Goal: Communication & Community: Answer question/provide support

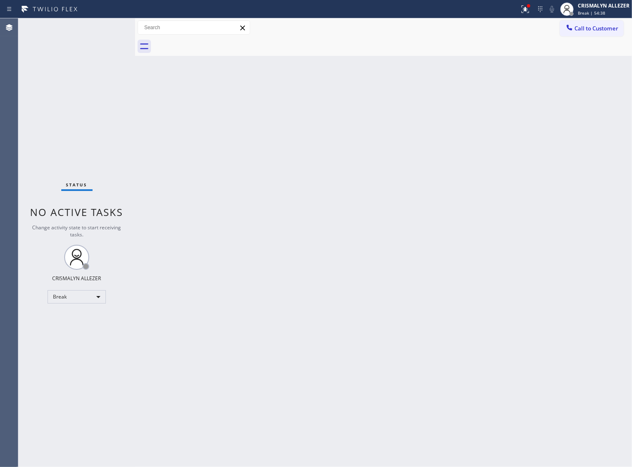
click at [98, 297] on div "Break" at bounding box center [77, 296] width 58 height 13
click at [89, 333] on li "Unavailable" at bounding box center [76, 329] width 57 height 10
click at [605, 26] on span "Call to Customer" at bounding box center [596, 29] width 44 height 8
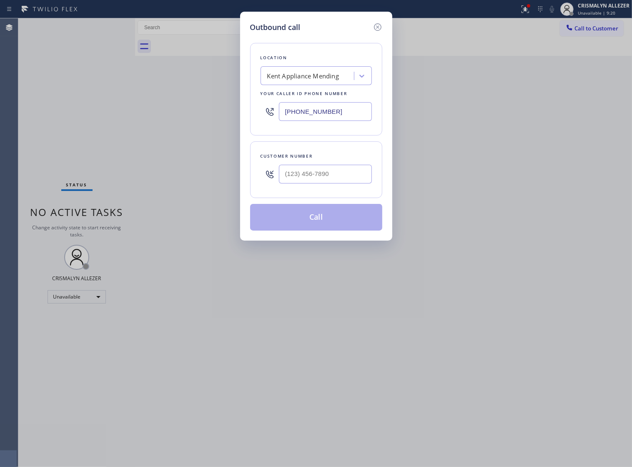
click at [341, 172] on div at bounding box center [325, 173] width 93 height 27
click at [340, 183] on input "(___) ___-____" at bounding box center [325, 174] width 93 height 19
paste input "818) 268-9877"
type input "[PHONE_NUMBER]"
click at [329, 81] on div "Kent Appliance Mending" at bounding box center [303, 76] width 72 height 10
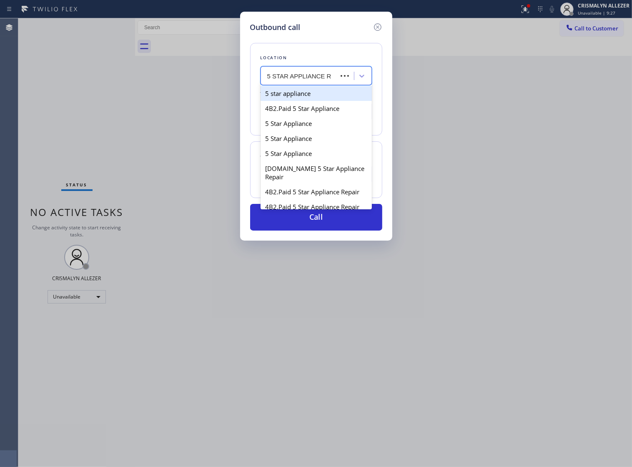
type input "5 STAR APPLIANCE RE"
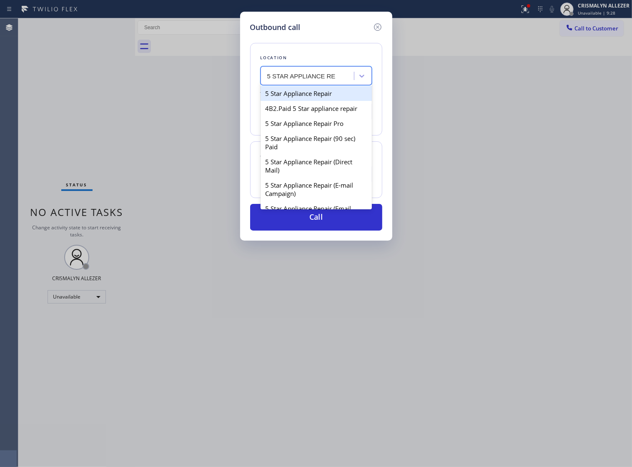
click at [322, 100] on div "5 Star Appliance Repair" at bounding box center [315, 93] width 111 height 15
type input "[PHONE_NUMBER]"
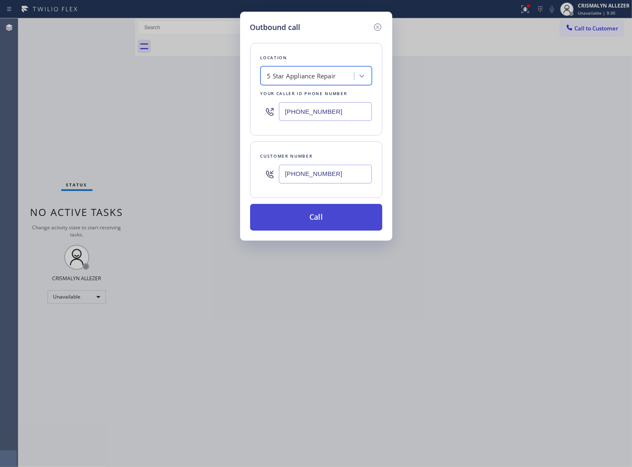
click at [322, 228] on button "Call" at bounding box center [316, 217] width 132 height 27
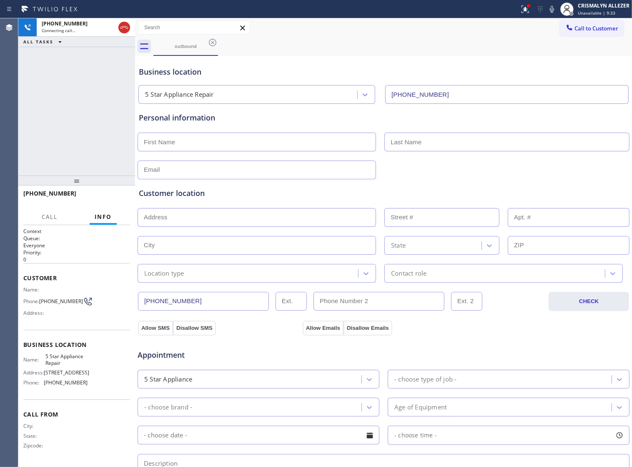
type input "[PHONE_NUMBER]"
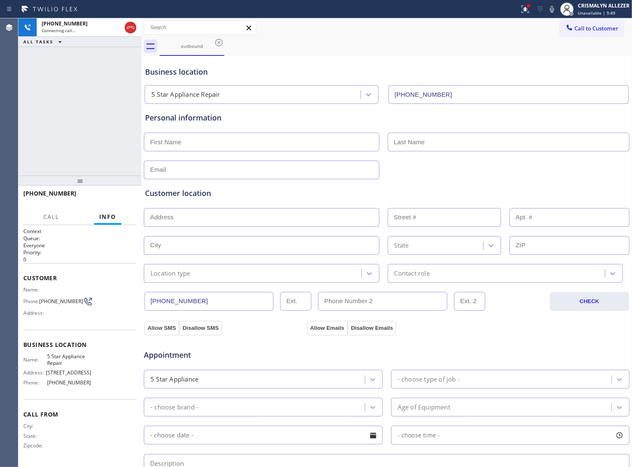
drag, startPoint x: 135, startPoint y: 173, endPoint x: 141, endPoint y: 177, distance: 7.5
click at [141, 177] on div at bounding box center [141, 242] width 0 height 448
click at [112, 198] on span "HANG UP" at bounding box center [116, 197] width 25 height 6
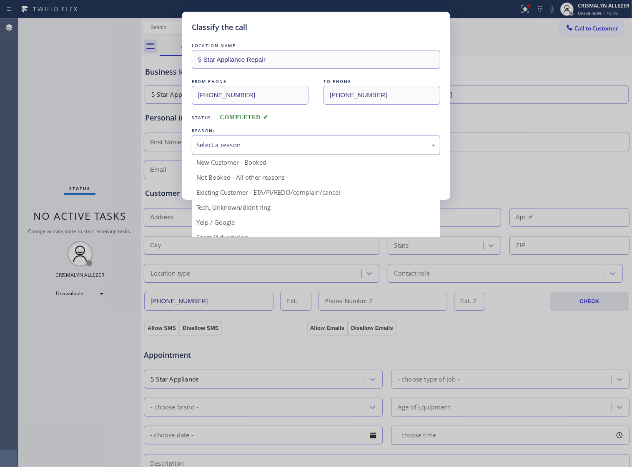
click at [333, 150] on div "Select a reason" at bounding box center [315, 145] width 239 height 10
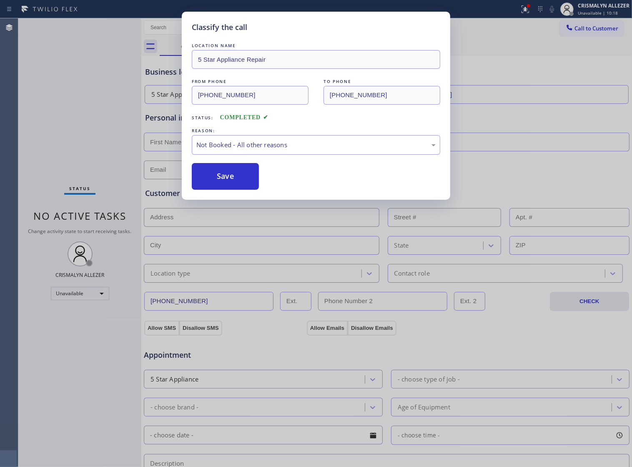
click at [216, 190] on button "Save" at bounding box center [225, 176] width 67 height 27
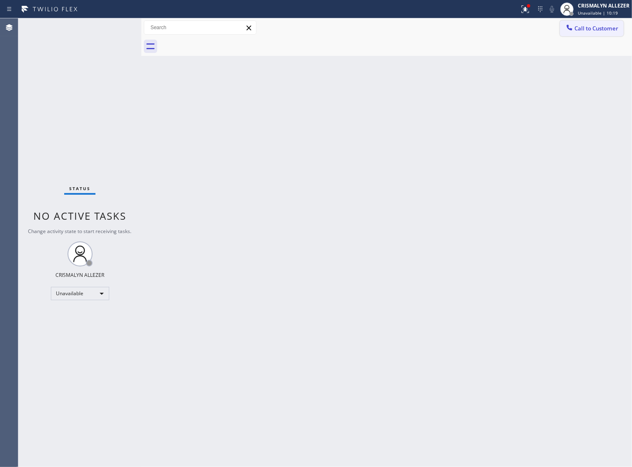
click at [610, 25] on span "Call to Customer" at bounding box center [596, 29] width 44 height 8
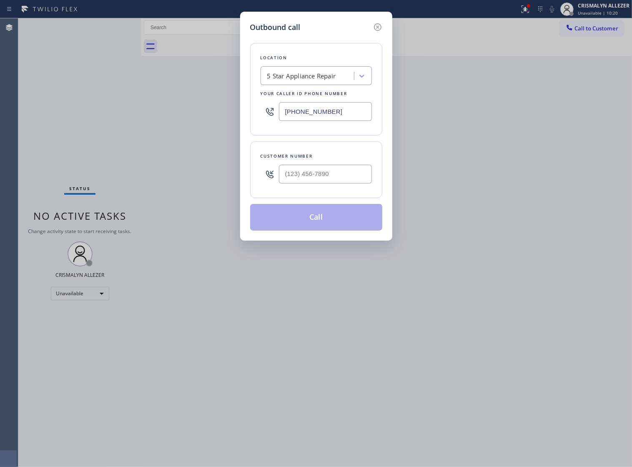
click at [357, 172] on div at bounding box center [325, 173] width 93 height 27
click at [339, 183] on input "(___) ___-____" at bounding box center [325, 174] width 93 height 19
paste input "818) 268-9877"
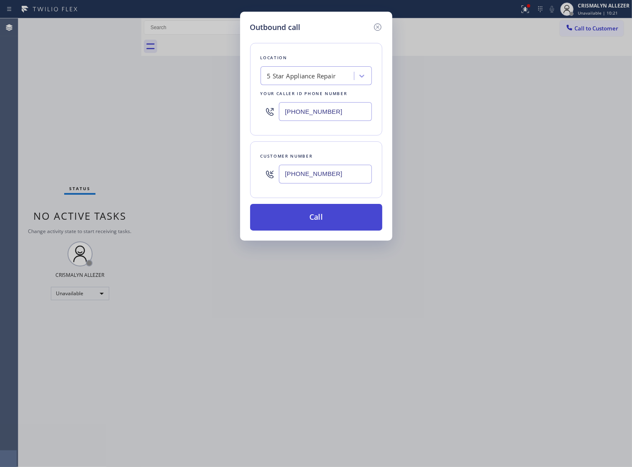
type input "[PHONE_NUMBER]"
click at [325, 223] on button "Call" at bounding box center [316, 217] width 132 height 27
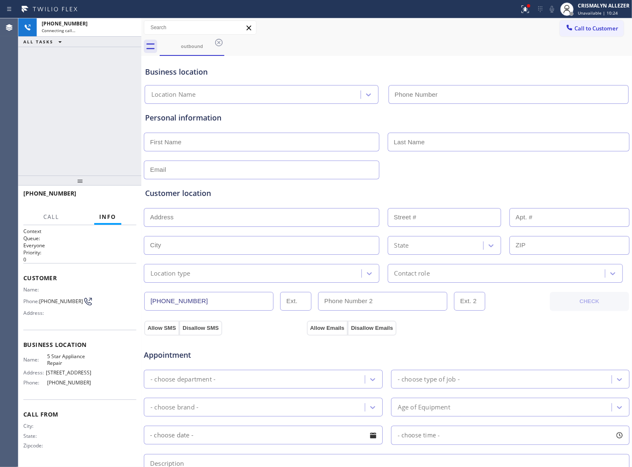
type input "[PHONE_NUMBER]"
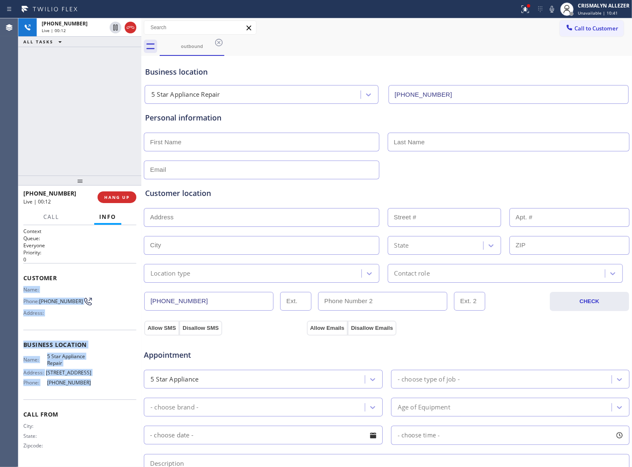
drag, startPoint x: 23, startPoint y: 288, endPoint x: 95, endPoint y: 381, distance: 117.7
click at [95, 381] on div "Context Queue: Everyone Priority: 0 Customer Name: Phone: (818) 268-9877 Addres…" at bounding box center [79, 345] width 113 height 235
copy div "Name: Phone: (818) 268-9877 Address: Business location Name: 5 Star Appliance R…"
click at [108, 198] on span "HANG UP" at bounding box center [116, 197] width 25 height 6
click at [108, 198] on span "COMPLETE" at bounding box center [115, 197] width 29 height 6
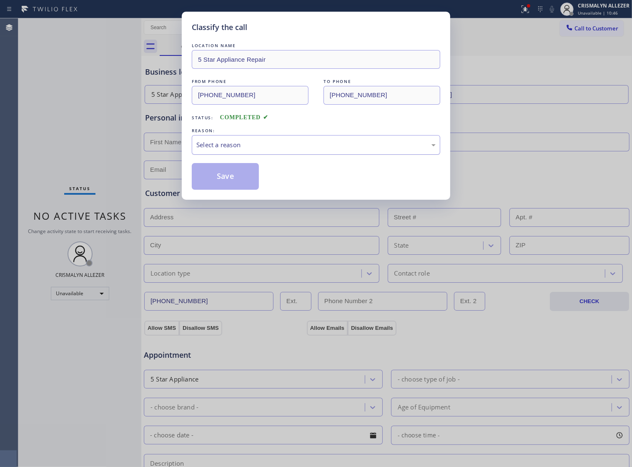
click at [347, 150] on div "Select a reason" at bounding box center [315, 145] width 239 height 10
click at [212, 190] on button "Save" at bounding box center [225, 176] width 67 height 27
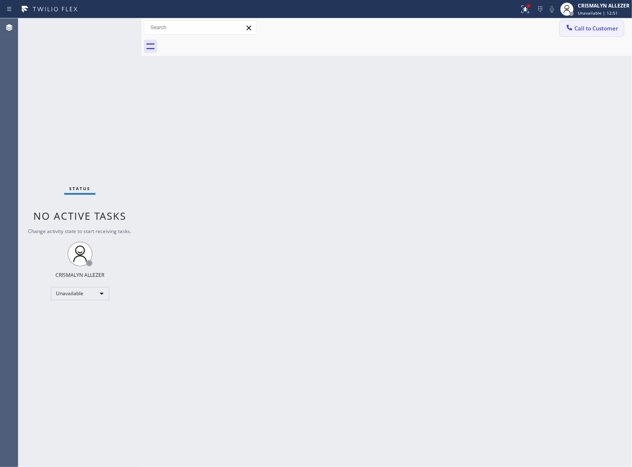
click at [599, 32] on span "Call to Customer" at bounding box center [596, 29] width 44 height 8
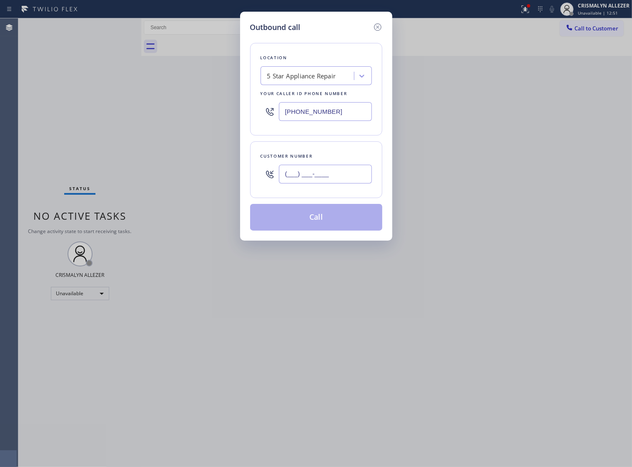
click at [348, 183] on input "(___) ___-____" at bounding box center [325, 174] width 93 height 19
paste input "760) 834-9987"
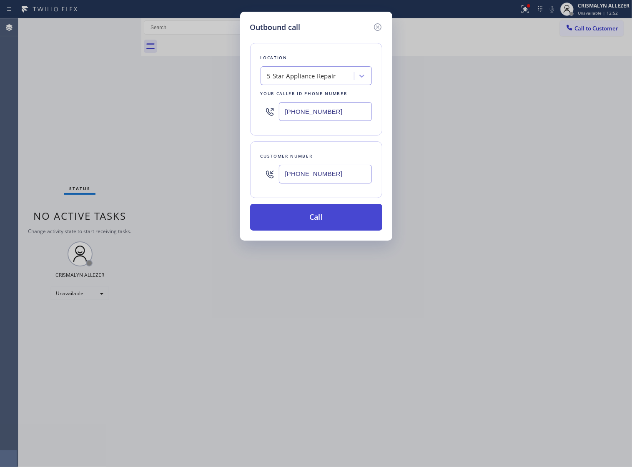
type input "(760) 834-9987"
click at [320, 228] on button "Call" at bounding box center [316, 217] width 132 height 27
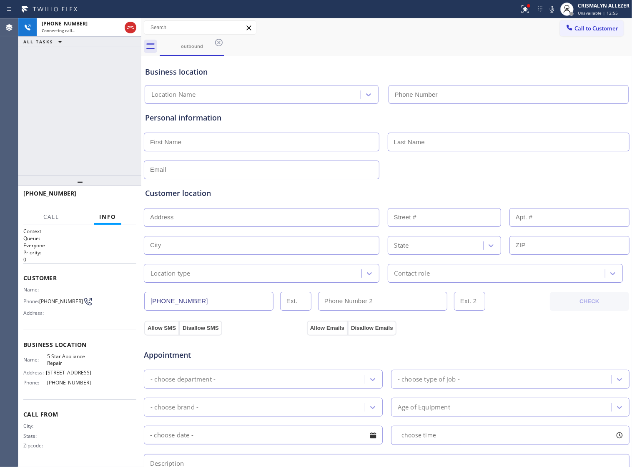
type input "[PHONE_NUMBER]"
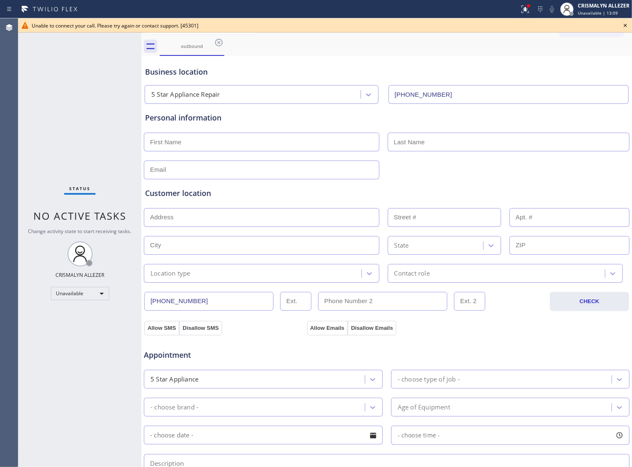
click at [265, 100] on div "5 Star Appliance Repair" at bounding box center [253, 95] width 213 height 15
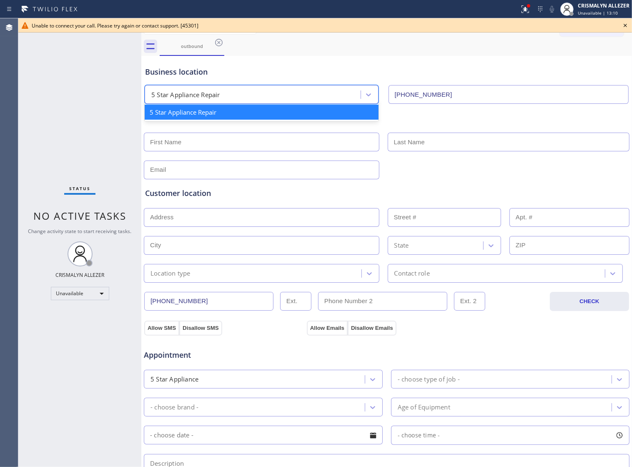
click at [625, 26] on icon at bounding box center [625, 25] width 10 height 10
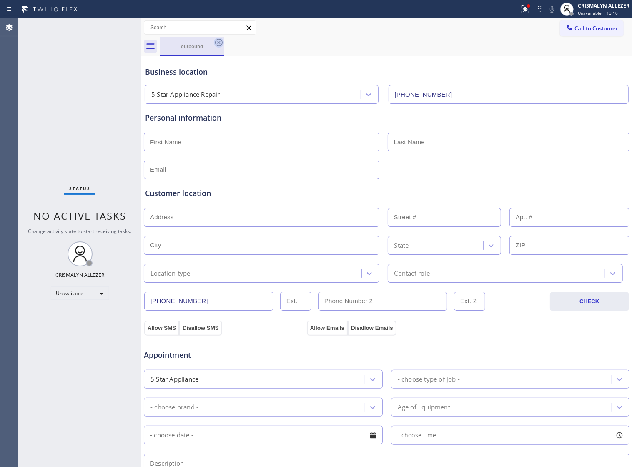
click at [217, 44] on icon at bounding box center [219, 43] width 10 height 10
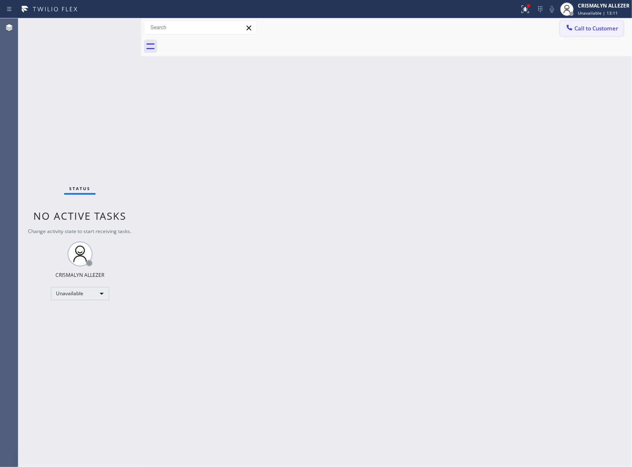
click at [584, 30] on span "Call to Customer" at bounding box center [596, 29] width 44 height 8
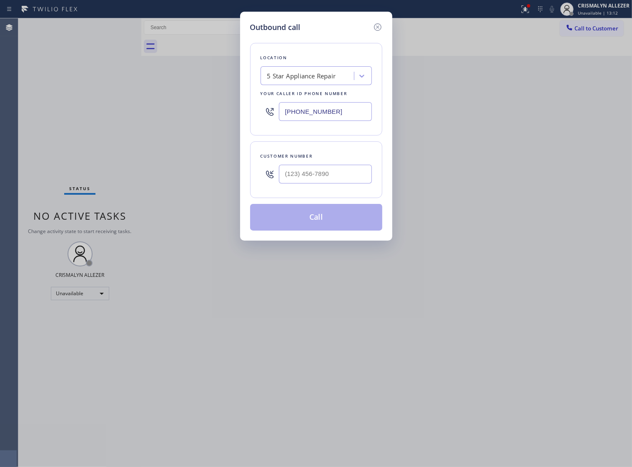
paste input "646) 798-9161"
drag, startPoint x: 337, startPoint y: 119, endPoint x: 90, endPoint y: 113, distance: 246.3
click at [90, 113] on div "Outbound call Location 5 Star Appliance Repair Your caller id phone number (855…" at bounding box center [316, 233] width 632 height 467
type input "[PHONE_NUMBER]"
drag, startPoint x: 343, startPoint y: 193, endPoint x: 331, endPoint y: 184, distance: 14.0
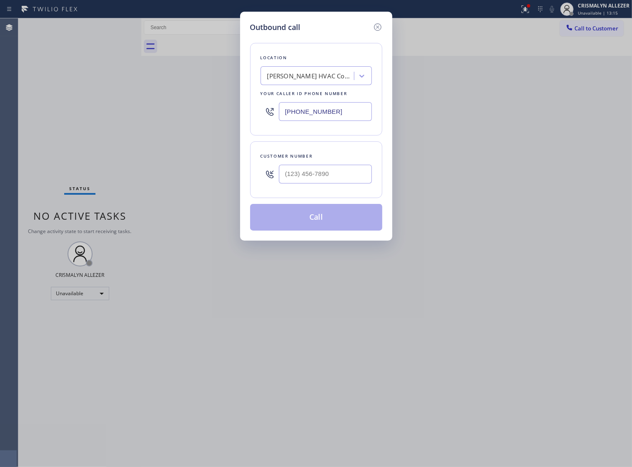
click at [342, 188] on div at bounding box center [325, 173] width 93 height 27
click at [330, 183] on input "(___) ___-____" at bounding box center [325, 174] width 93 height 19
paste input "703) 627-5108"
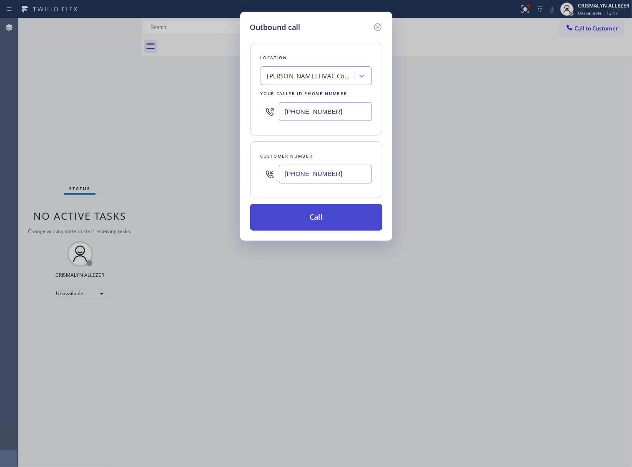
type input "[PHONE_NUMBER]"
click at [319, 230] on button "Call" at bounding box center [316, 217] width 132 height 27
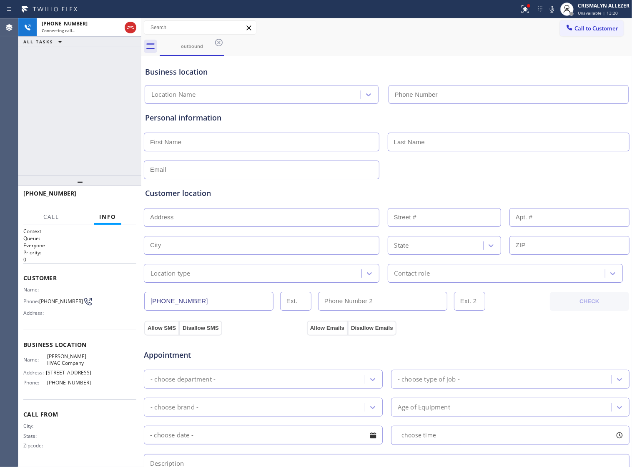
type input "[PHONE_NUMBER]"
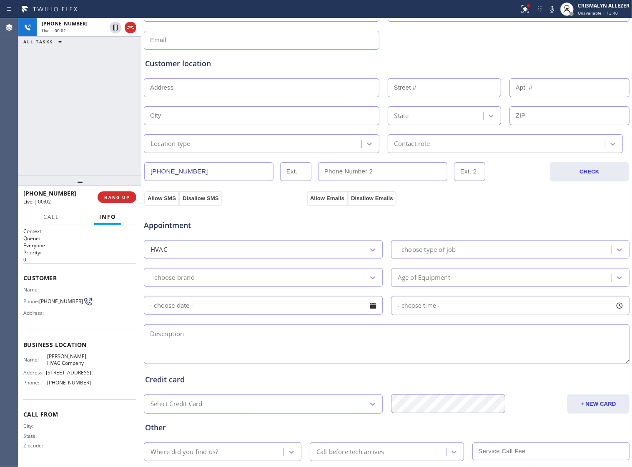
scroll to position [156, 0]
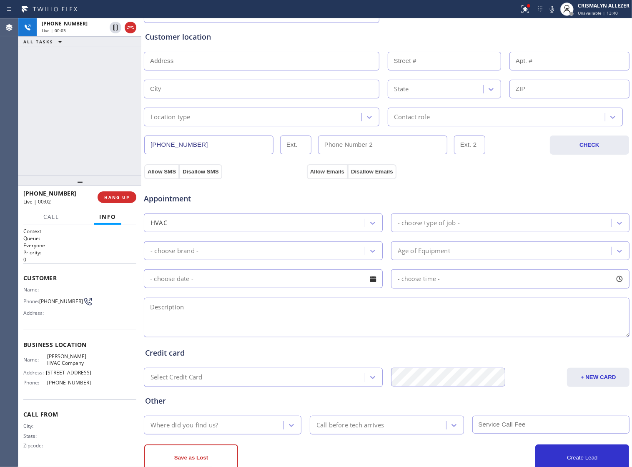
click at [276, 320] on textarea at bounding box center [386, 318] width 485 height 40
type textarea "W"
type textarea "Looking to install window"
click at [110, 197] on span "COMPLETE" at bounding box center [115, 197] width 29 height 6
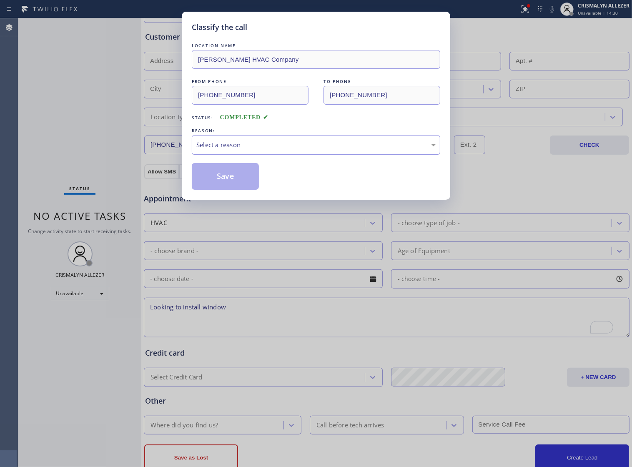
click at [317, 150] on div "Select a reason" at bounding box center [315, 145] width 239 height 10
click at [236, 190] on button "Save" at bounding box center [225, 176] width 67 height 27
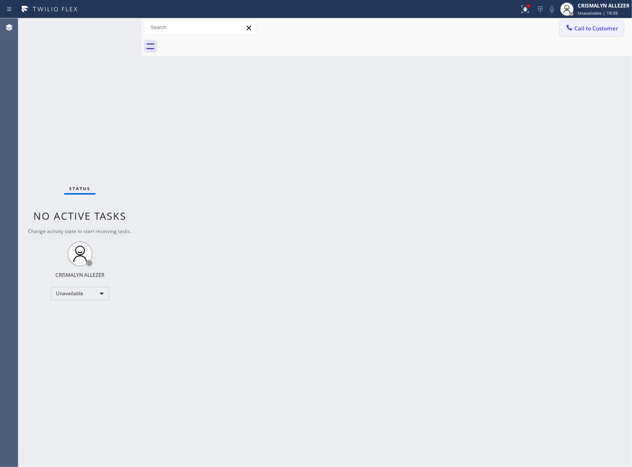
click at [603, 26] on span "Call to Customer" at bounding box center [596, 29] width 44 height 8
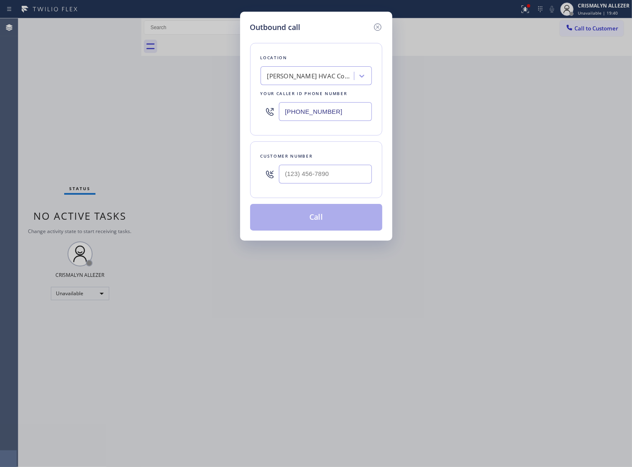
paste input "747) 234-4725"
drag, startPoint x: 365, startPoint y: 123, endPoint x: 269, endPoint y: 119, distance: 96.8
click at [175, 124] on div "Outbound call Location Timothy HVAC Company Your caller id phone number (646) 7…" at bounding box center [316, 233] width 632 height 467
type input "[PHONE_NUMBER]"
click at [349, 183] on input "(___) ___-____" at bounding box center [325, 174] width 93 height 19
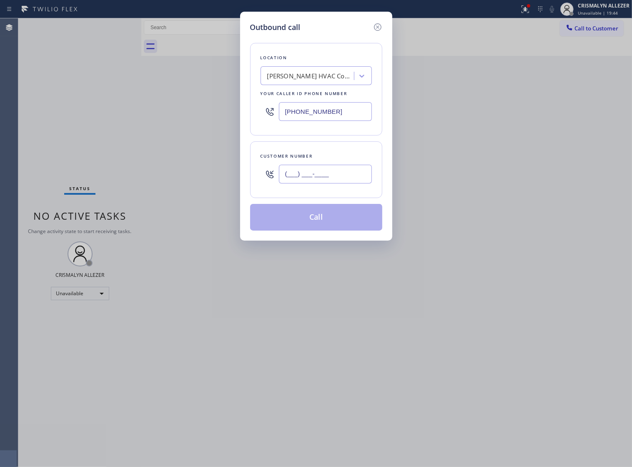
paste input "747) 234-4725"
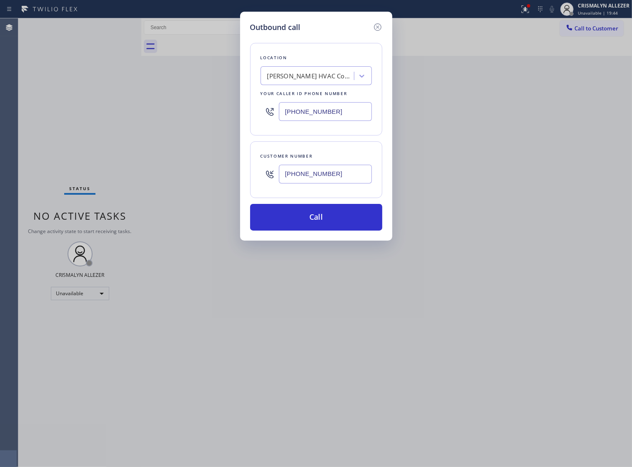
type input "[PHONE_NUMBER]"
click at [338, 80] on div "[PERSON_NAME] HVAC Company" at bounding box center [311, 76] width 88 height 10
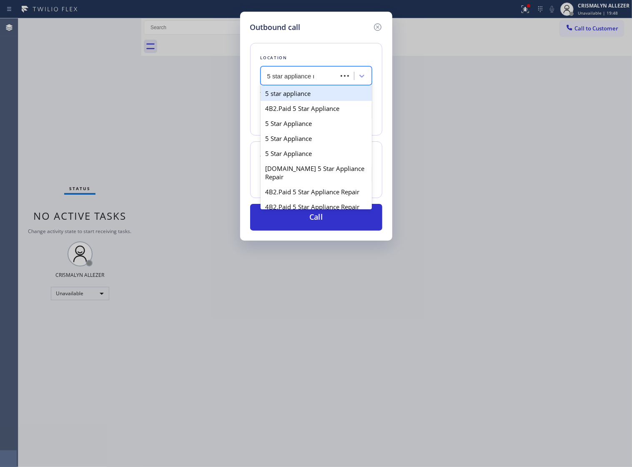
type input "5 star appliance re"
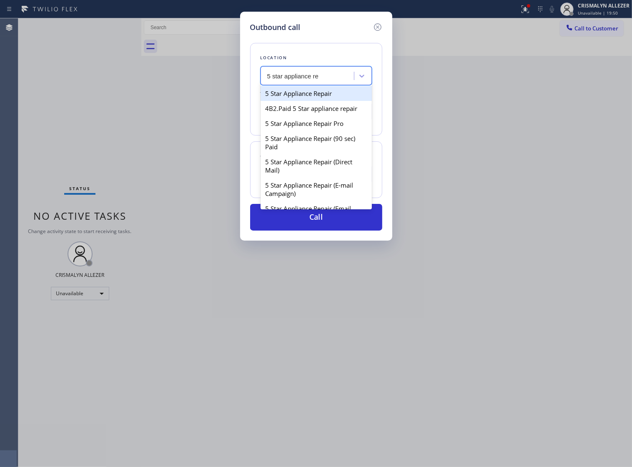
click at [328, 101] on div "5 Star Appliance Repair" at bounding box center [315, 93] width 111 height 15
type input "[PHONE_NUMBER]"
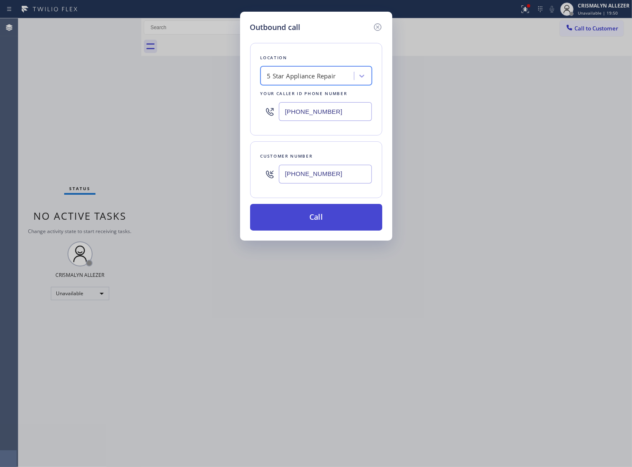
click at [319, 230] on button "Call" at bounding box center [316, 217] width 132 height 27
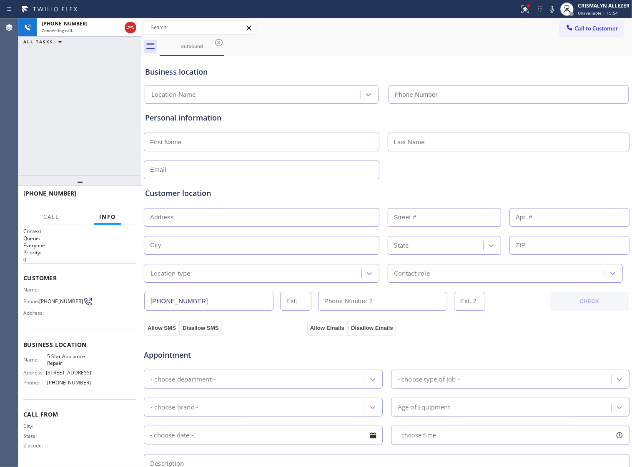
type input "[PHONE_NUMBER]"
click at [109, 198] on span "HANG UP" at bounding box center [116, 197] width 25 height 6
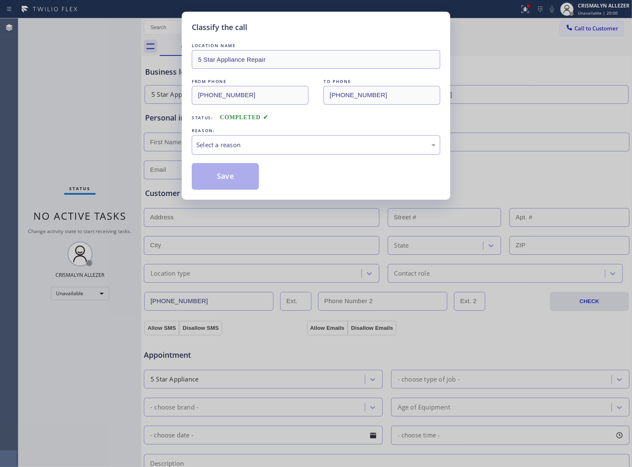
click at [295, 150] on div "Select a reason" at bounding box center [315, 145] width 239 height 10
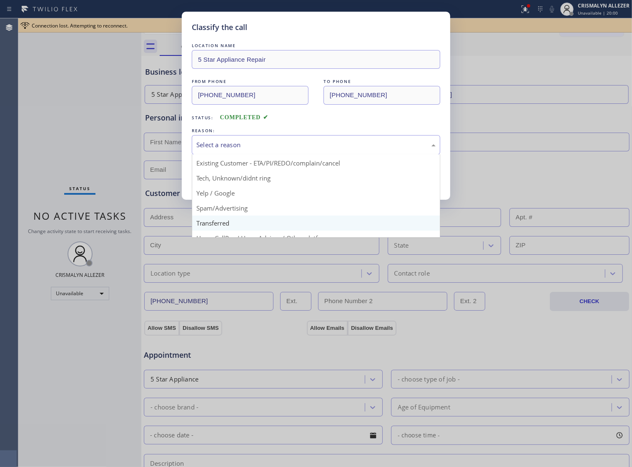
scroll to position [57, 0]
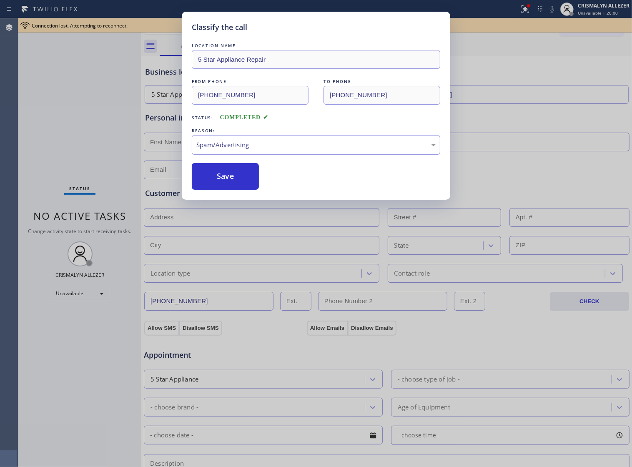
click at [225, 190] on button "Save" at bounding box center [225, 176] width 67 height 27
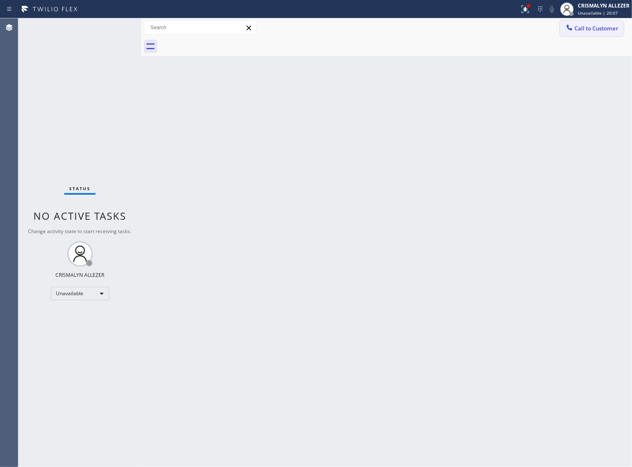
click at [588, 33] on button "Call to Customer" at bounding box center [592, 28] width 64 height 16
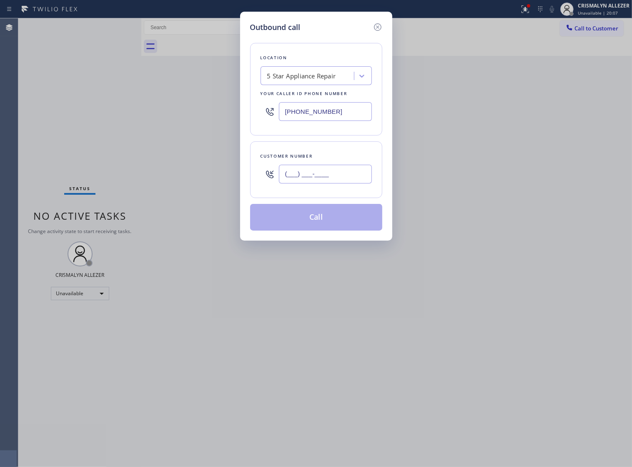
click at [334, 183] on input "(___) ___-____" at bounding box center [325, 174] width 93 height 19
paste input "689) 212-0740"
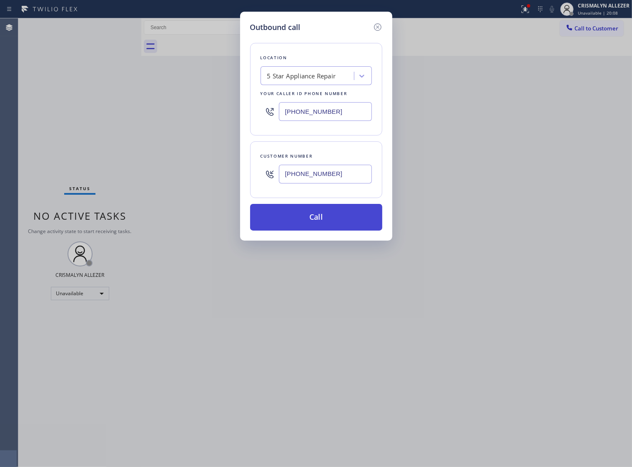
type input "[PHONE_NUMBER]"
click at [317, 230] on button "Call" at bounding box center [316, 217] width 132 height 27
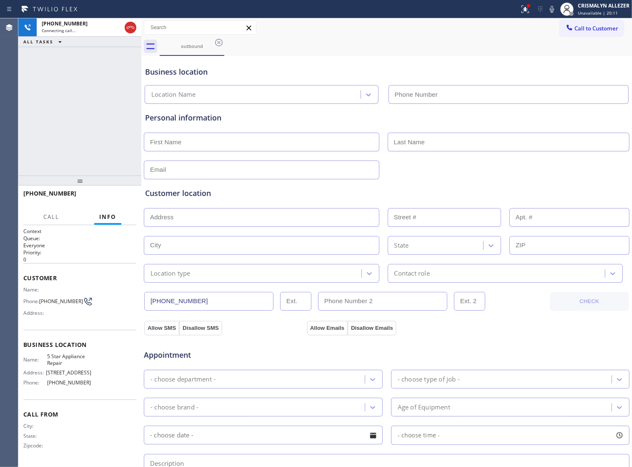
type input "[PHONE_NUMBER]"
click at [119, 196] on span "HANG UP" at bounding box center [116, 197] width 25 height 6
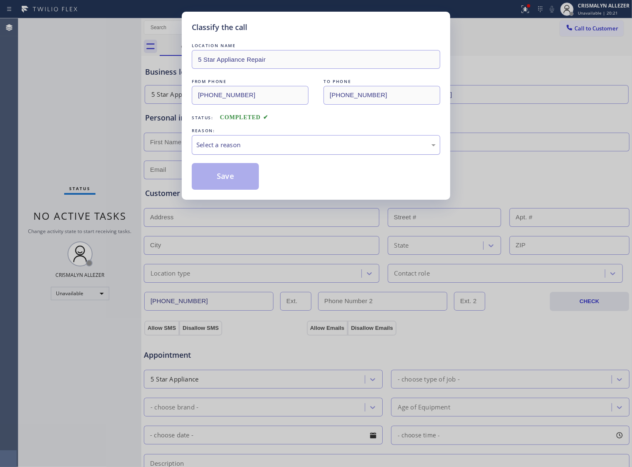
click at [273, 155] on div "Select a reason" at bounding box center [316, 145] width 248 height 20
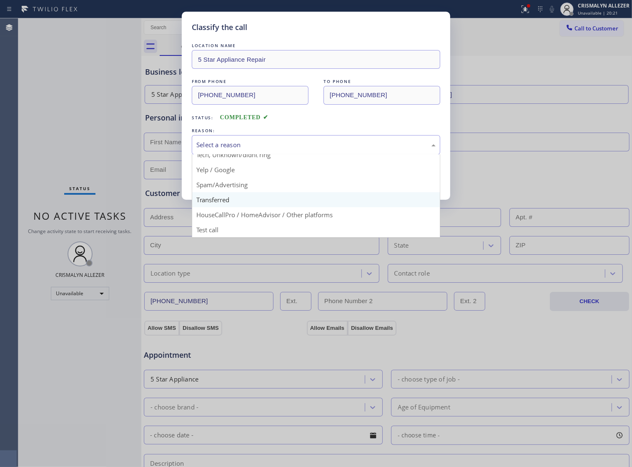
scroll to position [57, 0]
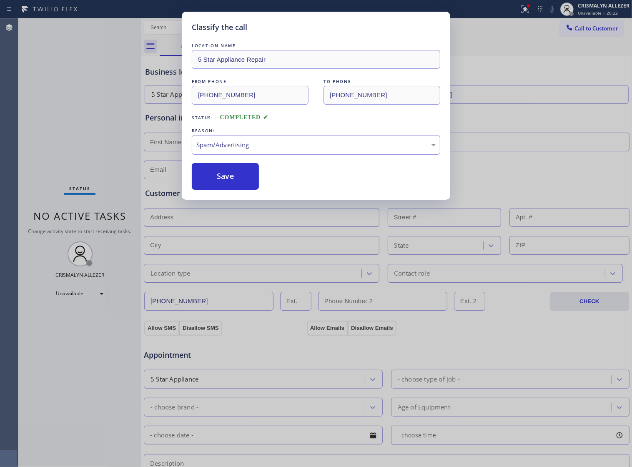
click at [238, 190] on button "Save" at bounding box center [225, 176] width 67 height 27
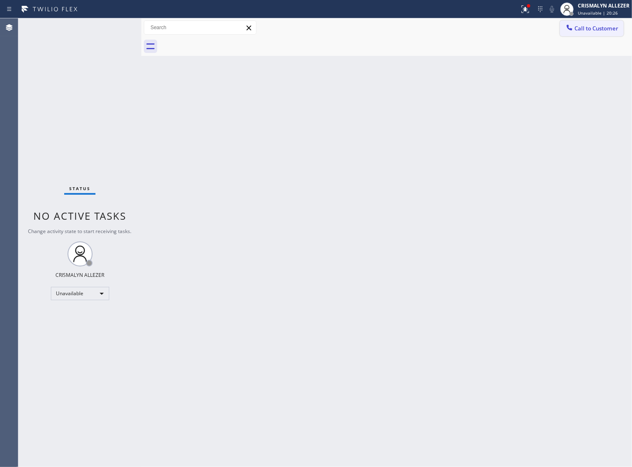
click at [607, 28] on span "Call to Customer" at bounding box center [596, 29] width 44 height 8
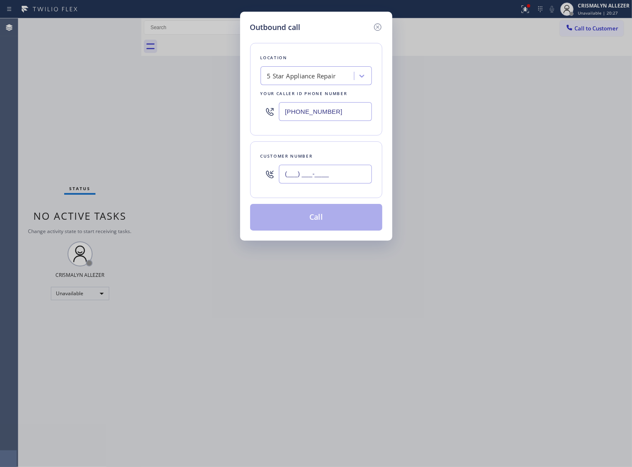
click at [353, 183] on input "(___) ___-____" at bounding box center [325, 174] width 93 height 19
paste input "212) 351-1493"
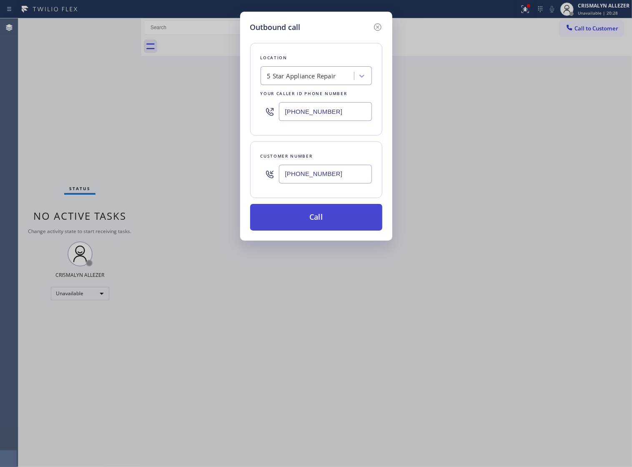
type input "(212) 351-1493"
click at [319, 227] on button "Call" at bounding box center [316, 217] width 132 height 27
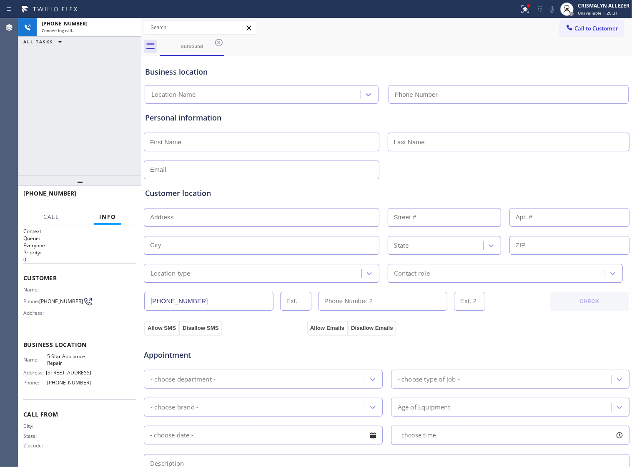
type input "[PHONE_NUMBER]"
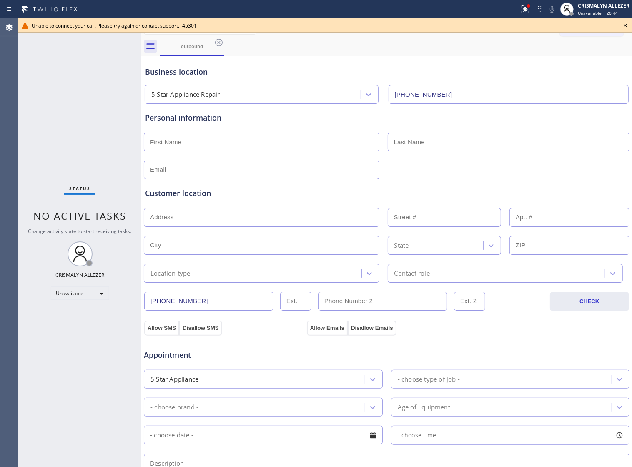
click at [627, 23] on icon at bounding box center [625, 25] width 10 height 10
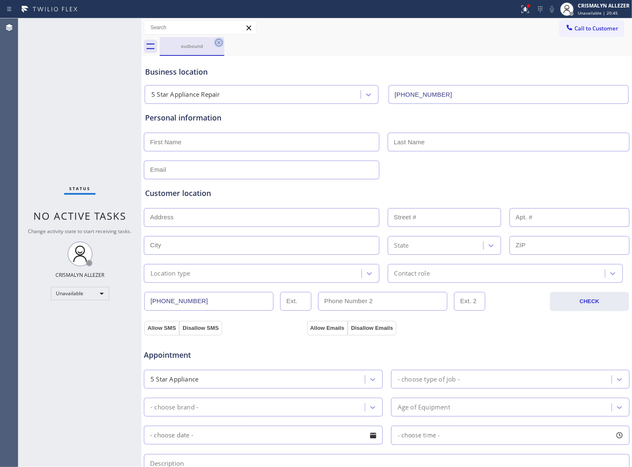
click at [220, 42] on icon at bounding box center [219, 43] width 8 height 8
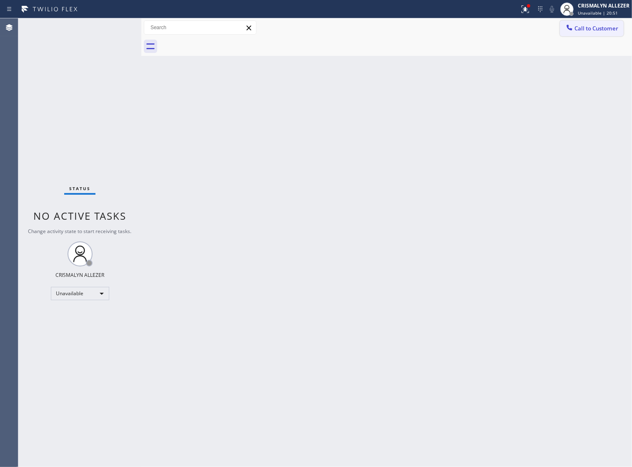
click at [597, 26] on span "Call to Customer" at bounding box center [596, 29] width 44 height 8
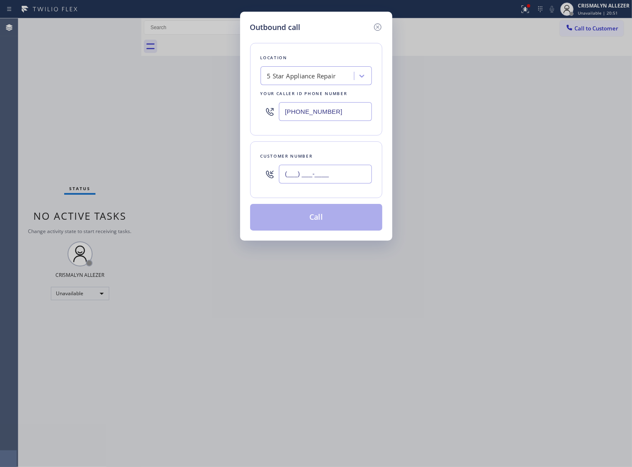
click at [334, 183] on input "(___) ___-____" at bounding box center [325, 174] width 93 height 19
paste input "650) 966-8061"
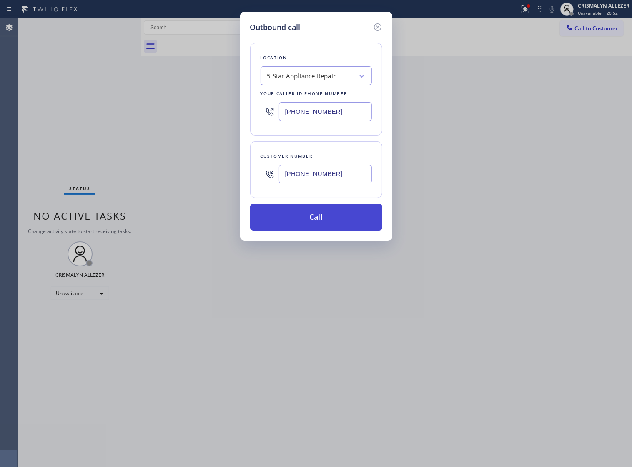
type input "(650) 966-8061"
click at [328, 230] on button "Call" at bounding box center [316, 217] width 132 height 27
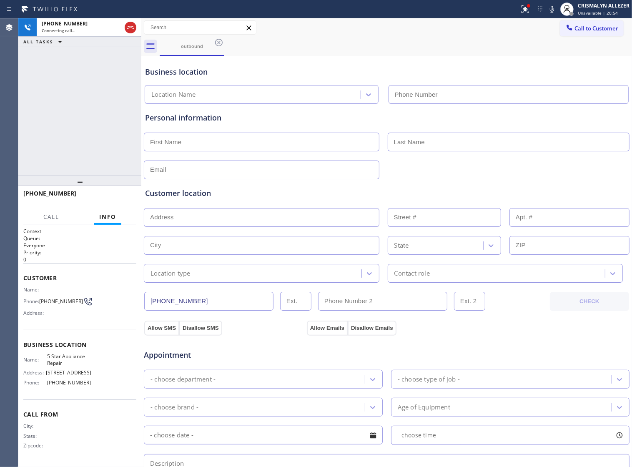
type input "[PHONE_NUMBER]"
click at [101, 100] on div "+16509668061 Connecting call… ALL TASKS ALL TASKS ACTIVE TASKS TASKS IN WRAP UP" at bounding box center [79, 96] width 123 height 157
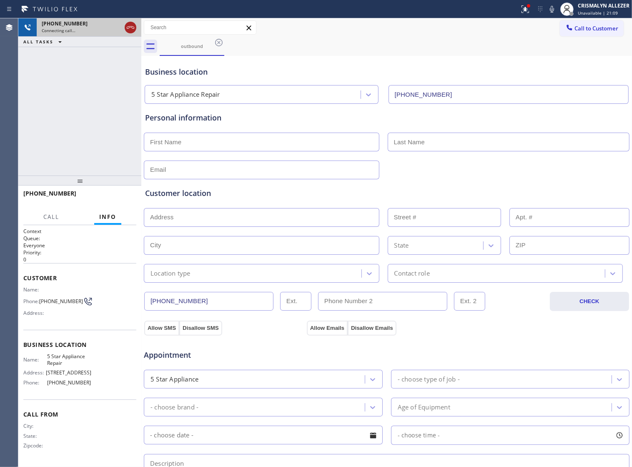
click at [128, 26] on icon at bounding box center [131, 27] width 8 height 3
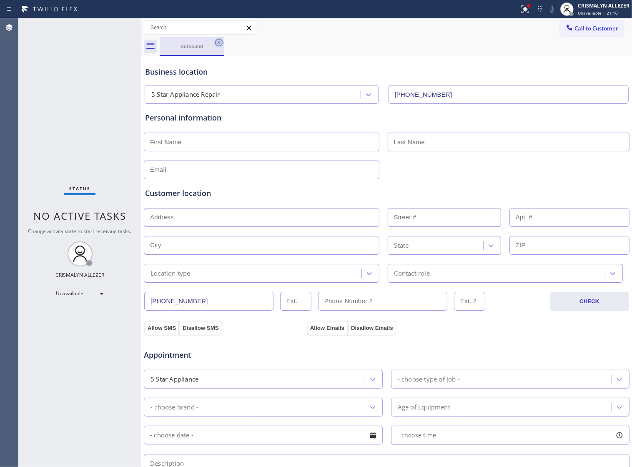
click at [219, 44] on icon at bounding box center [219, 43] width 10 height 10
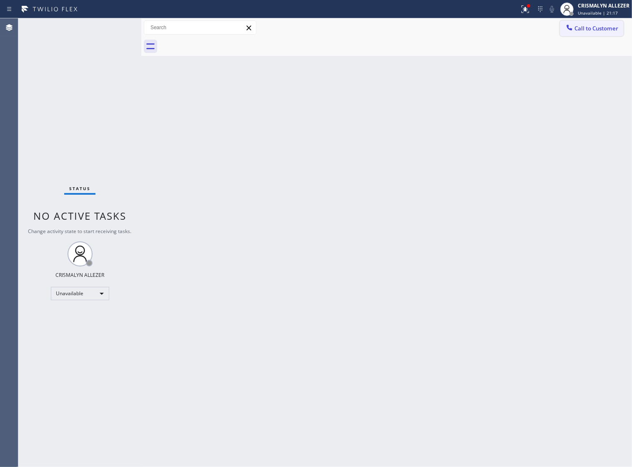
click at [596, 26] on span "Call to Customer" at bounding box center [596, 29] width 44 height 8
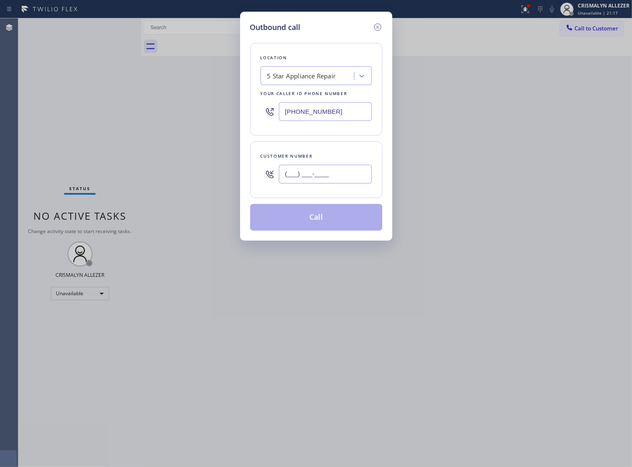
click at [347, 178] on input "(___) ___-____" at bounding box center [325, 174] width 93 height 19
paste input "310) 233-1038"
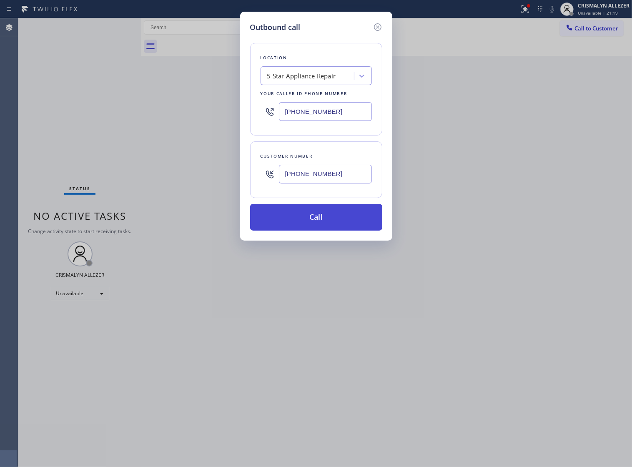
type input "[PHONE_NUMBER]"
click at [312, 230] on button "Call" at bounding box center [316, 217] width 132 height 27
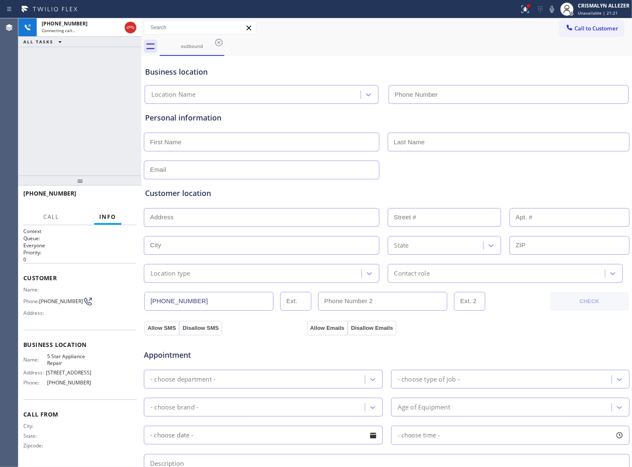
type input "[PHONE_NUMBER]"
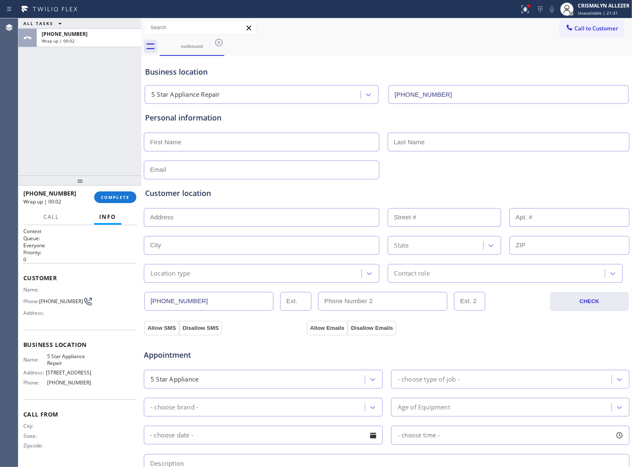
click at [108, 203] on div "+13102331038 Wrap up | 00:02 COMPLETE" at bounding box center [79, 197] width 113 height 22
click at [110, 199] on span "COMPLETE" at bounding box center [115, 197] width 29 height 6
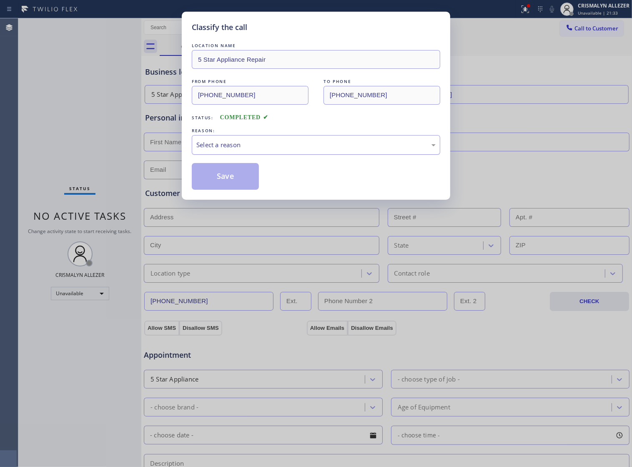
click at [347, 150] on div "Select a reason" at bounding box center [315, 145] width 239 height 10
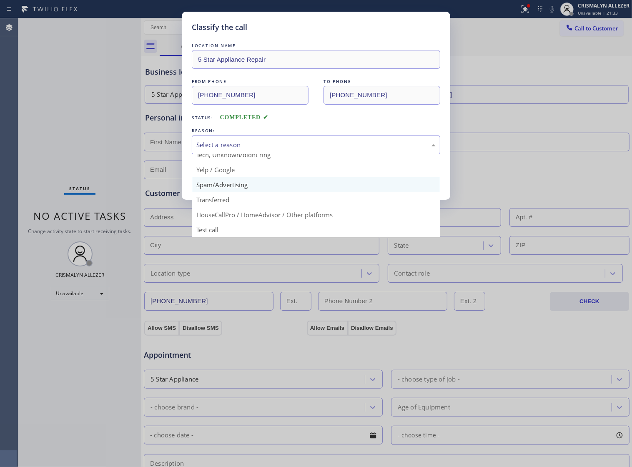
scroll to position [57, 0]
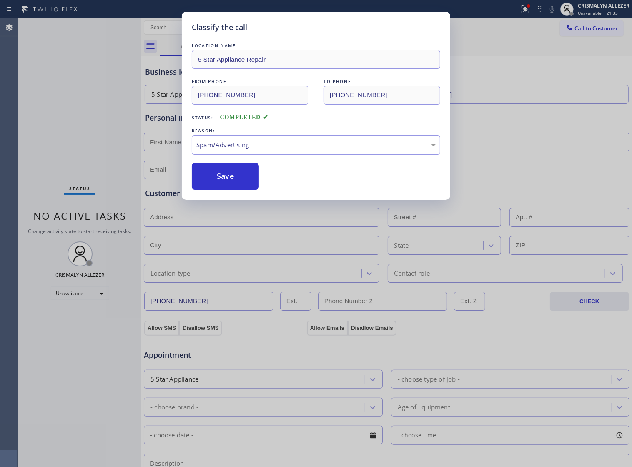
click at [238, 190] on button "Save" at bounding box center [225, 176] width 67 height 27
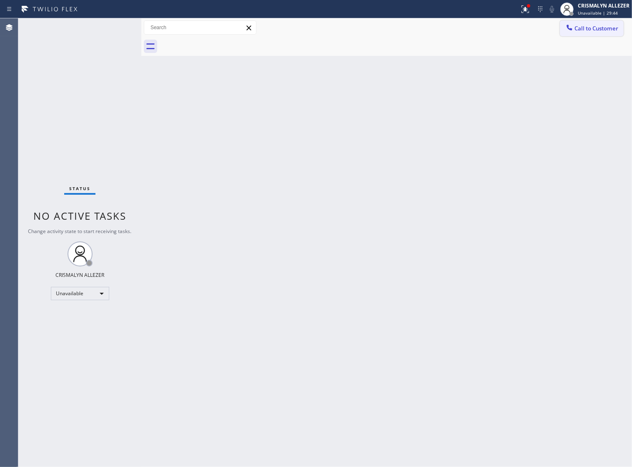
click at [580, 33] on button "Call to Customer" at bounding box center [592, 28] width 64 height 16
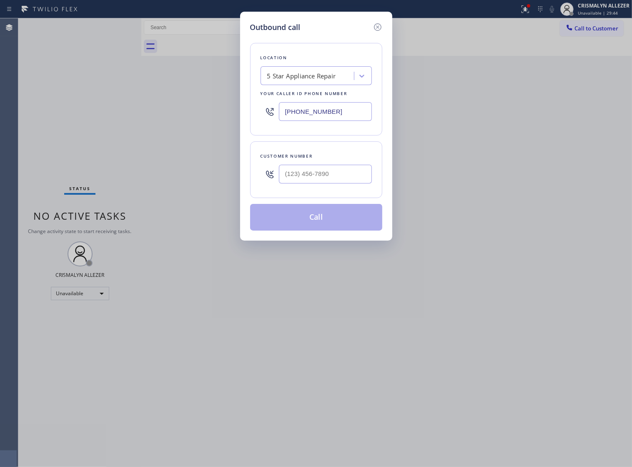
drag, startPoint x: 351, startPoint y: 119, endPoint x: 120, endPoint y: 115, distance: 231.3
click at [121, 116] on div "Outbound call Location 5 Star Appliance Repair Your caller id phone number (855…" at bounding box center [316, 233] width 632 height 467
paste input "626) 602-9906"
type input "[PHONE_NUMBER]"
click at [359, 183] on input "(___) ___-____" at bounding box center [325, 174] width 93 height 19
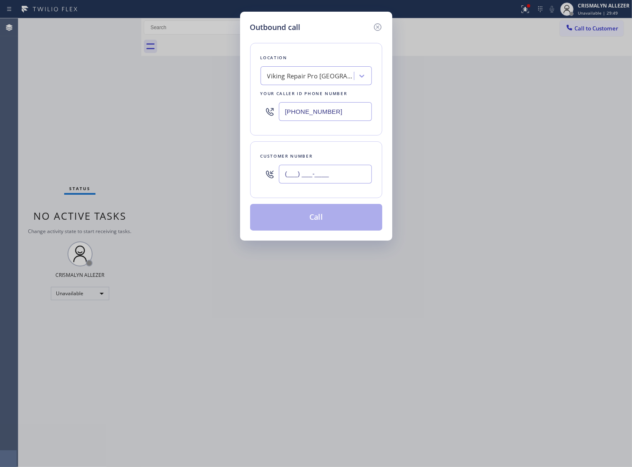
paste input "text"
click at [358, 183] on input "(___) ___-____" at bounding box center [325, 174] width 93 height 19
paste input "text"
paste input "214) 557-6334"
drag, startPoint x: 346, startPoint y: 180, endPoint x: 153, endPoint y: 190, distance: 193.6
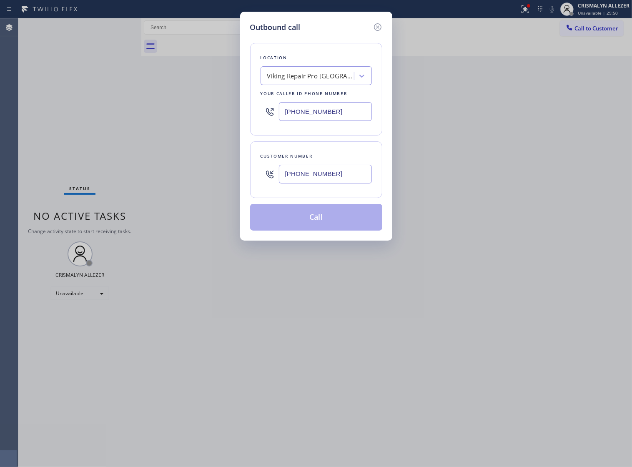
click at [153, 190] on div "Outbound call Location Viking Repair Pro Pasadena Your caller id phone number (…" at bounding box center [316, 233] width 632 height 467
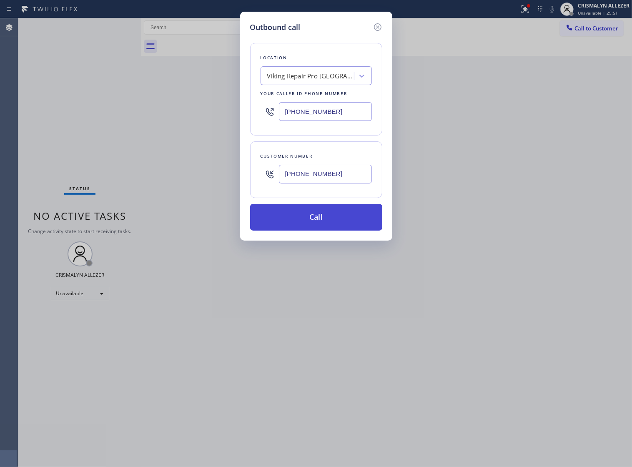
type input "[PHONE_NUMBER]"
click at [326, 229] on button "Call" at bounding box center [316, 217] width 132 height 27
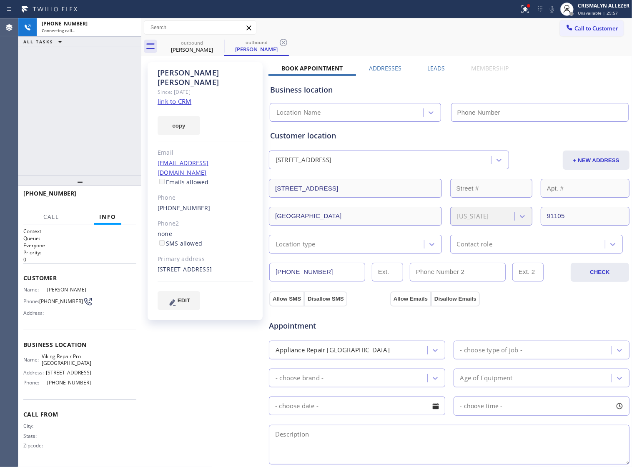
click at [179, 97] on link "link to CRM" at bounding box center [175, 101] width 34 height 8
type input "[PHONE_NUMBER]"
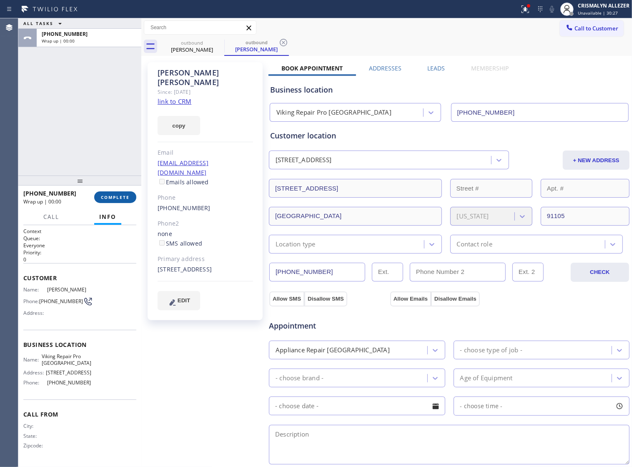
click at [101, 194] on span "COMPLETE" at bounding box center [115, 197] width 29 height 6
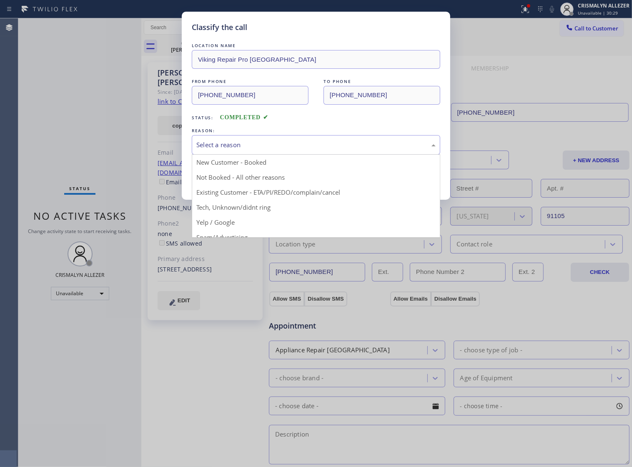
click at [319, 155] on div "Select a reason" at bounding box center [316, 145] width 248 height 20
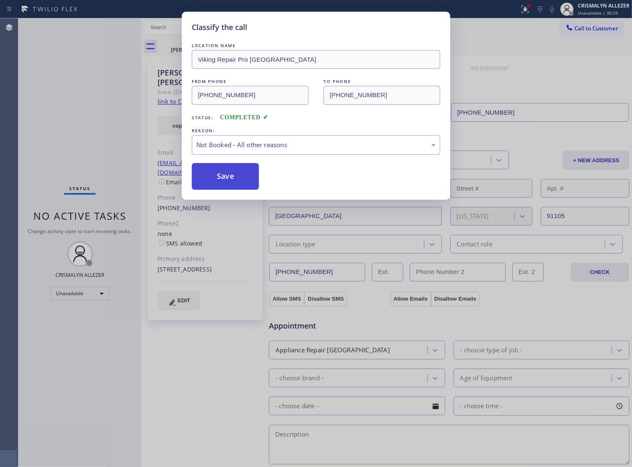
click at [223, 188] on button "Save" at bounding box center [225, 176] width 67 height 27
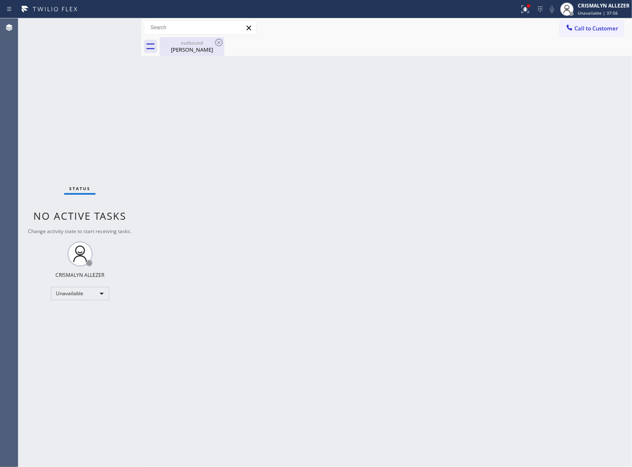
drag, startPoint x: 200, startPoint y: 49, endPoint x: 217, endPoint y: 43, distance: 17.4
click at [202, 49] on div "[PERSON_NAME]" at bounding box center [191, 50] width 63 height 8
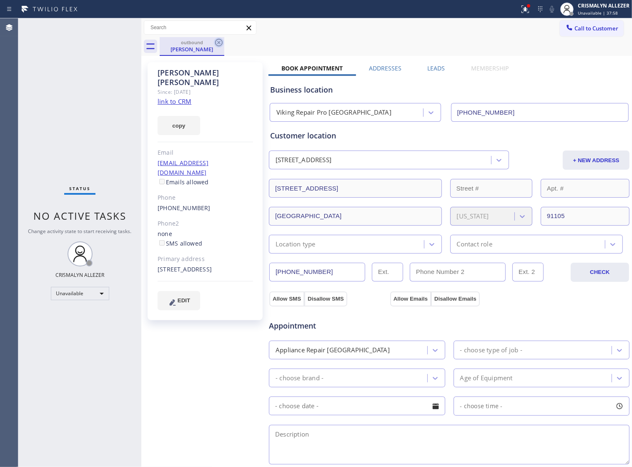
click at [217, 43] on icon at bounding box center [219, 43] width 10 height 10
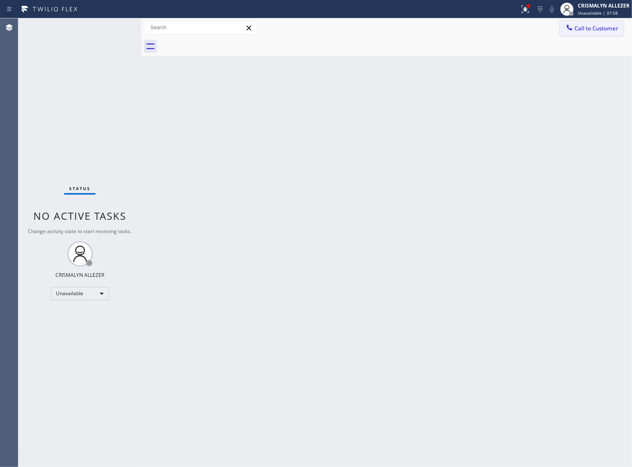
click at [584, 30] on span "Call to Customer" at bounding box center [596, 29] width 44 height 8
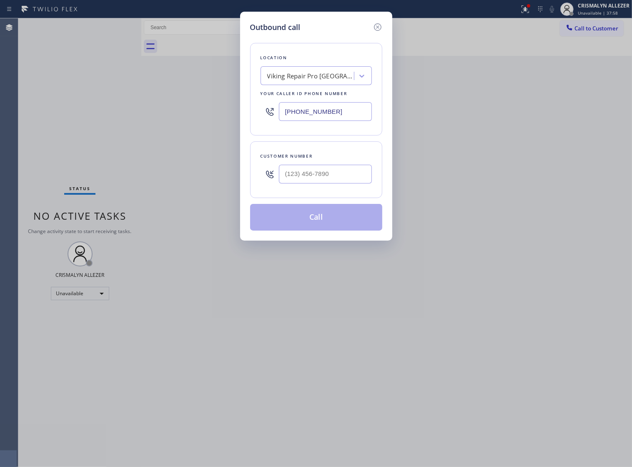
drag, startPoint x: 320, startPoint y: 119, endPoint x: 88, endPoint y: 107, distance: 232.0
click at [80, 113] on div "Outbound call Location Viking Repair Pro [GEOGRAPHIC_DATA] Your caller id phone…" at bounding box center [316, 233] width 632 height 467
paste input "30) 523-0508"
type input "[PHONE_NUMBER]"
click at [333, 183] on input "(___) ___-____" at bounding box center [325, 174] width 93 height 19
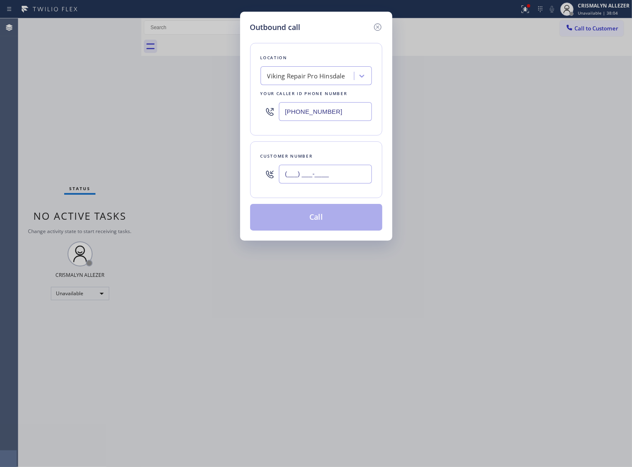
paste input "630) 330-0150"
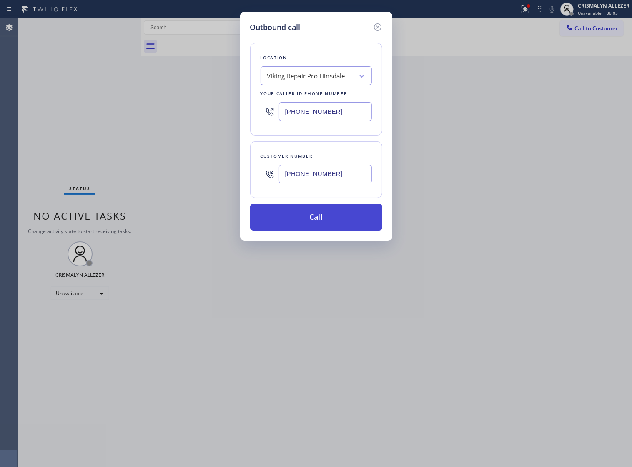
type input "(630) 330-0150"
click at [320, 228] on button "Call" at bounding box center [316, 217] width 132 height 27
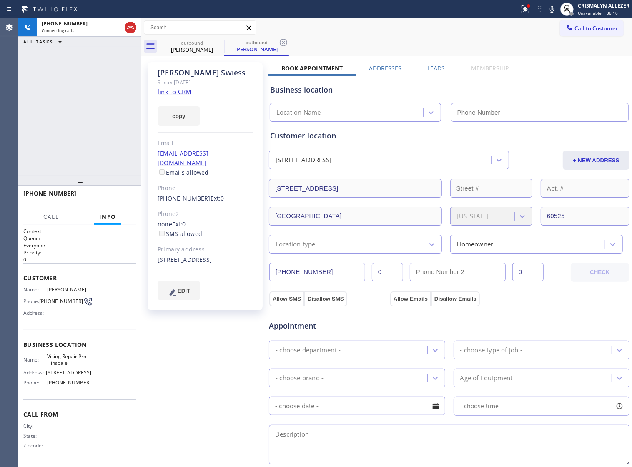
click at [178, 92] on link "link to CRM" at bounding box center [175, 92] width 34 height 8
type input "[PHONE_NUMBER]"
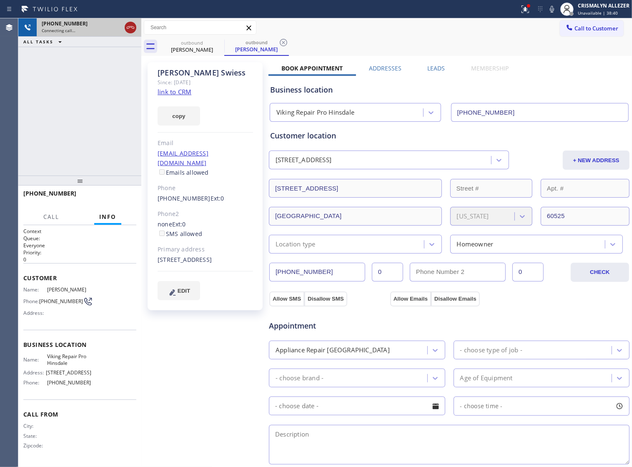
click at [127, 28] on icon at bounding box center [131, 27] width 8 height 3
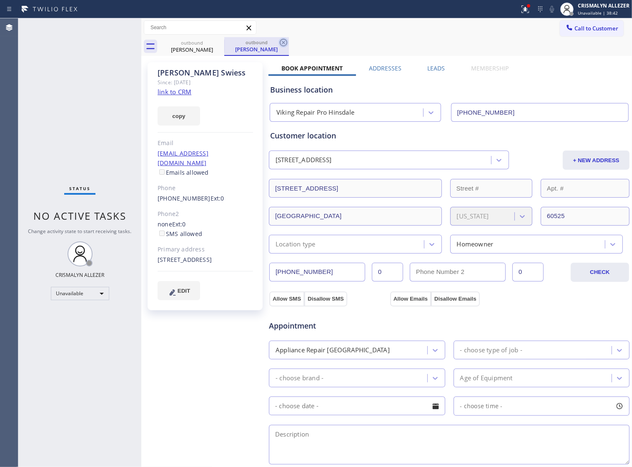
click at [283, 44] on icon at bounding box center [283, 43] width 10 height 10
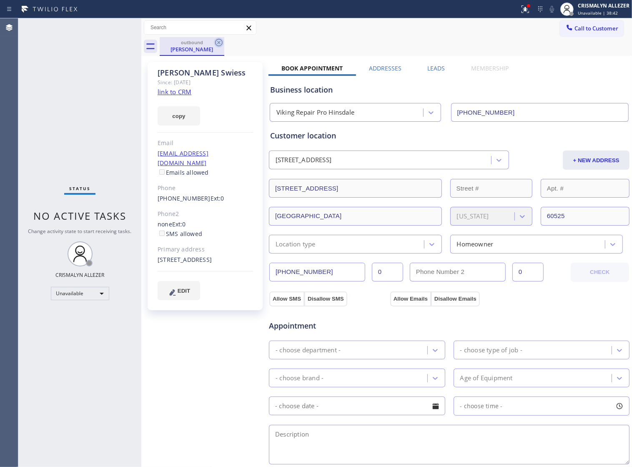
click at [218, 43] on icon at bounding box center [219, 43] width 8 height 8
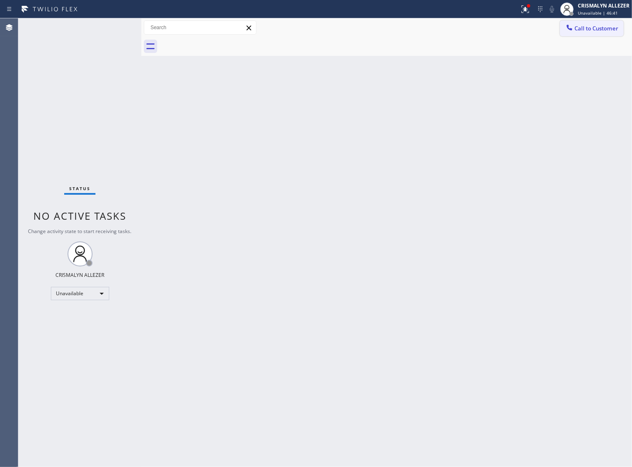
click at [608, 29] on span "Call to Customer" at bounding box center [596, 29] width 44 height 8
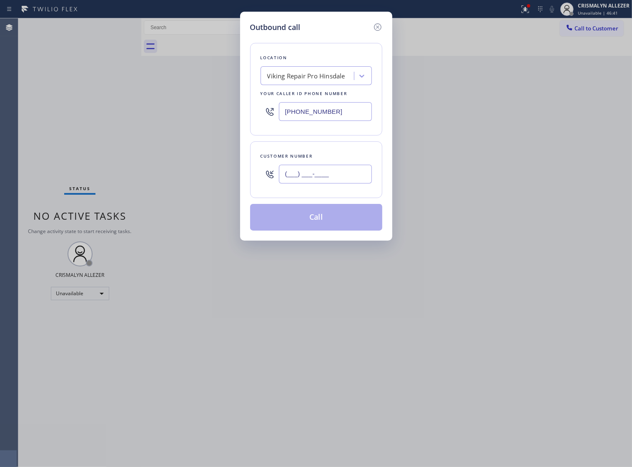
click at [355, 183] on input "(___) ___-____" at bounding box center [325, 174] width 93 height 19
paste input "773) 469-7212"
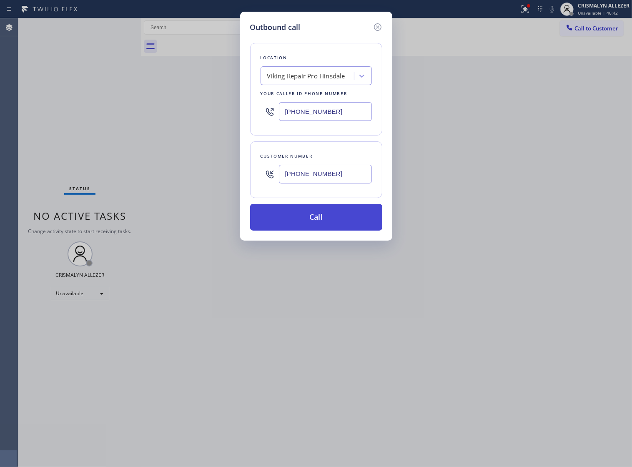
type input "[PHONE_NUMBER]"
click at [322, 230] on button "Call" at bounding box center [316, 217] width 132 height 27
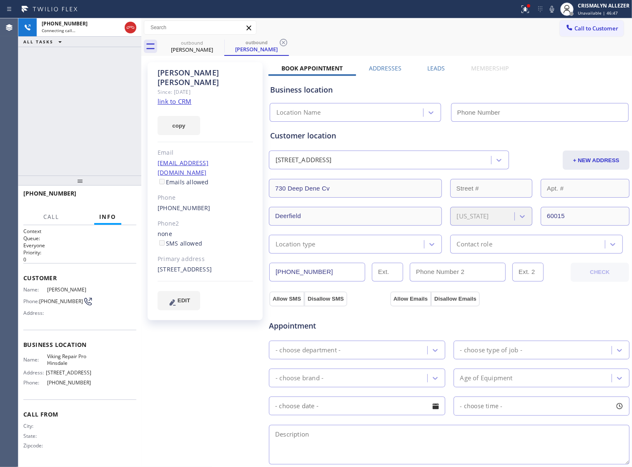
click at [175, 97] on link "link to CRM" at bounding box center [175, 101] width 34 height 8
type input "[PHONE_NUMBER]"
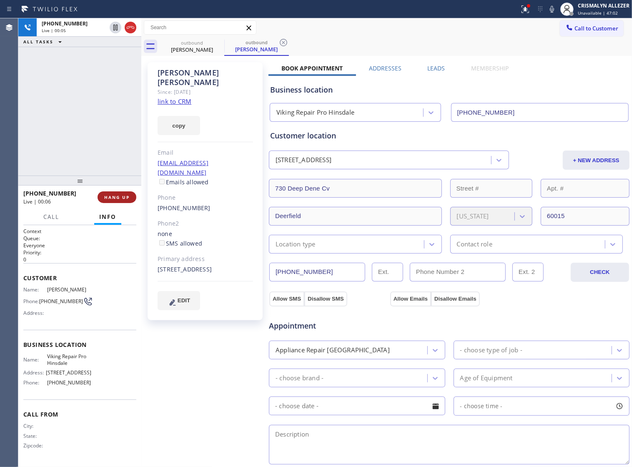
click at [107, 198] on span "HANG UP" at bounding box center [116, 197] width 25 height 6
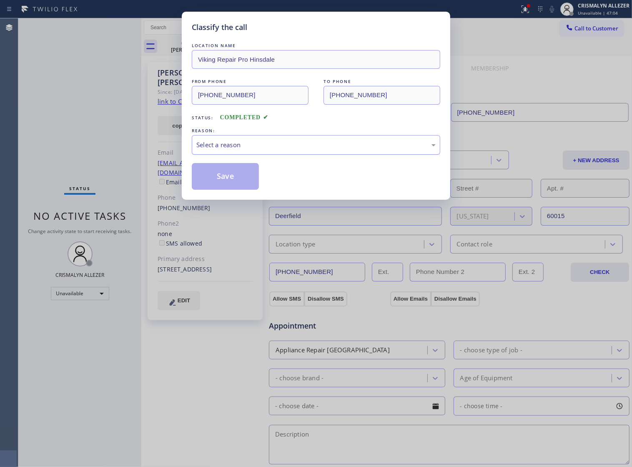
click at [313, 150] on div "Select a reason" at bounding box center [315, 145] width 239 height 10
click at [236, 181] on button "Save" at bounding box center [225, 176] width 67 height 27
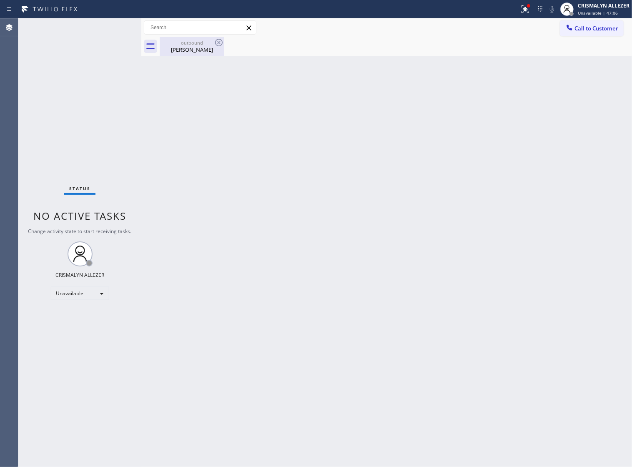
drag, startPoint x: 209, startPoint y: 39, endPoint x: 212, endPoint y: 52, distance: 13.7
click at [208, 43] on div "outbound" at bounding box center [191, 43] width 63 height 6
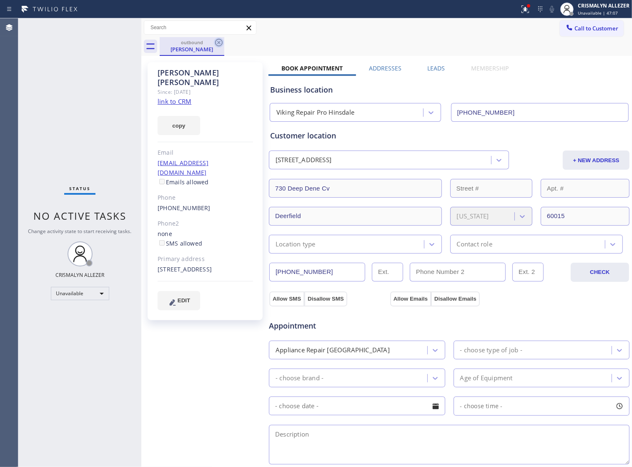
click at [218, 44] on icon at bounding box center [219, 43] width 10 height 10
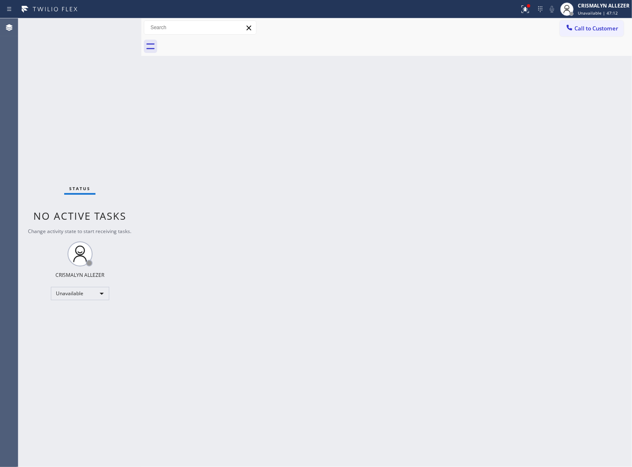
click at [596, 30] on span "Call to Customer" at bounding box center [596, 29] width 44 height 8
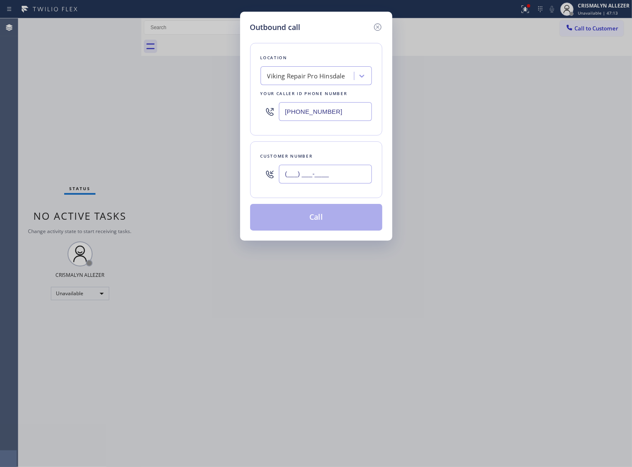
click at [337, 183] on input "(___) ___-____" at bounding box center [325, 174] width 93 height 19
paste input "847) 494-6060"
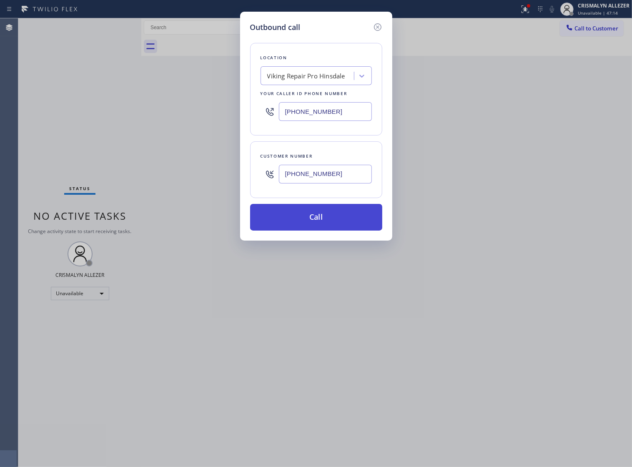
type input "[PHONE_NUMBER]"
click at [324, 230] on button "Call" at bounding box center [316, 217] width 132 height 27
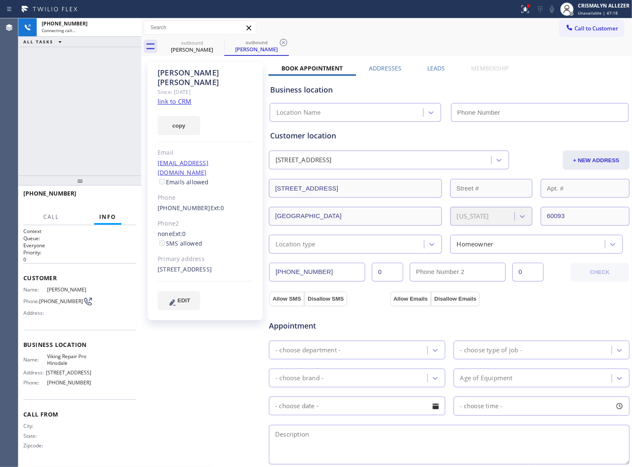
click at [184, 97] on link "link to CRM" at bounding box center [175, 101] width 34 height 8
type input "[PHONE_NUMBER]"
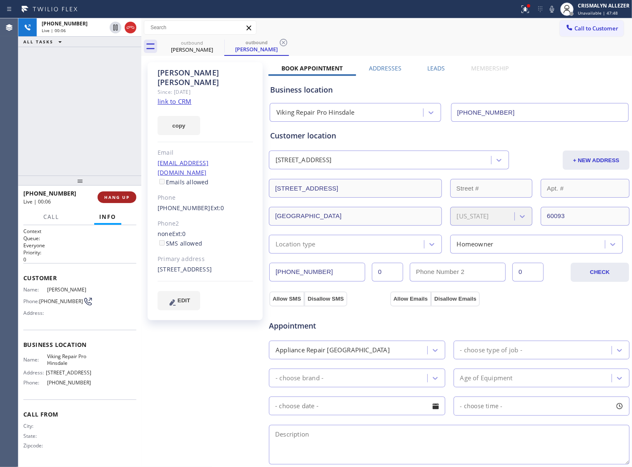
click at [105, 198] on span "HANG UP" at bounding box center [116, 197] width 25 height 6
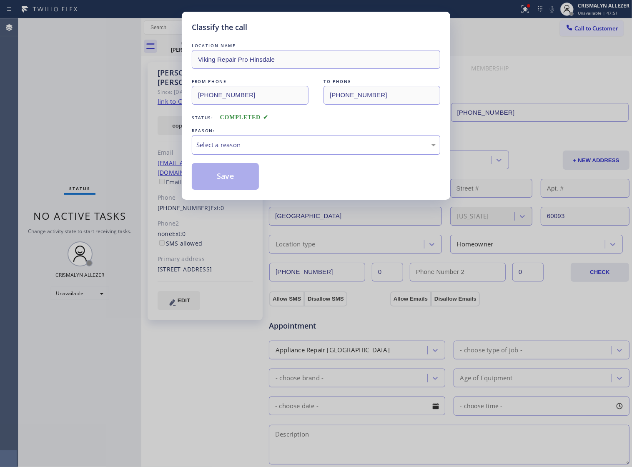
click at [315, 150] on div "Select a reason" at bounding box center [315, 145] width 239 height 10
click at [232, 186] on button "Save" at bounding box center [225, 176] width 67 height 27
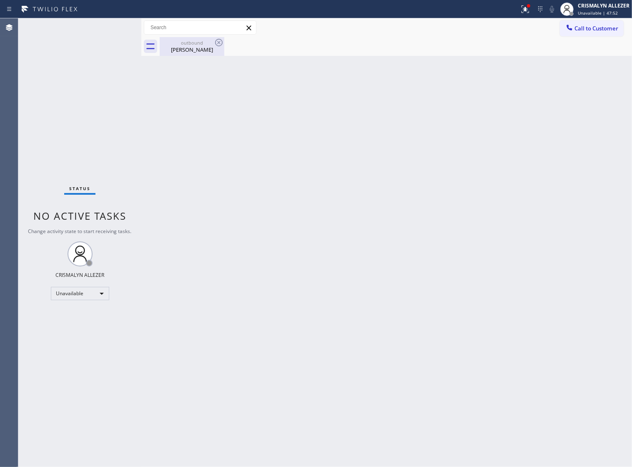
click at [185, 48] on div "Loretta Kaplan" at bounding box center [191, 50] width 63 height 8
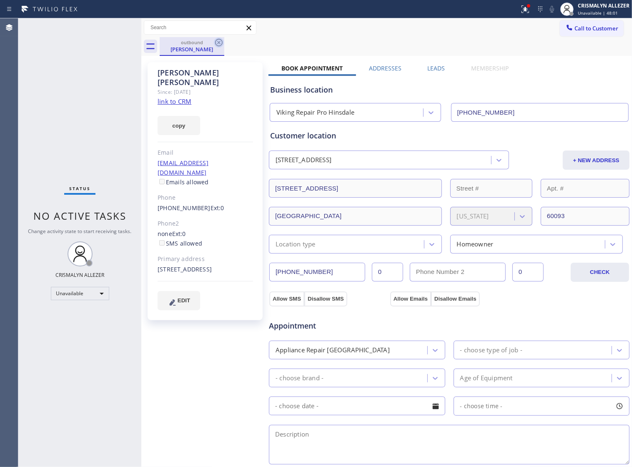
click at [216, 45] on icon at bounding box center [219, 43] width 8 height 8
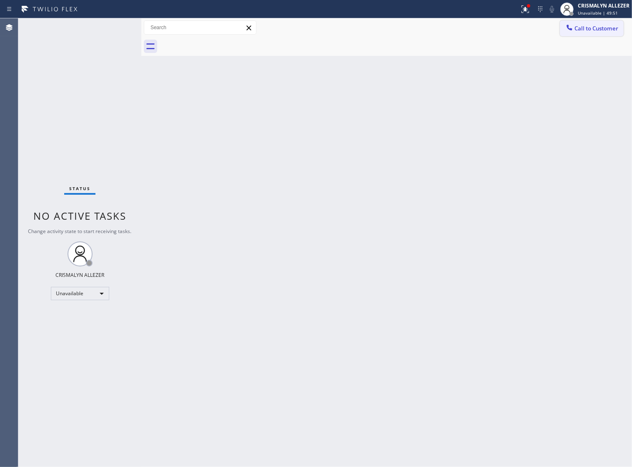
click at [605, 28] on span "Call to Customer" at bounding box center [596, 29] width 44 height 8
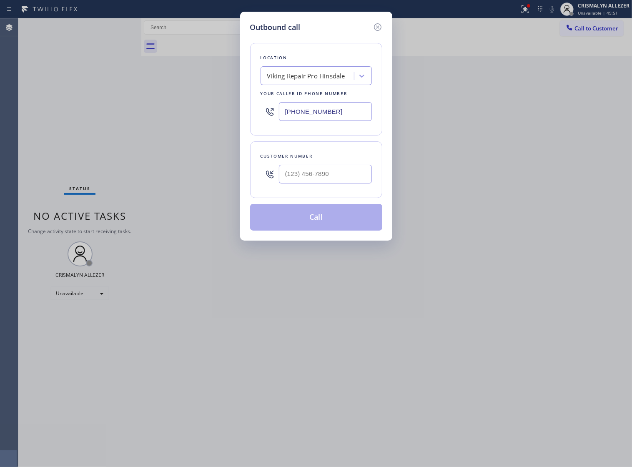
click at [353, 188] on div at bounding box center [325, 173] width 93 height 27
click at [351, 183] on input "(___) ___-____" at bounding box center [325, 174] width 93 height 19
paste input "847) 331-0403"
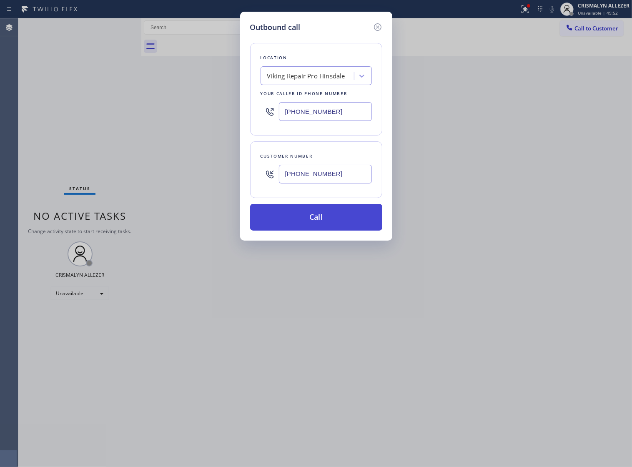
type input "(847) 331-0403"
click at [321, 230] on button "Call" at bounding box center [316, 217] width 132 height 27
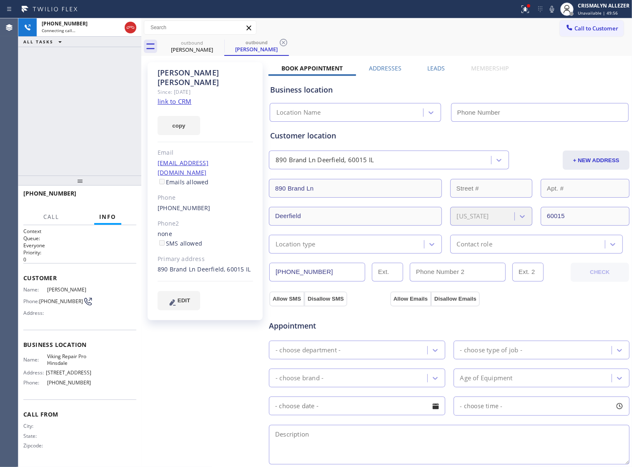
click at [174, 97] on link "link to CRM" at bounding box center [175, 101] width 34 height 8
type input "[PHONE_NUMBER]"
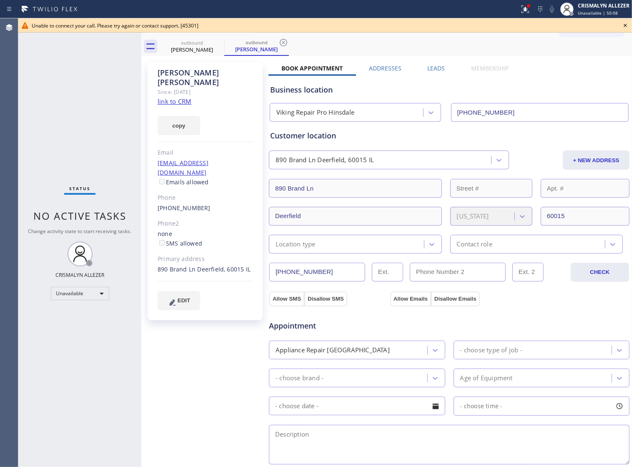
click at [625, 25] on icon at bounding box center [624, 25] width 3 height 3
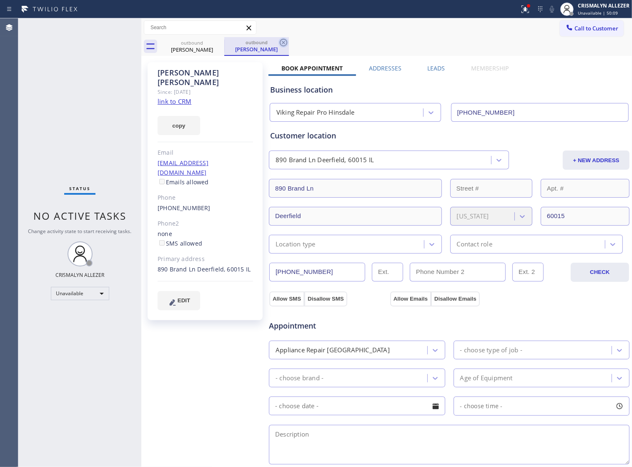
click at [281, 41] on icon at bounding box center [283, 43] width 10 height 10
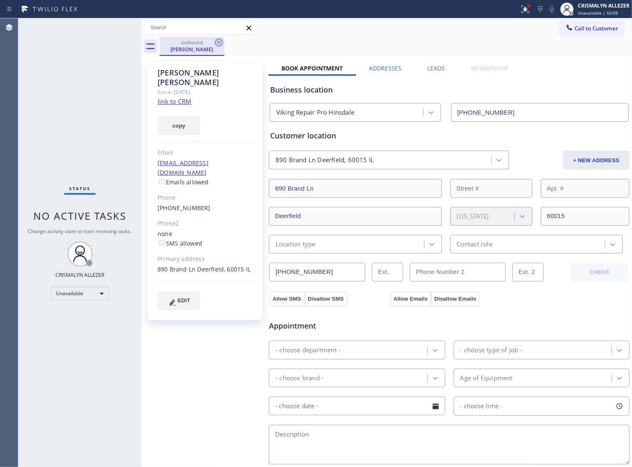
click at [220, 45] on icon at bounding box center [219, 43] width 10 height 10
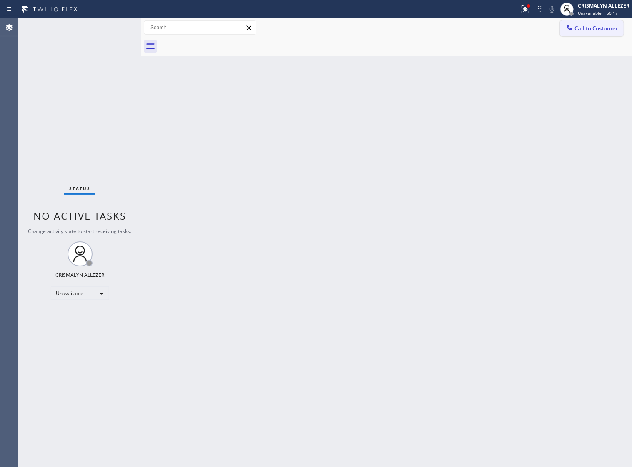
click at [620, 30] on button "Call to Customer" at bounding box center [592, 28] width 64 height 16
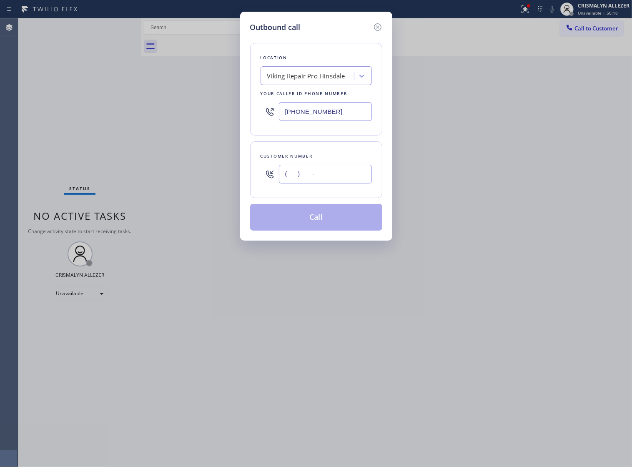
click at [345, 182] on input "(___) ___-____" at bounding box center [325, 174] width 93 height 19
paste input "847) 800-6659"
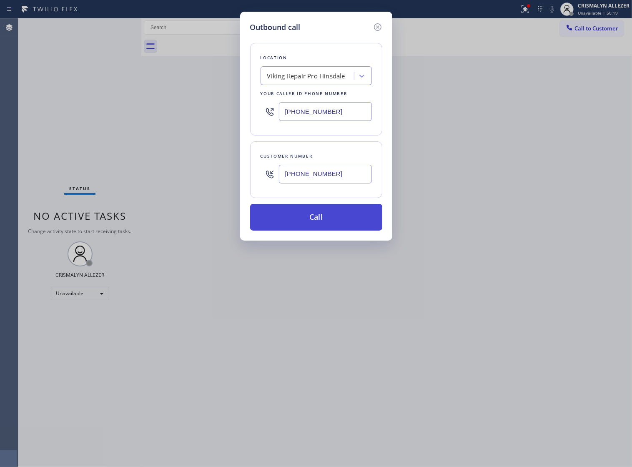
type input "[PHONE_NUMBER]"
click at [321, 229] on button "Call" at bounding box center [316, 217] width 132 height 27
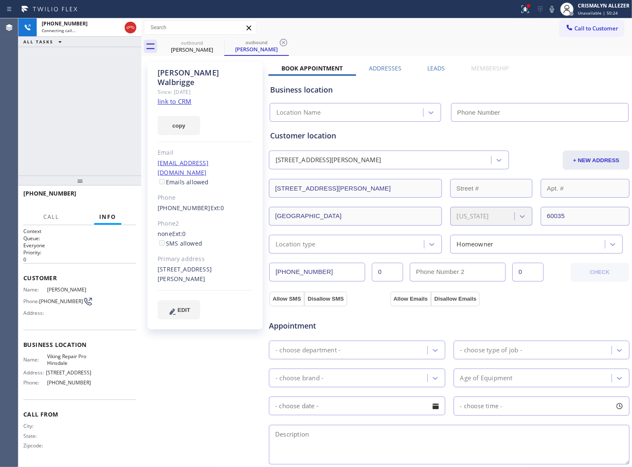
click at [188, 97] on link "link to CRM" at bounding box center [175, 101] width 34 height 8
type input "[PHONE_NUMBER]"
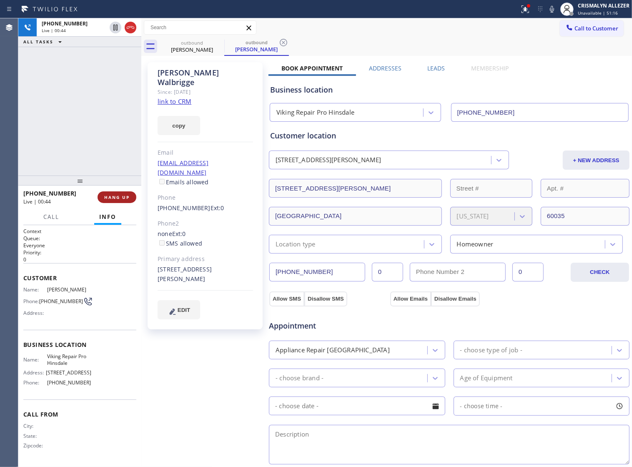
click at [118, 197] on span "HANG UP" at bounding box center [116, 197] width 25 height 6
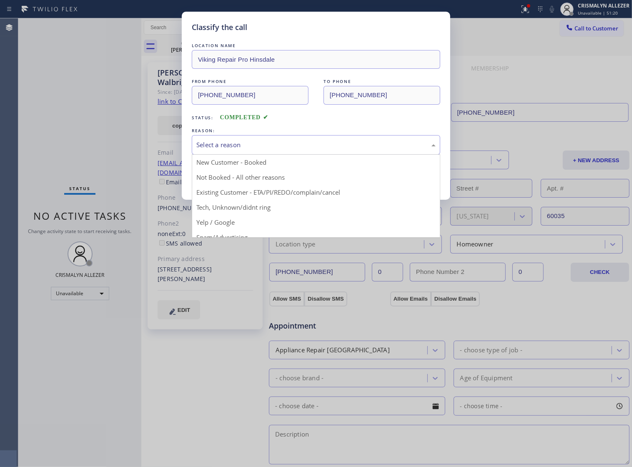
click at [313, 150] on div "Select a reason" at bounding box center [315, 145] width 239 height 10
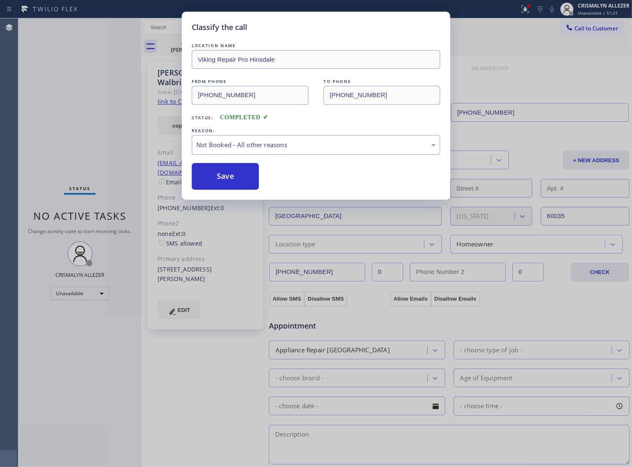
click at [238, 188] on button "Save" at bounding box center [225, 176] width 67 height 27
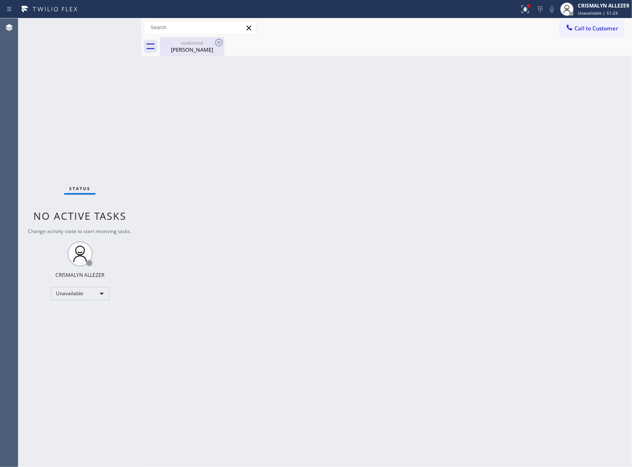
click at [173, 43] on div "outbound" at bounding box center [191, 43] width 63 height 6
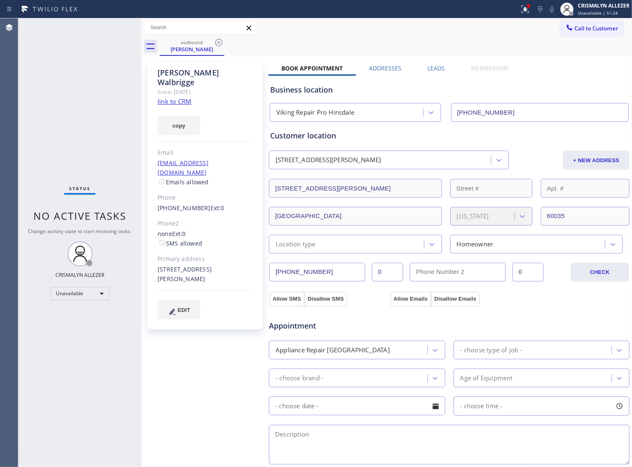
drag, startPoint x: 219, startPoint y: 42, endPoint x: 232, endPoint y: 10, distance: 34.2
click at [219, 41] on icon at bounding box center [219, 43] width 10 height 10
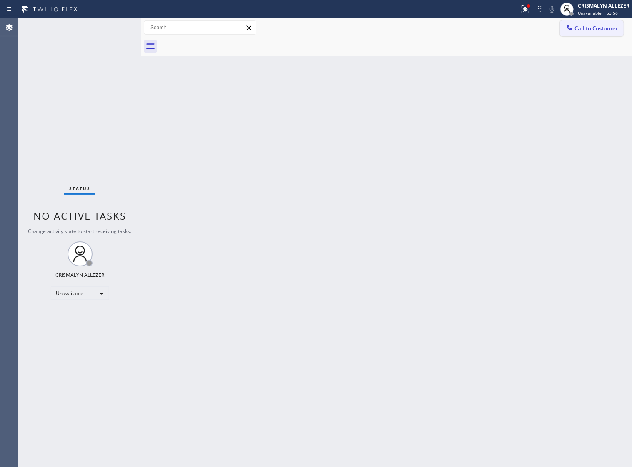
click at [621, 28] on button "Call to Customer" at bounding box center [592, 28] width 64 height 16
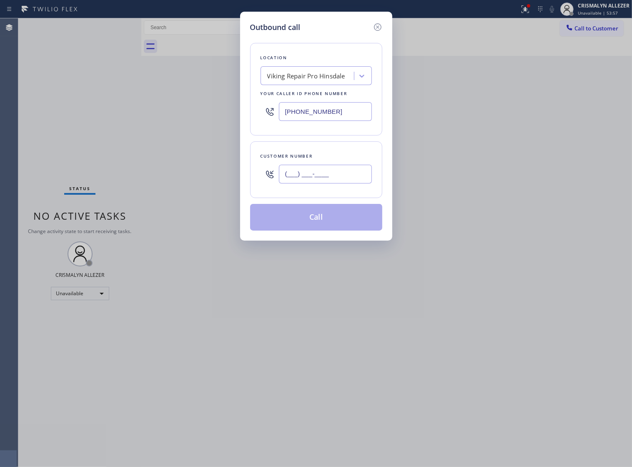
click at [343, 177] on input "(___) ___-____" at bounding box center [325, 174] width 93 height 19
paste input "954) 646-2736"
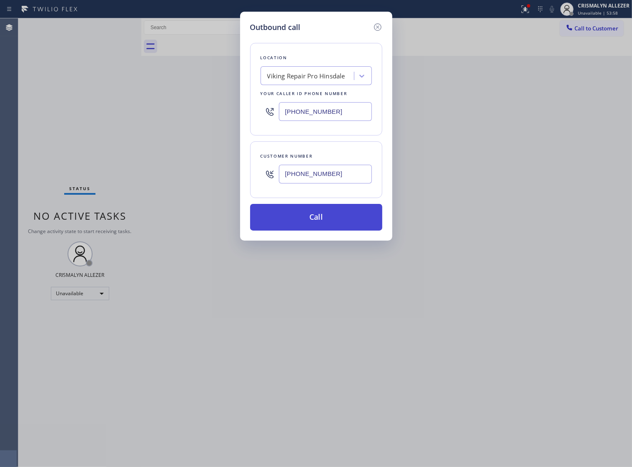
type input "[PHONE_NUMBER]"
click at [313, 228] on button "Call" at bounding box center [316, 217] width 132 height 27
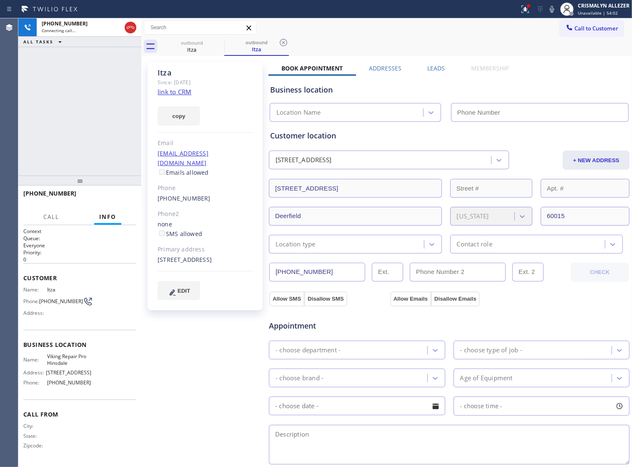
click at [176, 90] on link "link to CRM" at bounding box center [175, 92] width 34 height 8
type input "[PHONE_NUMBER]"
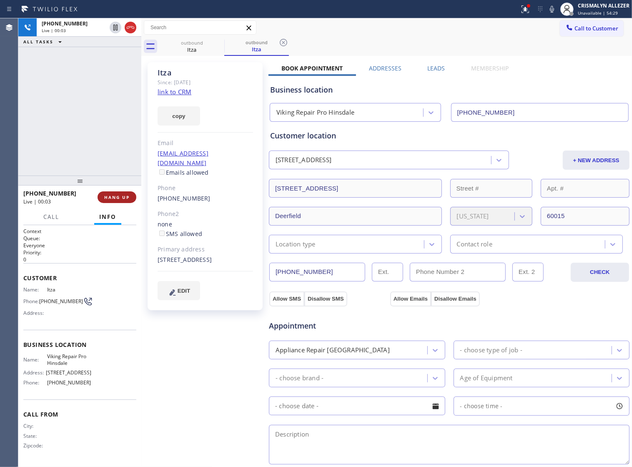
click at [111, 198] on span "HANG UP" at bounding box center [116, 197] width 25 height 6
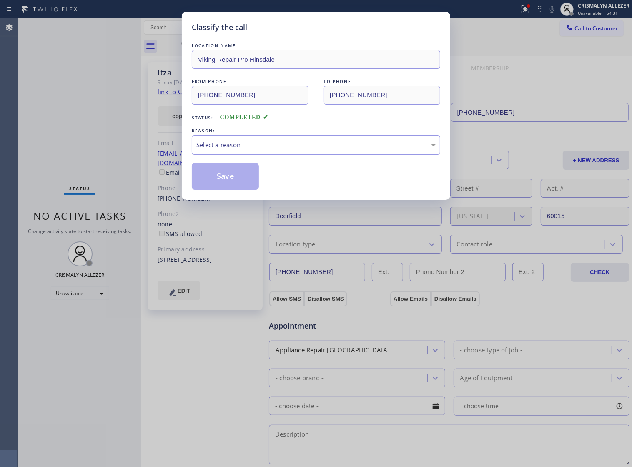
click at [331, 150] on div "Select a reason" at bounding box center [315, 145] width 239 height 10
click at [223, 185] on button "Save" at bounding box center [225, 176] width 67 height 27
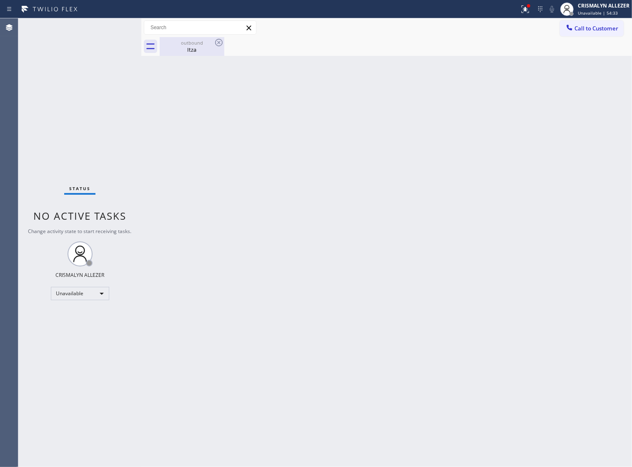
drag, startPoint x: 180, startPoint y: 48, endPoint x: 210, endPoint y: 44, distance: 31.1
click at [180, 48] on div "Itza" at bounding box center [191, 50] width 63 height 8
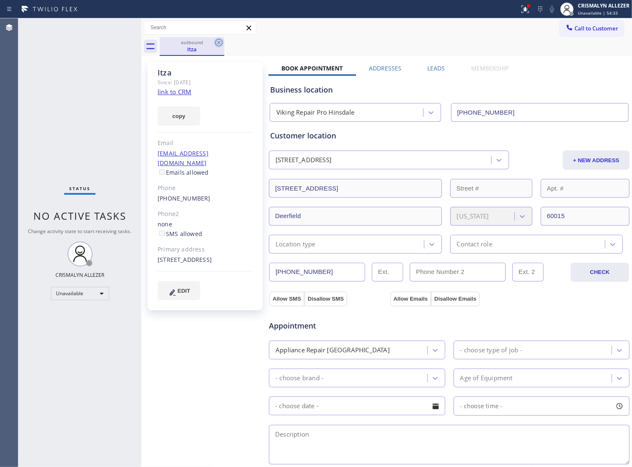
click at [216, 43] on icon at bounding box center [219, 43] width 10 height 10
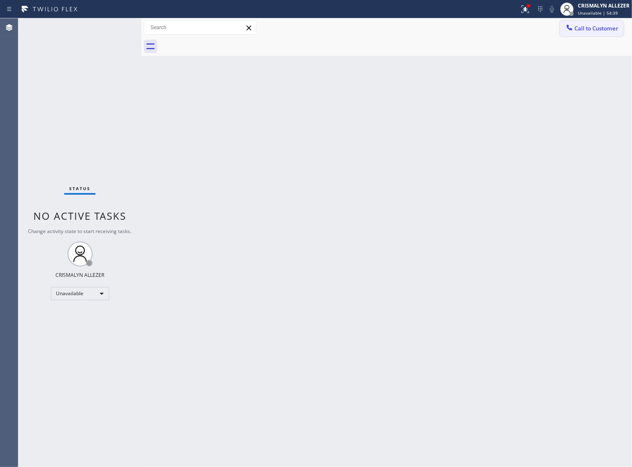
click at [615, 26] on span "Call to Customer" at bounding box center [596, 29] width 44 height 8
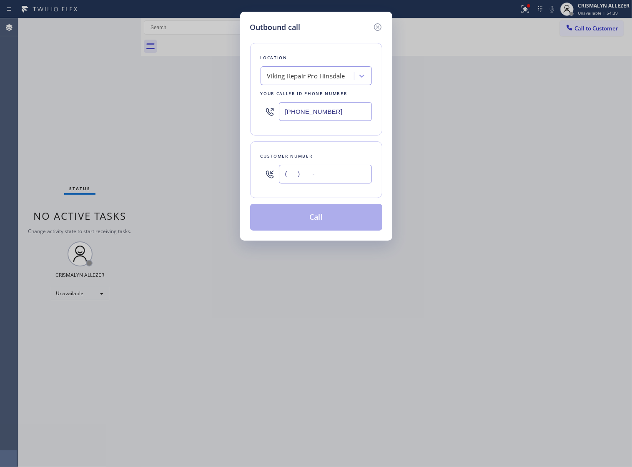
click at [344, 179] on input "(___) ___-____" at bounding box center [325, 174] width 93 height 19
paste input "847) 507-3835"
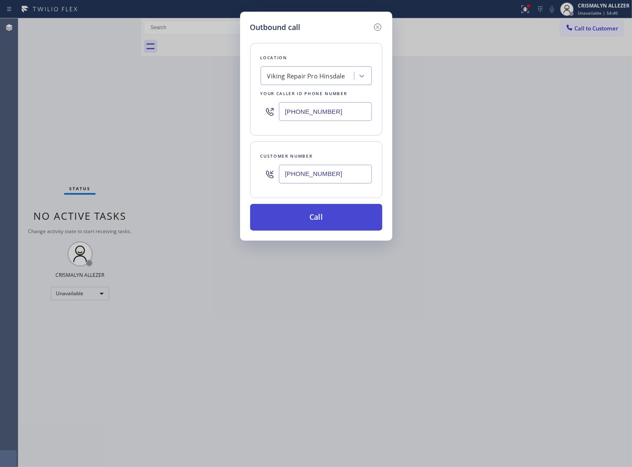
type input "[PHONE_NUMBER]"
click at [319, 230] on button "Call" at bounding box center [316, 217] width 132 height 27
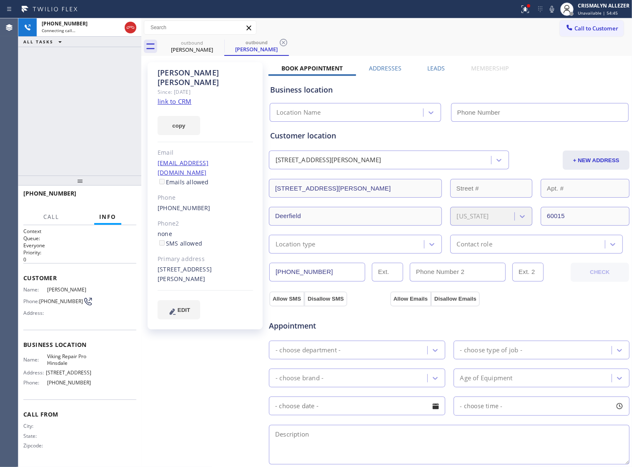
click at [168, 97] on link "link to CRM" at bounding box center [175, 101] width 34 height 8
type input "[PHONE_NUMBER]"
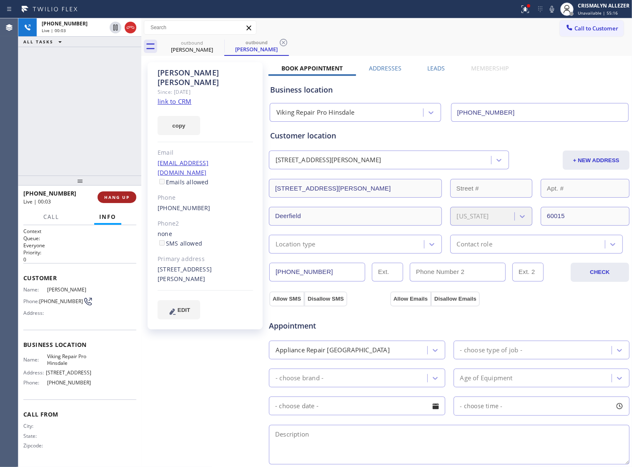
click at [108, 197] on span "HANG UP" at bounding box center [116, 197] width 25 height 6
click at [107, 200] on button "COMPLETE" at bounding box center [115, 197] width 42 height 12
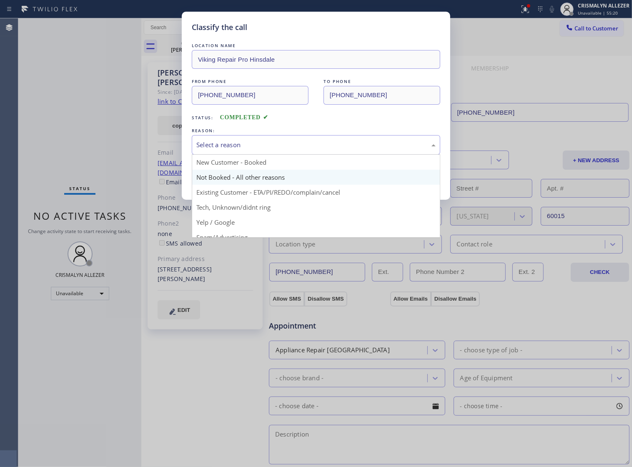
drag, startPoint x: 334, startPoint y: 155, endPoint x: 251, endPoint y: 185, distance: 88.0
click at [332, 150] on div "Select a reason" at bounding box center [315, 145] width 239 height 10
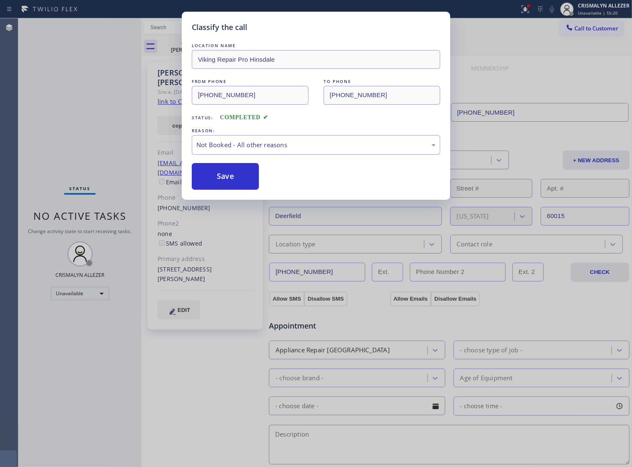
click at [227, 188] on button "Save" at bounding box center [225, 176] width 67 height 27
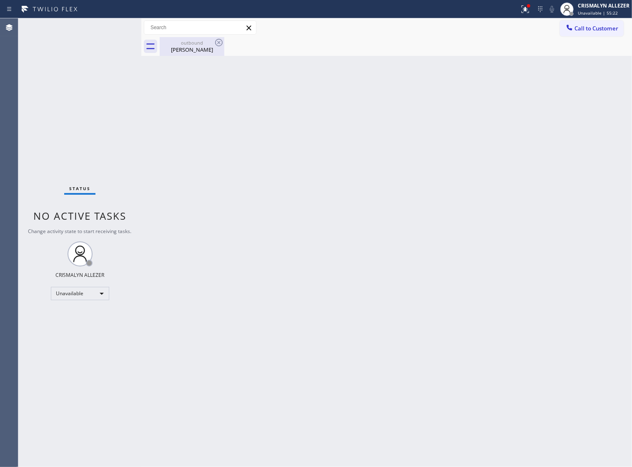
click at [200, 49] on div "Trude Thome" at bounding box center [191, 50] width 63 height 8
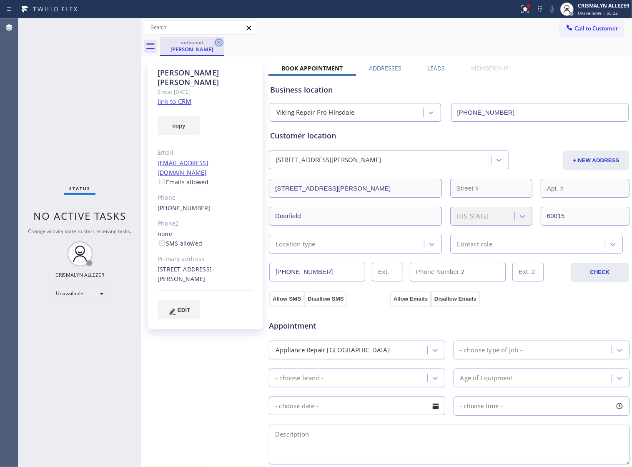
click at [218, 43] on icon at bounding box center [219, 43] width 10 height 10
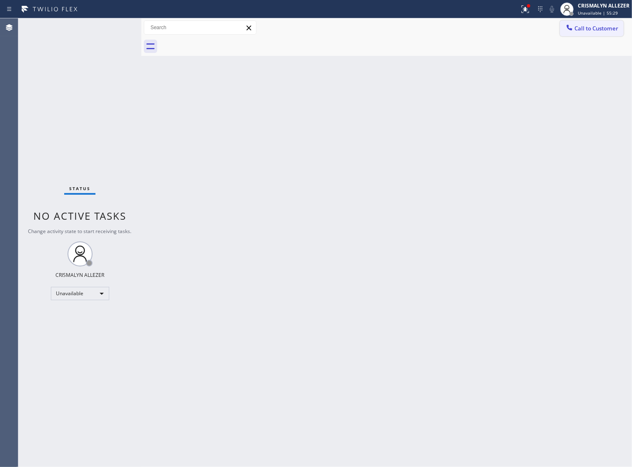
click at [588, 25] on span "Call to Customer" at bounding box center [596, 29] width 44 height 8
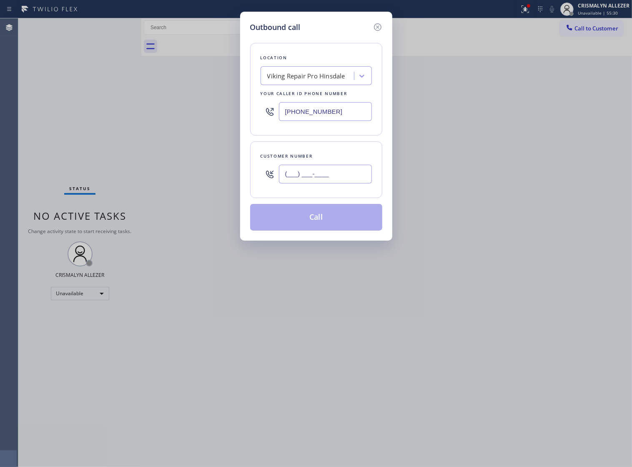
click at [353, 180] on input "(___) ___-____" at bounding box center [325, 174] width 93 height 19
paste input "312) 933-1081"
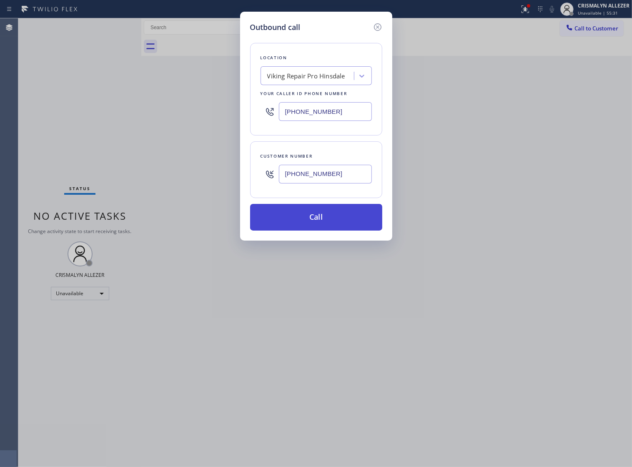
type input "(312) 933-1081"
click at [321, 230] on button "Call" at bounding box center [316, 217] width 132 height 27
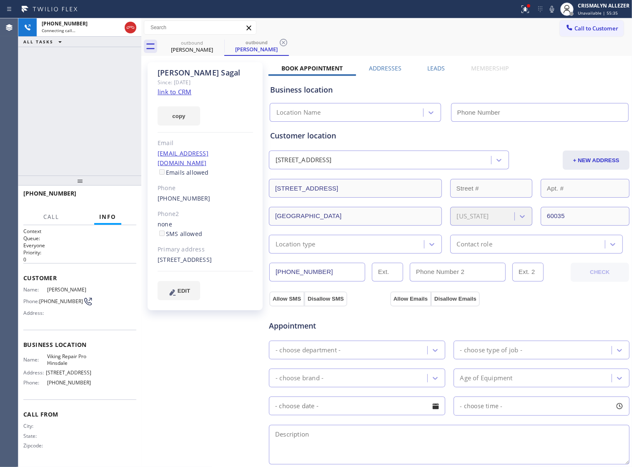
click at [173, 93] on link "link to CRM" at bounding box center [175, 92] width 34 height 8
type input "(630) 523-0508"
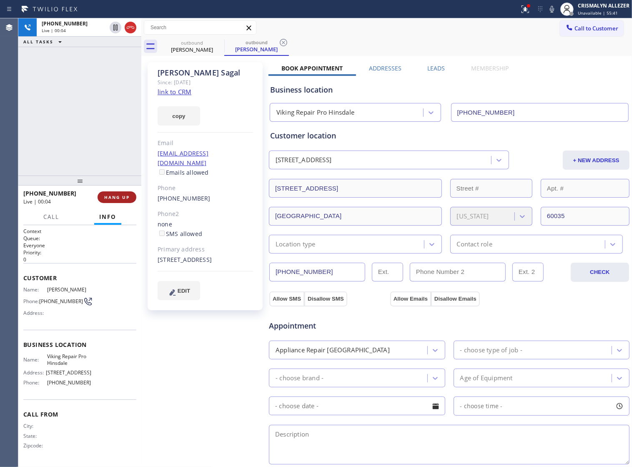
click at [109, 195] on span "HANG UP" at bounding box center [116, 197] width 25 height 6
click at [110, 196] on span "COMPLETE" at bounding box center [115, 197] width 29 height 6
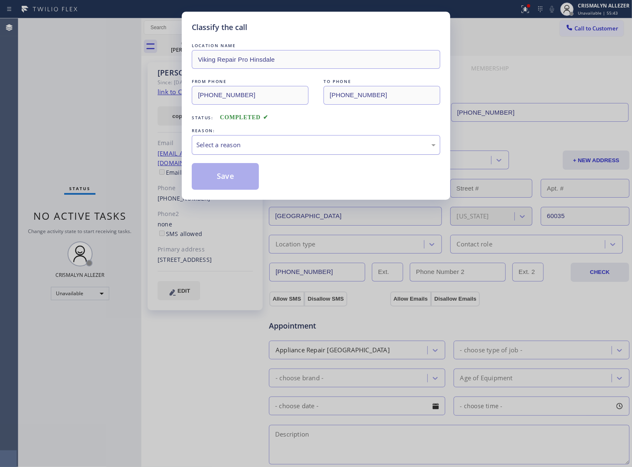
click at [309, 150] on div "Select a reason" at bounding box center [315, 145] width 239 height 10
click at [227, 186] on button "Save" at bounding box center [225, 176] width 67 height 27
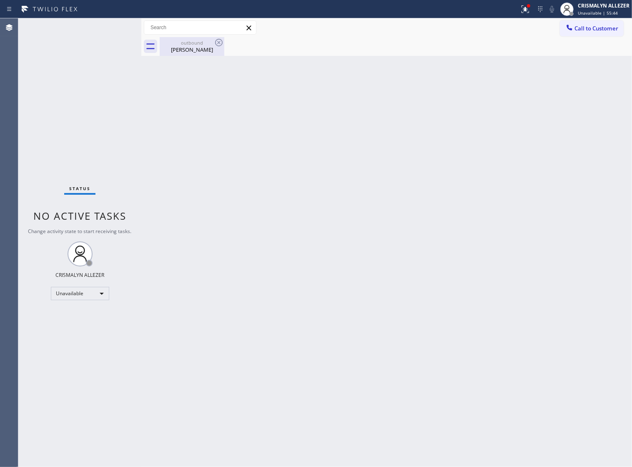
click at [194, 46] on div "Peter Sagal" at bounding box center [191, 50] width 63 height 8
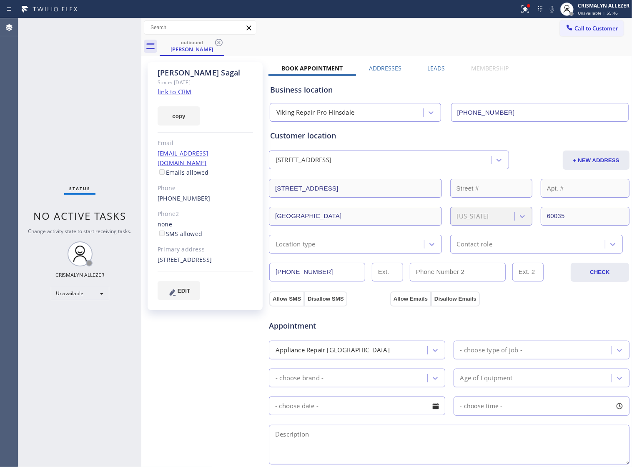
click at [432, 67] on label "Leads" at bounding box center [436, 68] width 18 height 8
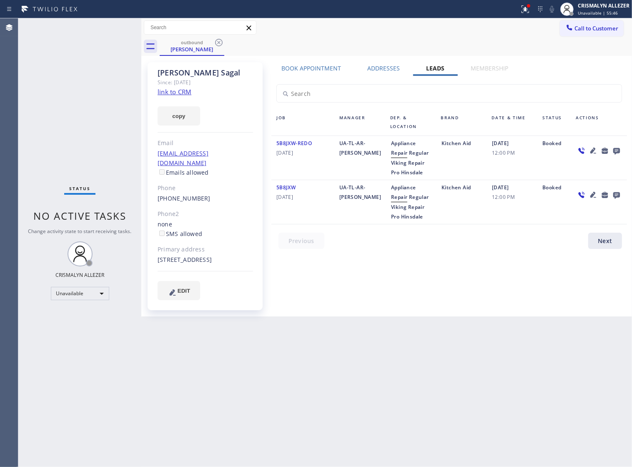
click at [618, 153] on icon at bounding box center [616, 151] width 7 height 7
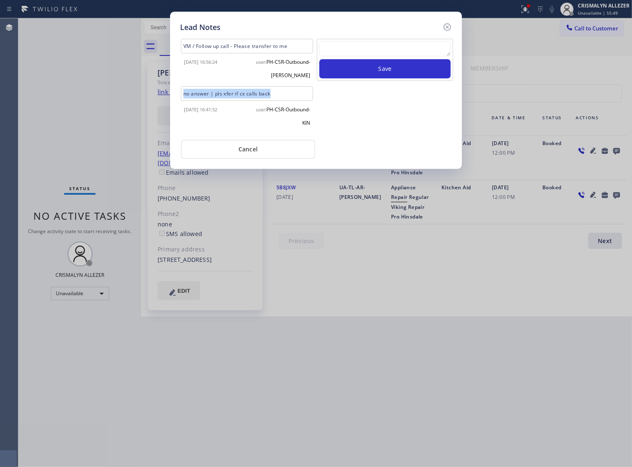
drag, startPoint x: 282, startPoint y: 94, endPoint x: 153, endPoint y: 94, distance: 129.2
click at [153, 94] on div "Lead Notes VM / Follow up call - Please transfer to me 2025-07-18 16:56:24 user…" at bounding box center [316, 233] width 632 height 467
copy div "no answer | pls xfer if cx calls back"
click at [405, 53] on textarea at bounding box center [384, 48] width 131 height 15
paste textarea "no answer | pls xfer if cx calls back"
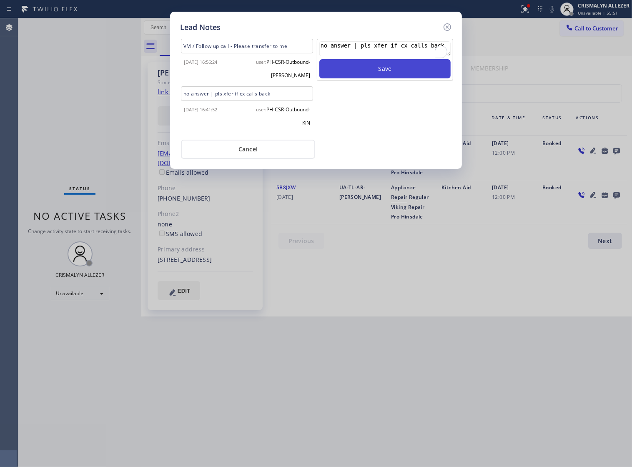
type textarea "no answer | pls xfer if cx calls back"
click at [385, 78] on button "Save" at bounding box center [384, 68] width 131 height 19
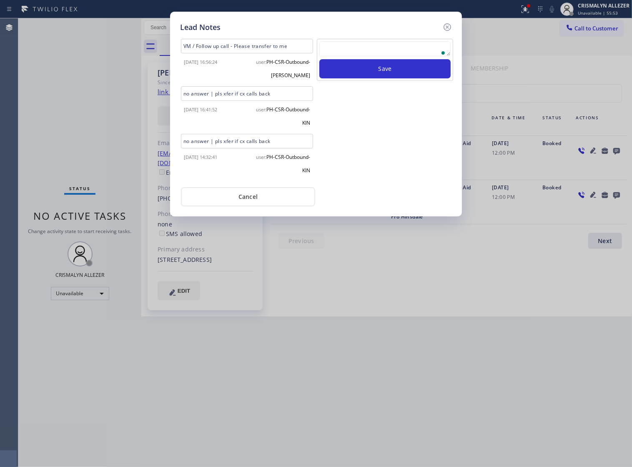
click at [256, 199] on button "Cancel" at bounding box center [248, 196] width 134 height 19
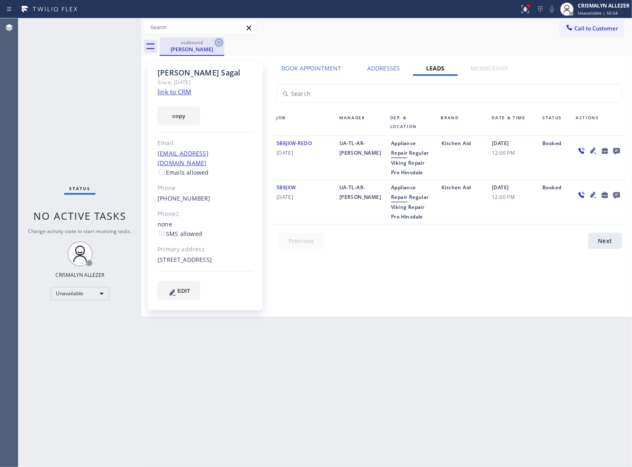
click at [220, 44] on icon at bounding box center [219, 43] width 10 height 10
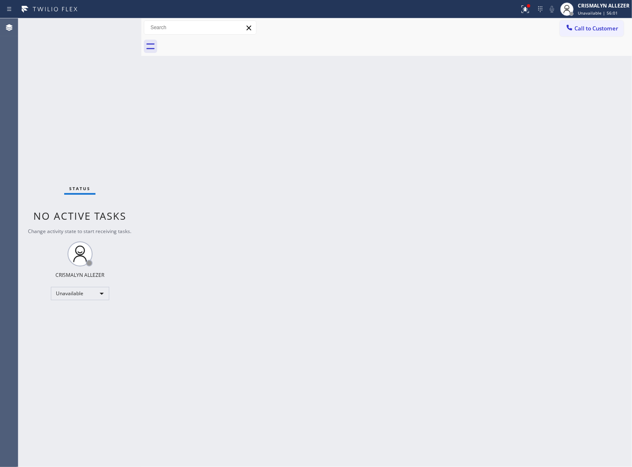
click at [623, 30] on div "Call to Customer Outbound call Location Viking Repair Pro Hinsdale Your caller …" at bounding box center [596, 27] width 72 height 15
click at [613, 20] on div "Call to Customer Outbound call Location Viking Repair Pro Hinsdale Your caller …" at bounding box center [386, 27] width 490 height 19
click at [608, 27] on span "Call to Customer" at bounding box center [596, 29] width 44 height 8
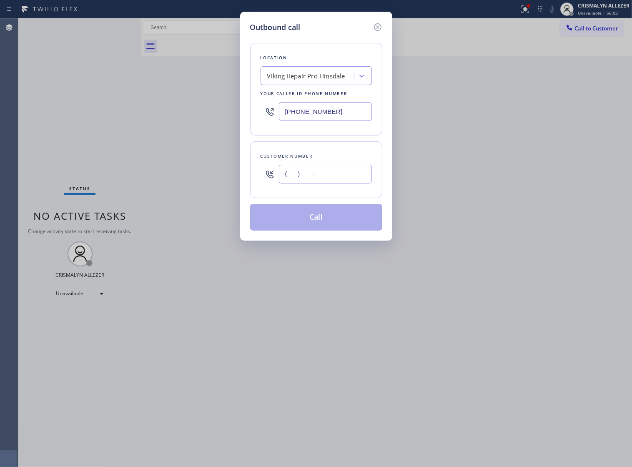
click at [355, 180] on input "(___) ___-____" at bounding box center [325, 174] width 93 height 19
paste input "773) 251-6395"
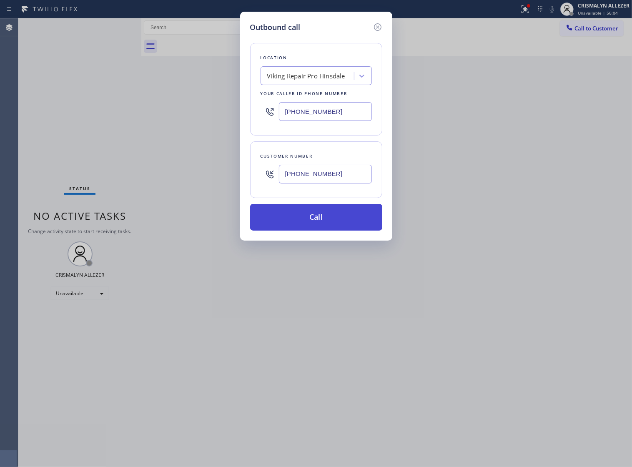
type input "(773) 251-6395"
click at [326, 230] on button "Call" at bounding box center [316, 217] width 132 height 27
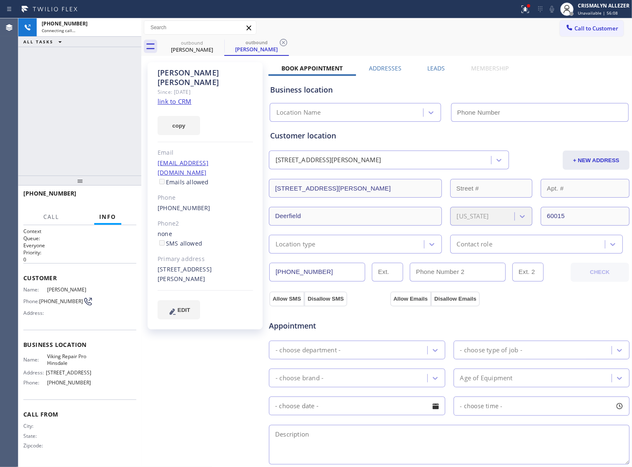
click at [178, 97] on link "link to CRM" at bounding box center [175, 101] width 34 height 8
type input "(630) 523-0508"
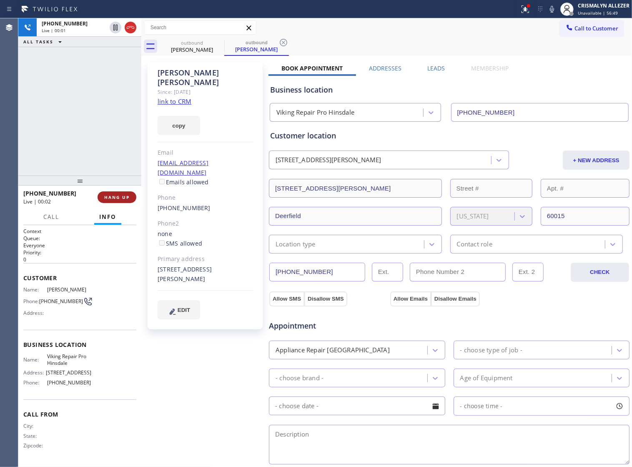
click at [107, 194] on span "HANG UP" at bounding box center [116, 197] width 25 height 6
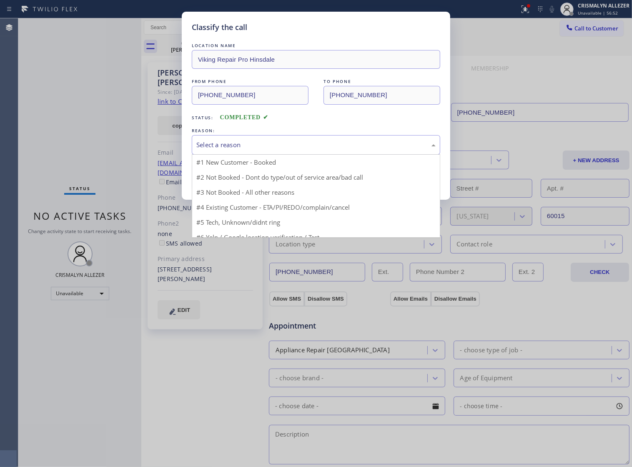
click at [272, 150] on div "Select a reason" at bounding box center [315, 145] width 239 height 10
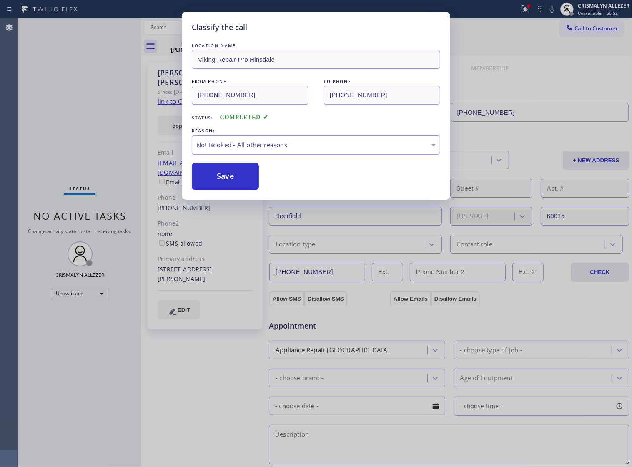
click at [226, 184] on button "Save" at bounding box center [225, 176] width 67 height 27
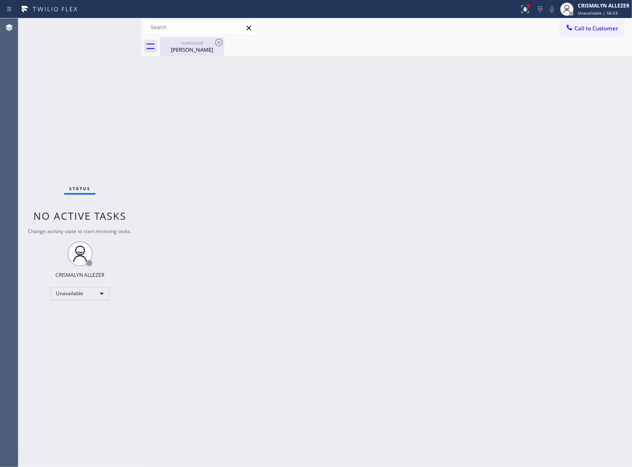
click at [186, 52] on div "Sharon Frankel" at bounding box center [191, 50] width 63 height 8
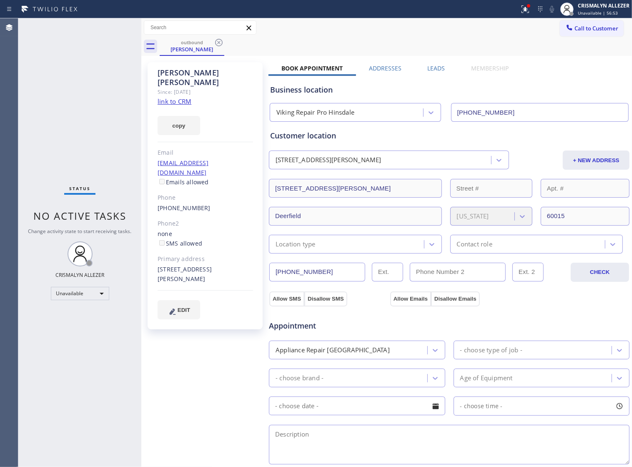
click at [438, 68] on label "Leads" at bounding box center [436, 68] width 18 height 8
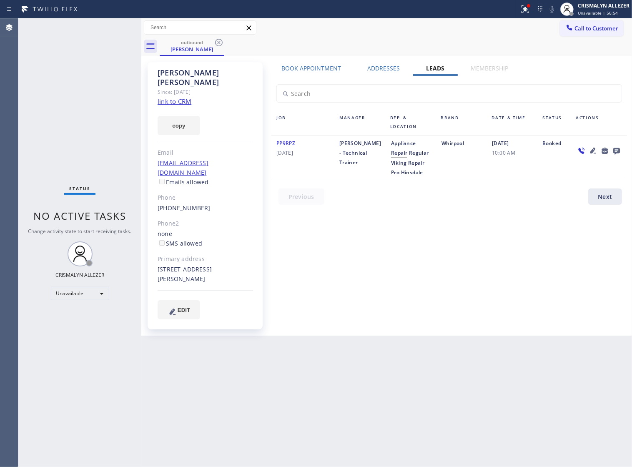
click at [616, 151] on icon at bounding box center [616, 151] width 7 height 7
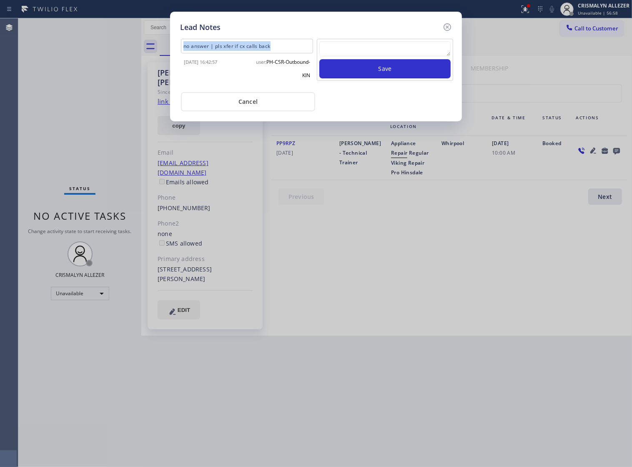
drag, startPoint x: 279, startPoint y: 45, endPoint x: 140, endPoint y: 55, distance: 139.1
click at [140, 55] on div "Lead Notes no answer | pls xfer if cx calls back 2025-07-31 16:42:57 user: PH-C…" at bounding box center [316, 233] width 632 height 467
copy div "no answer | pls xfer if cx calls back"
click at [410, 51] on textarea at bounding box center [384, 48] width 131 height 15
paste textarea "no answer | pls xfer if cx calls back"
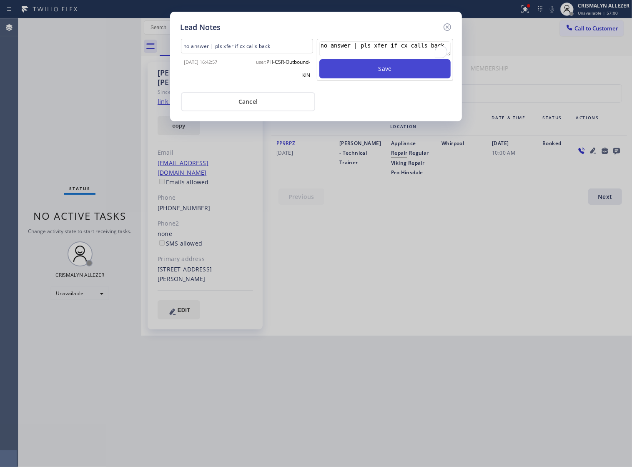
type textarea "no answer | pls xfer if cx calls back"
click at [378, 74] on button "Save" at bounding box center [384, 68] width 131 height 19
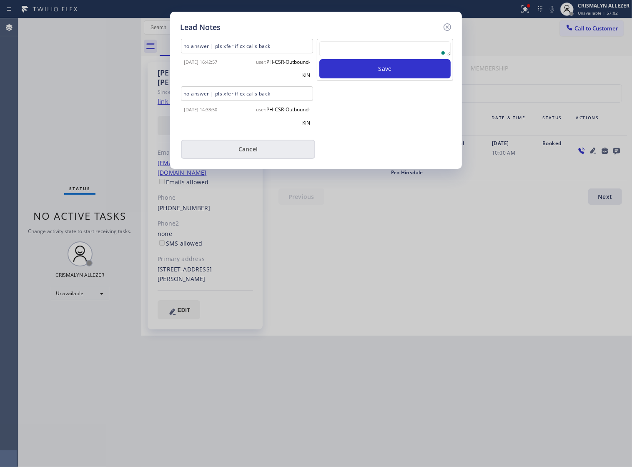
click at [244, 159] on button "Cancel" at bounding box center [248, 149] width 134 height 19
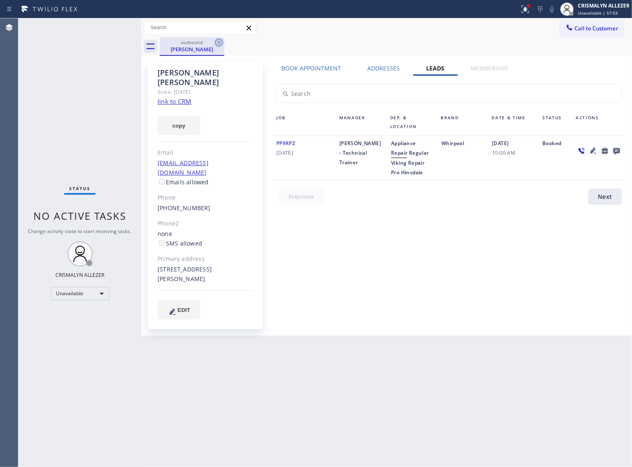
click at [218, 44] on icon at bounding box center [219, 43] width 10 height 10
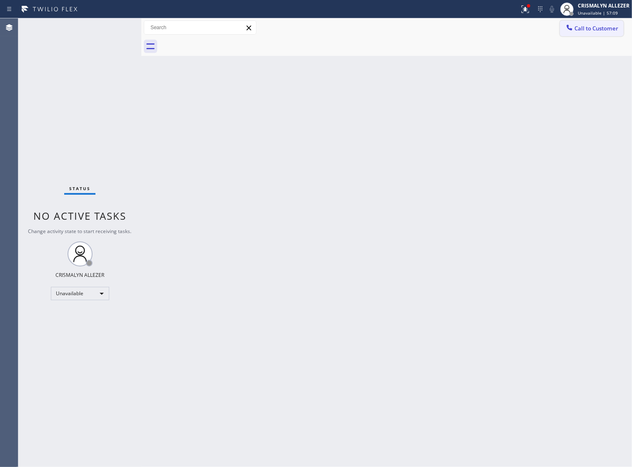
click at [590, 26] on span "Call to Customer" at bounding box center [596, 29] width 44 height 8
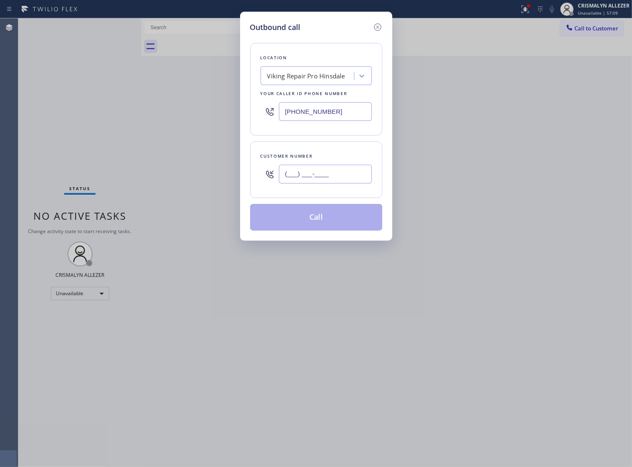
click at [345, 183] on input "(___) ___-____" at bounding box center [325, 174] width 93 height 19
paste input "312) 343-9932"
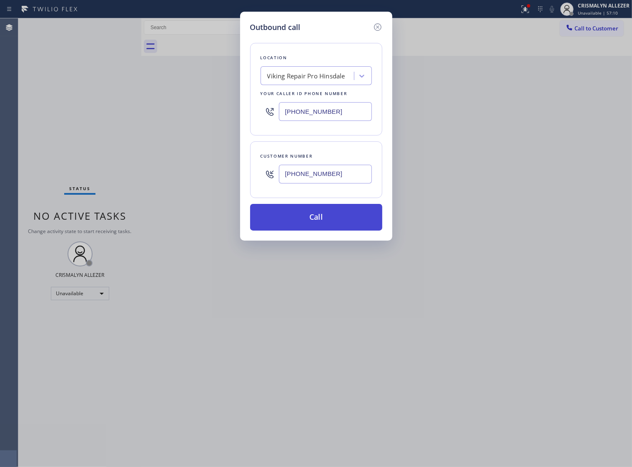
type input "(312) 343-9932"
click at [323, 230] on button "Call" at bounding box center [316, 217] width 132 height 27
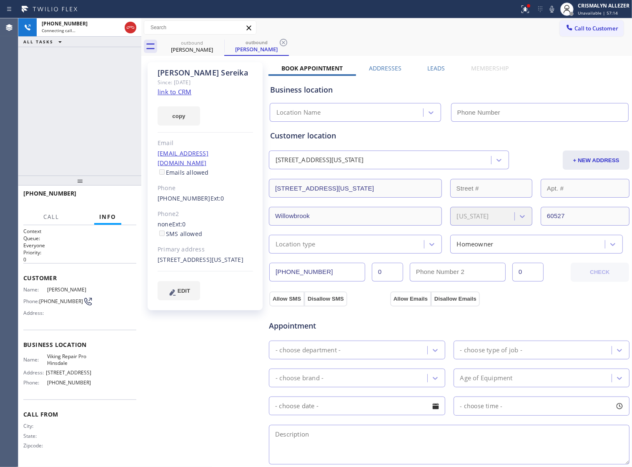
click at [180, 91] on link "link to CRM" at bounding box center [175, 92] width 34 height 8
type input "(630) 523-0508"
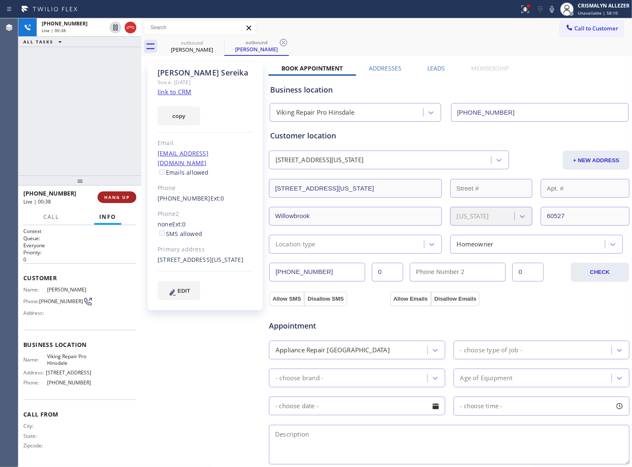
click at [112, 200] on button "HANG UP" at bounding box center [117, 197] width 39 height 12
click at [115, 198] on span "HANG UP" at bounding box center [116, 197] width 25 height 6
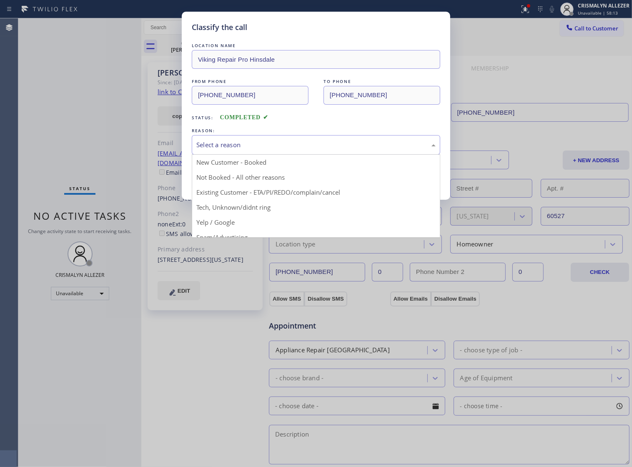
click at [326, 150] on div "Select a reason" at bounding box center [315, 145] width 239 height 10
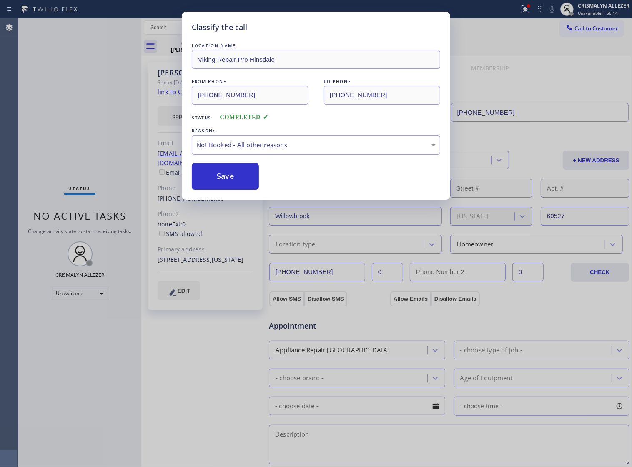
click at [220, 190] on button "Save" at bounding box center [225, 176] width 67 height 27
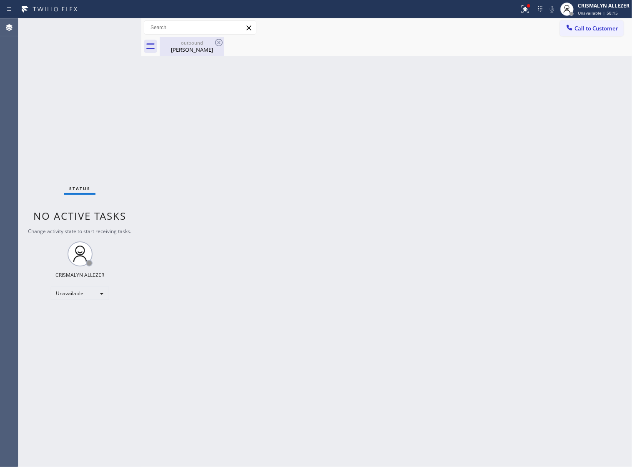
click at [199, 55] on div "outbound Laura Sereika" at bounding box center [191, 46] width 63 height 19
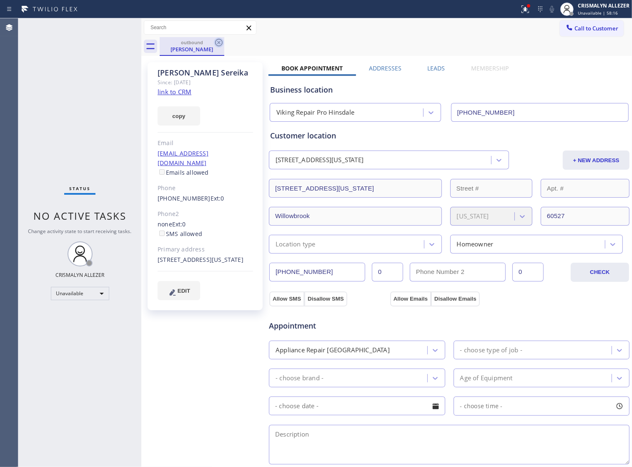
click at [217, 46] on icon at bounding box center [219, 43] width 8 height 8
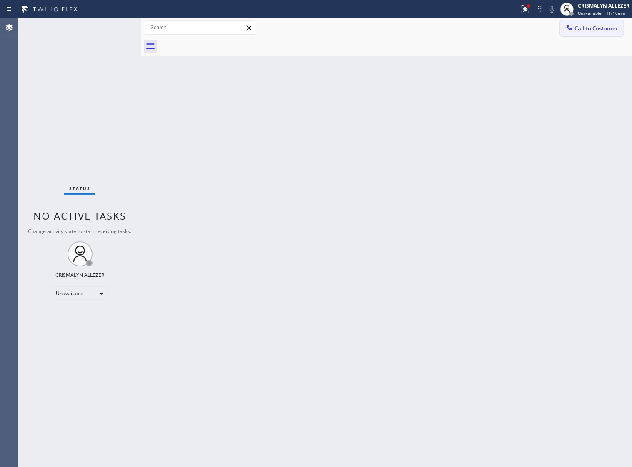
click at [586, 30] on span "Call to Customer" at bounding box center [596, 29] width 44 height 8
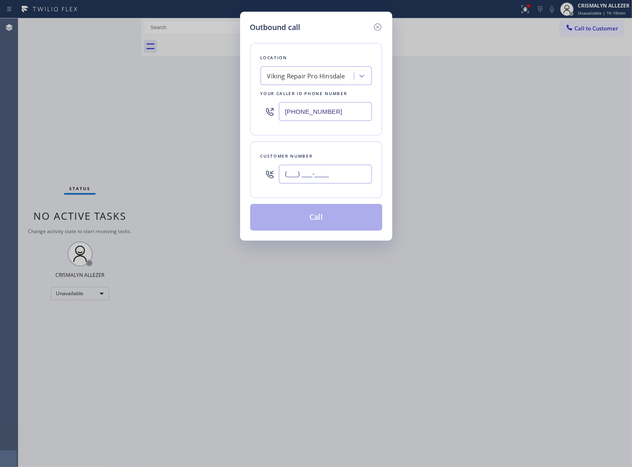
click at [348, 183] on input "(___) ___-____" at bounding box center [325, 174] width 93 height 19
paste input "773) 456-8655"
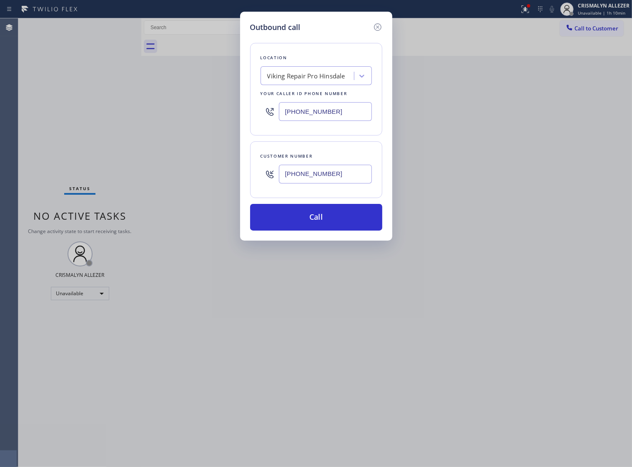
type input "(773) 456-8655"
click at [340, 230] on button "Call" at bounding box center [316, 217] width 132 height 27
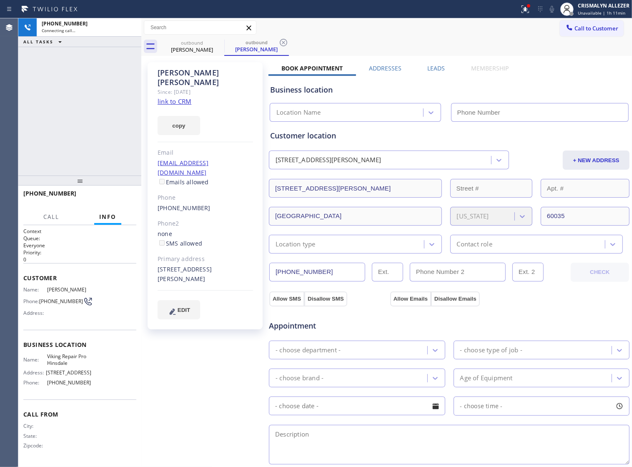
click at [182, 97] on link "link to CRM" at bounding box center [175, 101] width 34 height 8
type input "(630) 523-0508"
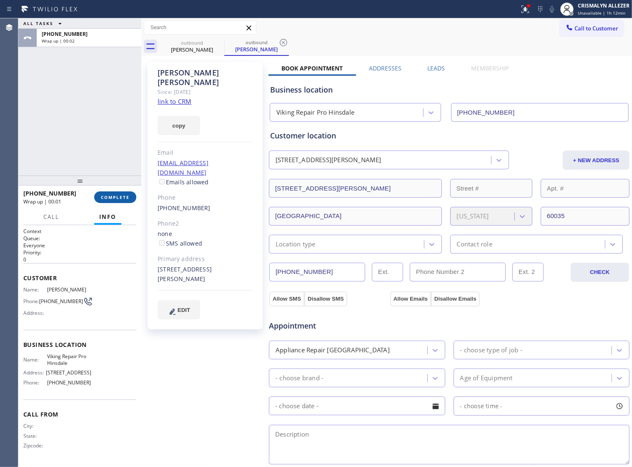
click at [108, 201] on button "COMPLETE" at bounding box center [115, 197] width 42 height 12
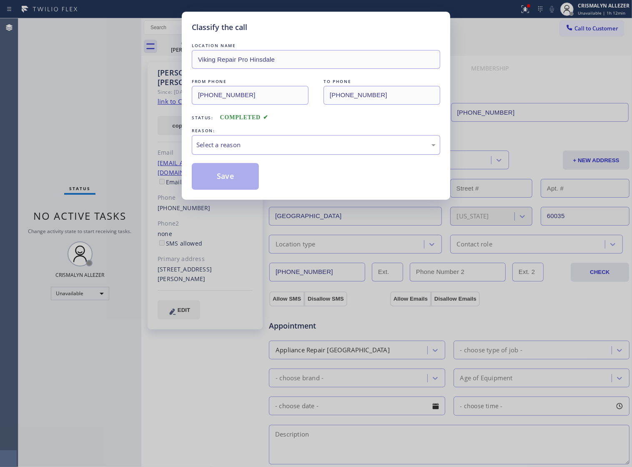
click at [328, 150] on div "Select a reason" at bounding box center [315, 145] width 239 height 10
click at [243, 185] on button "Save" at bounding box center [225, 176] width 67 height 27
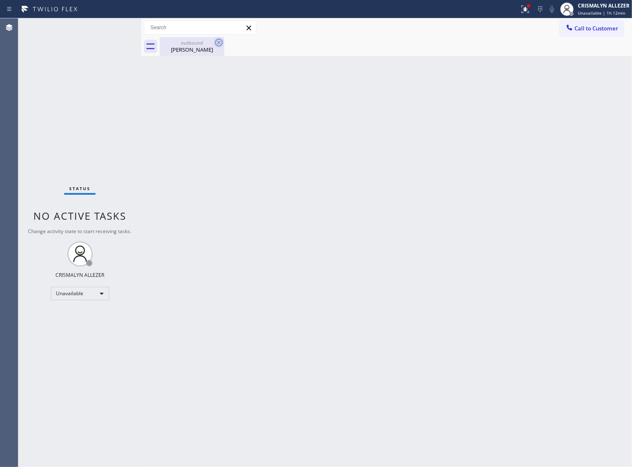
drag, startPoint x: 174, startPoint y: 49, endPoint x: 215, endPoint y: 42, distance: 41.0
click at [183, 47] on div "David Stopek" at bounding box center [191, 50] width 63 height 8
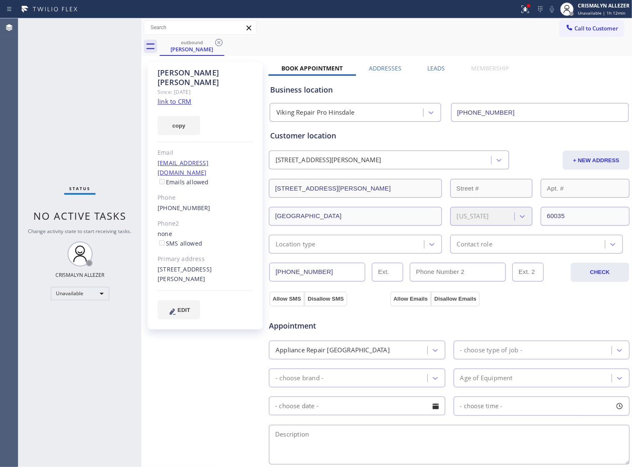
drag, startPoint x: 218, startPoint y: 42, endPoint x: 219, endPoint y: 0, distance: 41.3
click at [218, 40] on icon at bounding box center [219, 43] width 10 height 10
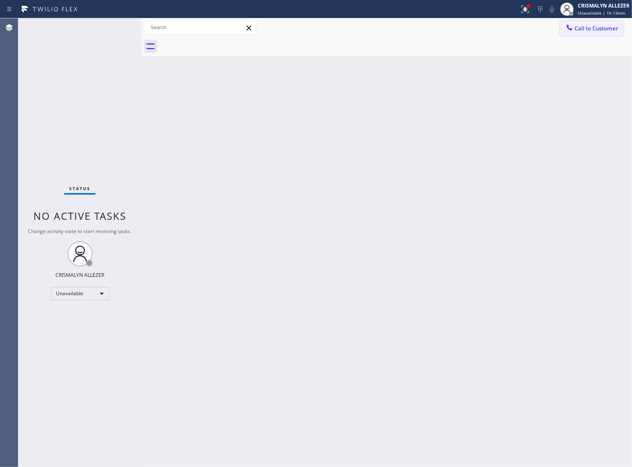
click at [574, 32] on span "Call to Customer" at bounding box center [596, 29] width 44 height 8
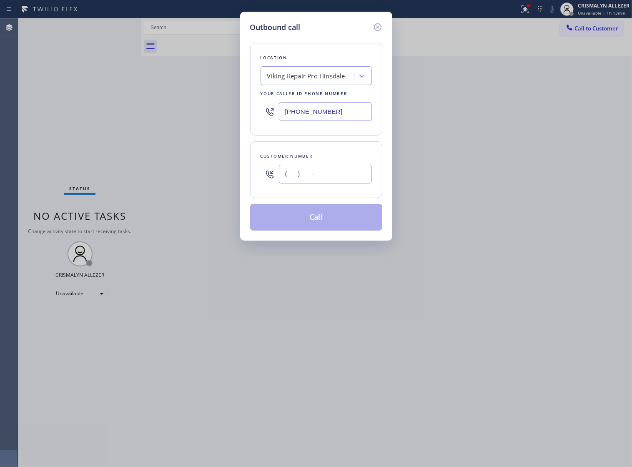
click at [354, 183] on input "(___) ___-____" at bounding box center [325, 174] width 93 height 19
paste input "847) 363-1233"
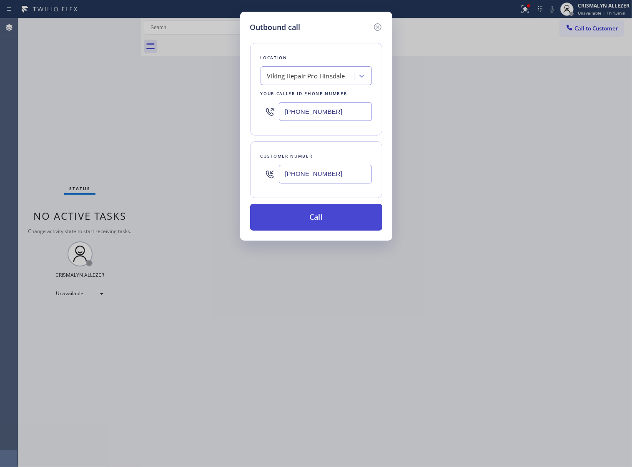
type input "(847) 363-1233"
click at [319, 227] on button "Call" at bounding box center [316, 217] width 132 height 27
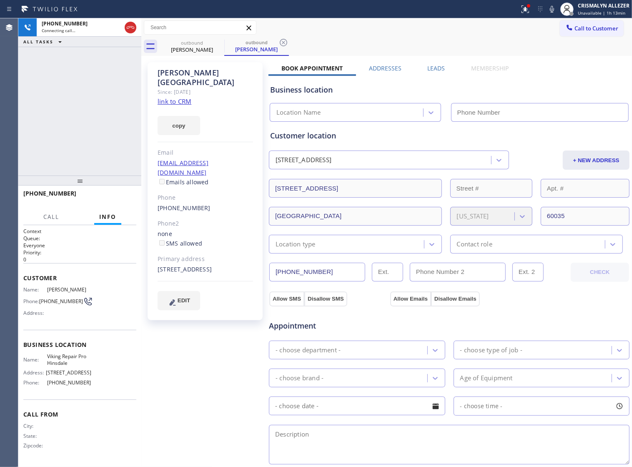
click at [178, 97] on link "link to CRM" at bounding box center [175, 101] width 34 height 8
type input "(630) 523-0508"
click at [428, 67] on label "Leads" at bounding box center [436, 68] width 18 height 8
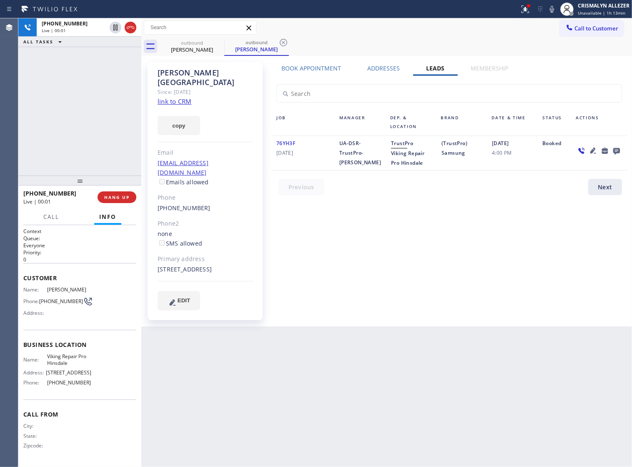
click at [615, 152] on icon at bounding box center [616, 151] width 7 height 7
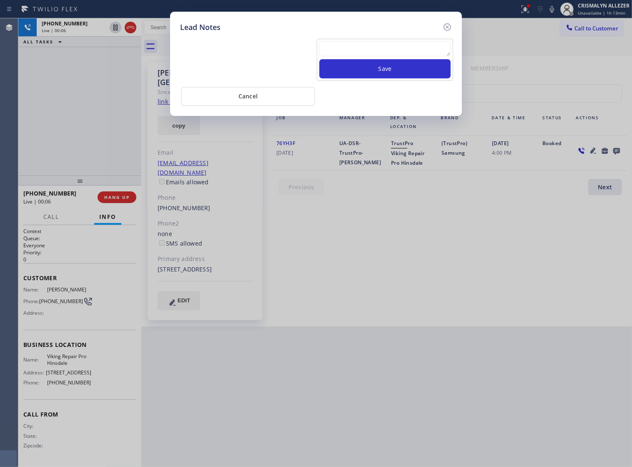
click at [404, 56] on textarea at bounding box center [384, 48] width 131 height 15
paste textarea "no answer | pls xfer if cx calls back"
type textarea "no answer | pls xfer if cx calls back"
click at [391, 76] on button "Save" at bounding box center [384, 68] width 131 height 19
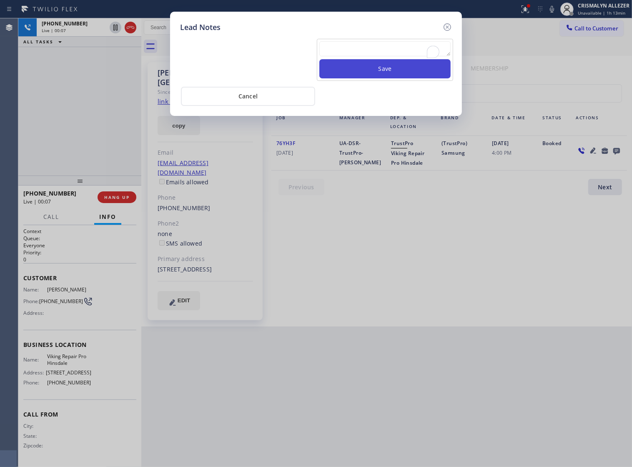
scroll to position [0, 0]
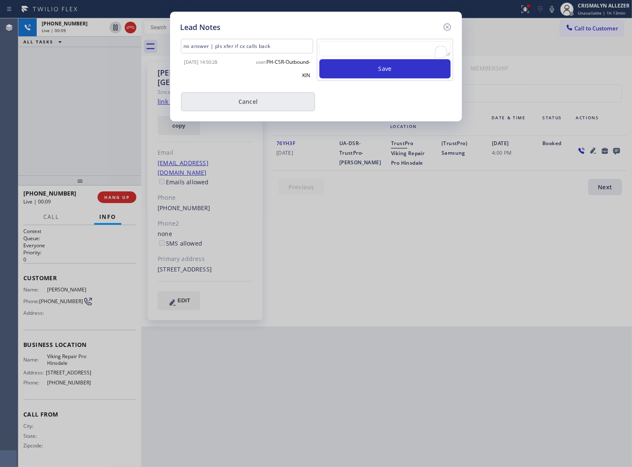
click at [248, 105] on button "Cancel" at bounding box center [248, 101] width 134 height 19
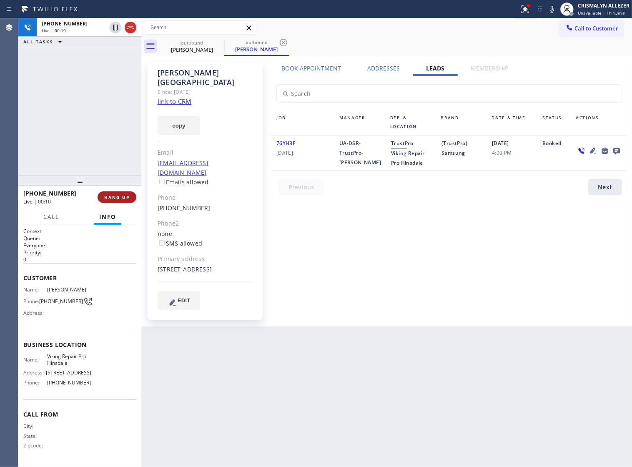
click at [108, 196] on span "HANG UP" at bounding box center [116, 197] width 25 height 6
click at [108, 196] on span "COMPLETE" at bounding box center [115, 197] width 29 height 6
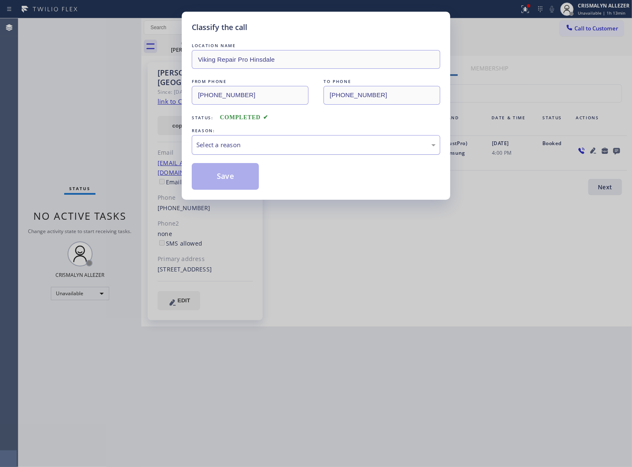
click at [338, 149] on div "Select a reason" at bounding box center [315, 145] width 239 height 10
click at [220, 183] on button "Save" at bounding box center [225, 176] width 67 height 27
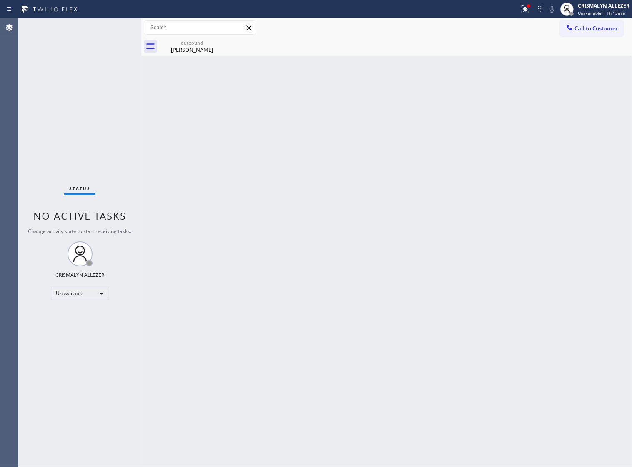
drag, startPoint x: 189, startPoint y: 45, endPoint x: 219, endPoint y: 136, distance: 95.8
click at [189, 47] on div "outbound Amy Messina" at bounding box center [191, 46] width 63 height 19
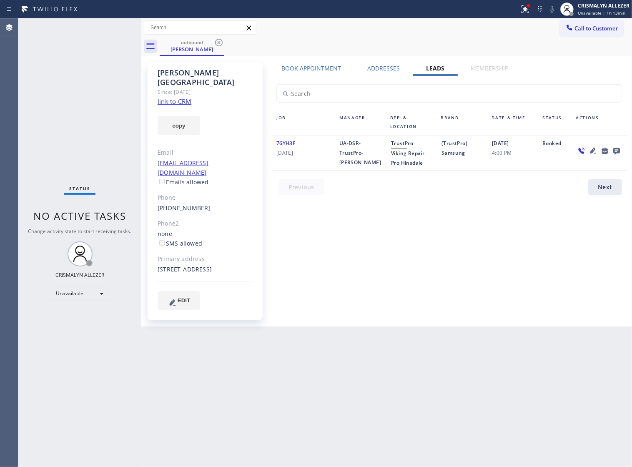
drag, startPoint x: 221, startPoint y: 45, endPoint x: 252, endPoint y: 118, distance: 79.6
click at [221, 45] on icon at bounding box center [219, 43] width 8 height 8
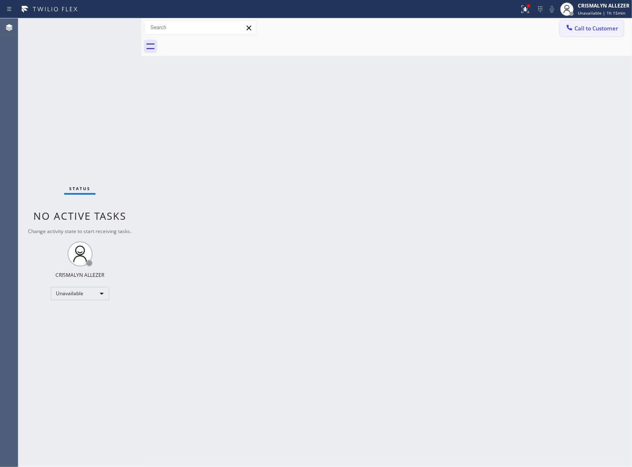
click at [595, 29] on span "Call to Customer" at bounding box center [596, 29] width 44 height 8
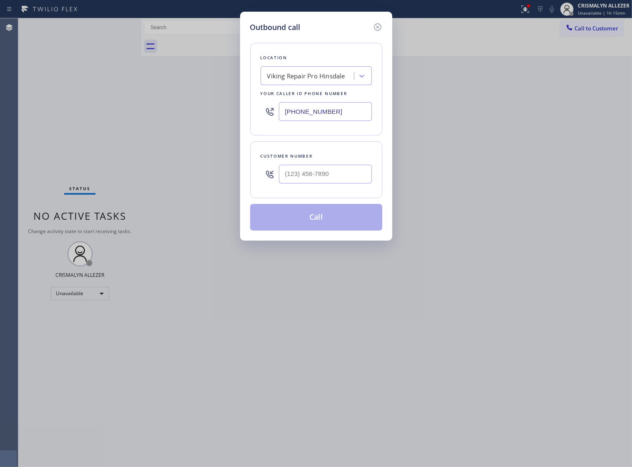
drag, startPoint x: 354, startPoint y: 119, endPoint x: 165, endPoint y: 125, distance: 189.7
click at [165, 125] on div "Outbound call Location Viking Repair Pro Hinsdale Your caller id phone number (…" at bounding box center [316, 233] width 632 height 467
paste input "949) 649-4919"
type input "(949) 649-4919"
click at [346, 183] on input "(___) ___-____" at bounding box center [325, 174] width 93 height 19
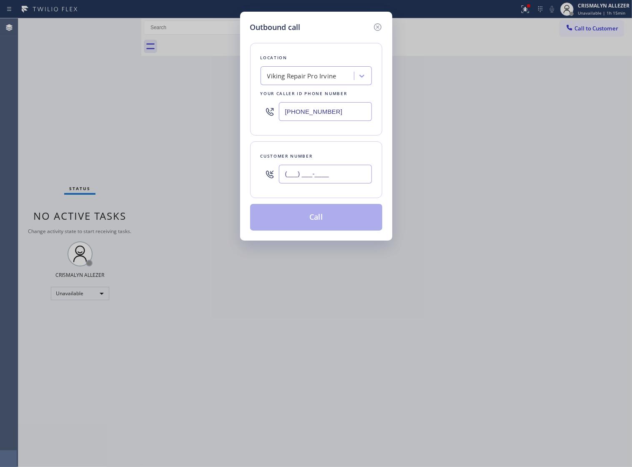
paste input "949) 422-3568"
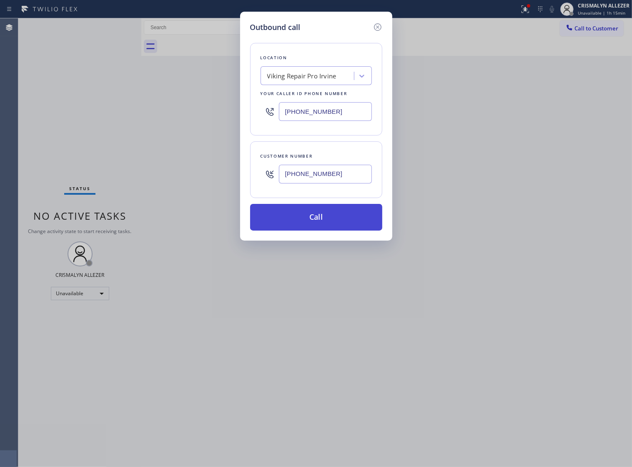
type input "(949) 422-3568"
click at [326, 230] on button "Call" at bounding box center [316, 217] width 132 height 27
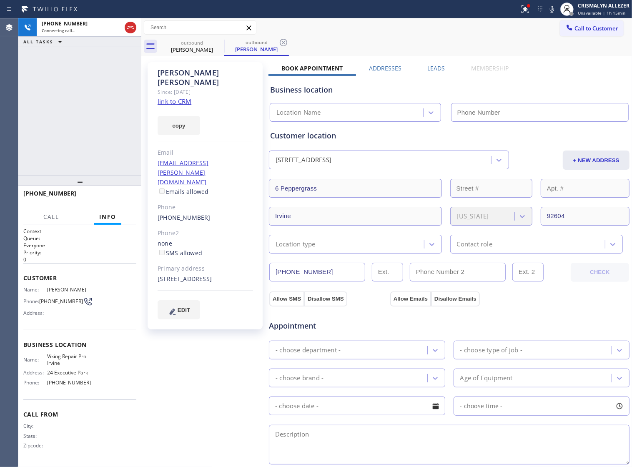
click at [175, 97] on link "link to CRM" at bounding box center [175, 101] width 34 height 8
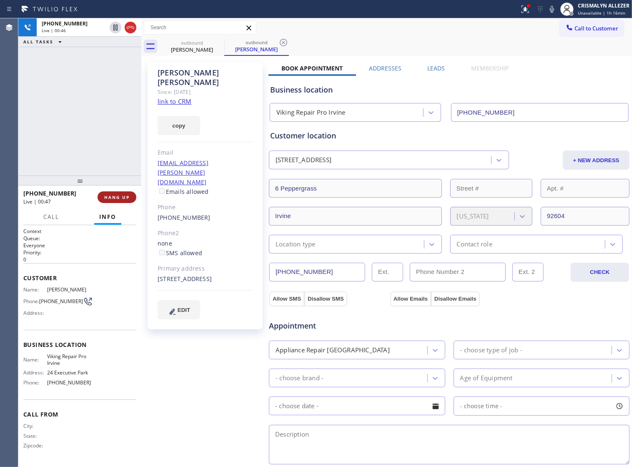
click at [109, 197] on span "HANG UP" at bounding box center [116, 197] width 25 height 6
click at [112, 197] on span "COMPLETE" at bounding box center [115, 197] width 29 height 6
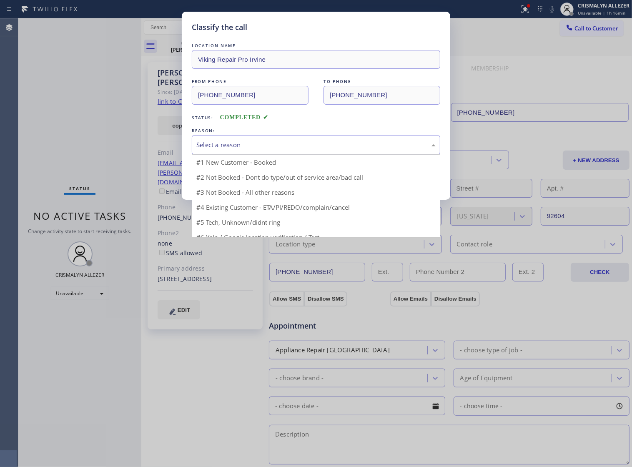
click at [300, 150] on div "Select a reason" at bounding box center [315, 145] width 239 height 10
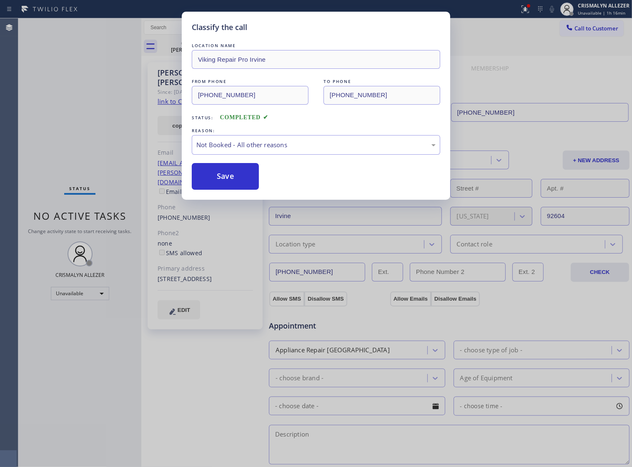
click at [240, 190] on button "Save" at bounding box center [225, 176] width 67 height 27
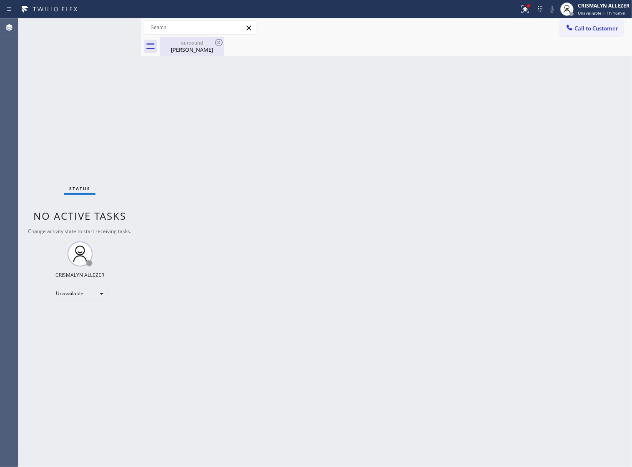
click at [186, 49] on div "Sharon Baldwin" at bounding box center [191, 50] width 63 height 8
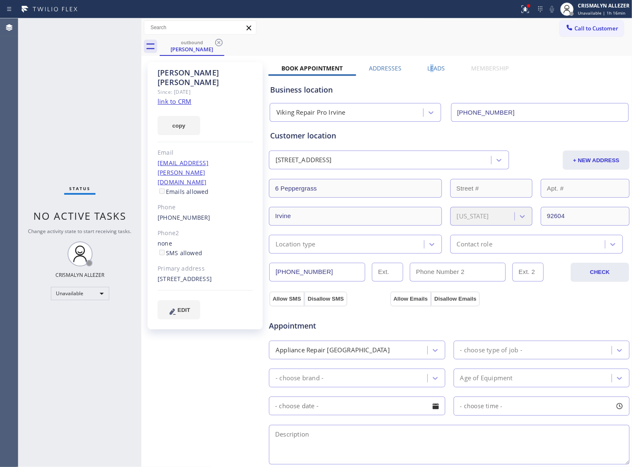
click at [428, 65] on label "Leads" at bounding box center [436, 68] width 18 height 8
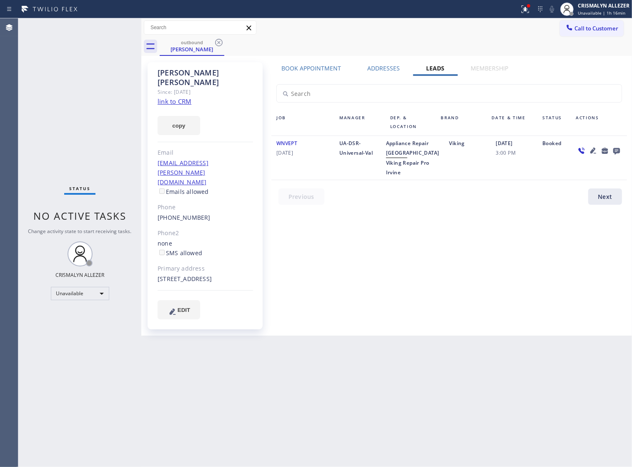
click at [618, 153] on icon at bounding box center [616, 151] width 7 height 7
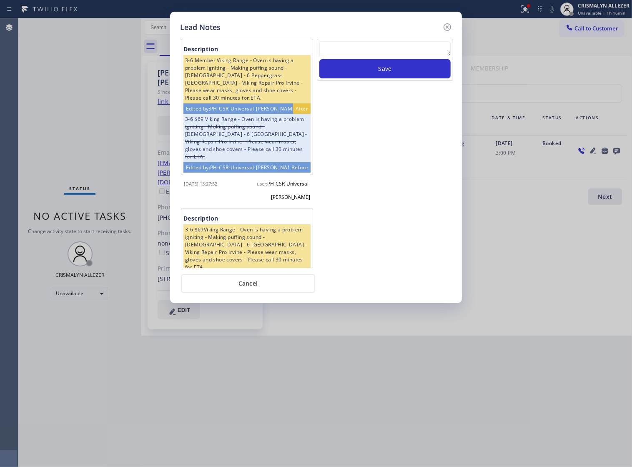
click at [353, 50] on textarea at bounding box center [384, 48] width 131 height 15
paste textarea "ALL ARE GOOD, but xfer cx cb"
type textarea "ALL ARE GOOD, but xfer cx cb"
click at [398, 78] on button "Save" at bounding box center [384, 68] width 131 height 19
click at [257, 292] on button "Cancel" at bounding box center [248, 283] width 134 height 19
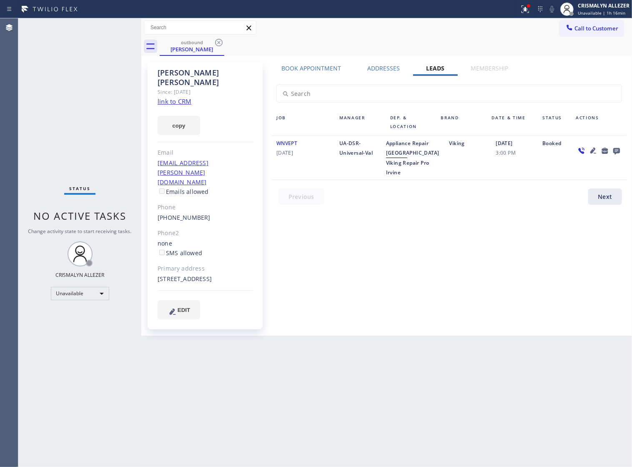
click at [218, 40] on icon at bounding box center [219, 43] width 8 height 8
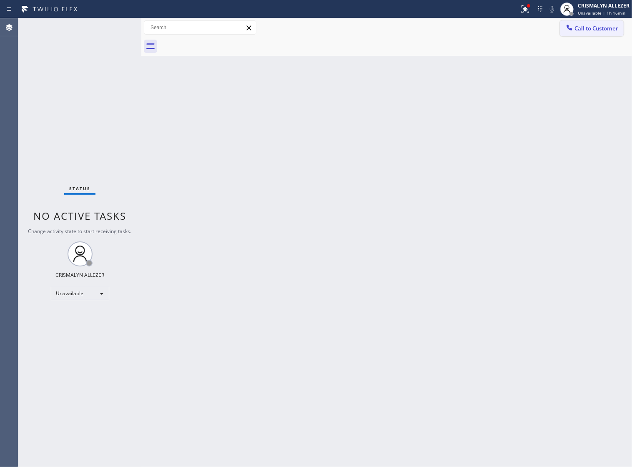
click at [596, 26] on span "Call to Customer" at bounding box center [596, 29] width 44 height 8
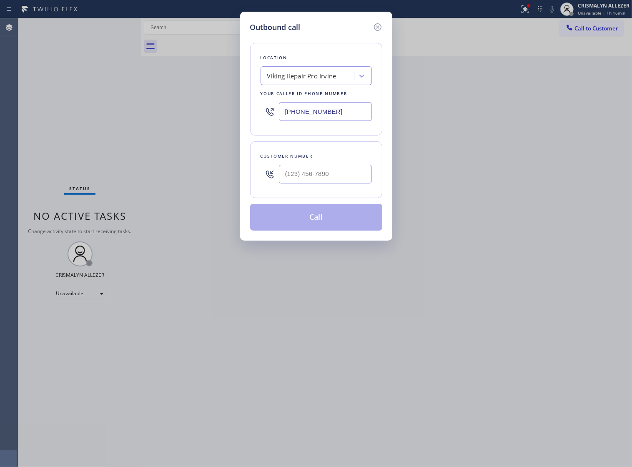
drag, startPoint x: 347, startPoint y: 117, endPoint x: 68, endPoint y: 123, distance: 279.3
click at [68, 123] on div "Outbound call Location Viking Repair Pro Irvine Your caller id phone number (94…" at bounding box center [316, 233] width 632 height 467
paste input "408) 676-2737"
type input "[PHONE_NUMBER]"
click at [335, 183] on input "(___) ___-____" at bounding box center [325, 174] width 93 height 19
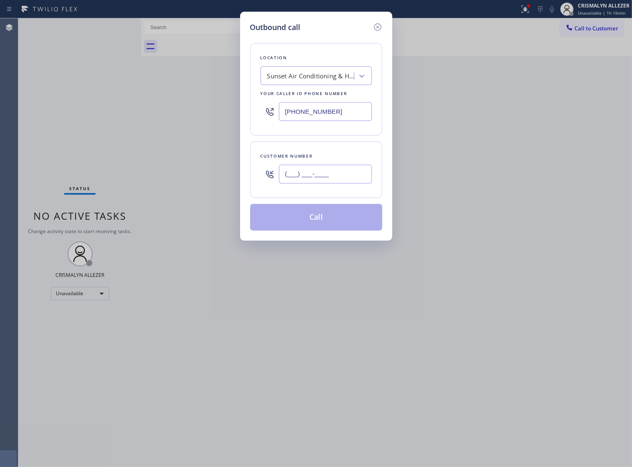
paste input "408) 372-0251"
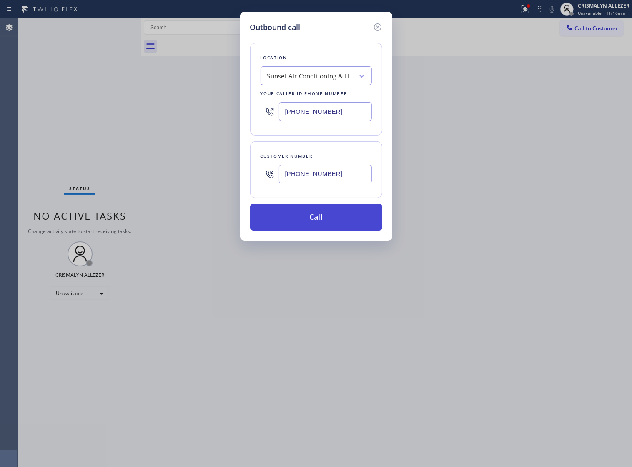
type input "[PHONE_NUMBER]"
click at [315, 230] on button "Call" at bounding box center [316, 217] width 132 height 27
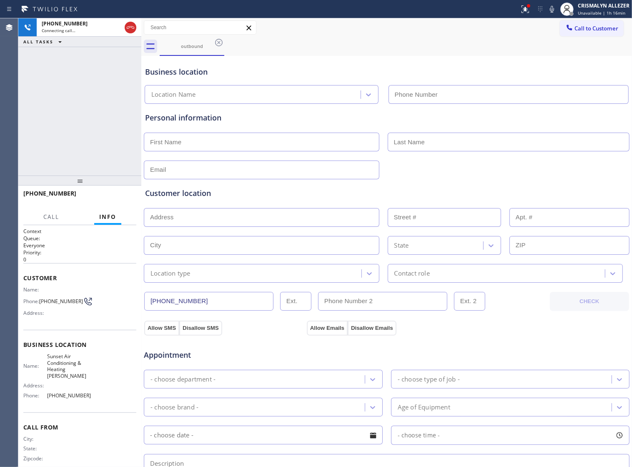
type input "[PHONE_NUMBER]"
click at [106, 199] on span "HANG UP" at bounding box center [116, 197] width 25 height 6
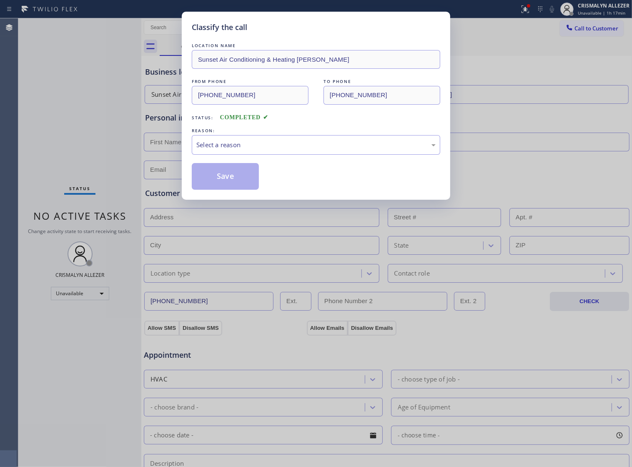
click at [308, 164] on div "LOCATION NAME Sunset Air Conditioning & Heating Campbell FROM PHONE (408) 676-2…" at bounding box center [316, 115] width 248 height 148
click at [313, 150] on div "Select a reason" at bounding box center [315, 145] width 239 height 10
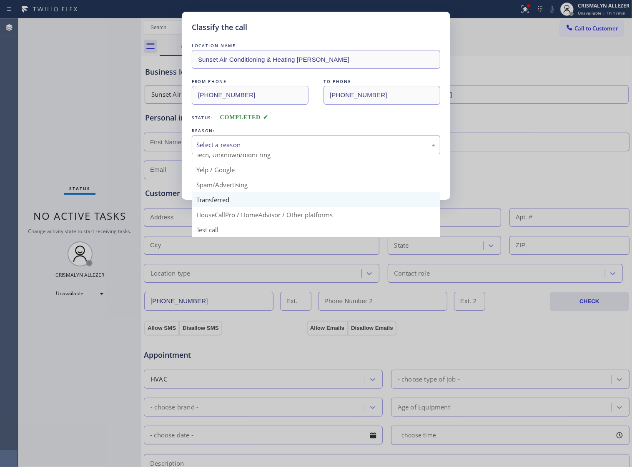
scroll to position [57, 0]
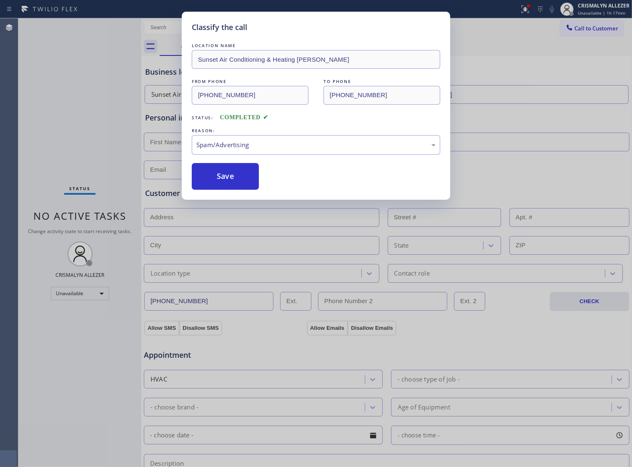
click at [235, 190] on button "Save" at bounding box center [225, 176] width 67 height 27
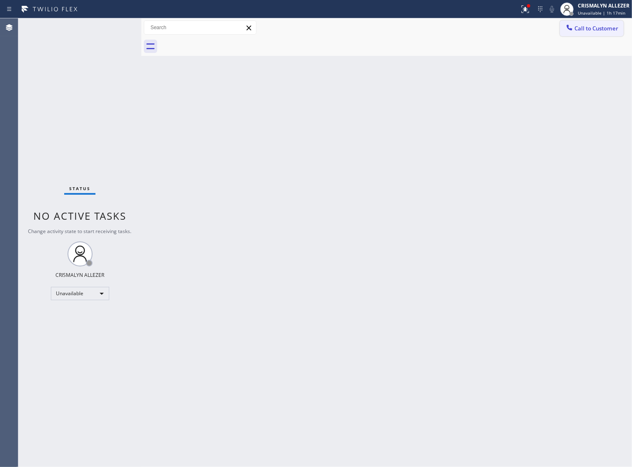
click at [574, 32] on span "Call to Customer" at bounding box center [596, 29] width 44 height 8
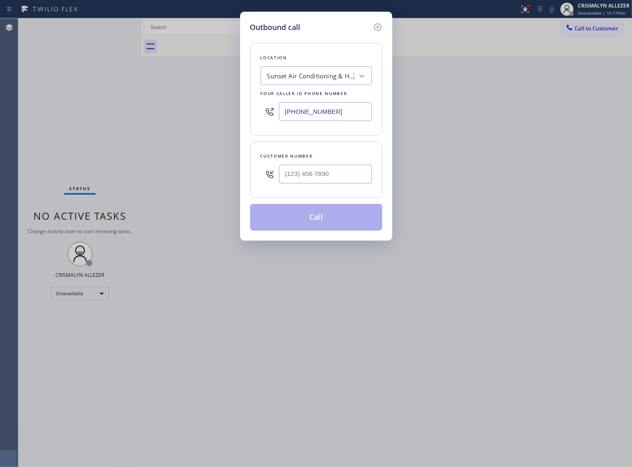
drag, startPoint x: 350, startPoint y: 113, endPoint x: 107, endPoint y: 115, distance: 243.0
click at [119, 123] on div "Outbound call Location Sunset Air Conditioning & Heating Campbell Your caller i…" at bounding box center [316, 233] width 632 height 467
paste input "725) 800-8511"
type input "[PHONE_NUMBER]"
click at [358, 180] on input "(___) ___-____" at bounding box center [325, 174] width 93 height 19
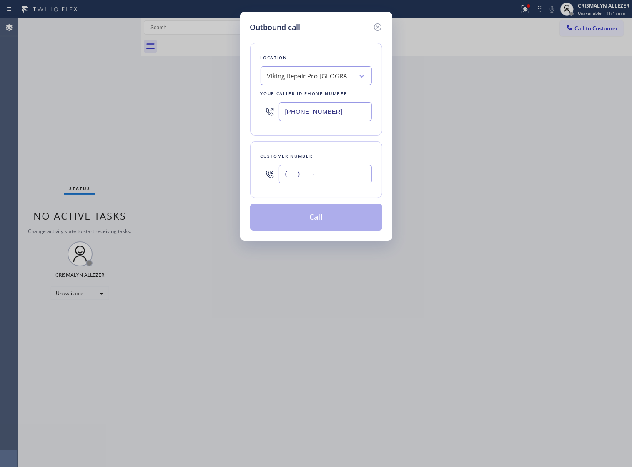
paste input "702) 575-9124"
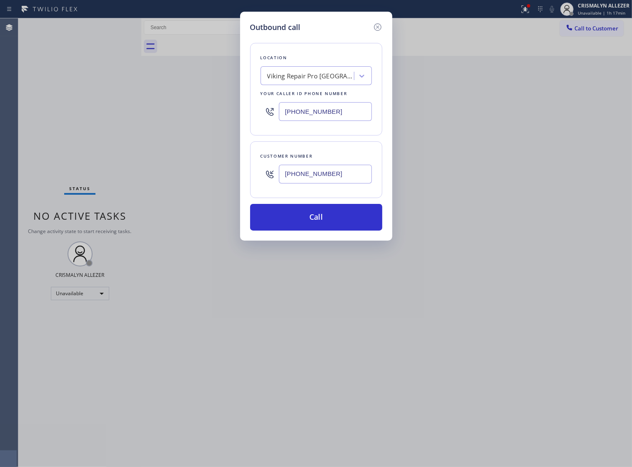
type input "[PHONE_NUMBER]"
click at [313, 240] on div "Outbound call Location Viking Repair Pro Las Vegas Your caller id phone number …" at bounding box center [316, 126] width 152 height 229
click at [315, 230] on button "Call" at bounding box center [316, 217] width 132 height 27
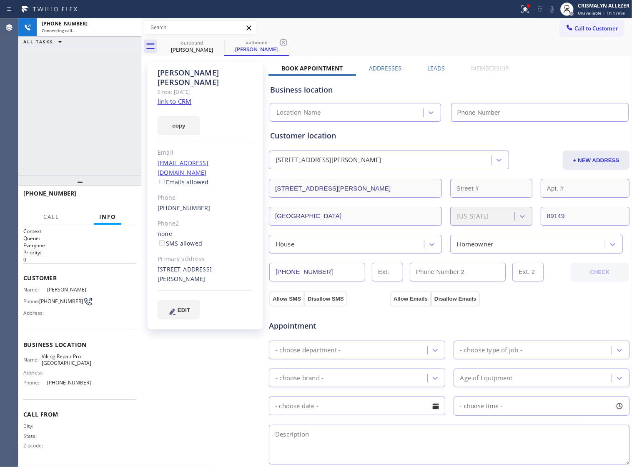
click at [179, 97] on link "link to CRM" at bounding box center [175, 101] width 34 height 8
type input "[PHONE_NUMBER]"
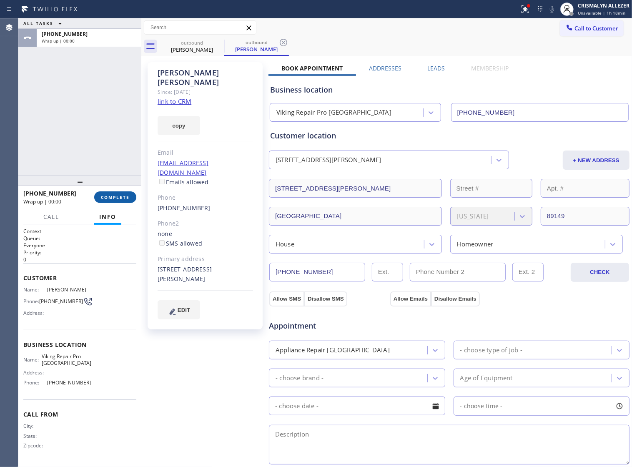
click at [114, 197] on span "COMPLETE" at bounding box center [115, 197] width 29 height 6
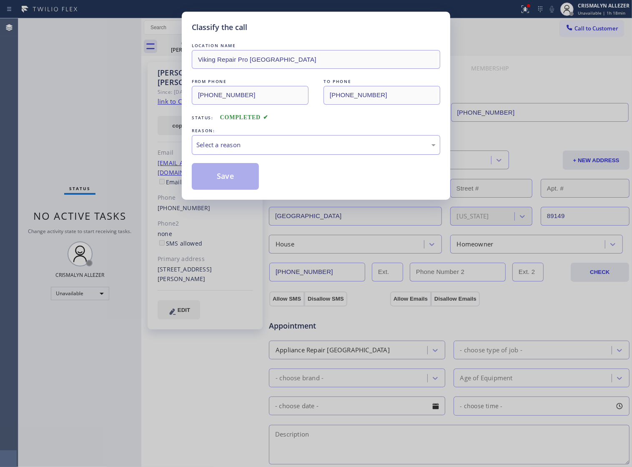
click at [334, 150] on div "Select a reason" at bounding box center [315, 145] width 239 height 10
click at [210, 190] on button "Save" at bounding box center [225, 176] width 67 height 27
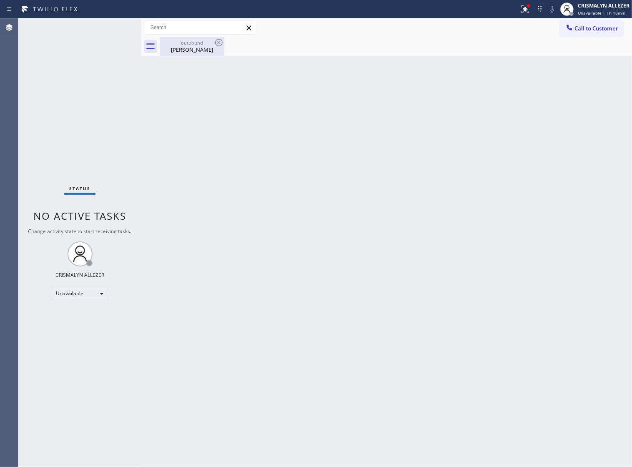
click at [190, 49] on div "Joan Rodriguez" at bounding box center [191, 50] width 63 height 8
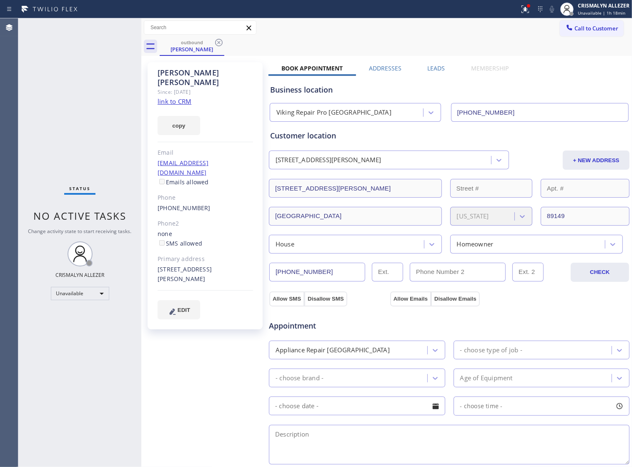
click at [435, 65] on label "Leads" at bounding box center [436, 68] width 18 height 8
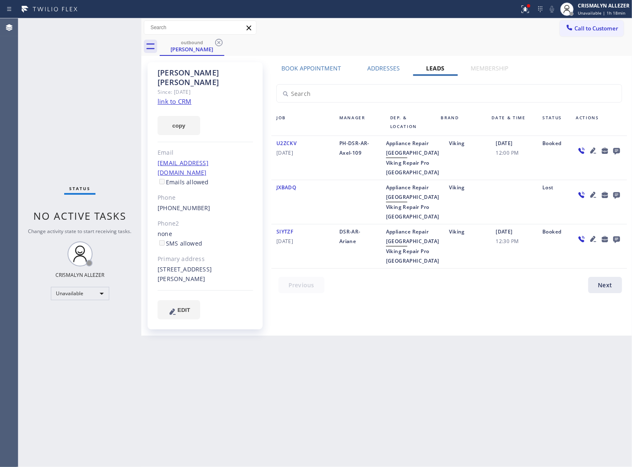
click at [616, 153] on icon at bounding box center [616, 150] width 10 height 10
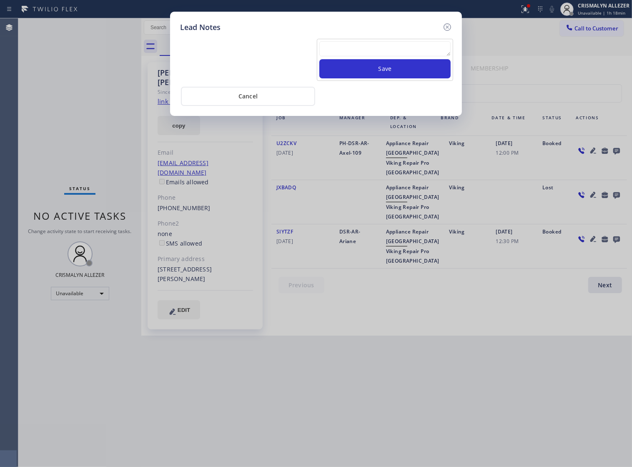
click at [382, 55] on textarea at bounding box center [384, 48] width 131 height 15
paste textarea "DON'T NEED SERVICE"
type textarea "DON'T NEED SERVICE"
click at [394, 78] on button "Save" at bounding box center [384, 68] width 131 height 19
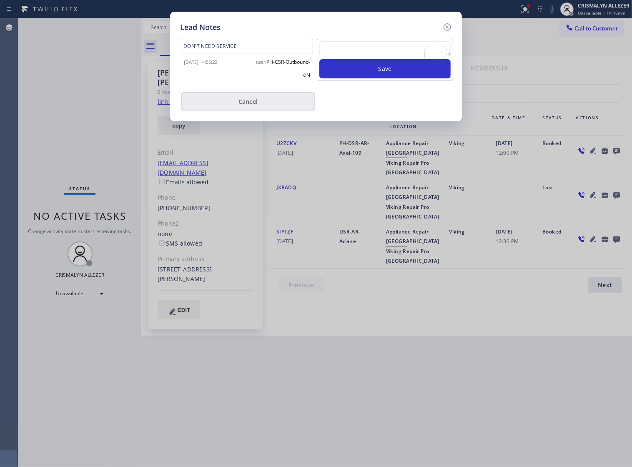
click at [257, 109] on button "Cancel" at bounding box center [248, 101] width 134 height 19
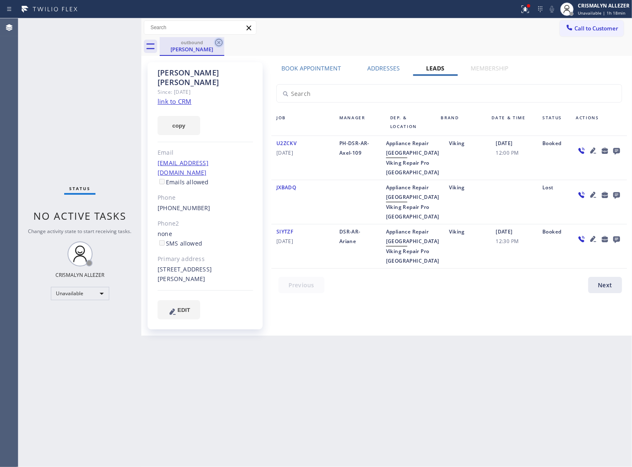
click at [214, 45] on icon at bounding box center [219, 43] width 10 height 10
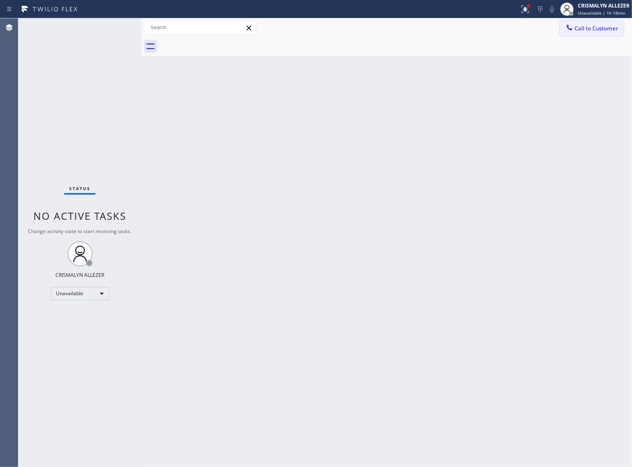
click at [596, 31] on span "Call to Customer" at bounding box center [596, 29] width 44 height 8
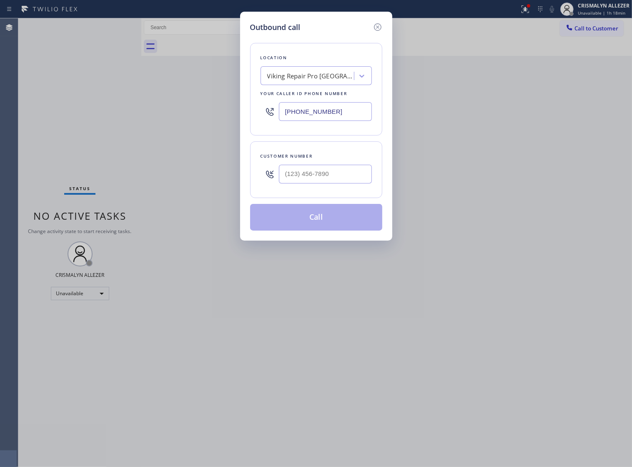
drag, startPoint x: 344, startPoint y: 122, endPoint x: 113, endPoint y: 117, distance: 231.3
click at [116, 117] on div "Outbound call Location Viking Repair Pro Las Vegas Your caller id phone number …" at bounding box center [316, 233] width 632 height 467
paste input "562) 268-44"
type input "[PHONE_NUMBER]"
click at [344, 188] on div at bounding box center [325, 173] width 93 height 27
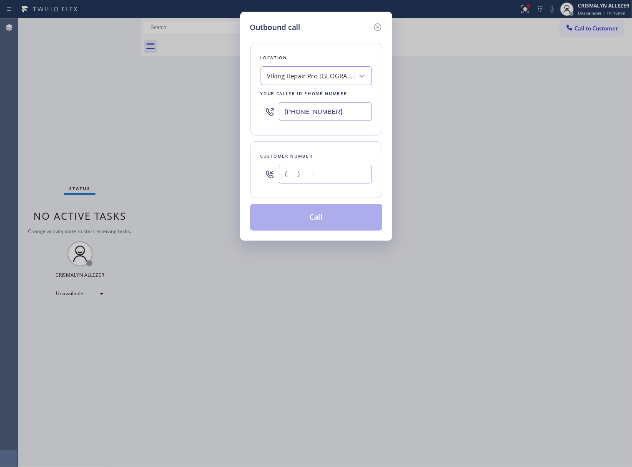
click at [344, 183] on input "(___) ___-____" at bounding box center [325, 174] width 93 height 19
paste input "562) 972-6867"
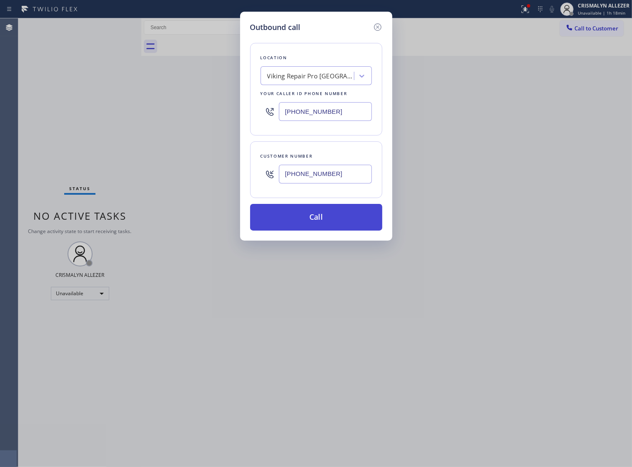
type input "(562) 972-6867"
click at [318, 230] on button "Call" at bounding box center [316, 217] width 132 height 27
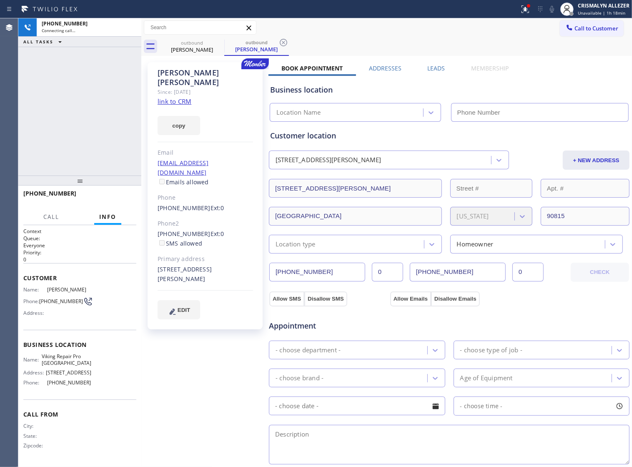
click at [182, 97] on link "link to CRM" at bounding box center [175, 101] width 34 height 8
type input "[PHONE_NUMBER]"
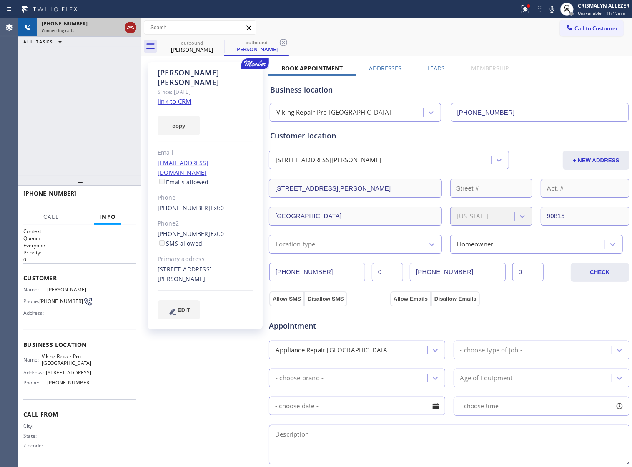
click at [129, 28] on icon at bounding box center [130, 28] width 10 height 10
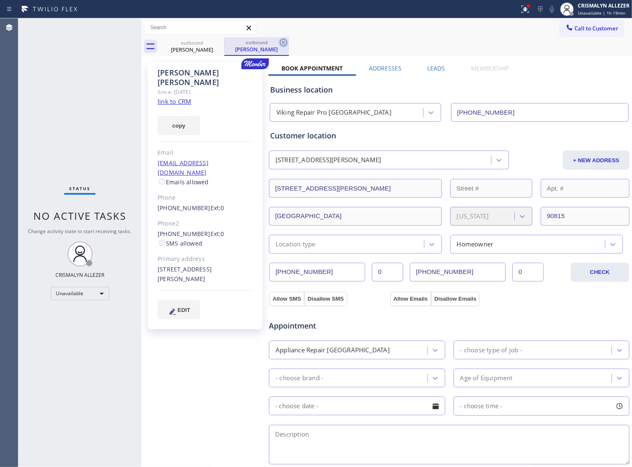
drag, startPoint x: 293, startPoint y: 40, endPoint x: 287, endPoint y: 43, distance: 6.3
click at [292, 41] on div "outbound Tyler Anderson outbound Tyler Anderson" at bounding box center [396, 46] width 472 height 19
click at [230, 48] on div "Tyler Anderson" at bounding box center [256, 49] width 63 height 8
drag, startPoint x: 210, startPoint y: 49, endPoint x: 219, endPoint y: 45, distance: 10.5
click at [210, 49] on div "Tyler Anderson" at bounding box center [191, 50] width 63 height 8
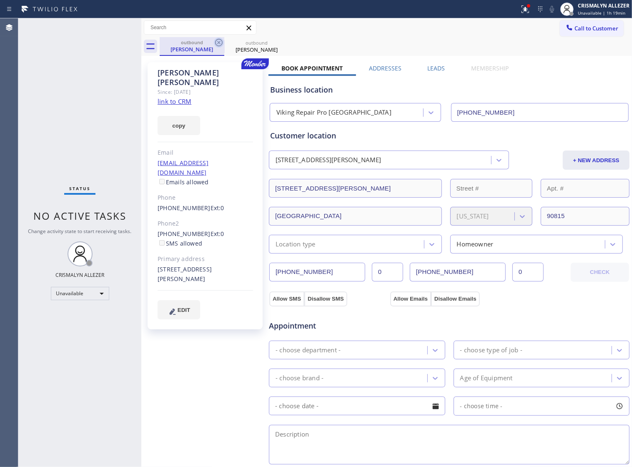
click at [219, 44] on icon at bounding box center [219, 43] width 10 height 10
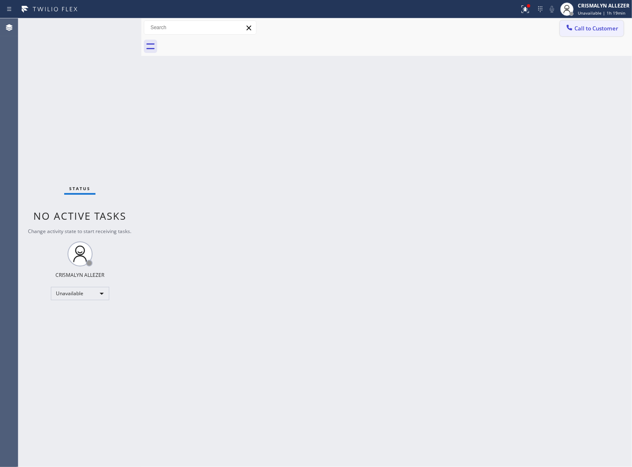
click at [609, 30] on span "Call to Customer" at bounding box center [596, 29] width 44 height 8
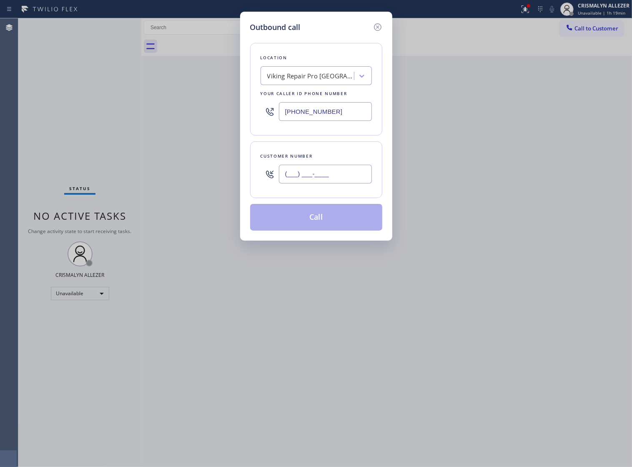
click at [341, 180] on input "(___) ___-____" at bounding box center [325, 174] width 93 height 19
paste input "702) 281-7227"
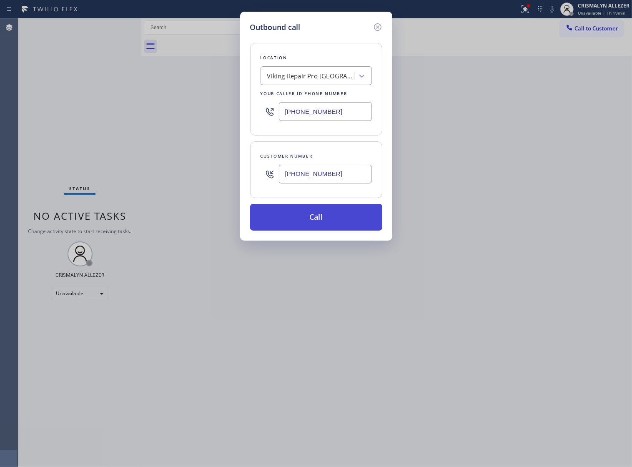
type input "[PHONE_NUMBER]"
click at [320, 230] on button "Call" at bounding box center [316, 217] width 132 height 27
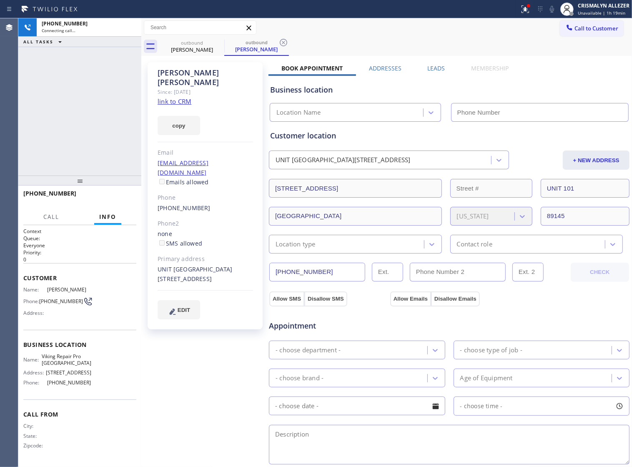
click at [186, 97] on link "link to CRM" at bounding box center [175, 101] width 34 height 8
type input "[PHONE_NUMBER]"
click at [434, 68] on label "Leads" at bounding box center [436, 68] width 18 height 8
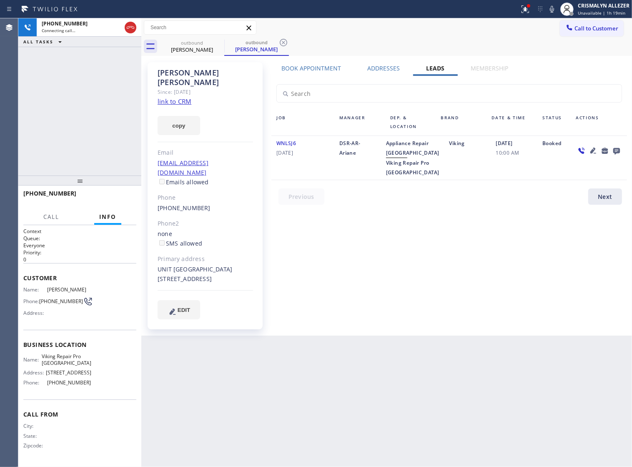
click at [615, 152] on icon at bounding box center [616, 151] width 7 height 7
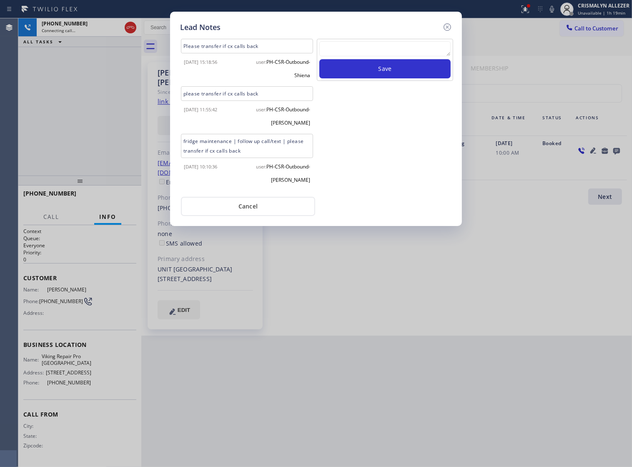
click at [350, 56] on textarea at bounding box center [384, 48] width 131 height 15
paste textarea "no answer | pls xfer if cx calls back"
type textarea "no answer | pls xfer if cx calls back"
click at [404, 81] on div "no answer | pls xfer if cx calls back Save" at bounding box center [385, 60] width 136 height 42
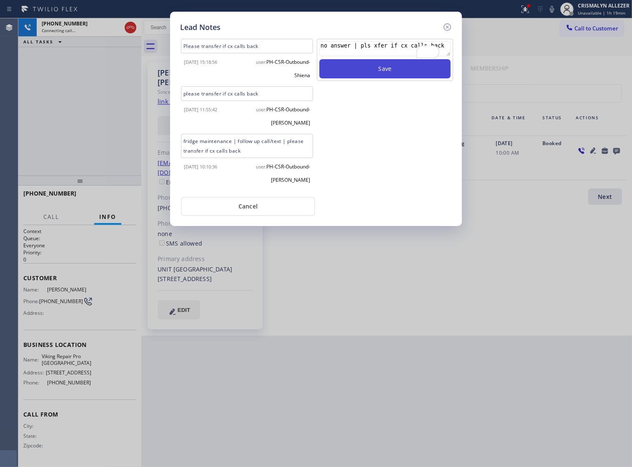
click at [409, 78] on button "Save" at bounding box center [384, 68] width 131 height 19
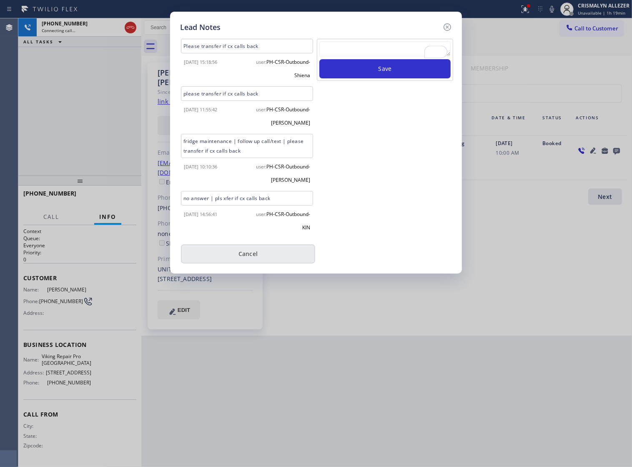
click at [261, 260] on button "Cancel" at bounding box center [248, 253] width 134 height 19
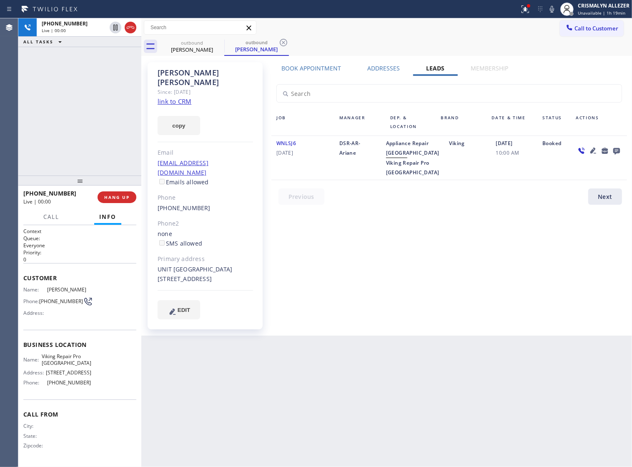
click at [315, 73] on div "Book Appointment" at bounding box center [311, 70] width 86 height 12
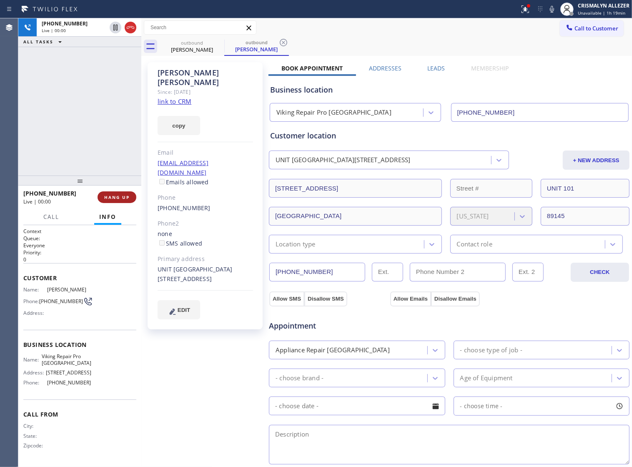
click at [107, 196] on span "HANG UP" at bounding box center [116, 197] width 25 height 6
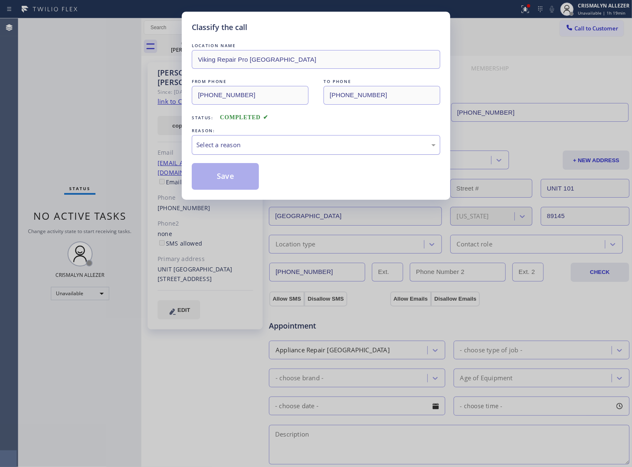
drag, startPoint x: 324, startPoint y: 156, endPoint x: 304, endPoint y: 162, distance: 20.7
click at [320, 150] on div "Select a reason" at bounding box center [315, 145] width 239 height 10
click at [223, 184] on button "Save" at bounding box center [225, 176] width 67 height 27
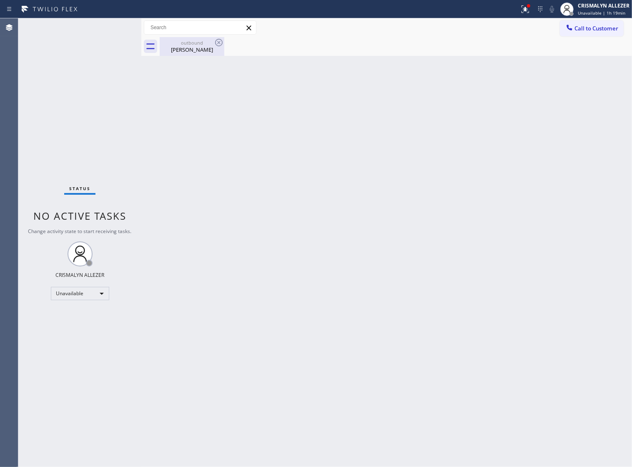
click at [186, 51] on div "Vickie Dehart" at bounding box center [191, 50] width 63 height 8
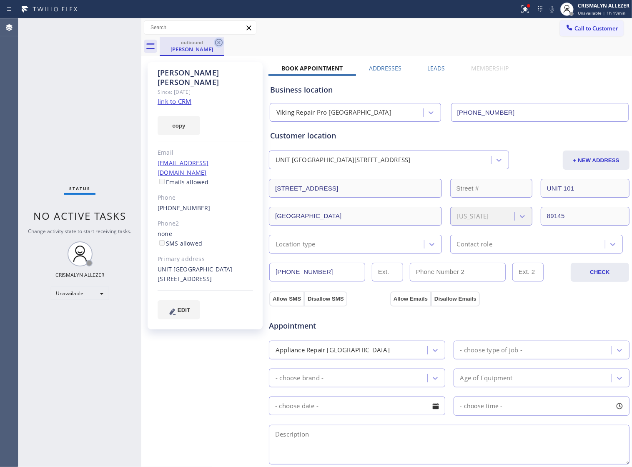
click at [217, 43] on icon at bounding box center [219, 43] width 10 height 10
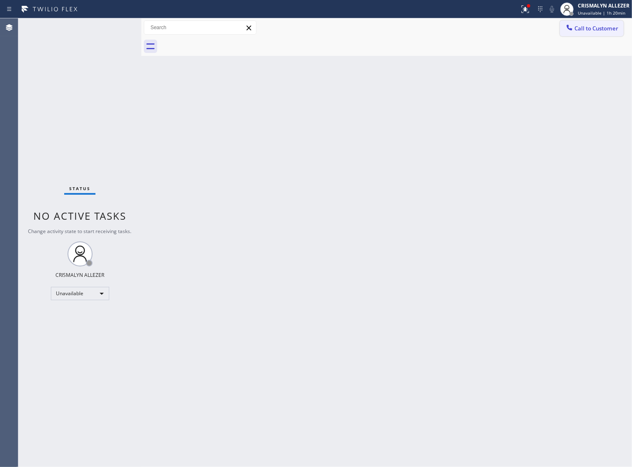
click at [596, 35] on button "Call to Customer" at bounding box center [592, 28] width 64 height 16
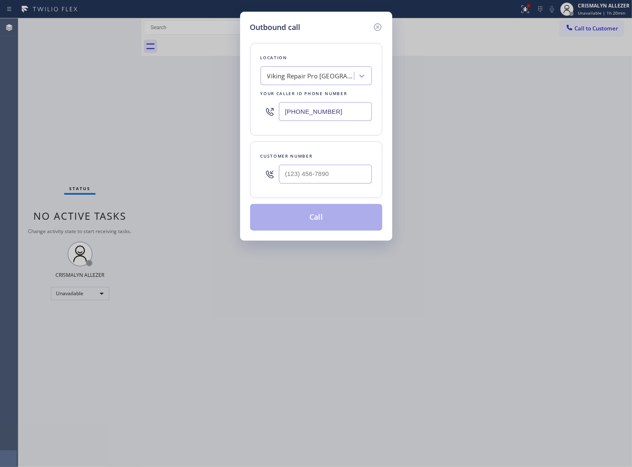
drag, startPoint x: 360, startPoint y: 110, endPoint x: 44, endPoint y: 109, distance: 315.5
click at [57, 110] on div "Outbound call Location Viking Repair Pro Long Beach Your caller id phone number…" at bounding box center [316, 233] width 632 height 467
paste input "323) 870-9914"
type input "[PHONE_NUMBER]"
click at [336, 183] on input "(___) ___-____" at bounding box center [325, 174] width 93 height 19
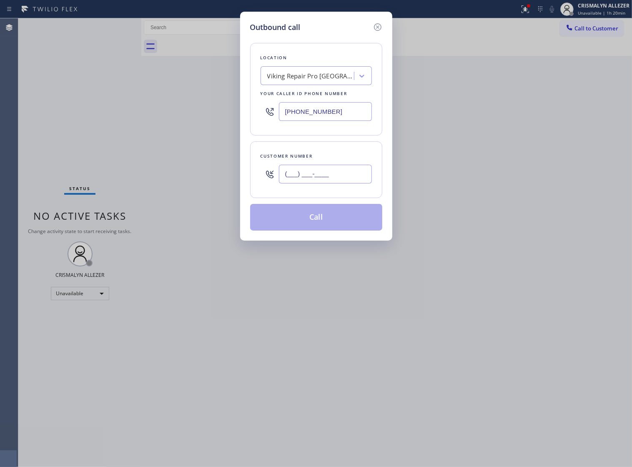
paste input "973) 747-5629"
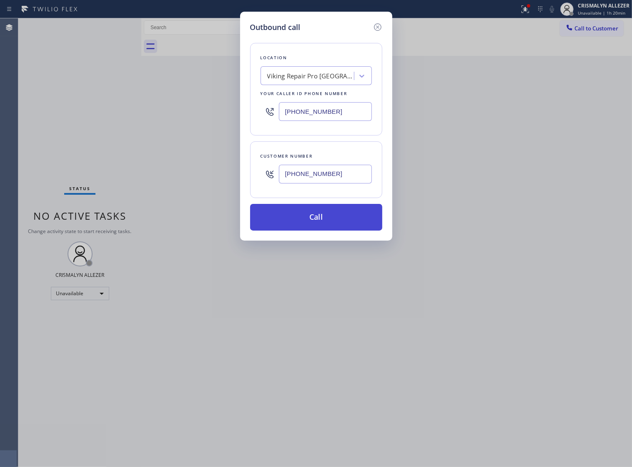
type input "[PHONE_NUMBER]"
click at [320, 223] on button "Call" at bounding box center [316, 217] width 132 height 27
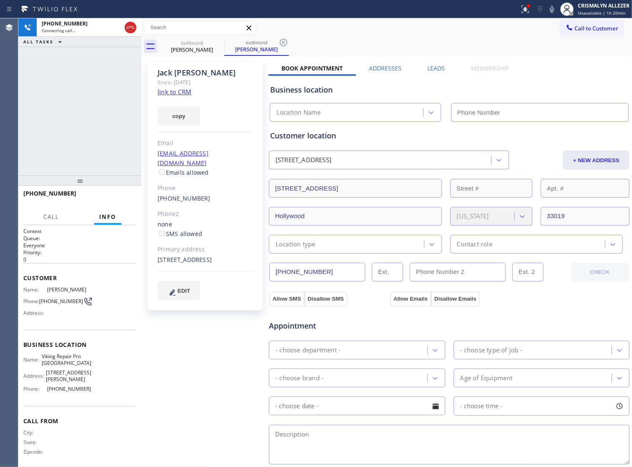
type input "[PHONE_NUMBER]"
click at [173, 90] on link "link to CRM" at bounding box center [175, 92] width 34 height 8
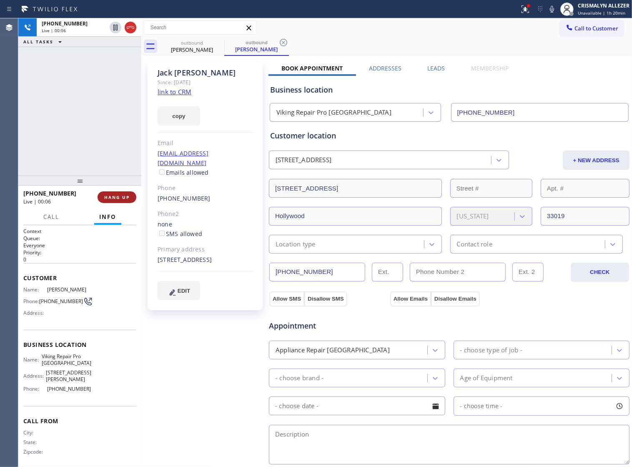
click at [114, 196] on span "HANG UP" at bounding box center [116, 197] width 25 height 6
click at [113, 197] on span "HANG UP" at bounding box center [116, 197] width 25 height 6
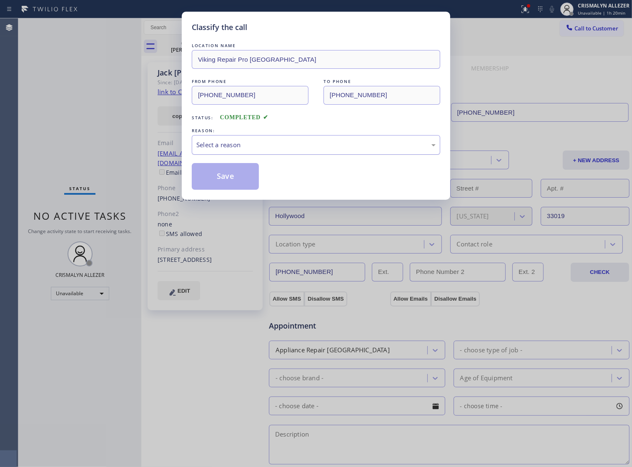
click at [343, 150] on div "Select a reason" at bounding box center [315, 145] width 239 height 10
click at [218, 190] on button "Save" at bounding box center [225, 176] width 67 height 27
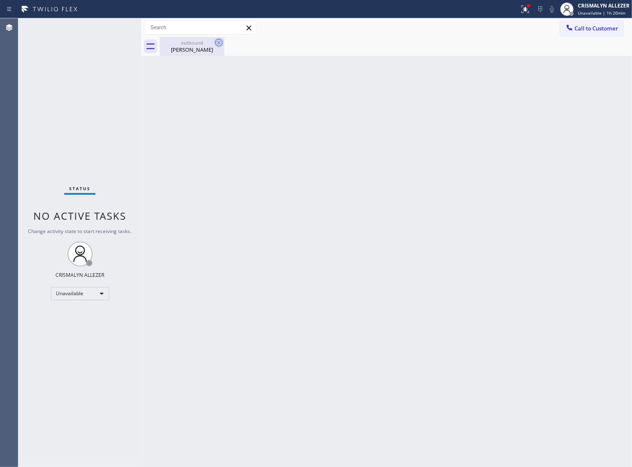
drag, startPoint x: 187, startPoint y: 53, endPoint x: 219, endPoint y: 44, distance: 33.6
click at [190, 51] on div "Jack Lepselter" at bounding box center [191, 50] width 63 height 8
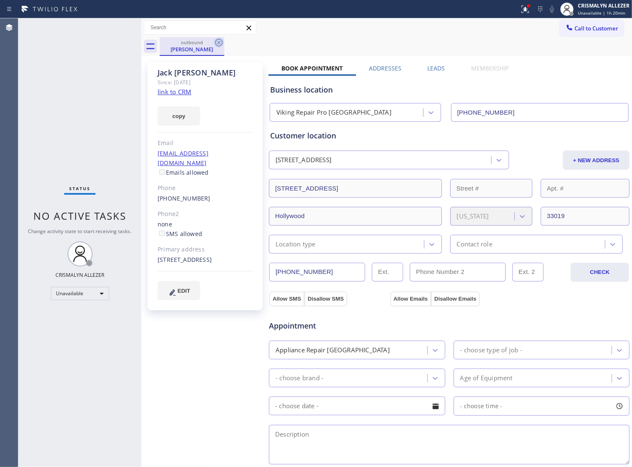
click at [220, 44] on icon at bounding box center [219, 43] width 10 height 10
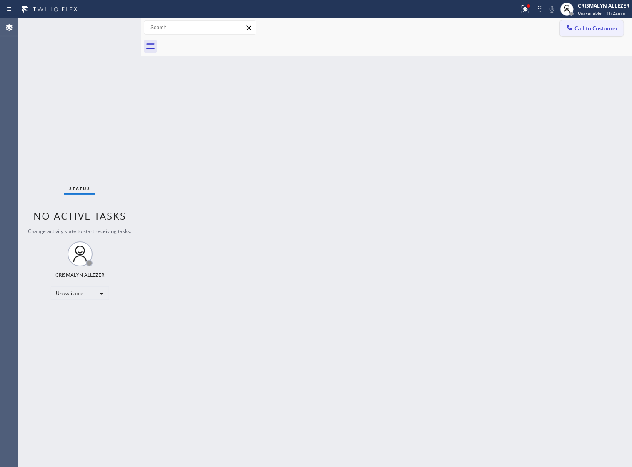
click at [607, 21] on button "Call to Customer" at bounding box center [592, 28] width 64 height 16
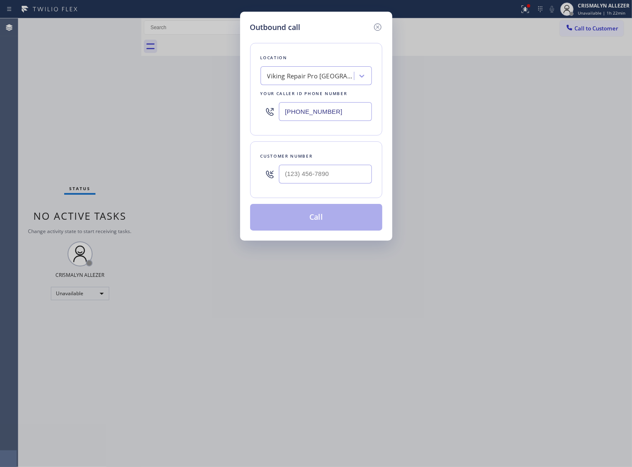
drag, startPoint x: 352, startPoint y: 118, endPoint x: 70, endPoint y: 125, distance: 282.2
click at [110, 127] on div "Outbound call Location Viking Repair Pro Los Angeles Your caller id phone numbe…" at bounding box center [316, 233] width 632 height 467
paste input "786) 628-9356"
type input "[PHONE_NUMBER]"
click at [343, 180] on input "(___) ___-____" at bounding box center [325, 174] width 93 height 19
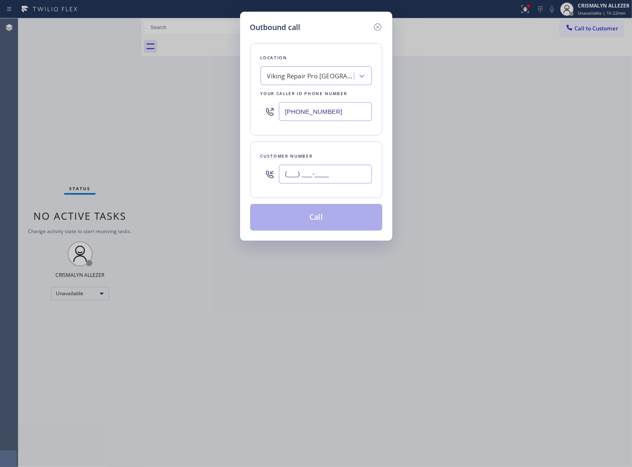
paste input "305) 587-4556"
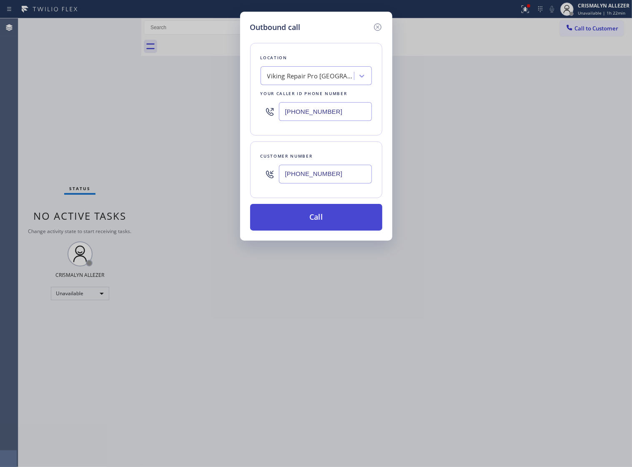
type input "(305) 587-4556"
click at [317, 230] on button "Call" at bounding box center [316, 217] width 132 height 27
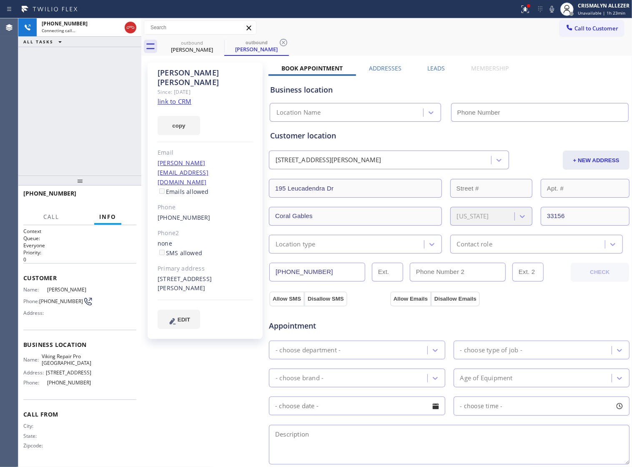
click at [184, 97] on link "link to CRM" at bounding box center [175, 101] width 34 height 8
type input "[PHONE_NUMBER]"
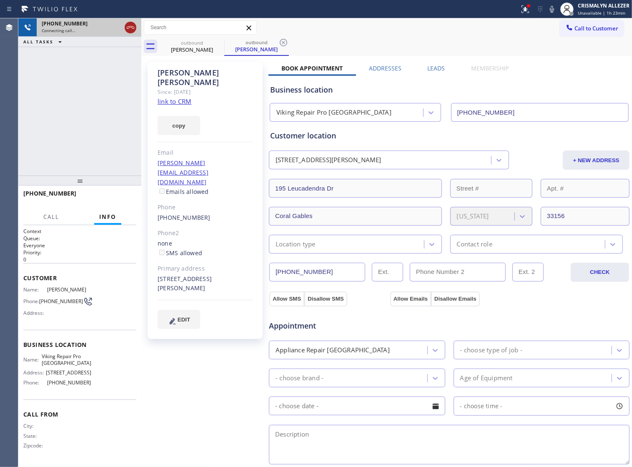
click at [132, 28] on icon at bounding box center [131, 27] width 8 height 3
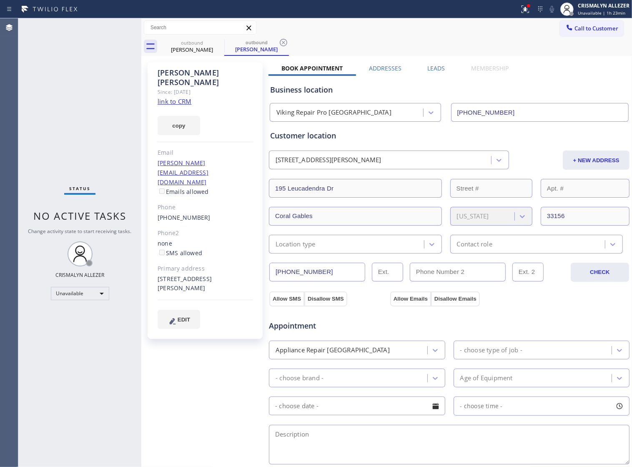
click at [436, 68] on label "Leads" at bounding box center [436, 68] width 18 height 8
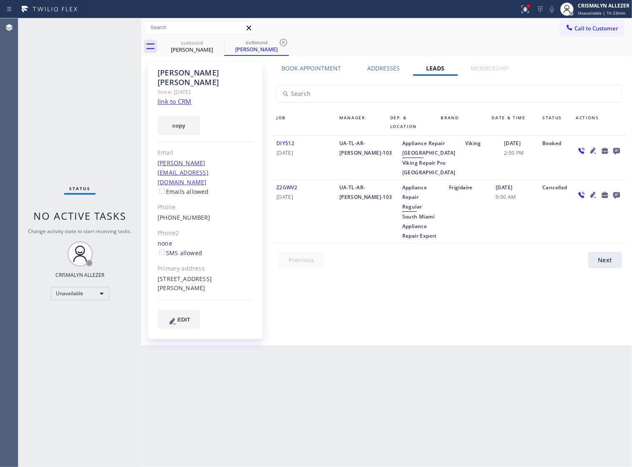
click at [617, 151] on icon at bounding box center [616, 151] width 7 height 7
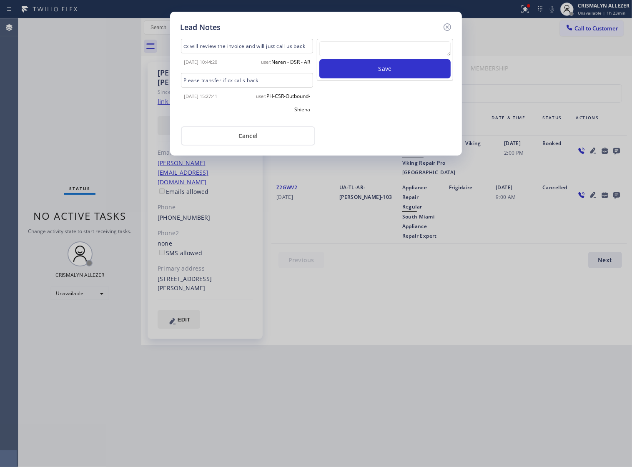
click at [376, 47] on textarea at bounding box center [384, 48] width 131 height 15
paste textarea "no answer | pls xfer if cx calls back"
type textarea "no answer | pls xfer if cx calls back"
click at [379, 71] on button "Save" at bounding box center [384, 68] width 131 height 19
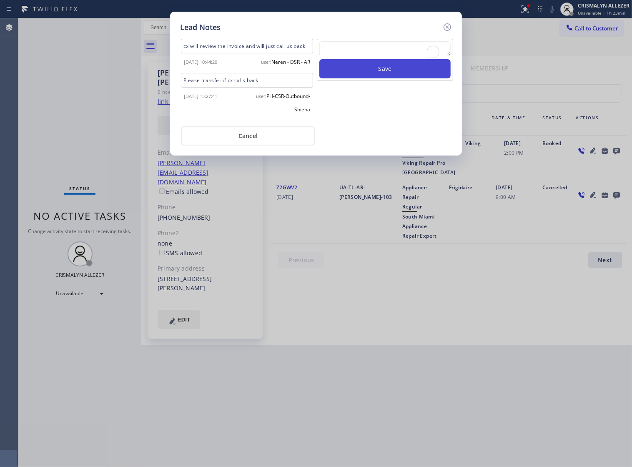
scroll to position [0, 0]
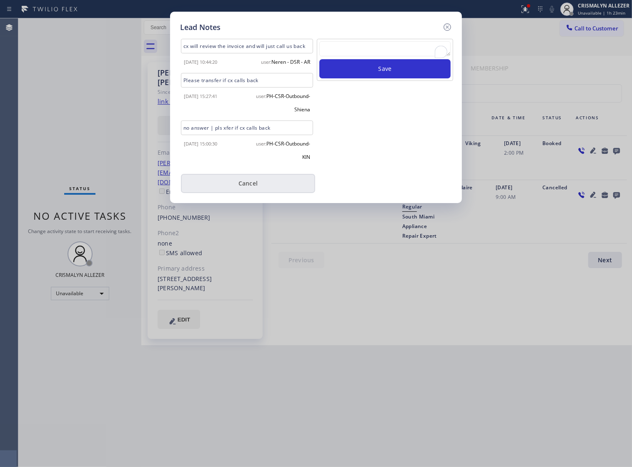
click at [257, 193] on button "Cancel" at bounding box center [248, 183] width 134 height 19
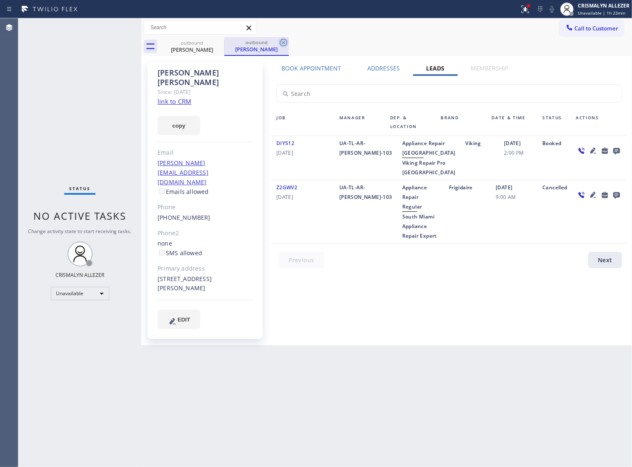
click at [282, 44] on icon at bounding box center [284, 43] width 8 height 8
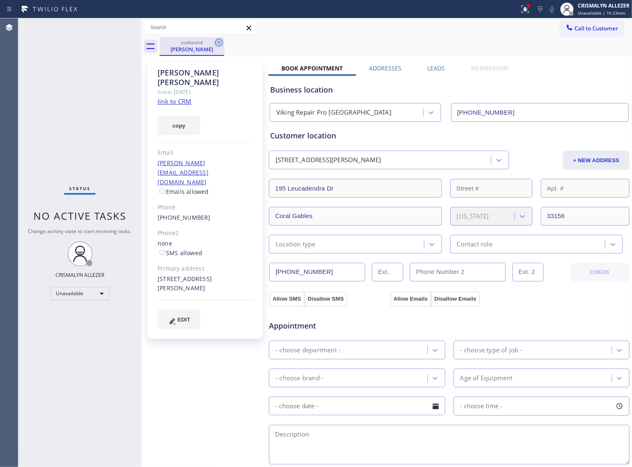
click at [220, 44] on icon at bounding box center [219, 43] width 10 height 10
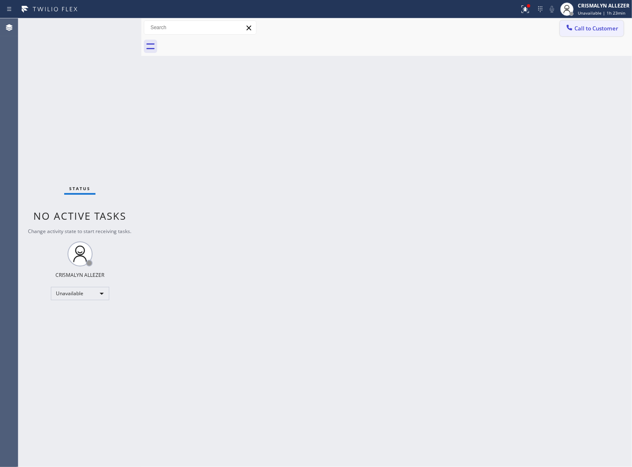
click at [584, 29] on span "Call to Customer" at bounding box center [596, 29] width 44 height 8
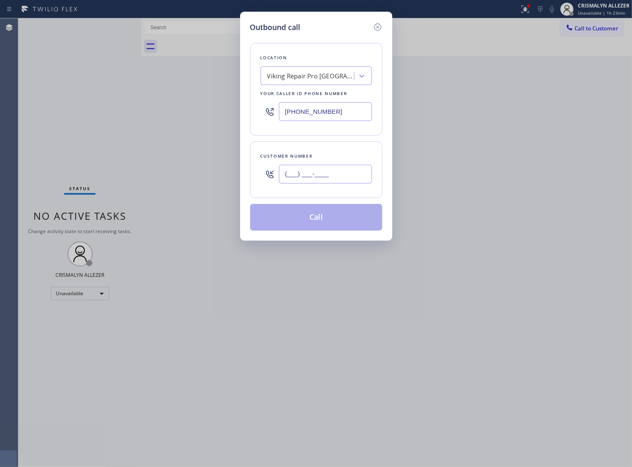
click at [328, 183] on input "(___) ___-____" at bounding box center [325, 174] width 93 height 19
paste input "305) 496-3067"
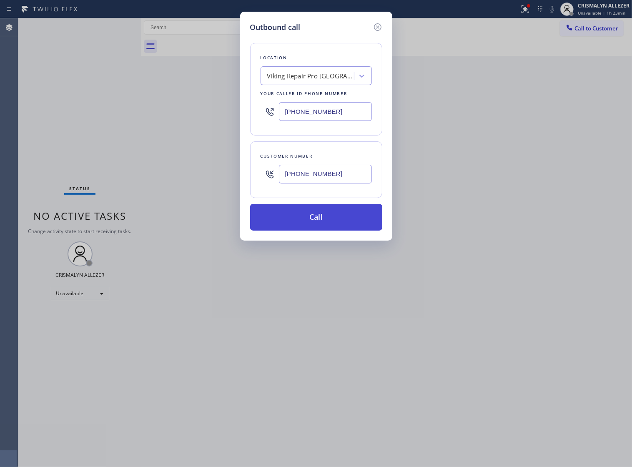
type input "[PHONE_NUMBER]"
click at [322, 230] on button "Call" at bounding box center [316, 217] width 132 height 27
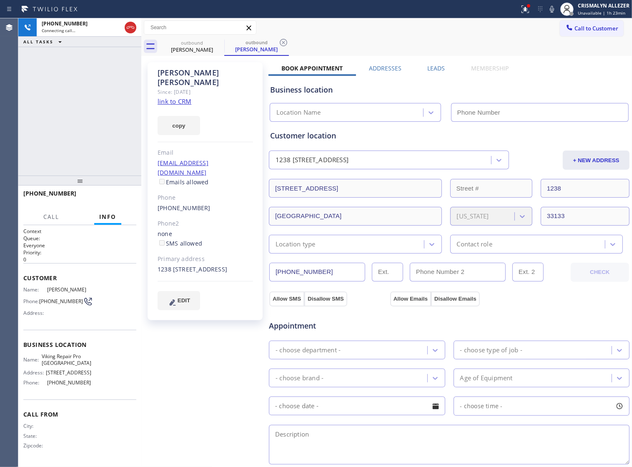
click at [180, 97] on link "link to CRM" at bounding box center [175, 101] width 34 height 8
type input "[PHONE_NUMBER]"
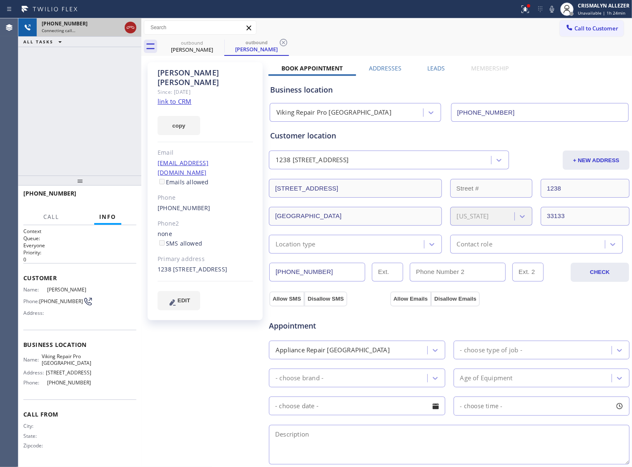
click at [130, 29] on icon at bounding box center [130, 28] width 10 height 10
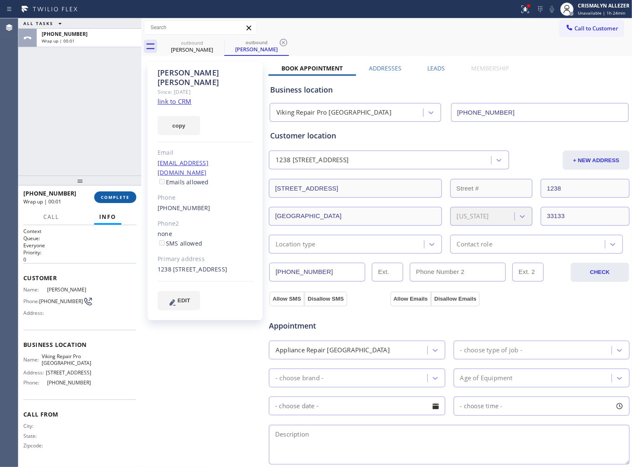
click at [103, 198] on span "COMPLETE" at bounding box center [115, 197] width 29 height 6
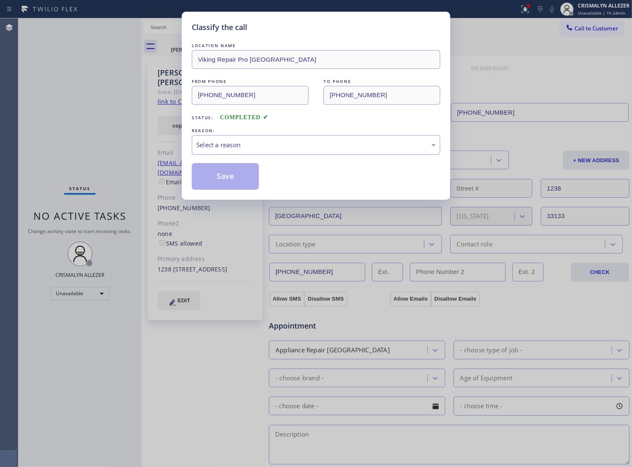
click at [338, 150] on div "Select a reason" at bounding box center [315, 145] width 239 height 10
click at [208, 186] on button "Save" at bounding box center [225, 176] width 67 height 27
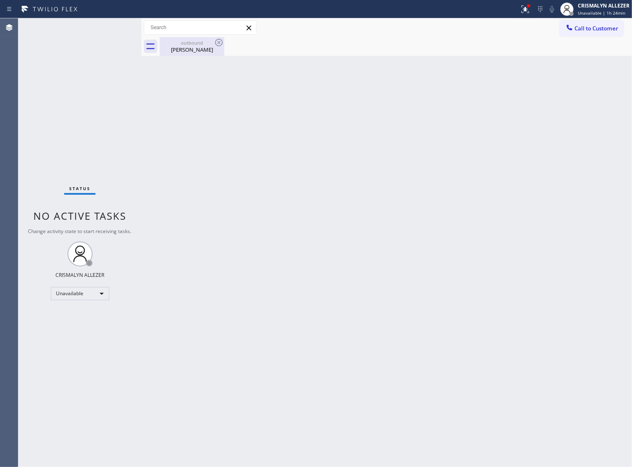
click at [194, 47] on div "Monica Samudio" at bounding box center [191, 50] width 63 height 8
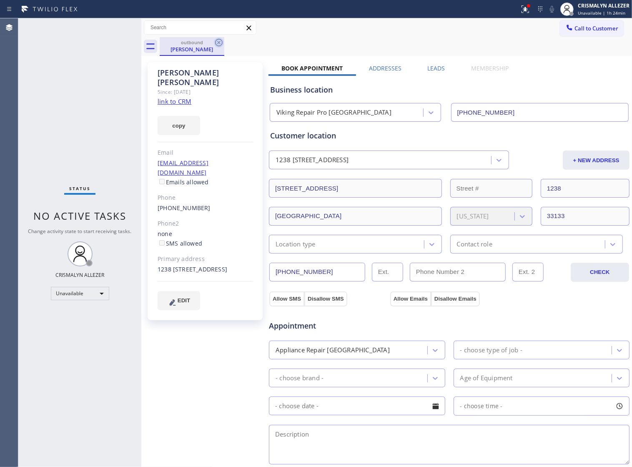
click at [217, 42] on icon at bounding box center [219, 43] width 10 height 10
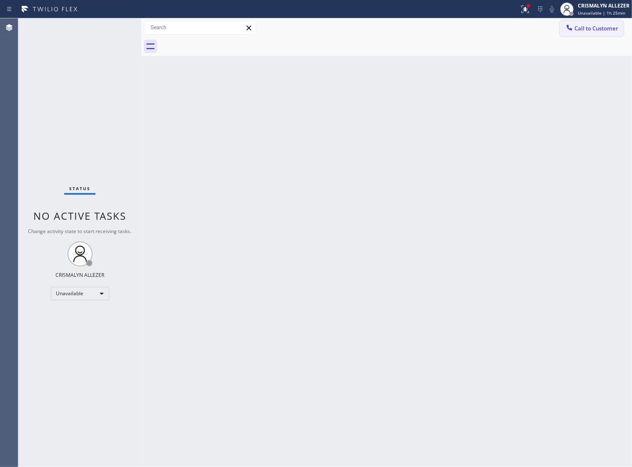
click at [586, 25] on span "Call to Customer" at bounding box center [596, 29] width 44 height 8
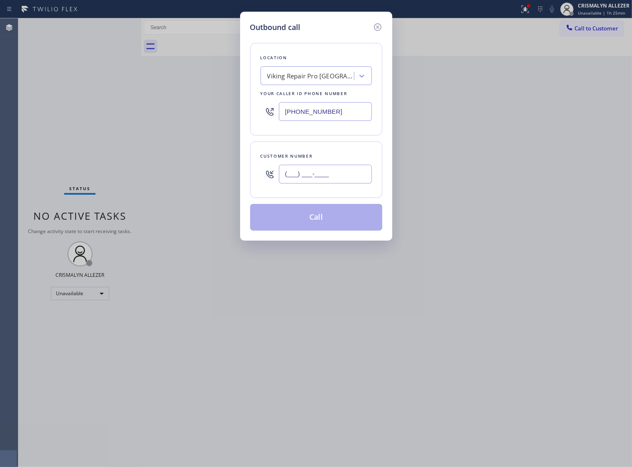
click at [349, 180] on input "(___) ___-____" at bounding box center [325, 174] width 93 height 19
paste input "305) 609-5040"
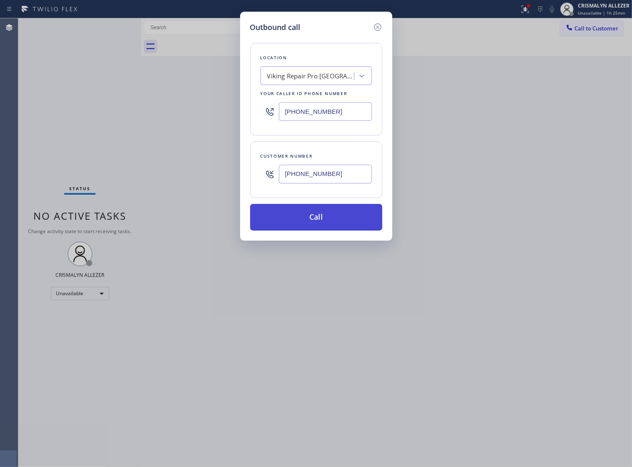
type input "[PHONE_NUMBER]"
click at [313, 230] on button "Call" at bounding box center [316, 217] width 132 height 27
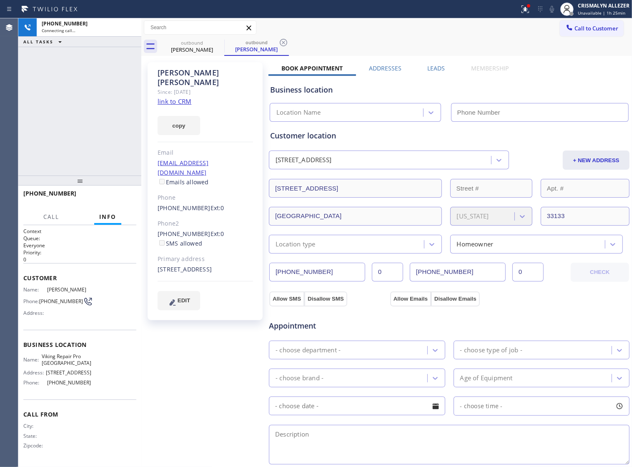
click at [172, 97] on link "link to CRM" at bounding box center [175, 101] width 34 height 8
type input "[PHONE_NUMBER]"
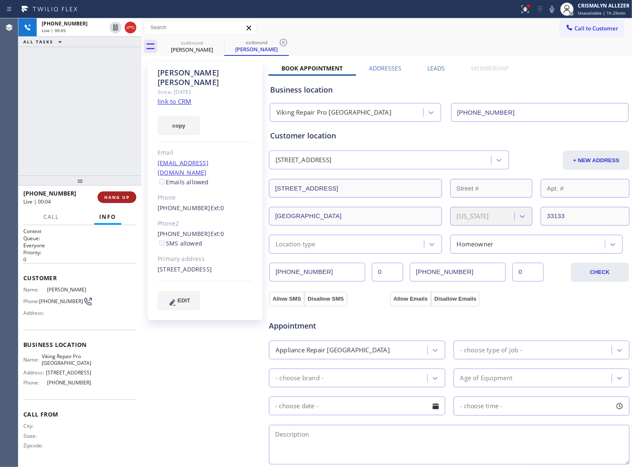
click at [111, 196] on span "HANG UP" at bounding box center [116, 197] width 25 height 6
click at [111, 200] on span "COMPLETE" at bounding box center [115, 197] width 29 height 6
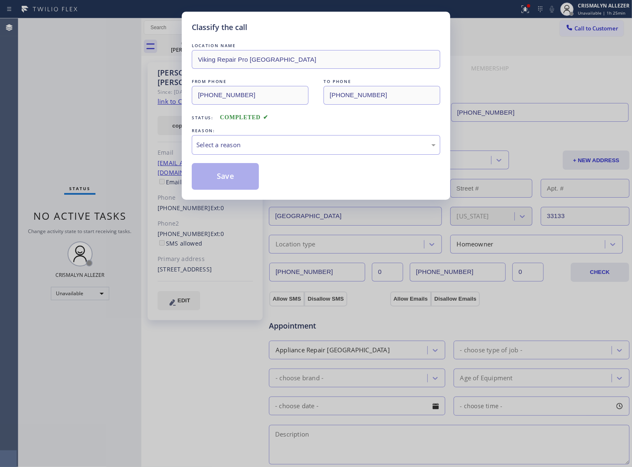
click at [280, 168] on div "LOCATION NAME Viking Repair Pro Miami FROM PHONE (786) 628-9356 TO PHONE (305) …" at bounding box center [316, 115] width 248 height 148
click at [292, 150] on div "Select a reason" at bounding box center [315, 145] width 239 height 10
click at [230, 188] on button "Save" at bounding box center [225, 176] width 67 height 27
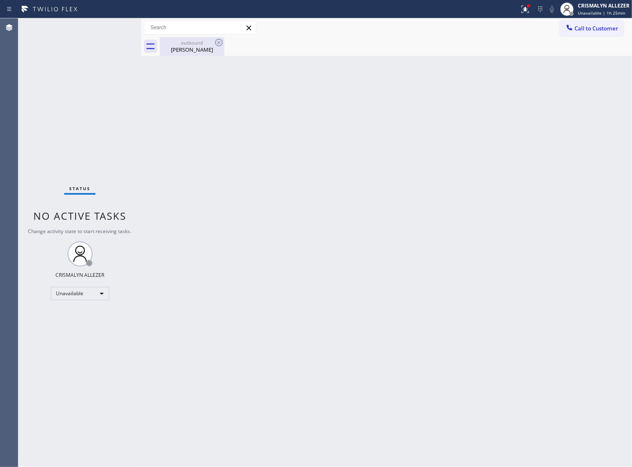
click at [205, 46] on div "George Padilla" at bounding box center [191, 50] width 63 height 8
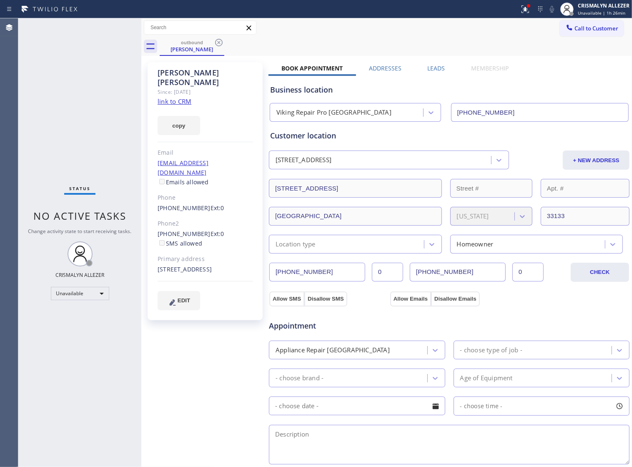
click at [433, 70] on label "Leads" at bounding box center [436, 68] width 18 height 8
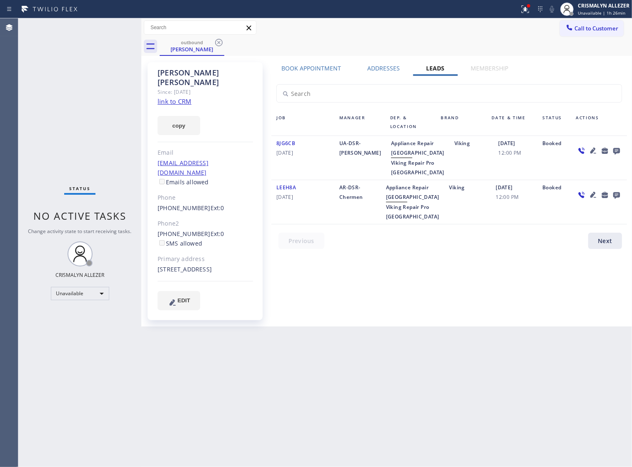
click at [619, 150] on icon at bounding box center [616, 151] width 7 height 7
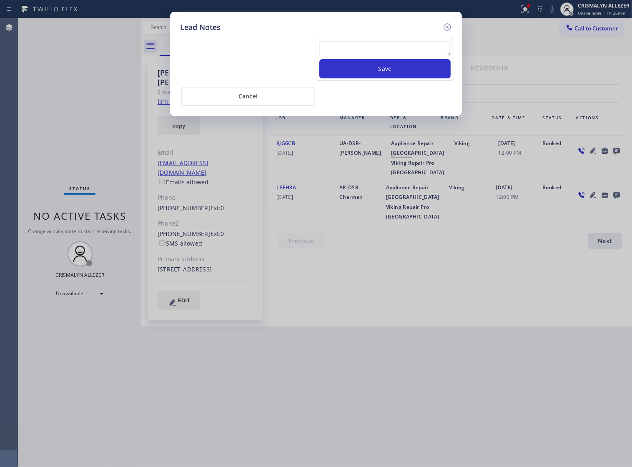
click at [340, 53] on textarea at bounding box center [384, 48] width 131 height 15
paste textarea "no answer | pls xfer if cx calls back"
type textarea "no answer | pls xfer if cx calls back"
click at [388, 78] on button "Save" at bounding box center [384, 68] width 131 height 19
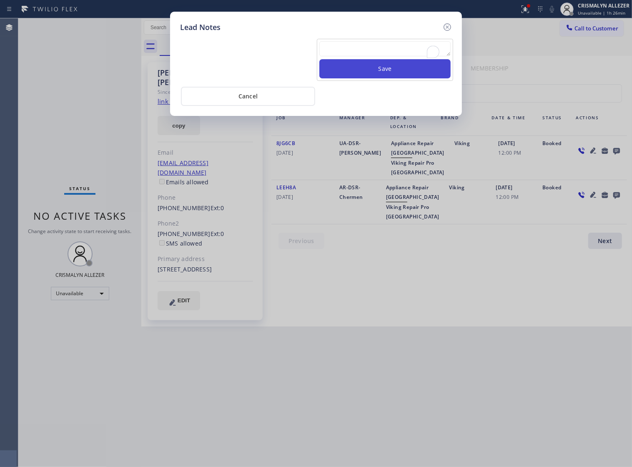
scroll to position [0, 0]
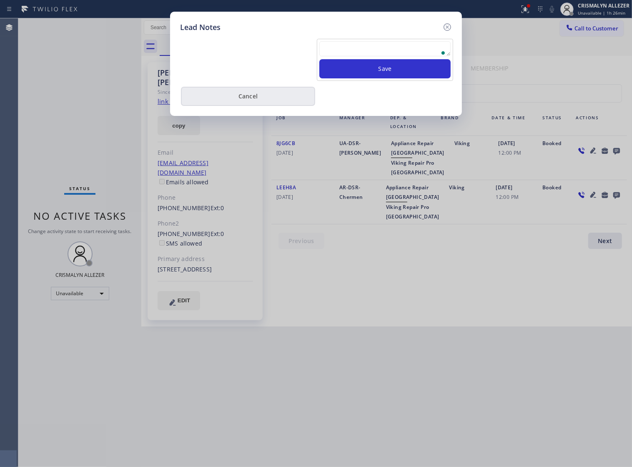
click at [251, 106] on button "Cancel" at bounding box center [248, 96] width 134 height 19
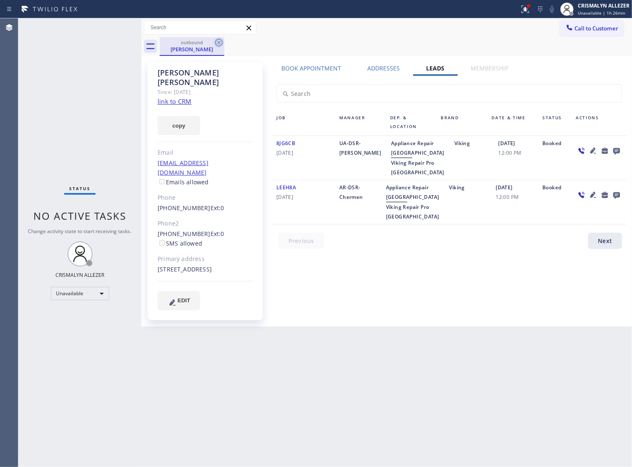
click at [219, 43] on icon at bounding box center [219, 43] width 10 height 10
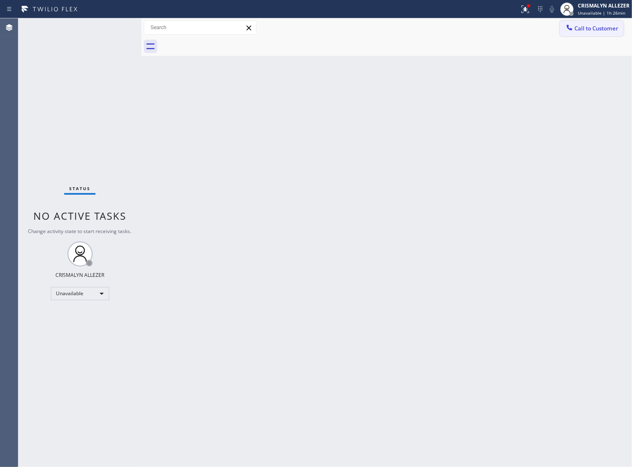
click at [606, 36] on div "Call to Customer Outbound call Location Viking Repair Pro Miami Your caller id …" at bounding box center [386, 27] width 490 height 19
click at [605, 29] on span "Call to Customer" at bounding box center [596, 29] width 44 height 8
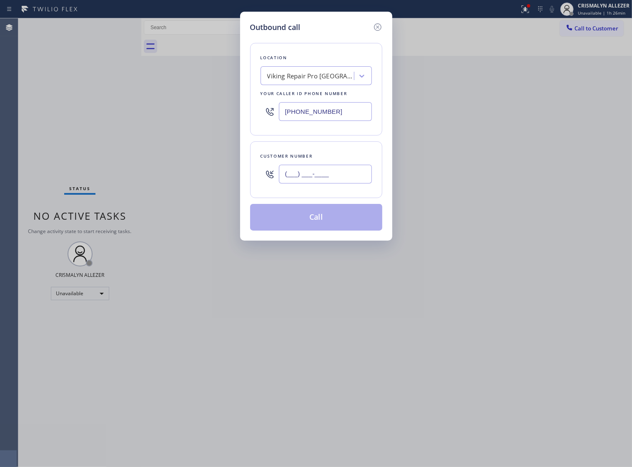
click at [347, 178] on input "(___) ___-____" at bounding box center [325, 174] width 93 height 19
paste input "305) 218-6554"
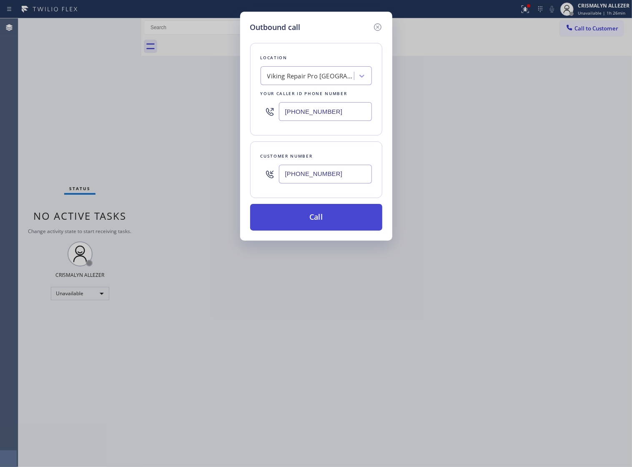
type input "(305) 218-6554"
click at [318, 230] on button "Call" at bounding box center [316, 217] width 132 height 27
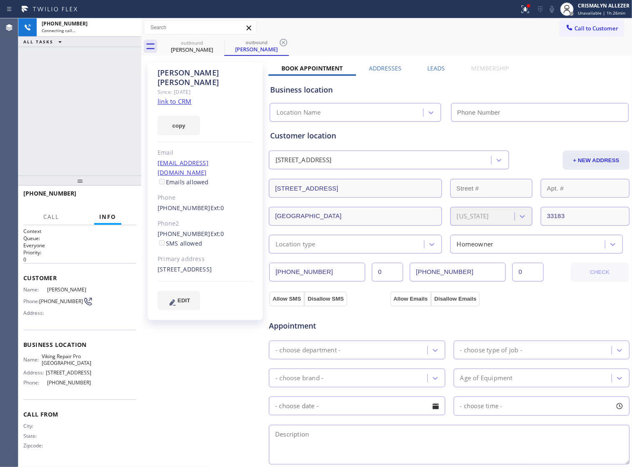
click at [182, 97] on link "link to CRM" at bounding box center [175, 101] width 34 height 8
type input "(786) 628-9356"
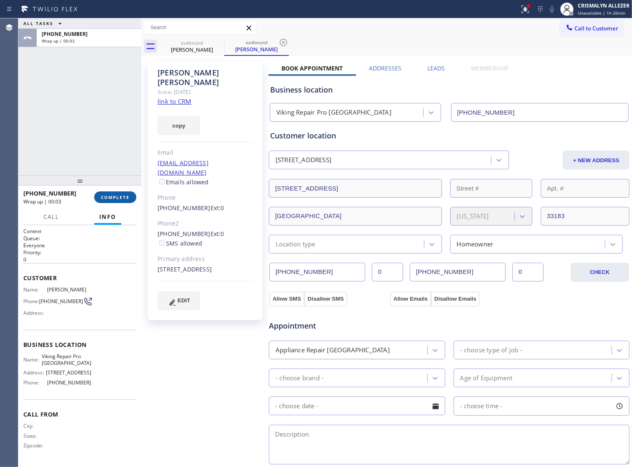
click at [115, 198] on span "COMPLETE" at bounding box center [115, 197] width 29 height 6
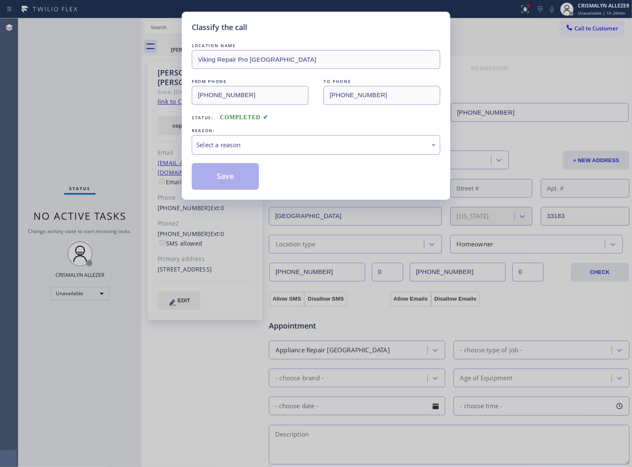
click at [294, 146] on div "Select a reason" at bounding box center [316, 145] width 248 height 20
click at [243, 186] on button "Save" at bounding box center [225, 176] width 67 height 27
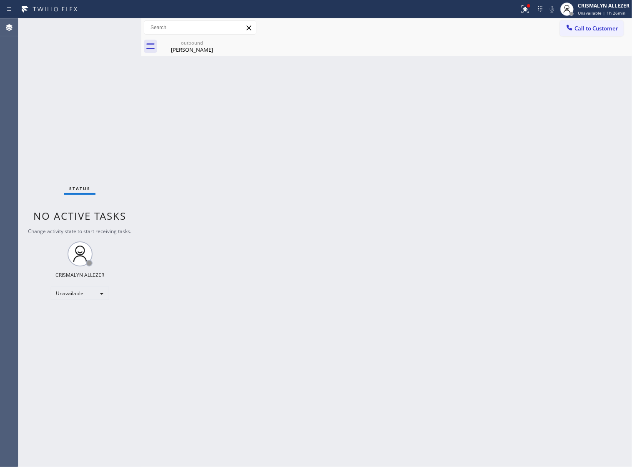
click at [180, 43] on div "outbound" at bounding box center [191, 43] width 63 height 6
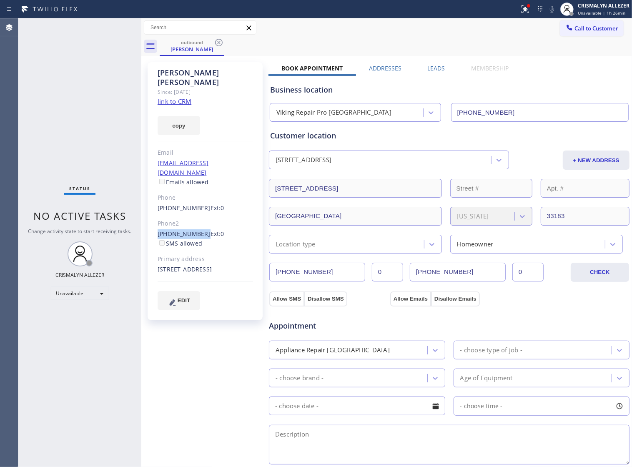
drag, startPoint x: 155, startPoint y: 213, endPoint x: 198, endPoint y: 215, distance: 43.4
click at [198, 215] on div "Maria Rodriguez Since: 20 may 2020 link to CRM copy Email Angie109@me.com Email…" at bounding box center [205, 191] width 115 height 258
copy link "(305) 275-7444"
click at [217, 42] on icon at bounding box center [219, 43] width 10 height 10
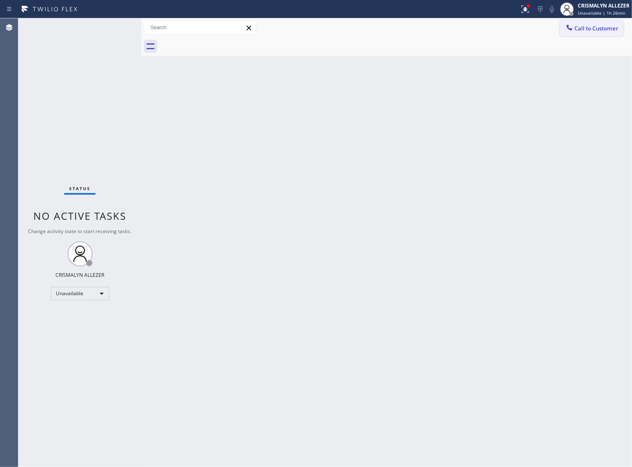
click at [597, 30] on span "Call to Customer" at bounding box center [596, 29] width 44 height 8
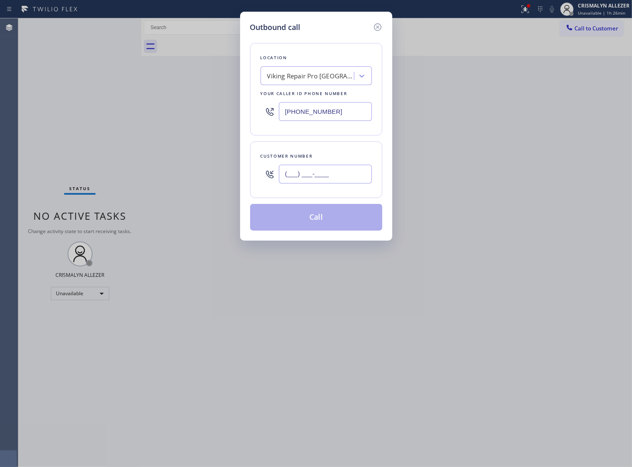
click at [351, 183] on input "(___) ___-____" at bounding box center [325, 174] width 93 height 19
paste input "305) 275-7444"
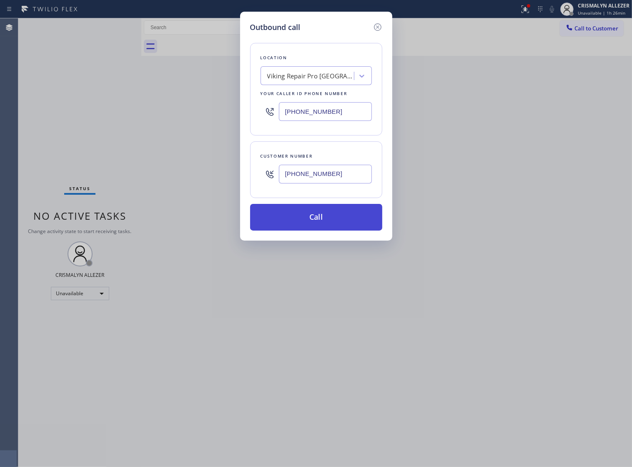
type input "(305) 275-7444"
click at [315, 230] on button "Call" at bounding box center [316, 217] width 132 height 27
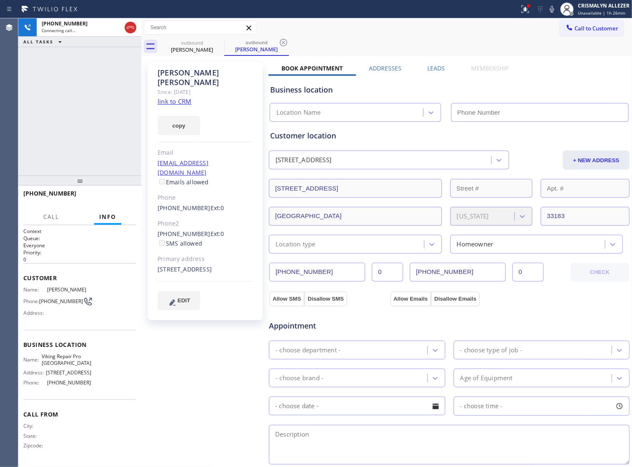
type input "(786) 628-9356"
click at [434, 68] on label "Leads" at bounding box center [436, 68] width 18 height 8
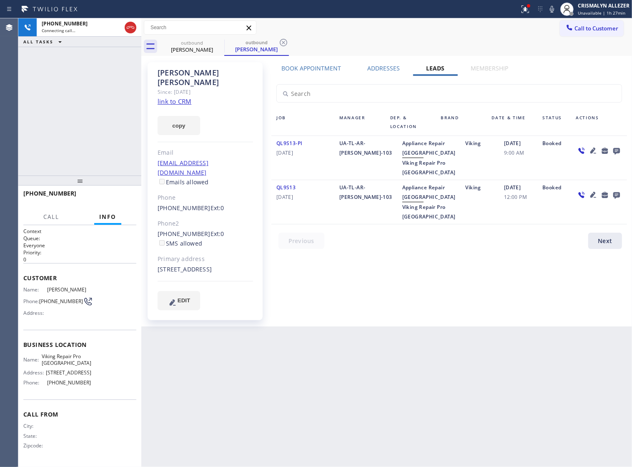
click at [616, 153] on icon at bounding box center [616, 150] width 10 height 10
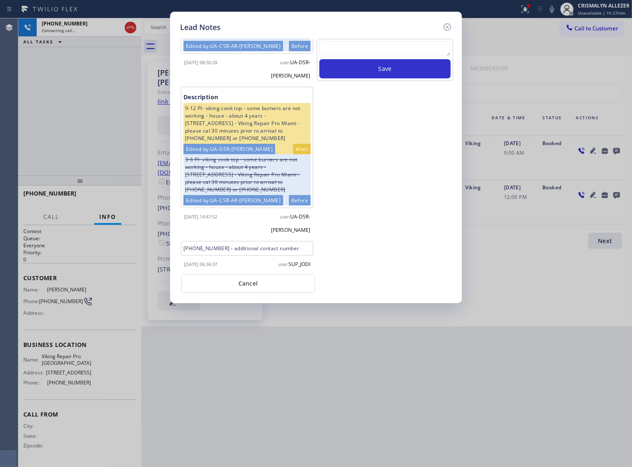
scroll to position [421, 0]
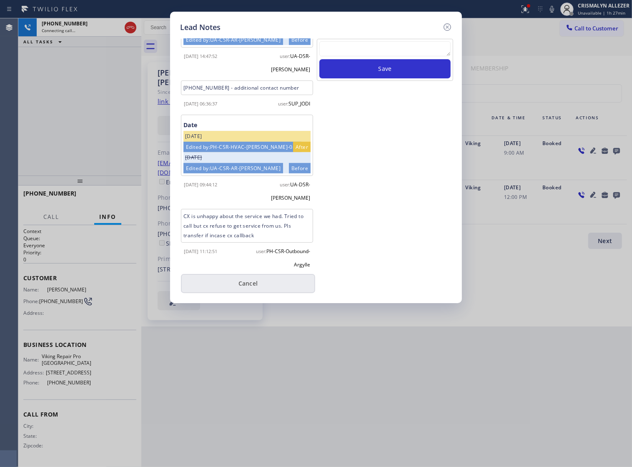
click at [253, 290] on button "Cancel" at bounding box center [248, 283] width 134 height 19
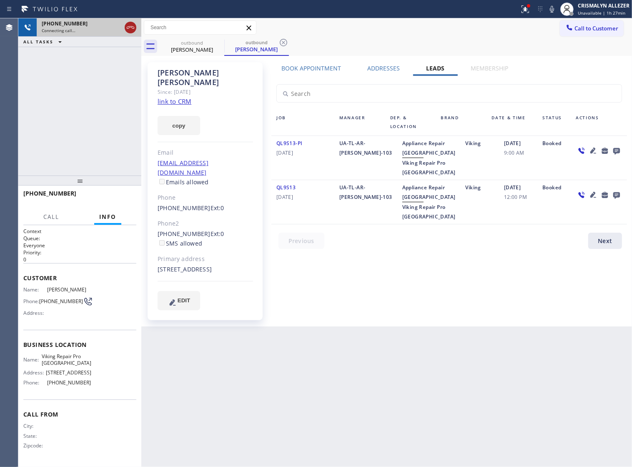
click at [130, 30] on icon at bounding box center [130, 28] width 10 height 10
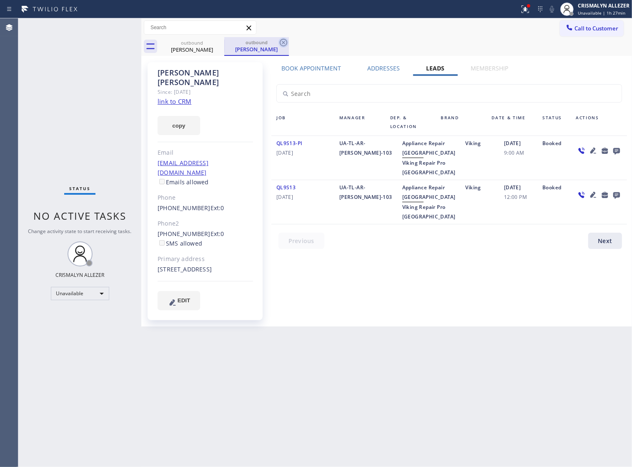
click at [286, 41] on icon at bounding box center [283, 43] width 10 height 10
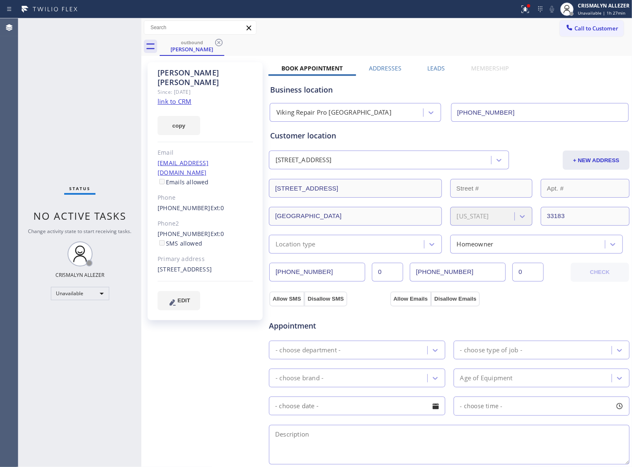
click at [429, 68] on label "Leads" at bounding box center [436, 68] width 18 height 8
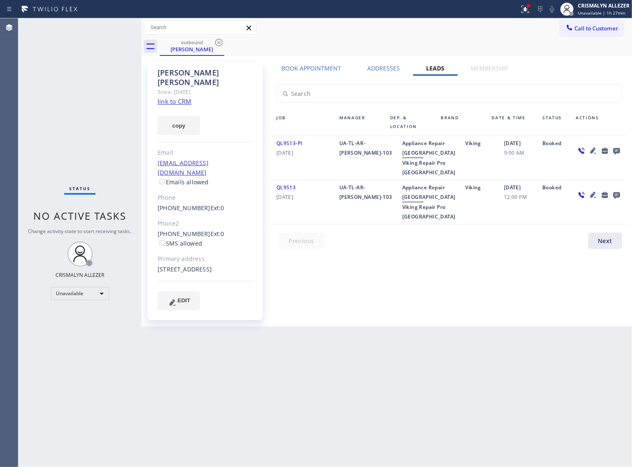
click at [617, 153] on icon at bounding box center [616, 151] width 7 height 7
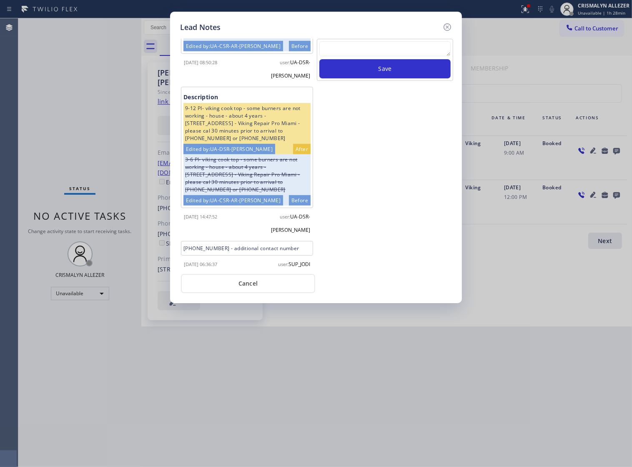
scroll to position [421, 0]
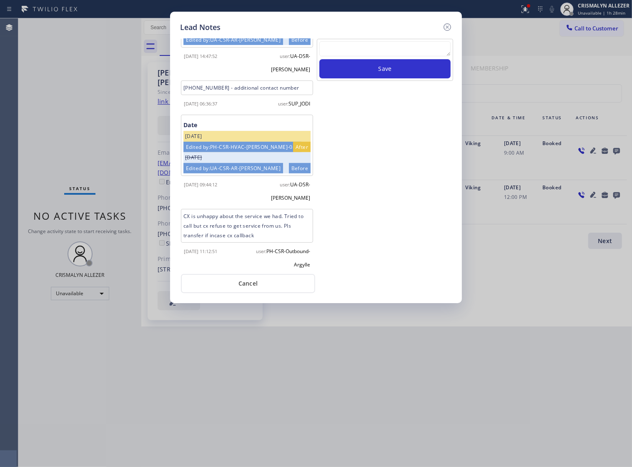
click at [393, 55] on textarea at bounding box center [384, 48] width 131 height 15
paste textarea "no answer | pls xfer if cx calls back"
type textarea "no answer | pls xfer if cx calls back"
click at [391, 78] on button "Save" at bounding box center [384, 68] width 131 height 19
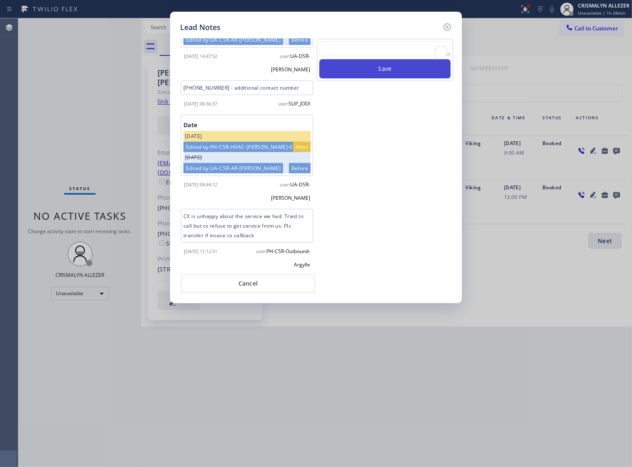
scroll to position [0, 0]
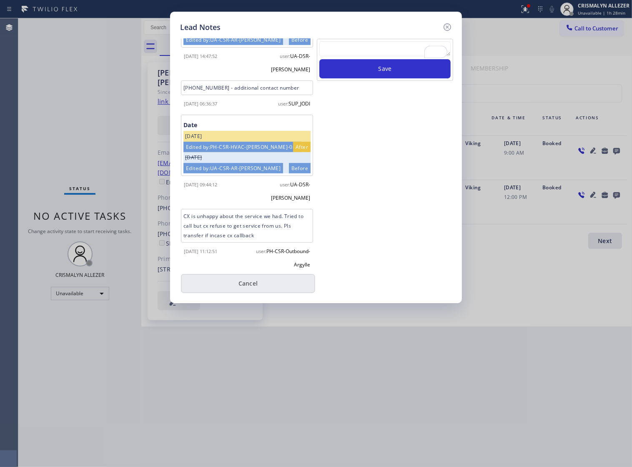
click at [249, 289] on button "Cancel" at bounding box center [248, 283] width 134 height 19
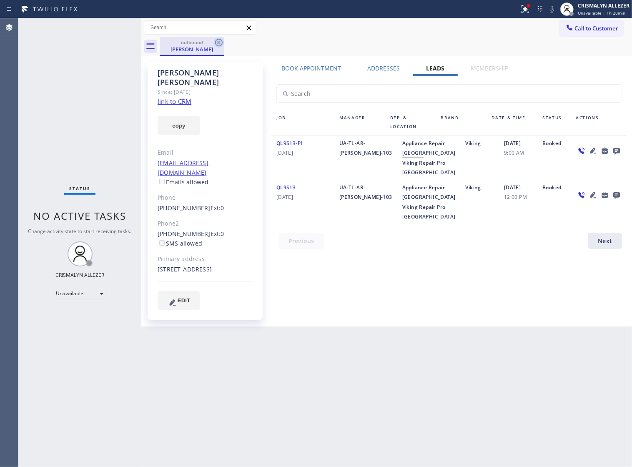
click at [219, 43] on icon at bounding box center [219, 43] width 8 height 8
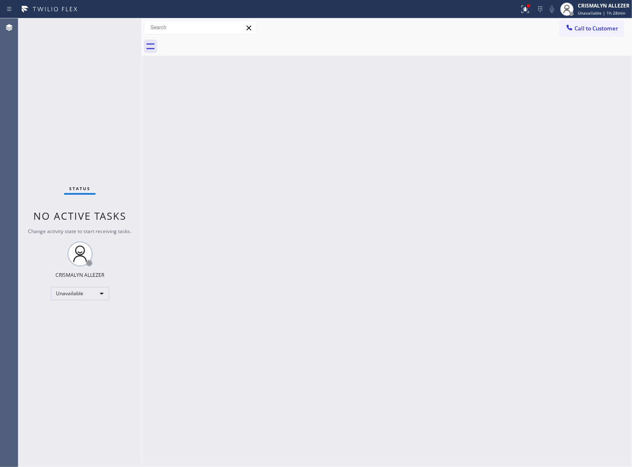
click at [574, 25] on span "Call to Customer" at bounding box center [596, 29] width 44 height 8
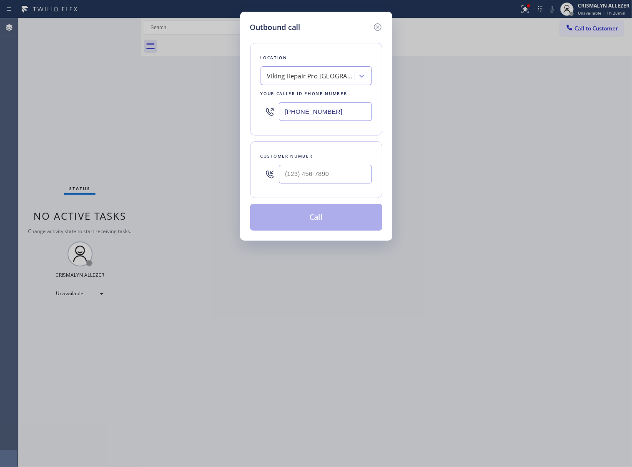
drag, startPoint x: 345, startPoint y: 118, endPoint x: 4, endPoint y: 125, distance: 340.5
click at [25, 125] on div "Outbound call Location Viking Repair Pro [GEOGRAPHIC_DATA] Your caller id phone…" at bounding box center [316, 233] width 632 height 467
paste input "755-0227"
type input "[PHONE_NUMBER]"
click at [348, 183] on input "(___) ___-____" at bounding box center [325, 174] width 93 height 19
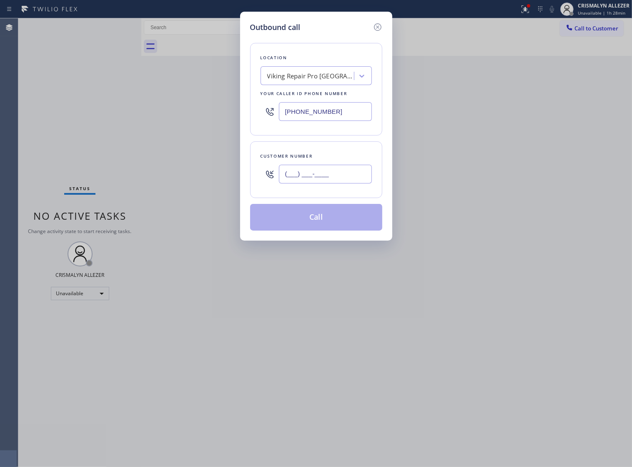
paste input "954) 604-0523"
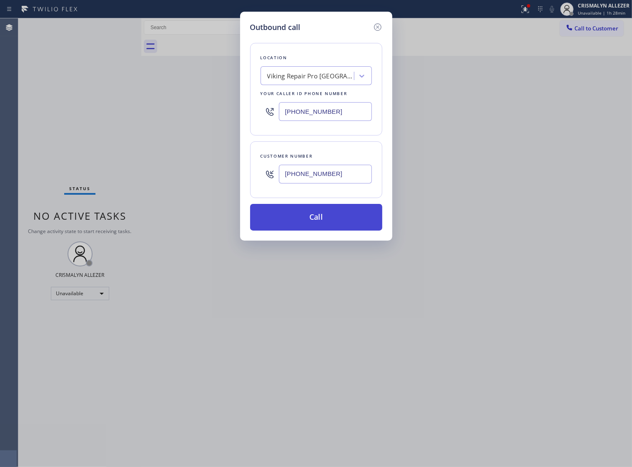
type input "[PHONE_NUMBER]"
click at [320, 228] on button "Call" at bounding box center [316, 217] width 132 height 27
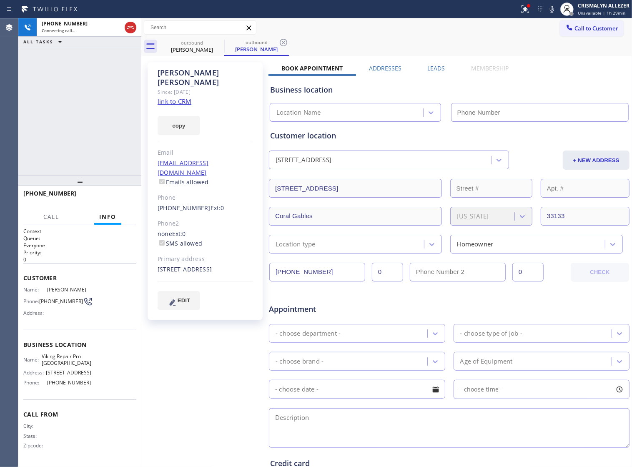
click at [168, 97] on link "link to CRM" at bounding box center [175, 101] width 34 height 8
type input "[PHONE_NUMBER]"
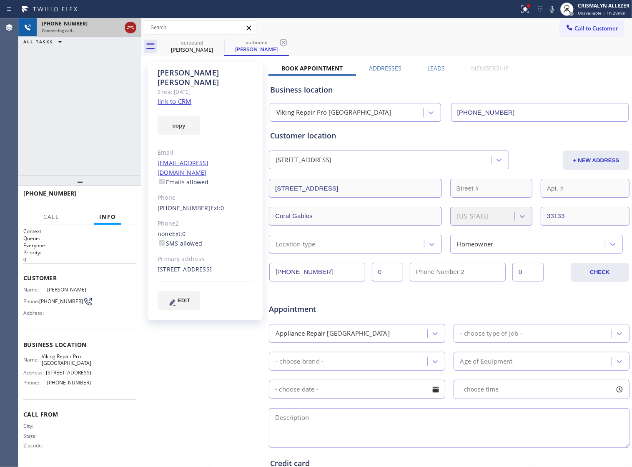
click at [130, 30] on icon at bounding box center [130, 28] width 10 height 10
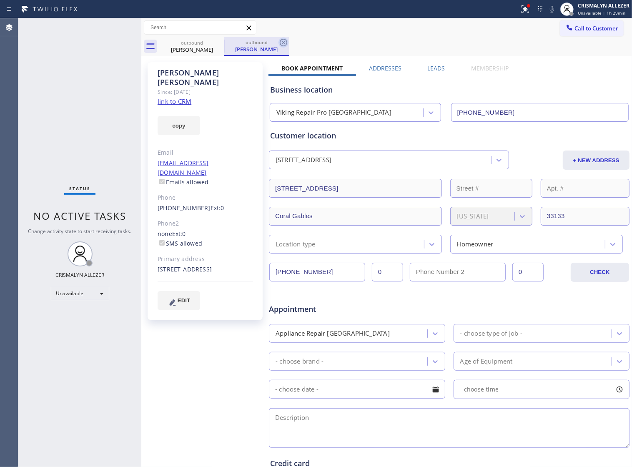
click at [282, 41] on icon at bounding box center [283, 43] width 10 height 10
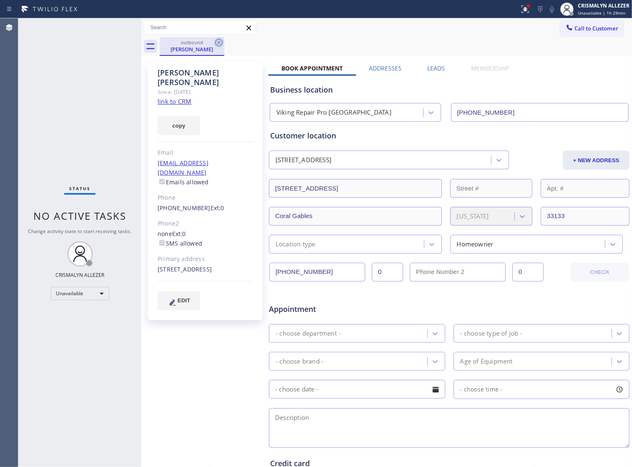
click at [218, 44] on icon at bounding box center [219, 43] width 10 height 10
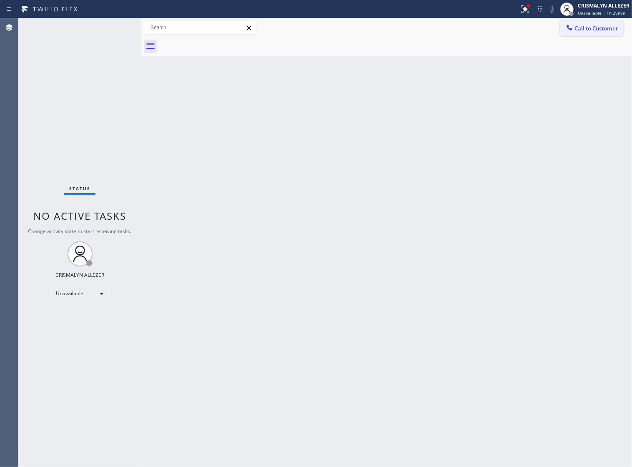
click at [580, 30] on span "Call to Customer" at bounding box center [596, 29] width 44 height 8
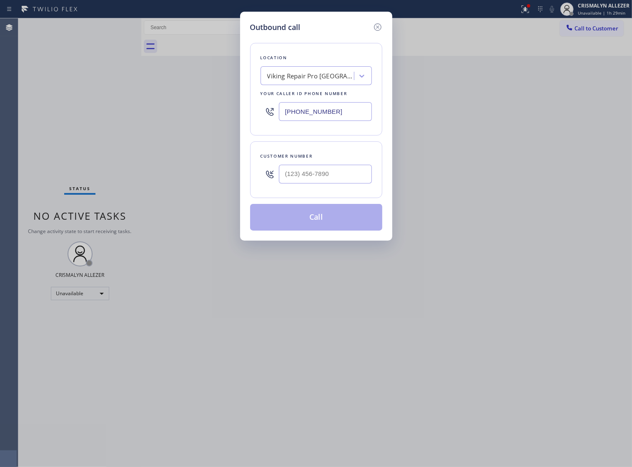
drag, startPoint x: 353, startPoint y: 125, endPoint x: 99, endPoint y: 115, distance: 254.0
click at [100, 115] on div "Outbound call Location Viking Repair Pro [GEOGRAPHIC_DATA] Your caller id phone…" at bounding box center [316, 233] width 632 height 467
paste input "929) 389-0302"
type input "[PHONE_NUMBER]"
click at [319, 183] on input "(___) ___-____" at bounding box center [325, 174] width 93 height 19
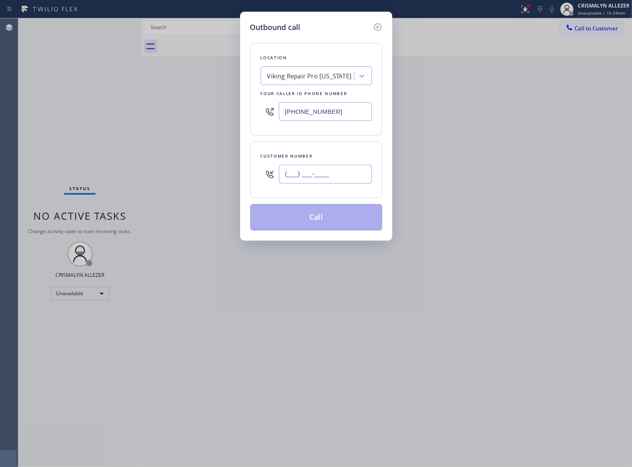
paste input "347) 952-5286"
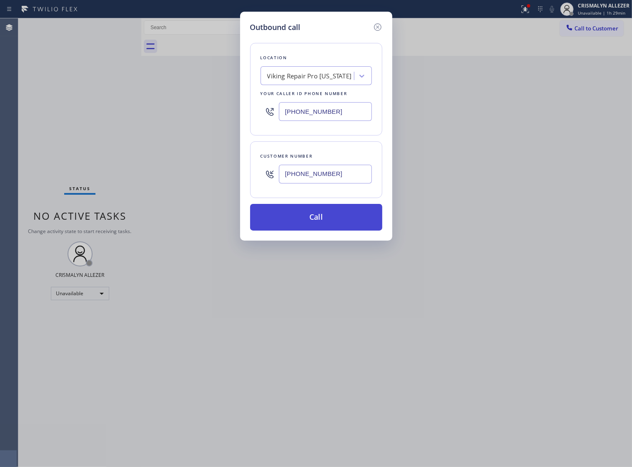
type input "[PHONE_NUMBER]"
click at [322, 230] on button "Call" at bounding box center [316, 217] width 132 height 27
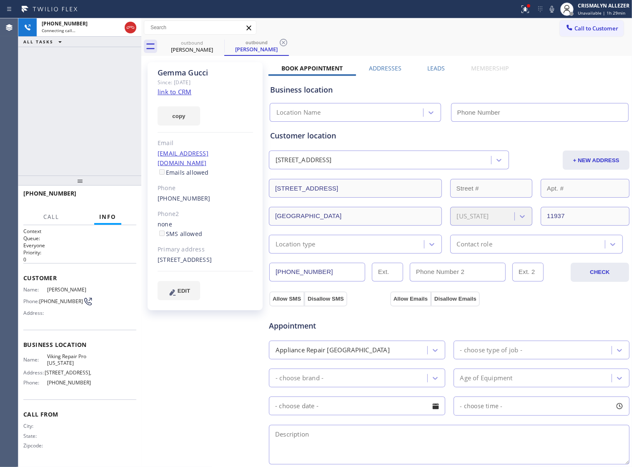
click at [170, 92] on link "link to CRM" at bounding box center [175, 92] width 34 height 8
type input "[PHONE_NUMBER]"
click at [113, 196] on span "HANG UP" at bounding box center [116, 197] width 25 height 6
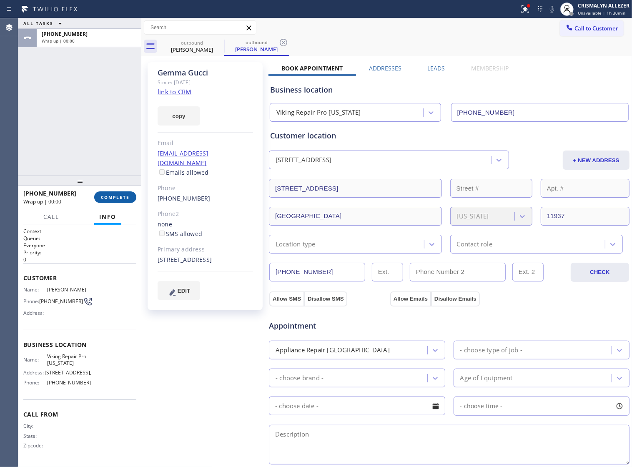
click at [113, 196] on span "COMPLETE" at bounding box center [115, 197] width 29 height 6
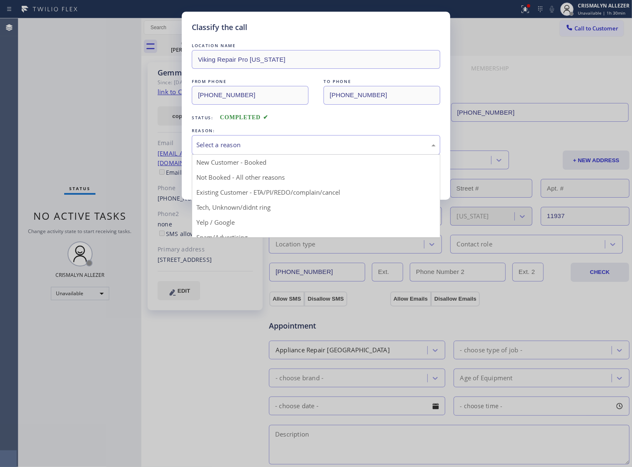
click at [338, 148] on div "Select a reason" at bounding box center [316, 145] width 248 height 20
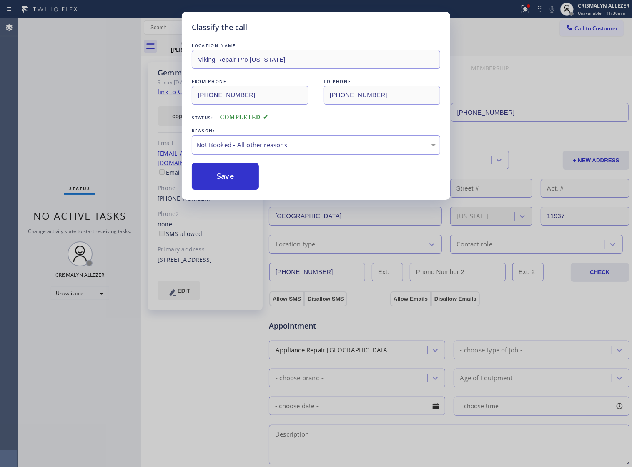
click at [236, 184] on button "Save" at bounding box center [225, 176] width 67 height 27
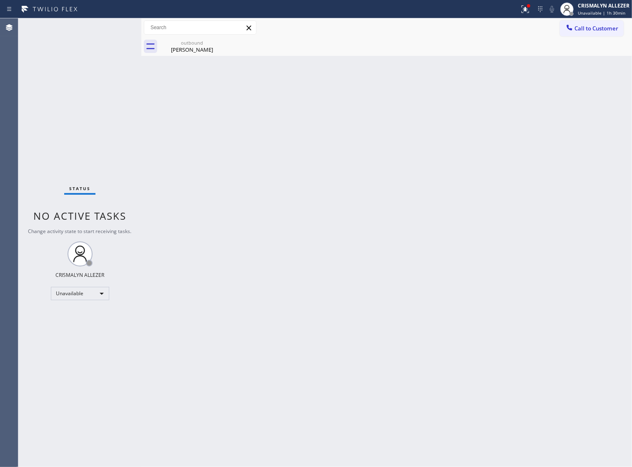
click at [191, 47] on div "[PERSON_NAME]" at bounding box center [191, 50] width 63 height 8
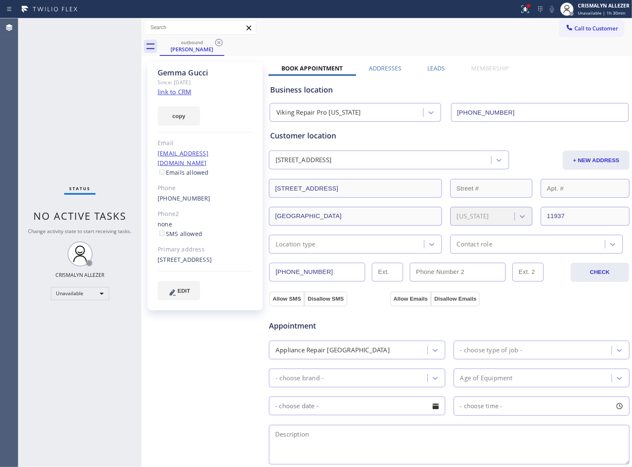
click at [430, 69] on label "Leads" at bounding box center [436, 68] width 18 height 8
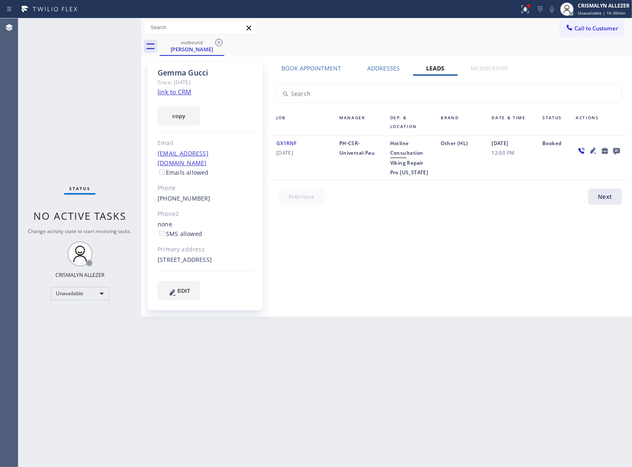
click at [615, 152] on icon at bounding box center [616, 151] width 7 height 7
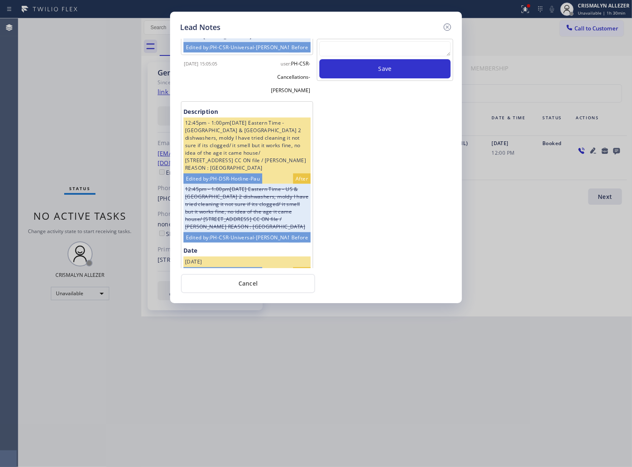
scroll to position [651, 0]
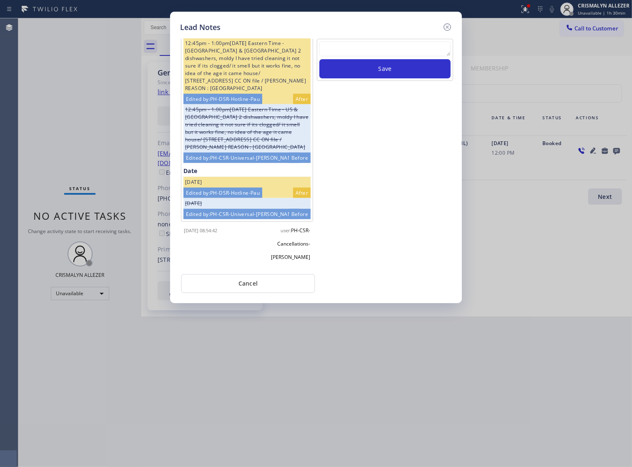
click at [390, 53] on textarea at bounding box center [384, 48] width 131 height 15
paste textarea "no answer | pls xfer if cx calls back"
type textarea "no answer | pls xfer if cx calls back"
click at [390, 76] on button "Save" at bounding box center [384, 68] width 131 height 19
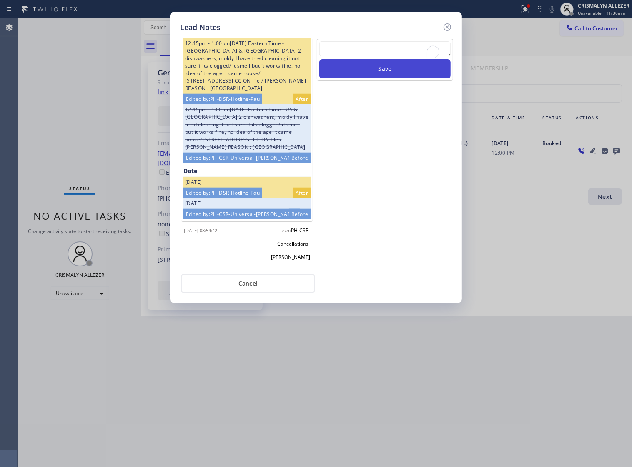
scroll to position [0, 0]
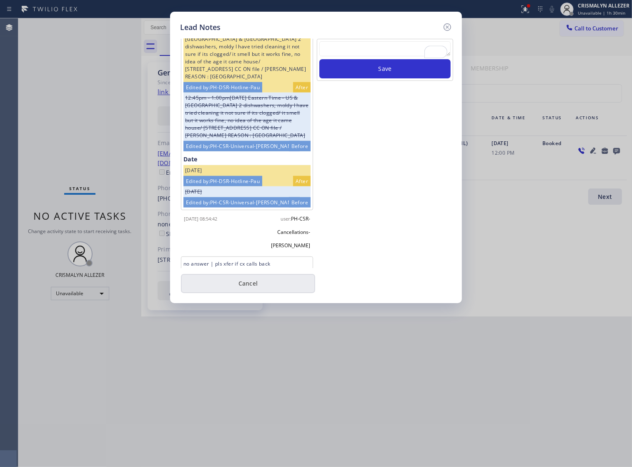
click at [248, 290] on button "Cancel" at bounding box center [248, 283] width 134 height 19
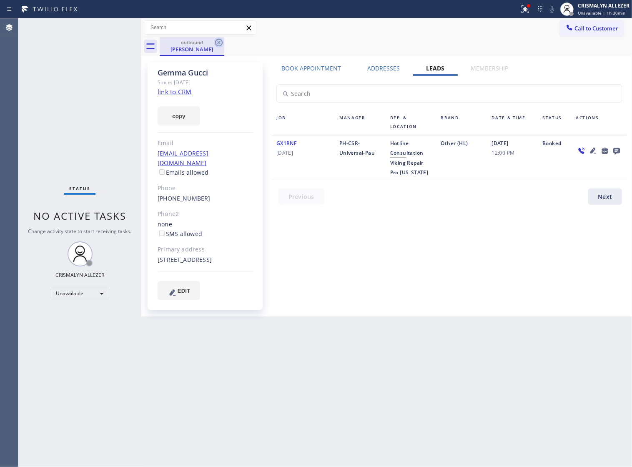
click at [217, 43] on icon at bounding box center [219, 43] width 10 height 10
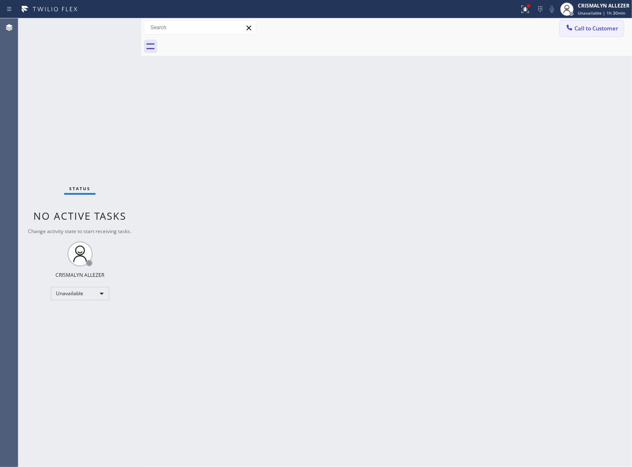
click at [608, 29] on span "Call to Customer" at bounding box center [596, 29] width 44 height 8
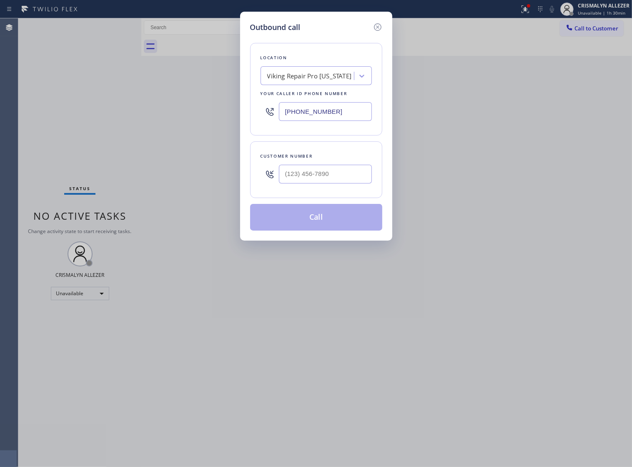
drag, startPoint x: 370, startPoint y: 116, endPoint x: 101, endPoint y: 115, distance: 268.4
click at [109, 115] on div "Outbound call Location Viking Repair Pro New York Your caller id phone number (…" at bounding box center [316, 233] width 632 height 467
paste input "49) 649-4881"
type input "(949) 649-4881"
click at [343, 180] on input "(___) ___-____" at bounding box center [325, 174] width 93 height 19
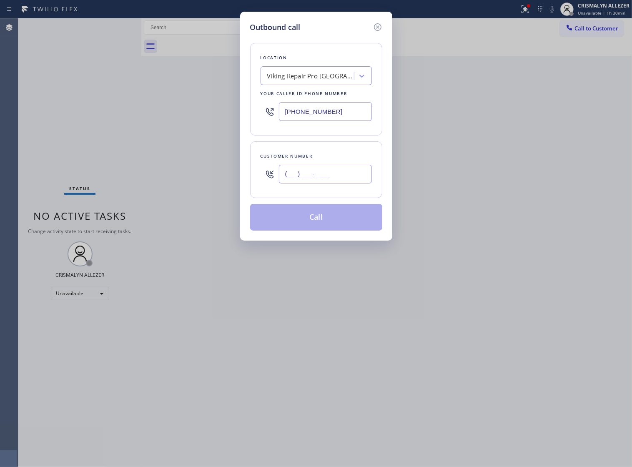
paste input "949) 233-0046"
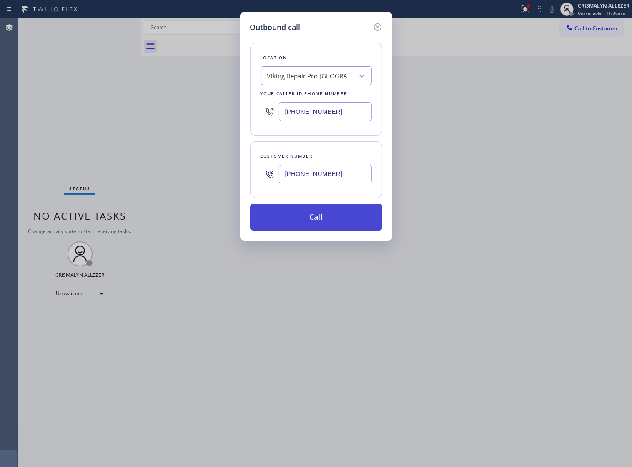
type input "(949) 233-0046"
click at [321, 230] on button "Call" at bounding box center [316, 217] width 132 height 27
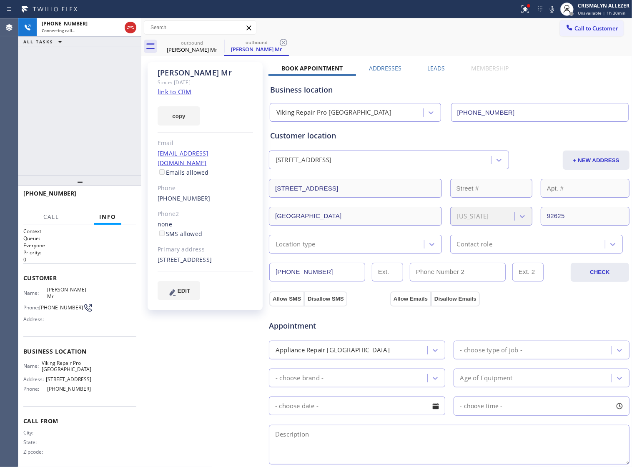
type input "(949) 649-4881"
click at [176, 92] on link "link to CRM" at bounding box center [175, 92] width 34 height 8
click at [115, 197] on span "HANG UP" at bounding box center [116, 197] width 25 height 6
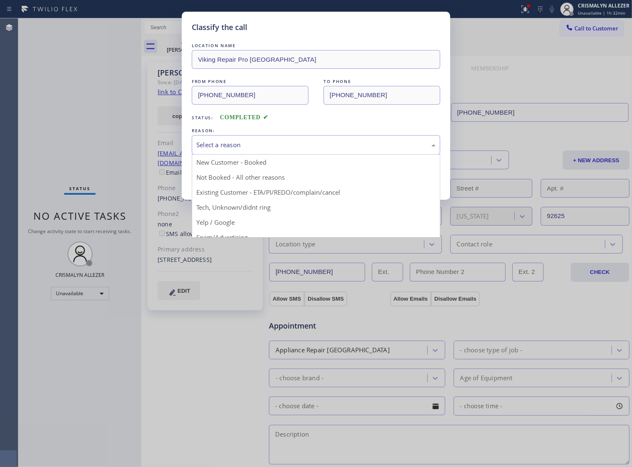
click at [310, 150] on div "Select a reason" at bounding box center [315, 145] width 239 height 10
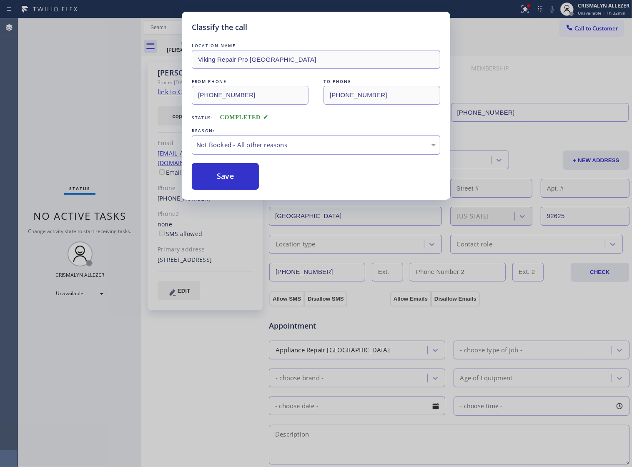
click at [226, 186] on button "Save" at bounding box center [225, 176] width 67 height 27
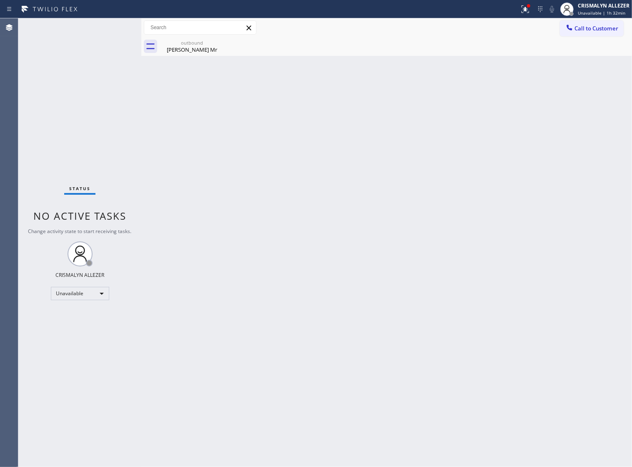
click at [180, 57] on div "Back to Dashboard Change Sender ID Customers Technicians Select a contact Outbo…" at bounding box center [386, 242] width 490 height 448
click at [189, 53] on div "Steve Mr" at bounding box center [191, 50] width 63 height 8
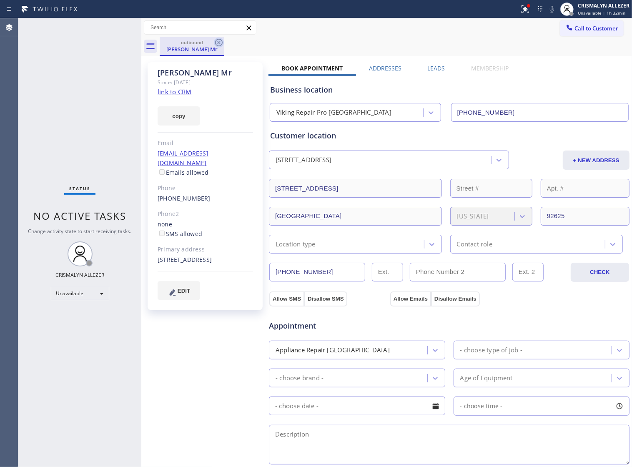
click at [217, 42] on icon at bounding box center [219, 43] width 10 height 10
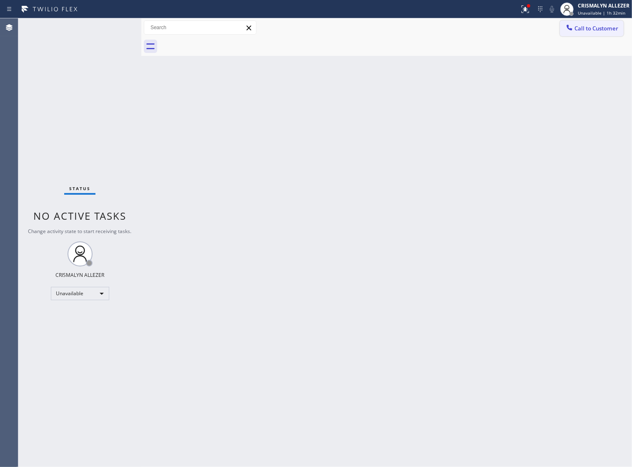
click at [622, 30] on button "Call to Customer" at bounding box center [592, 28] width 64 height 16
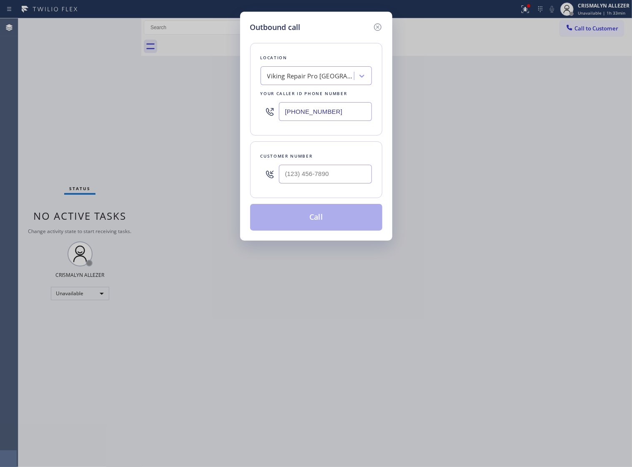
click at [139, 108] on div "Outbound call Location Viking Repair Pro Newport Beach Your caller id phone num…" at bounding box center [316, 233] width 632 height 467
paste input "708) 725-0585"
type input "(708) 725-0585"
click at [344, 180] on input "(___) ___-____" at bounding box center [325, 174] width 93 height 19
paste input "630) 615-0338"
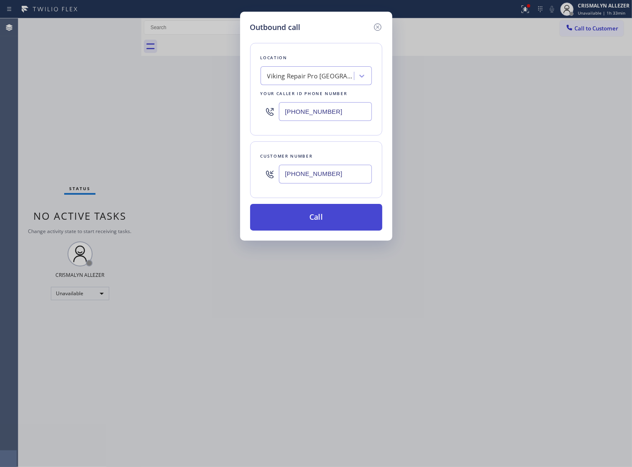
type input "(630) 615-0338"
click at [319, 229] on button "Call" at bounding box center [316, 217] width 132 height 27
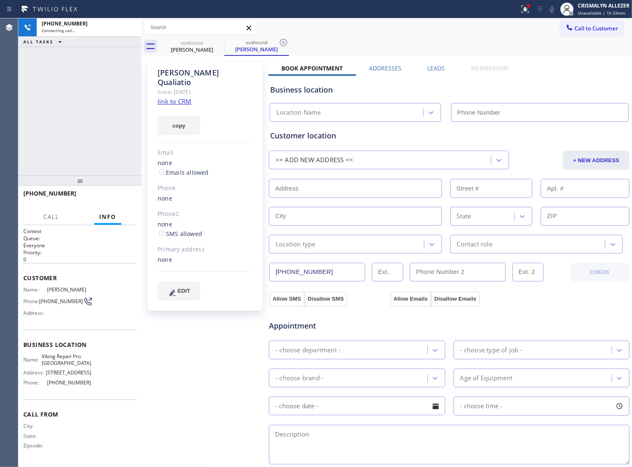
click at [173, 97] on link "link to CRM" at bounding box center [175, 101] width 34 height 8
type input "(708) 725-0585"
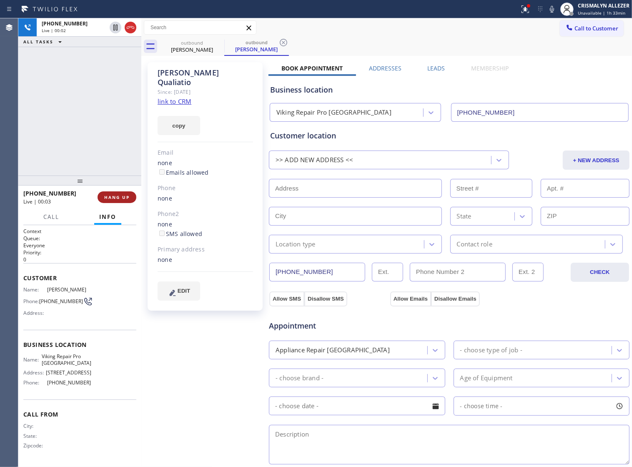
click at [107, 197] on span "HANG UP" at bounding box center [116, 197] width 25 height 6
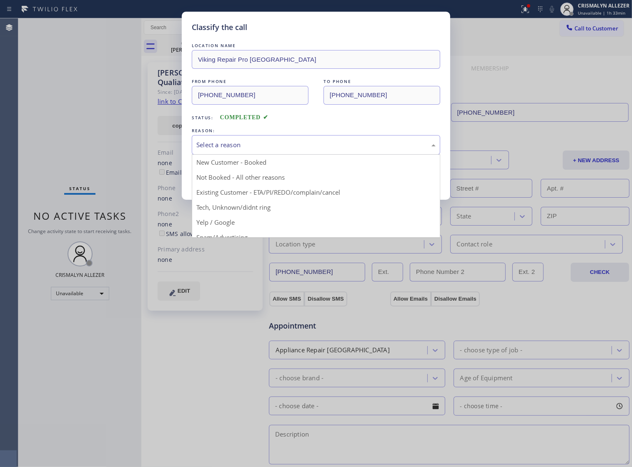
click at [323, 150] on div "Select a reason" at bounding box center [315, 145] width 239 height 10
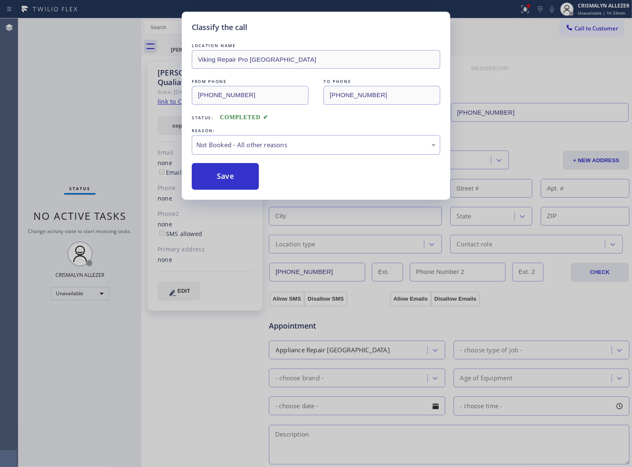
click at [224, 183] on button "Save" at bounding box center [225, 176] width 67 height 27
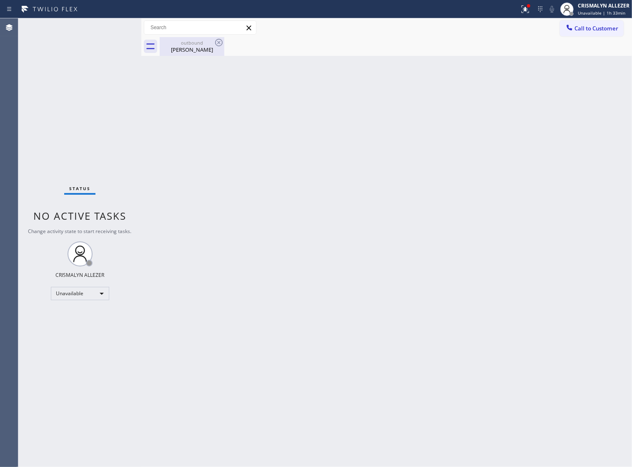
click at [188, 48] on div "Joe Qualiatio" at bounding box center [191, 50] width 63 height 8
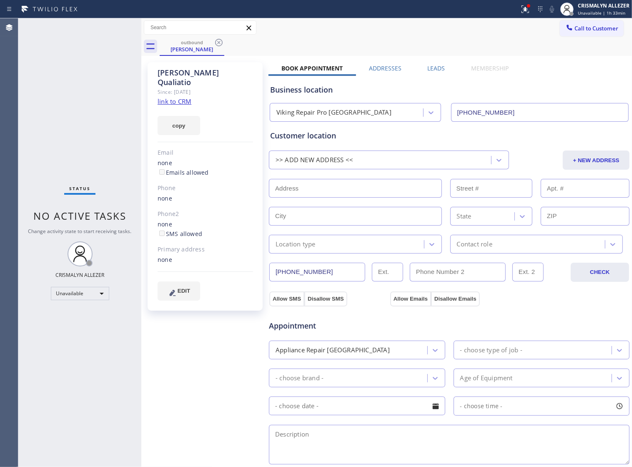
click at [430, 68] on label "Leads" at bounding box center [436, 68] width 18 height 8
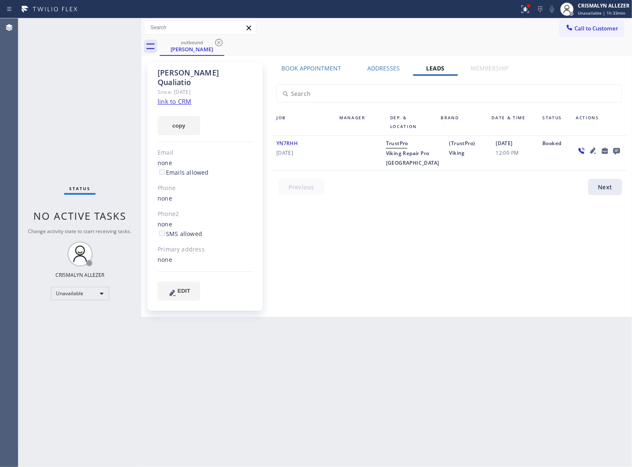
click at [618, 152] on icon at bounding box center [616, 151] width 7 height 7
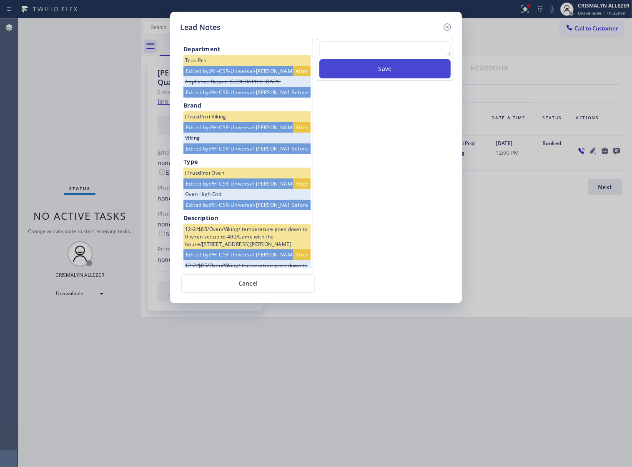
click at [396, 55] on textarea at bounding box center [384, 48] width 131 height 15
paste textarea "no answer | pls xfer if cx calls back"
type textarea "no answer | pls xfer if cx calls back"
click at [389, 78] on button "Save" at bounding box center [384, 68] width 131 height 19
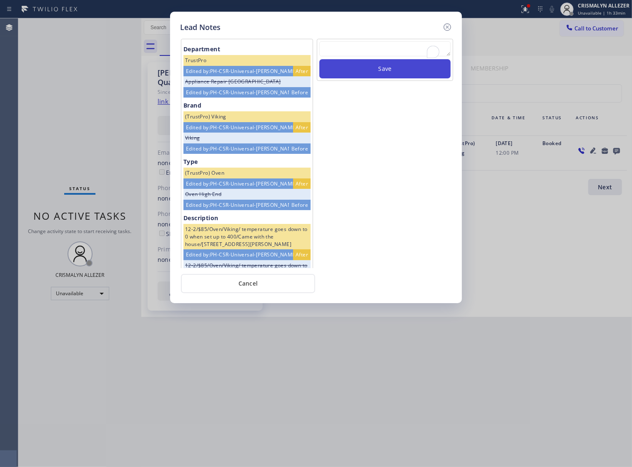
scroll to position [0, 0]
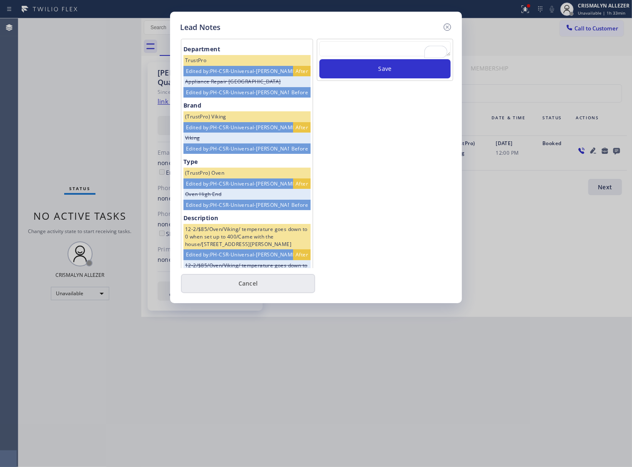
click at [242, 288] on button "Cancel" at bounding box center [248, 283] width 134 height 19
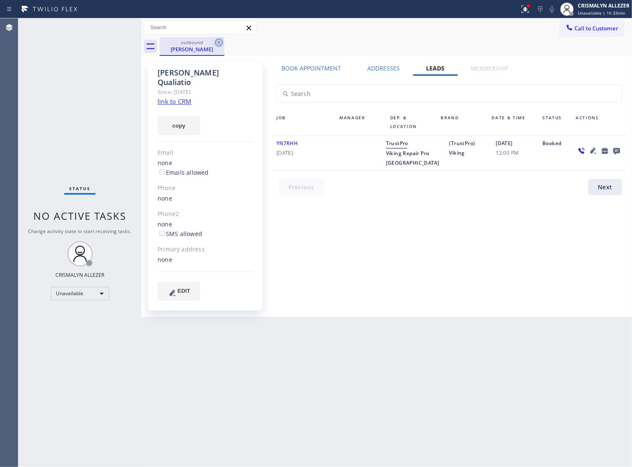
click at [218, 43] on icon at bounding box center [219, 43] width 10 height 10
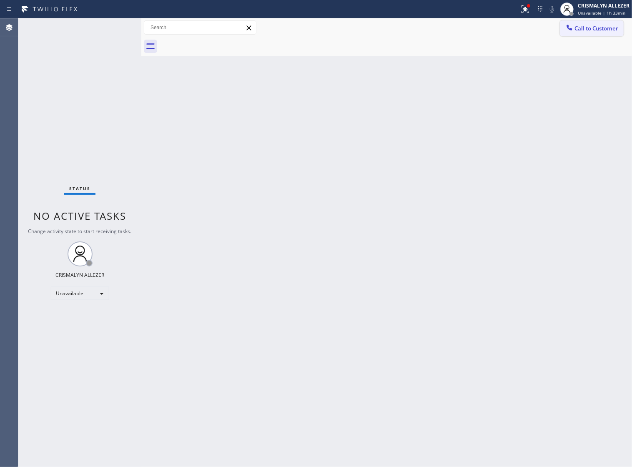
click at [588, 34] on button "Call to Customer" at bounding box center [592, 28] width 64 height 16
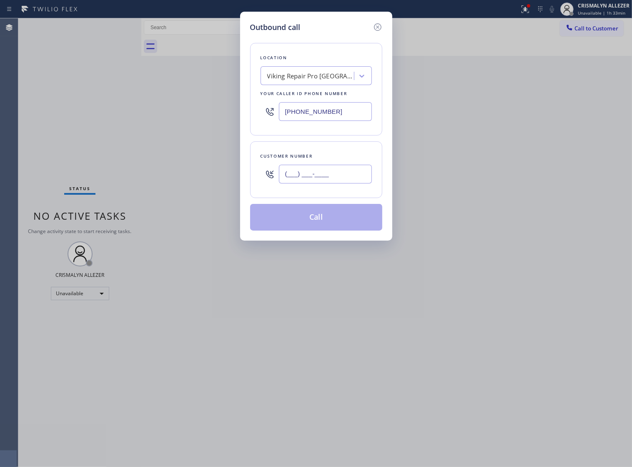
click at [357, 175] on input "(___) ___-____" at bounding box center [325, 174] width 93 height 19
paste input "954) 873-3042"
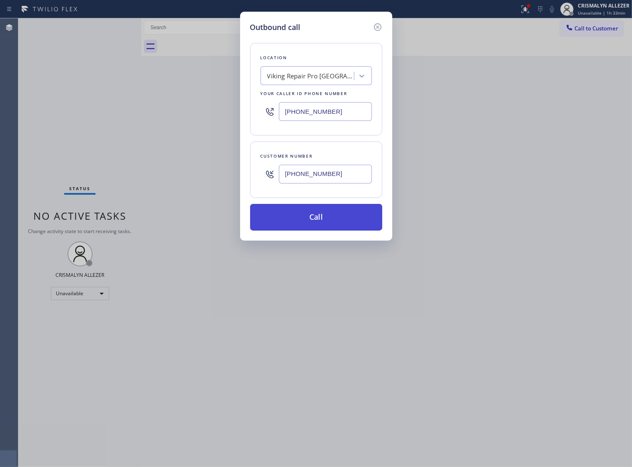
type input "(954) 873-3042"
click at [318, 230] on button "Call" at bounding box center [316, 217] width 132 height 27
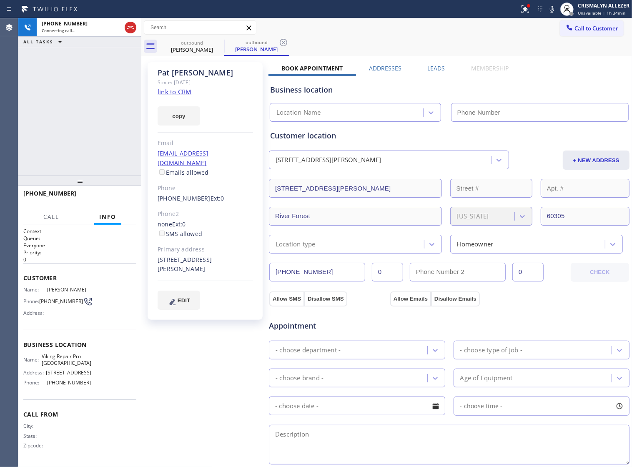
click at [178, 90] on link "link to CRM" at bounding box center [175, 92] width 34 height 8
type input "(708) 725-0585"
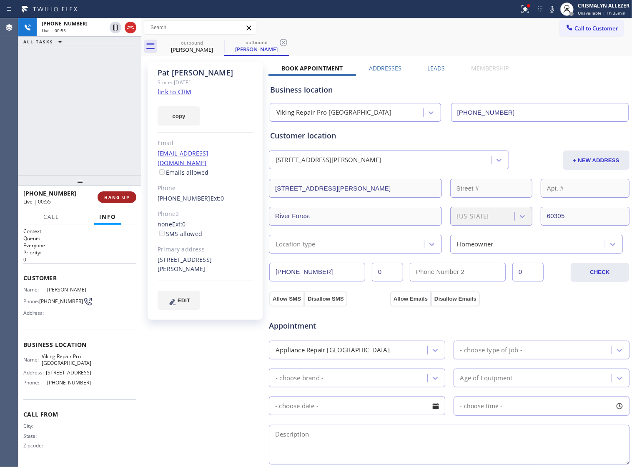
click at [113, 201] on button "HANG UP" at bounding box center [117, 197] width 39 height 12
click at [113, 201] on button "COMPLETE" at bounding box center [115, 197] width 42 height 12
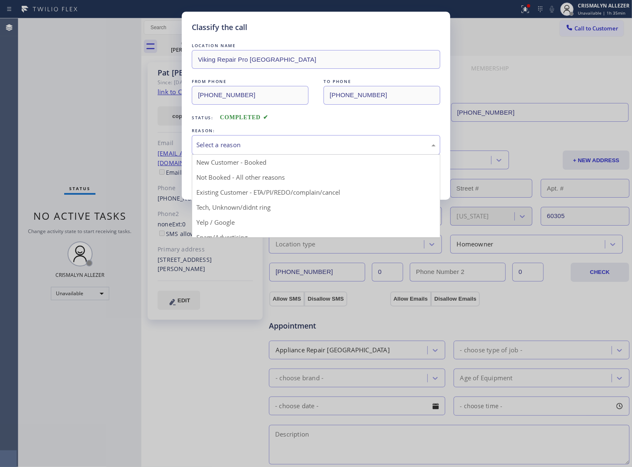
click at [316, 150] on div "Select a reason" at bounding box center [315, 145] width 239 height 10
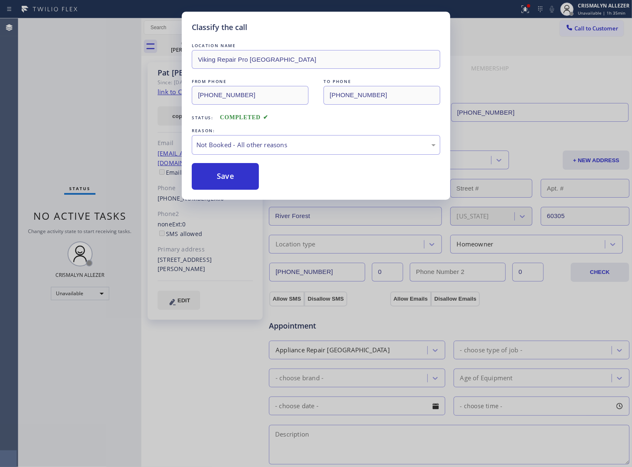
click at [226, 190] on button "Save" at bounding box center [225, 176] width 67 height 27
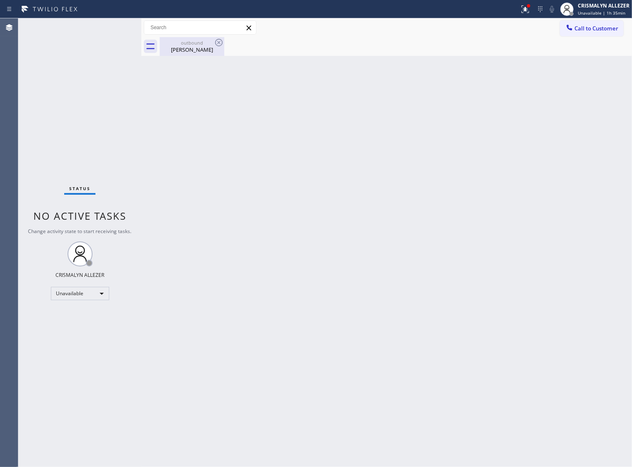
click at [191, 46] on div "Pat Belke" at bounding box center [191, 50] width 63 height 8
click at [0, 0] on icon at bounding box center [0, 0] width 0 height 0
click at [579, 25] on span "Call to Customer" at bounding box center [596, 29] width 44 height 8
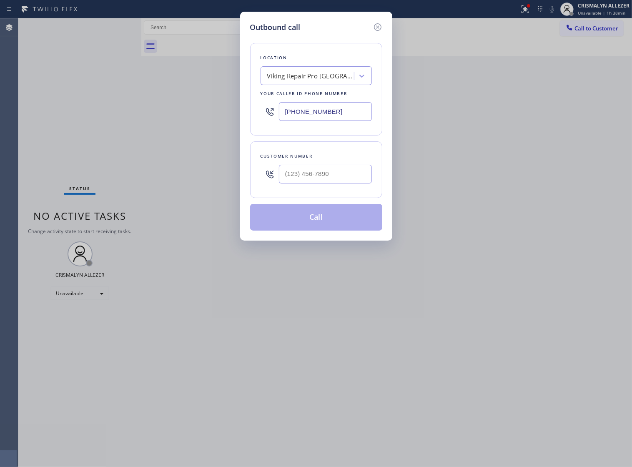
click at [331, 81] on div "Viking Repair Pro Oak Park" at bounding box center [311, 76] width 88 height 10
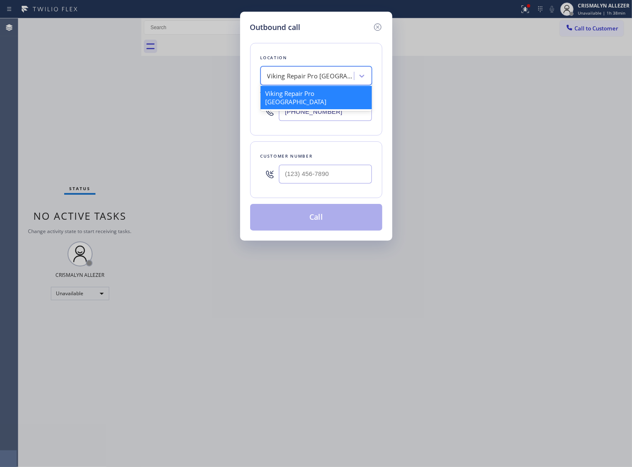
paste input "Rancho Palos Verdes Pro Electricians"
type input "Rancho Palos Verdes Pro Electricians"
click at [303, 100] on div "Rancho Palos Verdes Pro Electricians" at bounding box center [315, 97] width 111 height 23
type input "(424) 352-7537"
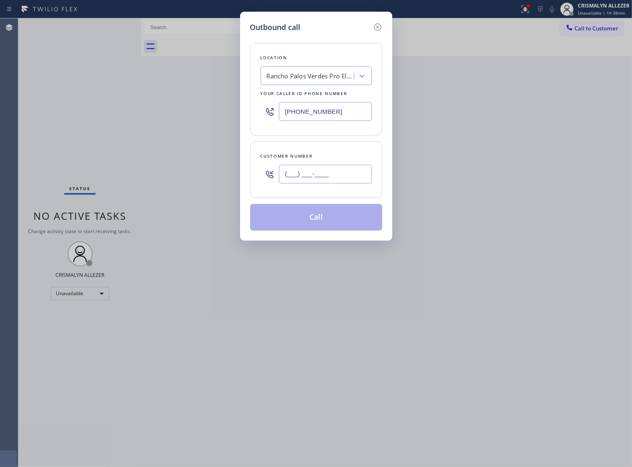
click at [323, 183] on input "(___) ___-____" at bounding box center [325, 174] width 93 height 19
paste input "310) 880-5851"
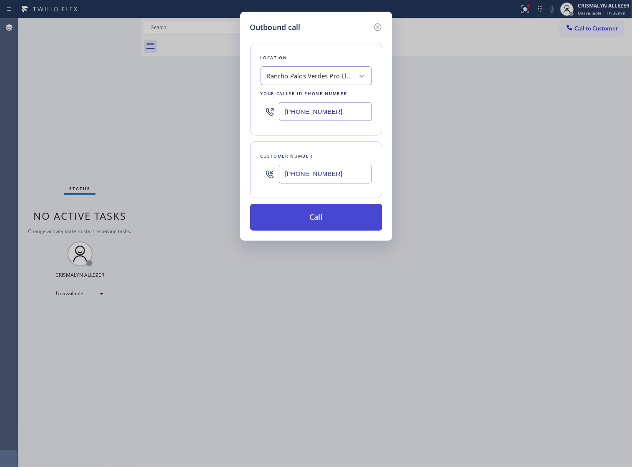
type input "(310) 880-5851"
click at [317, 230] on button "Call" at bounding box center [316, 217] width 132 height 27
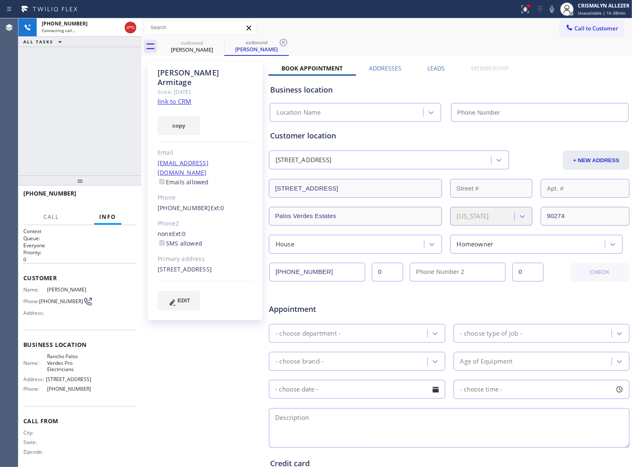
click at [177, 97] on link "link to CRM" at bounding box center [175, 101] width 34 height 8
type input "(424) 352-7537"
drag, startPoint x: 141, startPoint y: 163, endPoint x: 159, endPoint y: 168, distance: 18.9
click at [141, 168] on div at bounding box center [141, 242] width 0 height 448
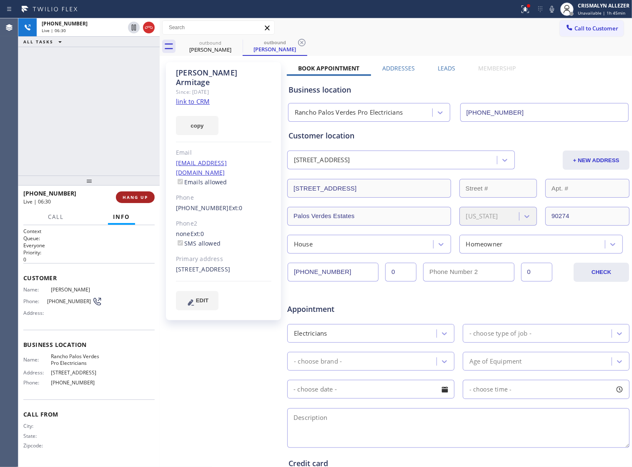
click at [130, 198] on span "HANG UP" at bounding box center [135, 197] width 25 height 6
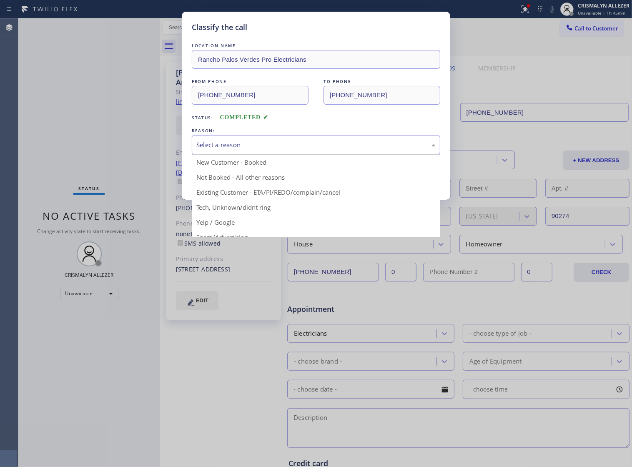
click at [300, 150] on div "Select a reason" at bounding box center [315, 145] width 239 height 10
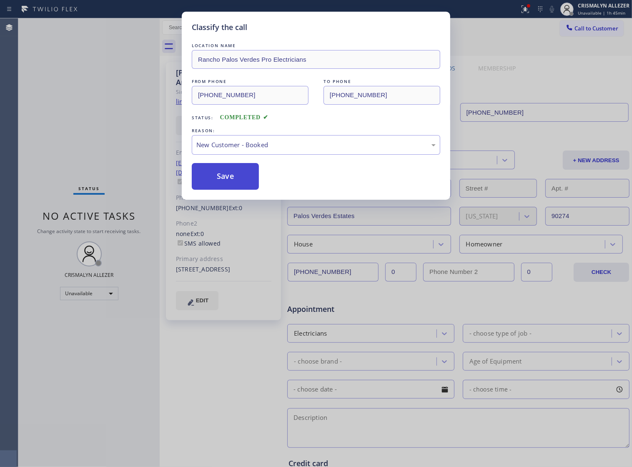
click at [235, 185] on button "Save" at bounding box center [225, 176] width 67 height 27
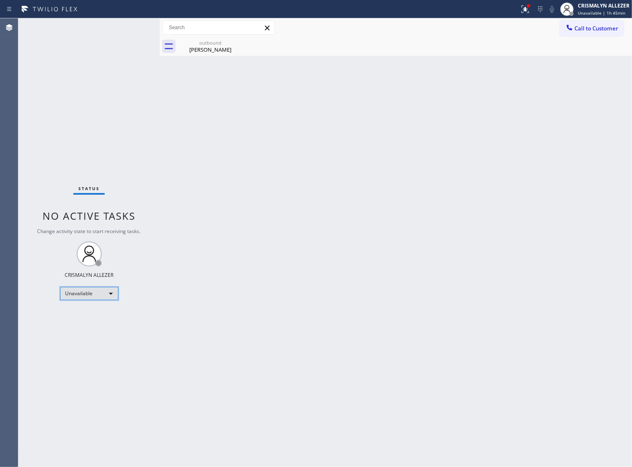
click at [111, 295] on div "Unavailable" at bounding box center [89, 293] width 58 height 13
click at [92, 335] on li "Break" at bounding box center [88, 336] width 57 height 10
click at [215, 54] on div "outbound Dave Armitage" at bounding box center [210, 46] width 63 height 19
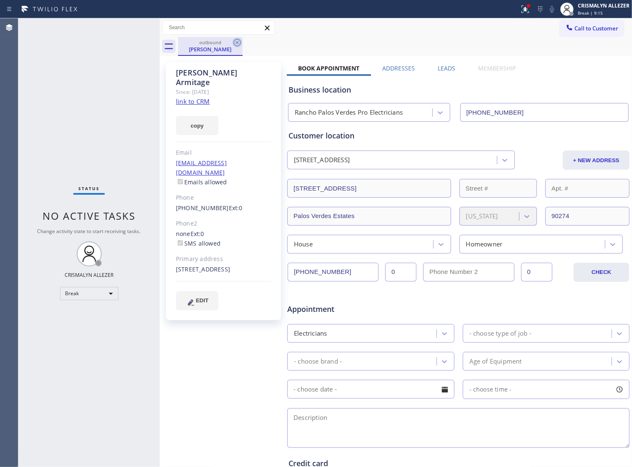
click at [237, 44] on icon at bounding box center [237, 43] width 10 height 10
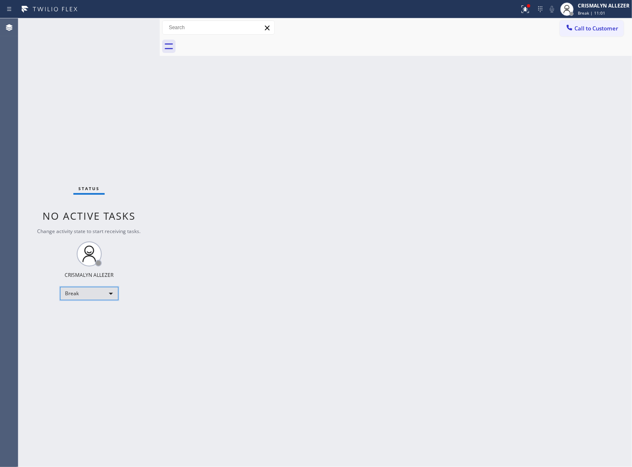
click at [108, 294] on div "Break" at bounding box center [89, 293] width 58 height 13
click at [105, 326] on li "Unavailable" at bounding box center [88, 326] width 57 height 10
click at [580, 28] on span "Call to Customer" at bounding box center [596, 29] width 44 height 8
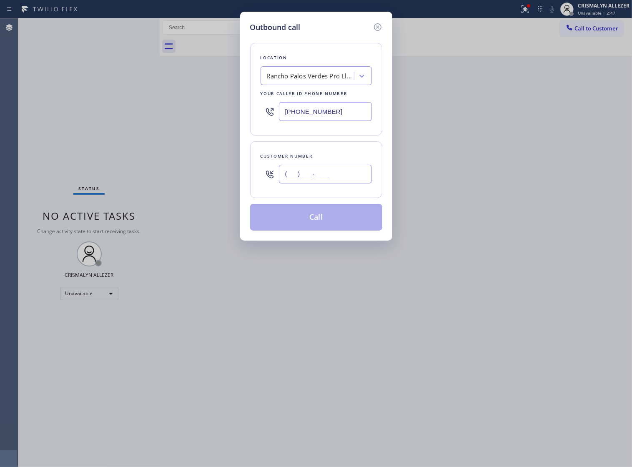
click at [338, 178] on input "(___) ___-____" at bounding box center [325, 174] width 93 height 19
paste input "708) 837-0886"
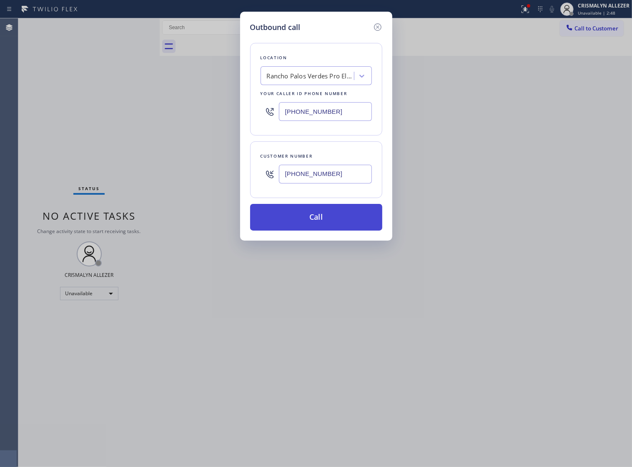
type input "(708) 837-0886"
click at [320, 230] on button "Call" at bounding box center [316, 217] width 132 height 27
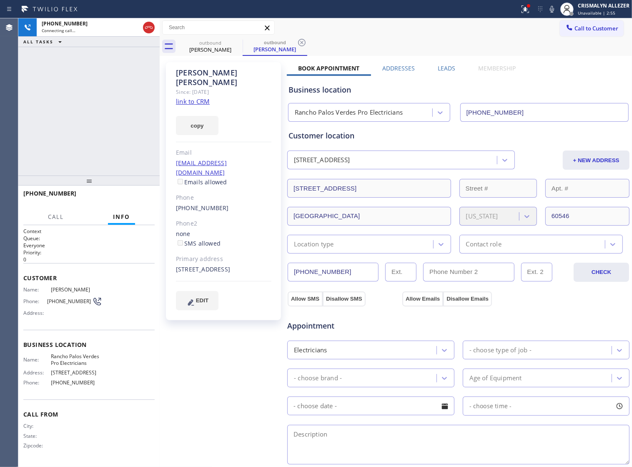
type input "(424) 352-7537"
click at [195, 97] on link "link to CRM" at bounding box center [193, 101] width 34 height 8
drag, startPoint x: 159, startPoint y: 161, endPoint x: 138, endPoint y: 162, distance: 20.9
click at [160, 162] on div at bounding box center [160, 242] width 0 height 448
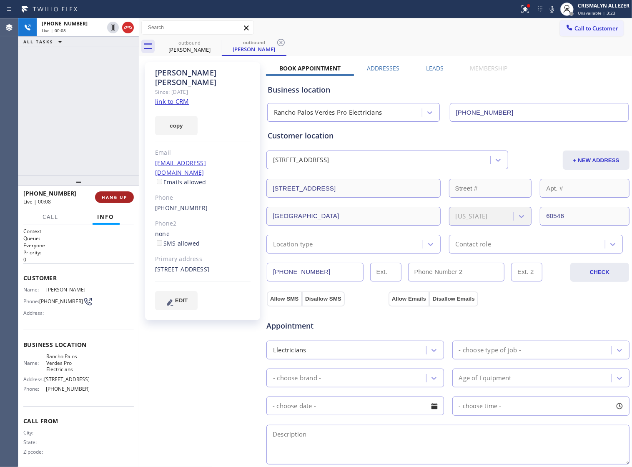
click at [107, 196] on span "HANG UP" at bounding box center [114, 197] width 25 height 6
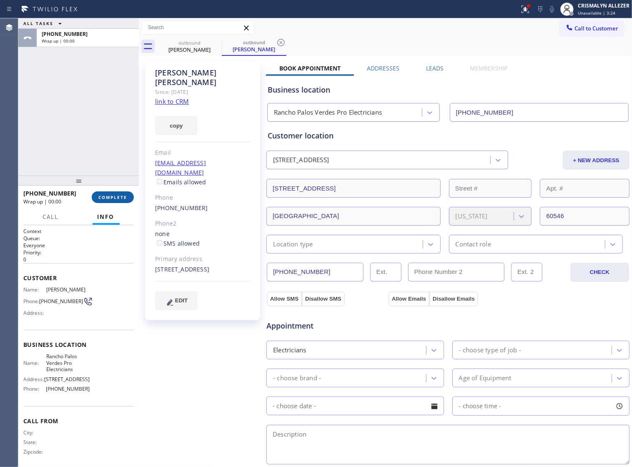
click at [107, 196] on span "COMPLETE" at bounding box center [112, 197] width 29 height 6
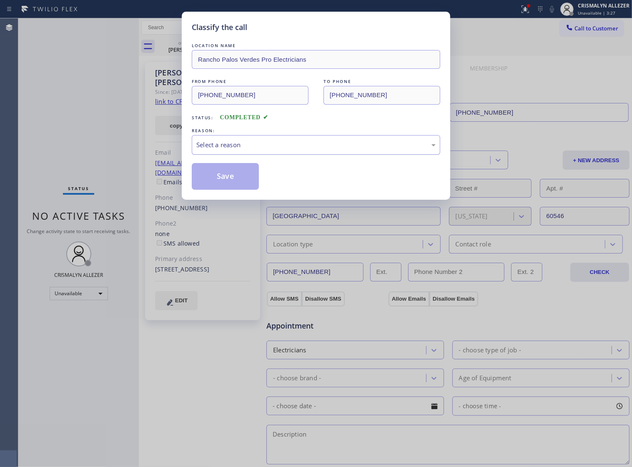
click at [304, 150] on div "Select a reason" at bounding box center [315, 145] width 239 height 10
click at [217, 187] on button "Save" at bounding box center [225, 176] width 67 height 27
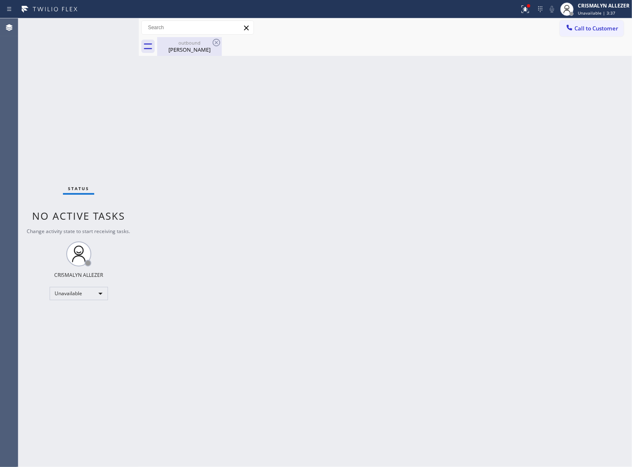
click at [190, 50] on div "Ron Buzinski" at bounding box center [189, 50] width 63 height 8
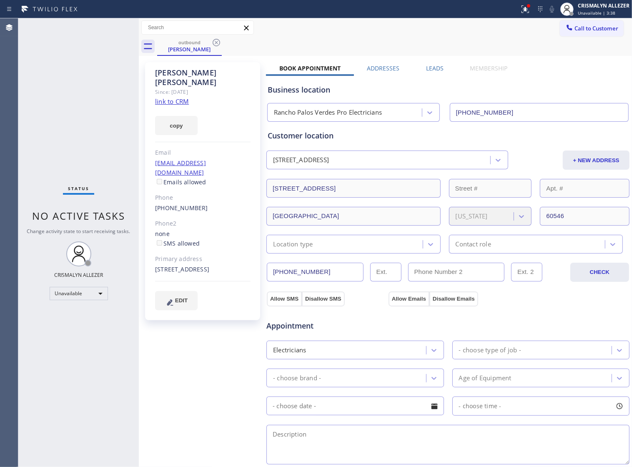
click at [440, 68] on div "Leads" at bounding box center [435, 70] width 44 height 12
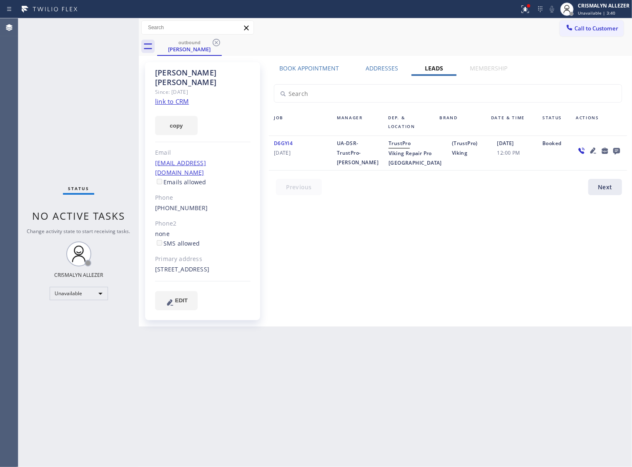
click at [616, 152] on icon at bounding box center [616, 151] width 7 height 7
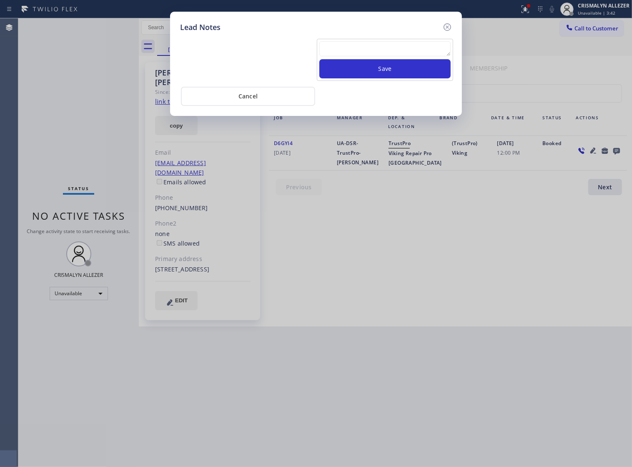
click at [369, 50] on textarea at bounding box center [384, 48] width 131 height 15
paste textarea "no answer | pls xfer if cx calls back"
type textarea "no answer | pls xfer if cx calls back"
click at [381, 78] on button "Save" at bounding box center [384, 68] width 131 height 19
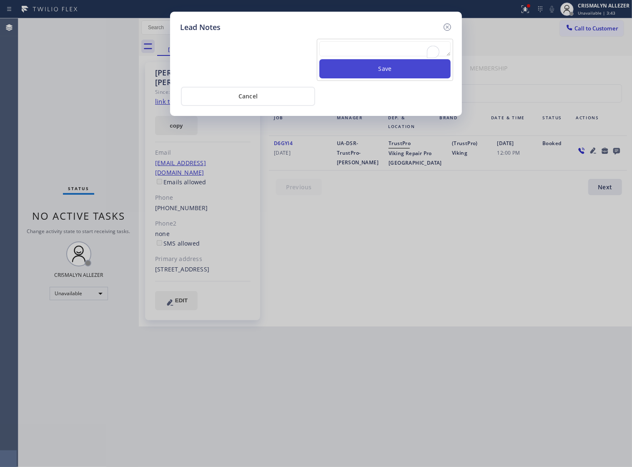
scroll to position [0, 0]
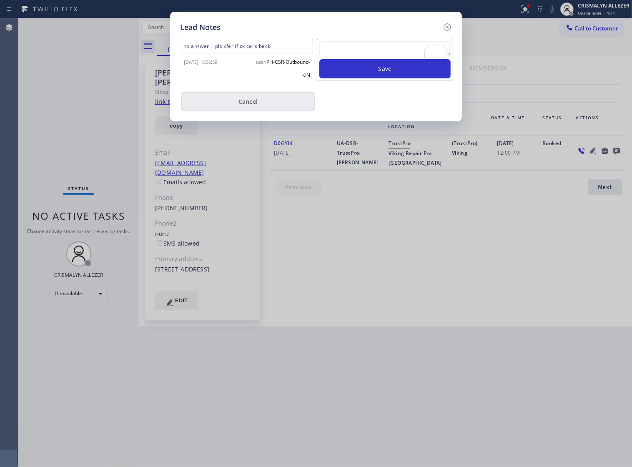
click at [255, 109] on button "Cancel" at bounding box center [248, 101] width 134 height 19
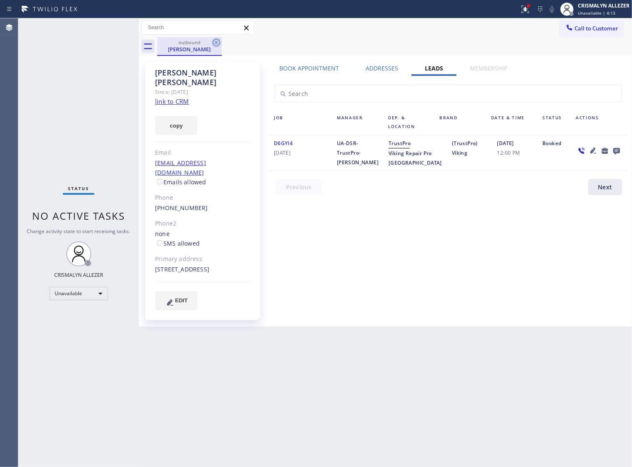
click at [216, 44] on icon at bounding box center [216, 43] width 10 height 10
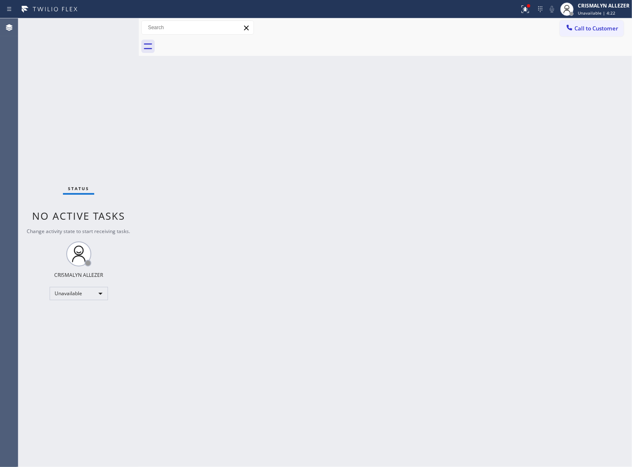
drag, startPoint x: 596, startPoint y: 32, endPoint x: 590, endPoint y: 32, distance: 6.3
click at [596, 31] on span "Call to Customer" at bounding box center [596, 29] width 44 height 8
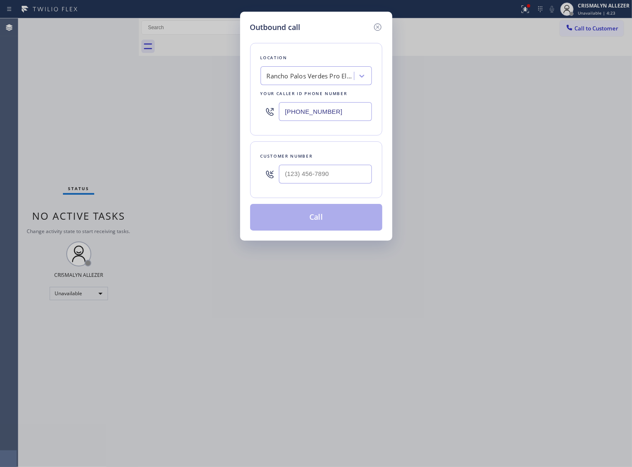
paste input "760) 330-2668"
drag, startPoint x: 349, startPoint y: 119, endPoint x: 120, endPoint y: 121, distance: 228.8
click at [121, 121] on div "Outbound call Location Rancho Palos Verdes Pro Electricians Your caller id phon…" at bounding box center [316, 233] width 632 height 467
type input "(760) 330-2668"
click at [348, 183] on input "(___) ___-____" at bounding box center [325, 174] width 93 height 19
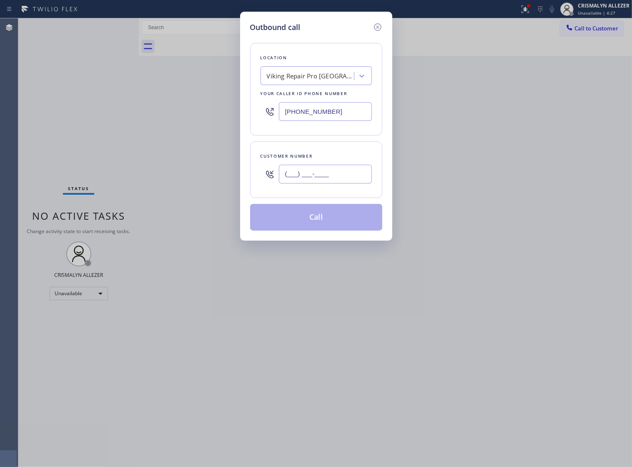
paste input "149) 298-8255"
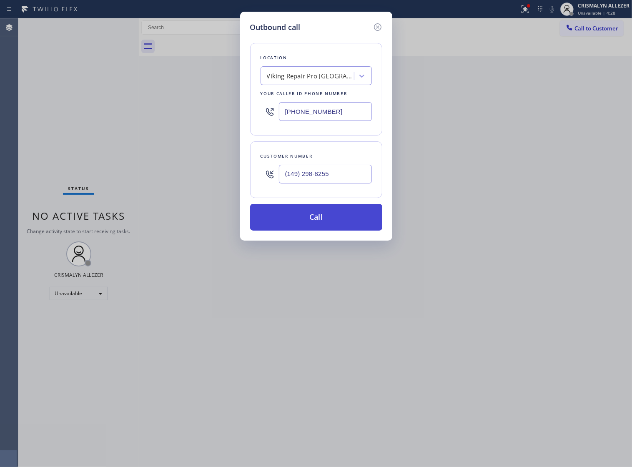
type input "(149) 298-8255"
click at [324, 230] on button "Call" at bounding box center [316, 217] width 132 height 27
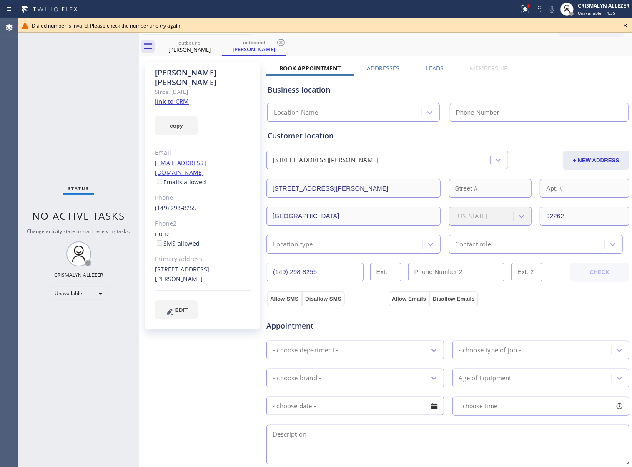
click at [627, 23] on icon at bounding box center [625, 25] width 10 height 10
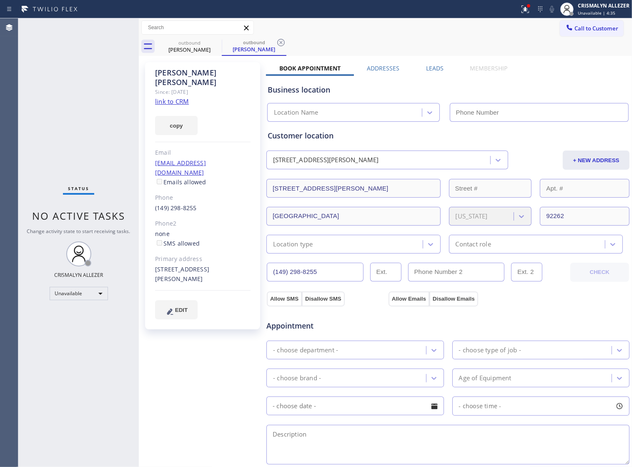
type input "(760) 330-2668"
click at [281, 42] on icon at bounding box center [281, 43] width 8 height 8
click at [213, 42] on icon at bounding box center [217, 43] width 8 height 8
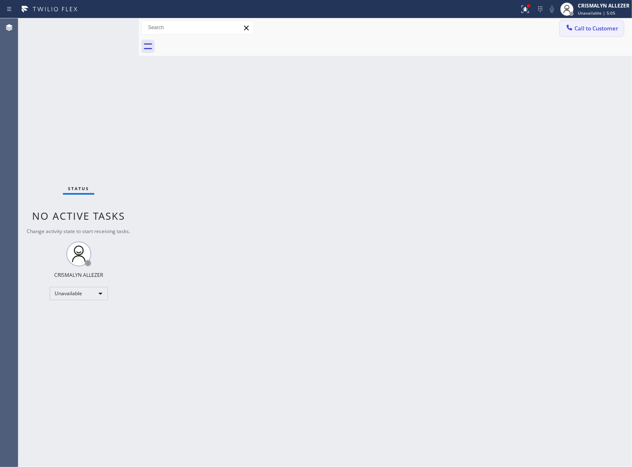
click at [592, 28] on span "Call to Customer" at bounding box center [596, 29] width 44 height 8
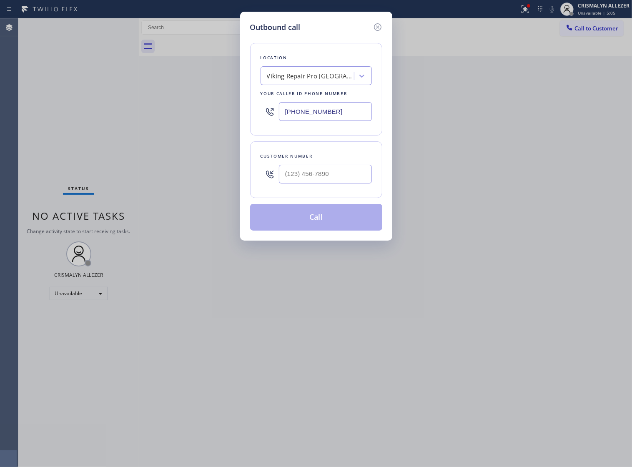
drag, startPoint x: 312, startPoint y: 121, endPoint x: 7, endPoint y: 111, distance: 305.2
click at [103, 124] on div "Outbound call Location Viking Repair Pro Palm Springs Your caller id phone numb…" at bounding box center [316, 233] width 632 height 467
paste input "626) 602-9906"
type input "(626) 602-9906"
click at [344, 179] on input "(___) ___-____" at bounding box center [325, 174] width 93 height 19
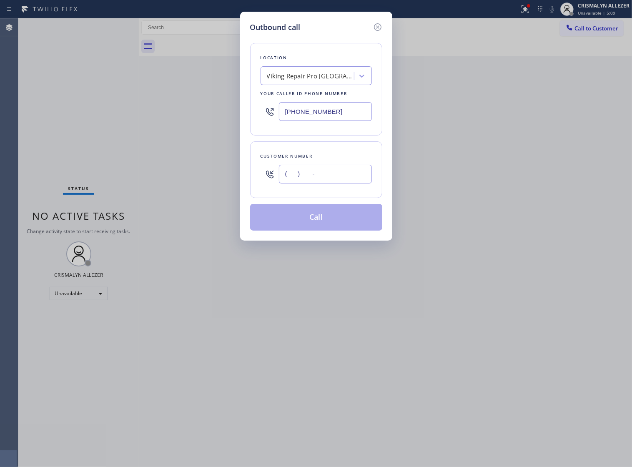
paste input "214) 557-6334"
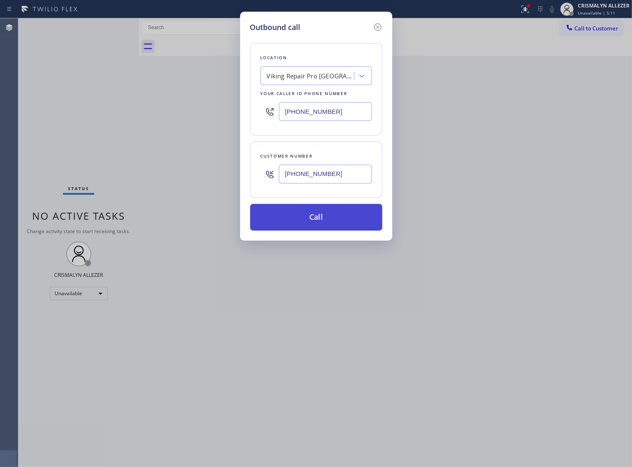
type input "(214) 557-6334"
click at [320, 230] on button "Call" at bounding box center [316, 217] width 132 height 27
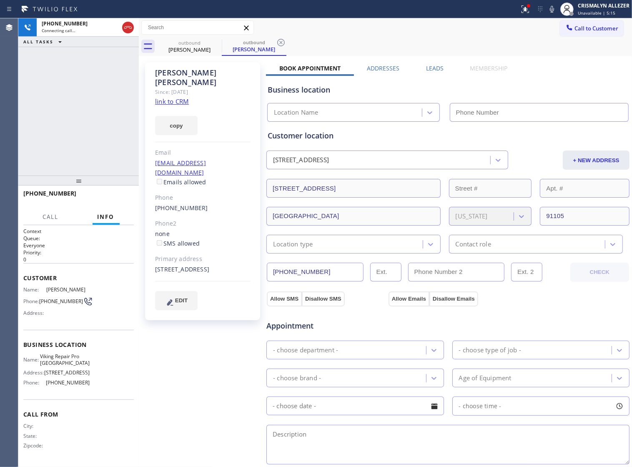
click at [162, 97] on link "link to CRM" at bounding box center [172, 101] width 34 height 8
type input "(626) 602-9906"
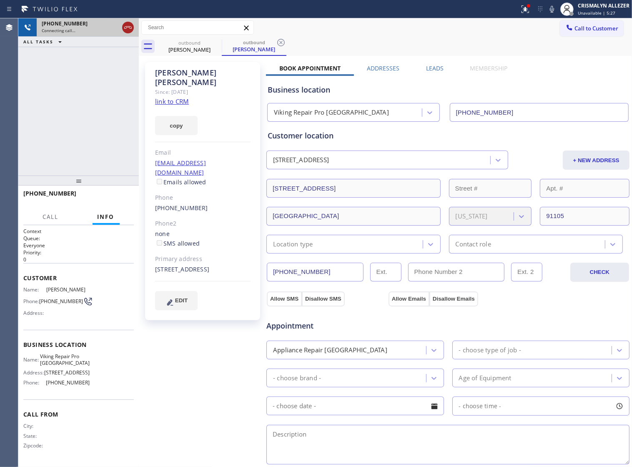
click at [125, 26] on icon at bounding box center [128, 27] width 8 height 3
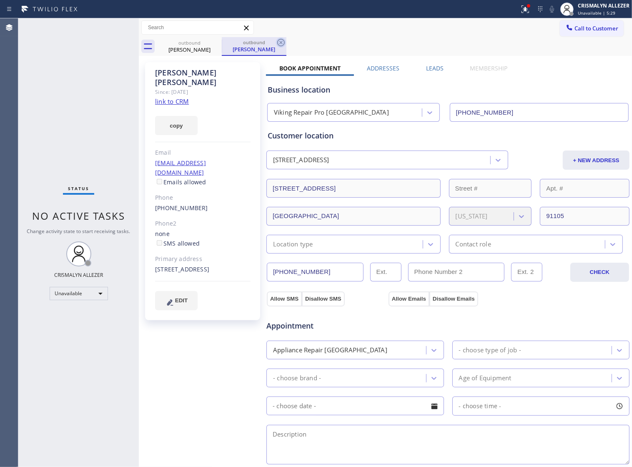
click at [278, 42] on icon at bounding box center [281, 43] width 10 height 10
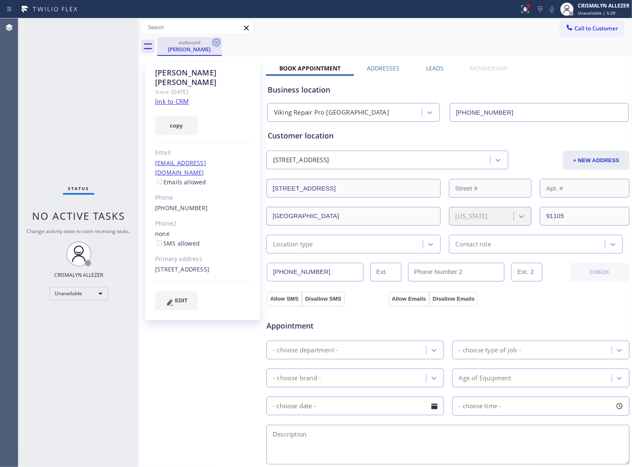
click at [218, 44] on icon at bounding box center [216, 43] width 10 height 10
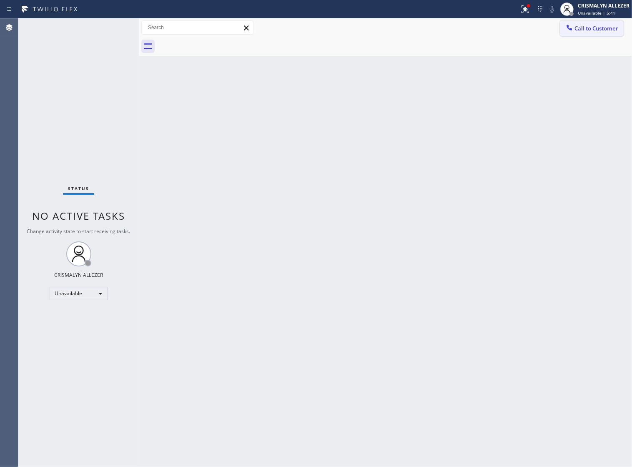
click at [584, 28] on span "Call to Customer" at bounding box center [596, 29] width 44 height 8
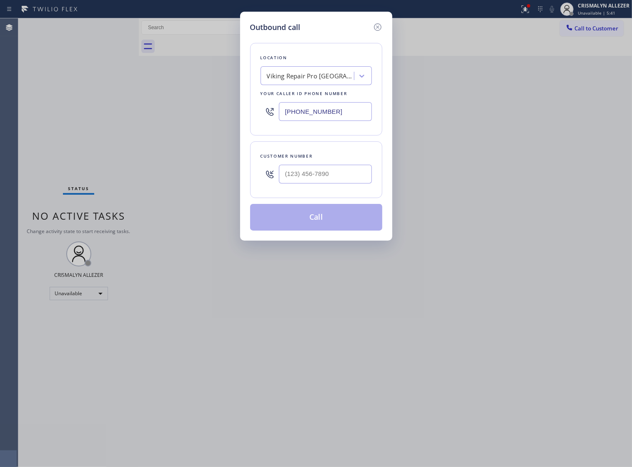
drag, startPoint x: 356, startPoint y: 115, endPoint x: 111, endPoint y: 108, distance: 245.1
click at [111, 108] on div "Outbound call Location Viking Repair Pro Pasadena Your caller id phone number (…" at bounding box center [316, 233] width 632 height 467
paste input "19) 825-128"
type input "(619) 825-1286"
click at [353, 183] on input "(___) ___-____" at bounding box center [325, 174] width 93 height 19
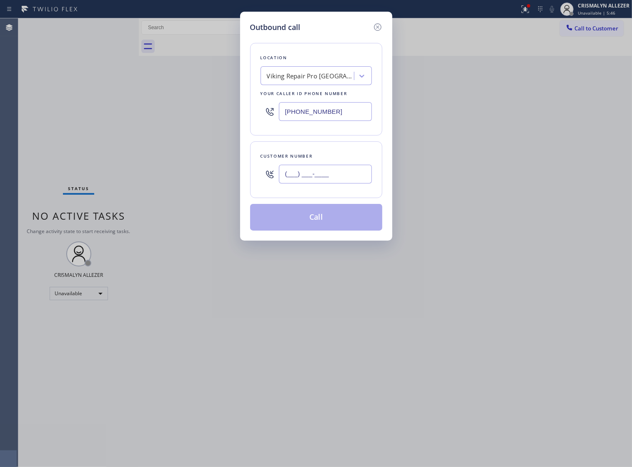
paste input "858) 243-0041"
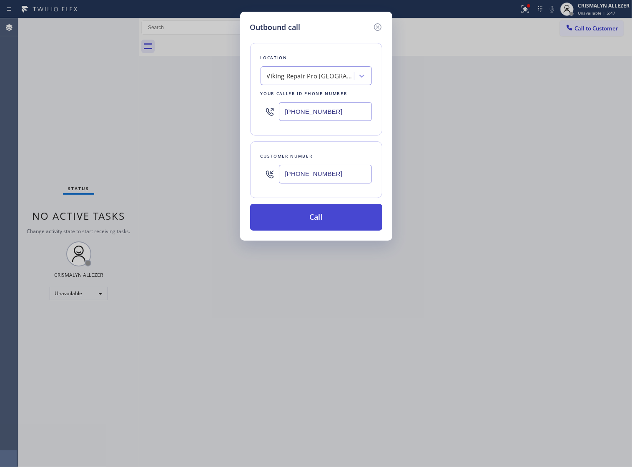
type input "(858) 243-0041"
click at [325, 230] on button "Call" at bounding box center [316, 217] width 132 height 27
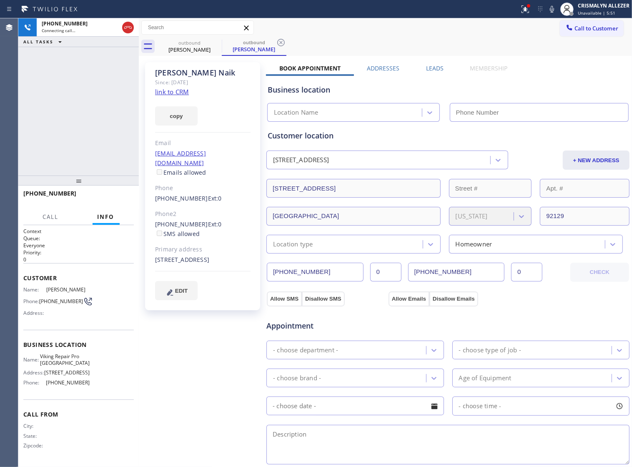
click at [175, 90] on link "link to CRM" at bounding box center [172, 92] width 34 height 8
type input "(619) 825-1286"
click at [434, 70] on label "Leads" at bounding box center [435, 68] width 18 height 8
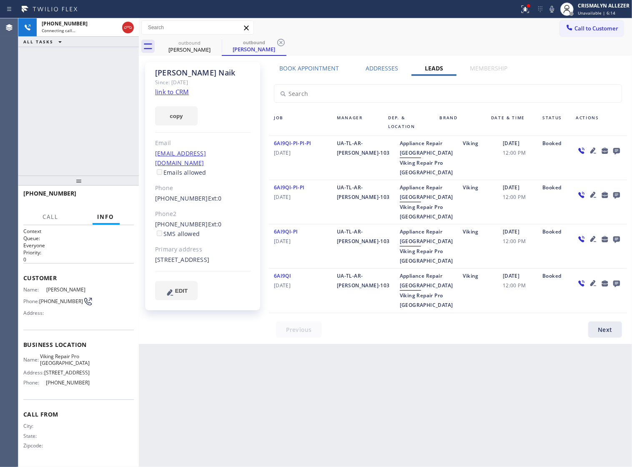
click at [618, 152] on icon at bounding box center [616, 151] width 7 height 7
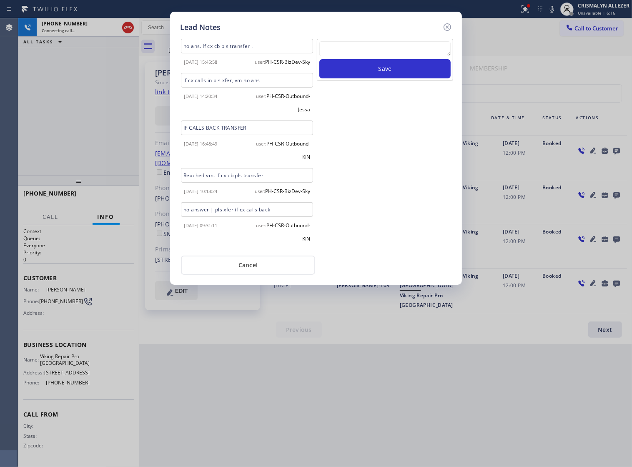
click at [365, 44] on div "Save" at bounding box center [385, 60] width 136 height 42
click at [383, 56] on textarea at bounding box center [384, 48] width 131 height 15
paste textarea "no answer | pls xfer if cx calls back"
type textarea "no answer | pls xfer if cx calls back"
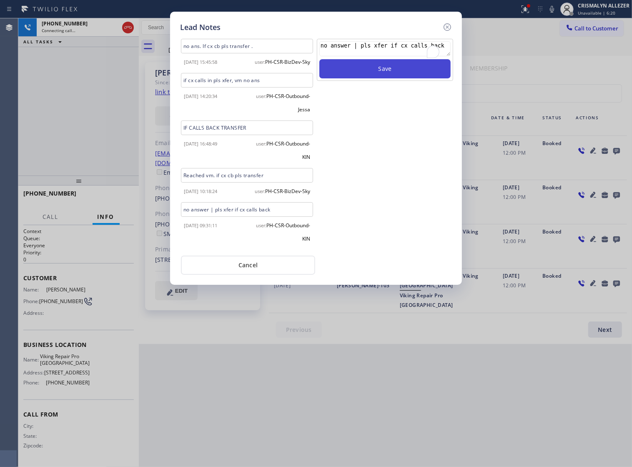
click at [390, 78] on button "Save" at bounding box center [384, 68] width 131 height 19
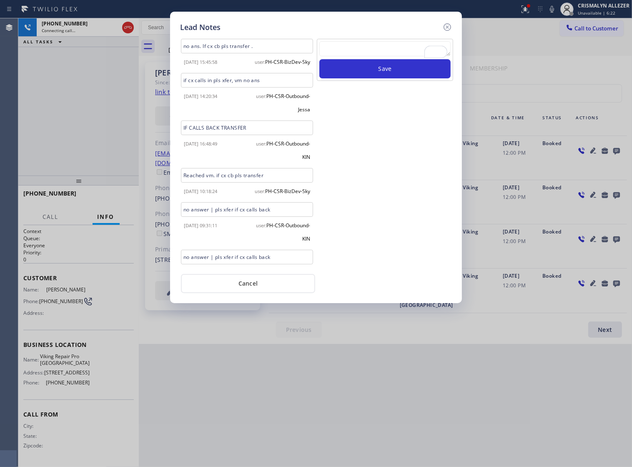
scroll to position [53, 0]
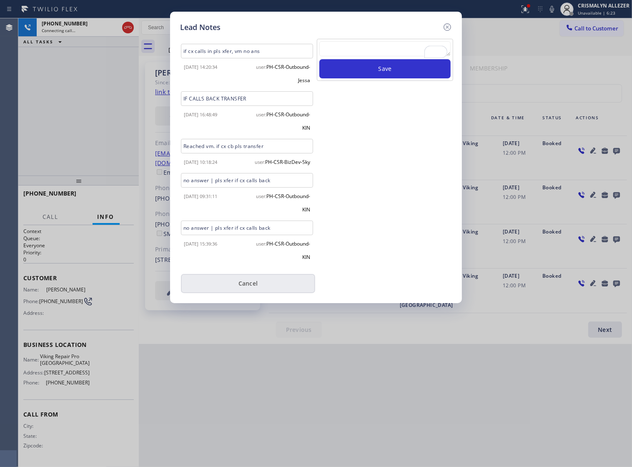
click at [252, 286] on button "Cancel" at bounding box center [248, 283] width 134 height 19
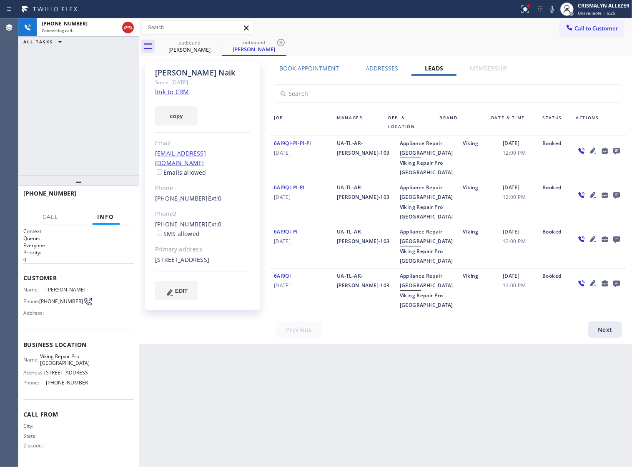
click at [314, 67] on label "Book Appointment" at bounding box center [309, 68] width 60 height 8
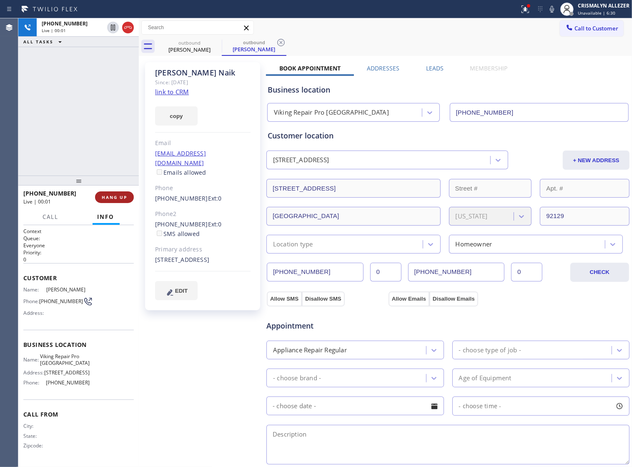
click at [111, 199] on span "HANG UP" at bounding box center [114, 197] width 25 height 6
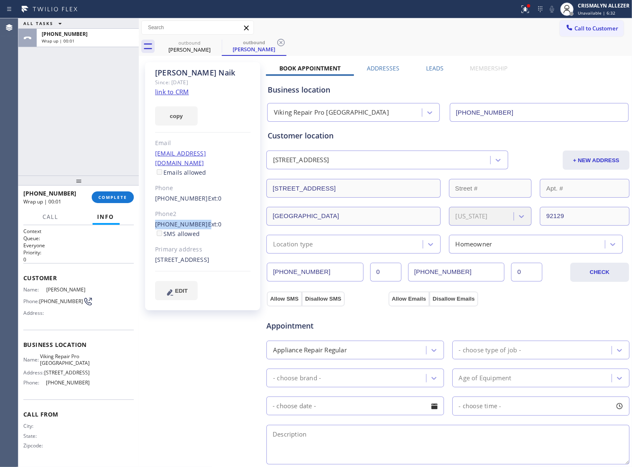
drag, startPoint x: 153, startPoint y: 210, endPoint x: 199, endPoint y: 215, distance: 46.9
click at [199, 215] on div "Hanna Naik Since: 20 may 2020 link to CRM copy Email bhkvnaik@yahoo.com Emails …" at bounding box center [202, 186] width 115 height 248
copy div "(858) 243-9284"
click at [110, 197] on span "COMPLETE" at bounding box center [112, 197] width 29 height 6
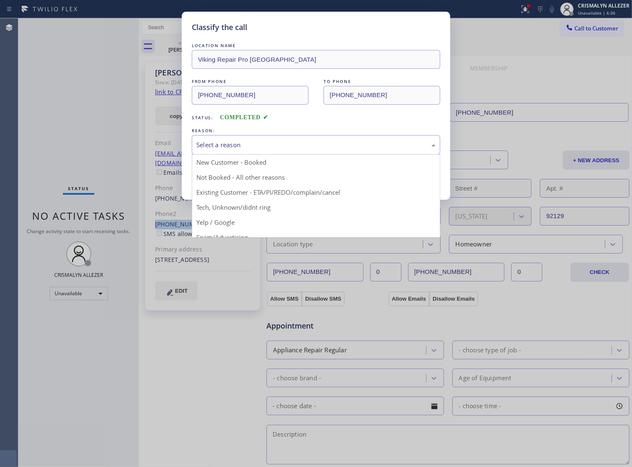
click at [332, 150] on div "Select a reason" at bounding box center [315, 145] width 239 height 10
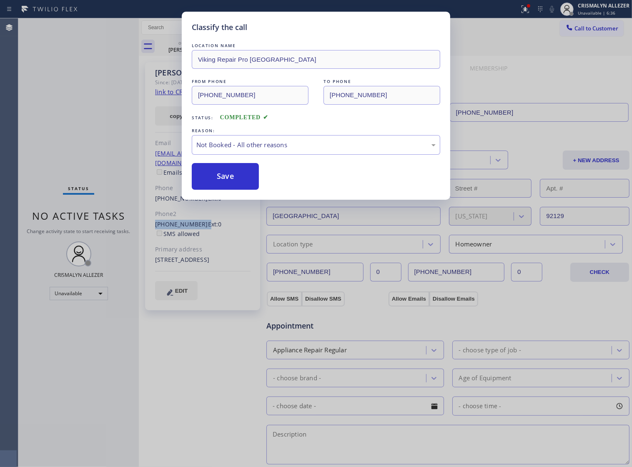
click at [230, 185] on button "Save" at bounding box center [225, 176] width 67 height 27
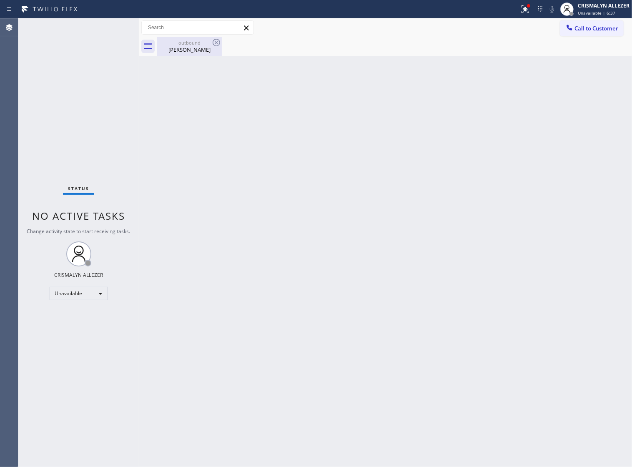
click at [188, 50] on div "Hanna Naik" at bounding box center [189, 50] width 63 height 8
click at [0, 0] on icon at bounding box center [0, 0] width 0 height 0
click at [585, 29] on span "Call to Customer" at bounding box center [596, 29] width 44 height 8
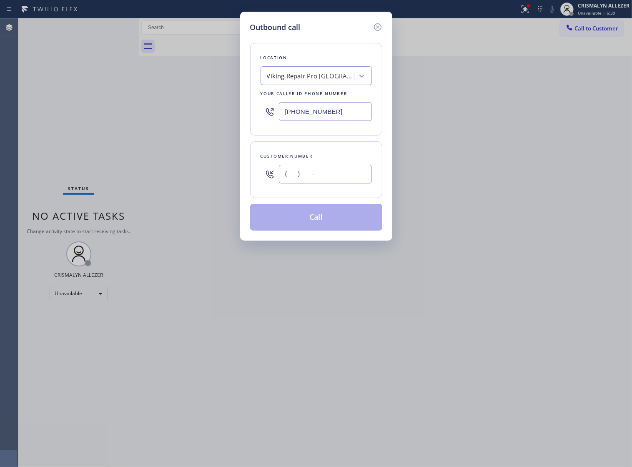
click at [346, 183] on input "(___) ___-____" at bounding box center [325, 174] width 93 height 19
paste input "858) 243-9284"
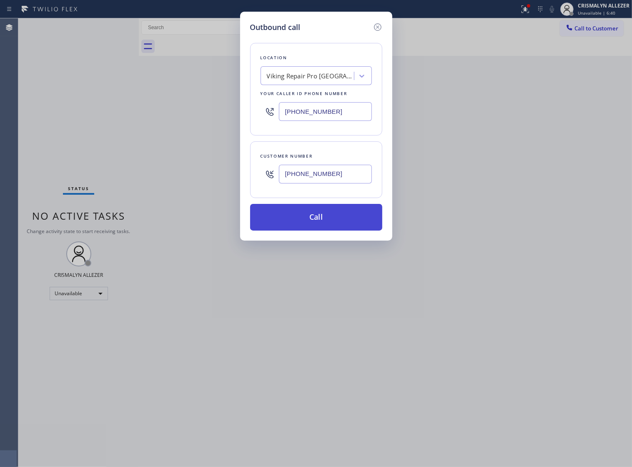
type input "(858) 243-9284"
click at [319, 228] on button "Call" at bounding box center [316, 217] width 132 height 27
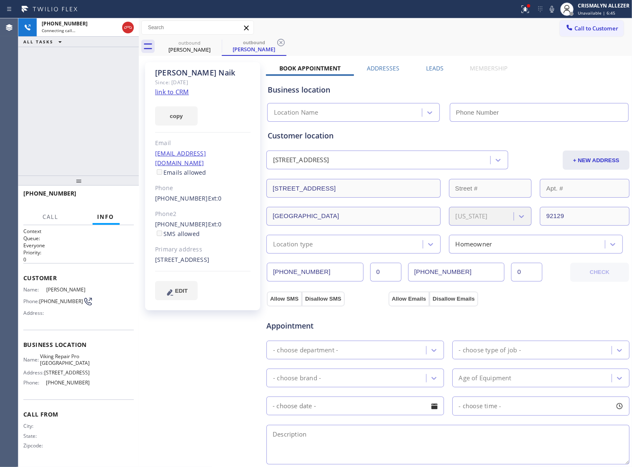
type input "(619) 825-1286"
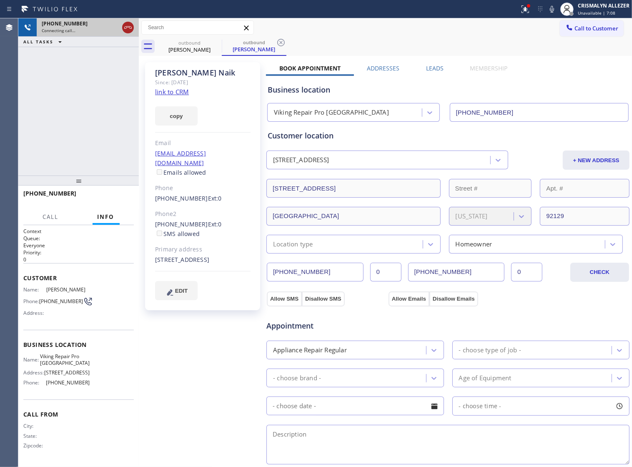
click at [126, 32] on icon at bounding box center [128, 28] width 10 height 10
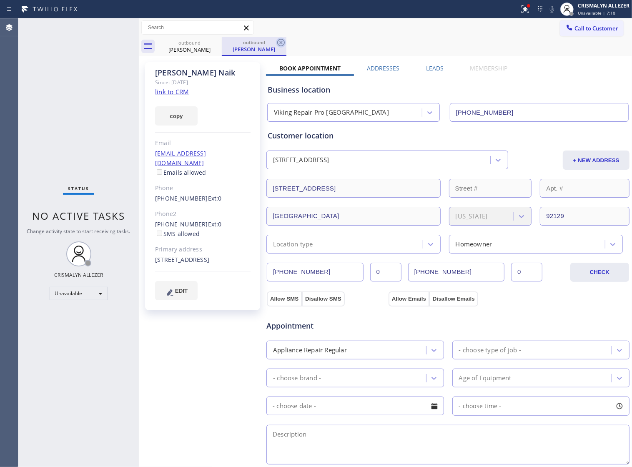
click at [284, 45] on icon at bounding box center [281, 43] width 10 height 10
click at [215, 45] on icon at bounding box center [216, 43] width 10 height 10
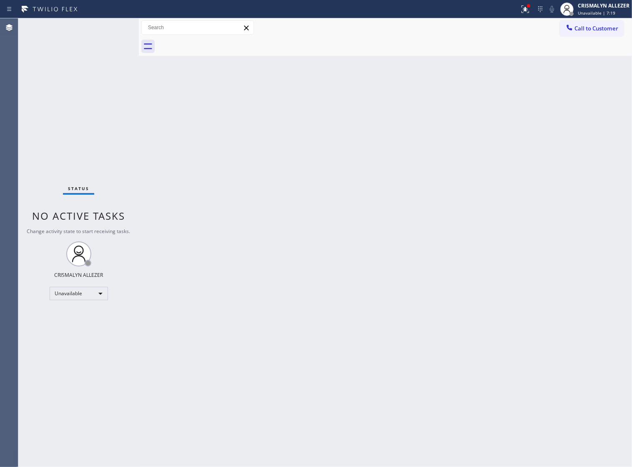
click at [586, 32] on span "Call to Customer" at bounding box center [596, 29] width 44 height 8
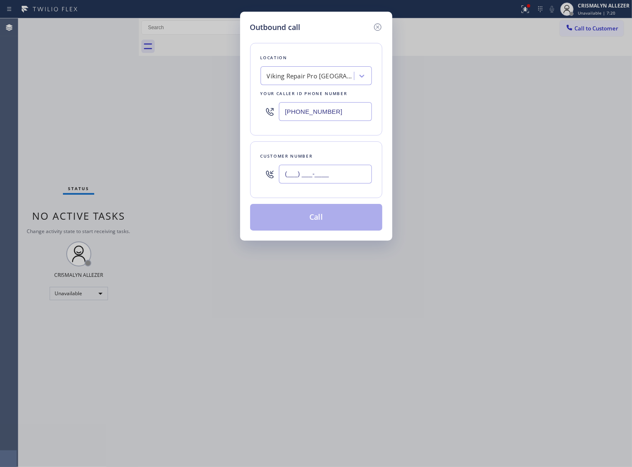
click at [353, 183] on input "(___) ___-____" at bounding box center [325, 174] width 93 height 19
paste input "626) 676-3414"
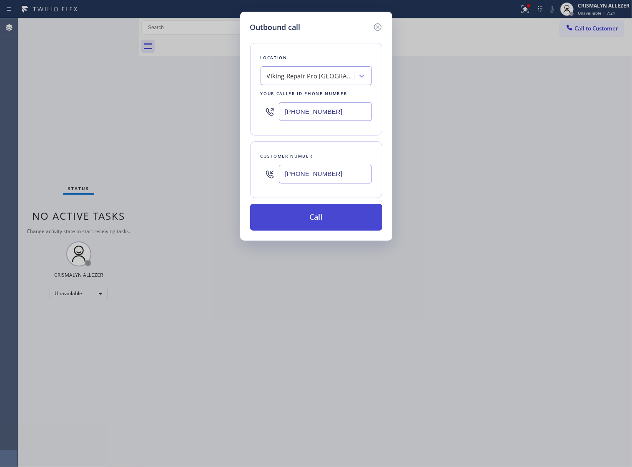
type input "(626) 676-3414"
click at [318, 230] on button "Call" at bounding box center [316, 217] width 132 height 27
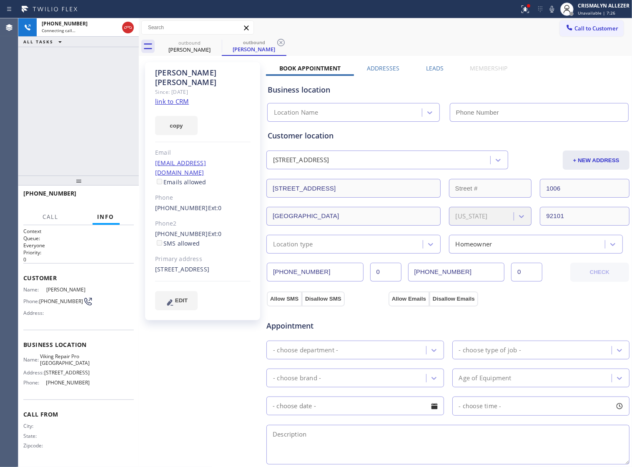
click at [174, 97] on link "link to CRM" at bounding box center [172, 101] width 34 height 8
type input "(619) 825-1286"
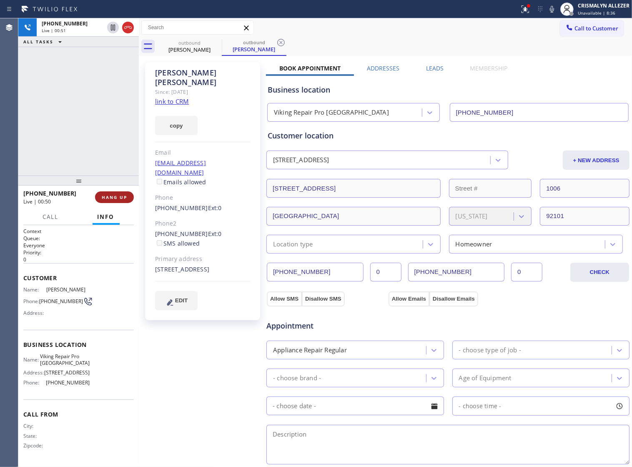
click at [108, 200] on span "HANG UP" at bounding box center [114, 197] width 25 height 6
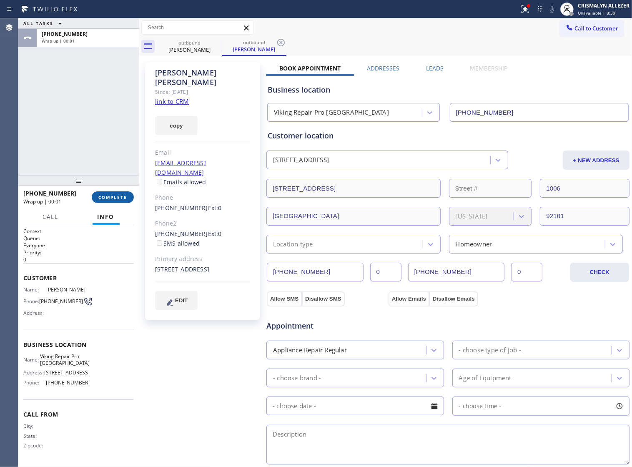
click at [110, 199] on span "COMPLETE" at bounding box center [112, 197] width 29 height 6
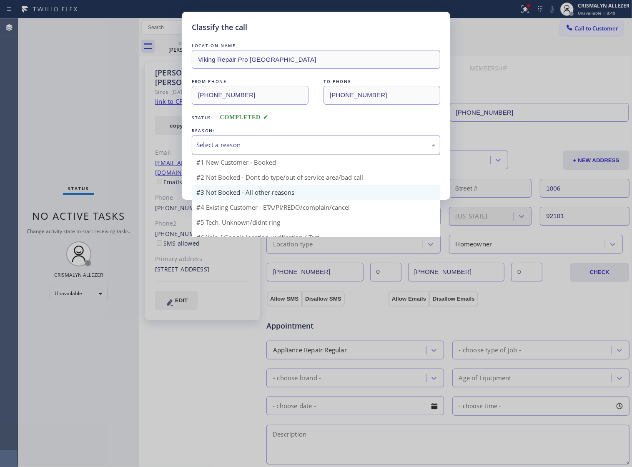
drag, startPoint x: 338, startPoint y: 155, endPoint x: 236, endPoint y: 183, distance: 105.8
click at [336, 150] on div "Select a reason" at bounding box center [315, 145] width 239 height 10
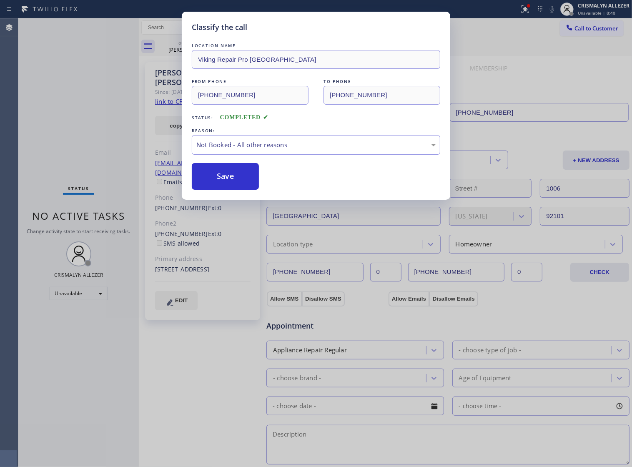
click at [220, 186] on button "Save" at bounding box center [225, 176] width 67 height 27
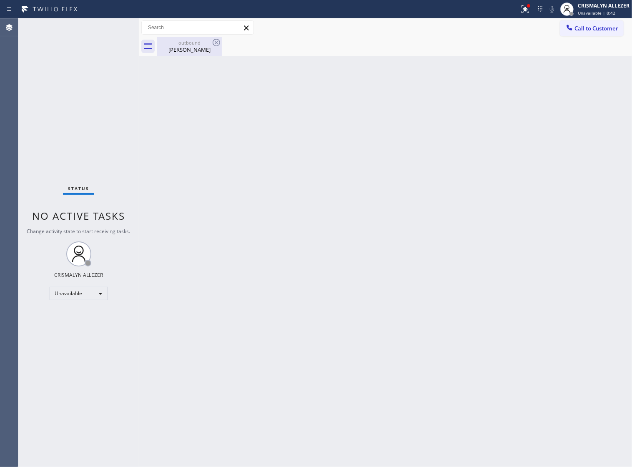
click at [186, 47] on div "Peter Berk" at bounding box center [189, 50] width 63 height 8
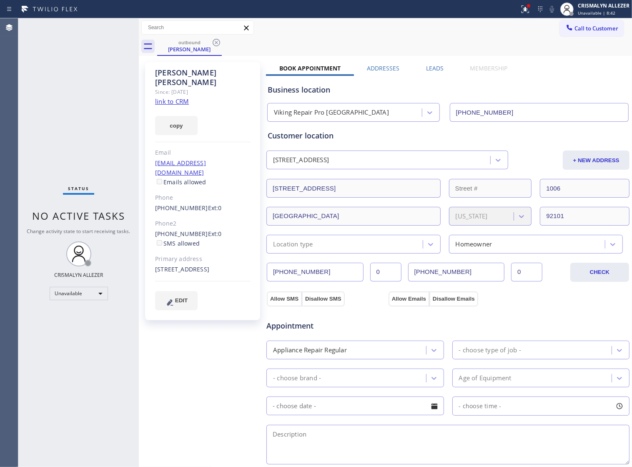
click at [434, 67] on label "Leads" at bounding box center [435, 68] width 18 height 8
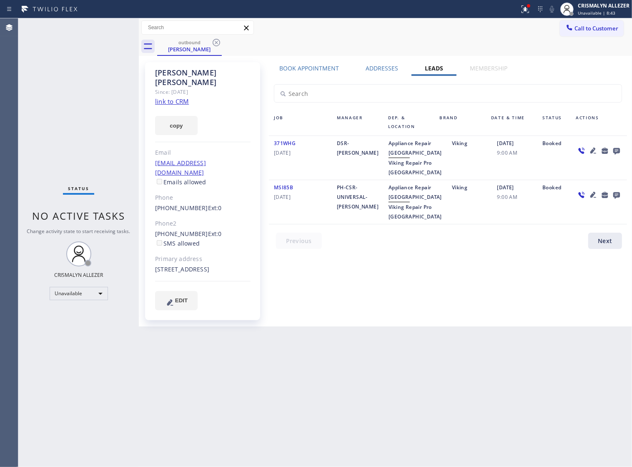
click at [619, 151] on icon at bounding box center [616, 151] width 7 height 7
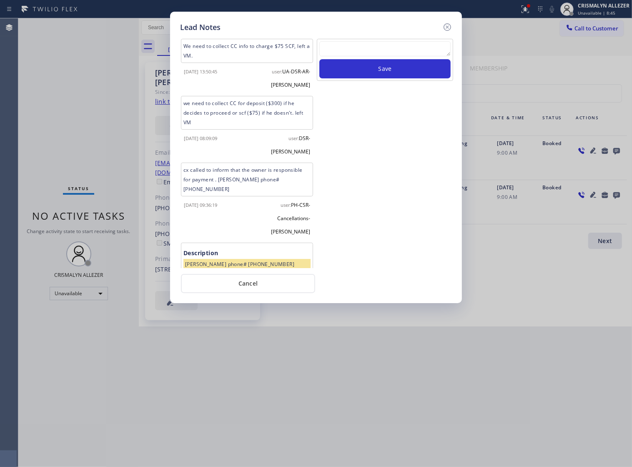
click at [370, 49] on textarea at bounding box center [384, 48] width 131 height 15
paste textarea "ALL ARE GOOD, but xfer cx cb"
type textarea "ALL ARE GOOD, but xfer cx cb"
click at [384, 78] on button "Save" at bounding box center [384, 68] width 131 height 19
click at [256, 288] on button "Cancel" at bounding box center [248, 283] width 134 height 19
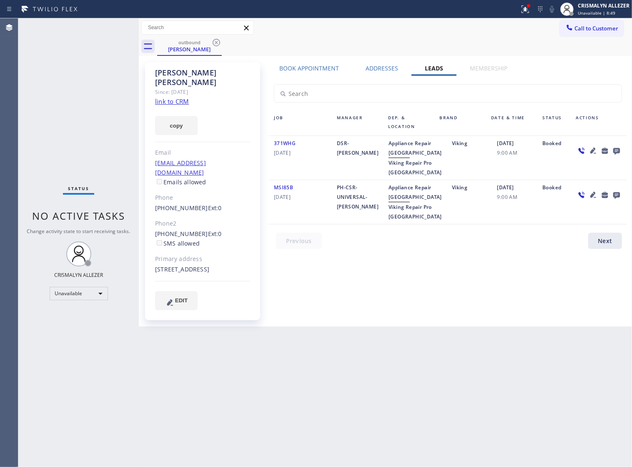
drag, startPoint x: 219, startPoint y: 43, endPoint x: 236, endPoint y: 4, distance: 42.0
click at [219, 42] on icon at bounding box center [216, 43] width 10 height 10
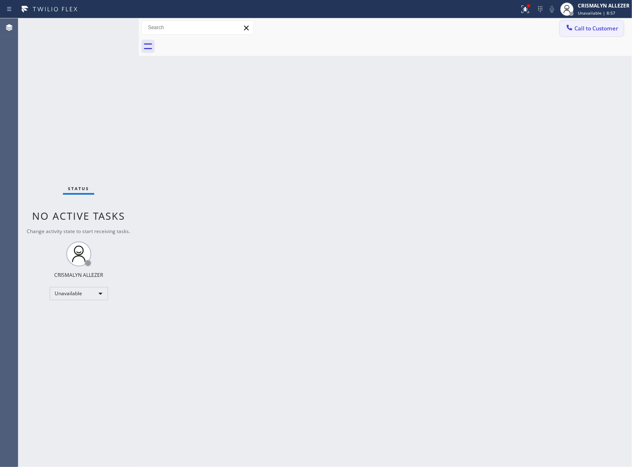
click at [574, 30] on span "Call to Customer" at bounding box center [596, 29] width 44 height 8
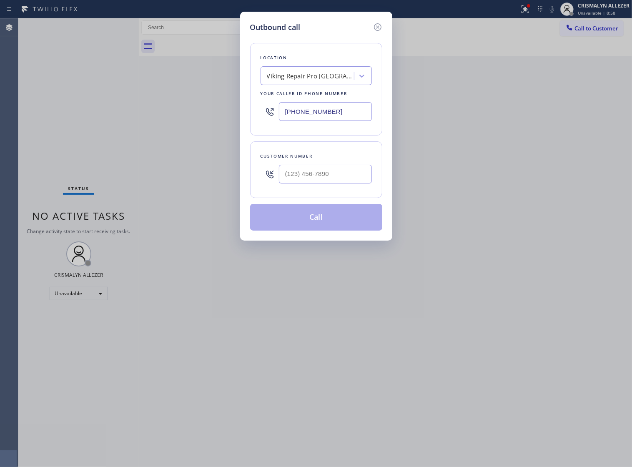
drag, startPoint x: 352, startPoint y: 123, endPoint x: 98, endPoint y: 117, distance: 254.3
click at [103, 117] on div "Outbound call Location Viking Repair Pro San Diego Your caller id phone number …" at bounding box center [316, 233] width 632 height 467
paste input "510) 737-7997"
type input "(510) 737-7997"
click at [360, 178] on input "(___) ___-____" at bounding box center [325, 174] width 93 height 19
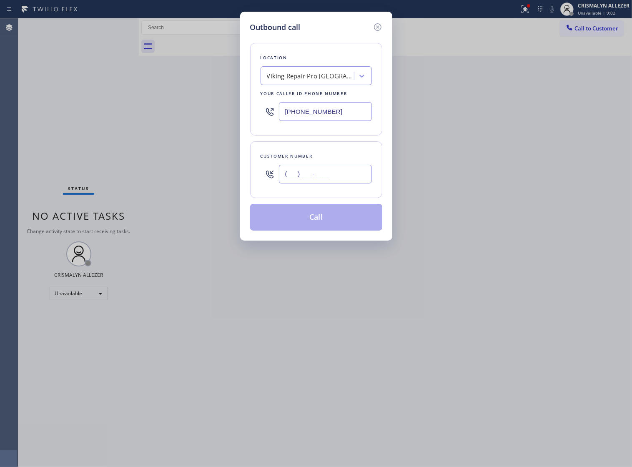
paste input "415) 602-7497"
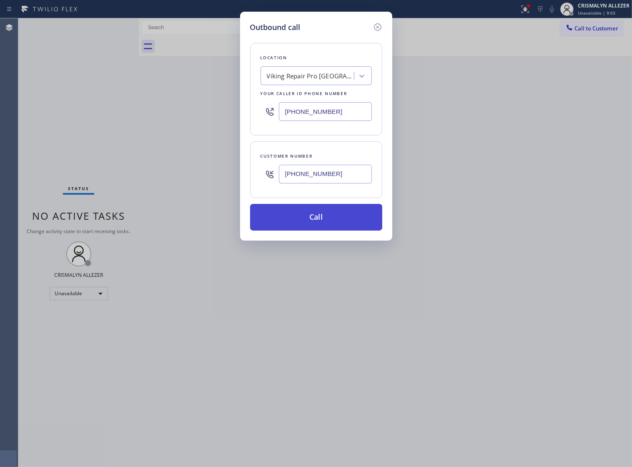
type input "(415) 602-7497"
click at [322, 230] on button "Call" at bounding box center [316, 217] width 132 height 27
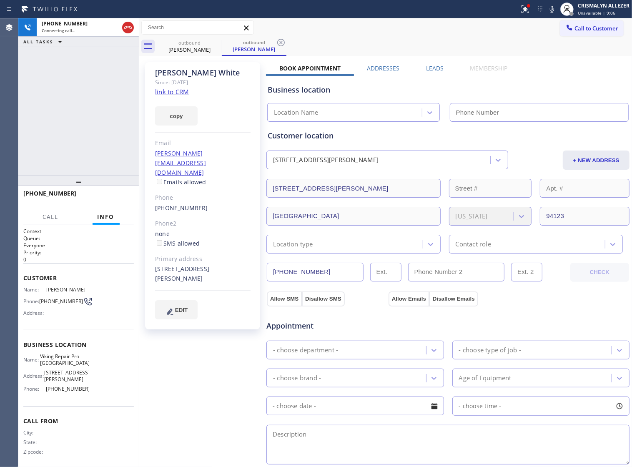
click at [165, 92] on link "link to CRM" at bounding box center [172, 92] width 34 height 8
type input "(510) 737-7997"
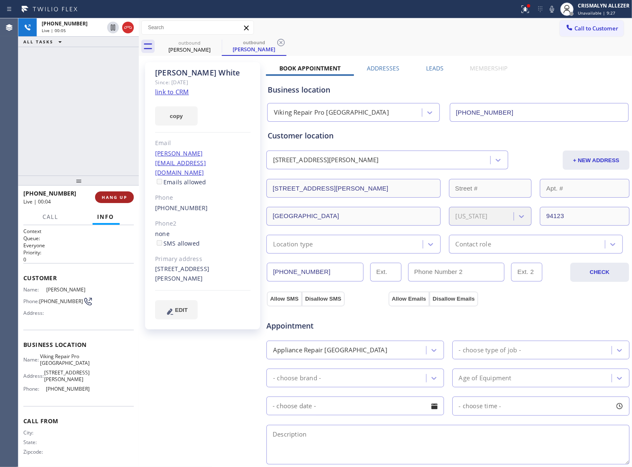
click at [107, 200] on button "HANG UP" at bounding box center [114, 197] width 39 height 12
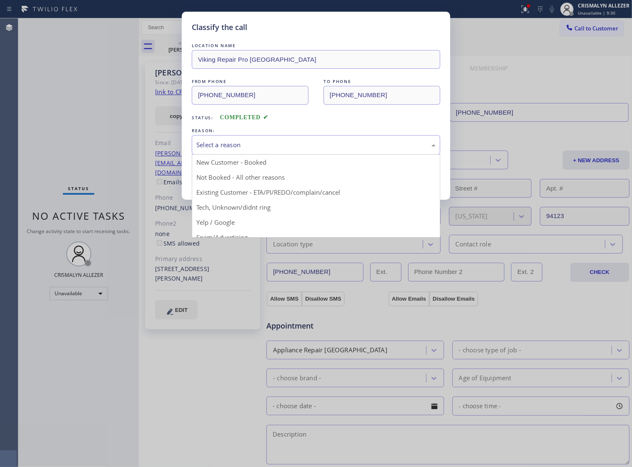
click at [346, 155] on div "Select a reason" at bounding box center [316, 145] width 248 height 20
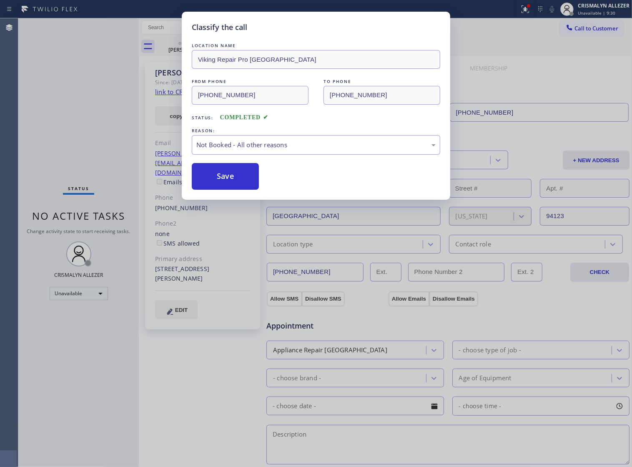
click at [221, 190] on button "Save" at bounding box center [225, 176] width 67 height 27
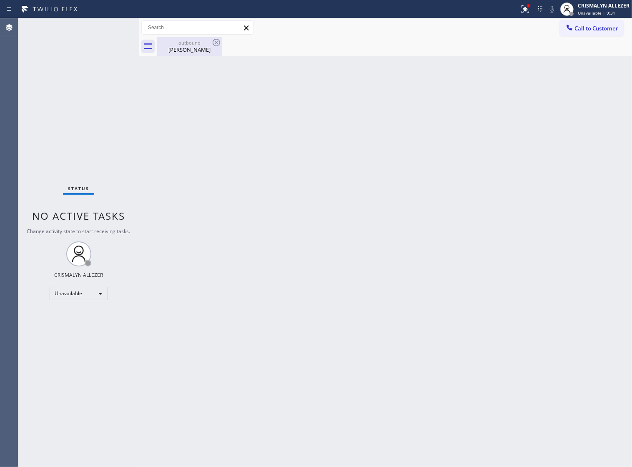
click at [188, 55] on div "outbound Tom White" at bounding box center [189, 46] width 63 height 19
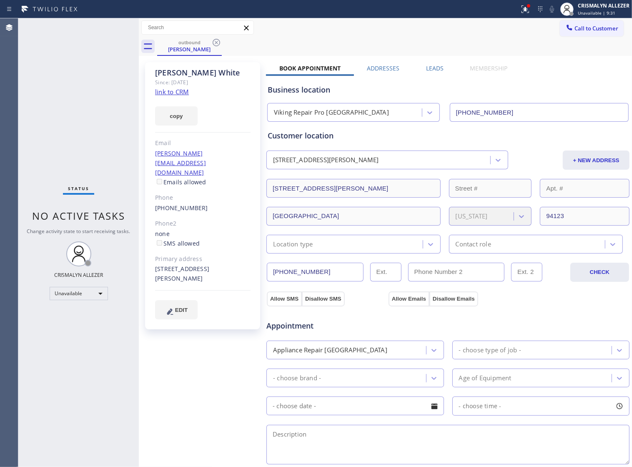
click at [426, 68] on label "Leads" at bounding box center [435, 68] width 18 height 8
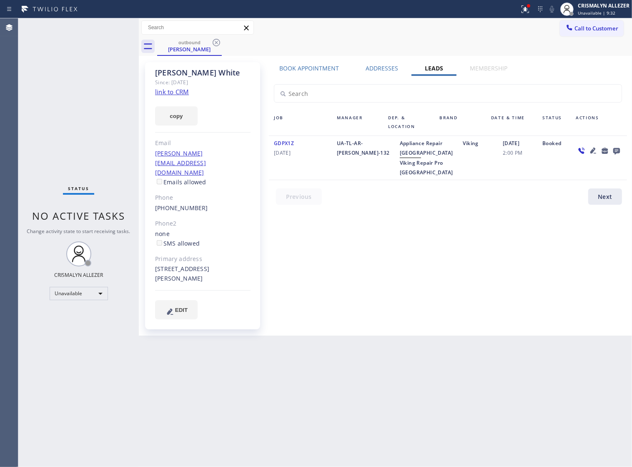
click at [620, 150] on icon at bounding box center [616, 150] width 10 height 10
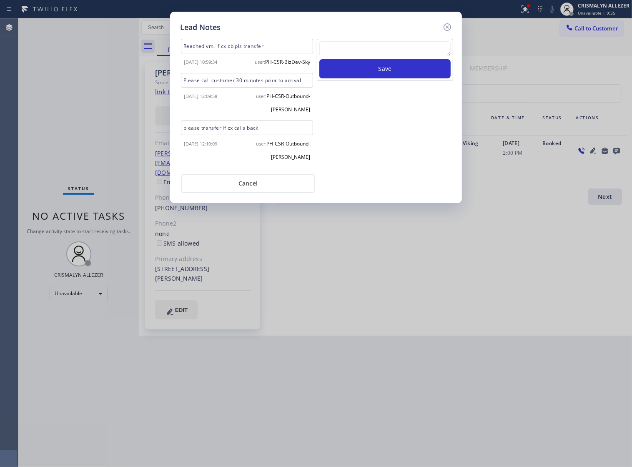
click at [349, 55] on textarea at bounding box center [384, 48] width 131 height 15
paste textarea "no answer | pls xfer if cx calls back"
type textarea "no answer | pls xfer if cx calls back"
click at [370, 75] on button "Save" at bounding box center [384, 68] width 131 height 19
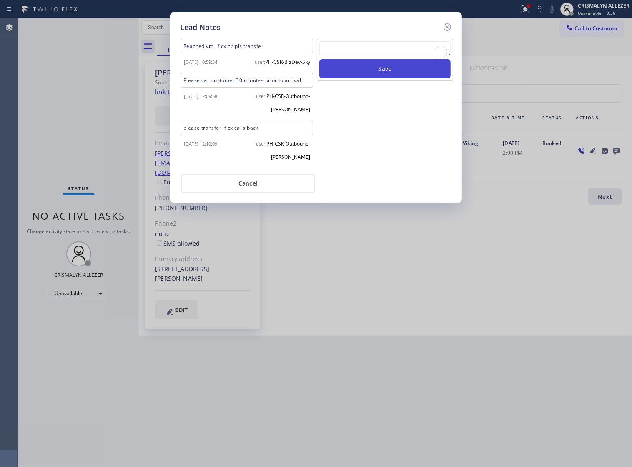
scroll to position [0, 0]
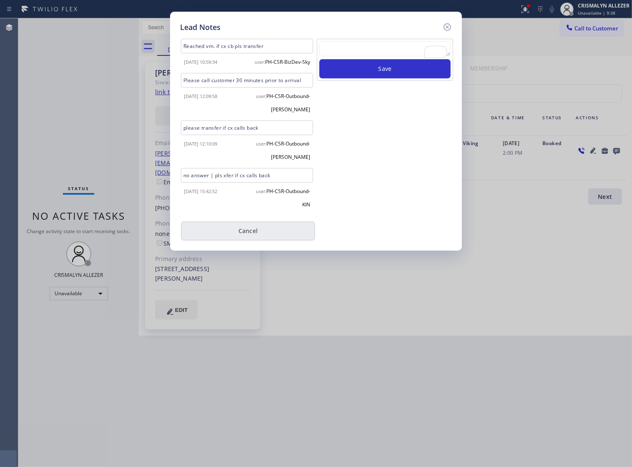
click at [249, 240] on button "Cancel" at bounding box center [248, 230] width 134 height 19
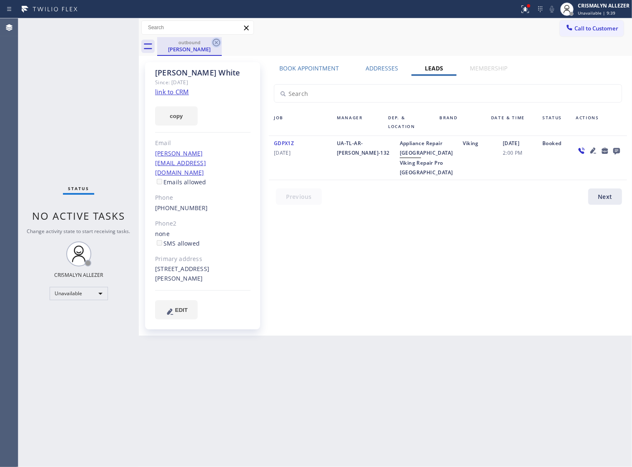
click at [217, 43] on icon at bounding box center [217, 43] width 8 height 8
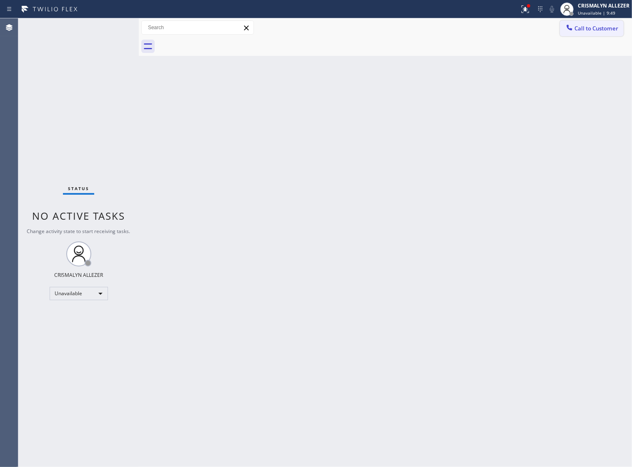
click at [574, 32] on span "Call to Customer" at bounding box center [596, 29] width 44 height 8
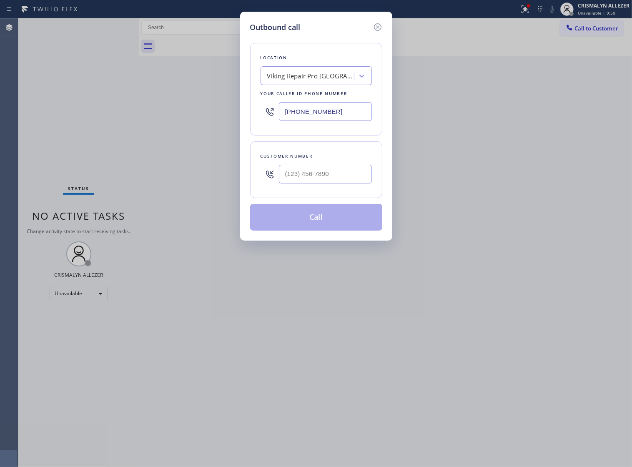
drag, startPoint x: 362, startPoint y: 114, endPoint x: 143, endPoint y: 110, distance: 218.8
click at [192, 116] on div "Outbound call Location Viking Repair Pro San Francisco Your caller id phone num…" at bounding box center [316, 233] width 632 height 467
paste input "424) 396-6046"
type input "(424) 396-6046"
click at [336, 183] on input "(___) ___-____" at bounding box center [325, 174] width 93 height 19
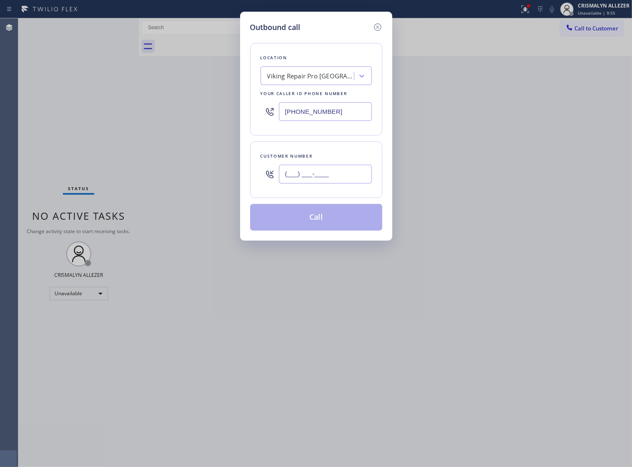
paste input "310) 422-4647"
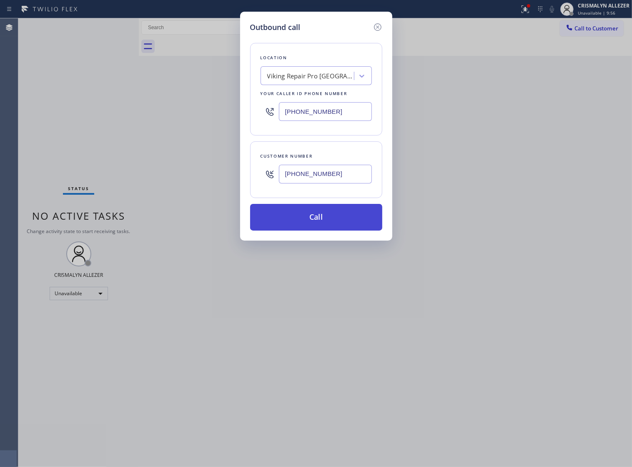
type input "(310) 422-4647"
click at [321, 229] on button "Call" at bounding box center [316, 217] width 132 height 27
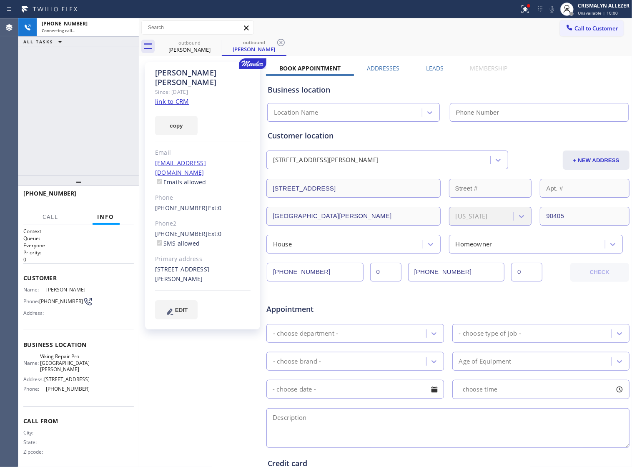
click at [163, 97] on link "link to CRM" at bounding box center [172, 101] width 34 height 8
type input "(424) 396-6046"
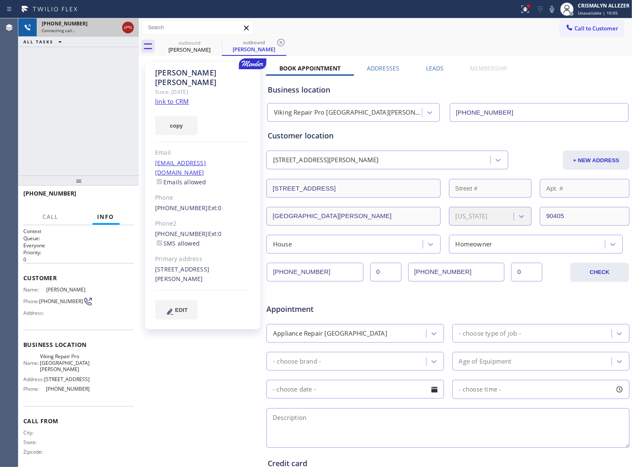
click at [123, 30] on icon at bounding box center [128, 28] width 10 height 10
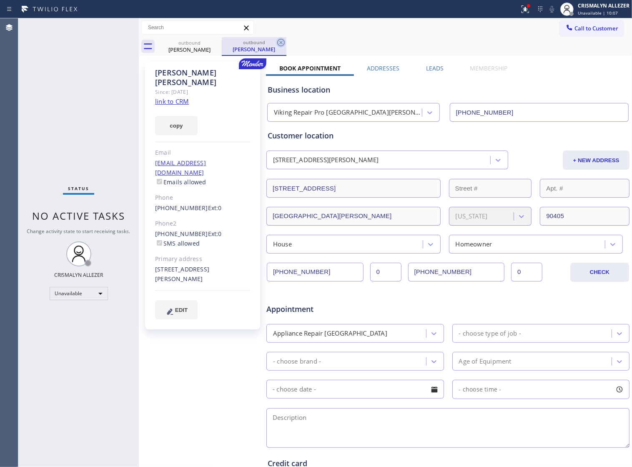
drag, startPoint x: 280, startPoint y: 41, endPoint x: 237, endPoint y: 44, distance: 43.5
click at [280, 41] on icon at bounding box center [281, 43] width 10 height 10
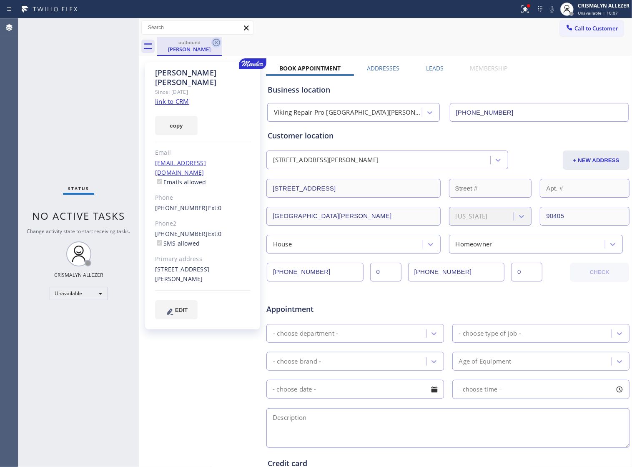
click at [215, 40] on icon at bounding box center [216, 43] width 10 height 10
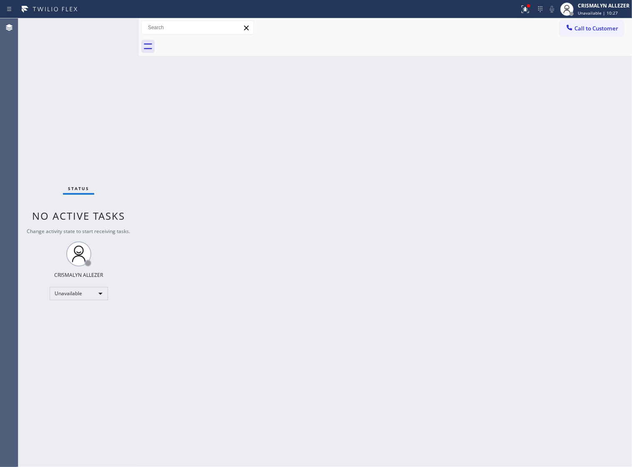
click at [603, 29] on span "Call to Customer" at bounding box center [596, 29] width 44 height 8
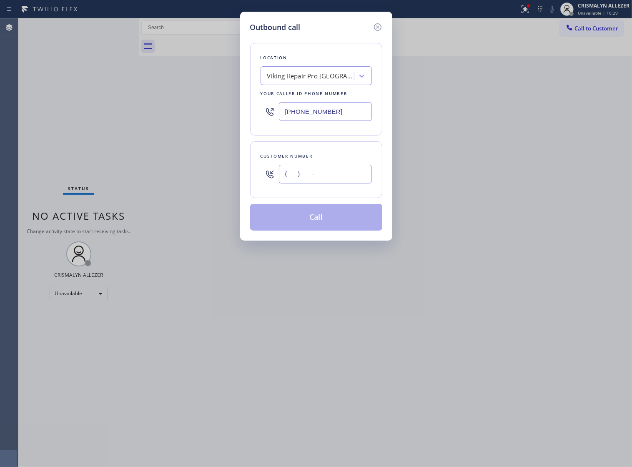
click at [350, 183] on input "(___) ___-____" at bounding box center [325, 174] width 93 height 19
paste input "310) 849-3239"
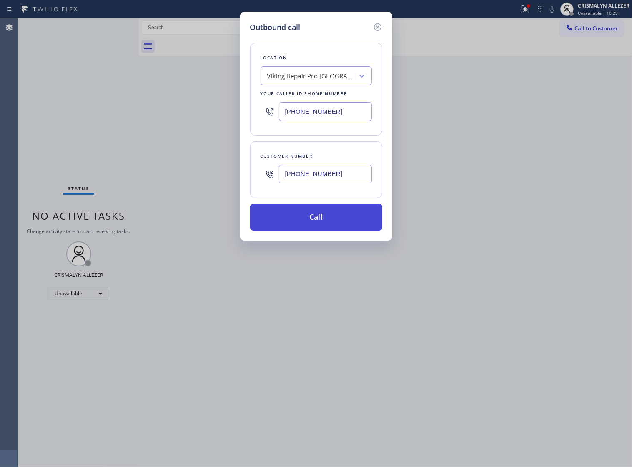
type input "(310) 849-3239"
click at [322, 230] on button "Call" at bounding box center [316, 217] width 132 height 27
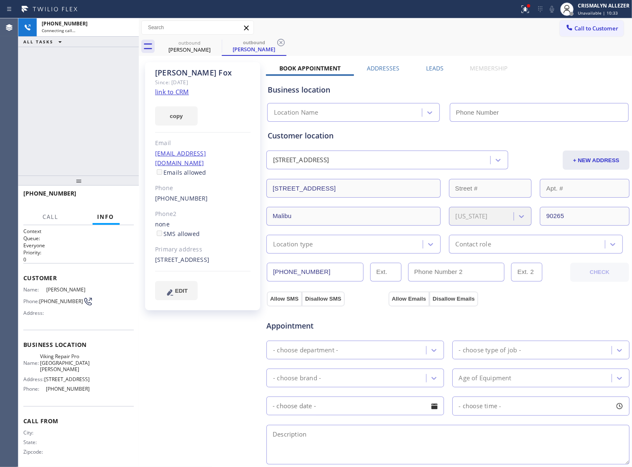
click at [161, 95] on link "link to CRM" at bounding box center [172, 92] width 34 height 8
type input "(424) 396-6046"
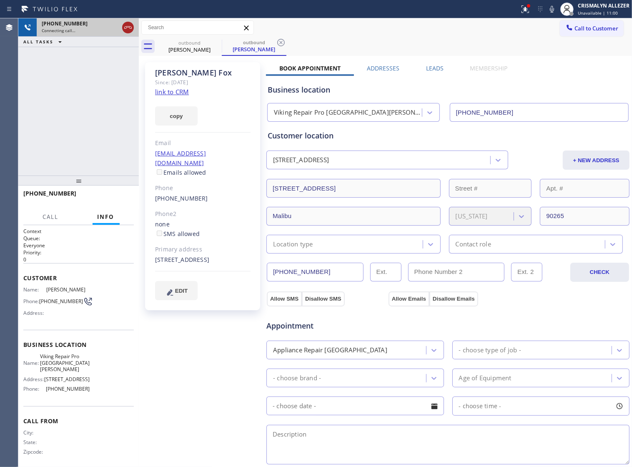
click at [126, 31] on icon at bounding box center [128, 28] width 10 height 10
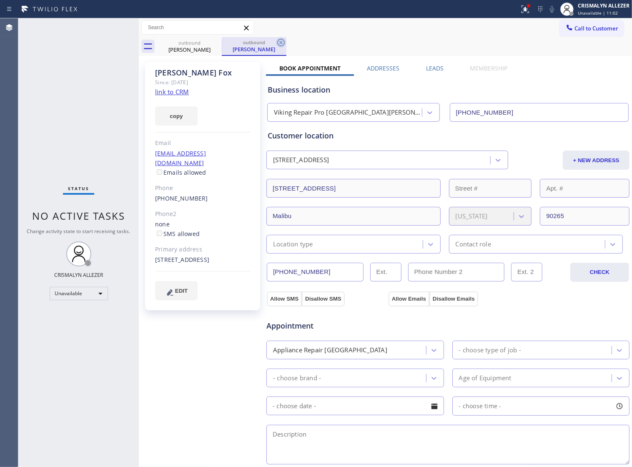
click at [280, 42] on icon at bounding box center [281, 43] width 10 height 10
drag, startPoint x: 215, startPoint y: 42, endPoint x: 230, endPoint y: 13, distance: 32.8
click at [215, 42] on icon at bounding box center [216, 43] width 10 height 10
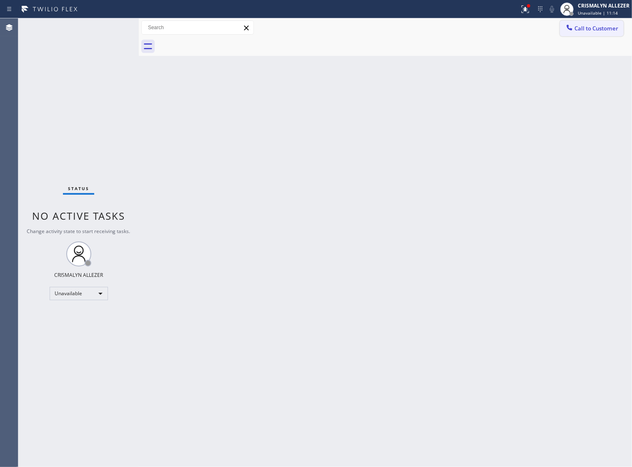
click at [586, 27] on span "Call to Customer" at bounding box center [596, 29] width 44 height 8
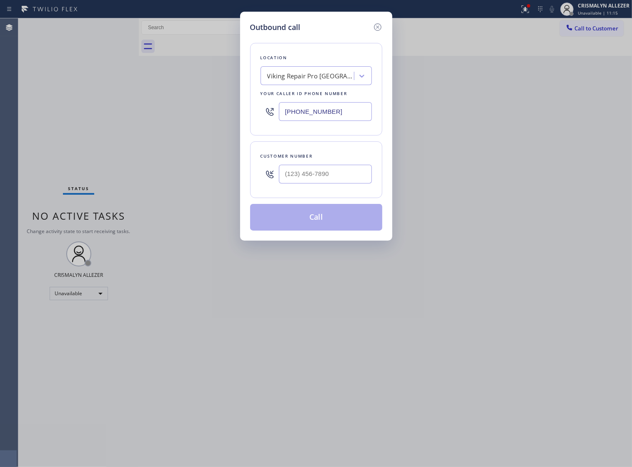
drag, startPoint x: 213, startPoint y: 116, endPoint x: 128, endPoint y: 122, distance: 85.6
click at [135, 120] on div "Outbound call Location Viking Repair Pro Santa Monica Your caller id phone numb…" at bounding box center [316, 233] width 632 height 467
paste input "602) 932-087"
type input "(602) 932-0876"
click at [338, 198] on div "Customer number" at bounding box center [316, 169] width 132 height 57
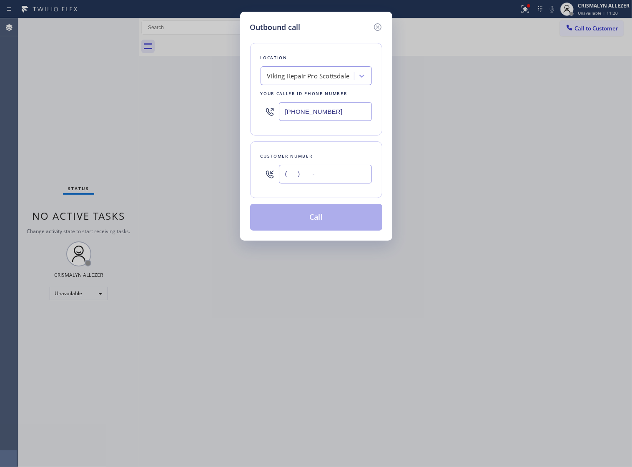
click at [340, 183] on input "(___) ___-____" at bounding box center [325, 174] width 93 height 19
paste input "612) 801-0845"
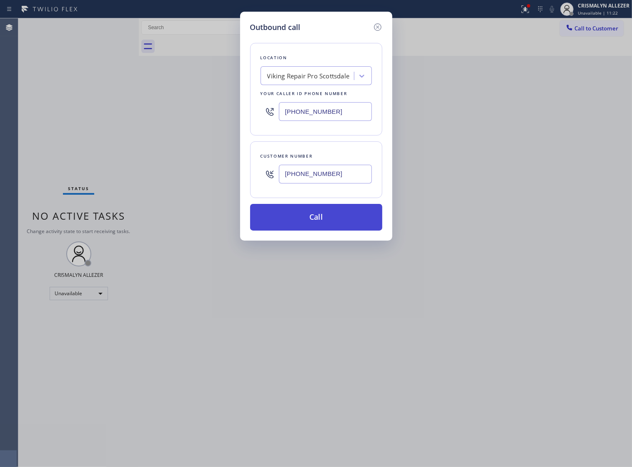
type input "(612) 801-0845"
click at [320, 228] on button "Call" at bounding box center [316, 217] width 132 height 27
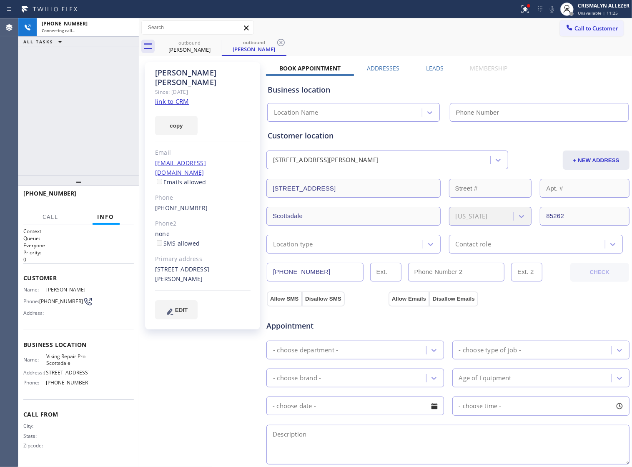
click at [183, 97] on link "link to CRM" at bounding box center [172, 101] width 34 height 8
type input "(602) 932-0876"
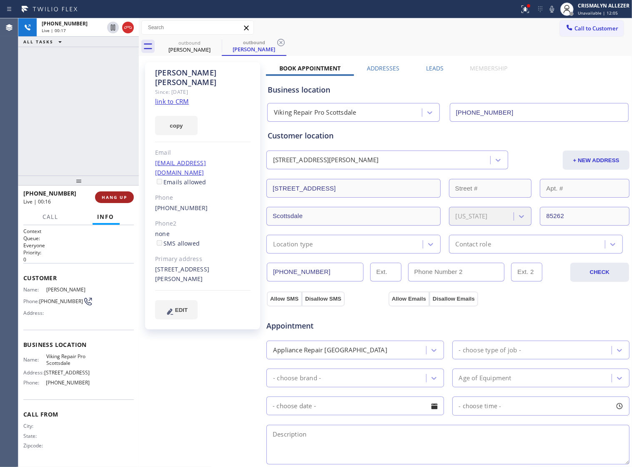
click at [119, 196] on span "HANG UP" at bounding box center [114, 197] width 25 height 6
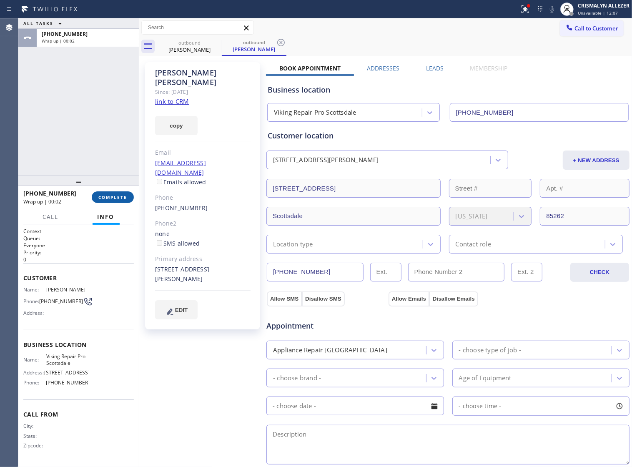
click at [109, 197] on span "COMPLETE" at bounding box center [112, 197] width 29 height 6
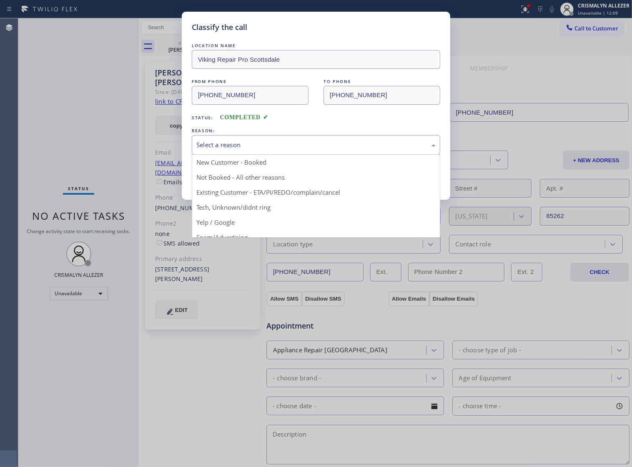
click at [323, 150] on div "Select a reason" at bounding box center [315, 145] width 239 height 10
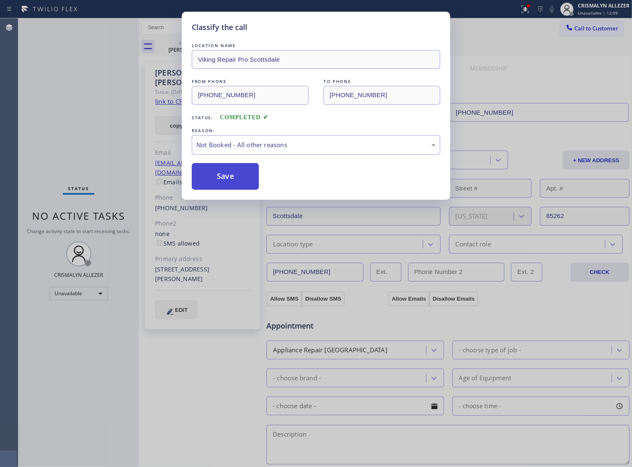
click at [222, 186] on button "Save" at bounding box center [225, 176] width 67 height 27
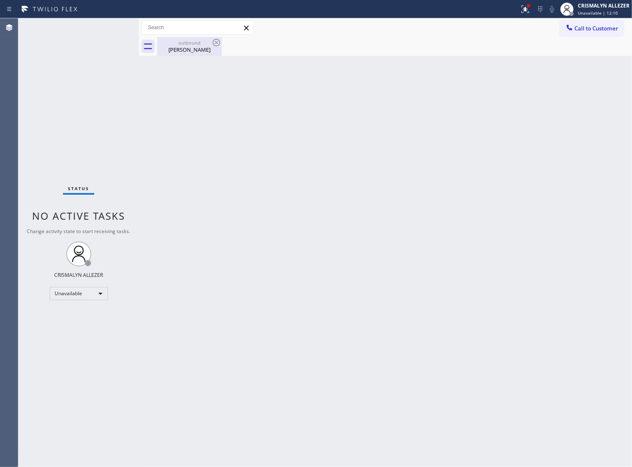
click at [188, 51] on div "Tara Maxwell" at bounding box center [189, 50] width 63 height 8
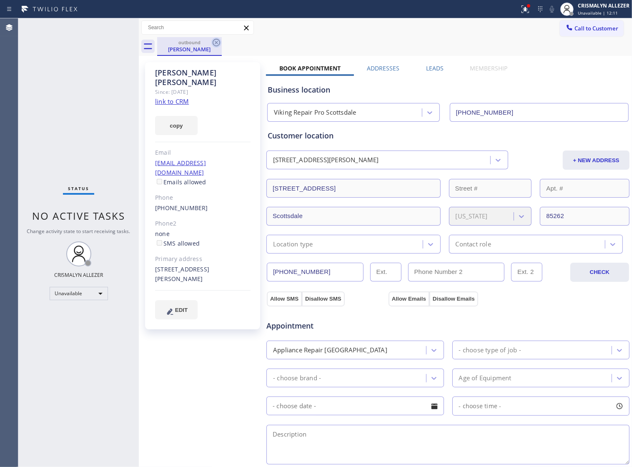
click at [215, 40] on icon at bounding box center [216, 43] width 10 height 10
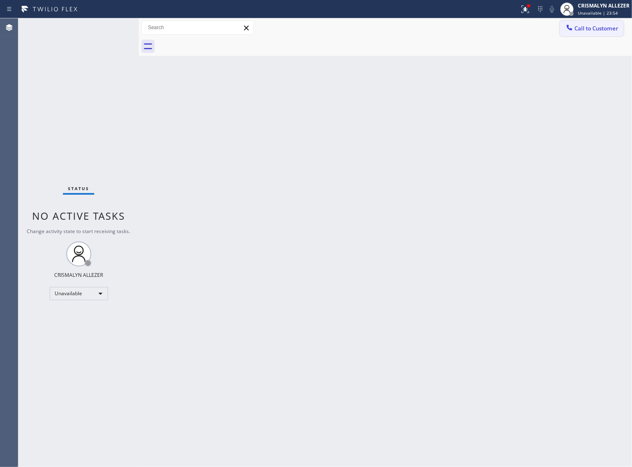
click at [584, 30] on span "Call to Customer" at bounding box center [596, 29] width 44 height 8
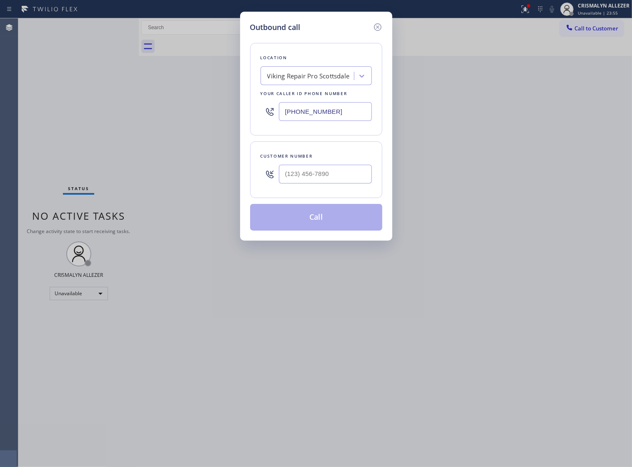
drag, startPoint x: 314, startPoint y: 120, endPoint x: 109, endPoint y: 118, distance: 204.6
click at [113, 118] on div "Outbound call Location Viking Repair Pro Scottsdale Your caller id phone number…" at bounding box center [316, 233] width 632 height 467
paste input "954) 799-3474"
type input "(954) 799-3474"
click at [338, 181] on input "(___) ___-____" at bounding box center [325, 174] width 93 height 19
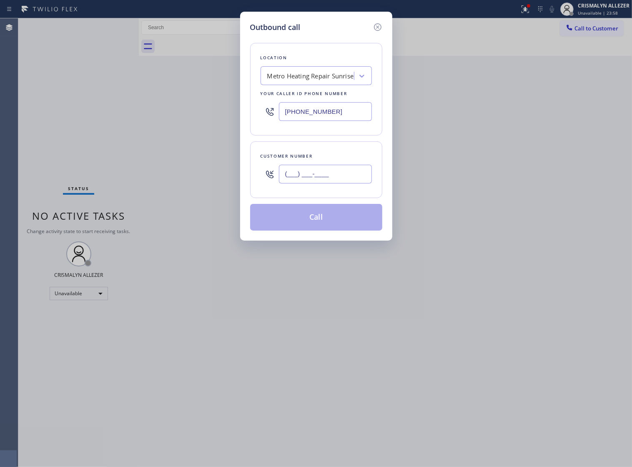
paste input "954) 239-2316"
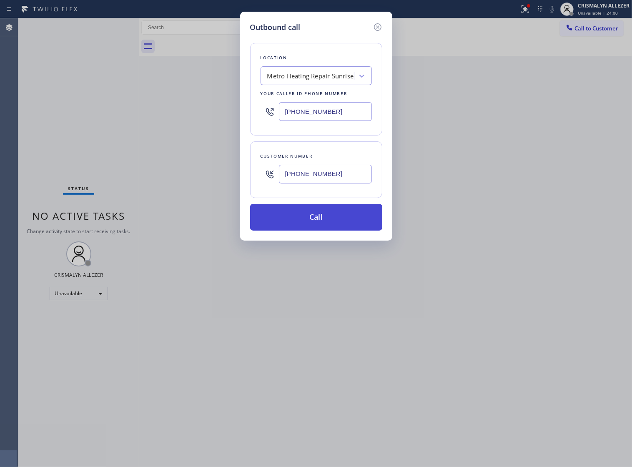
type input "(954) 239-2316"
click at [320, 229] on button "Call" at bounding box center [316, 217] width 132 height 27
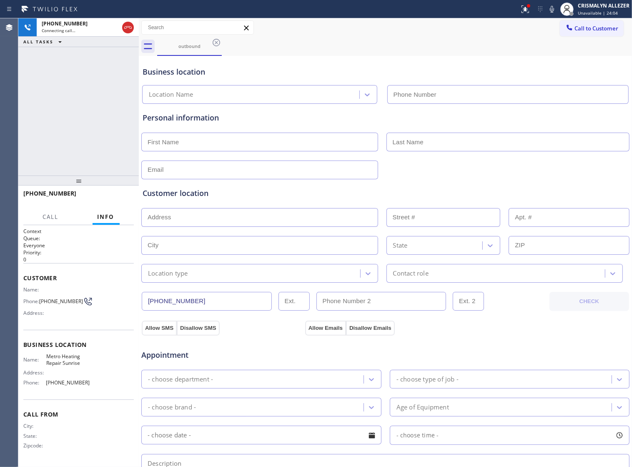
type input "(954) 799-3474"
click at [109, 199] on span "HANG UP" at bounding box center [114, 197] width 25 height 6
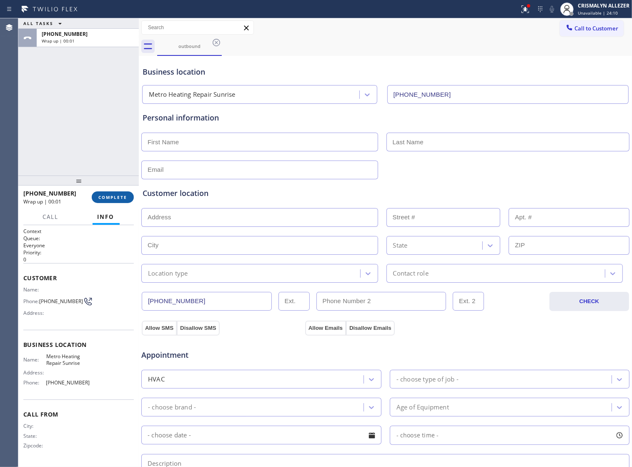
click at [92, 198] on button "COMPLETE" at bounding box center [113, 197] width 42 height 12
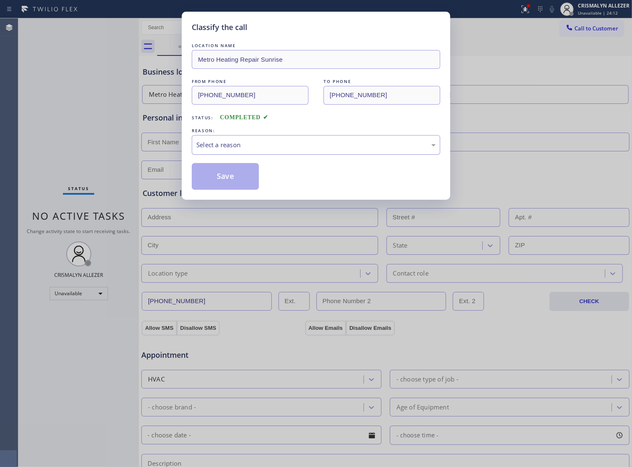
click at [320, 150] on div "Select a reason" at bounding box center [315, 145] width 239 height 10
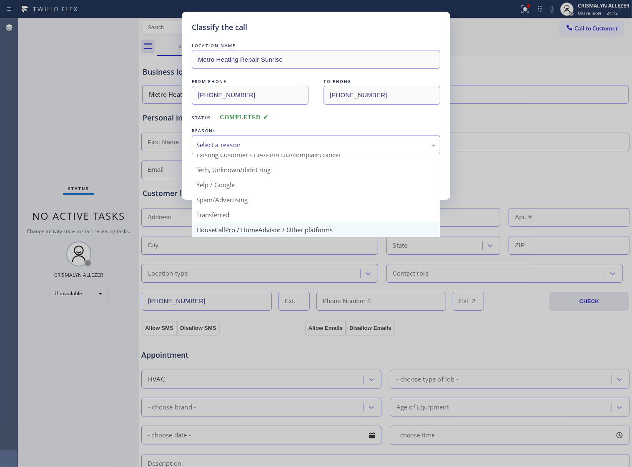
scroll to position [57, 0]
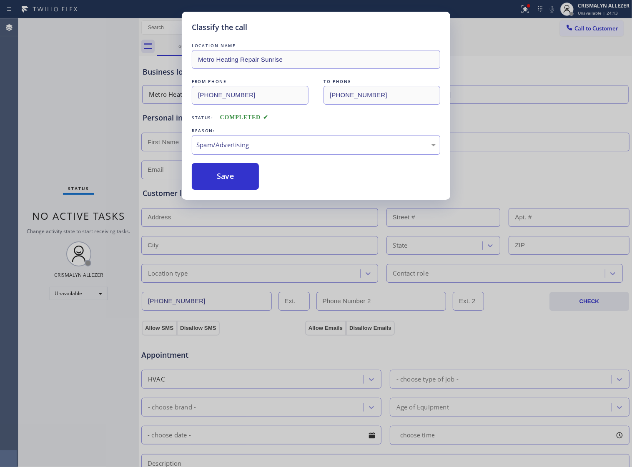
click at [234, 190] on button "Save" at bounding box center [225, 176] width 67 height 27
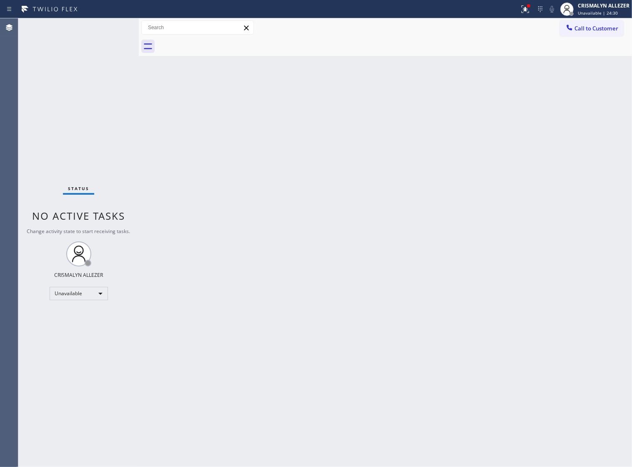
click at [614, 28] on span "Call to Customer" at bounding box center [596, 29] width 44 height 8
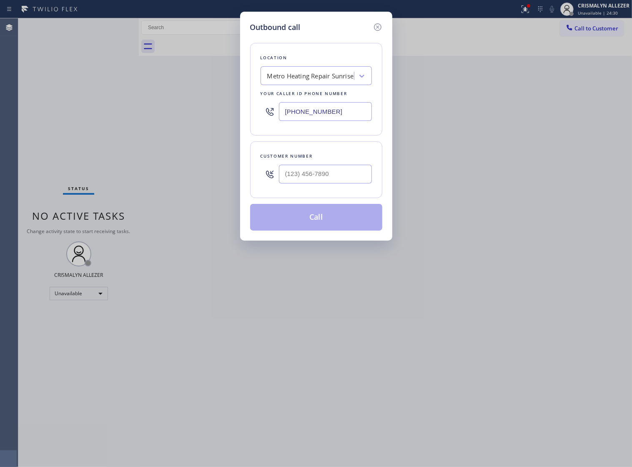
paste input "602) 932-0876"
drag, startPoint x: 355, startPoint y: 119, endPoint x: 122, endPoint y: 106, distance: 233.3
click at [124, 107] on div "Outbound call Location Metro Heating Repair Sunrise Your caller id phone number…" at bounding box center [316, 233] width 632 height 467
type input "(602) 932-0876"
click at [361, 175] on input "(___) ___-____" at bounding box center [325, 174] width 93 height 19
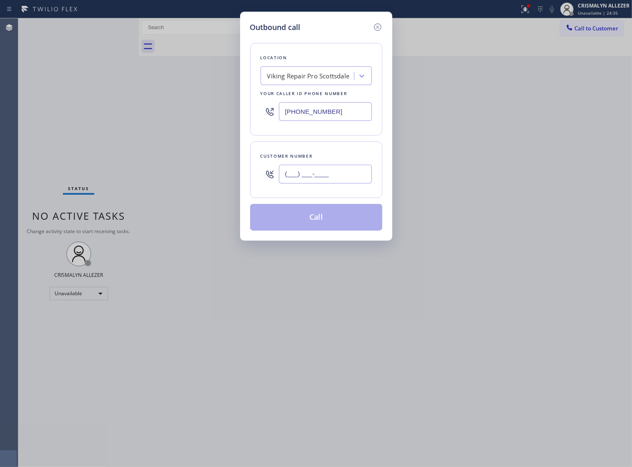
paste input "480) 993-4325"
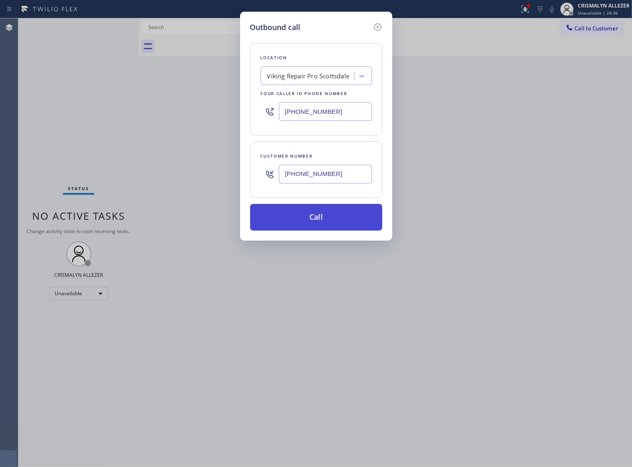
type input "(480) 993-4325"
click at [330, 226] on button "Call" at bounding box center [316, 217] width 132 height 27
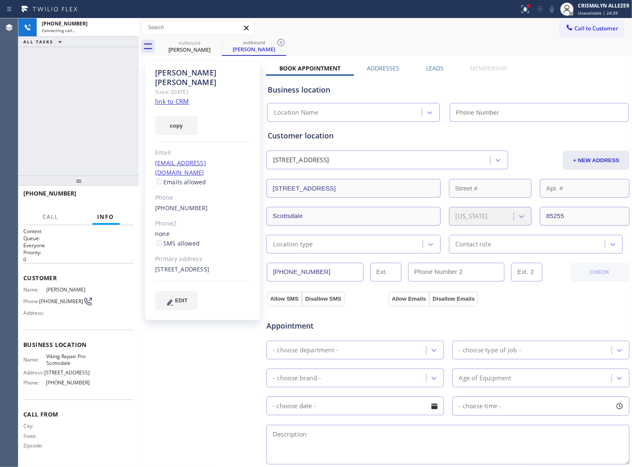
click at [178, 97] on link "link to CRM" at bounding box center [172, 101] width 34 height 8
type input "(602) 932-0876"
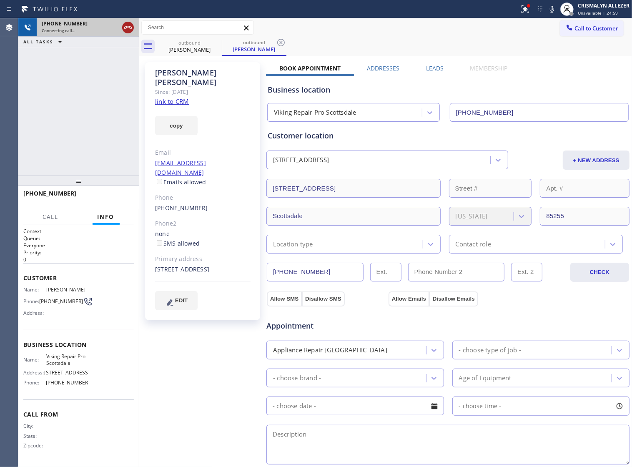
click at [124, 28] on icon at bounding box center [128, 27] width 8 height 3
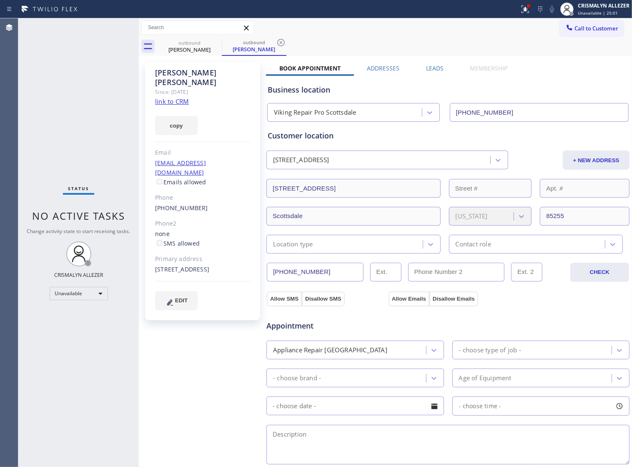
click at [430, 69] on label "Leads" at bounding box center [435, 68] width 18 height 8
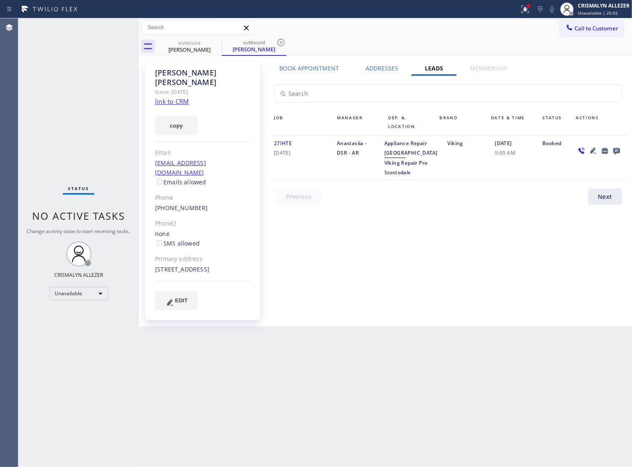
click at [615, 151] on icon at bounding box center [616, 151] width 7 height 7
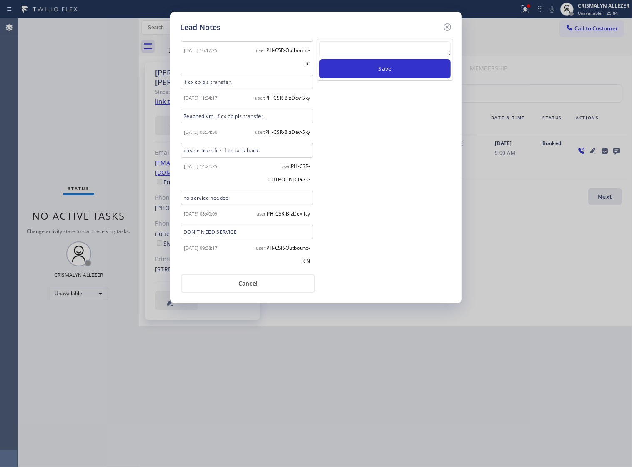
scroll to position [263, 0]
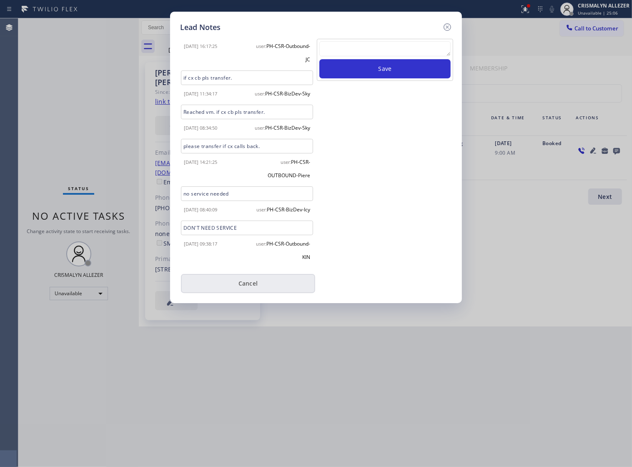
click at [250, 285] on button "Cancel" at bounding box center [248, 283] width 134 height 19
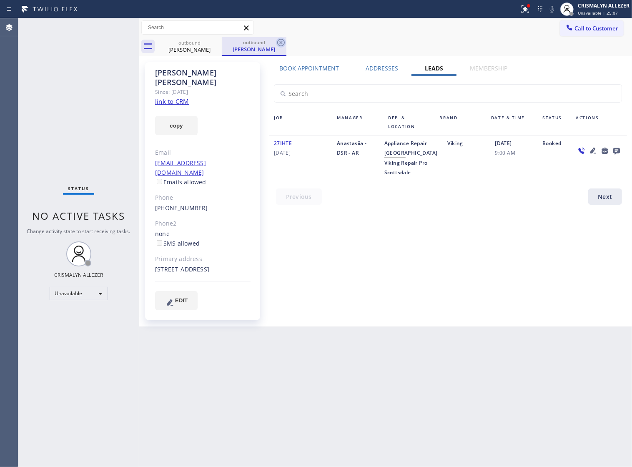
click at [280, 41] on icon at bounding box center [281, 43] width 8 height 8
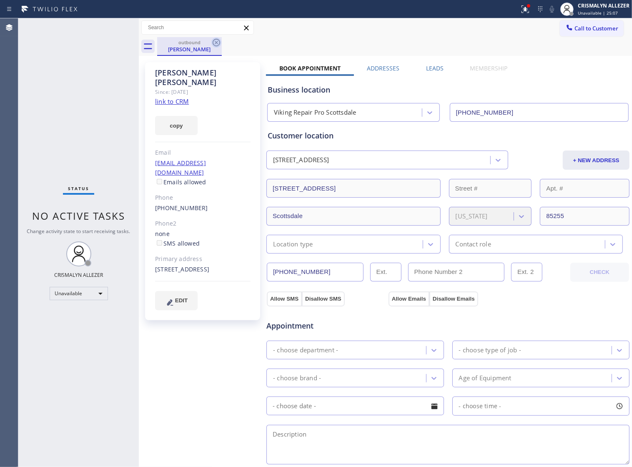
click at [215, 43] on icon at bounding box center [216, 43] width 10 height 10
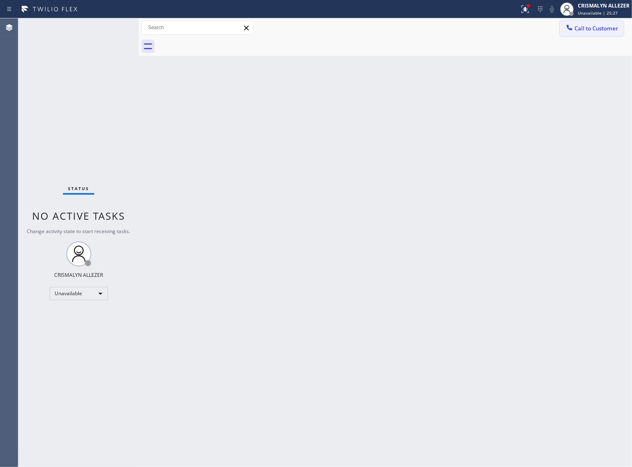
click at [574, 28] on span "Call to Customer" at bounding box center [596, 29] width 44 height 8
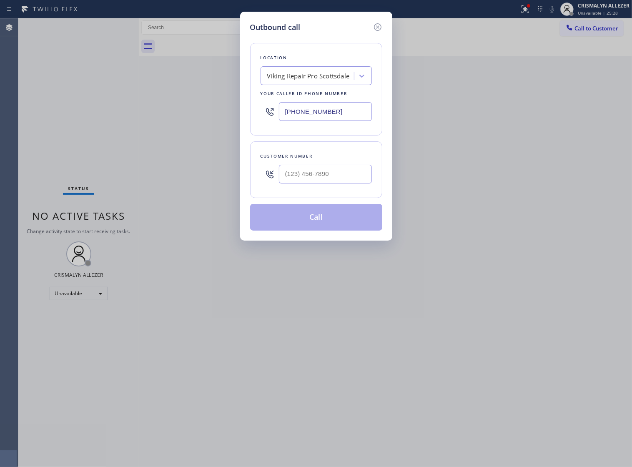
paste input "424) 396-612"
drag, startPoint x: 341, startPoint y: 118, endPoint x: 128, endPoint y: 122, distance: 213.4
click at [130, 122] on div "Outbound call Location Viking Repair Pro Scottsdale Your caller id phone number…" at bounding box center [316, 233] width 632 height 467
type input "(424) 396-6126"
click at [342, 183] on input "(___) ___-____" at bounding box center [325, 174] width 93 height 19
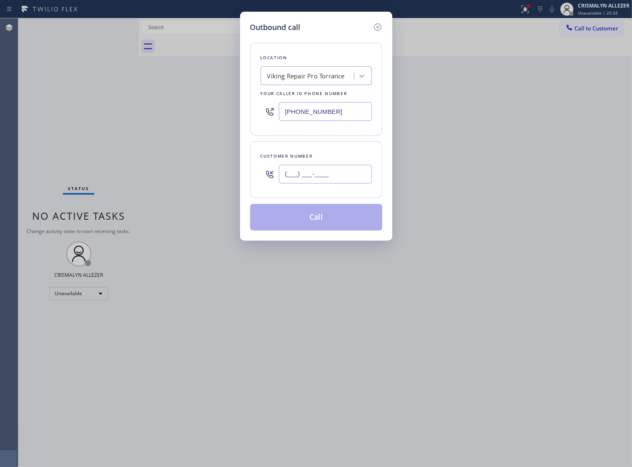
paste input "310) 951-2904"
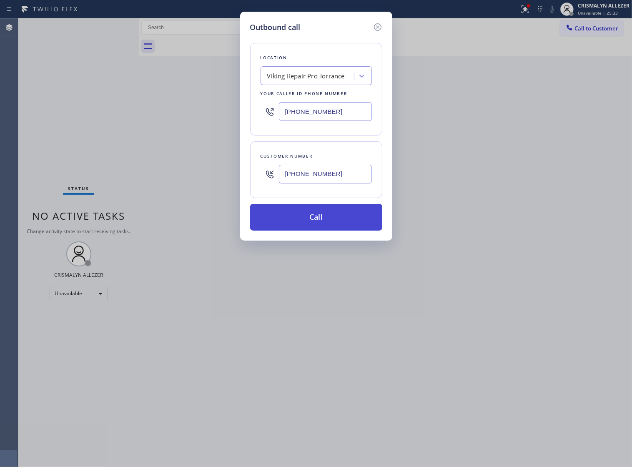
type input "(310) 951-2904"
click at [321, 230] on button "Call" at bounding box center [316, 217] width 132 height 27
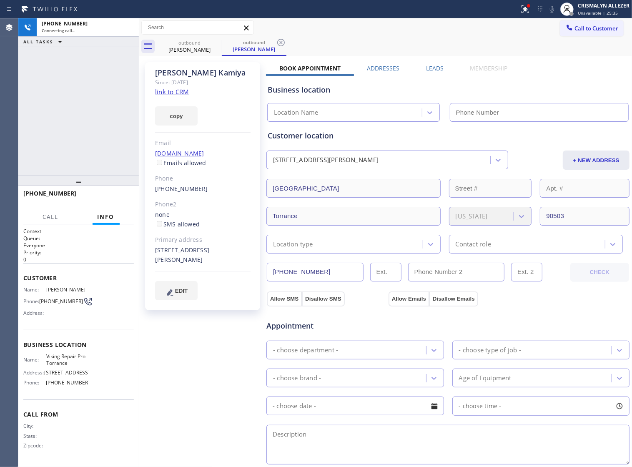
click at [186, 96] on link "link to CRM" at bounding box center [172, 92] width 34 height 8
type input "(424) 396-6126"
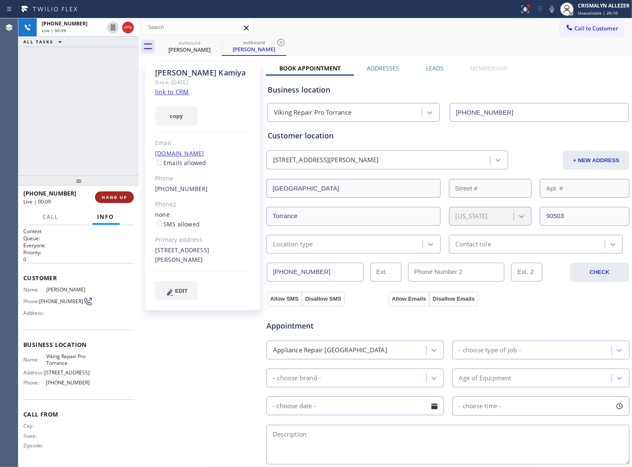
click at [111, 198] on span "HANG UP" at bounding box center [114, 197] width 25 height 6
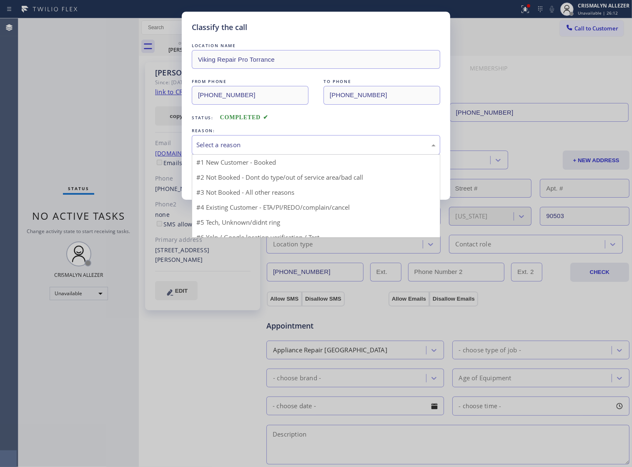
click at [334, 150] on div "Select a reason" at bounding box center [315, 145] width 239 height 10
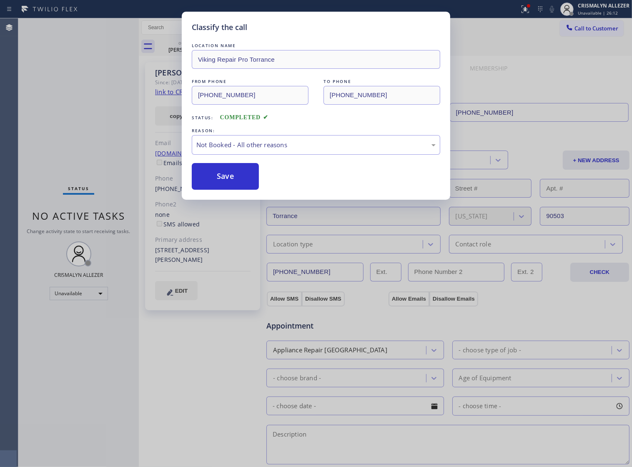
click at [215, 190] on button "Save" at bounding box center [225, 176] width 67 height 27
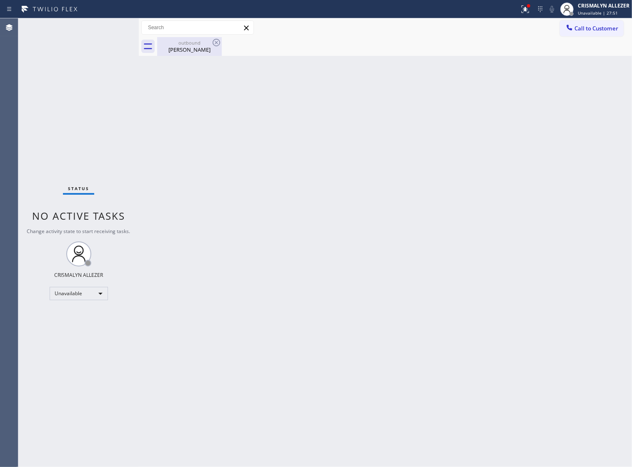
click at [192, 43] on div "outbound" at bounding box center [189, 43] width 63 height 6
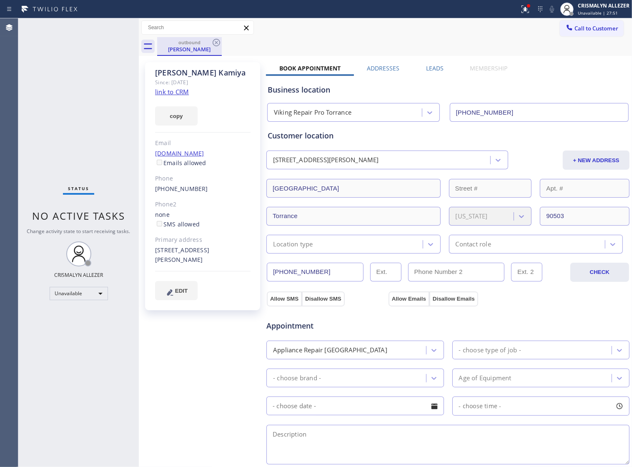
click at [190, 52] on div "Takashi Kamiya" at bounding box center [189, 49] width 63 height 8
click at [216, 43] on icon at bounding box center [216, 43] width 10 height 10
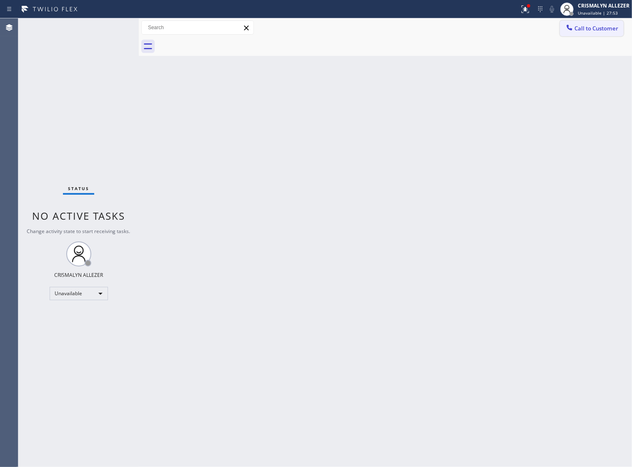
click at [585, 27] on span "Call to Customer" at bounding box center [596, 29] width 44 height 8
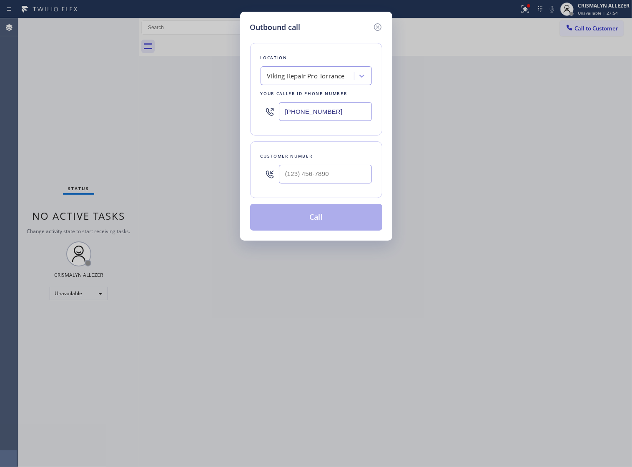
drag, startPoint x: 353, startPoint y: 120, endPoint x: 313, endPoint y: 57, distance: 74.3
click at [120, 107] on div "Outbound call Location Viking Repair Pro Torrance Your caller id phone number (…" at bounding box center [316, 233] width 632 height 467
paste input "609) 293-4664"
type input "(609) 293-4664"
click at [332, 180] on input "(___) ___-____" at bounding box center [325, 174] width 93 height 19
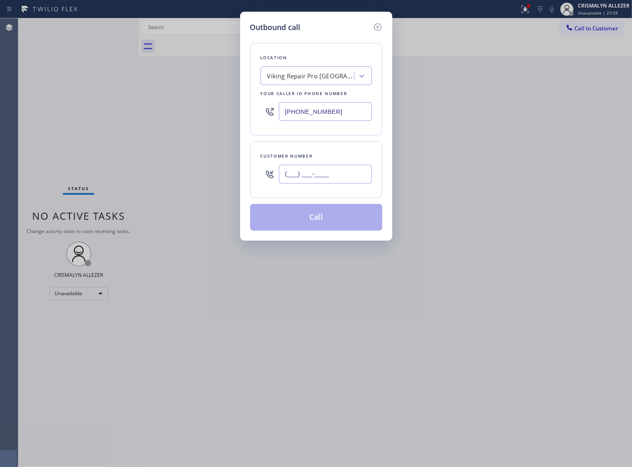
paste input "228) 216-4037"
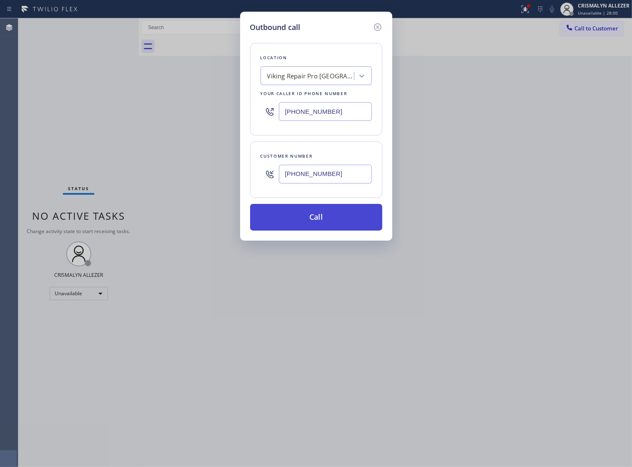
type input "(228) 216-4037"
click at [322, 228] on button "Call" at bounding box center [316, 217] width 132 height 27
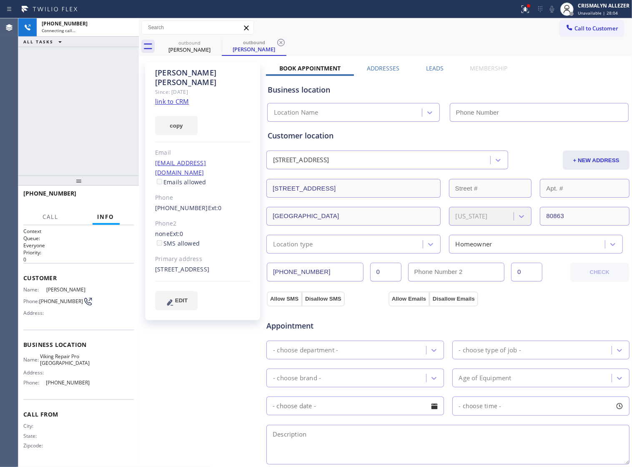
click at [173, 97] on link "link to CRM" at bounding box center [172, 101] width 34 height 8
type input "(609) 293-4664"
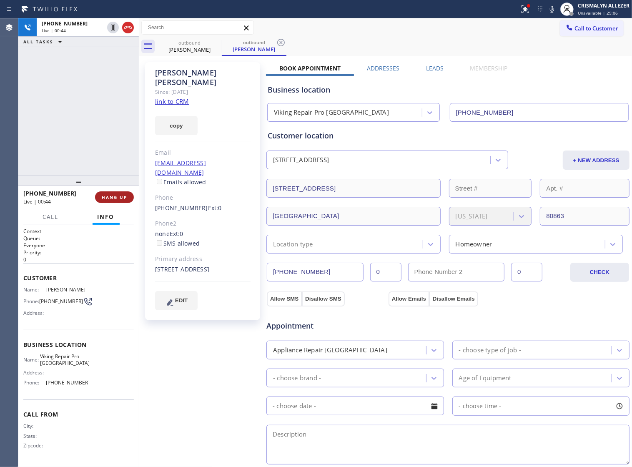
click at [113, 199] on span "HANG UP" at bounding box center [114, 197] width 25 height 6
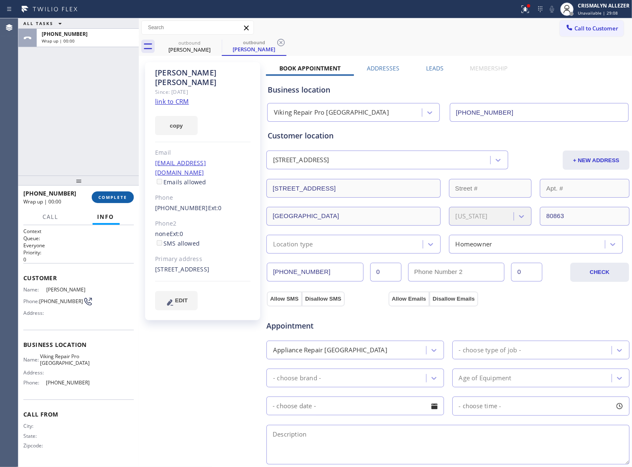
click at [113, 199] on span "COMPLETE" at bounding box center [112, 197] width 29 height 6
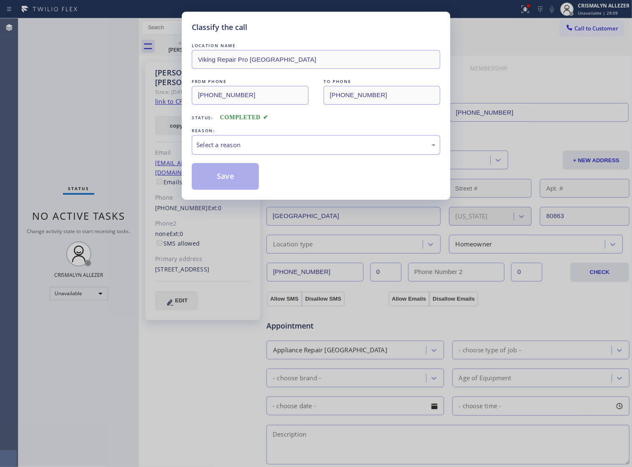
click at [305, 150] on div "Select a reason" at bounding box center [315, 145] width 239 height 10
click at [227, 186] on button "Save" at bounding box center [225, 176] width 67 height 27
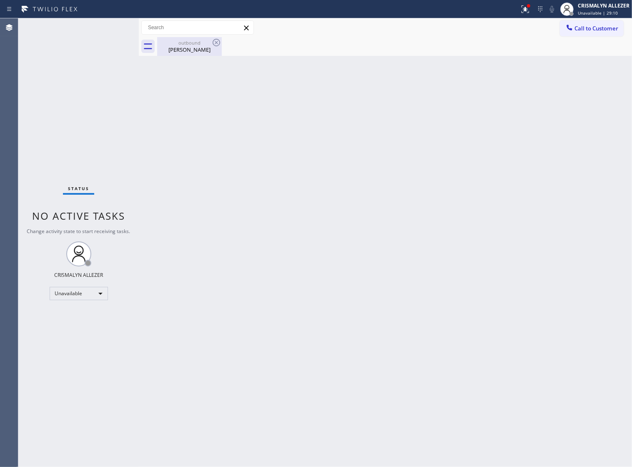
click at [186, 45] on div "outbound" at bounding box center [189, 43] width 63 height 6
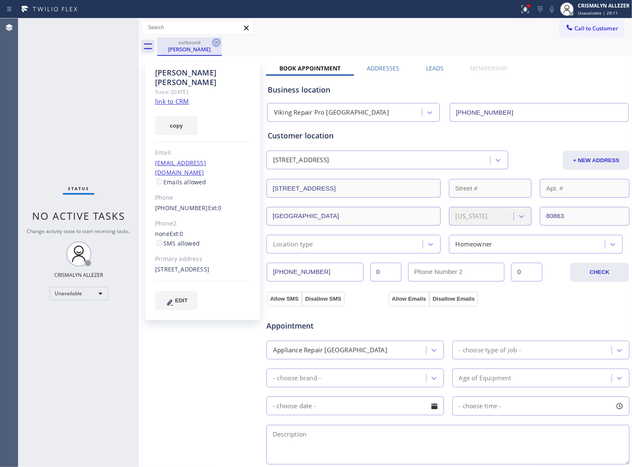
click at [215, 40] on icon at bounding box center [216, 43] width 10 height 10
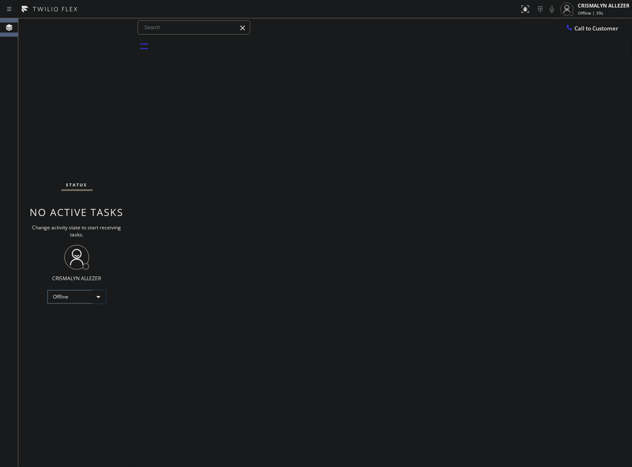
click at [94, 297] on div "Offline" at bounding box center [77, 296] width 58 height 13
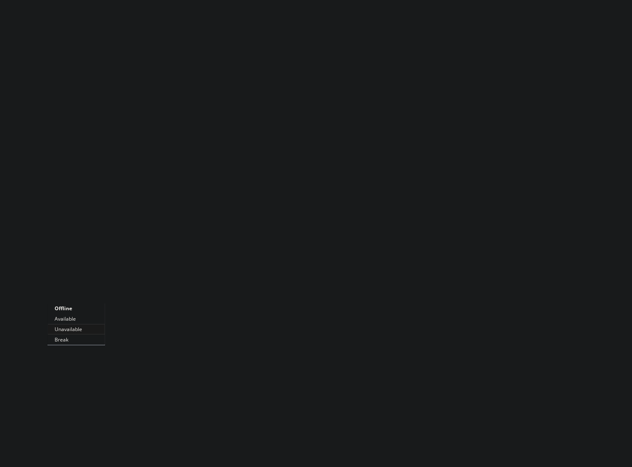
click at [86, 330] on li "Unavailable" at bounding box center [76, 329] width 57 height 10
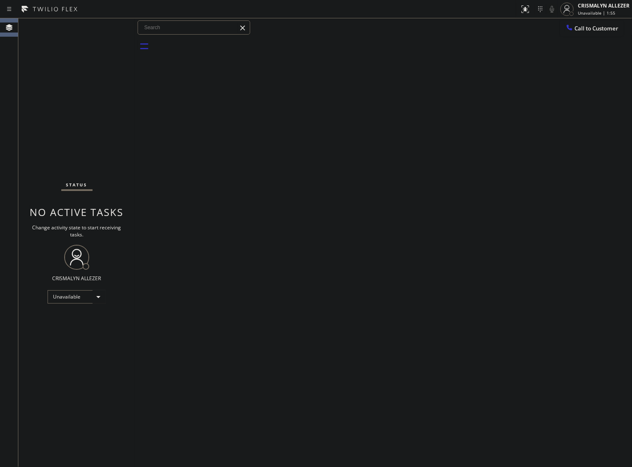
click at [360, 238] on div "Back to Dashboard Change Sender ID Customers Technicians Select a contact Outbo…" at bounding box center [383, 242] width 497 height 448
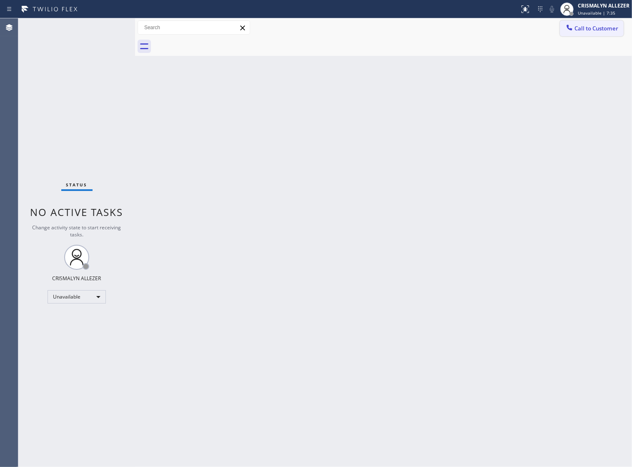
click at [585, 30] on span "Call to Customer" at bounding box center [596, 29] width 44 height 8
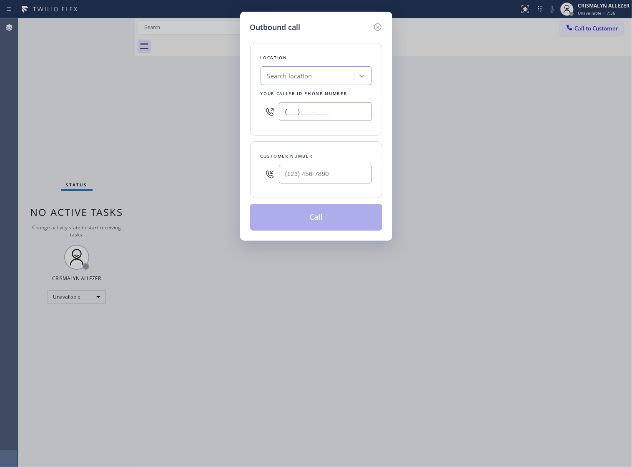
drag, startPoint x: 353, startPoint y: 117, endPoint x: 156, endPoint y: 110, distance: 196.8
click at [146, 115] on div "Outbound call Location Search location Your caller id phone number (___) ___-__…" at bounding box center [316, 233] width 632 height 467
paste input "619) 439-1870"
type input "[PHONE_NUMBER]"
click at [320, 183] on input "(___) ___-____" at bounding box center [325, 174] width 93 height 19
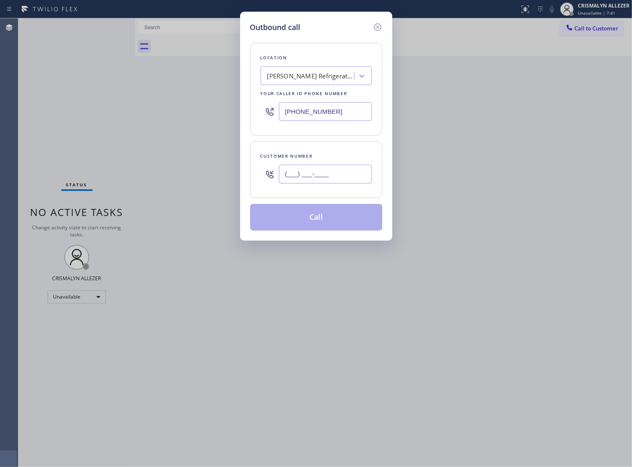
paste input "619) 701-7092"
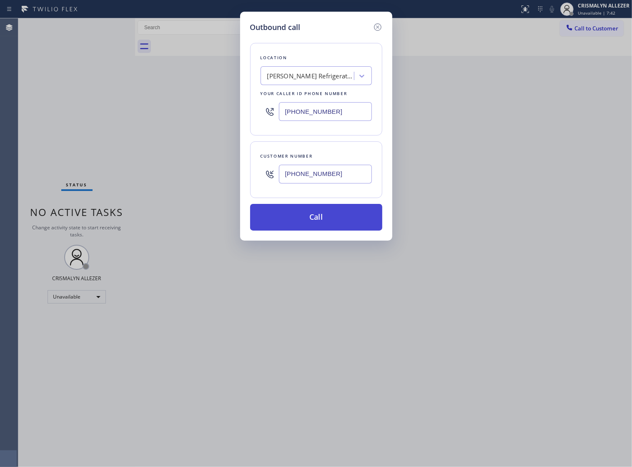
type input "[PHONE_NUMBER]"
click at [325, 226] on button "Call" at bounding box center [316, 217] width 132 height 27
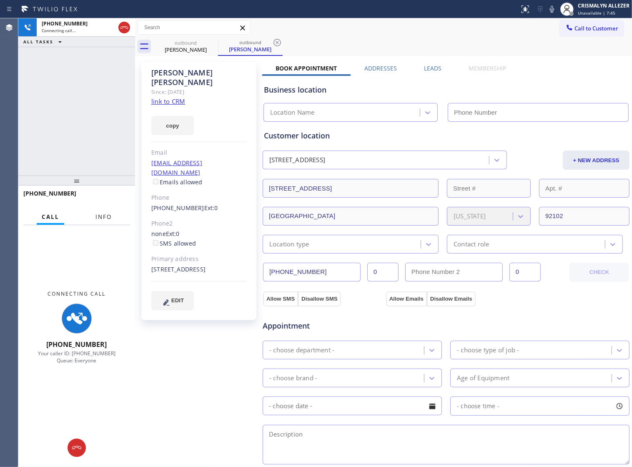
drag, startPoint x: 105, startPoint y: 219, endPoint x: 122, endPoint y: 187, distance: 36.2
click at [105, 219] on span "Info" at bounding box center [103, 217] width 16 height 8
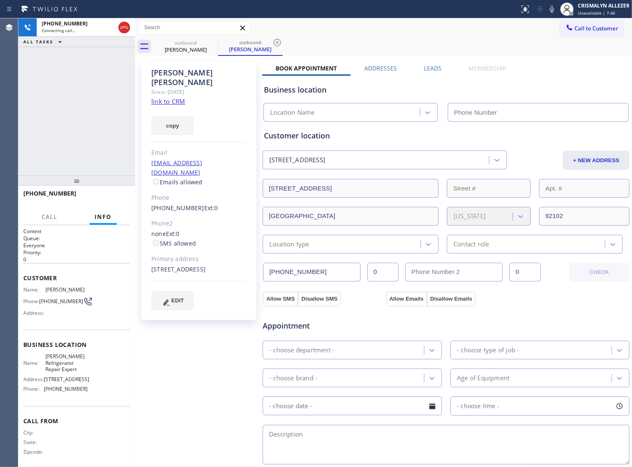
click at [175, 97] on link "link to CRM" at bounding box center [168, 101] width 34 height 8
type input "[PHONE_NUMBER]"
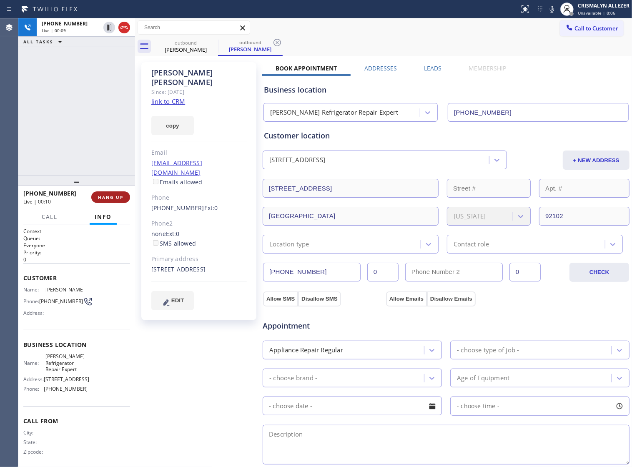
click at [102, 197] on span "HANG UP" at bounding box center [110, 197] width 25 height 6
click at [102, 197] on span "COMPLETE" at bounding box center [109, 197] width 29 height 6
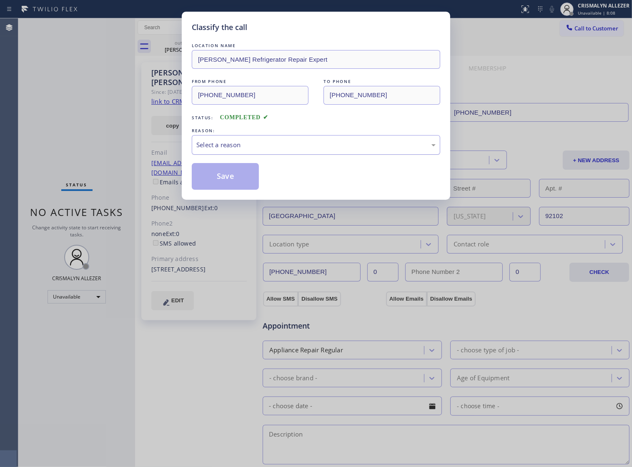
click at [314, 155] on div "Select a reason" at bounding box center [316, 145] width 248 height 20
click at [232, 189] on button "Save" at bounding box center [225, 176] width 67 height 27
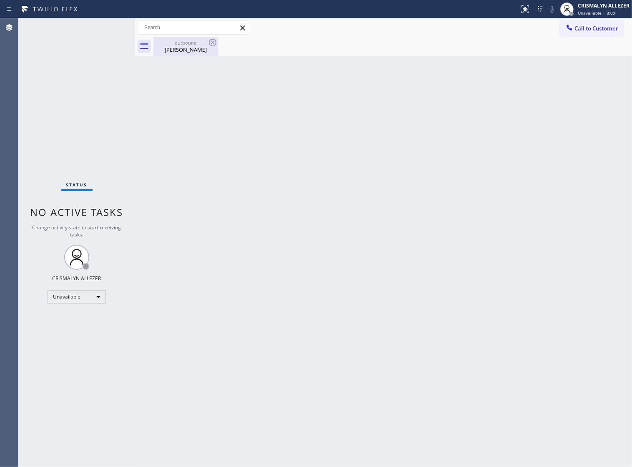
click at [203, 45] on div "outbound" at bounding box center [185, 43] width 63 height 6
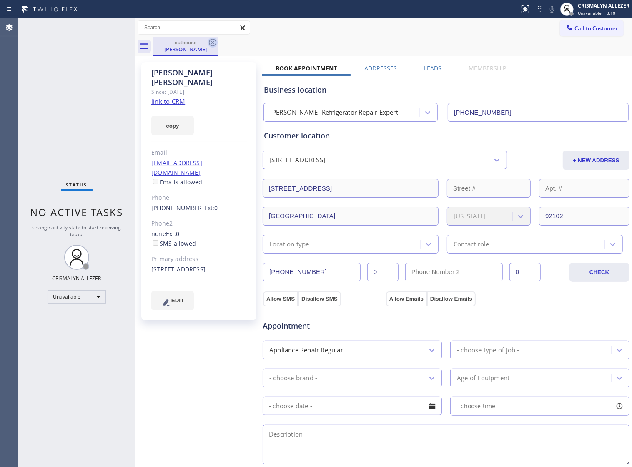
click at [211, 43] on icon at bounding box center [213, 43] width 8 height 8
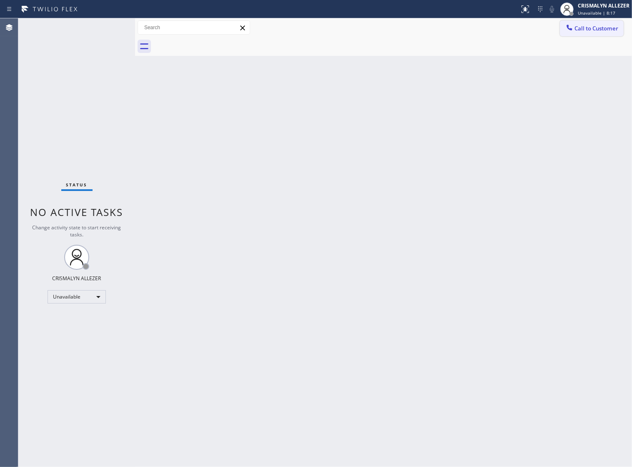
click at [576, 26] on span "Call to Customer" at bounding box center [596, 29] width 44 height 8
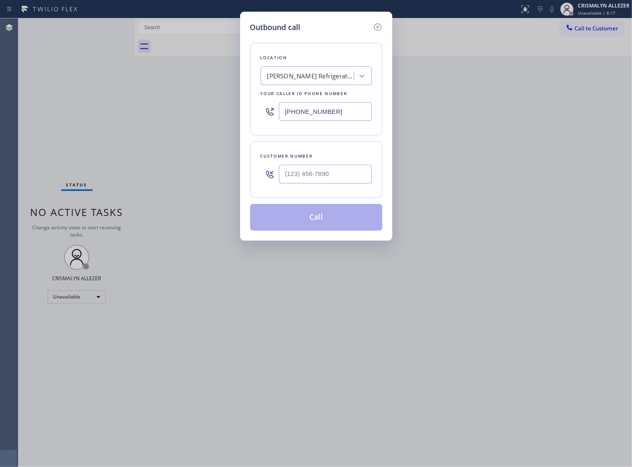
paste input "348-5332"
drag, startPoint x: 280, startPoint y: 114, endPoint x: 103, endPoint y: 114, distance: 177.1
click at [108, 114] on div "Outbound call Location Brandon Refrigerator Repair Expert Your caller id phone …" at bounding box center [316, 233] width 632 height 467
type input "[PHONE_NUMBER]"
click at [314, 178] on input "(___) ___-____" at bounding box center [325, 174] width 93 height 19
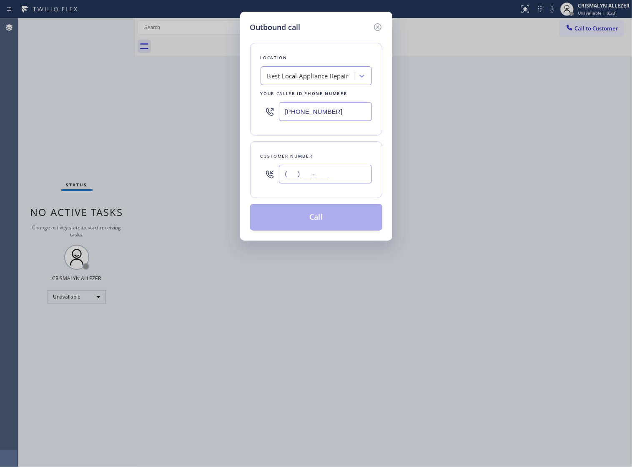
paste input "760) 534-8787"
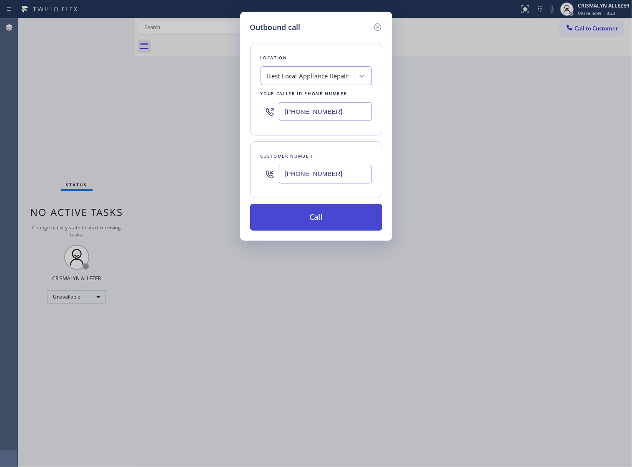
type input "[PHONE_NUMBER]"
click at [321, 224] on button "Call" at bounding box center [316, 217] width 132 height 27
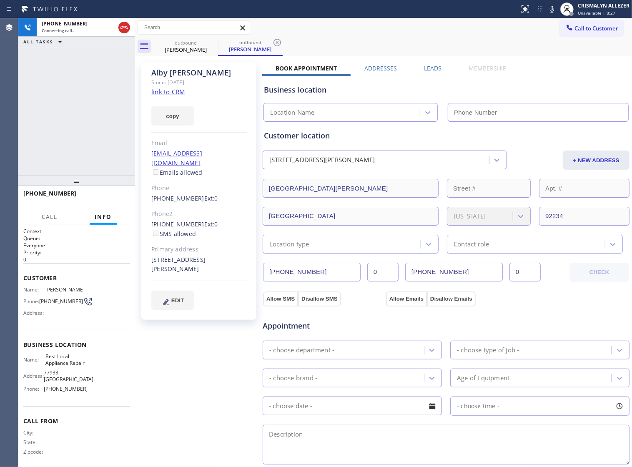
click at [178, 88] on link "link to CRM" at bounding box center [168, 92] width 34 height 8
type input "[PHONE_NUMBER]"
click at [110, 199] on span "HANG UP" at bounding box center [110, 197] width 25 height 6
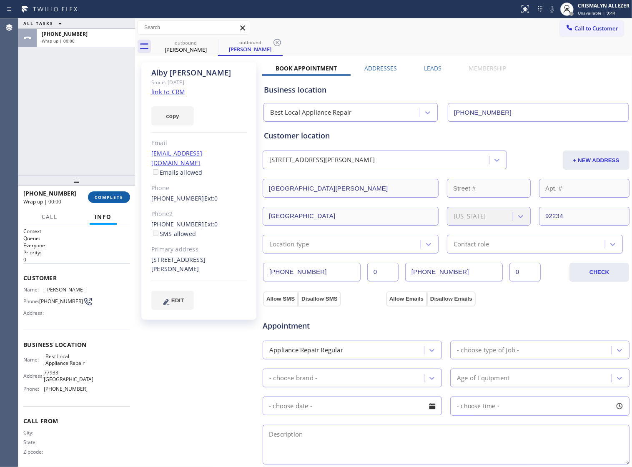
click at [110, 199] on span "COMPLETE" at bounding box center [109, 197] width 29 height 6
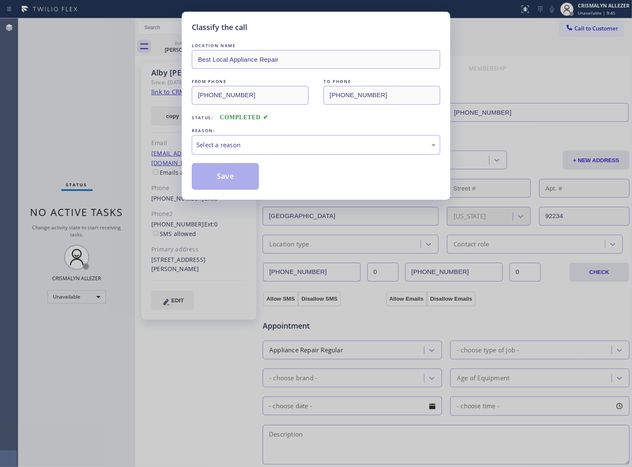
click at [313, 150] on div "Select a reason" at bounding box center [315, 145] width 239 height 10
click at [225, 190] on button "Save" at bounding box center [225, 176] width 67 height 27
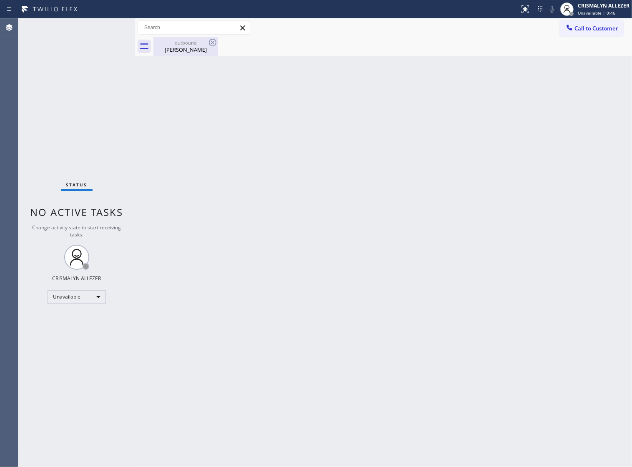
click at [182, 44] on div "outbound" at bounding box center [185, 43] width 63 height 6
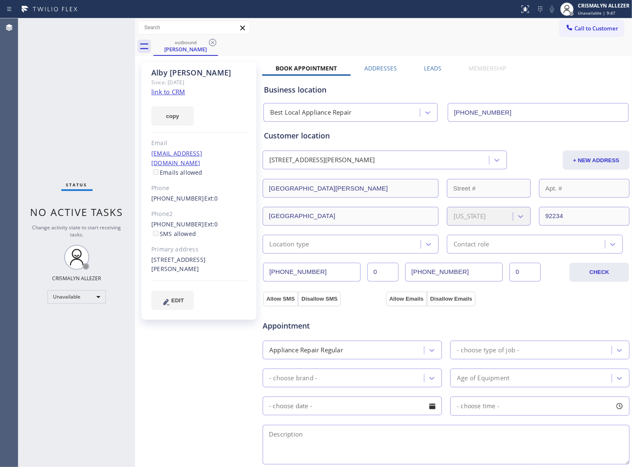
click at [432, 70] on label "Leads" at bounding box center [433, 68] width 18 height 8
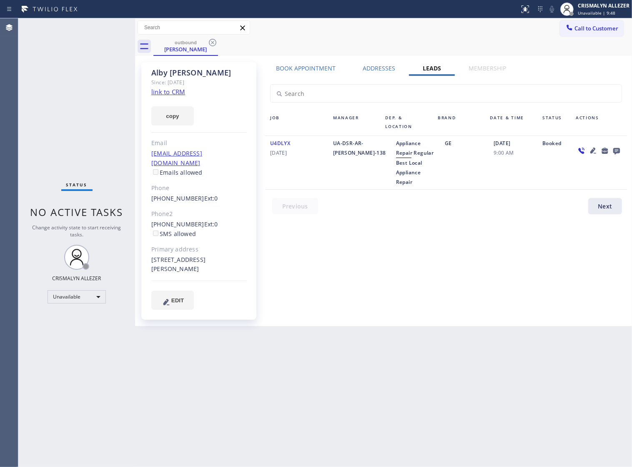
click at [615, 151] on icon at bounding box center [616, 151] width 7 height 7
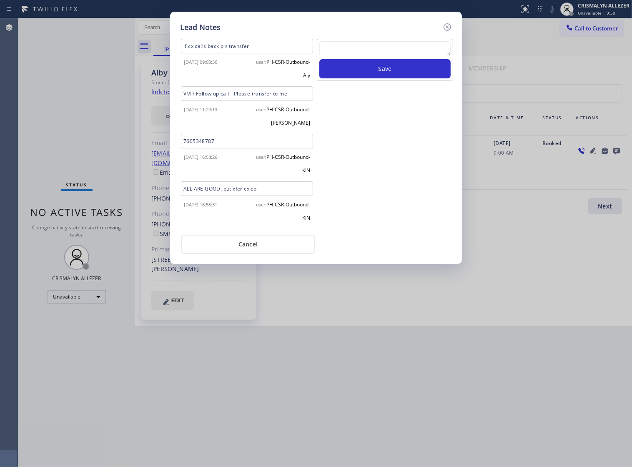
click at [353, 46] on textarea at bounding box center [384, 48] width 131 height 15
paste textarea "if cx calls back pls transfer"
type textarea "if cx calls back pls transfer"
click at [386, 81] on div "if cx calls back pls transfer Save" at bounding box center [385, 60] width 136 height 42
click at [395, 78] on button "Save" at bounding box center [384, 68] width 131 height 19
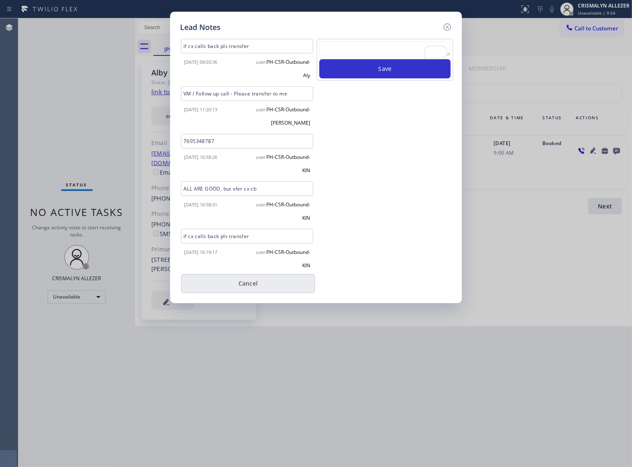
click at [245, 286] on button "Cancel" at bounding box center [248, 283] width 134 height 19
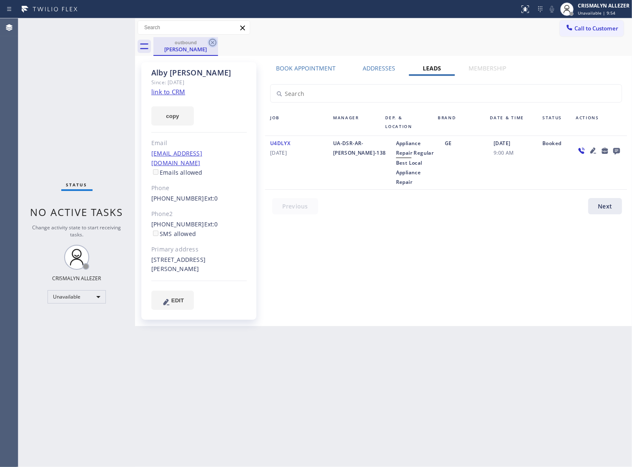
click at [213, 42] on icon at bounding box center [213, 43] width 8 height 8
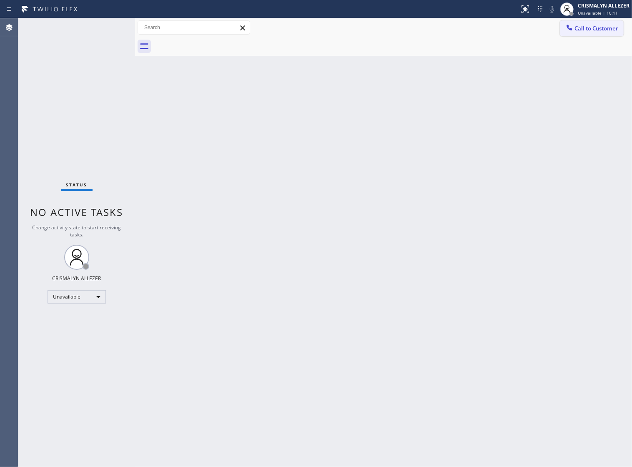
click at [605, 32] on span "Call to Customer" at bounding box center [596, 29] width 44 height 8
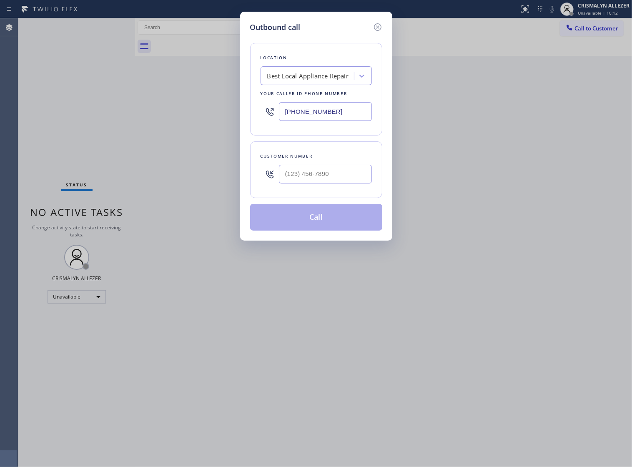
drag, startPoint x: 328, startPoint y: 118, endPoint x: 55, endPoint y: 93, distance: 274.1
click at [126, 108] on div "Outbound call Location Best Local Appliance Repair Your caller id phone number …" at bounding box center [316, 233] width 632 height 467
paste input "424) 238-2244"
type input "[PHONE_NUMBER]"
click at [343, 183] on input "(___) ___-____" at bounding box center [325, 174] width 93 height 19
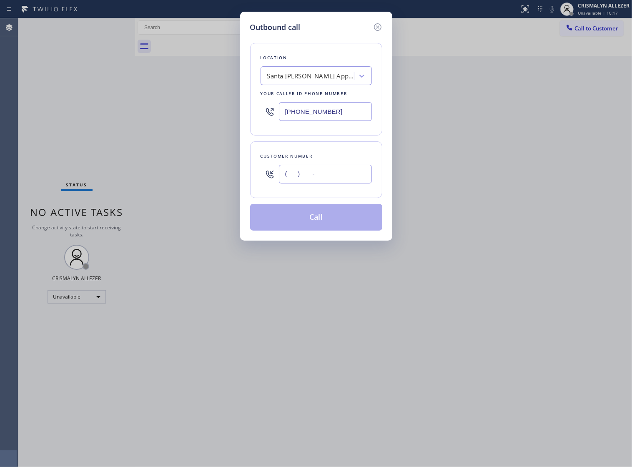
paste input "617) 359-5981"
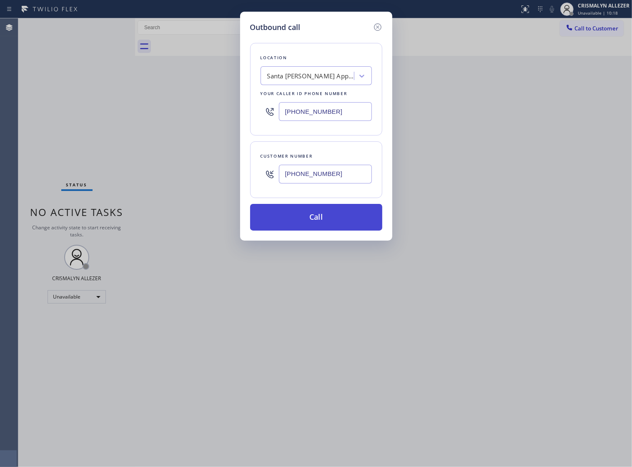
type input "[PHONE_NUMBER]"
click at [330, 228] on button "Call" at bounding box center [316, 217] width 132 height 27
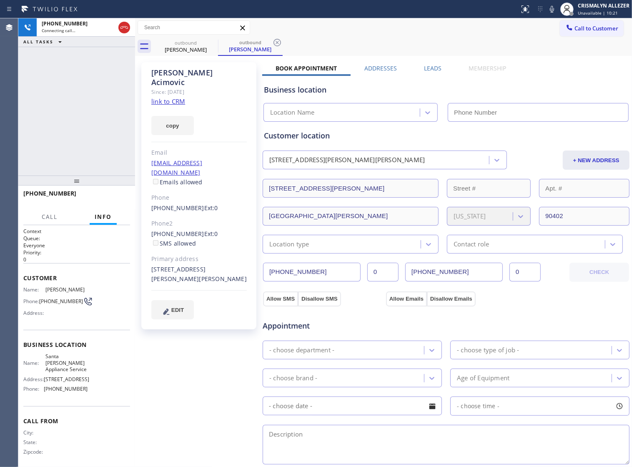
click at [153, 97] on link "link to CRM" at bounding box center [168, 101] width 34 height 8
type input "[PHONE_NUMBER]"
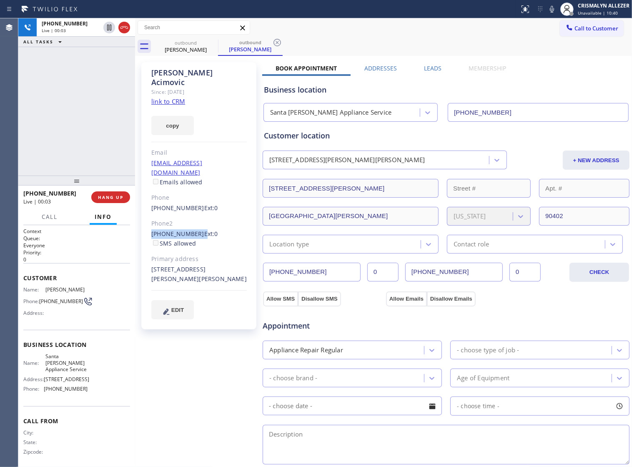
drag, startPoint x: 145, startPoint y: 215, endPoint x: 195, endPoint y: 213, distance: 49.6
click at [195, 213] on div "Alex Acimovic Since: 20 may 2020 link to CRM copy Email aa3@roadrunner.com Emai…" at bounding box center [198, 195] width 115 height 267
copy div "[PHONE_NUMBER]"
click at [101, 197] on span "HANG UP" at bounding box center [110, 197] width 25 height 6
click at [101, 197] on span "COMPLETE" at bounding box center [109, 197] width 29 height 6
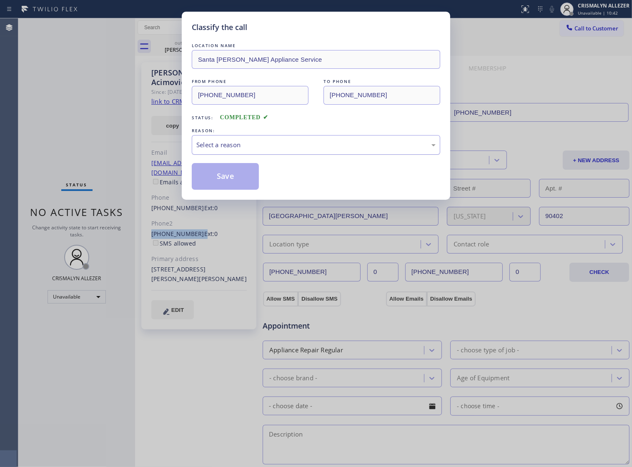
click at [265, 150] on div "Select a reason" at bounding box center [315, 145] width 239 height 10
click at [229, 182] on button "Save" at bounding box center [225, 176] width 67 height 27
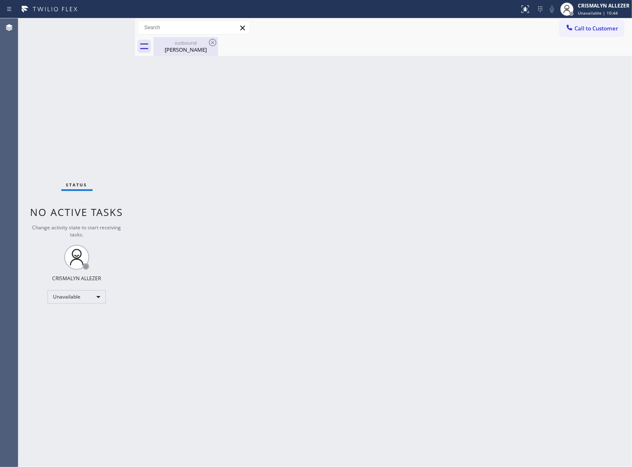
click at [183, 55] on div "outbound Alex Acimovic" at bounding box center [185, 46] width 63 height 19
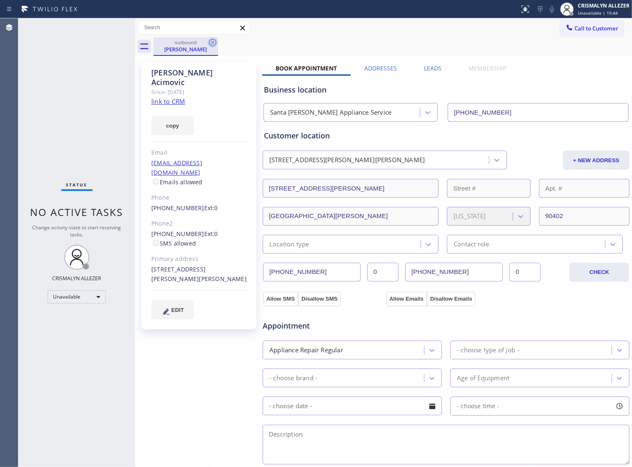
click at [210, 44] on icon at bounding box center [213, 43] width 10 height 10
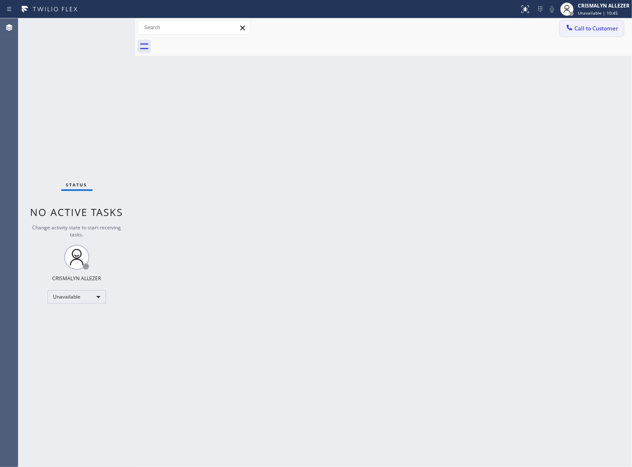
click at [586, 30] on span "Call to Customer" at bounding box center [596, 29] width 44 height 8
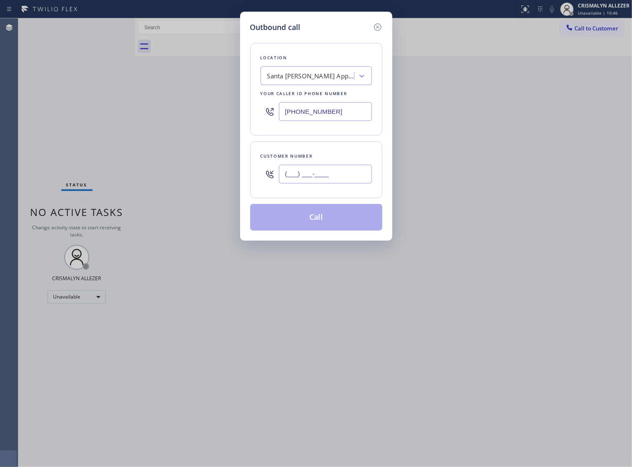
click at [342, 183] on input "(___) ___-____" at bounding box center [325, 174] width 93 height 19
paste input "949) 887-4640"
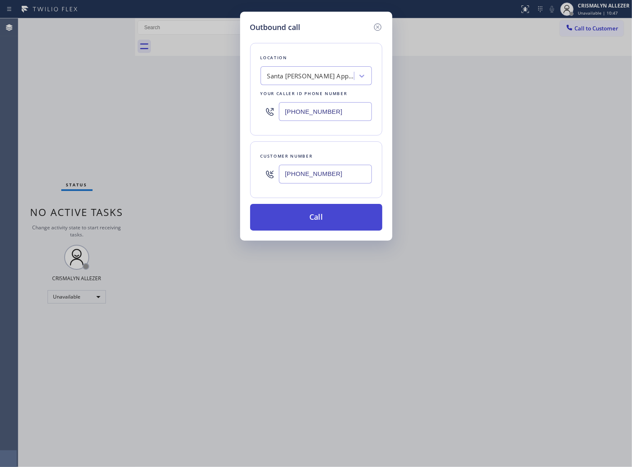
type input "[PHONE_NUMBER]"
click at [321, 230] on button "Call" at bounding box center [316, 217] width 132 height 27
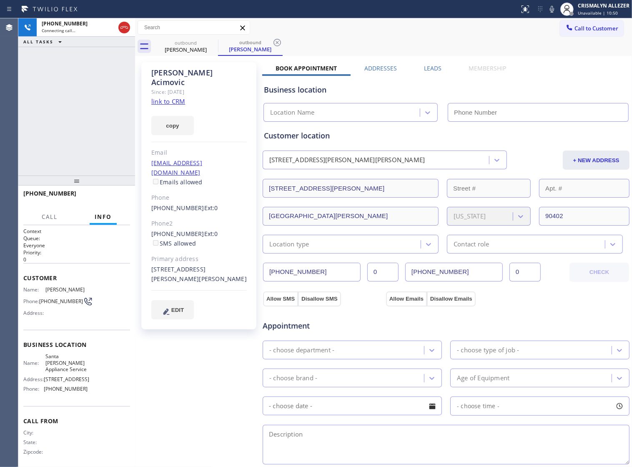
type input "[PHONE_NUMBER]"
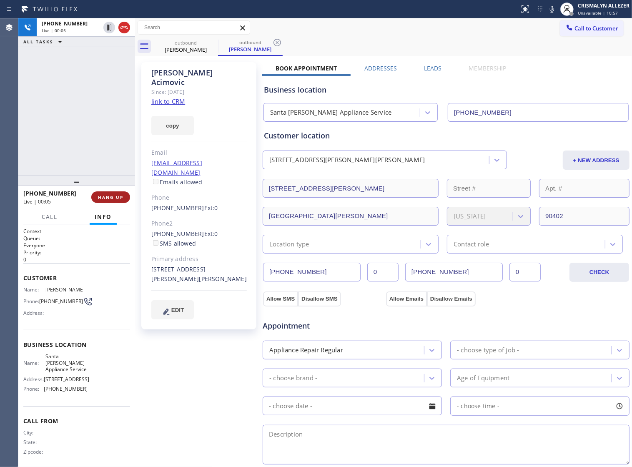
click at [105, 200] on button "HANG UP" at bounding box center [110, 197] width 39 height 12
click at [105, 200] on button "COMPLETE" at bounding box center [109, 197] width 42 height 12
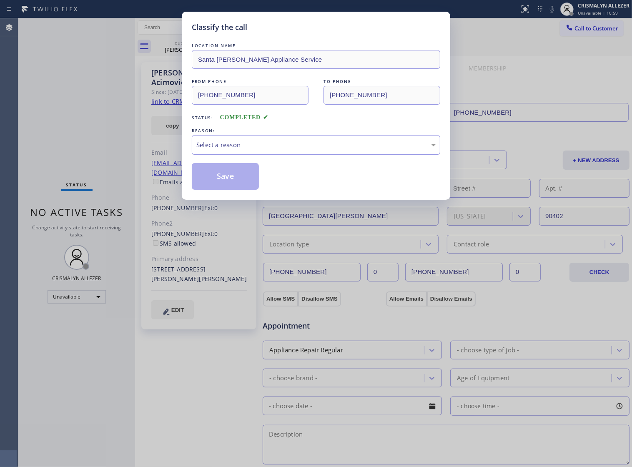
click at [332, 150] on div "Select a reason" at bounding box center [315, 145] width 239 height 10
click at [226, 190] on button "Save" at bounding box center [225, 176] width 67 height 27
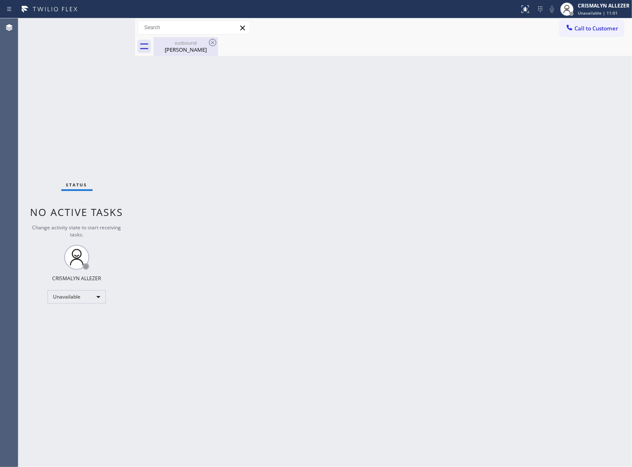
click at [180, 46] on div "Alex Acimovic" at bounding box center [185, 50] width 63 height 8
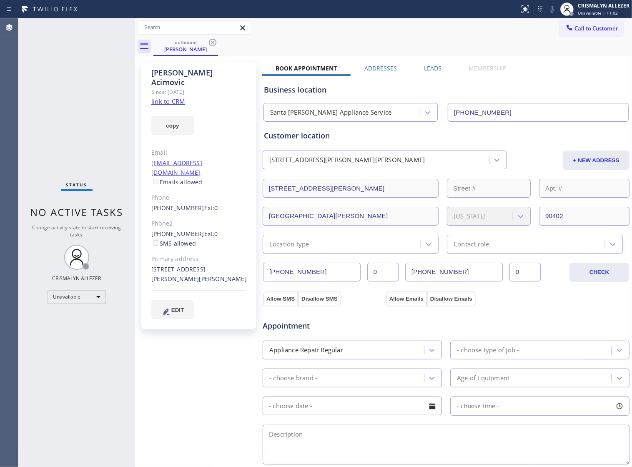
drag, startPoint x: 428, startPoint y: 67, endPoint x: 542, endPoint y: 98, distance: 118.0
click at [429, 68] on label "Leads" at bounding box center [433, 68] width 18 height 8
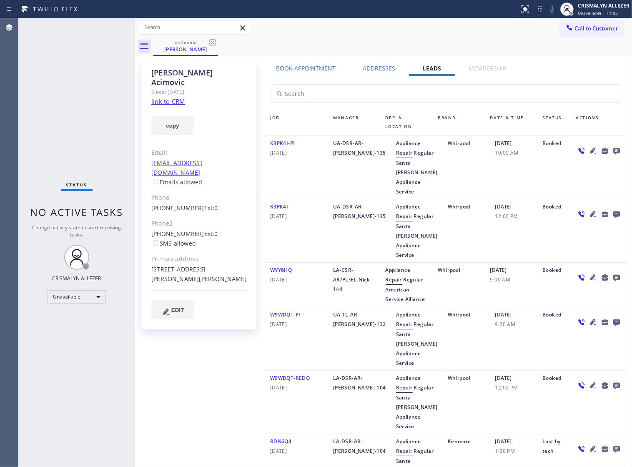
click at [613, 152] on icon at bounding box center [616, 151] width 7 height 7
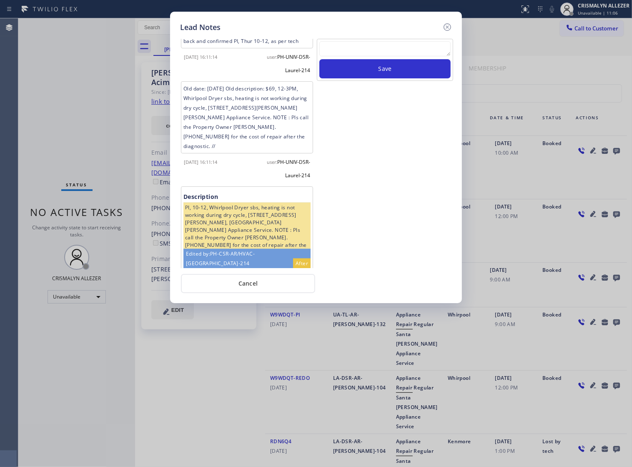
scroll to position [1296, 0]
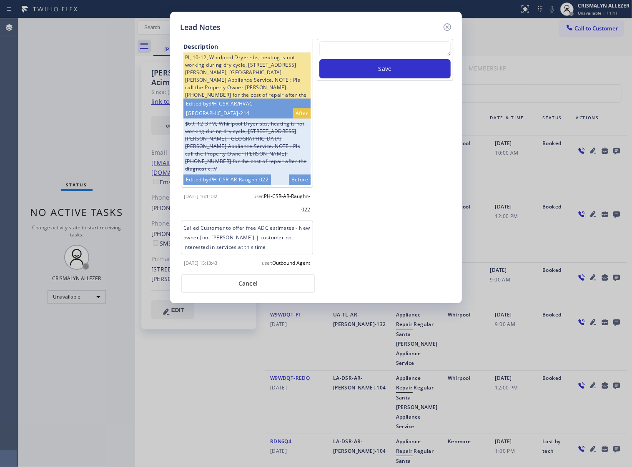
click at [374, 54] on textarea at bounding box center [384, 48] width 131 height 15
paste textarea "no answer | pls xfer if cx calls back"
type textarea "no answer | pls xfer if cx calls back"
click at [386, 78] on button "Save" at bounding box center [384, 68] width 131 height 19
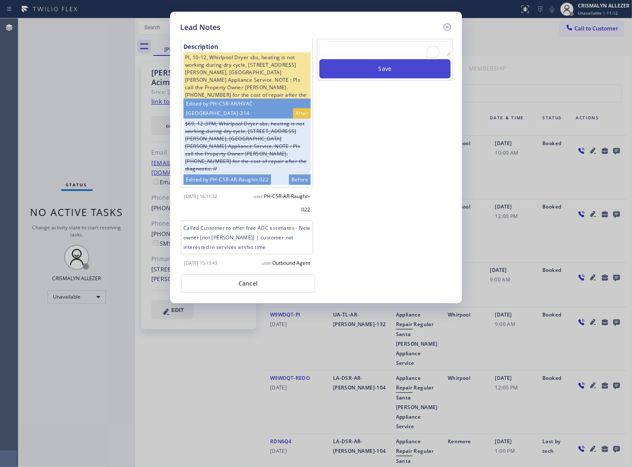
scroll to position [0, 0]
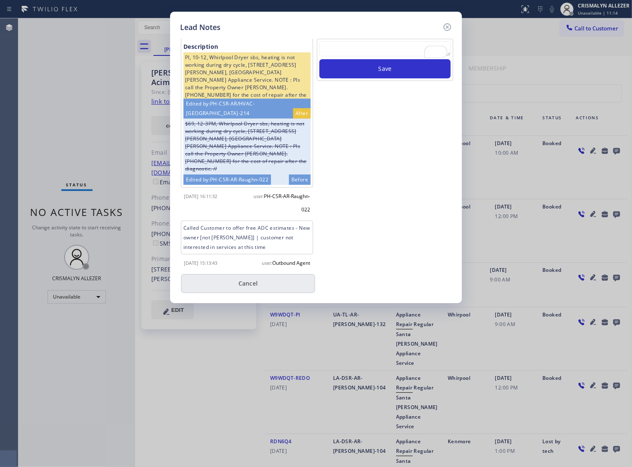
click at [263, 284] on button "Cancel" at bounding box center [248, 283] width 134 height 19
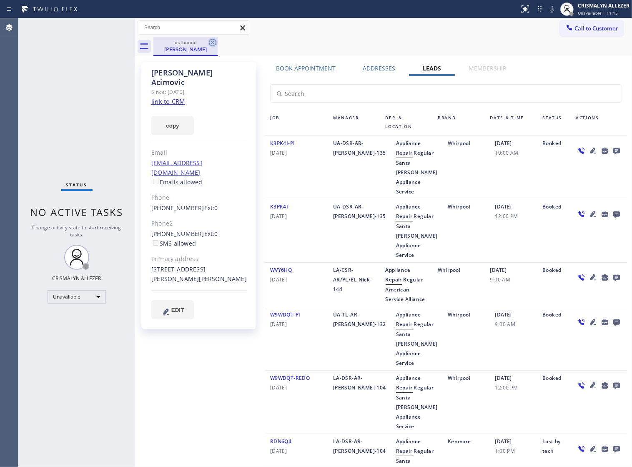
click at [213, 40] on icon at bounding box center [213, 43] width 10 height 10
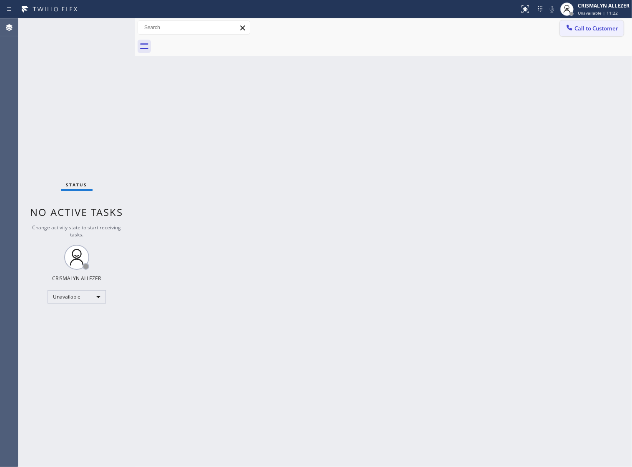
click at [574, 26] on span "Call to Customer" at bounding box center [596, 29] width 44 height 8
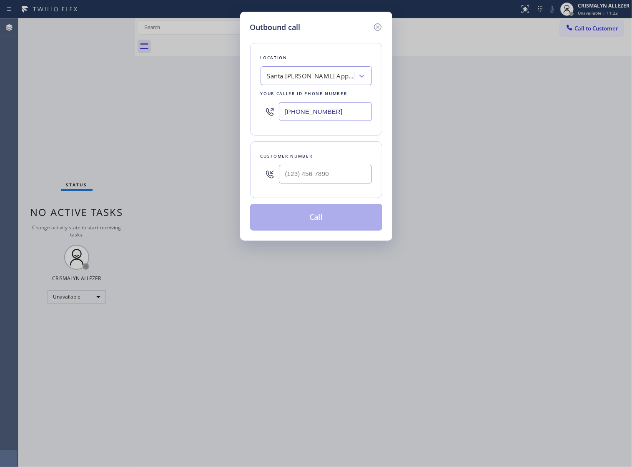
paste input "94) 973-4732"
drag, startPoint x: 358, startPoint y: 113, endPoint x: 154, endPoint y: 61, distance: 210.7
click at [105, 99] on div "Outbound call Location Santa Monica Appliance Service Your caller id phone numb…" at bounding box center [316, 233] width 632 height 467
type input "[PHONE_NUMBER]"
click at [332, 178] on input "(___) ___-____" at bounding box center [325, 174] width 93 height 19
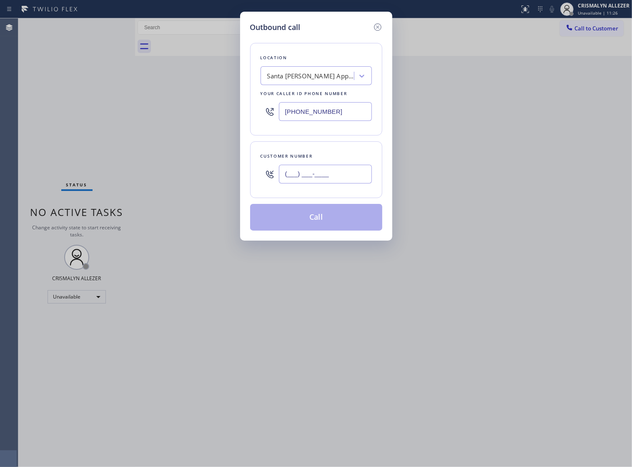
paste input "818) 271-0691"
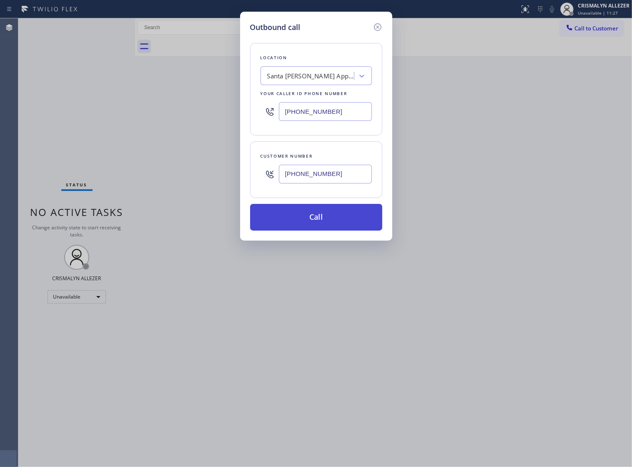
type input "[PHONE_NUMBER]"
click at [325, 230] on button "Call" at bounding box center [316, 217] width 132 height 27
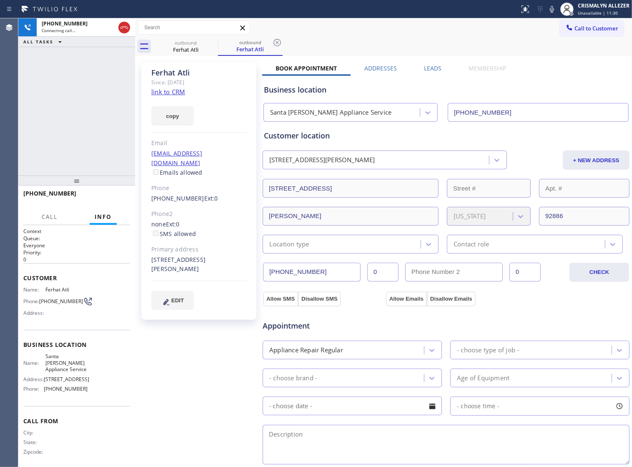
type input "[PHONE_NUMBER]"
click at [172, 92] on link "link to CRM" at bounding box center [168, 92] width 34 height 8
click at [111, 199] on span "HANG UP" at bounding box center [110, 197] width 25 height 6
click at [111, 199] on span "COMPLETE" at bounding box center [109, 197] width 29 height 6
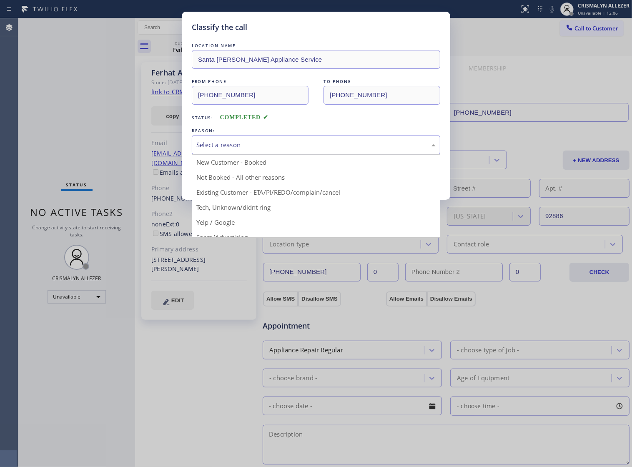
click at [334, 150] on div "Select a reason" at bounding box center [315, 145] width 239 height 10
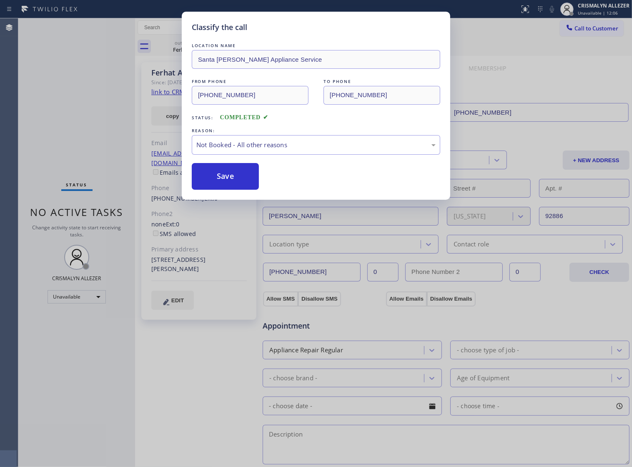
click at [226, 190] on button "Save" at bounding box center [225, 176] width 67 height 27
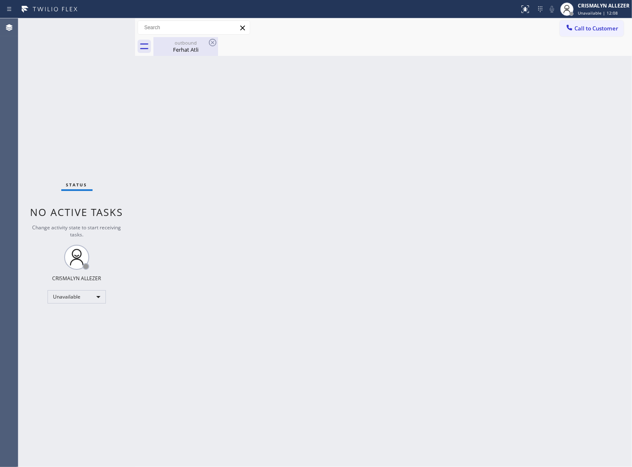
click at [181, 51] on div "Ferhat Atli" at bounding box center [185, 50] width 63 height 8
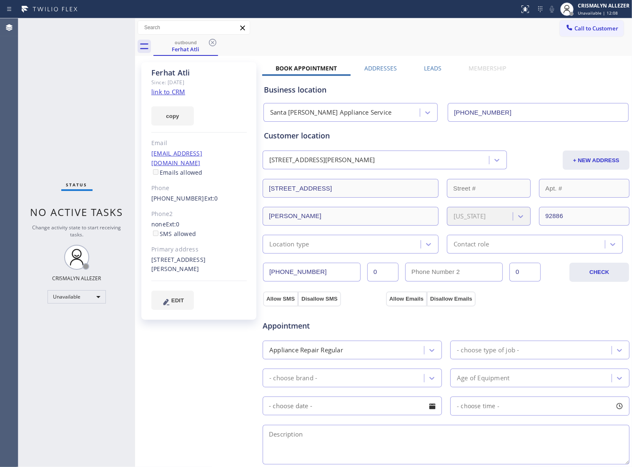
click at [427, 70] on label "Leads" at bounding box center [433, 68] width 18 height 8
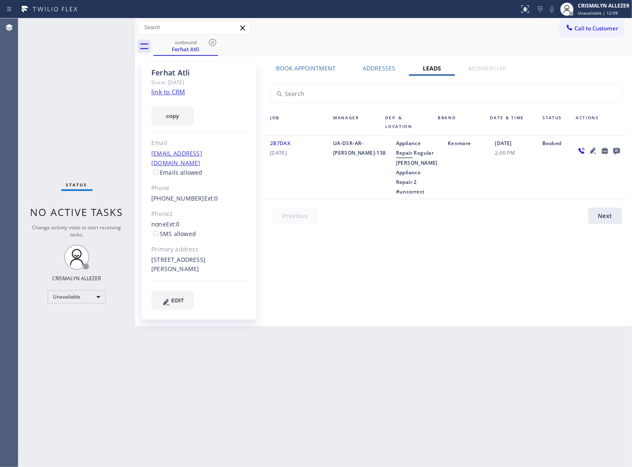
click at [619, 149] on icon at bounding box center [616, 151] width 7 height 7
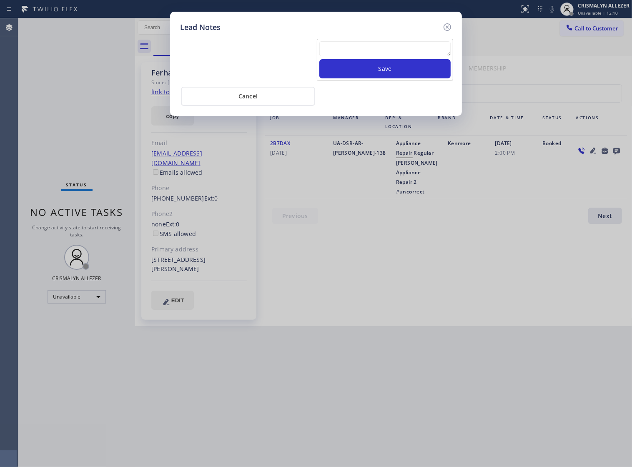
click at [363, 56] on textarea at bounding box center [384, 48] width 131 height 15
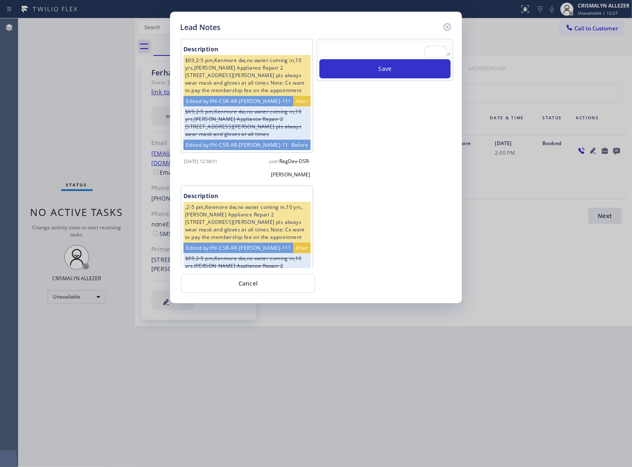
click at [357, 53] on textarea "To enrich screen reader interactions, please activate Accessibility in Grammarl…" at bounding box center [384, 48] width 131 height 15
paste textarea "ALL ARE GOOD, but xfer cx cb"
type textarea "ALL ARE GOOD, but xfer cx cb"
click at [381, 73] on button "Save" at bounding box center [384, 68] width 131 height 19
click at [238, 293] on button "Cancel" at bounding box center [248, 283] width 134 height 19
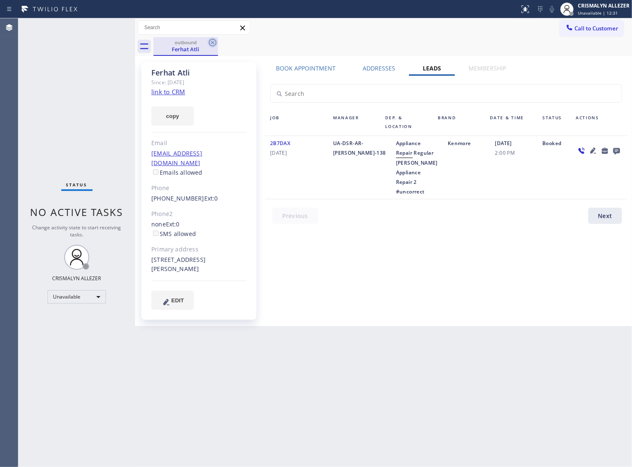
click at [212, 42] on icon at bounding box center [213, 43] width 8 height 8
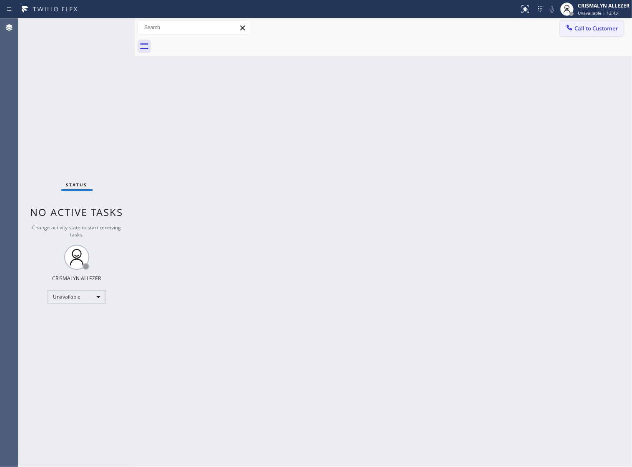
click at [585, 28] on span "Call to Customer" at bounding box center [596, 29] width 44 height 8
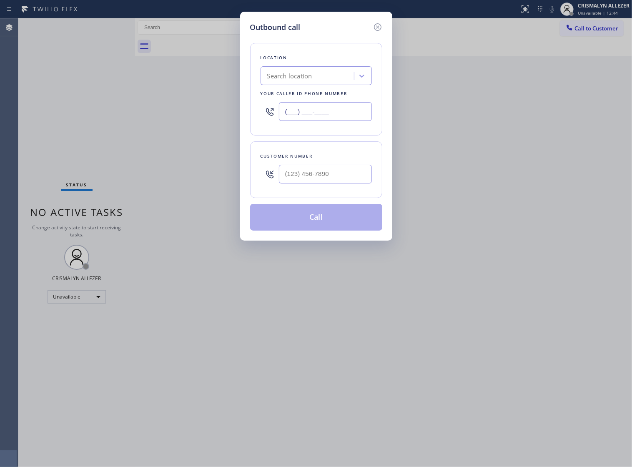
drag, startPoint x: 365, startPoint y: 120, endPoint x: 100, endPoint y: 109, distance: 264.8
click at [98, 111] on div "Outbound call Location Search location Your caller id phone number (___) ___-__…" at bounding box center [316, 233] width 632 height 467
paste input "714) 203-2694"
type input "(714) 203-2694"
click at [355, 181] on input "(___) ___-____" at bounding box center [325, 174] width 93 height 19
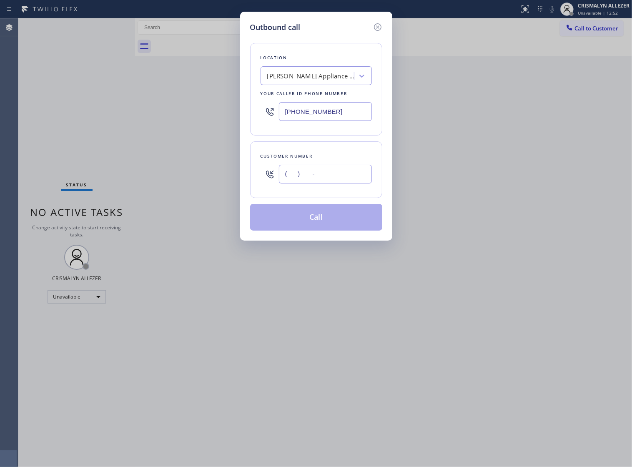
paste input "702) 587-2657"
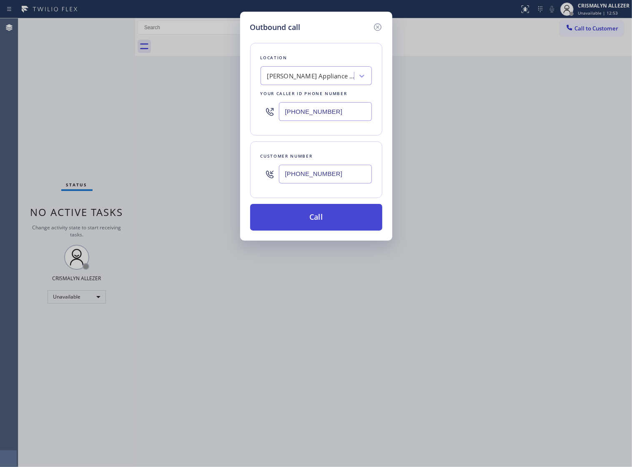
type input "(702) 587-2657"
click at [323, 226] on button "Call" at bounding box center [316, 217] width 132 height 27
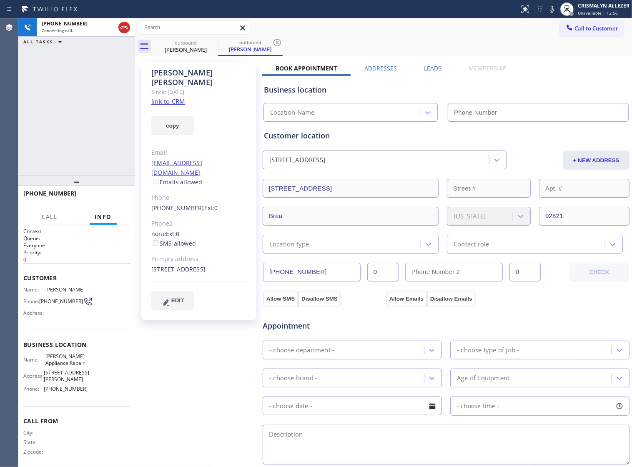
click at [163, 97] on link "link to CRM" at bounding box center [168, 101] width 34 height 8
type input "(714) 203-2694"
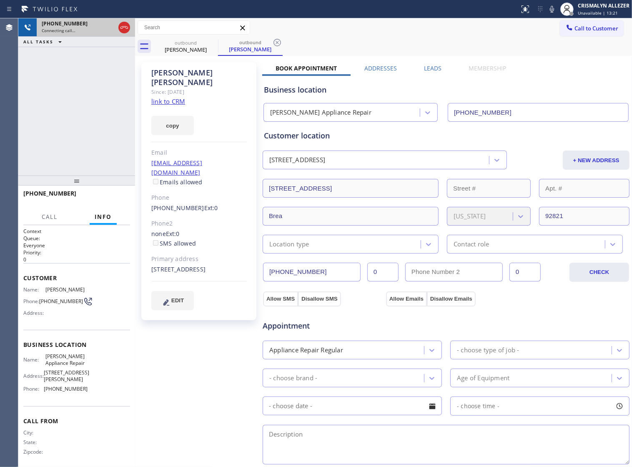
click at [116, 29] on div "+17025872657 Connecting call…" at bounding box center [77, 27] width 80 height 18
click at [123, 31] on icon at bounding box center [124, 28] width 10 height 10
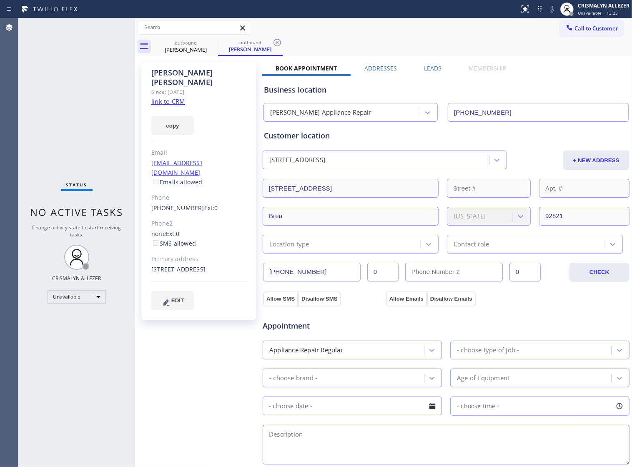
click at [428, 66] on label "Leads" at bounding box center [433, 68] width 18 height 8
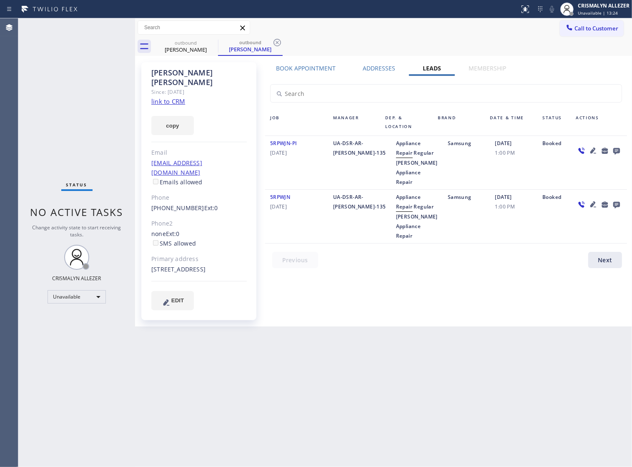
click at [617, 153] on icon at bounding box center [616, 150] width 10 height 10
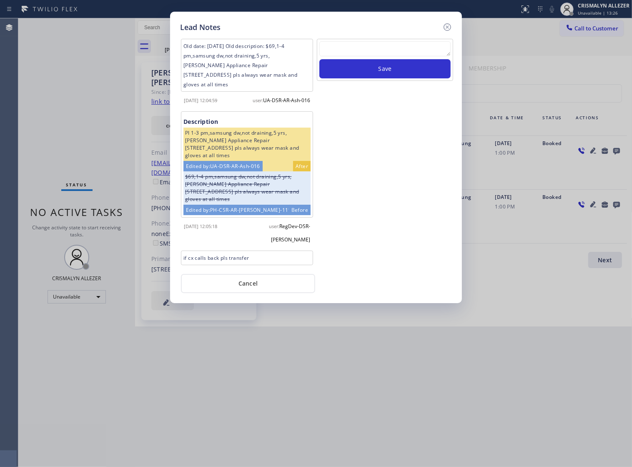
click at [376, 56] on textarea at bounding box center [384, 48] width 131 height 15
paste textarea "no answer | pls xfer if cx calls back"
type textarea "no answer | pls xfer if cx calls back"
click at [390, 78] on button "Save" at bounding box center [384, 68] width 131 height 19
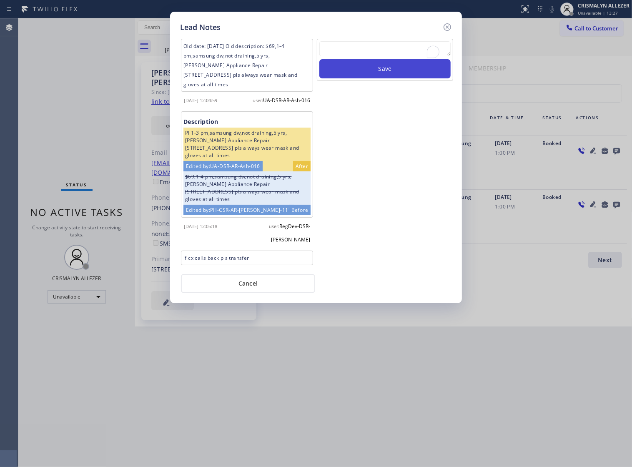
scroll to position [0, 0]
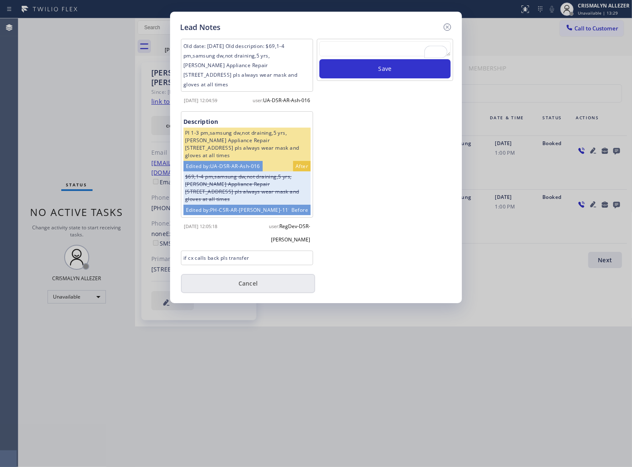
click at [258, 290] on button "Cancel" at bounding box center [248, 283] width 134 height 19
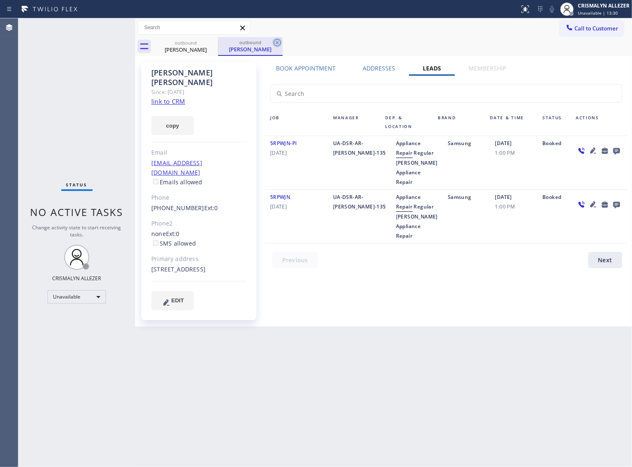
click at [275, 46] on icon at bounding box center [277, 43] width 10 height 10
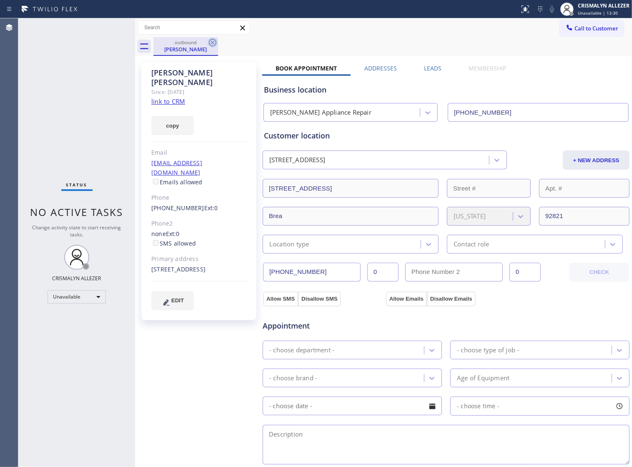
click at [212, 40] on icon at bounding box center [213, 43] width 10 height 10
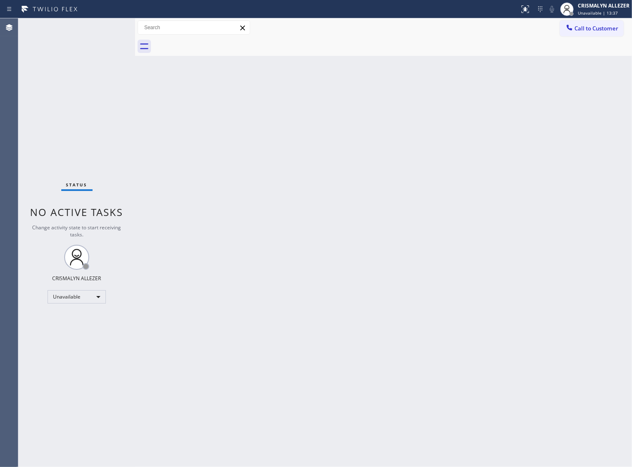
drag, startPoint x: 600, startPoint y: 29, endPoint x: 574, endPoint y: 49, distance: 32.8
click at [601, 29] on span "Call to Customer" at bounding box center [596, 29] width 44 height 8
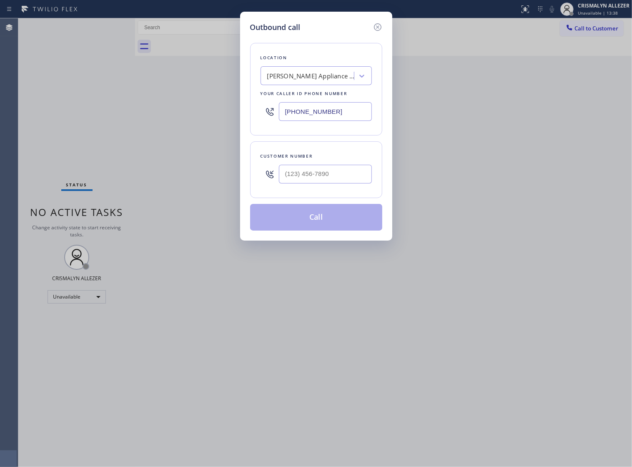
drag, startPoint x: 354, startPoint y: 117, endPoint x: 90, endPoint y: 107, distance: 264.4
click at [134, 111] on div "Outbound call Location Yorba Linda Appliance Repair Your caller id phone number…" at bounding box center [316, 233] width 632 height 467
paste input "855) 731-4952"
type input "[PHONE_NUMBER]"
click at [338, 183] on input "(___) ___-____" at bounding box center [325, 174] width 93 height 19
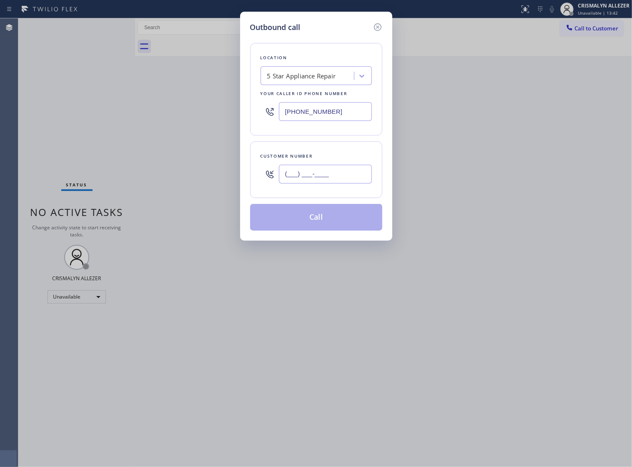
paste input "310) 591-6155"
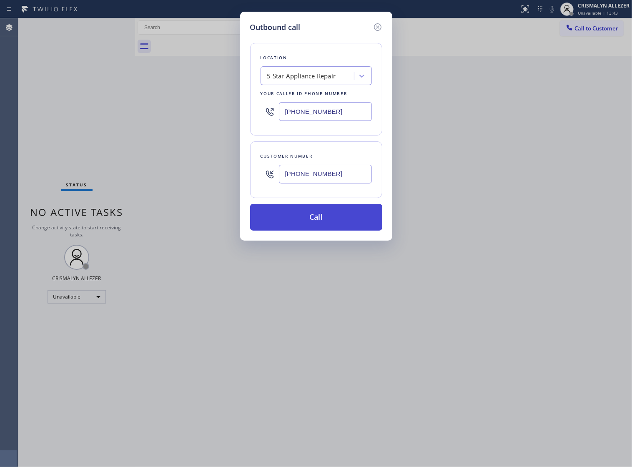
type input "[PHONE_NUMBER]"
click at [317, 230] on button "Call" at bounding box center [316, 217] width 132 height 27
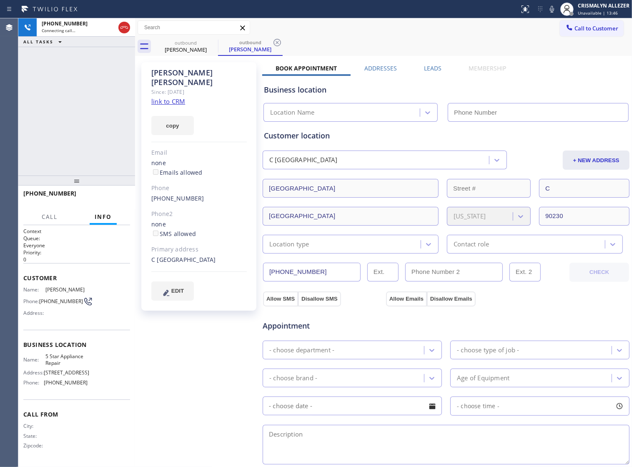
click at [163, 97] on link "link to CRM" at bounding box center [168, 101] width 34 height 8
type input "[PHONE_NUMBER]"
click at [107, 199] on span "HANG UP" at bounding box center [110, 197] width 25 height 6
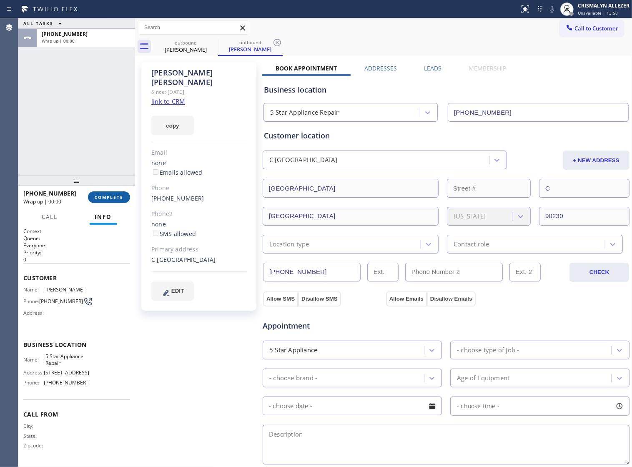
click at [107, 199] on span "COMPLETE" at bounding box center [109, 197] width 29 height 6
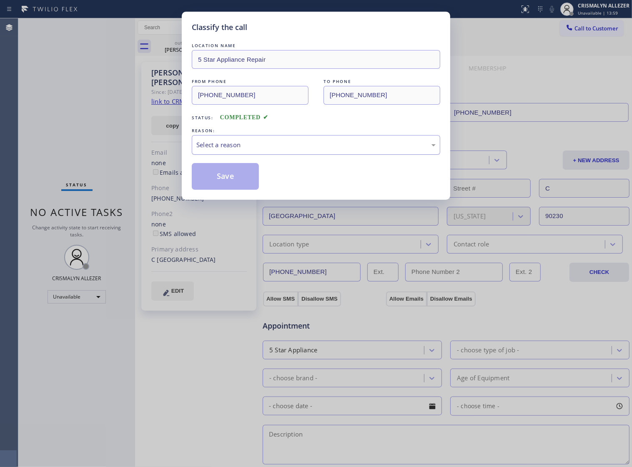
click at [319, 150] on div "Select a reason" at bounding box center [315, 145] width 239 height 10
click at [224, 190] on button "Save" at bounding box center [225, 176] width 67 height 27
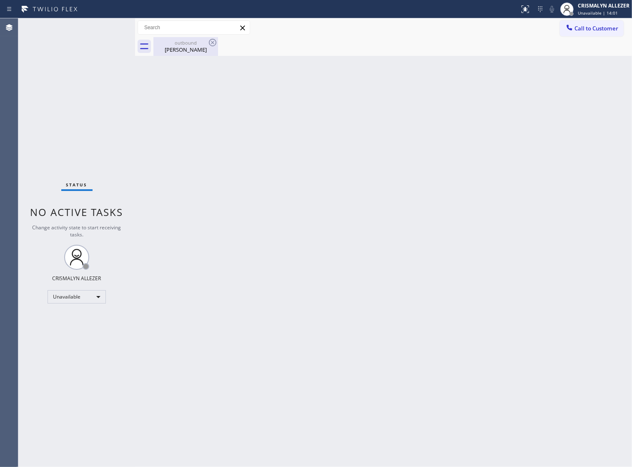
click at [192, 51] on div "Deanine Sabet" at bounding box center [185, 50] width 63 height 8
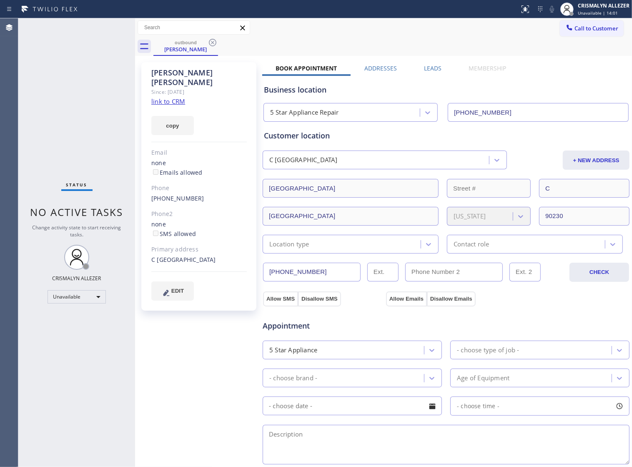
click at [441, 66] on div "Leads" at bounding box center [432, 70] width 45 height 12
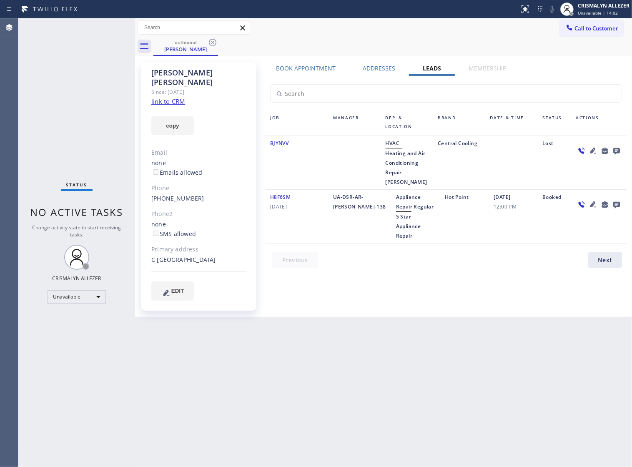
click at [615, 151] on icon at bounding box center [616, 151] width 7 height 7
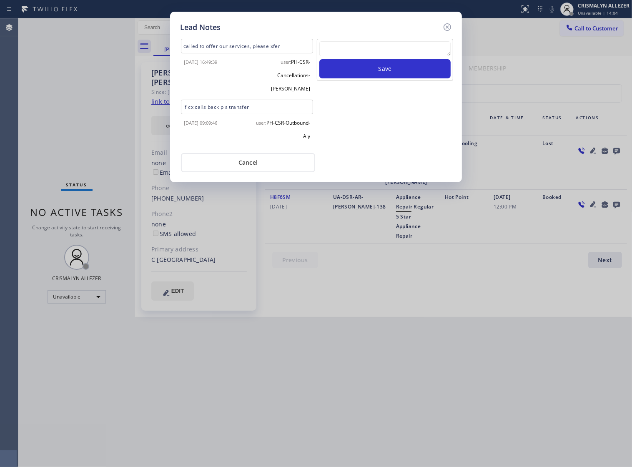
click at [347, 50] on textarea at bounding box center [384, 48] width 131 height 15
paste textarea "no answer | pls xfer if cx calls back"
type textarea "no answer | pls xfer if cx calls back"
click at [365, 78] on button "Save" at bounding box center [384, 68] width 131 height 19
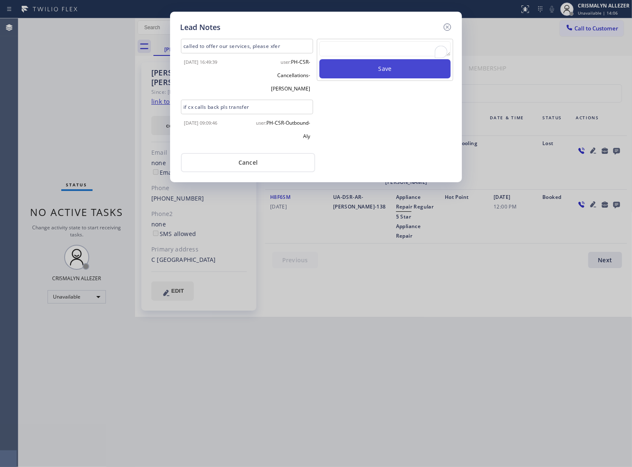
scroll to position [0, 0]
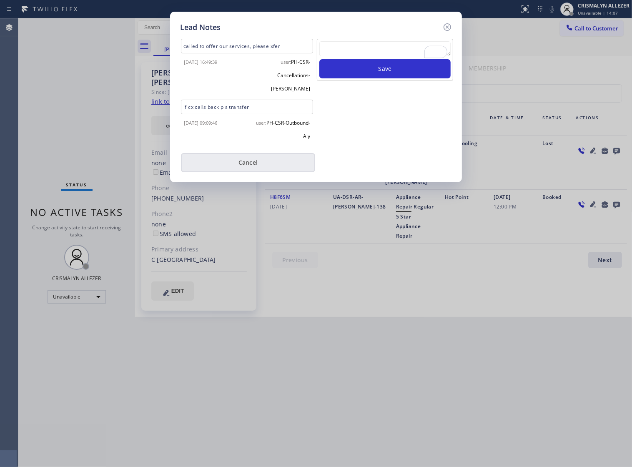
click at [250, 153] on button "Cancel" at bounding box center [248, 162] width 134 height 19
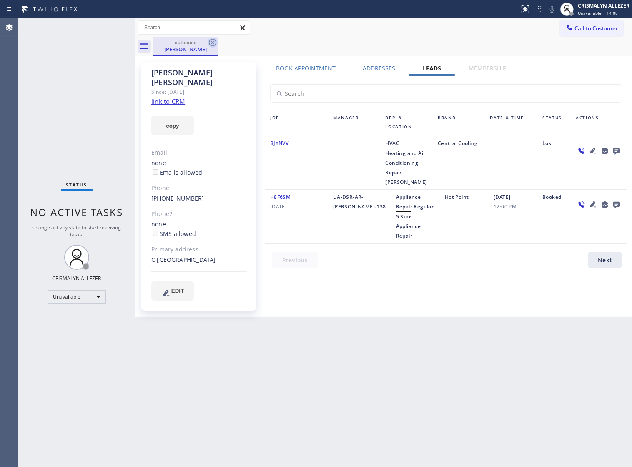
click at [212, 42] on icon at bounding box center [213, 43] width 8 height 8
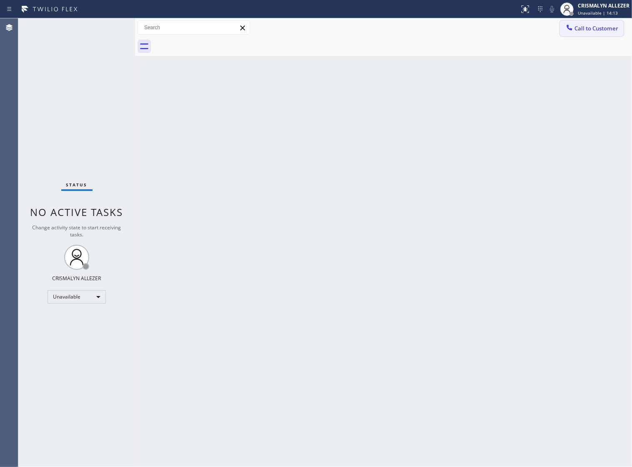
click at [574, 30] on span "Call to Customer" at bounding box center [596, 29] width 44 height 8
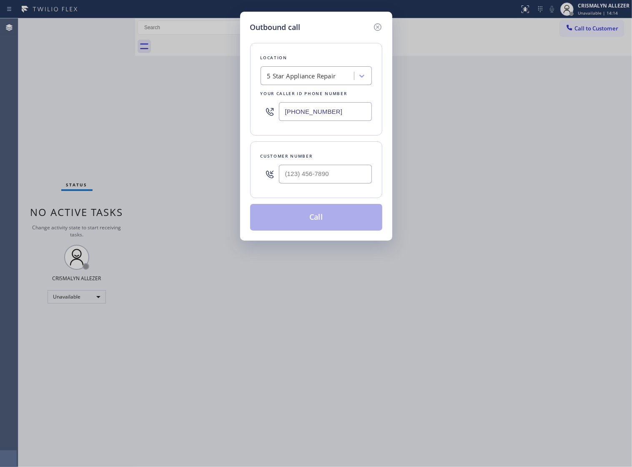
paste input "714) 203-2340"
drag, startPoint x: 355, startPoint y: 119, endPoint x: 52, endPoint y: 114, distance: 302.6
click at [75, 118] on div "Outbound call Location 5 Star Appliance Repair Your caller id phone number (855…" at bounding box center [316, 233] width 632 height 467
type input "(714) 203-2340"
click at [336, 178] on input "(___) ___-____" at bounding box center [325, 174] width 93 height 19
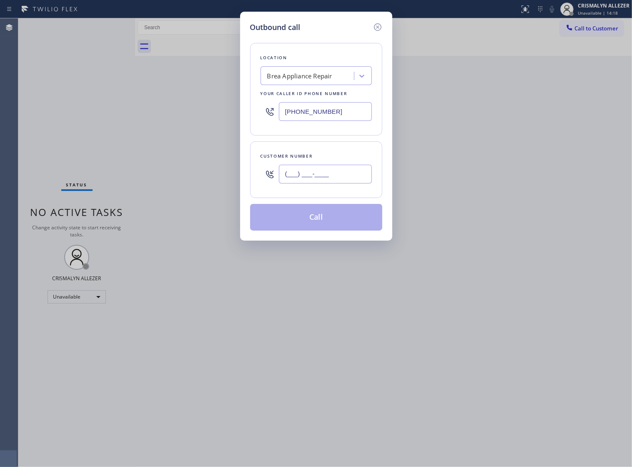
paste input "951) 217-5151"
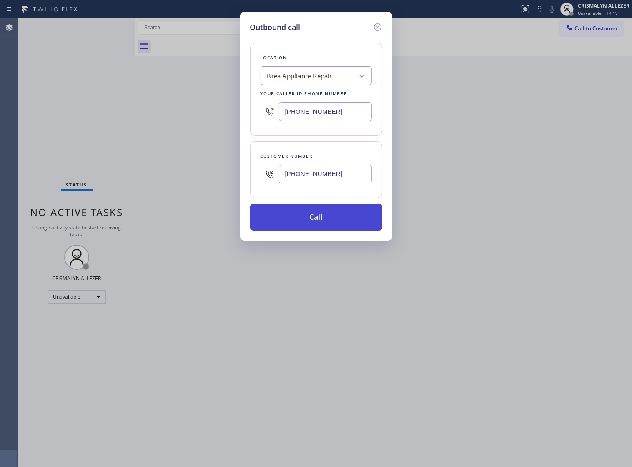
type input "(951) 217-5151"
click at [321, 221] on button "Call" at bounding box center [316, 217] width 132 height 27
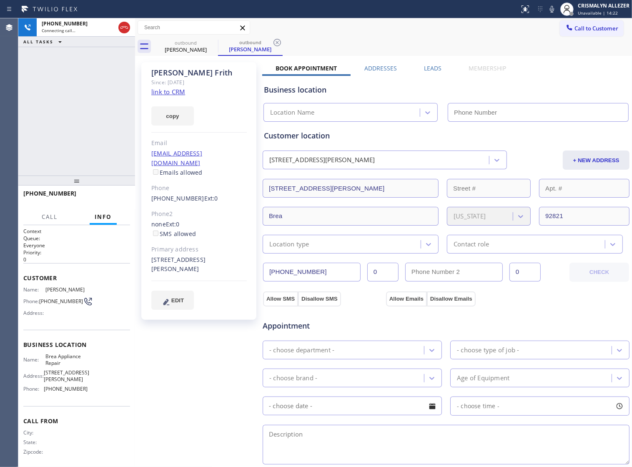
click at [174, 90] on link "link to CRM" at bounding box center [168, 92] width 34 height 8
type input "(714) 203-2340"
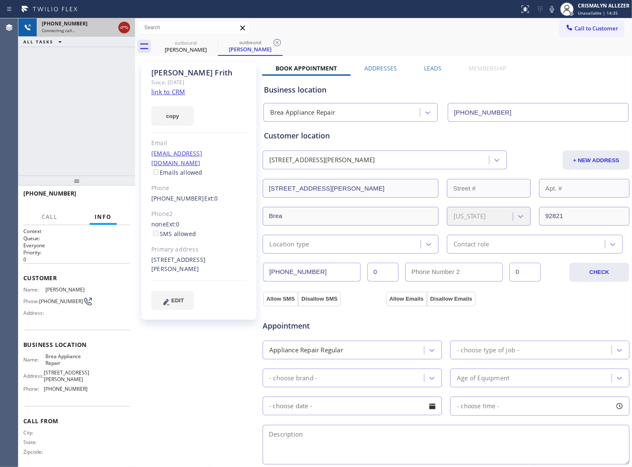
click at [120, 30] on icon at bounding box center [124, 28] width 10 height 10
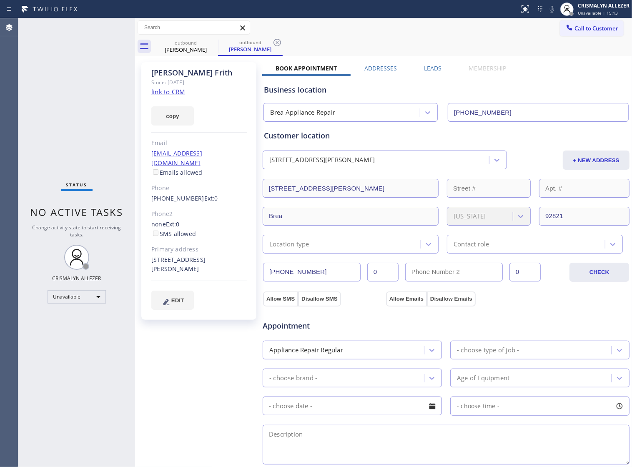
click at [424, 65] on label "Leads" at bounding box center [433, 68] width 18 height 8
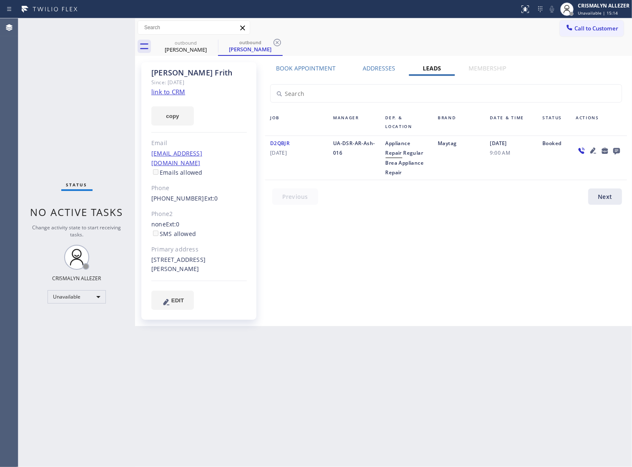
click at [614, 151] on icon at bounding box center [616, 151] width 7 height 7
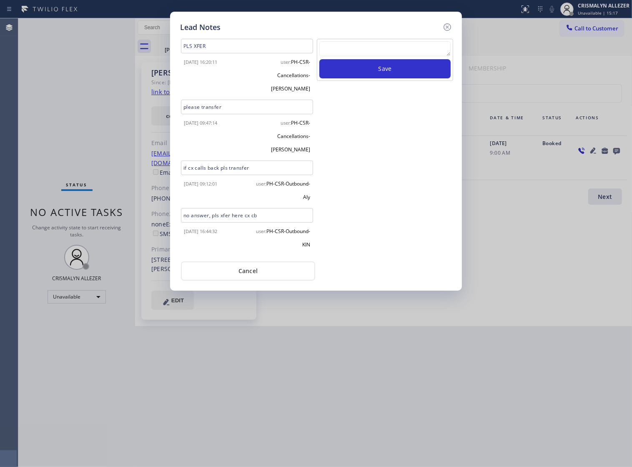
click at [348, 59] on div at bounding box center [384, 50] width 131 height 18
click at [354, 56] on textarea "To enrich screen reader interactions, please activate Accessibility in Grammarl…" at bounding box center [384, 48] width 131 height 15
paste textarea "no answer | pls xfer if cx calls back"
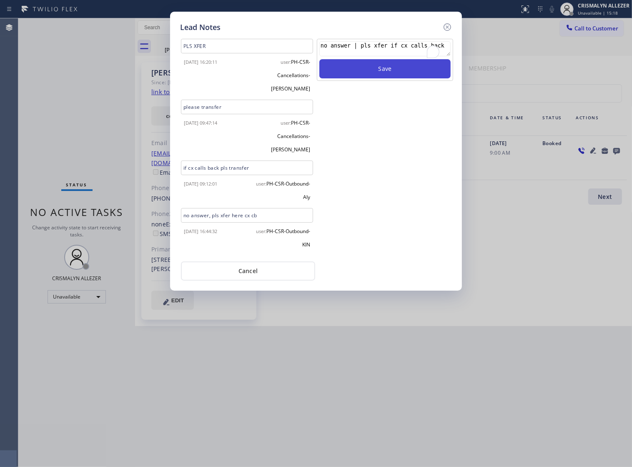
type textarea "no answer | pls xfer if cx calls back"
click at [373, 74] on button "Save" at bounding box center [384, 68] width 131 height 19
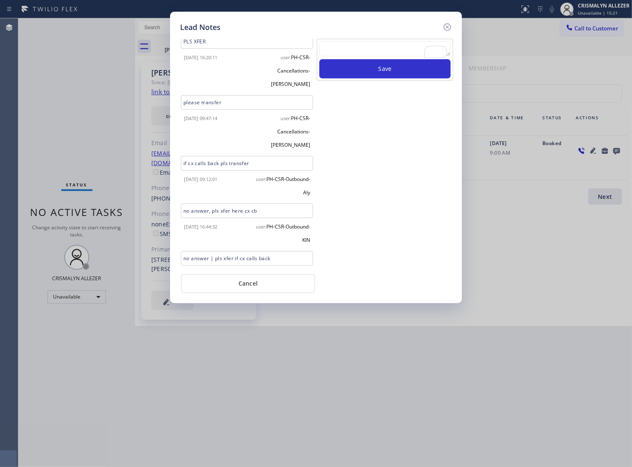
scroll to position [6, 0]
click at [249, 280] on button "Cancel" at bounding box center [248, 283] width 134 height 19
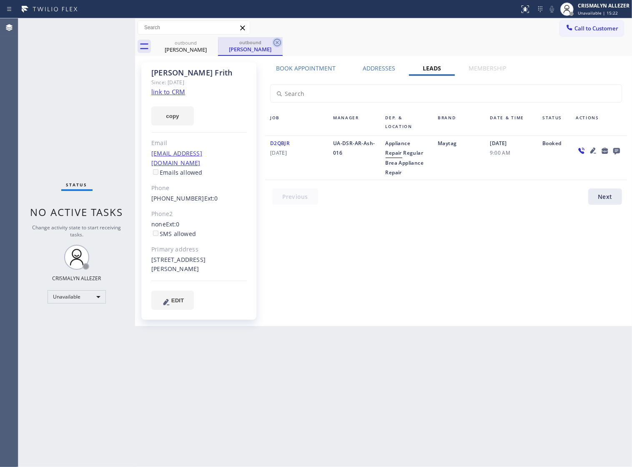
click at [275, 42] on icon at bounding box center [277, 43] width 10 height 10
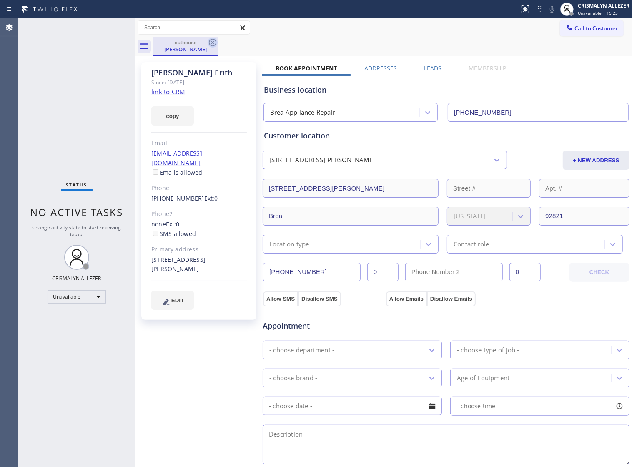
click at [215, 42] on icon at bounding box center [213, 43] width 10 height 10
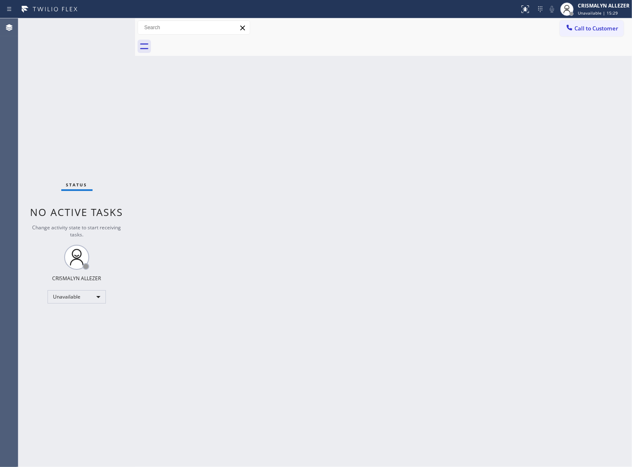
click at [601, 25] on span "Call to Customer" at bounding box center [596, 29] width 44 height 8
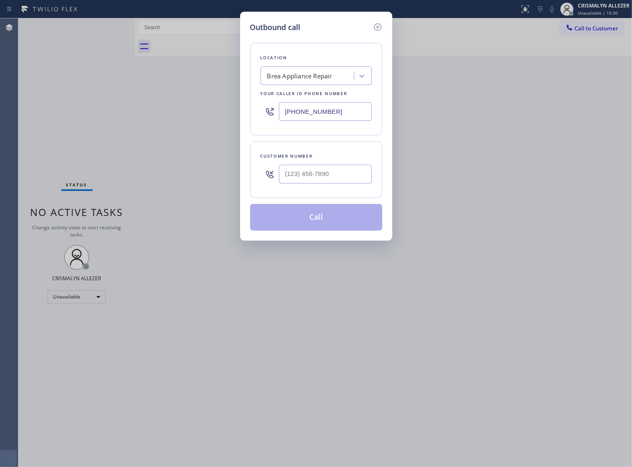
drag, startPoint x: 357, startPoint y: 120, endPoint x: 98, endPoint y: 110, distance: 258.6
click at [161, 114] on div "Outbound call Location Brea Appliance Repair Your caller id phone number [PHONE…" at bounding box center [316, 233] width 632 height 467
paste input "86) 460-4946"
type input "[PHONE_NUMBER]"
click at [335, 183] on input "(___) ___-____" at bounding box center [325, 174] width 93 height 19
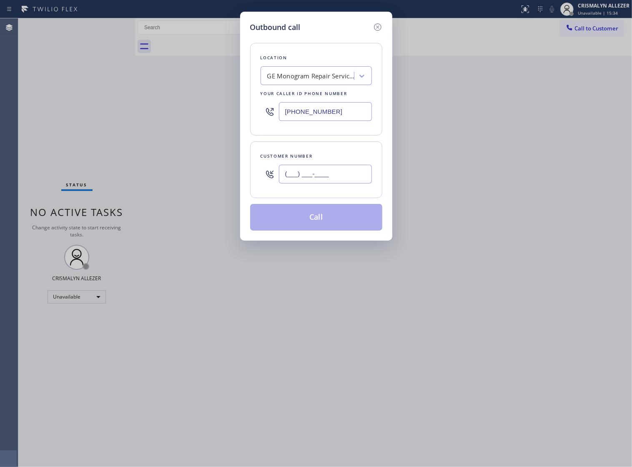
paste input "617) 930-2509"
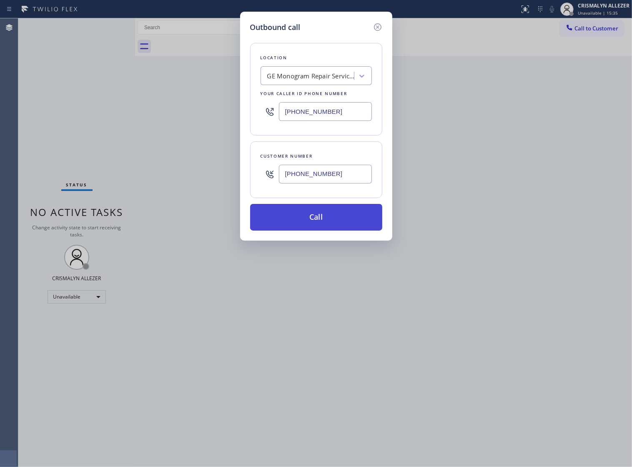
type input "[PHONE_NUMBER]"
click at [323, 230] on button "Call" at bounding box center [316, 217] width 132 height 27
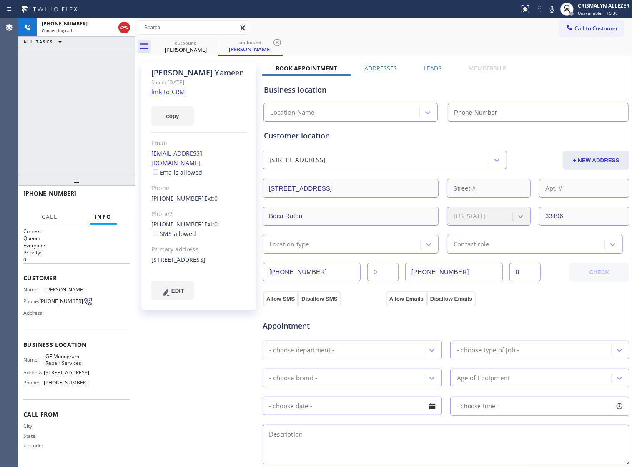
click at [155, 93] on link "link to CRM" at bounding box center [168, 92] width 34 height 8
type input "[PHONE_NUMBER]"
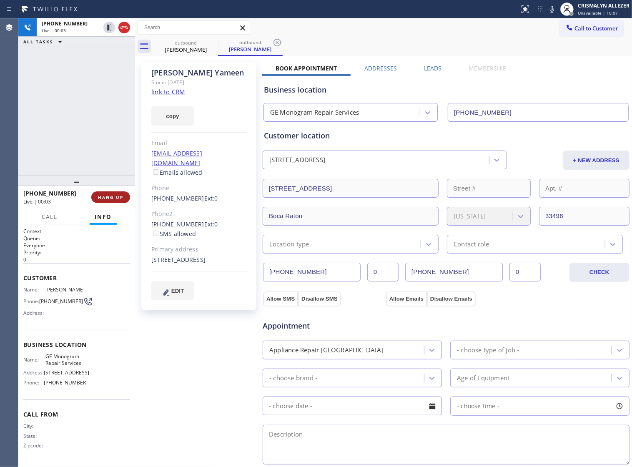
click at [105, 193] on button "HANG UP" at bounding box center [110, 197] width 39 height 12
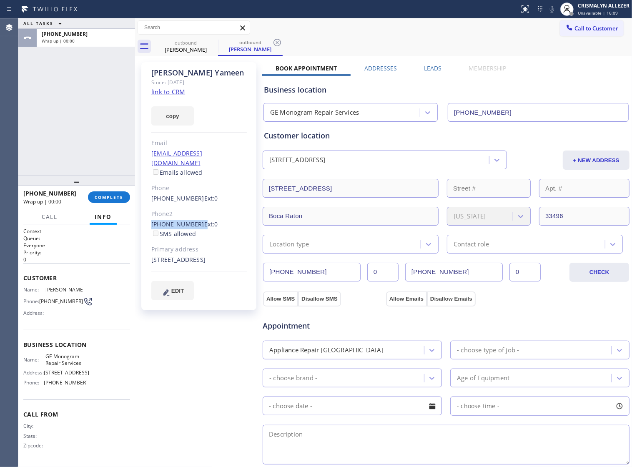
drag, startPoint x: 149, startPoint y: 213, endPoint x: 195, endPoint y: 215, distance: 45.9
click at [195, 215] on div "[PERSON_NAME] Since: [DATE] link to CRM copy Email [EMAIL_ADDRESS][DOMAIN_NAME]…" at bounding box center [198, 186] width 115 height 248
copy div "[PHONE_NUMBER]"
click at [104, 194] on span "COMPLETE" at bounding box center [109, 197] width 29 height 6
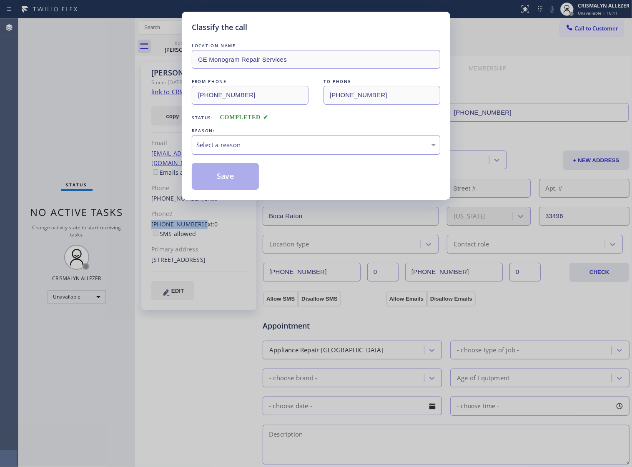
click at [332, 150] on div "Select a reason" at bounding box center [315, 145] width 239 height 10
click at [228, 180] on button "Save" at bounding box center [225, 176] width 67 height 27
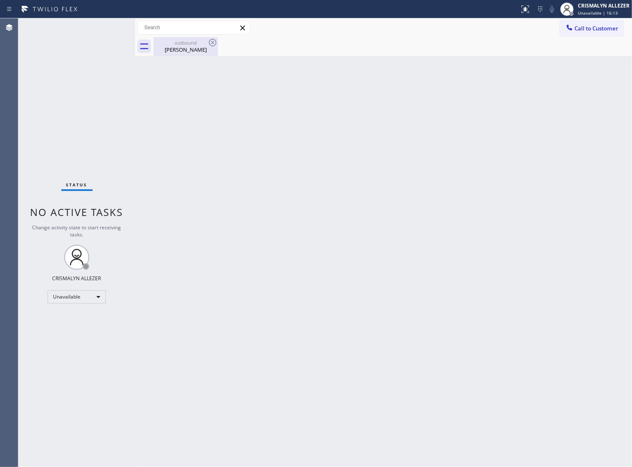
click at [184, 49] on div "[PERSON_NAME]" at bounding box center [185, 50] width 63 height 8
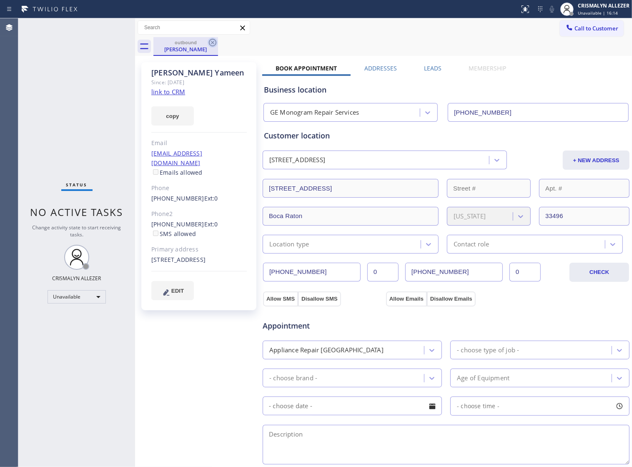
click at [209, 44] on icon at bounding box center [213, 43] width 10 height 10
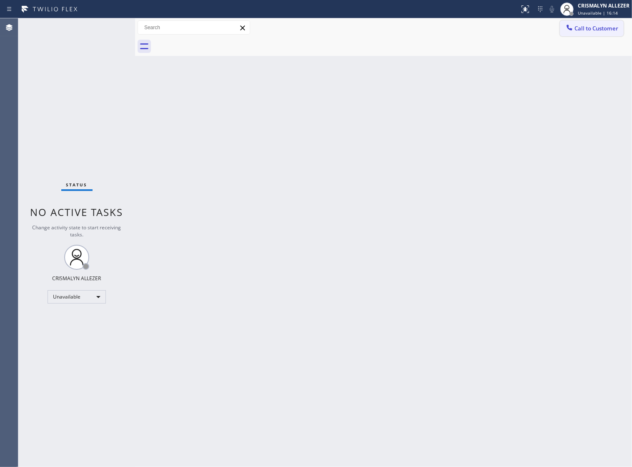
click at [574, 30] on span "Call to Customer" at bounding box center [596, 29] width 44 height 8
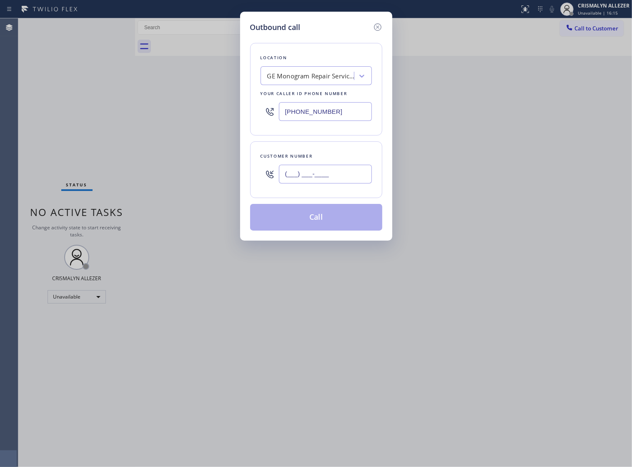
click at [348, 183] on input "(___) ___-____" at bounding box center [325, 174] width 93 height 19
paste input "561) 997-5659"
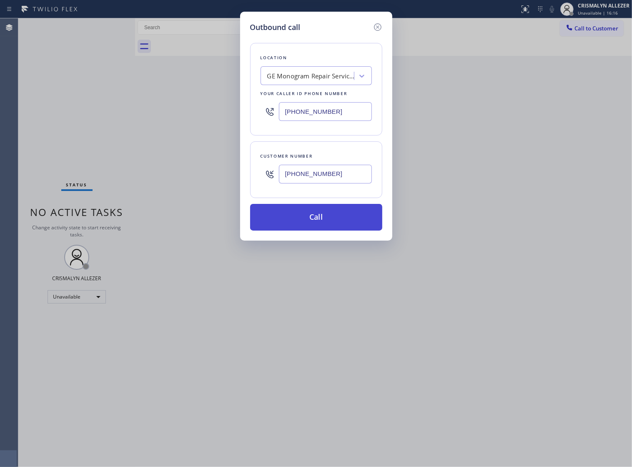
type input "[PHONE_NUMBER]"
click at [322, 222] on button "Call" at bounding box center [316, 217] width 132 height 27
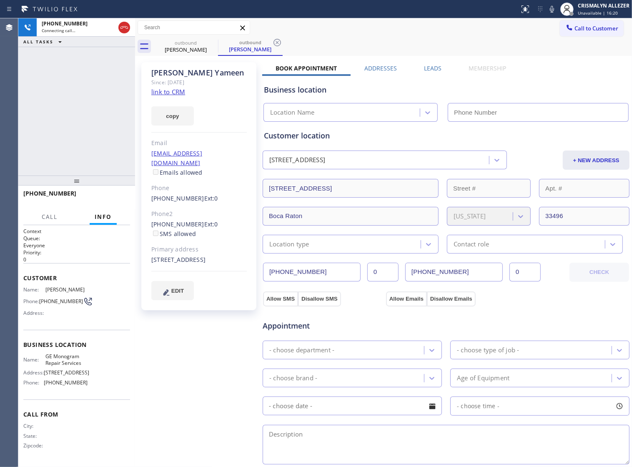
type input "[PHONE_NUMBER]"
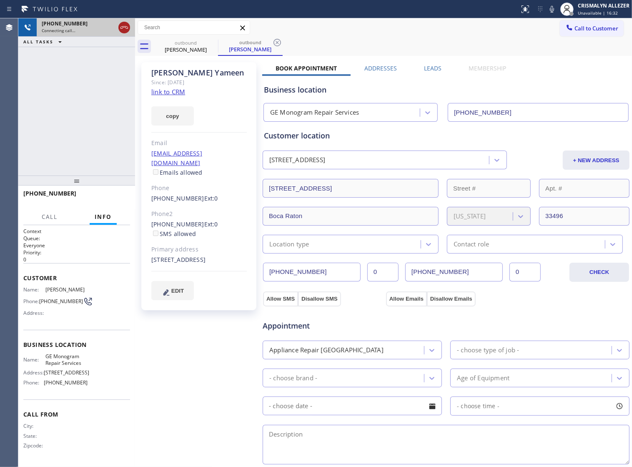
click at [124, 30] on icon at bounding box center [124, 28] width 10 height 10
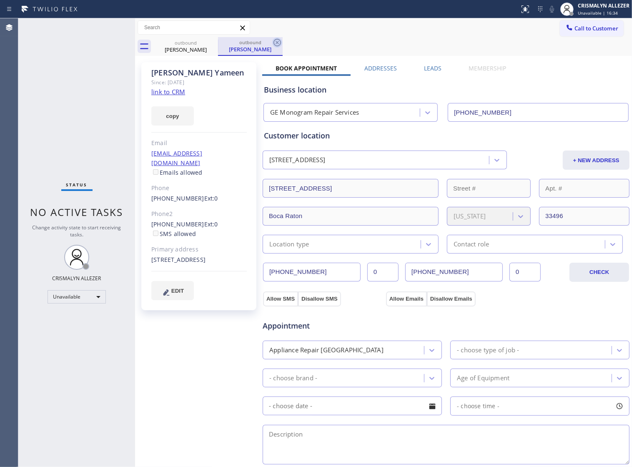
click at [278, 43] on icon at bounding box center [277, 43] width 10 height 10
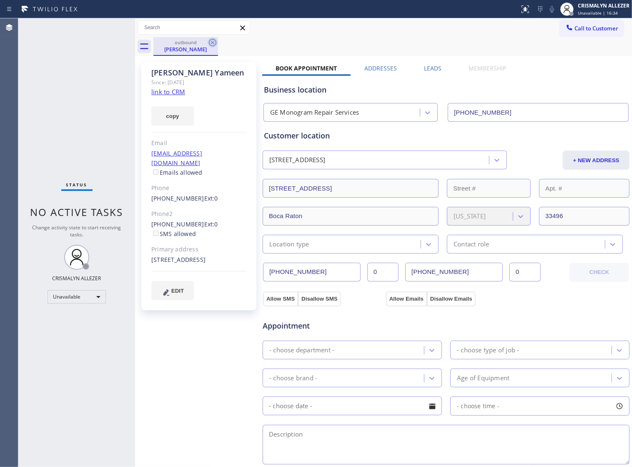
click at [211, 42] on icon at bounding box center [213, 43] width 10 height 10
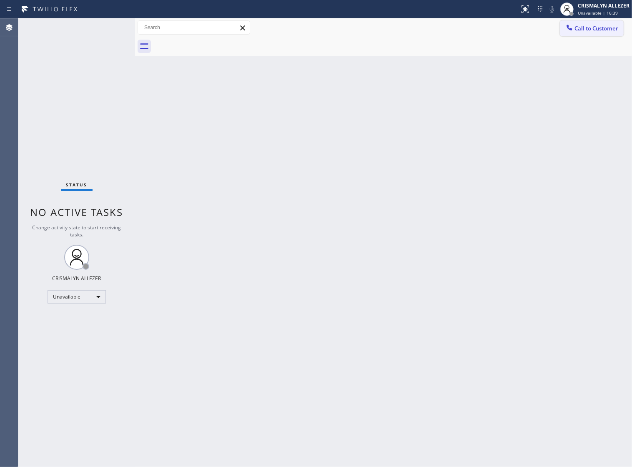
click at [594, 30] on span "Call to Customer" at bounding box center [596, 29] width 44 height 8
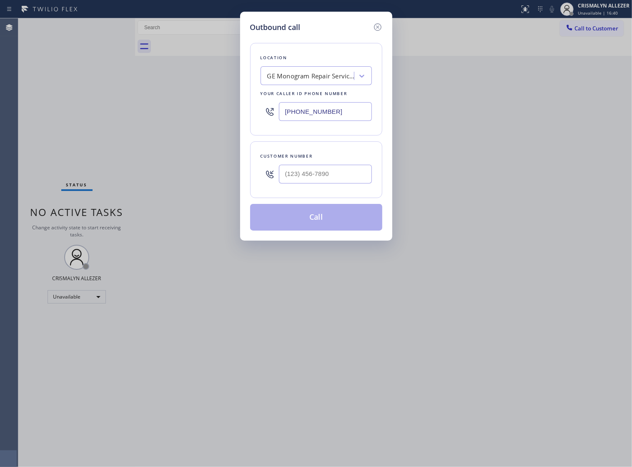
paste input "818) 208-5710"
drag, startPoint x: 340, startPoint y: 112, endPoint x: 61, endPoint y: 108, distance: 279.2
click at [67, 109] on div "Outbound call Location GE Monogram Repair Services Your caller id phone number …" at bounding box center [316, 233] width 632 height 467
type input "[PHONE_NUMBER]"
click at [356, 183] on input "(___) ___-____" at bounding box center [325, 174] width 93 height 19
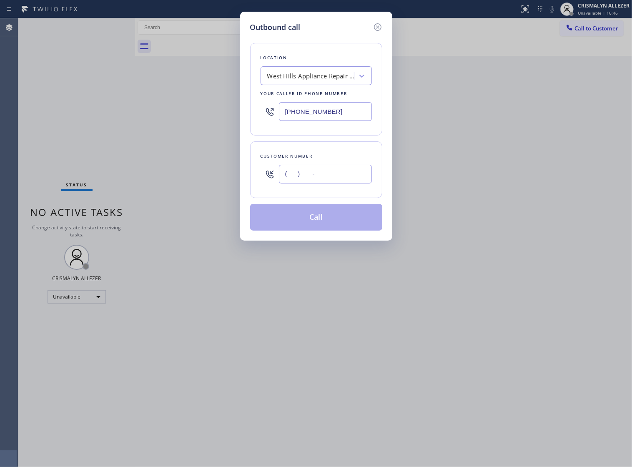
paste input "805) 873-0675"
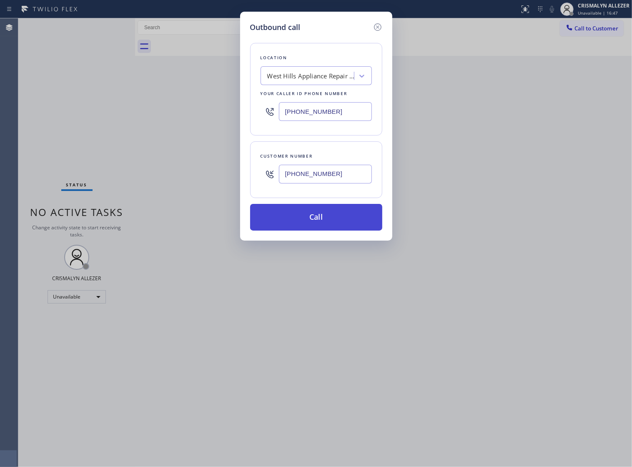
type input "[PHONE_NUMBER]"
click at [326, 226] on button "Call" at bounding box center [316, 217] width 132 height 27
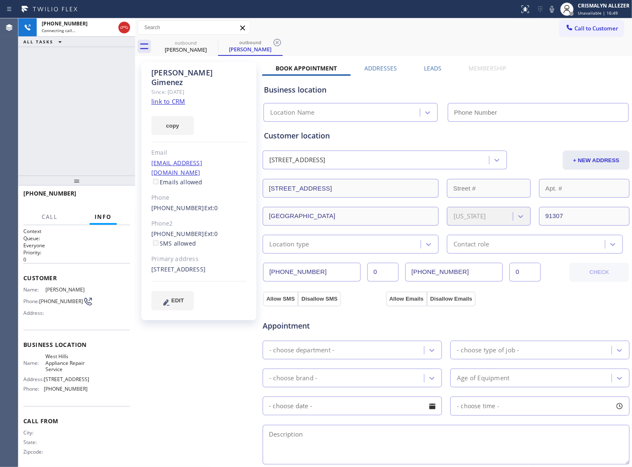
click at [158, 97] on link "link to CRM" at bounding box center [168, 101] width 34 height 8
type input "[PHONE_NUMBER]"
click at [108, 197] on span "HANG UP" at bounding box center [110, 197] width 25 height 6
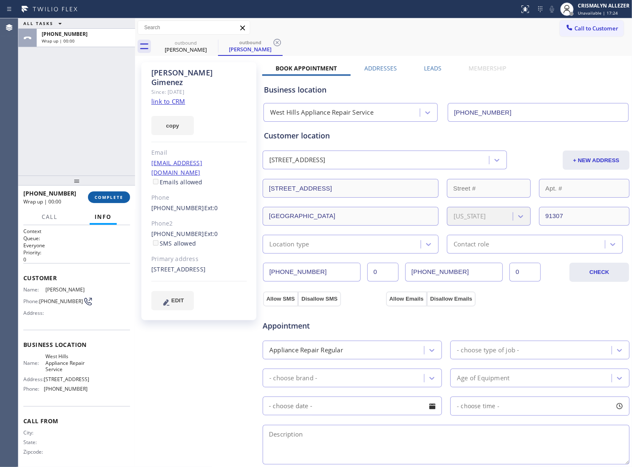
click at [108, 197] on span "COMPLETE" at bounding box center [109, 197] width 29 height 6
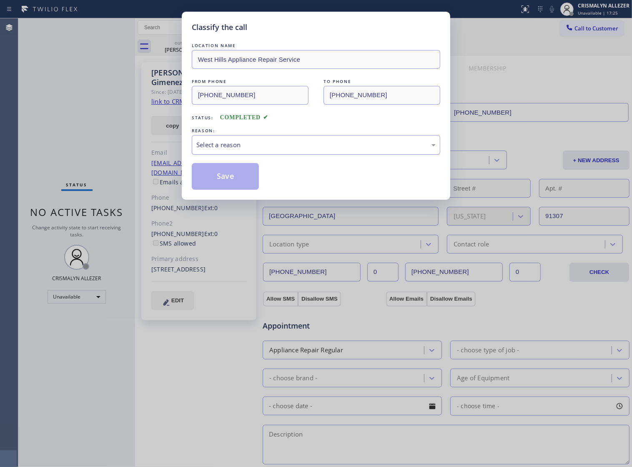
click at [350, 150] on div "Select a reason" at bounding box center [315, 145] width 239 height 10
click at [220, 190] on button "Save" at bounding box center [225, 176] width 67 height 27
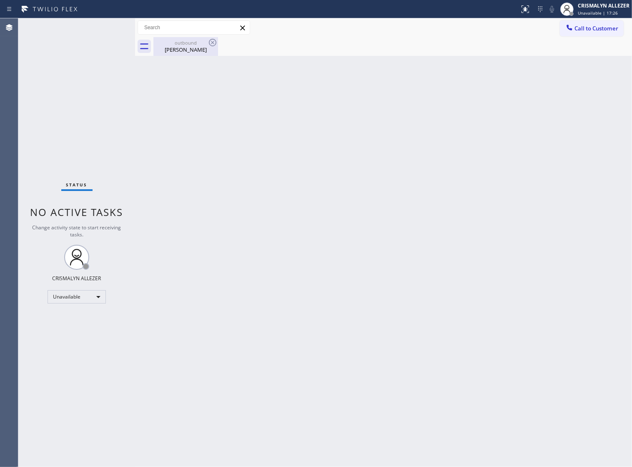
click at [178, 49] on div "Eddie Gimenez" at bounding box center [185, 50] width 63 height 8
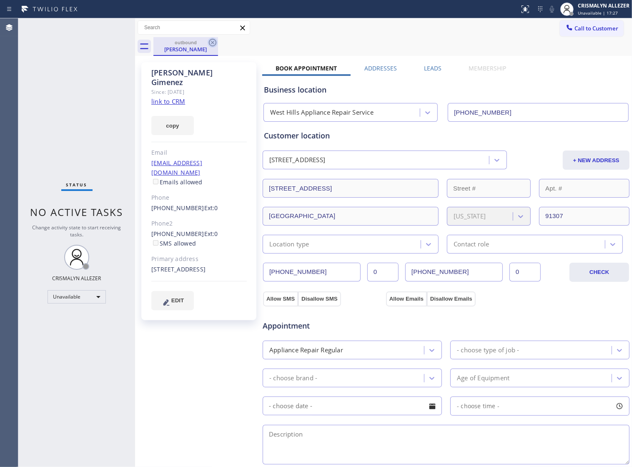
click at [209, 42] on icon at bounding box center [213, 43] width 8 height 8
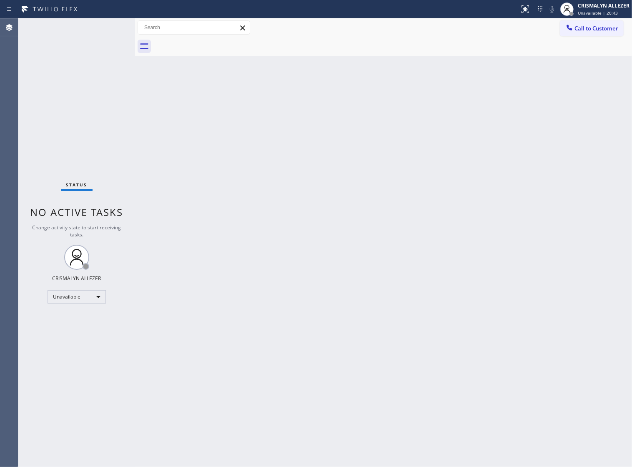
click at [582, 30] on span "Call to Customer" at bounding box center [596, 29] width 44 height 8
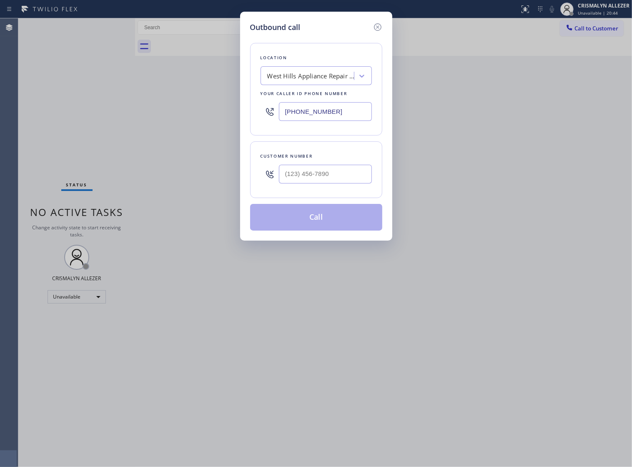
drag, startPoint x: 342, startPoint y: 118, endPoint x: 135, endPoint y: 109, distance: 206.9
click at [239, 111] on div "Outbound call Location West Hills Appliance Repair Service Your caller id phone…" at bounding box center [316, 233] width 632 height 467
paste input "949) 899-6496"
type input "[PHONE_NUMBER]"
click at [342, 182] on input "(___) ___-____" at bounding box center [325, 174] width 93 height 19
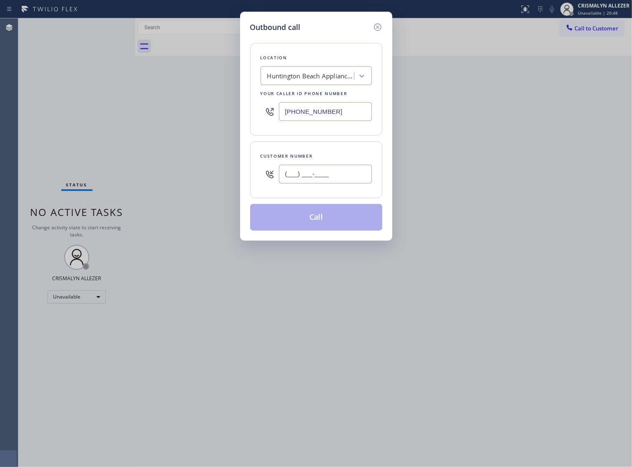
paste input "503) 985-2032"
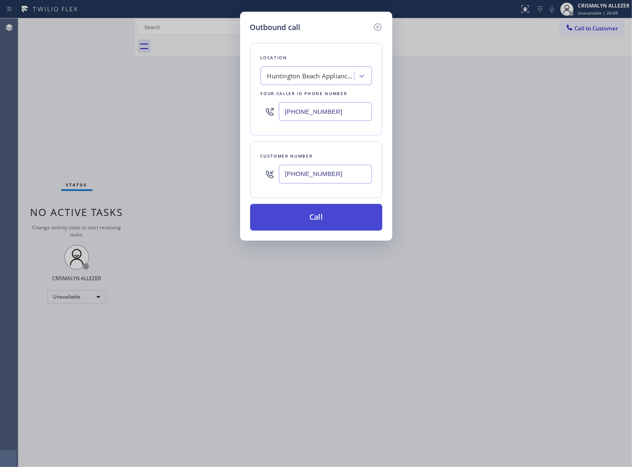
type input "[PHONE_NUMBER]"
click at [322, 228] on button "Call" at bounding box center [316, 217] width 132 height 27
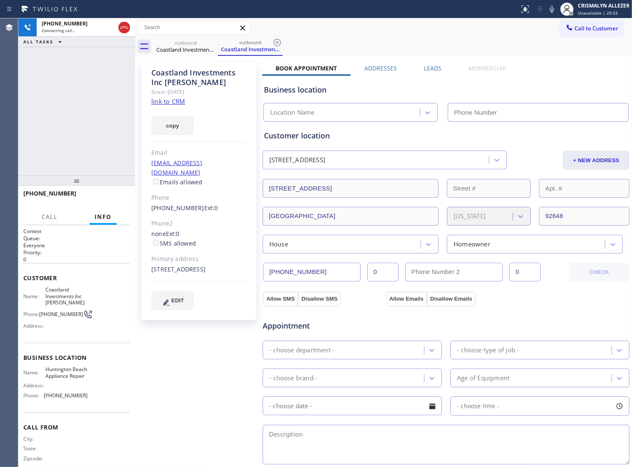
click at [170, 101] on link "link to CRM" at bounding box center [168, 101] width 34 height 8
type input "[PHONE_NUMBER]"
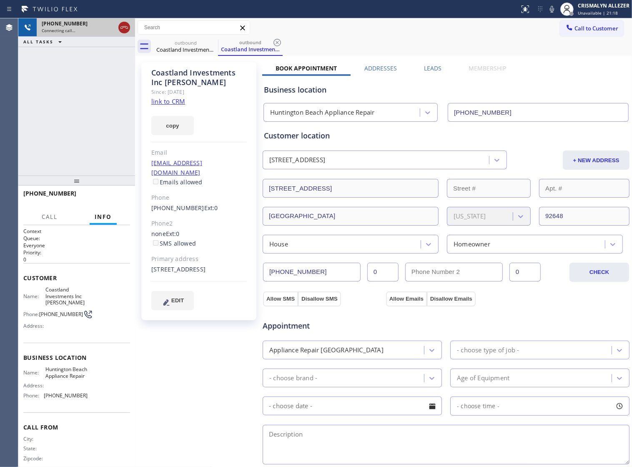
click at [123, 25] on icon at bounding box center [124, 28] width 10 height 10
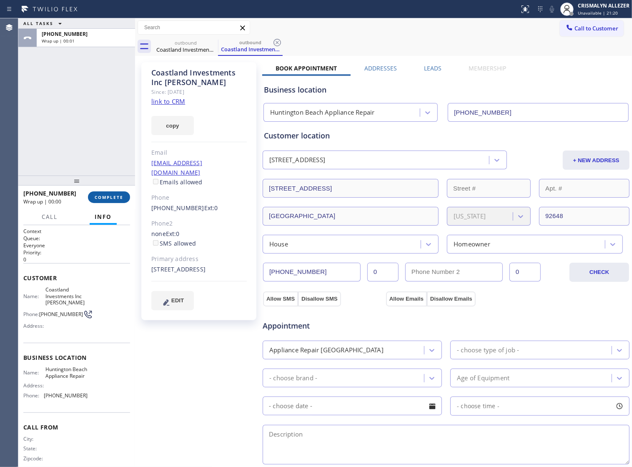
click at [108, 193] on button "COMPLETE" at bounding box center [109, 197] width 42 height 12
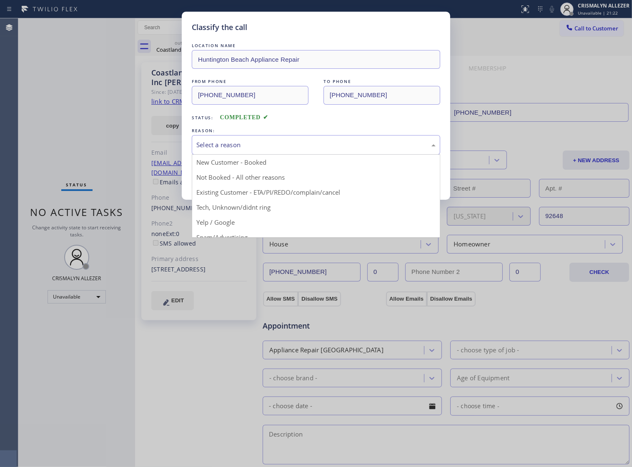
click at [330, 150] on div "Select a reason" at bounding box center [315, 145] width 239 height 10
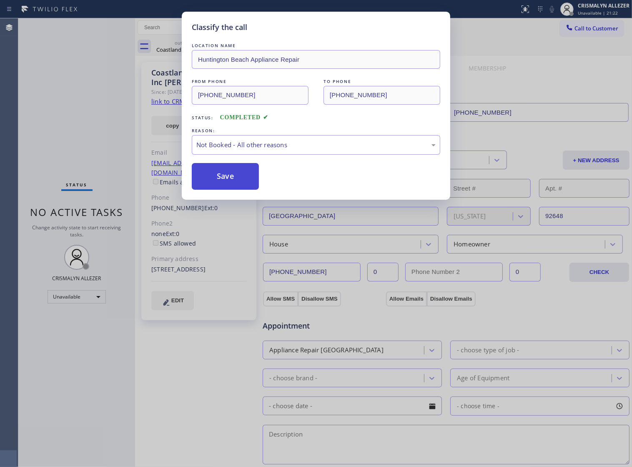
click at [222, 190] on button "Save" at bounding box center [225, 176] width 67 height 27
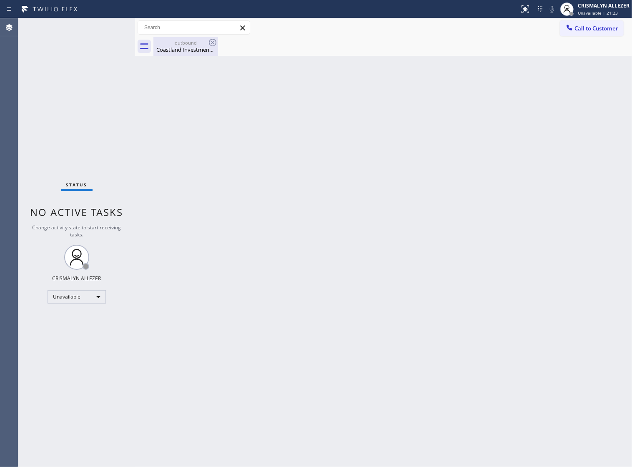
click at [189, 48] on div "Coastland Investments Inc Gil Mahlmeister" at bounding box center [185, 50] width 63 height 8
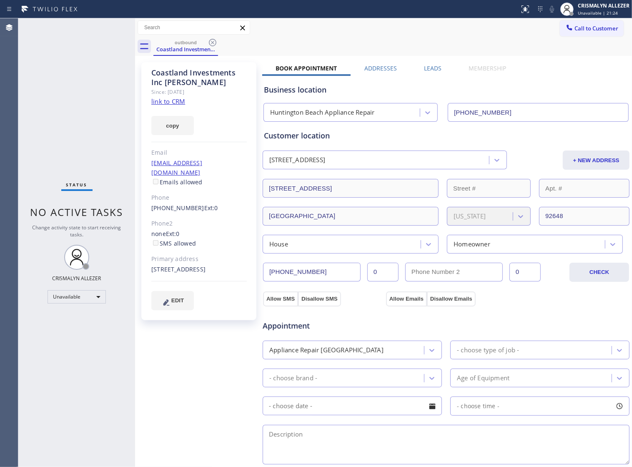
click at [426, 69] on label "Leads" at bounding box center [433, 68] width 18 height 8
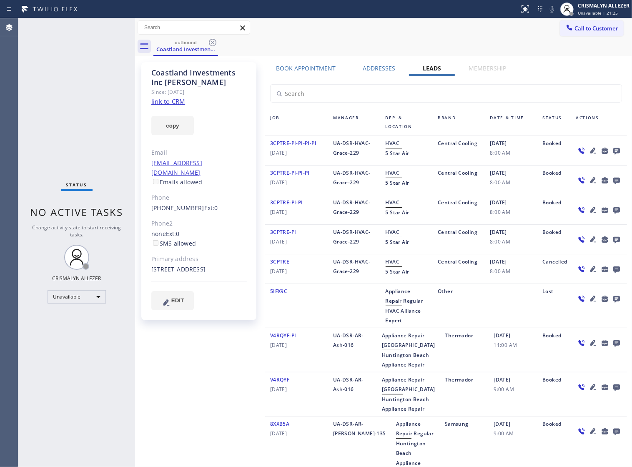
click at [613, 151] on icon at bounding box center [616, 151] width 7 height 7
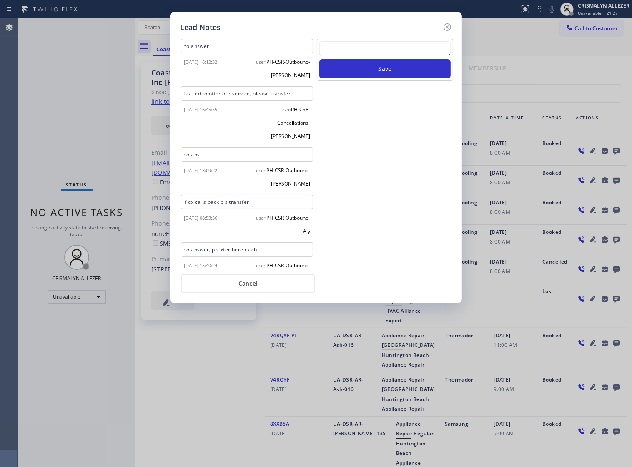
click at [329, 56] on textarea at bounding box center [384, 48] width 131 height 15
paste textarea "no answer | pls xfer if cx calls back"
type textarea "no answer | pls xfer if cx calls back"
click at [383, 77] on button "Save" at bounding box center [384, 68] width 131 height 19
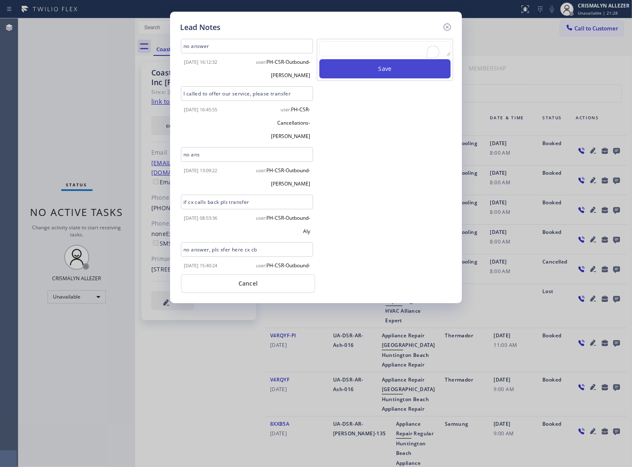
scroll to position [0, 0]
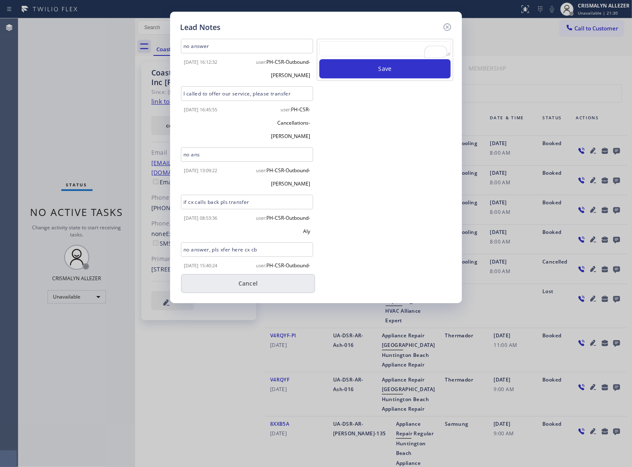
click at [251, 284] on button "Cancel" at bounding box center [248, 283] width 134 height 19
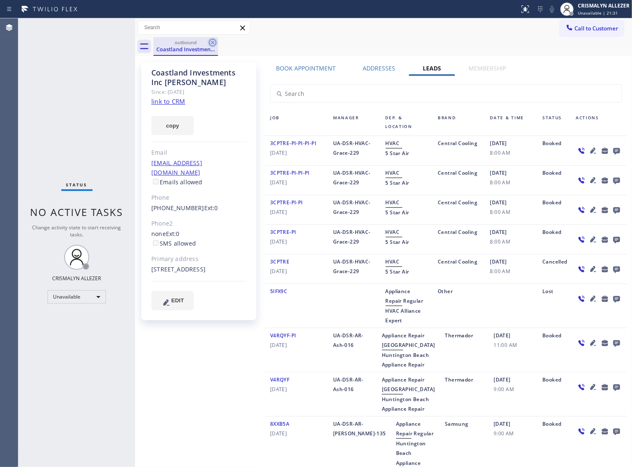
click at [210, 46] on icon at bounding box center [213, 43] width 10 height 10
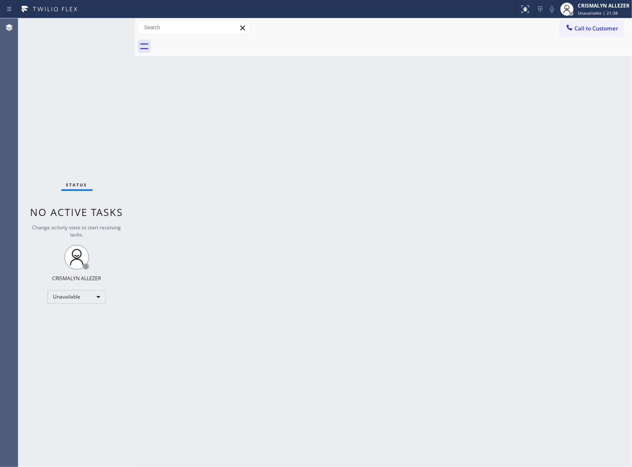
drag, startPoint x: 604, startPoint y: 25, endPoint x: 482, endPoint y: 108, distance: 147.1
click at [604, 25] on span "Call to Customer" at bounding box center [596, 29] width 44 height 8
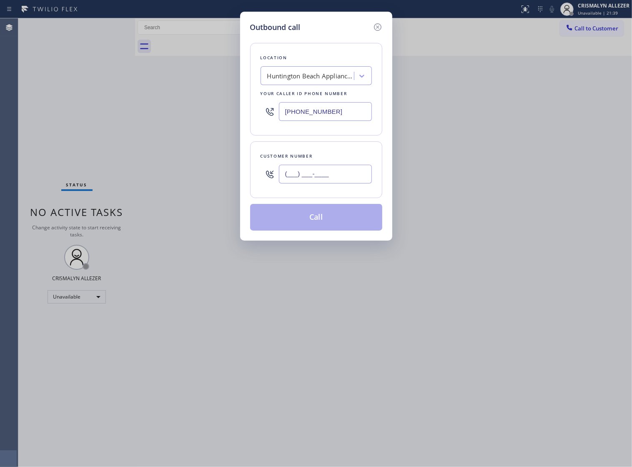
click at [353, 180] on input "(___) ___-____" at bounding box center [325, 174] width 93 height 19
paste input "310) 505-2047"
type input "[PHONE_NUMBER]"
click at [325, 81] on div "Huntington Beach Appliance Repair" at bounding box center [311, 76] width 88 height 10
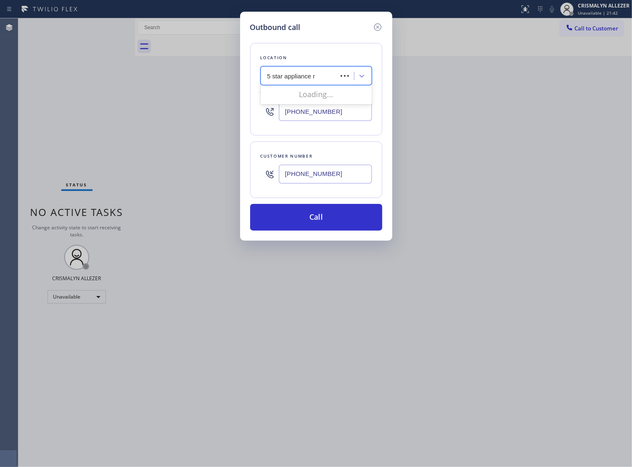
type input "5 star appliance re"
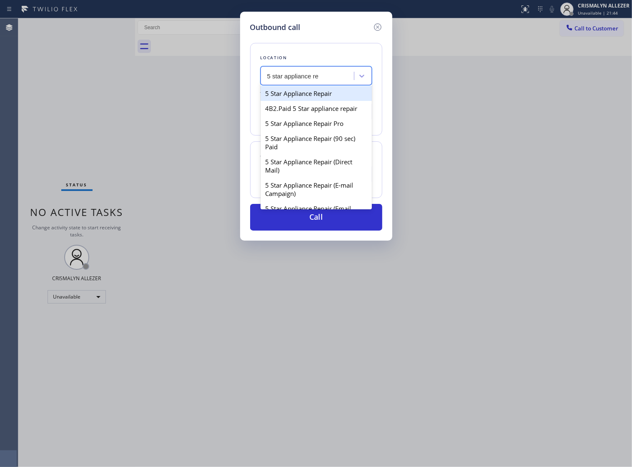
click at [347, 101] on div "5 Star Appliance Repair" at bounding box center [315, 93] width 111 height 15
type input "[PHONE_NUMBER]"
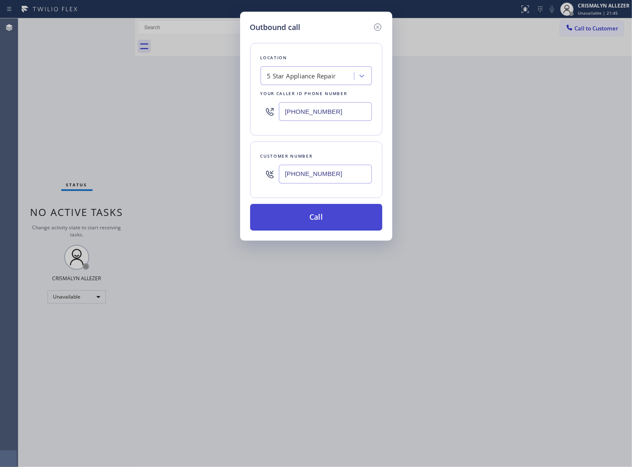
click at [310, 230] on button "Call" at bounding box center [316, 217] width 132 height 27
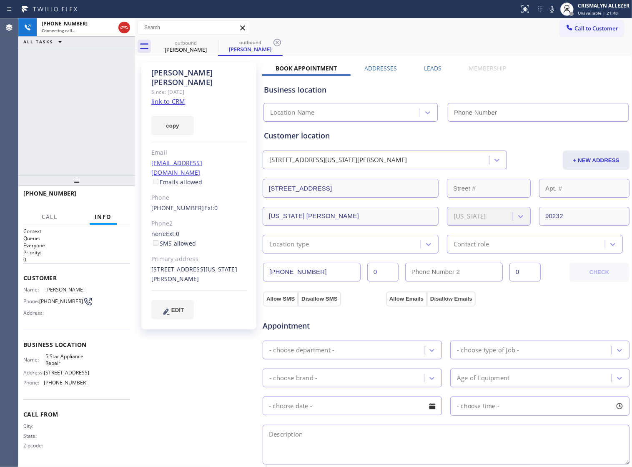
click at [165, 97] on link "link to CRM" at bounding box center [168, 101] width 34 height 8
type input "[PHONE_NUMBER]"
click at [98, 199] on span "HANG UP" at bounding box center [110, 197] width 25 height 6
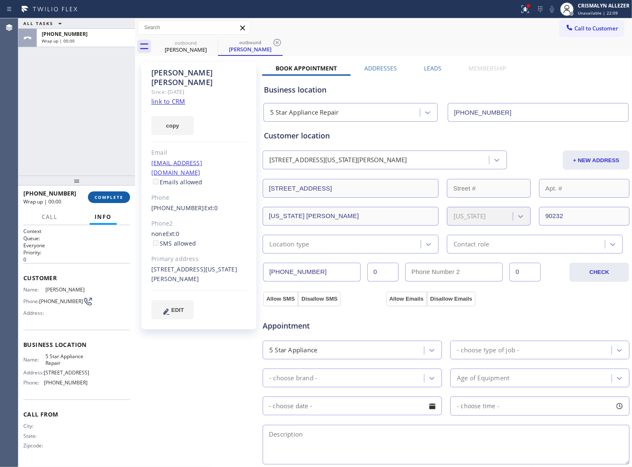
click at [103, 197] on span "COMPLETE" at bounding box center [109, 197] width 29 height 6
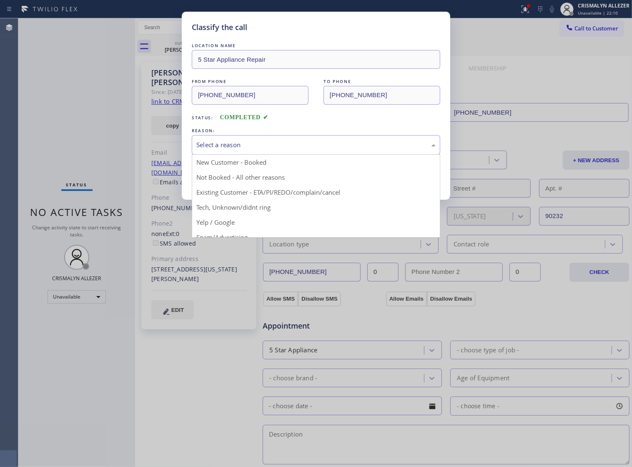
click at [308, 150] on div "Select a reason" at bounding box center [315, 145] width 239 height 10
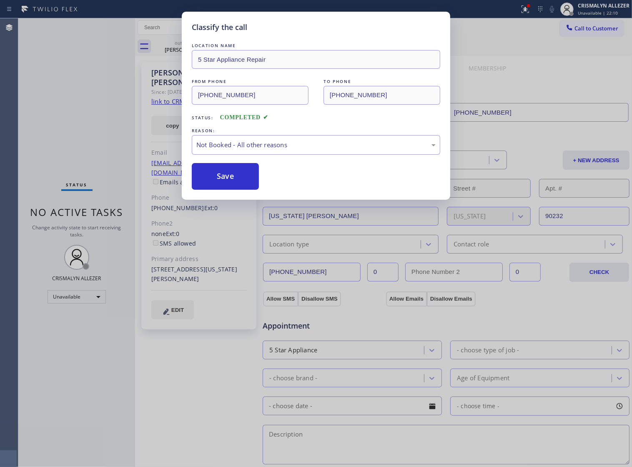
click at [211, 186] on button "Save" at bounding box center [225, 176] width 67 height 27
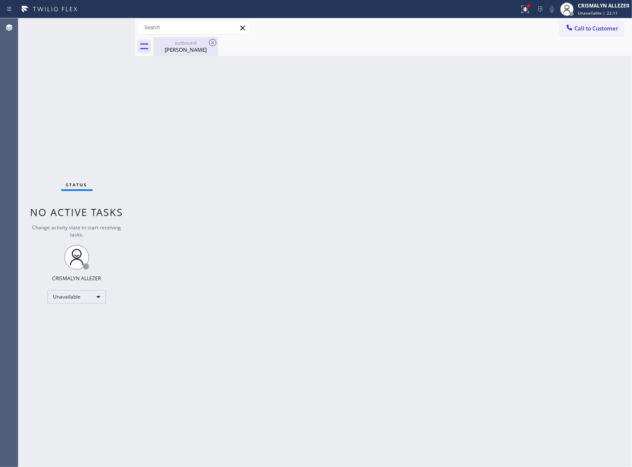
click at [191, 45] on div "outbound" at bounding box center [185, 43] width 63 height 6
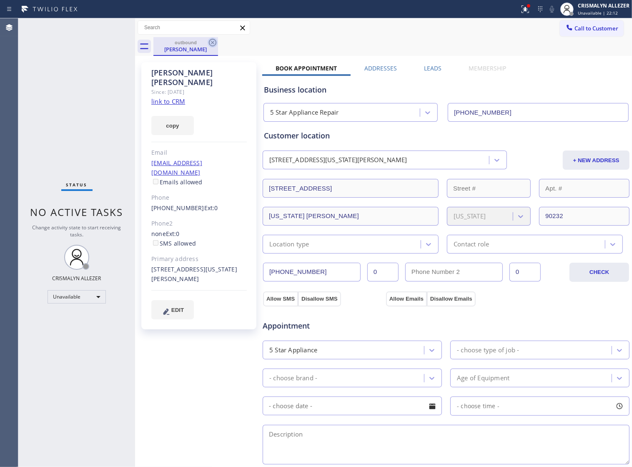
click at [211, 42] on icon at bounding box center [213, 43] width 8 height 8
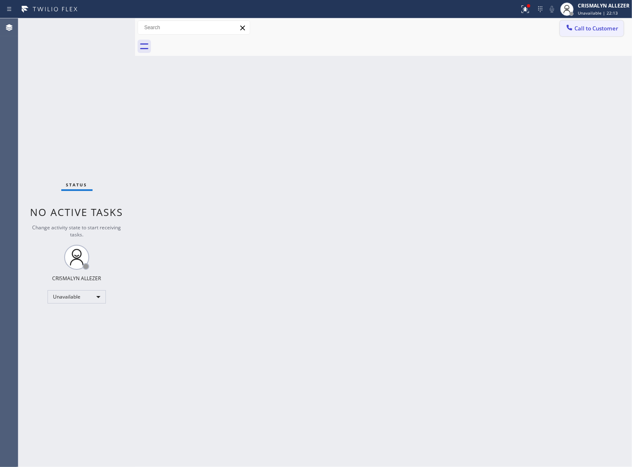
click at [590, 26] on span "Call to Customer" at bounding box center [596, 29] width 44 height 8
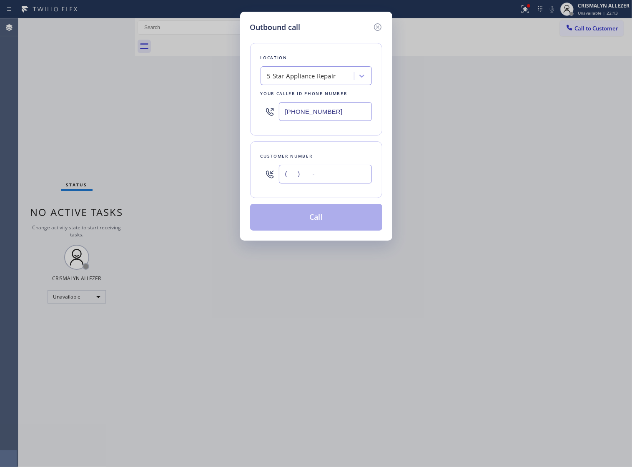
click at [333, 177] on input "(___) ___-____" at bounding box center [325, 174] width 93 height 19
paste input "text"
type input "(___) ___-____"
paste input "310) 505-2047"
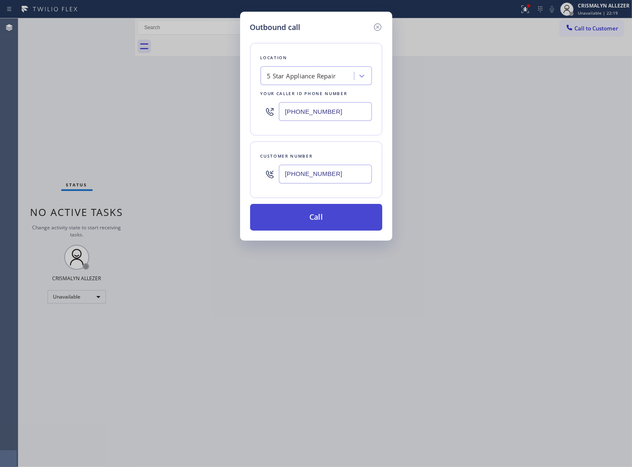
type input "[PHONE_NUMBER]"
click at [316, 230] on button "Call" at bounding box center [316, 217] width 132 height 27
click at [325, 228] on button "Call" at bounding box center [316, 217] width 132 height 27
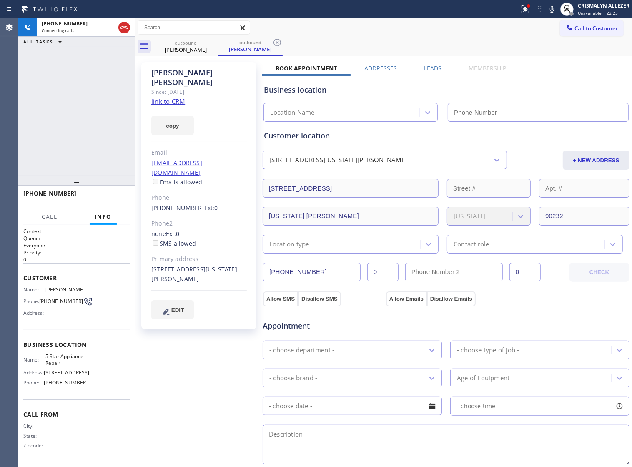
type input "[PHONE_NUMBER]"
click at [428, 68] on label "Leads" at bounding box center [433, 68] width 18 height 8
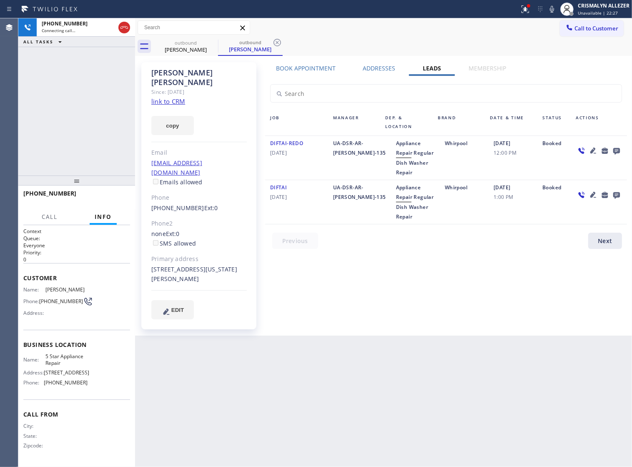
click at [615, 150] on icon at bounding box center [616, 151] width 7 height 7
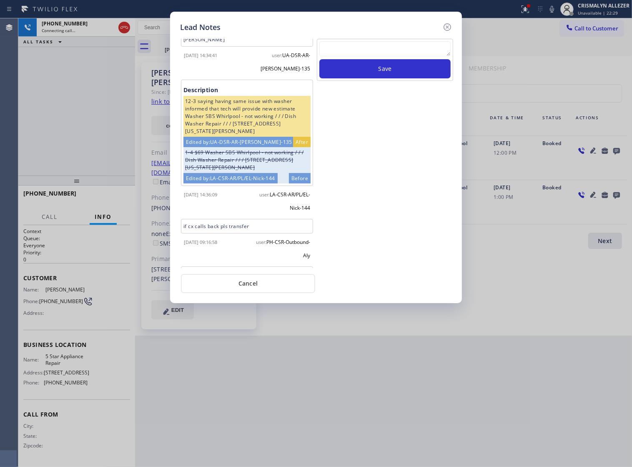
scroll to position [79, 0]
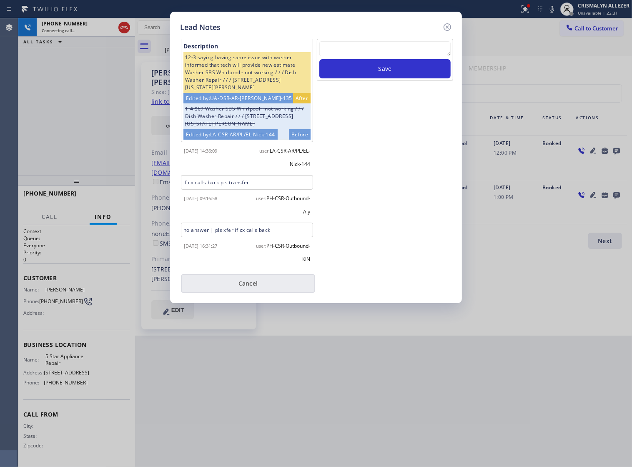
click at [246, 289] on button "Cancel" at bounding box center [248, 283] width 134 height 19
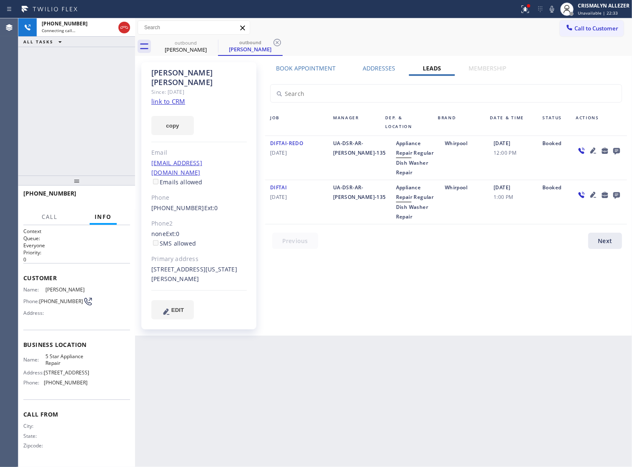
click at [321, 68] on label "Book Appointment" at bounding box center [306, 68] width 60 height 8
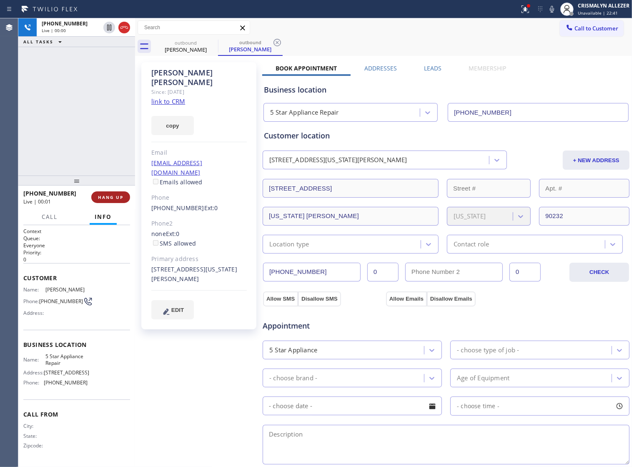
click at [112, 200] on button "HANG UP" at bounding box center [110, 197] width 39 height 12
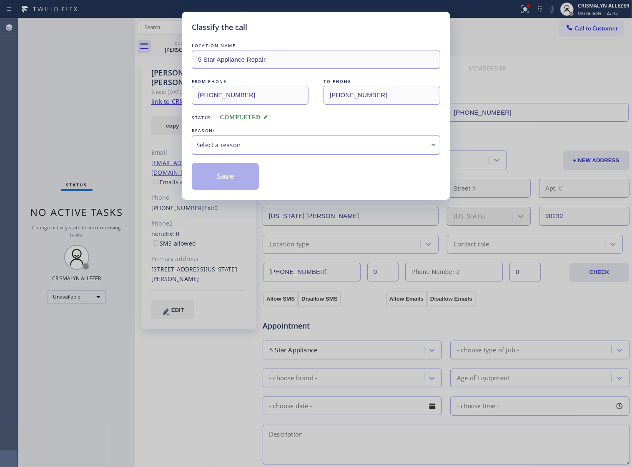
drag, startPoint x: 341, startPoint y: 153, endPoint x: 336, endPoint y: 155, distance: 5.2
click at [339, 150] on div "Select a reason" at bounding box center [315, 145] width 239 height 10
click at [242, 188] on button "Save" at bounding box center [225, 176] width 67 height 27
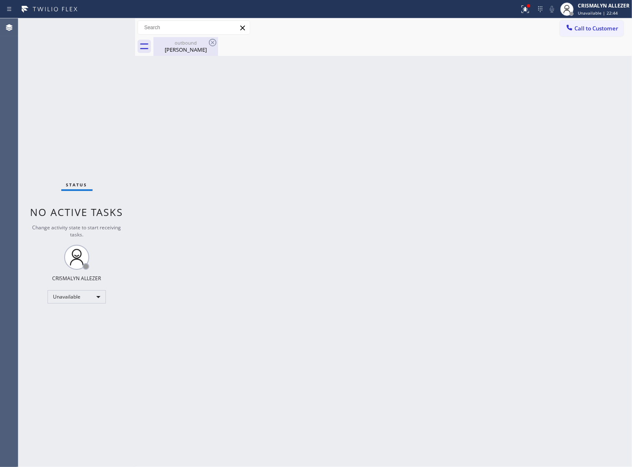
click at [188, 45] on div "outbound" at bounding box center [185, 43] width 63 height 6
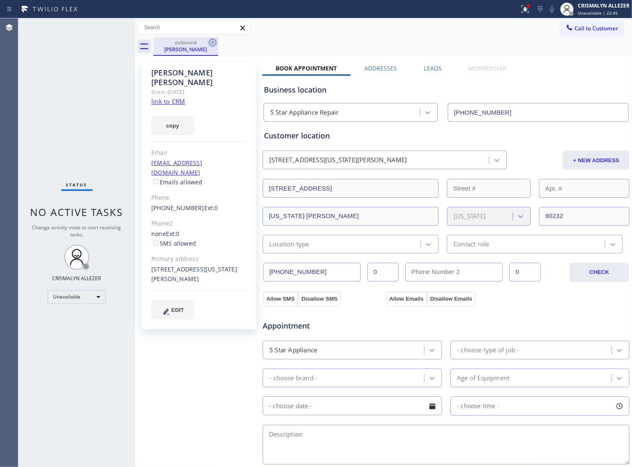
click at [213, 44] on icon at bounding box center [213, 43] width 8 height 8
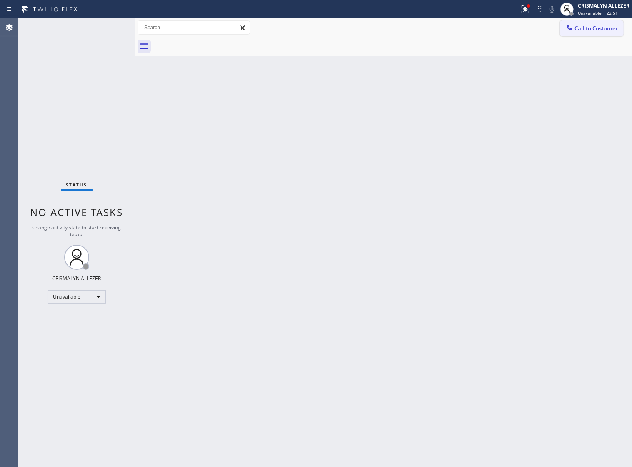
click at [611, 30] on span "Call to Customer" at bounding box center [596, 29] width 44 height 8
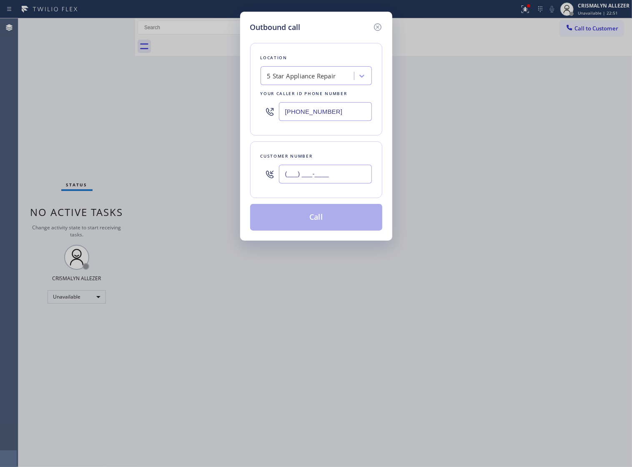
click at [352, 183] on input "(___) ___-____" at bounding box center [325, 174] width 93 height 19
paste input "310) 963-1395"
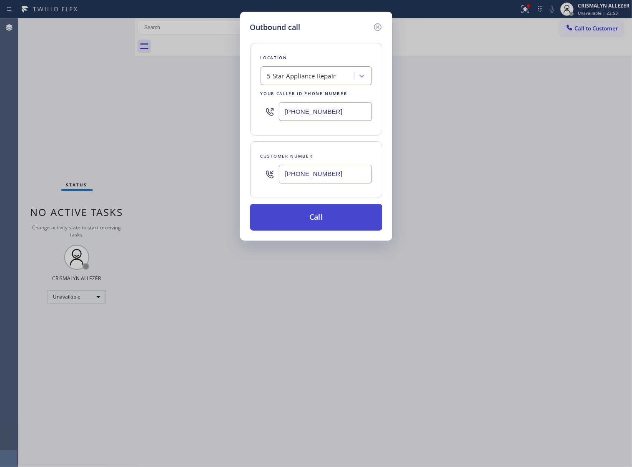
type input "[PHONE_NUMBER]"
click at [307, 228] on button "Call" at bounding box center [316, 217] width 132 height 27
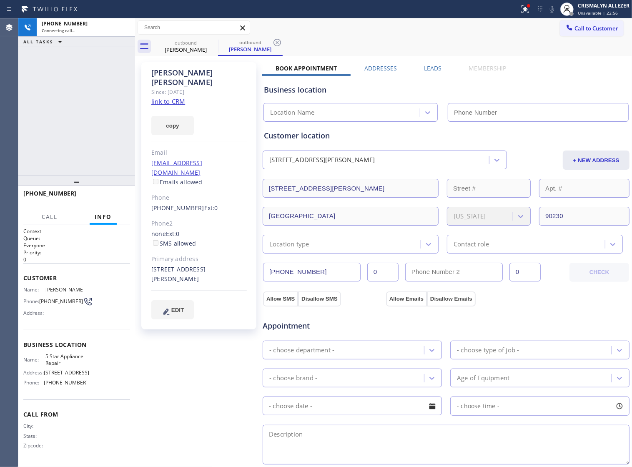
click at [159, 97] on link "link to CRM" at bounding box center [168, 101] width 34 height 8
type input "[PHONE_NUMBER]"
click at [102, 202] on button "HANG UP" at bounding box center [110, 197] width 39 height 12
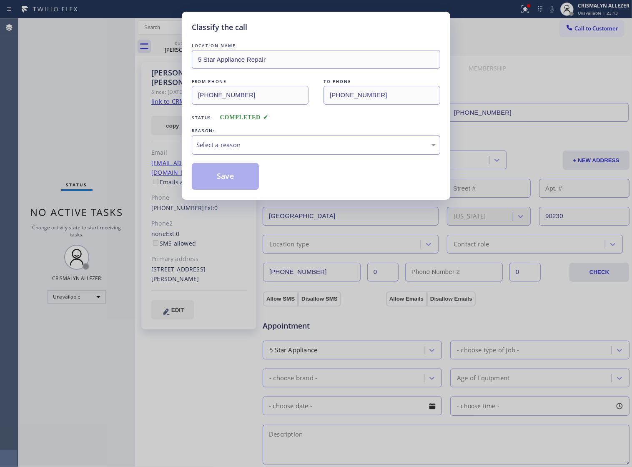
click at [326, 147] on div "Select a reason" at bounding box center [316, 145] width 248 height 20
click at [220, 187] on button "Save" at bounding box center [225, 176] width 67 height 27
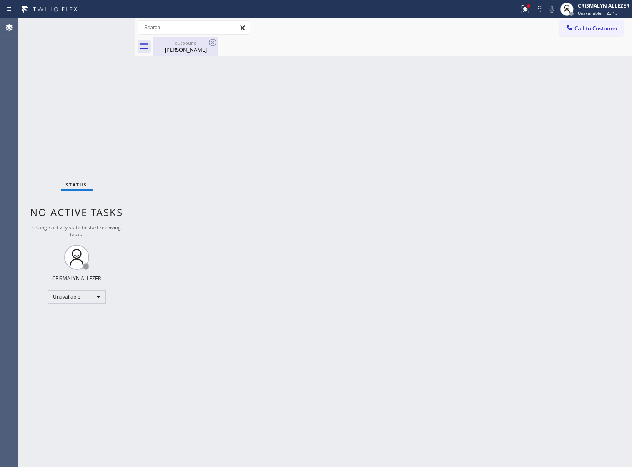
click at [180, 50] on div "Sarah Siwek" at bounding box center [185, 50] width 63 height 8
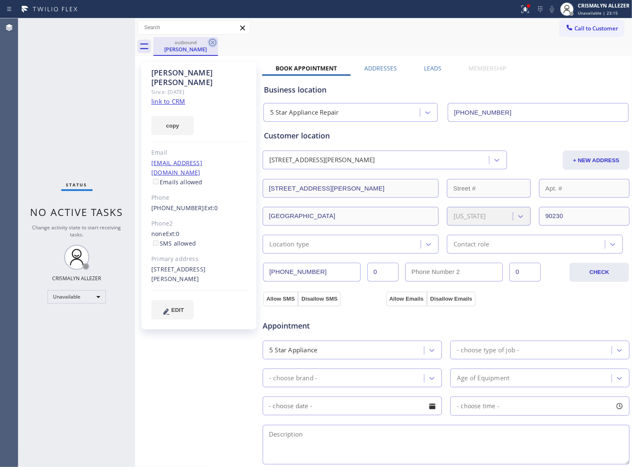
click at [215, 42] on icon at bounding box center [213, 43] width 10 height 10
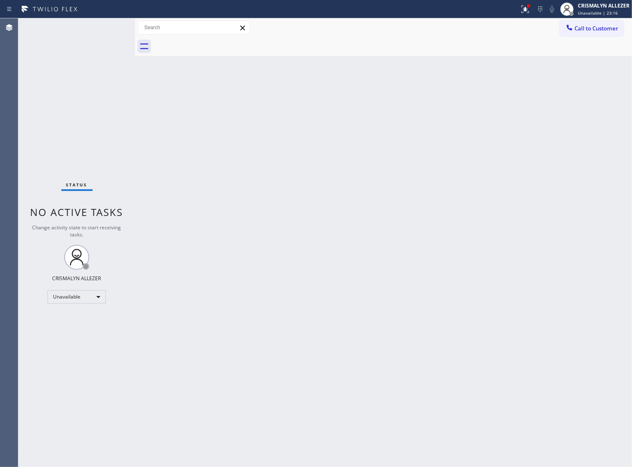
drag, startPoint x: 585, startPoint y: 30, endPoint x: 578, endPoint y: 30, distance: 7.1
click at [586, 30] on span "Call to Customer" at bounding box center [596, 29] width 44 height 8
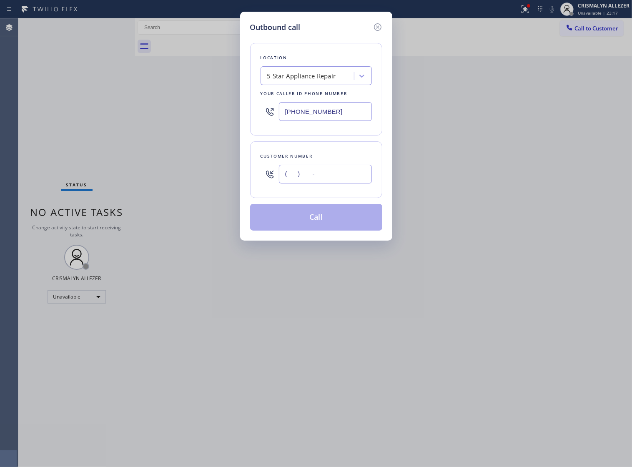
click at [344, 183] on input "(___) ___-____" at bounding box center [325, 174] width 93 height 19
paste input "text"
type input "(___) ___-____"
paste input "310) 963-1395"
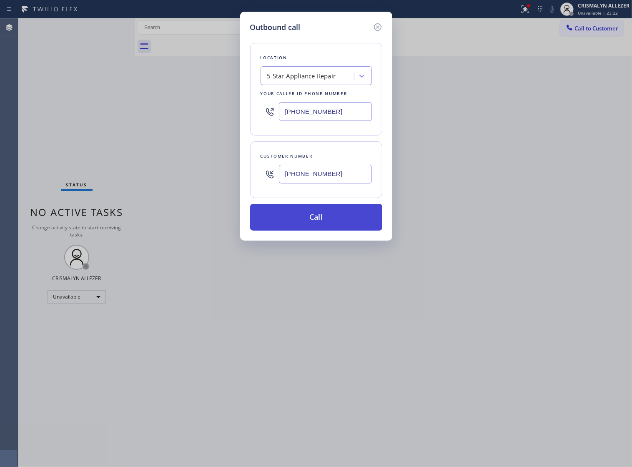
type input "[PHONE_NUMBER]"
click at [319, 226] on button "Call" at bounding box center [316, 217] width 132 height 27
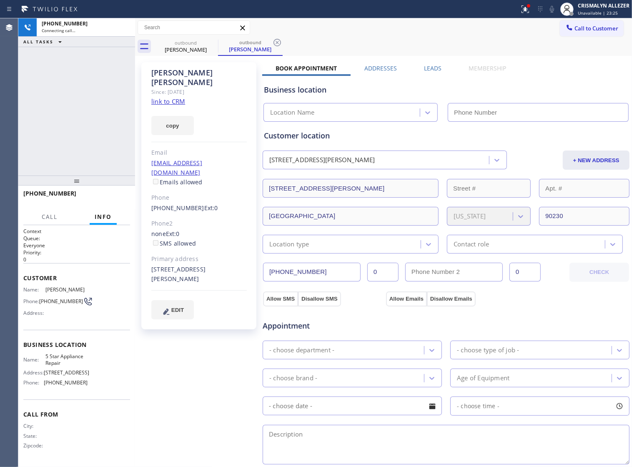
type input "[PHONE_NUMBER]"
click at [107, 198] on span "HANG UP" at bounding box center [110, 197] width 25 height 6
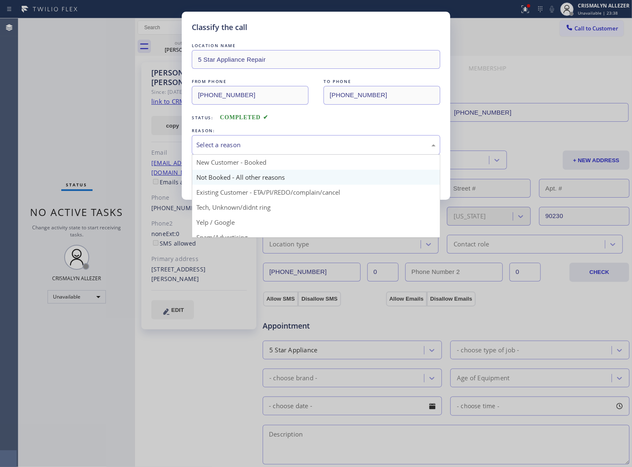
drag, startPoint x: 320, startPoint y: 158, endPoint x: 239, endPoint y: 180, distance: 84.2
click at [317, 155] on div "Select a reason" at bounding box center [316, 145] width 248 height 20
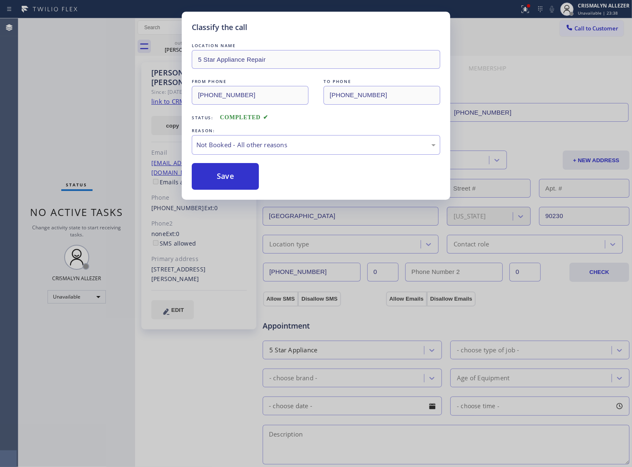
click at [233, 183] on button "Save" at bounding box center [225, 176] width 67 height 27
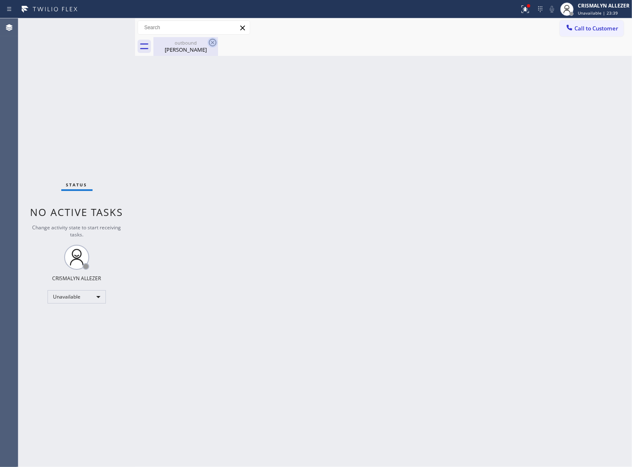
drag, startPoint x: 184, startPoint y: 50, endPoint x: 210, endPoint y: 46, distance: 26.2
click at [191, 50] on div "Sarah Siwek" at bounding box center [185, 50] width 63 height 8
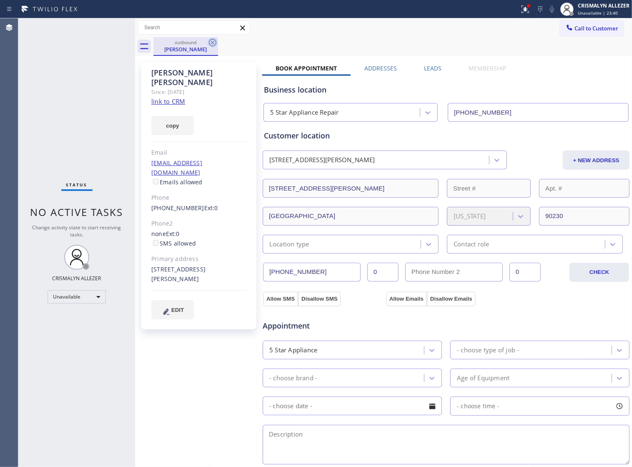
click at [210, 45] on icon at bounding box center [213, 43] width 8 height 8
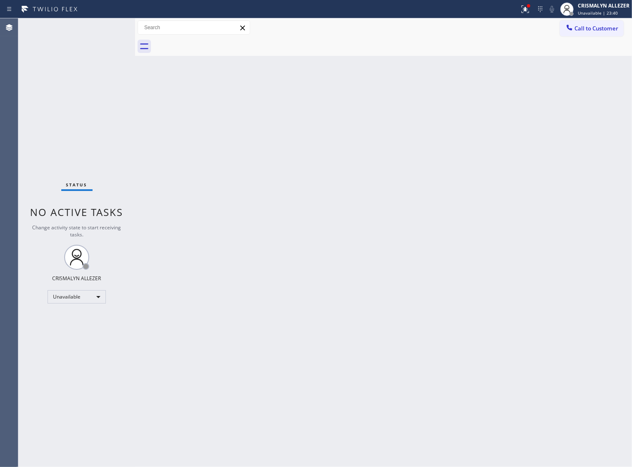
drag, startPoint x: 600, startPoint y: 30, endPoint x: 597, endPoint y: 51, distance: 21.9
click at [600, 29] on span "Call to Customer" at bounding box center [596, 29] width 44 height 8
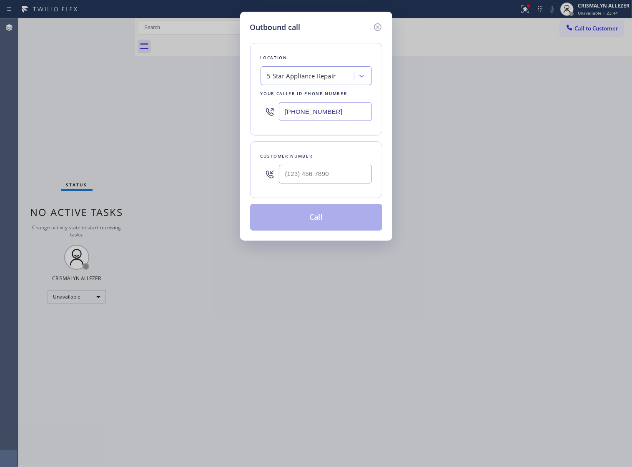
drag, startPoint x: 345, startPoint y: 113, endPoint x: 123, endPoint y: 115, distance: 221.7
click at [128, 115] on div "Outbound call Location 5 Star Appliance Repair Your caller id phone number (855…" at bounding box center [316, 233] width 632 height 467
paste input "305) 257-9918"
type input "[PHONE_NUMBER]"
click at [319, 183] on input "(___) ___-____" at bounding box center [325, 174] width 93 height 19
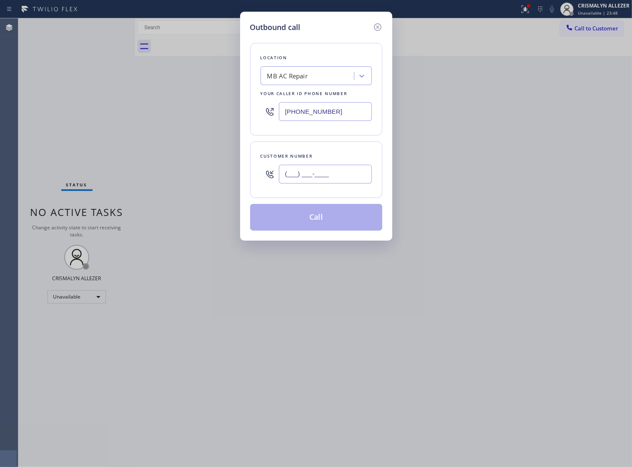
paste input "305) 257-9918"
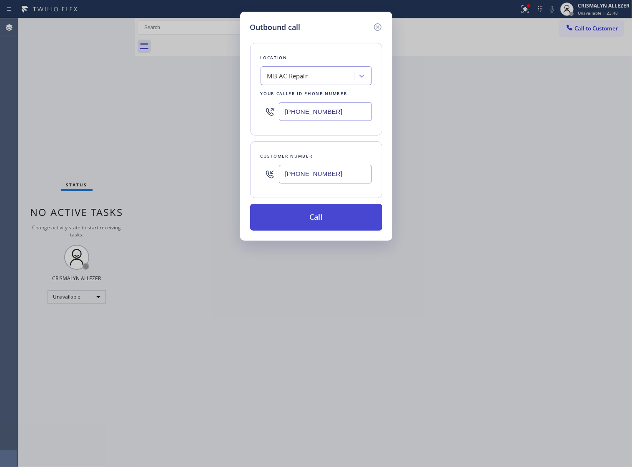
type input "[PHONE_NUMBER]"
click at [320, 230] on button "Call" at bounding box center [316, 217] width 132 height 27
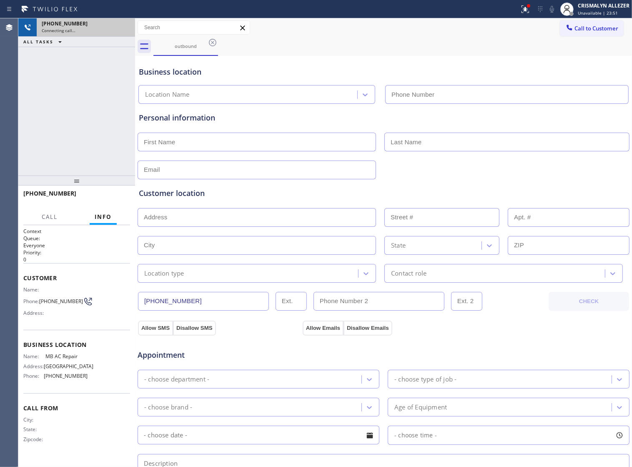
type input "[PHONE_NUMBER]"
click at [122, 30] on div "Connecting call…" at bounding box center [86, 31] width 88 height 6
click at [125, 28] on icon at bounding box center [124, 28] width 10 height 10
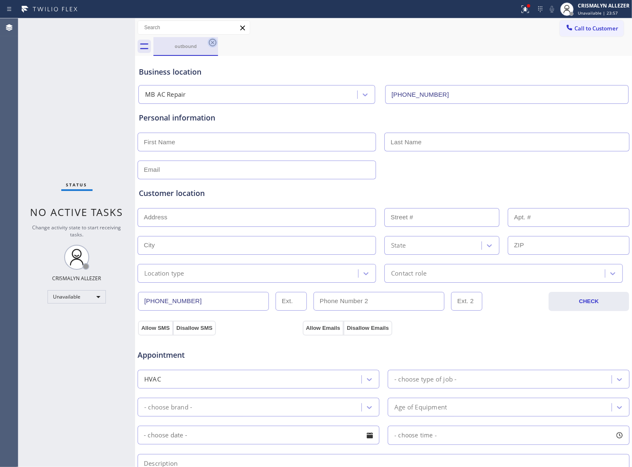
click at [213, 42] on icon at bounding box center [213, 43] width 8 height 8
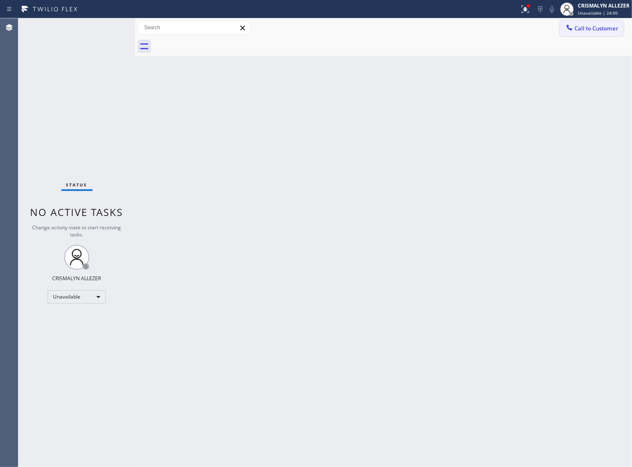
drag, startPoint x: 498, startPoint y: 55, endPoint x: 564, endPoint y: 35, distance: 68.2
click at [501, 53] on div at bounding box center [392, 46] width 478 height 19
click at [574, 28] on span "Call to Customer" at bounding box center [596, 29] width 44 height 8
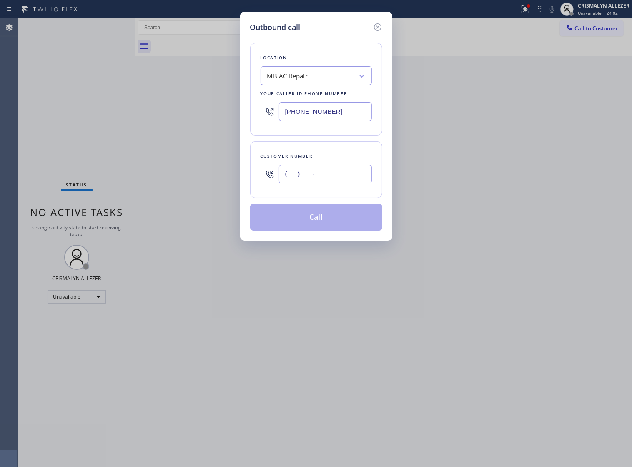
click at [336, 174] on input "(___) ___-____" at bounding box center [325, 174] width 93 height 19
paste input "786) 396-7369"
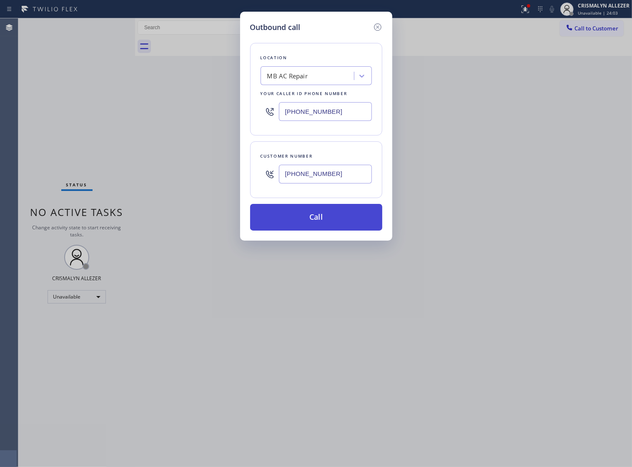
type input "[PHONE_NUMBER]"
click at [320, 229] on button "Call" at bounding box center [316, 217] width 132 height 27
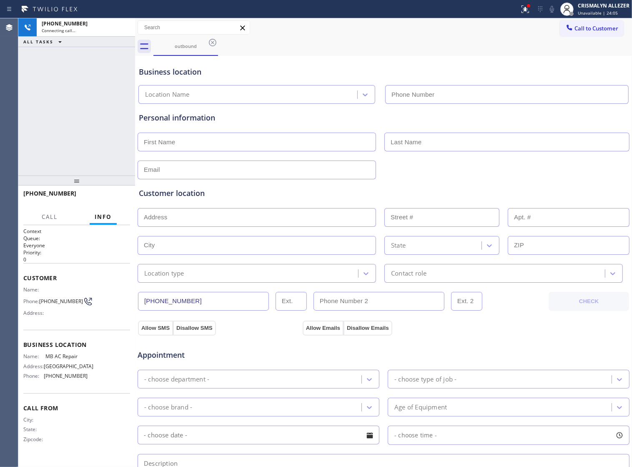
type input "[PHONE_NUMBER]"
click at [103, 197] on span "HANG UP" at bounding box center [110, 197] width 25 height 6
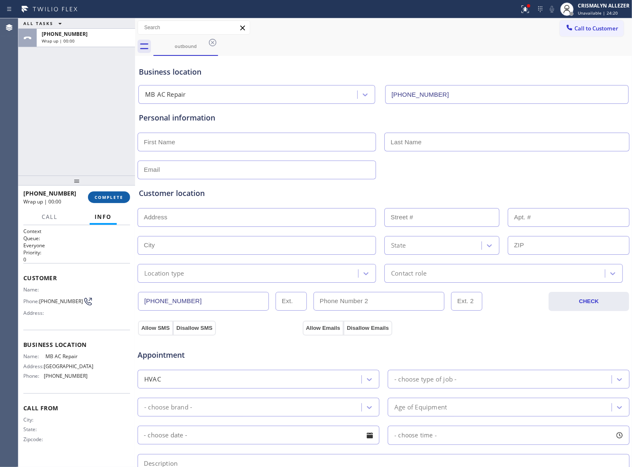
click at [103, 197] on span "COMPLETE" at bounding box center [109, 197] width 29 height 6
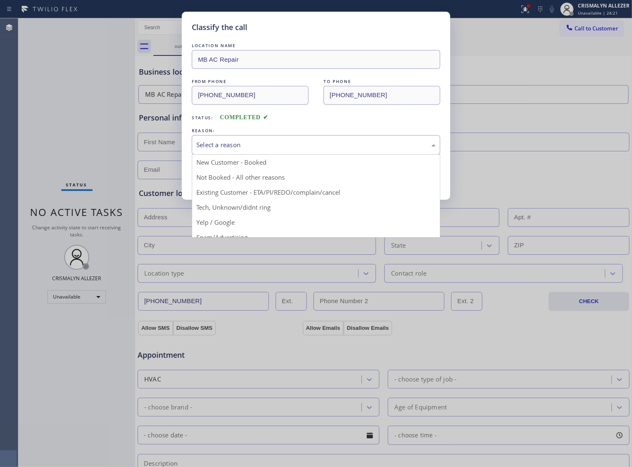
click at [330, 150] on div "Select a reason" at bounding box center [315, 145] width 239 height 10
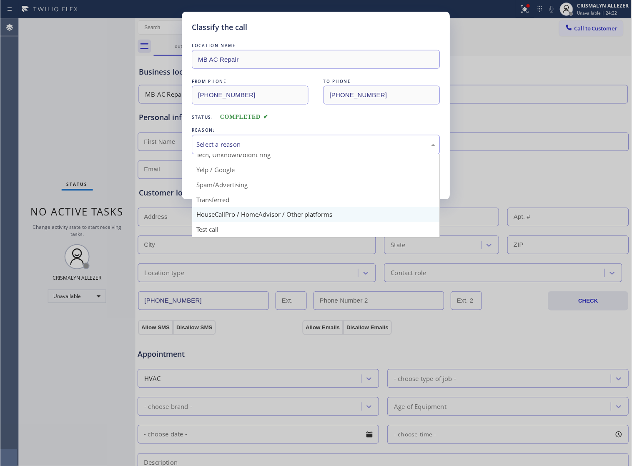
scroll to position [57, 0]
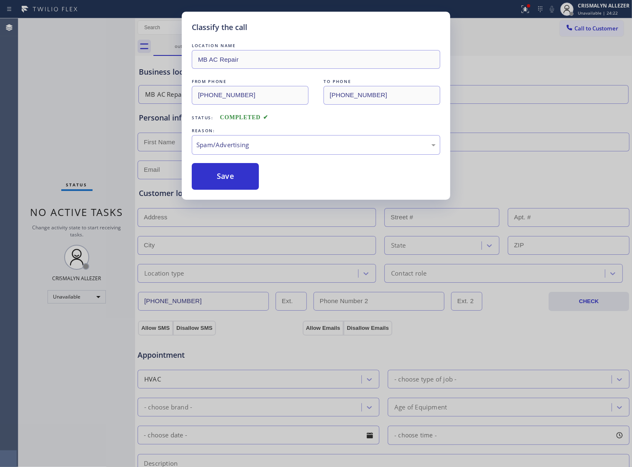
click at [232, 189] on button "Save" at bounding box center [225, 176] width 67 height 27
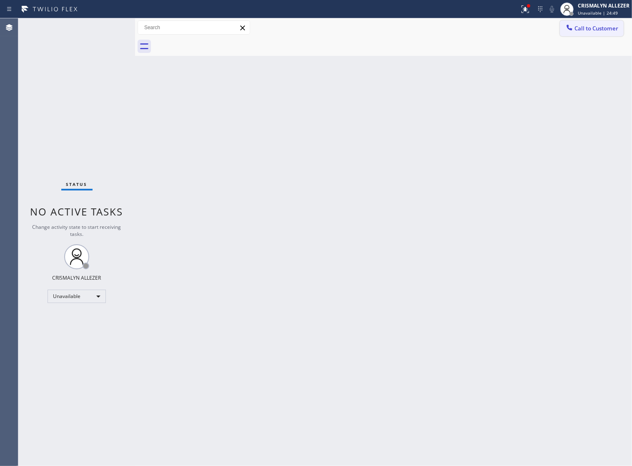
click at [588, 26] on span "Call to Customer" at bounding box center [596, 29] width 44 height 8
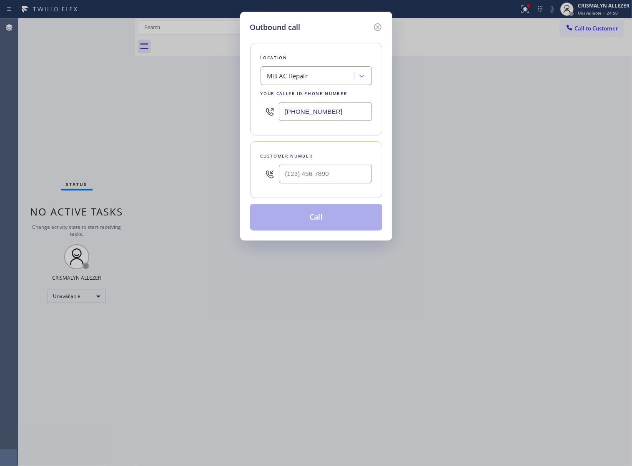
drag, startPoint x: 363, startPoint y: 117, endPoint x: 57, endPoint y: 117, distance: 306.7
click at [118, 117] on div "Outbound call Location MB AC Repair Your caller id phone number (305) 257-9918 …" at bounding box center [316, 233] width 632 height 466
paste input "424) 373-5881"
type input "[PHONE_NUMBER]"
click at [343, 183] on input "(___) ___-____" at bounding box center [325, 174] width 93 height 19
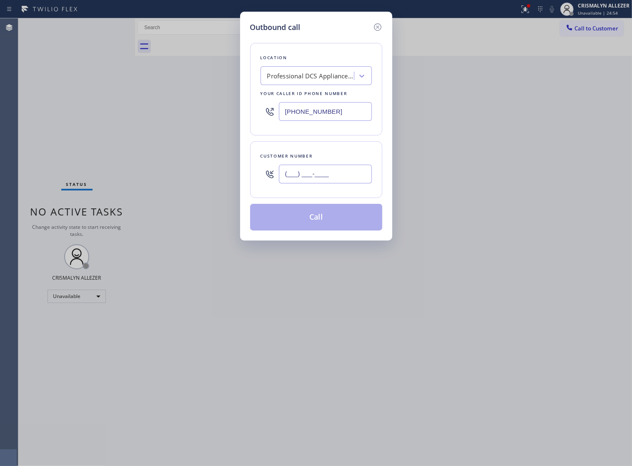
paste input "424) 777-5468"
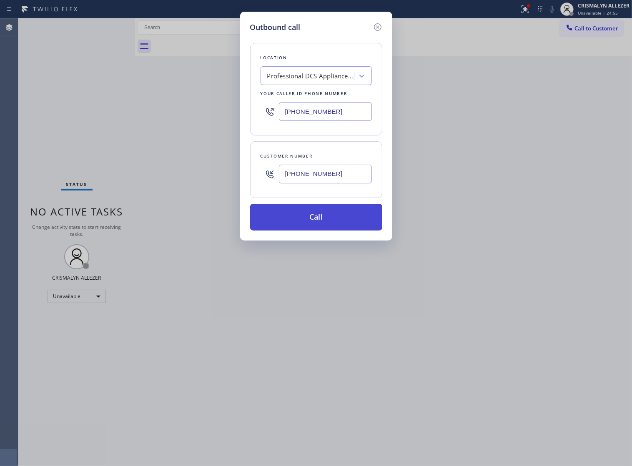
type input "[PHONE_NUMBER]"
click at [323, 226] on button "Call" at bounding box center [316, 217] width 132 height 27
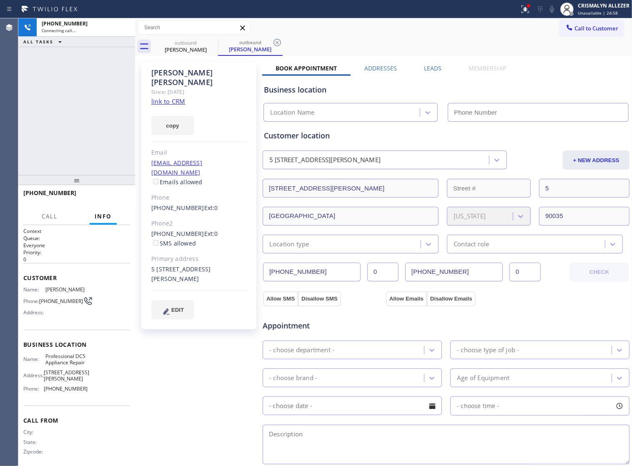
type input "[PHONE_NUMBER]"
click at [175, 97] on link "link to CRM" at bounding box center [168, 101] width 34 height 8
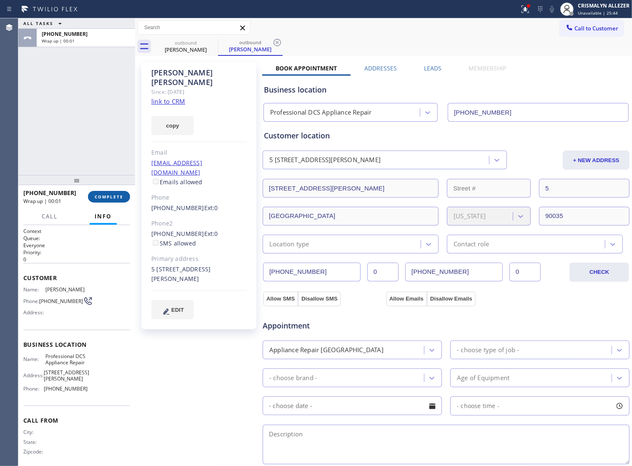
click at [101, 198] on span "COMPLETE" at bounding box center [109, 197] width 29 height 6
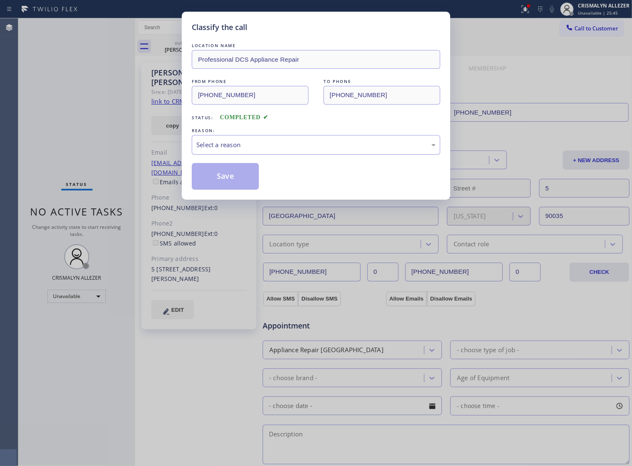
click at [298, 150] on div "Select a reason" at bounding box center [315, 145] width 239 height 10
click at [233, 187] on button "Save" at bounding box center [225, 176] width 67 height 27
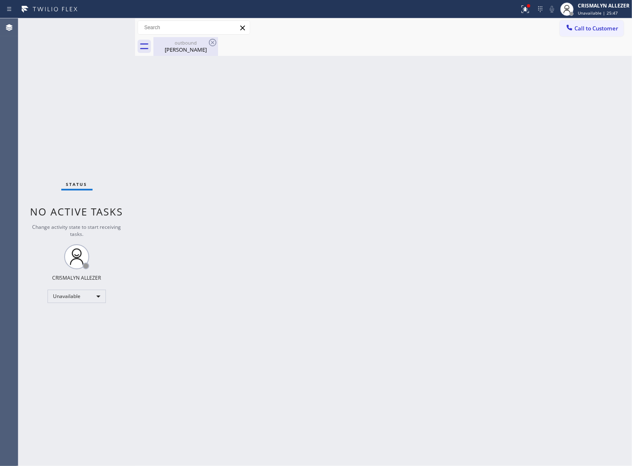
click at [174, 48] on div "Daniel Dayani" at bounding box center [185, 50] width 63 height 8
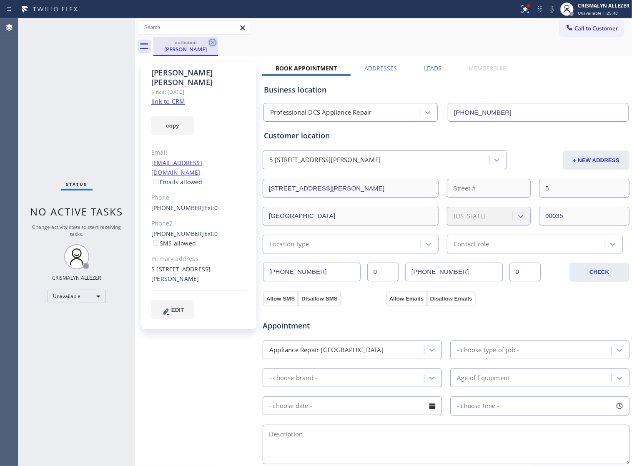
click at [210, 42] on icon at bounding box center [213, 43] width 10 height 10
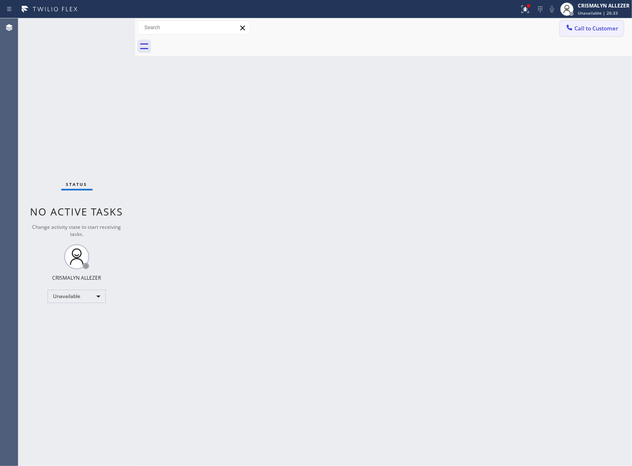
click at [574, 25] on span "Call to Customer" at bounding box center [596, 29] width 44 height 8
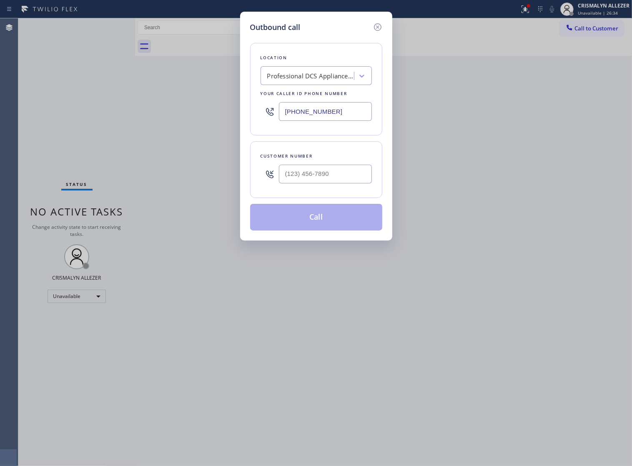
paste input "650) 887-777"
drag, startPoint x: 359, startPoint y: 117, endPoint x: 179, endPoint y: 110, distance: 180.2
click at [182, 117] on div "Outbound call Location Professional DCS Appliance Repair Your caller id phone n…" at bounding box center [316, 233] width 632 height 466
type input "[PHONE_NUMBER]"
click at [322, 183] on input "(___) ___-____" at bounding box center [325, 174] width 93 height 19
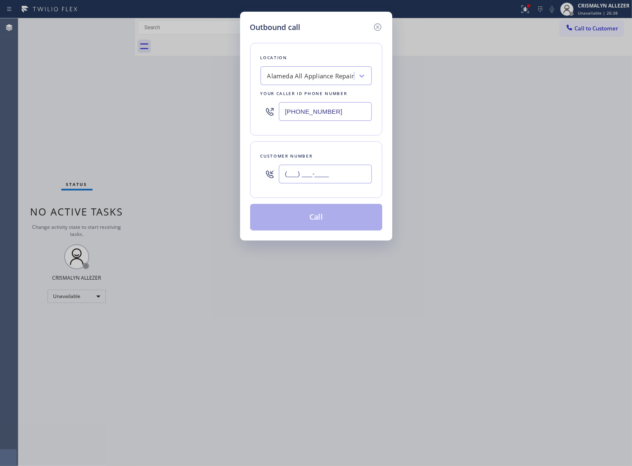
paste input "510) 409-1105"
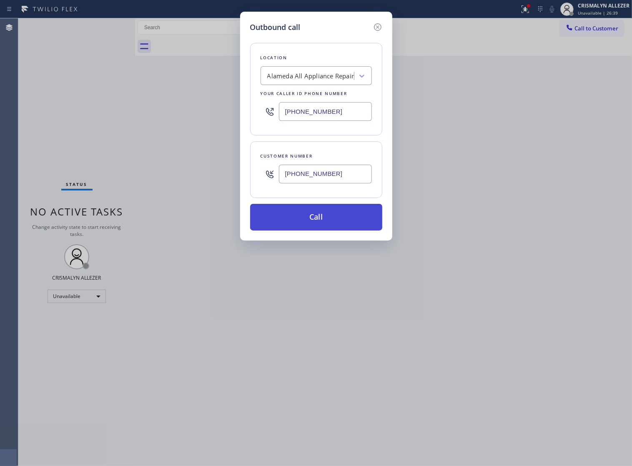
type input "[PHONE_NUMBER]"
click at [322, 229] on button "Call" at bounding box center [316, 217] width 132 height 27
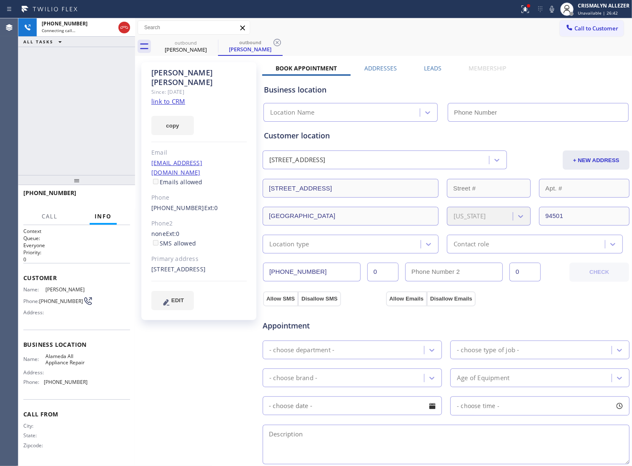
click at [176, 97] on link "link to CRM" at bounding box center [168, 101] width 34 height 8
type input "[PHONE_NUMBER]"
click at [107, 200] on span "HANG UP" at bounding box center [110, 197] width 25 height 6
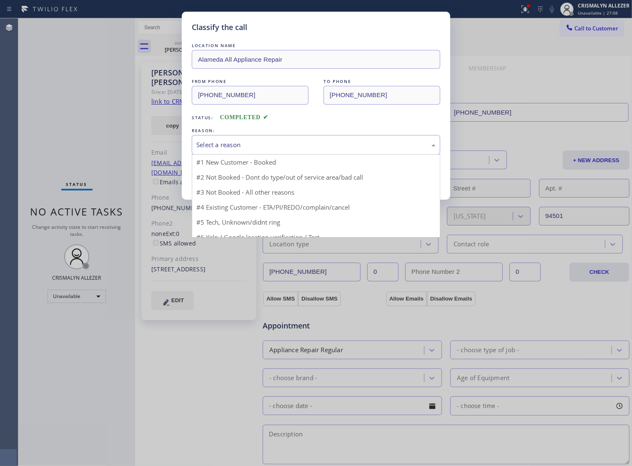
click at [296, 150] on div "Select a reason" at bounding box center [315, 145] width 239 height 10
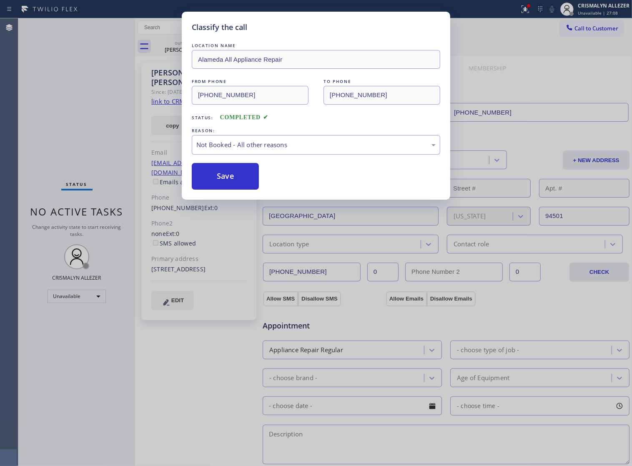
click at [230, 188] on button "Save" at bounding box center [225, 176] width 67 height 27
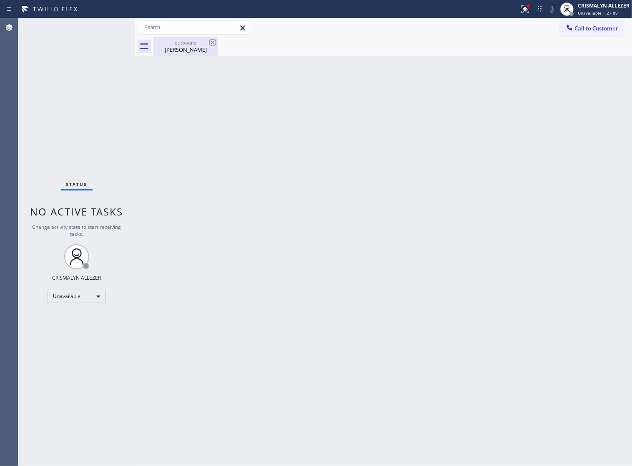
click at [185, 53] on div "JULIA UGO" at bounding box center [185, 50] width 63 height 8
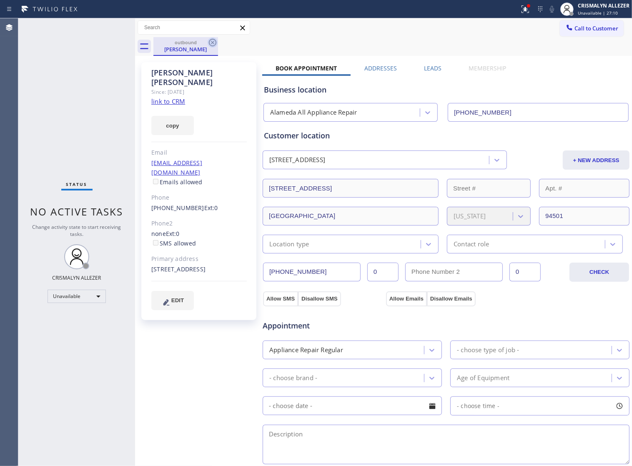
click at [215, 44] on icon at bounding box center [213, 43] width 10 height 10
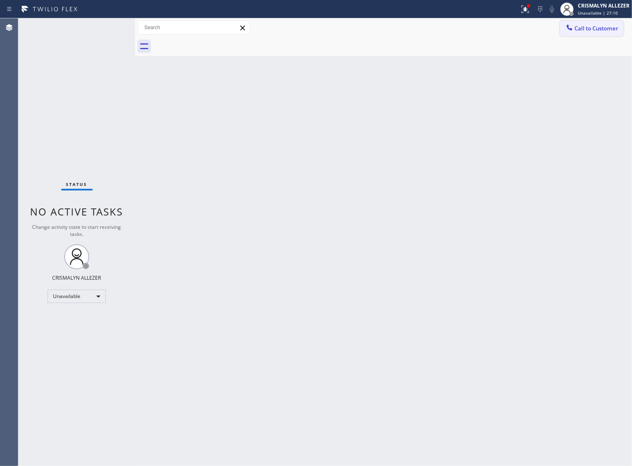
click at [593, 25] on span "Call to Customer" at bounding box center [596, 29] width 44 height 8
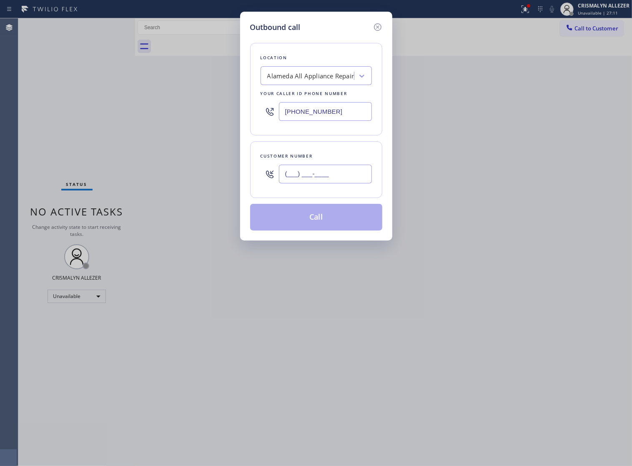
click at [352, 180] on input "(___) ___-____" at bounding box center [325, 174] width 93 height 19
paste input "text"
type input "(___) ___-____"
paste input "510) 409-1105"
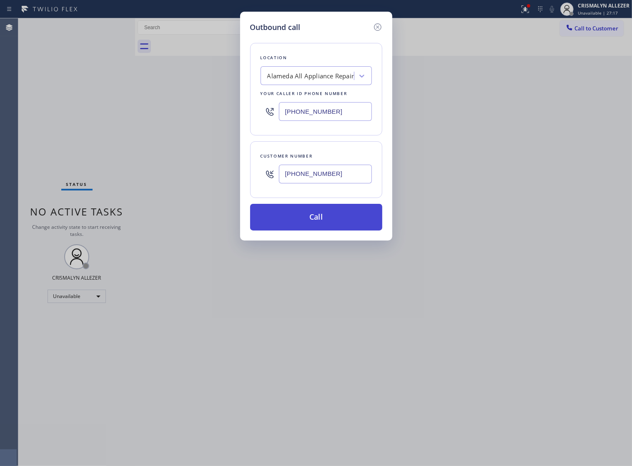
type input "[PHONE_NUMBER]"
click at [317, 230] on button "Call" at bounding box center [316, 217] width 132 height 27
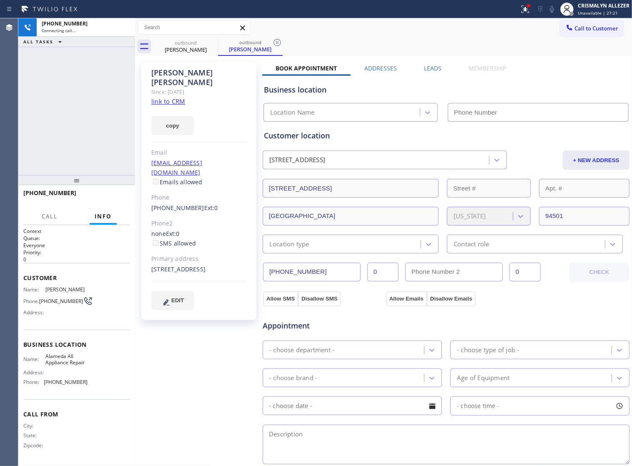
type input "[PHONE_NUMBER]"
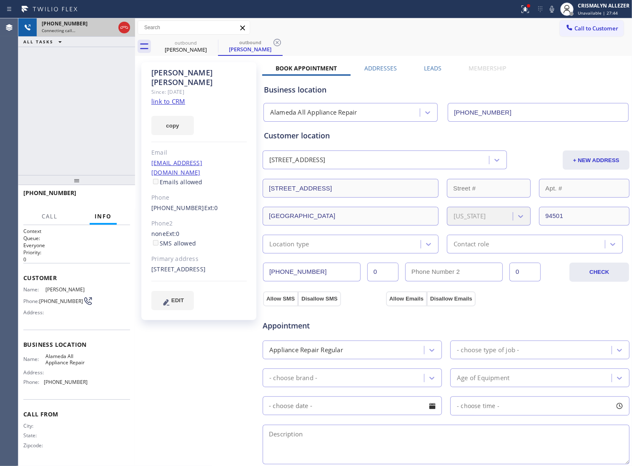
click at [126, 34] on div at bounding box center [124, 27] width 15 height 18
click at [126, 29] on icon at bounding box center [124, 28] width 10 height 10
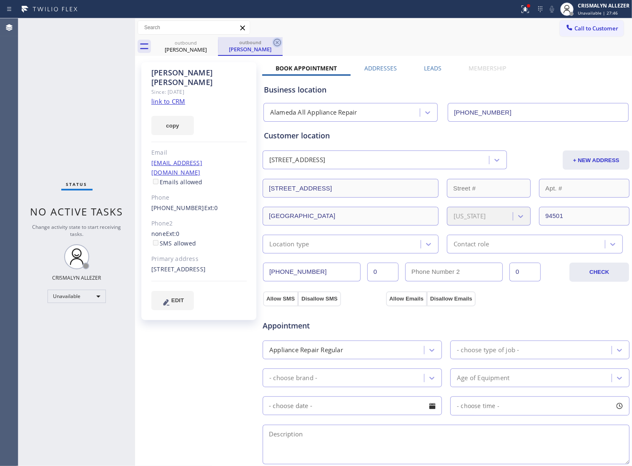
click at [277, 41] on icon at bounding box center [277, 43] width 10 height 10
click at [215, 41] on icon at bounding box center [213, 43] width 10 height 10
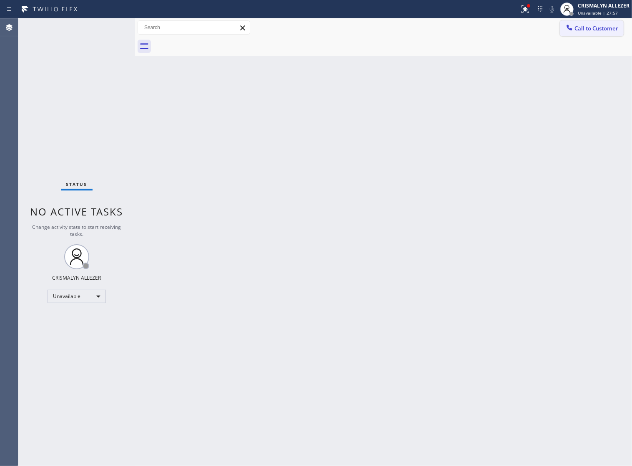
click at [607, 31] on span "Call to Customer" at bounding box center [596, 29] width 44 height 8
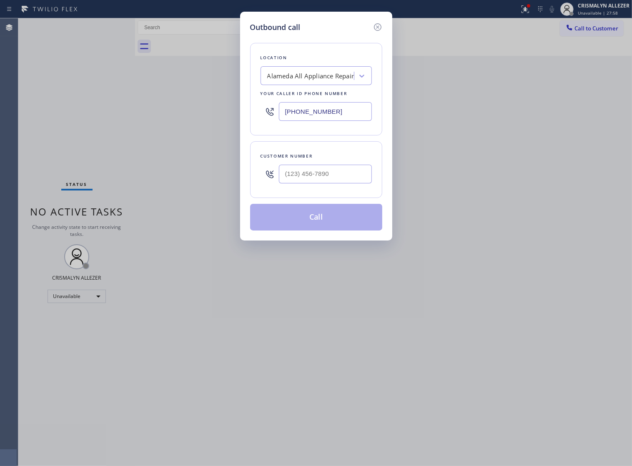
drag, startPoint x: 359, startPoint y: 117, endPoint x: 115, endPoint y: 123, distance: 244.3
click at [132, 124] on div "Outbound call Location Alameda All Appliance Repair Your caller id phone number…" at bounding box center [316, 233] width 632 height 466
paste input "855) 750-5557"
type input "[PHONE_NUMBER]"
click at [343, 175] on input "(___) ___-____" at bounding box center [325, 174] width 93 height 19
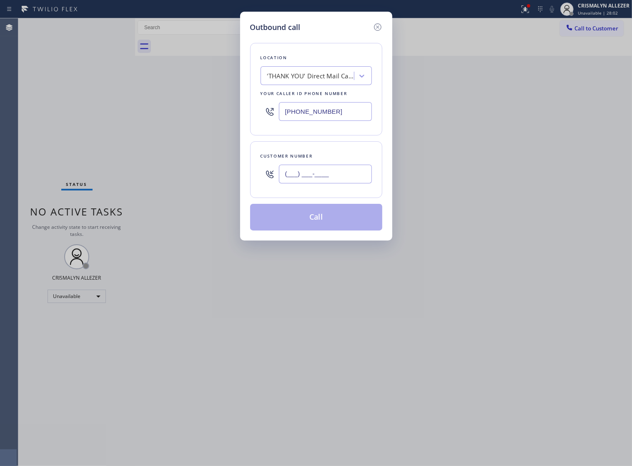
paste input "818) 383-7745"
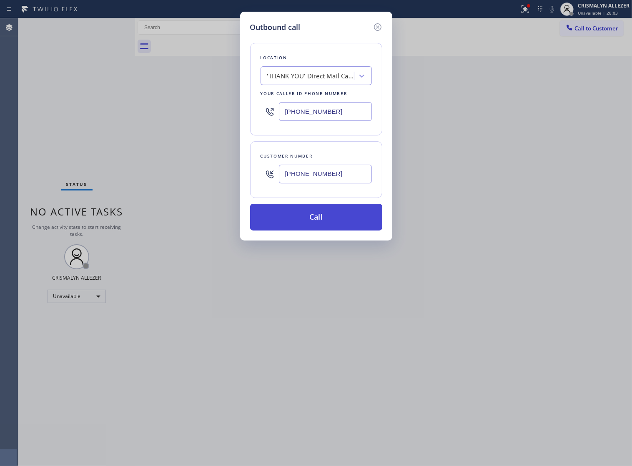
type input "[PHONE_NUMBER]"
click at [324, 230] on button "Call" at bounding box center [316, 217] width 132 height 27
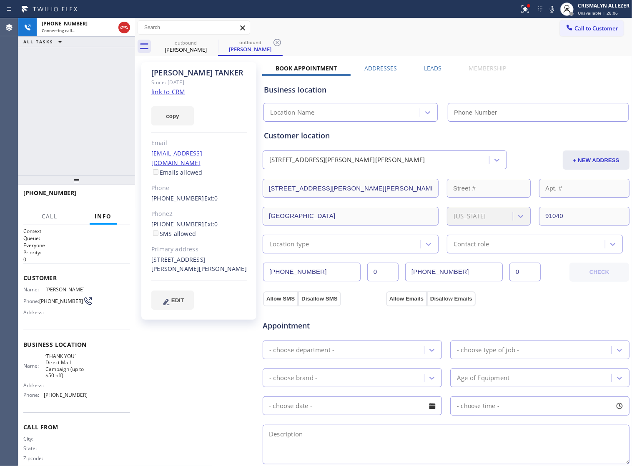
click at [174, 90] on link "link to CRM" at bounding box center [168, 92] width 34 height 8
type input "[PHONE_NUMBER]"
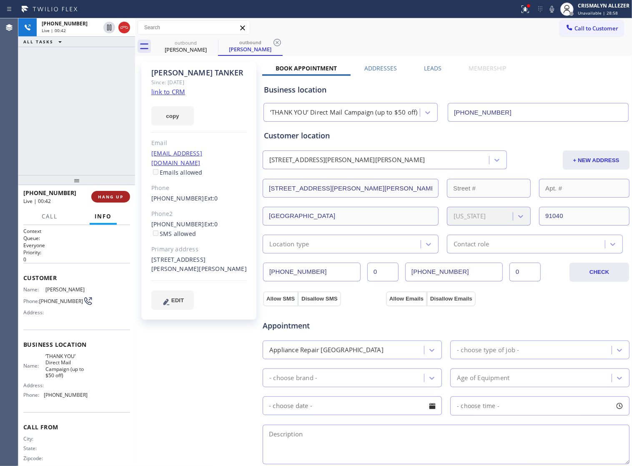
click at [108, 199] on span "HANG UP" at bounding box center [110, 197] width 25 height 6
click at [108, 199] on span "COMPLETE" at bounding box center [109, 197] width 29 height 6
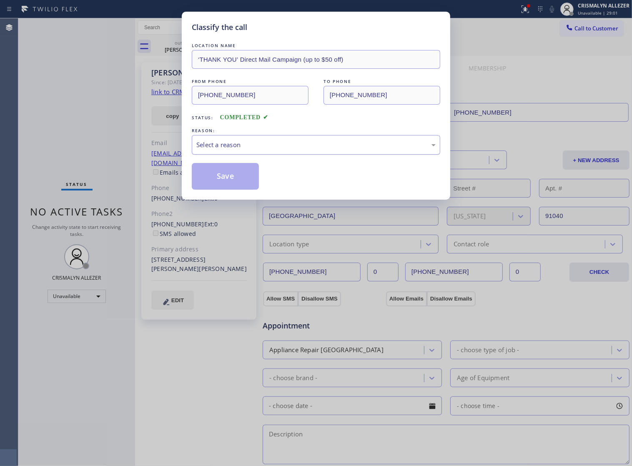
click at [309, 150] on div "Select a reason" at bounding box center [315, 145] width 239 height 10
click at [221, 190] on button "Save" at bounding box center [225, 176] width 67 height 27
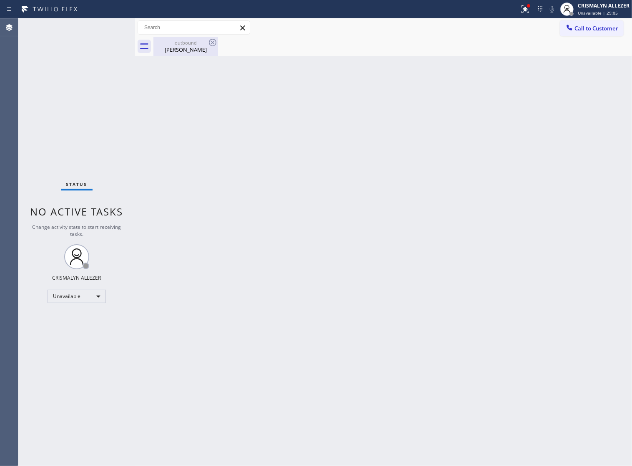
click at [188, 50] on div "RYAN TANKER" at bounding box center [185, 50] width 63 height 8
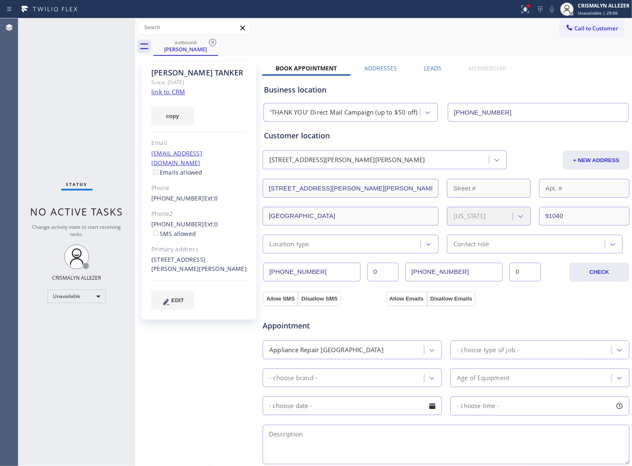
click at [433, 68] on label "Leads" at bounding box center [433, 68] width 18 height 8
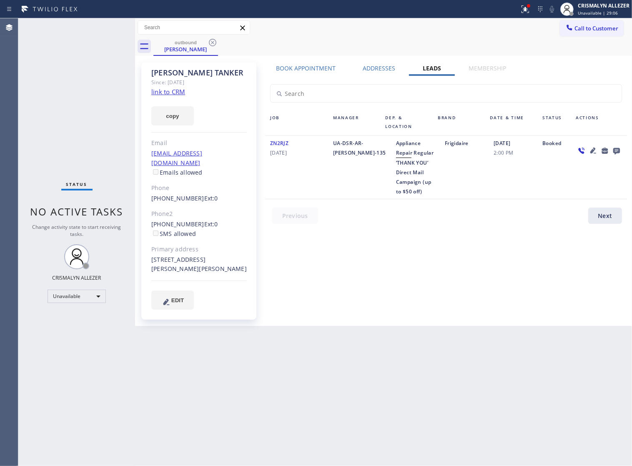
click at [613, 152] on icon at bounding box center [616, 151] width 7 height 7
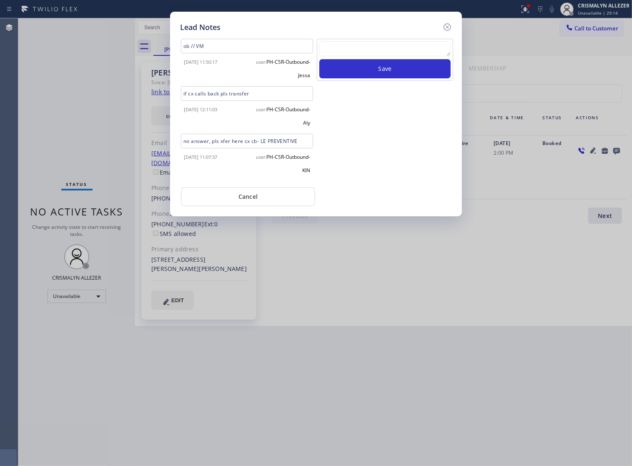
click at [348, 53] on textarea at bounding box center [384, 48] width 131 height 15
paste textarea "ALL ARE GOOD, but xfer cx cb"
type textarea "ALL ARE GOOD, but xfer cx cb"
click at [397, 73] on button "Save" at bounding box center [384, 68] width 131 height 19
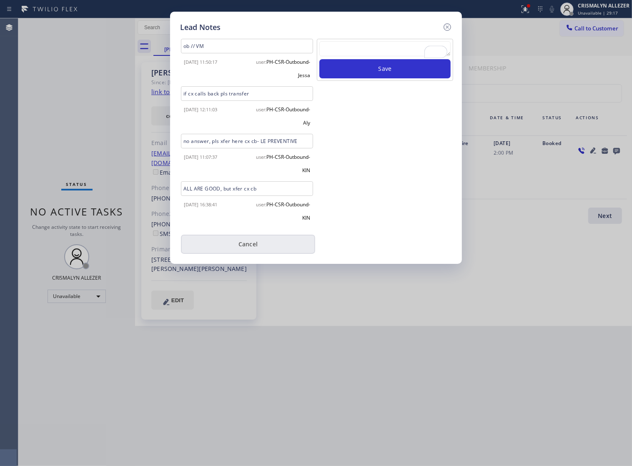
click at [239, 244] on button "Cancel" at bounding box center [248, 244] width 134 height 19
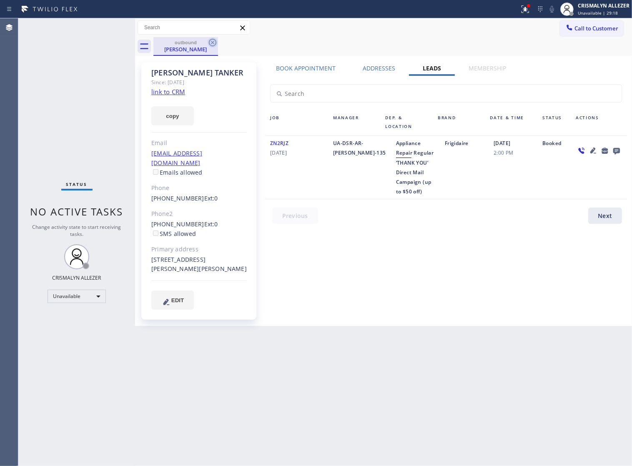
click at [210, 43] on icon at bounding box center [213, 43] width 10 height 10
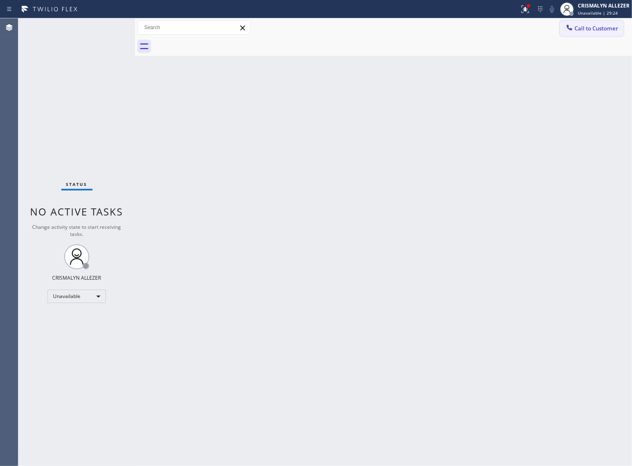
click at [588, 25] on span "Call to Customer" at bounding box center [596, 29] width 44 height 8
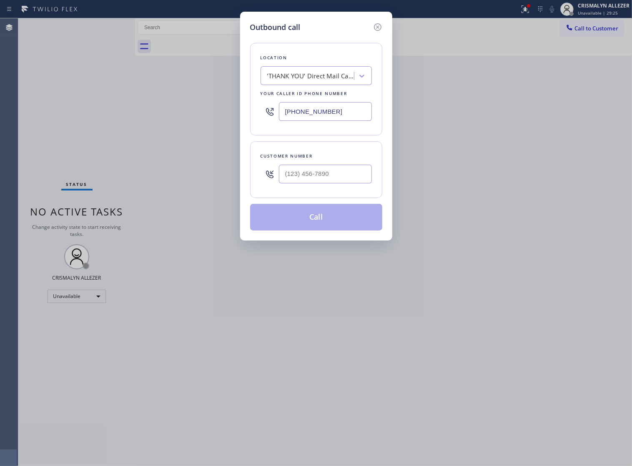
drag, startPoint x: 352, startPoint y: 113, endPoint x: 111, endPoint y: 117, distance: 240.9
click at [192, 121] on div "Outbound call Location ‘THANK‌ ‌YOU’‌ ‌Direct‌ ‌Mail‌ ‌Campaign‌ (up to $50 off…" at bounding box center [316, 233] width 632 height 466
paste input "760) 546-5824"
type input "[PHONE_NUMBER]"
click at [352, 183] on input "(___) ___-____" at bounding box center [325, 174] width 93 height 19
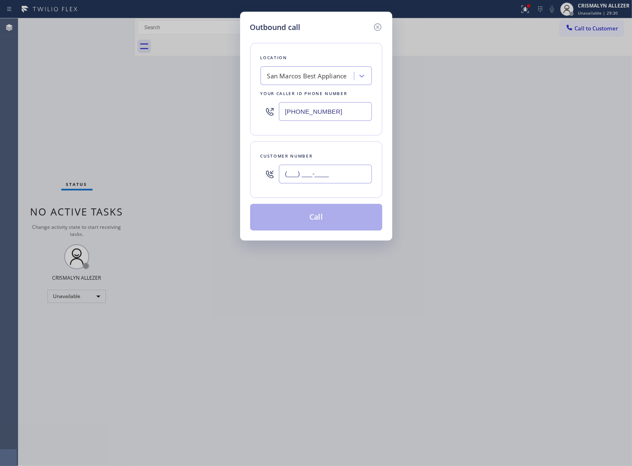
paste input "619) 500-1881"
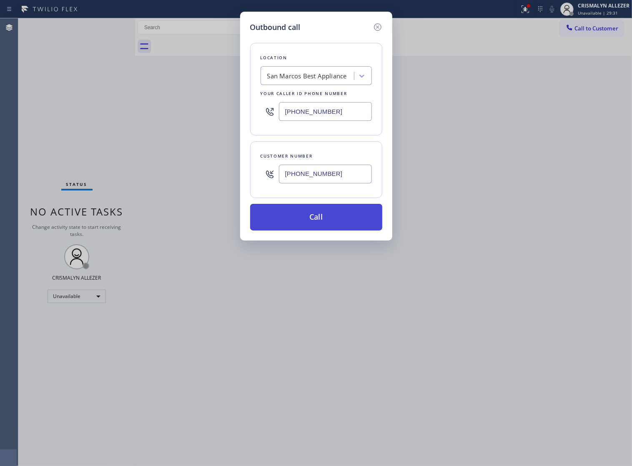
type input "[PHONE_NUMBER]"
click at [318, 230] on button "Call" at bounding box center [316, 217] width 132 height 27
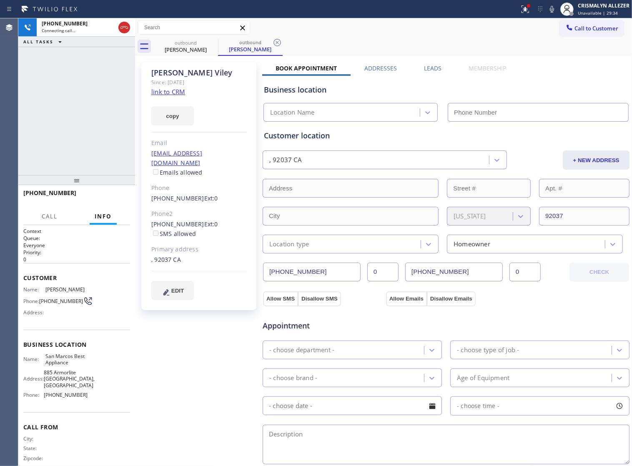
click at [163, 94] on link "link to CRM" at bounding box center [168, 92] width 34 height 8
type input "[PHONE_NUMBER]"
click at [107, 196] on span "HANG UP" at bounding box center [110, 197] width 25 height 6
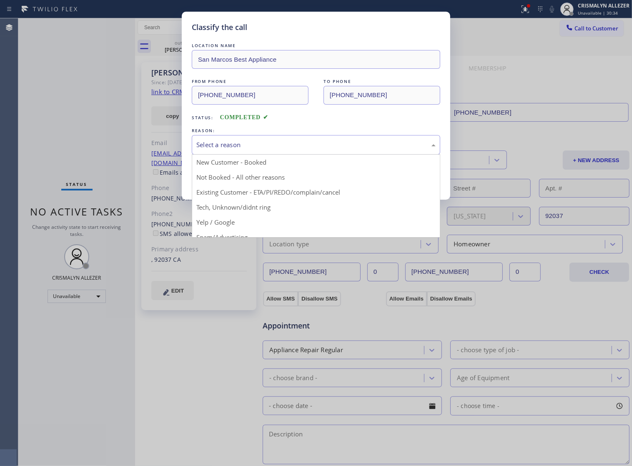
click at [319, 150] on div "Select a reason" at bounding box center [315, 145] width 239 height 10
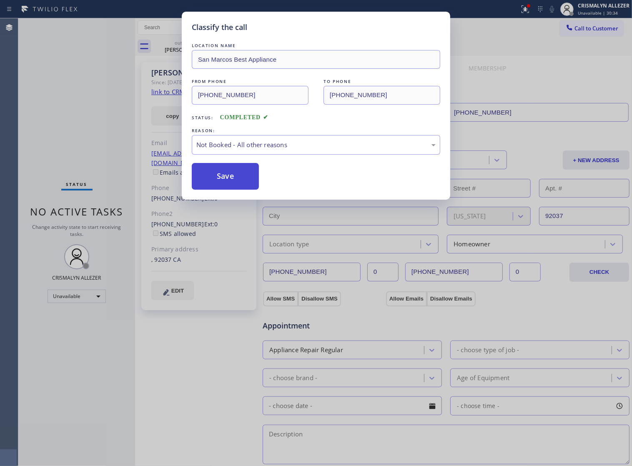
click at [243, 187] on button "Save" at bounding box center [225, 176] width 67 height 27
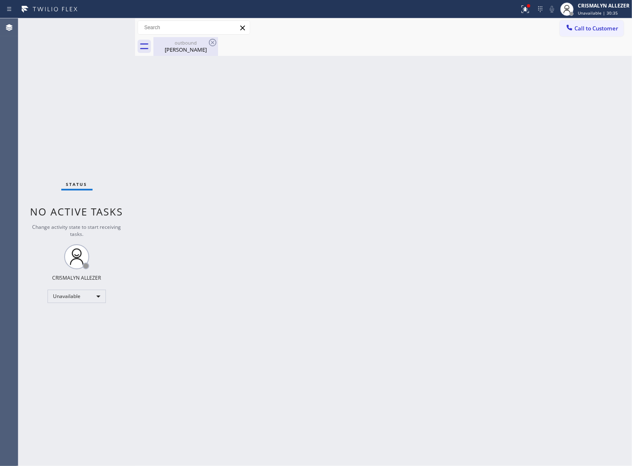
click at [180, 42] on div "outbound" at bounding box center [185, 43] width 63 height 6
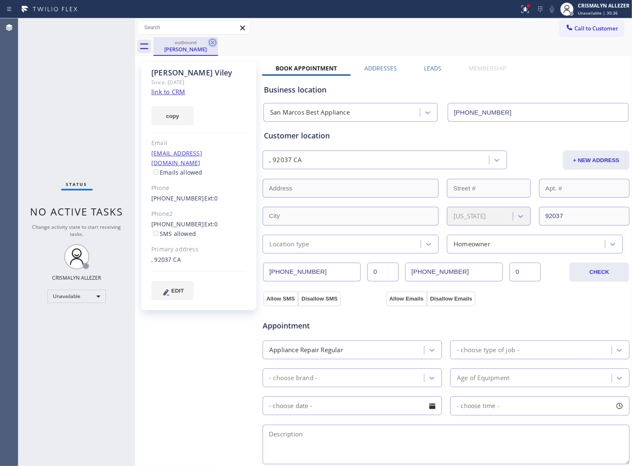
click at [214, 38] on icon at bounding box center [213, 43] width 10 height 10
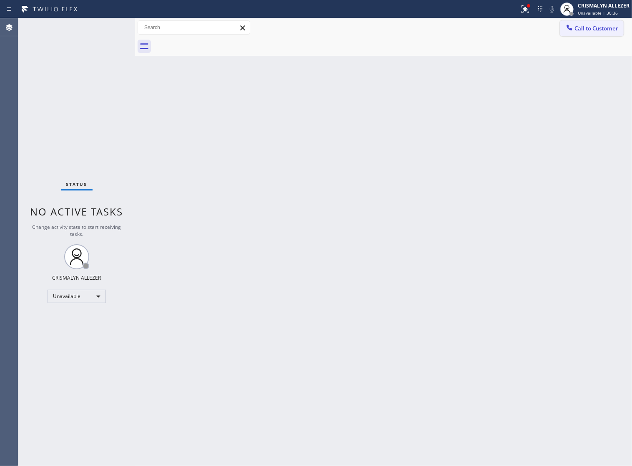
click at [595, 32] on span "Call to Customer" at bounding box center [596, 29] width 44 height 8
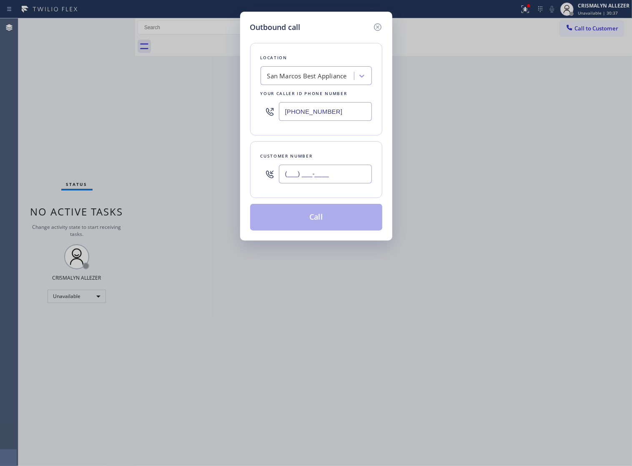
drag, startPoint x: 335, startPoint y: 189, endPoint x: 341, endPoint y: 182, distance: 8.6
click at [336, 183] on input "(___) ___-____" at bounding box center [325, 174] width 93 height 19
paste input "240) 252-0583"
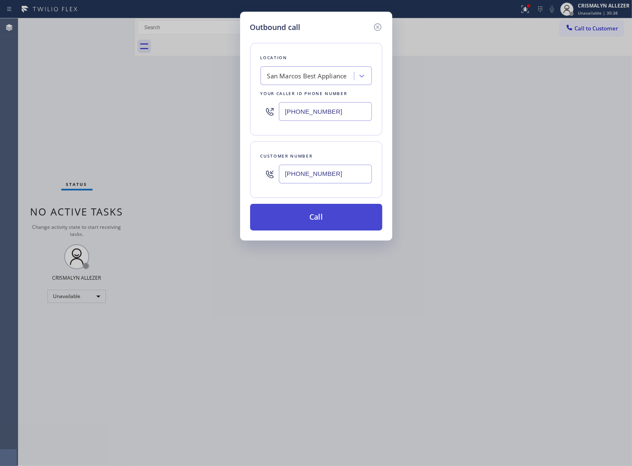
type input "(240) 252-0583"
click at [318, 223] on button "Call" at bounding box center [316, 217] width 132 height 27
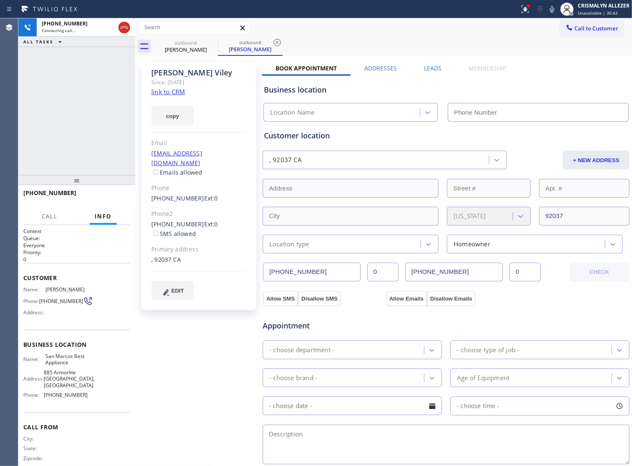
type input "[PHONE_NUMBER]"
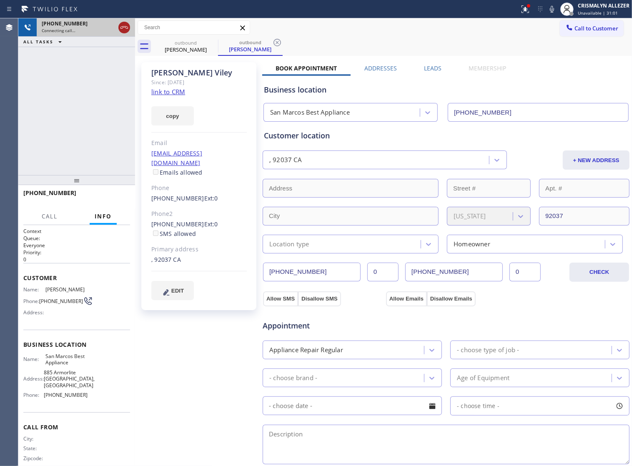
click at [121, 27] on icon at bounding box center [124, 27] width 8 height 3
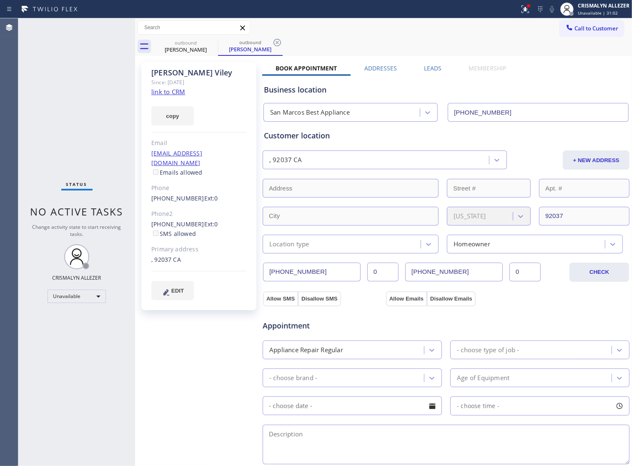
click at [438, 68] on div "Leads" at bounding box center [432, 70] width 45 height 12
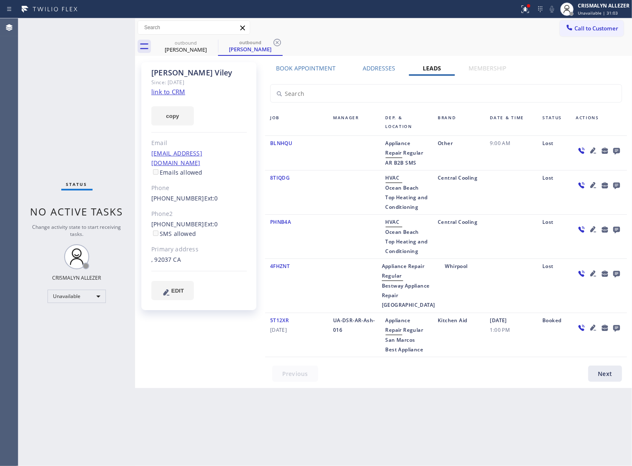
click at [618, 149] on icon at bounding box center [616, 151] width 7 height 7
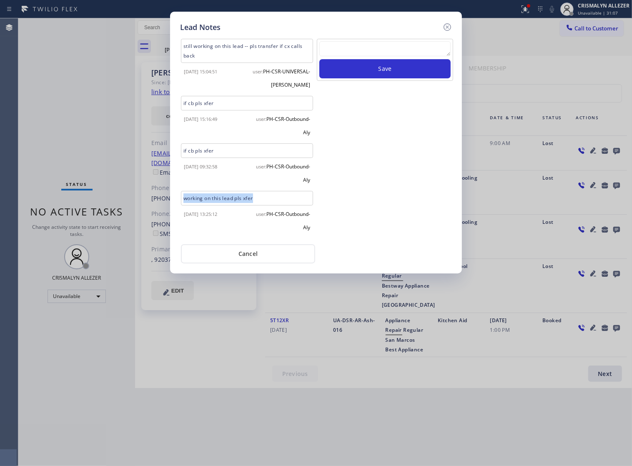
drag, startPoint x: 282, startPoint y: 196, endPoint x: 169, endPoint y: 202, distance: 113.1
click at [169, 202] on div "Lead Notes still working on this lead -- pls transfer if cx calls back 2025-06-…" at bounding box center [316, 233] width 632 height 466
copy div "working on this lead pls xfer"
click at [381, 56] on textarea at bounding box center [384, 48] width 131 height 15
paste textarea "working on this lead pls xfer"
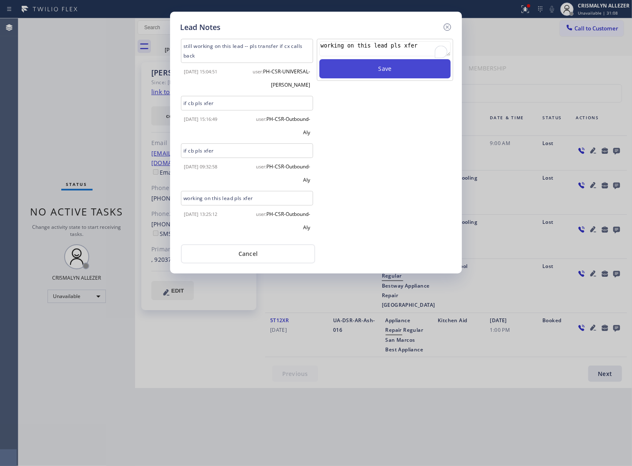
type textarea "working on this lead pls xfer"
click at [390, 78] on button "Save" at bounding box center [384, 68] width 131 height 19
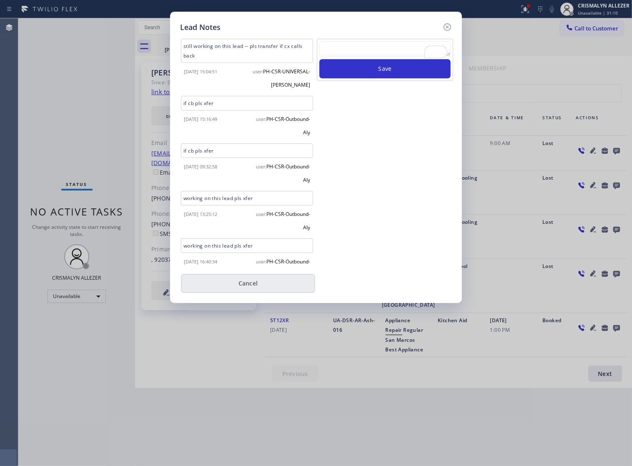
click at [244, 288] on button "Cancel" at bounding box center [248, 283] width 134 height 19
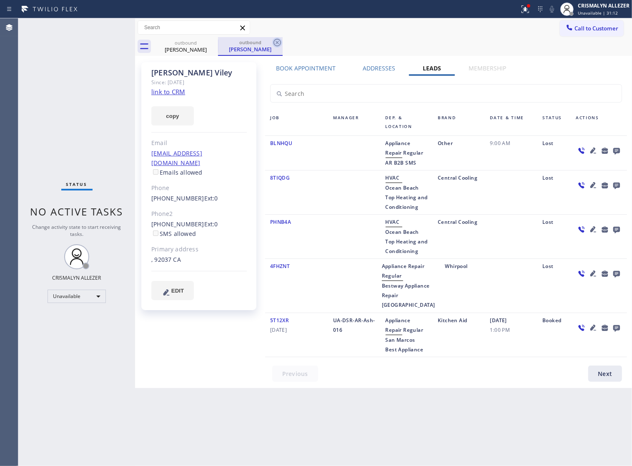
click at [281, 42] on icon at bounding box center [277, 43] width 10 height 10
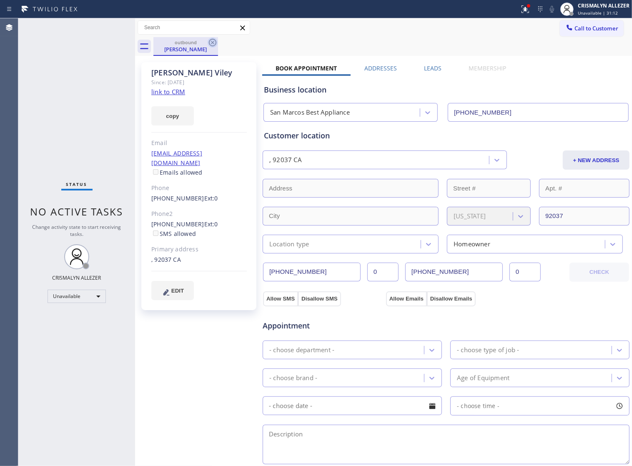
drag, startPoint x: 213, startPoint y: 42, endPoint x: 240, endPoint y: 3, distance: 47.0
click at [213, 42] on icon at bounding box center [213, 43] width 10 height 10
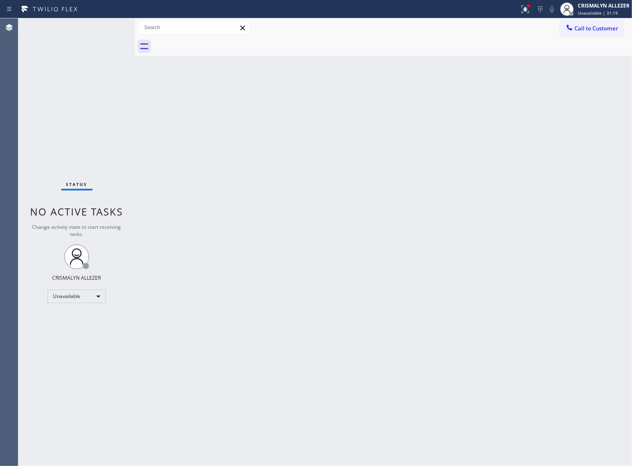
drag, startPoint x: 578, startPoint y: 30, endPoint x: 574, endPoint y: 31, distance: 4.4
click at [579, 30] on span "Call to Customer" at bounding box center [596, 29] width 44 height 8
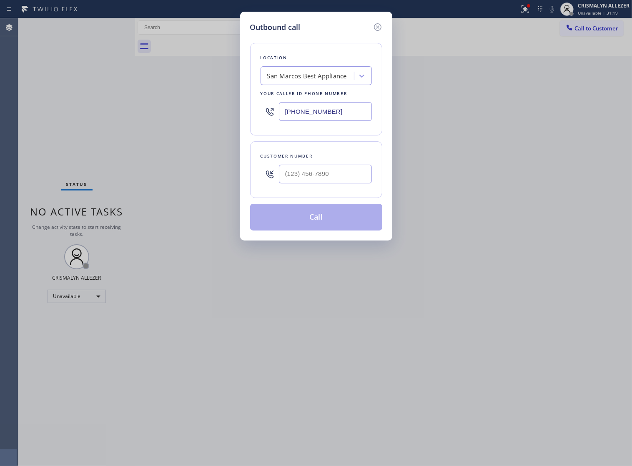
drag, startPoint x: 330, startPoint y: 115, endPoint x: 151, endPoint y: 111, distance: 179.6
click at [163, 111] on div "Outbound call Location San Marcos Best Appliance Your caller id phone number (7…" at bounding box center [316, 233] width 632 height 466
paste input "312) 500-306"
type input "[PHONE_NUMBER]"
click at [345, 179] on input "(___) ___-____" at bounding box center [325, 174] width 93 height 19
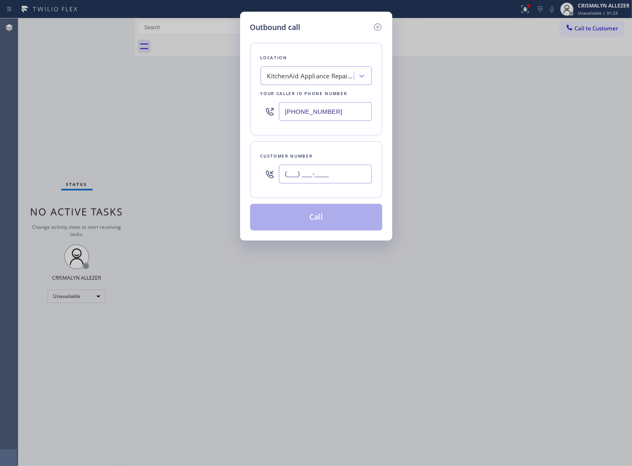
paste input "312) 961-8880"
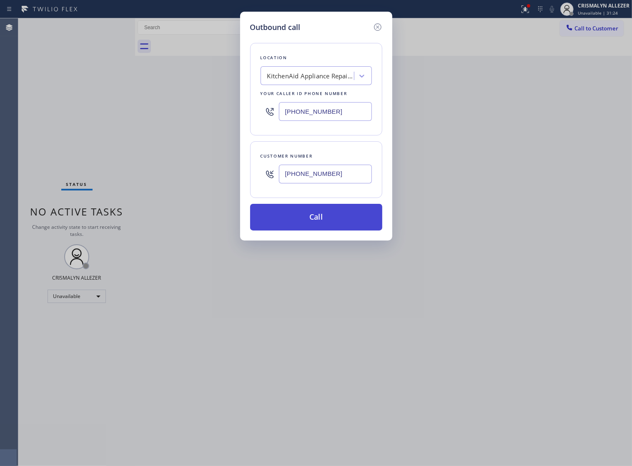
type input "(312) 961-8880"
click at [319, 229] on button "Call" at bounding box center [316, 217] width 132 height 27
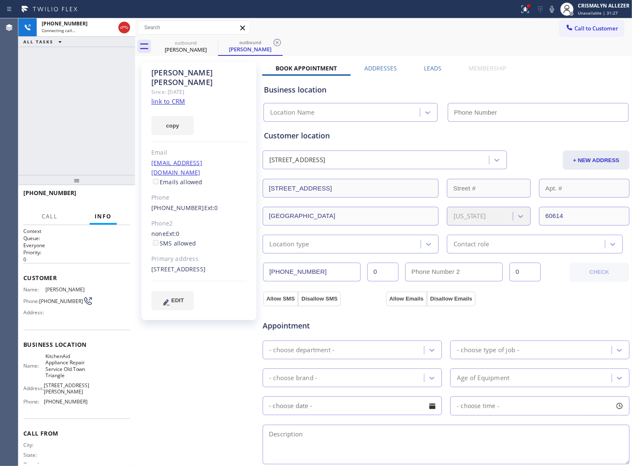
click at [165, 97] on link "link to CRM" at bounding box center [168, 101] width 34 height 8
type input "[PHONE_NUMBER]"
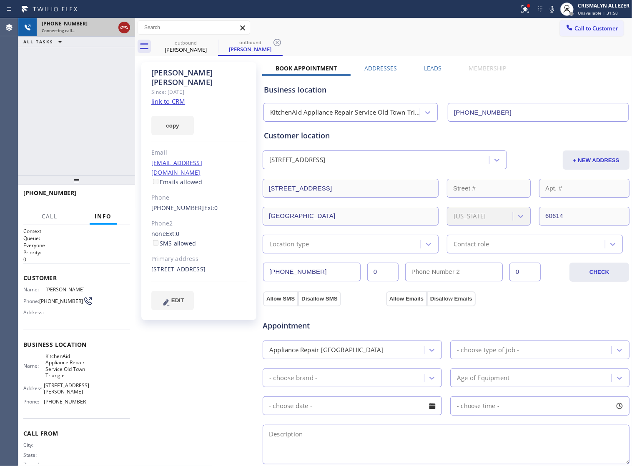
click at [122, 30] on icon at bounding box center [124, 28] width 10 height 10
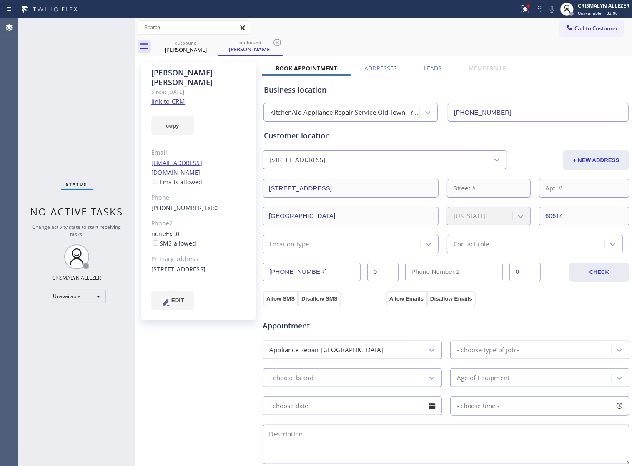
click at [428, 66] on label "Leads" at bounding box center [433, 68] width 18 height 8
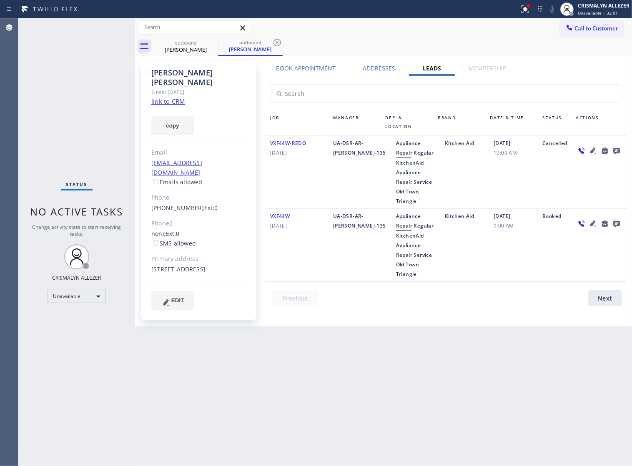
click at [617, 150] on icon at bounding box center [616, 151] width 7 height 7
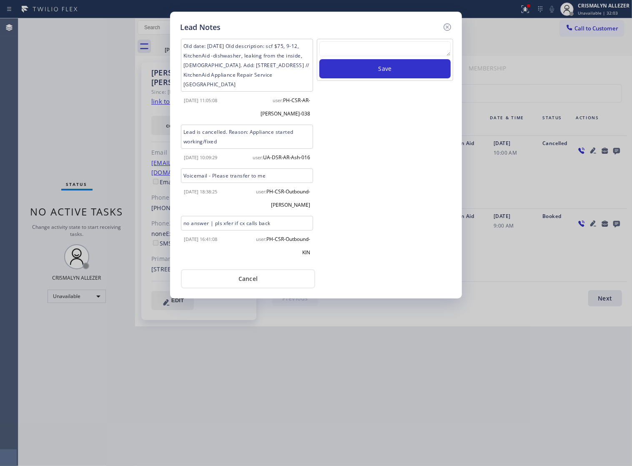
scroll to position [7, 0]
click at [238, 288] on button "Cancel" at bounding box center [248, 278] width 134 height 19
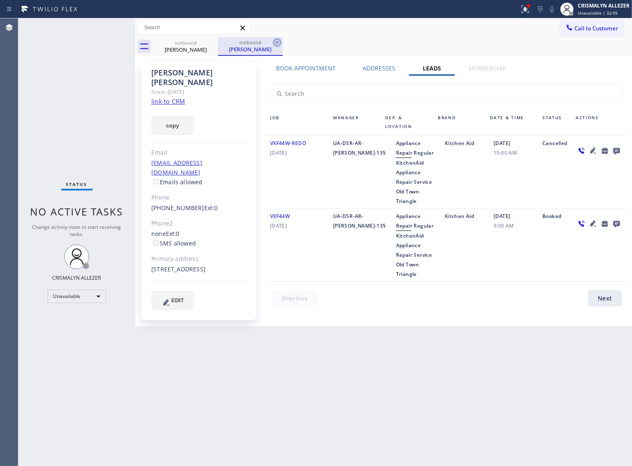
click at [279, 43] on icon at bounding box center [277, 43] width 10 height 10
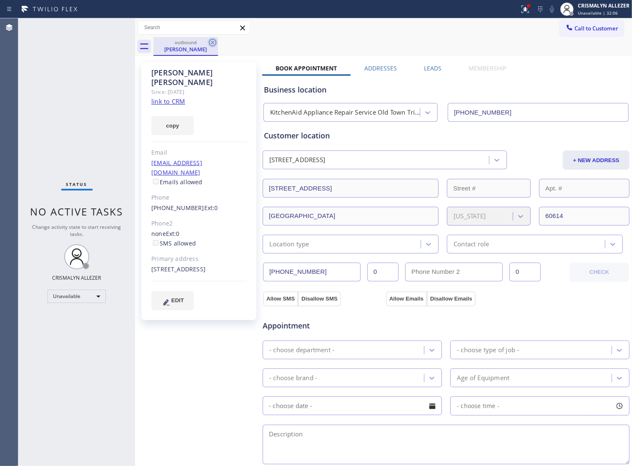
click at [211, 40] on icon at bounding box center [213, 43] width 10 height 10
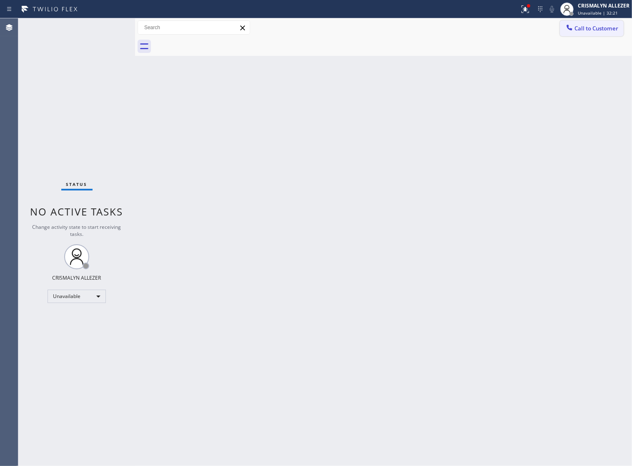
click at [596, 34] on button "Call to Customer" at bounding box center [592, 28] width 64 height 16
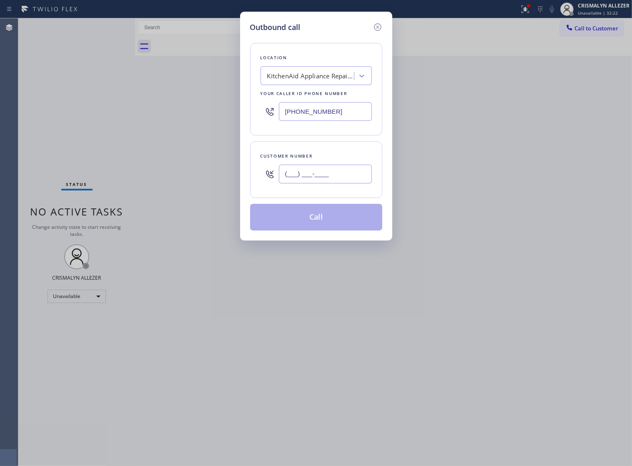
click at [351, 183] on input "(___) ___-____" at bounding box center [325, 174] width 93 height 19
paste input "909) 732-1202"
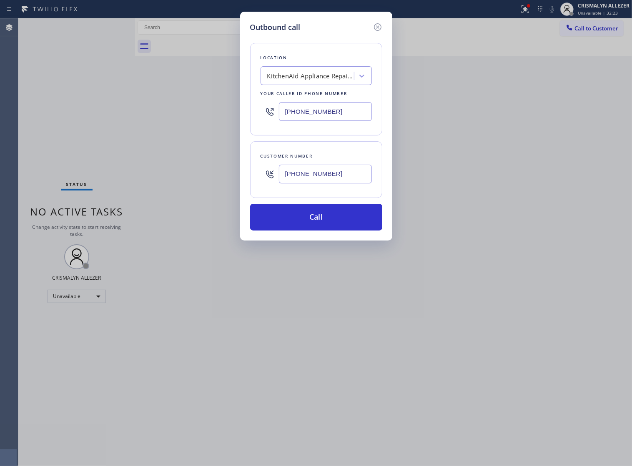
type input "[PHONE_NUMBER]"
drag, startPoint x: 344, startPoint y: 117, endPoint x: 168, endPoint y: 113, distance: 176.3
click at [168, 113] on div "Outbound call Location KitchenAid Appliance Repair Service Old Town Triangle Yo…" at bounding box center [316, 233] width 632 height 466
paste input "424) 400-7712"
type input "[PHONE_NUMBER]"
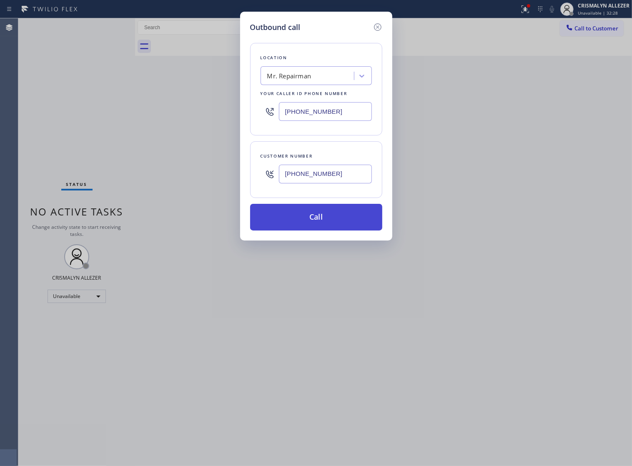
click at [336, 230] on button "Call" at bounding box center [316, 217] width 132 height 27
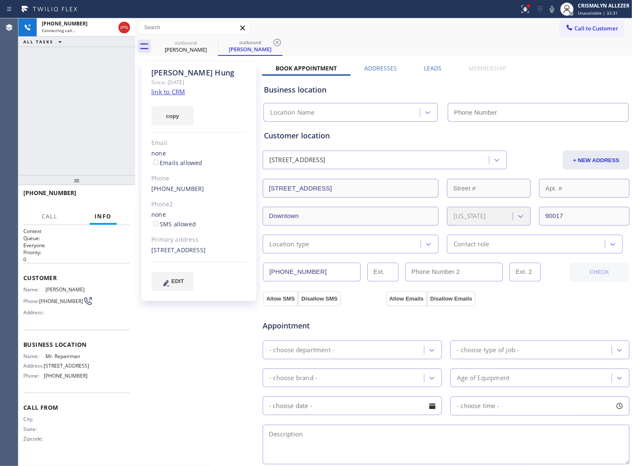
click at [173, 90] on link "link to CRM" at bounding box center [168, 92] width 34 height 8
type input "[PHONE_NUMBER]"
click at [100, 198] on span "HANG UP" at bounding box center [110, 197] width 25 height 6
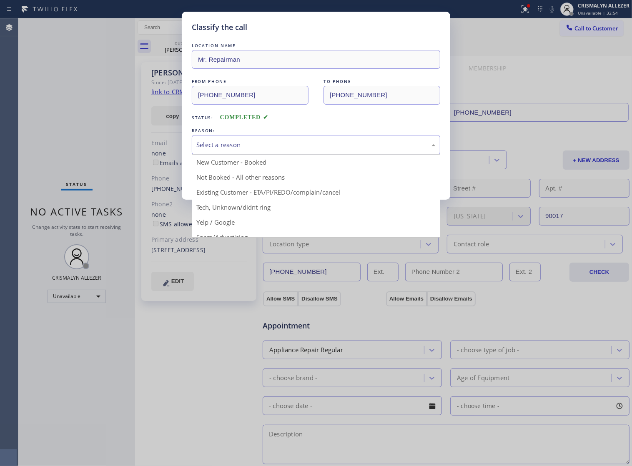
click at [308, 150] on div "Select a reason" at bounding box center [315, 145] width 239 height 10
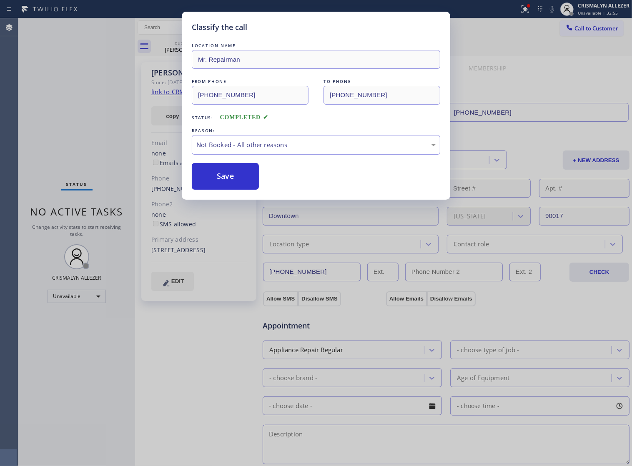
click at [226, 185] on button "Save" at bounding box center [225, 176] width 67 height 27
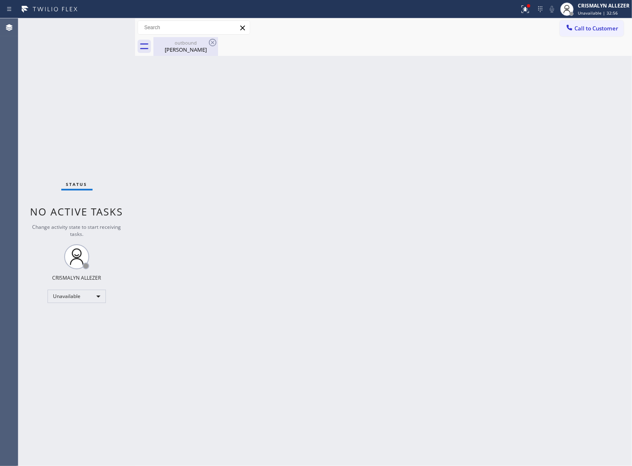
click at [196, 46] on div "Emily Hung" at bounding box center [185, 50] width 63 height 8
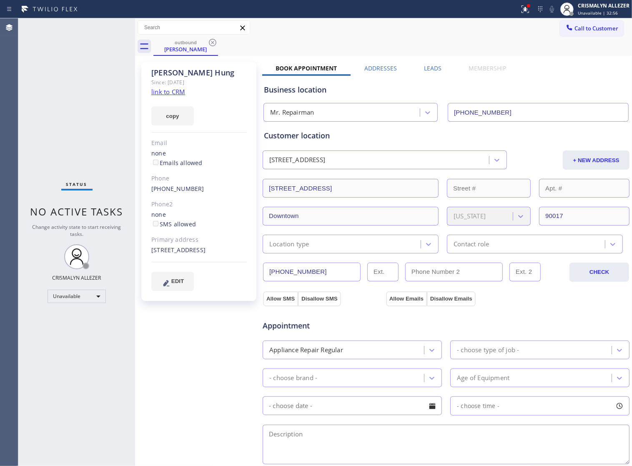
click at [214, 41] on icon at bounding box center [213, 43] width 10 height 10
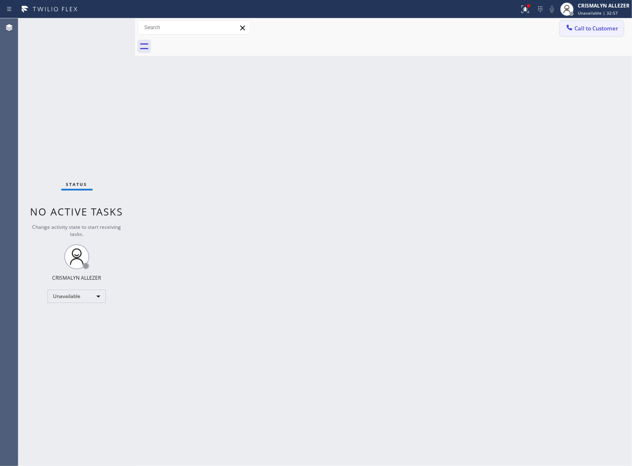
click at [597, 34] on button "Call to Customer" at bounding box center [592, 28] width 64 height 16
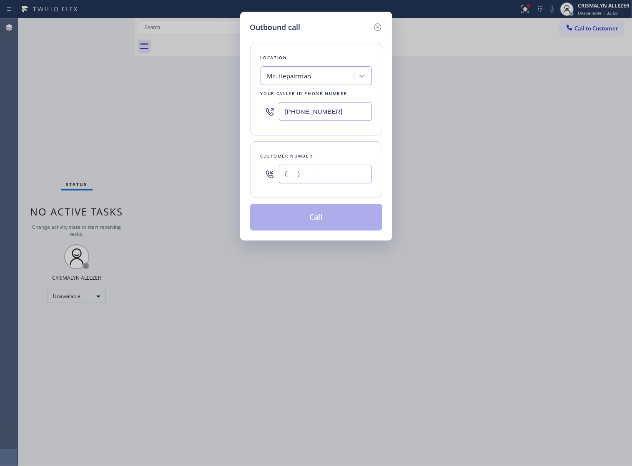
click at [363, 183] on input "(___) ___-____" at bounding box center [325, 174] width 93 height 19
paste input "text"
type input "(___) ___-____"
paste input "909) 732-1202"
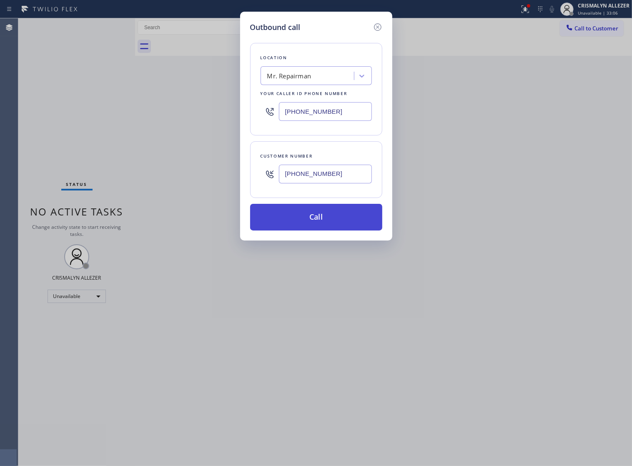
type input "[PHONE_NUMBER]"
click at [322, 218] on button "Call" at bounding box center [316, 217] width 132 height 27
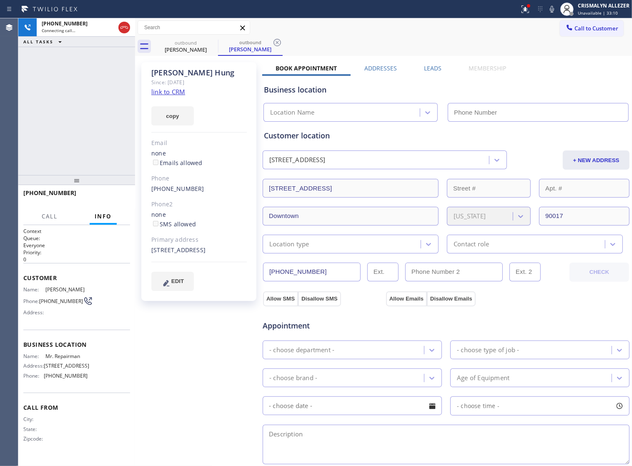
type input "[PHONE_NUMBER]"
click at [97, 203] on div "+19097321202 Live | 00:01 HANG UP" at bounding box center [76, 197] width 107 height 22
click at [103, 197] on span "HANG UP" at bounding box center [110, 197] width 25 height 6
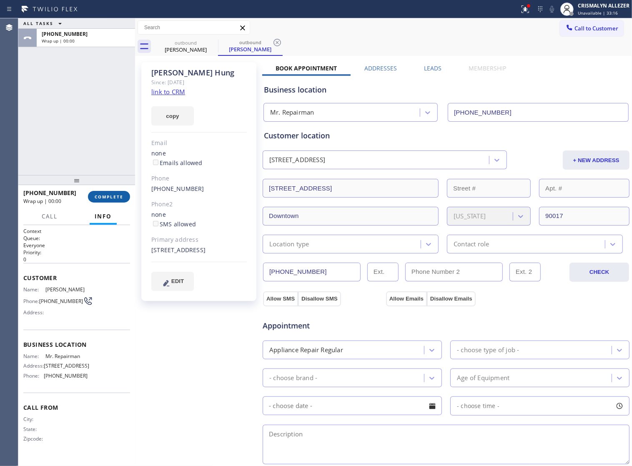
click at [103, 197] on span "COMPLETE" at bounding box center [109, 197] width 29 height 6
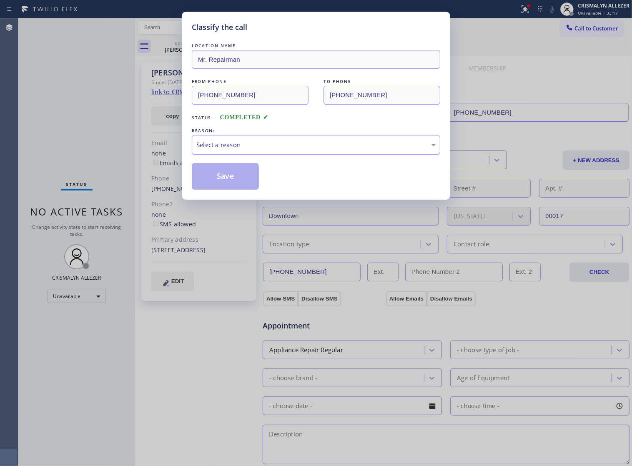
click at [323, 150] on div "Select a reason" at bounding box center [315, 145] width 239 height 10
click at [229, 180] on button "Save" at bounding box center [225, 176] width 67 height 27
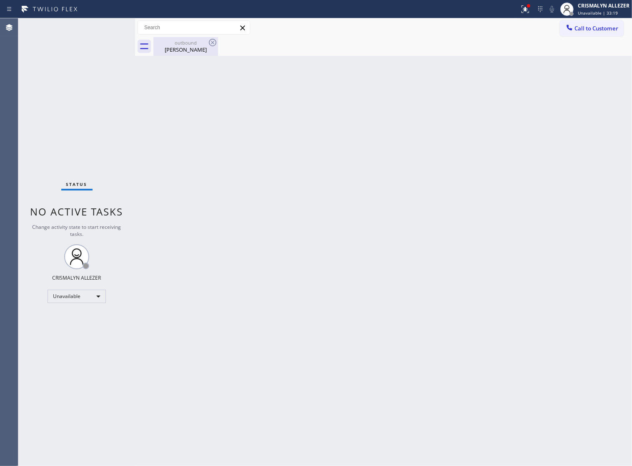
click at [183, 43] on div "outbound" at bounding box center [185, 43] width 63 height 6
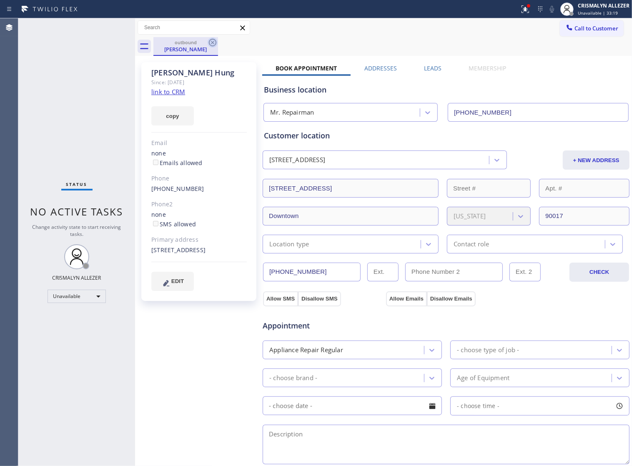
click at [211, 41] on icon at bounding box center [213, 43] width 10 height 10
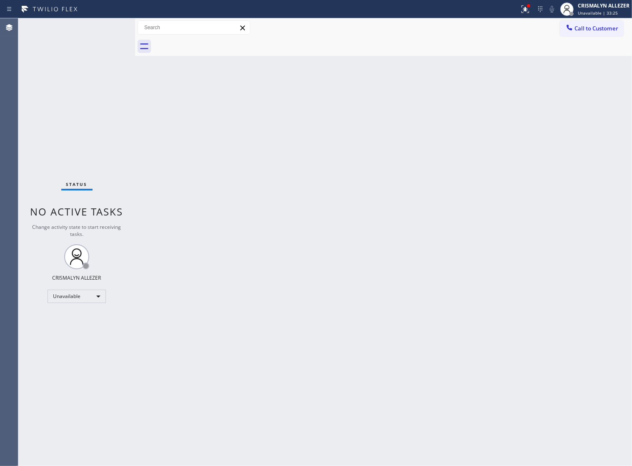
click at [580, 29] on span "Call to Customer" at bounding box center [596, 29] width 44 height 8
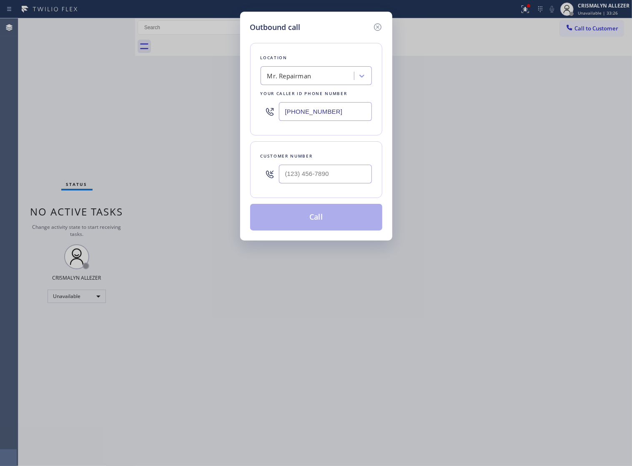
drag, startPoint x: 355, startPoint y: 115, endPoint x: 56, endPoint y: 108, distance: 299.3
click at [63, 111] on div "Outbound call Location Mr. Repairman Your caller id phone number (424) 400-7712…" at bounding box center [316, 233] width 632 height 466
paste input "312) 500-3064"
type input "[PHONE_NUMBER]"
click at [323, 182] on input "(___) ___-____" at bounding box center [325, 174] width 93 height 19
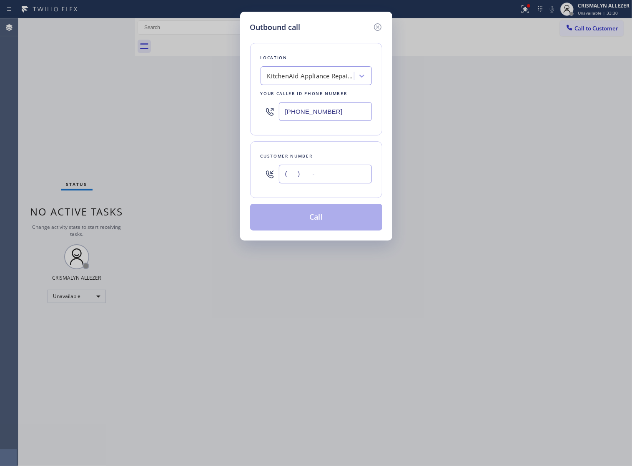
paste input "312) 480-9948"
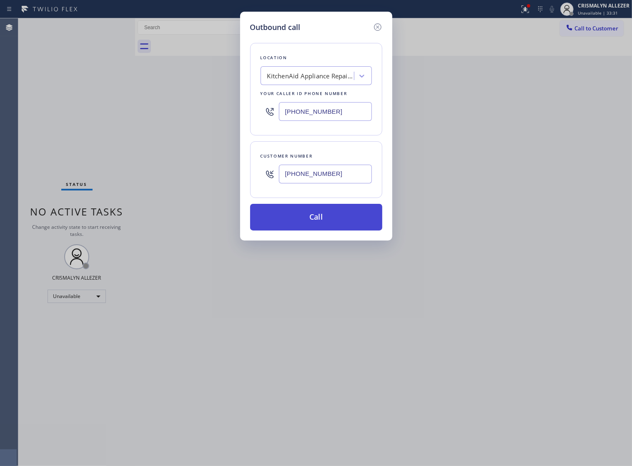
type input "[PHONE_NUMBER]"
click at [313, 230] on button "Call" at bounding box center [316, 217] width 132 height 27
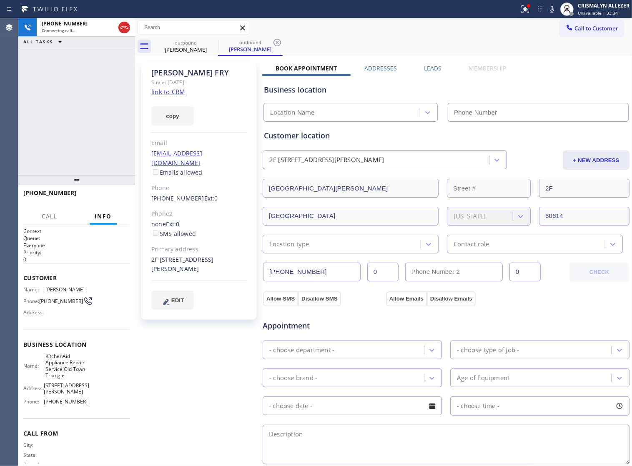
click at [182, 88] on link "link to CRM" at bounding box center [168, 92] width 34 height 8
type input "[PHONE_NUMBER]"
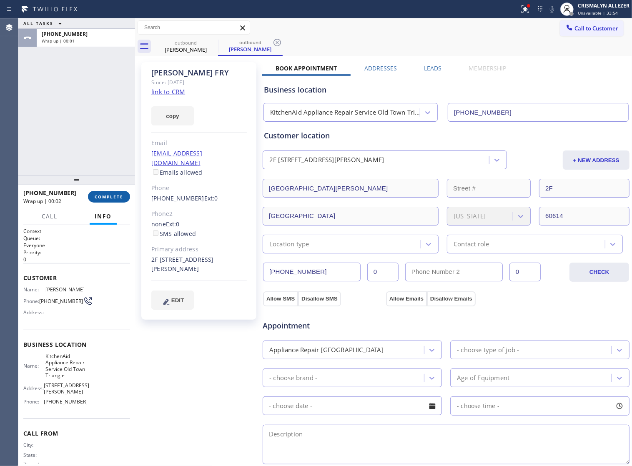
click at [95, 196] on span "COMPLETE" at bounding box center [109, 197] width 29 height 6
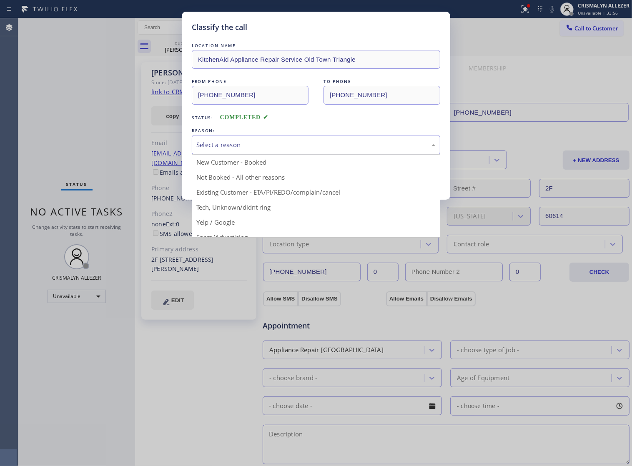
click at [322, 150] on div "Select a reason" at bounding box center [315, 145] width 239 height 10
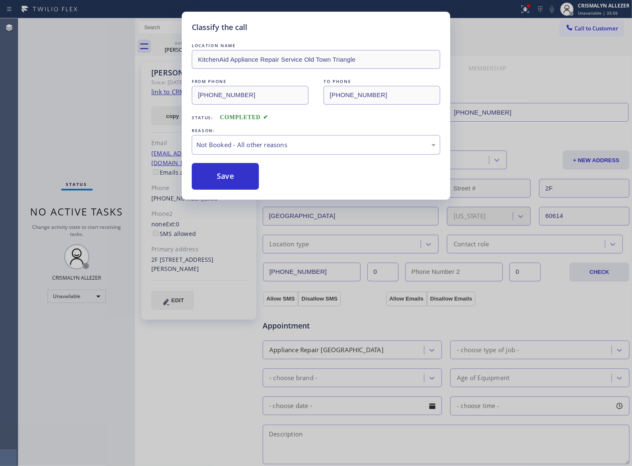
click at [244, 190] on button "Save" at bounding box center [225, 176] width 67 height 27
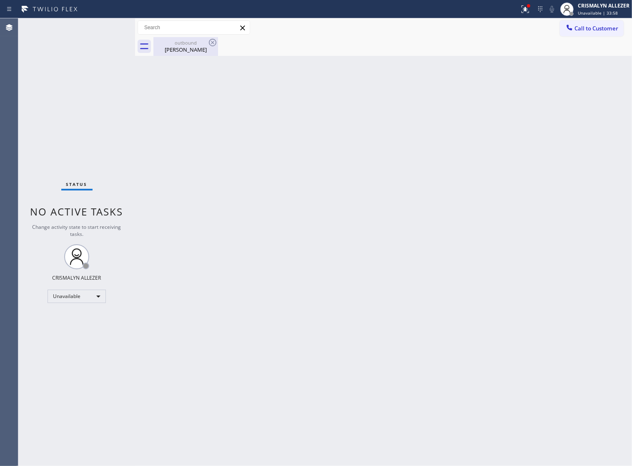
click at [188, 48] on div "ANNA FRY" at bounding box center [185, 50] width 63 height 8
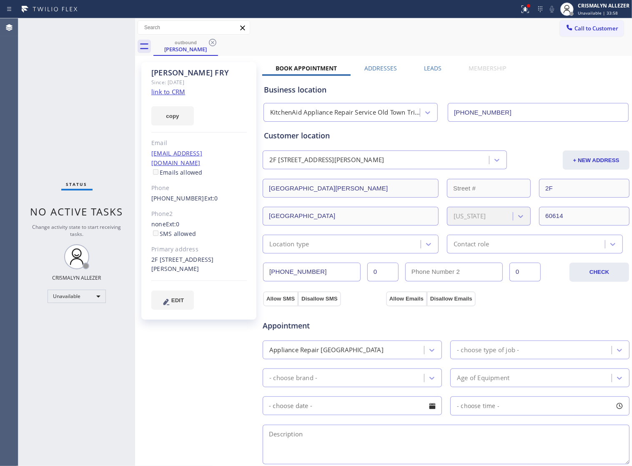
click at [430, 65] on label "Leads" at bounding box center [433, 68] width 18 height 8
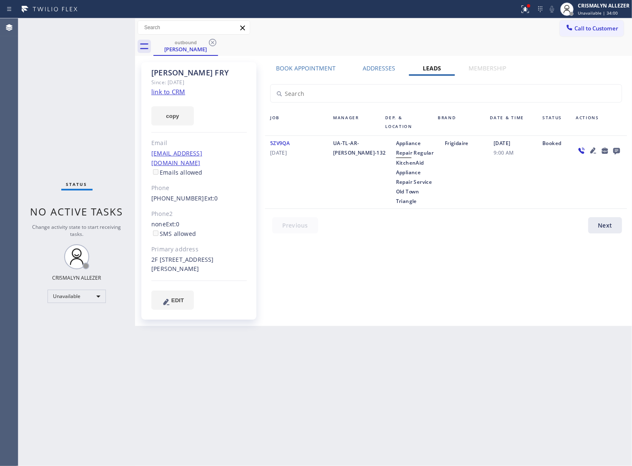
click at [617, 151] on icon at bounding box center [616, 151] width 7 height 7
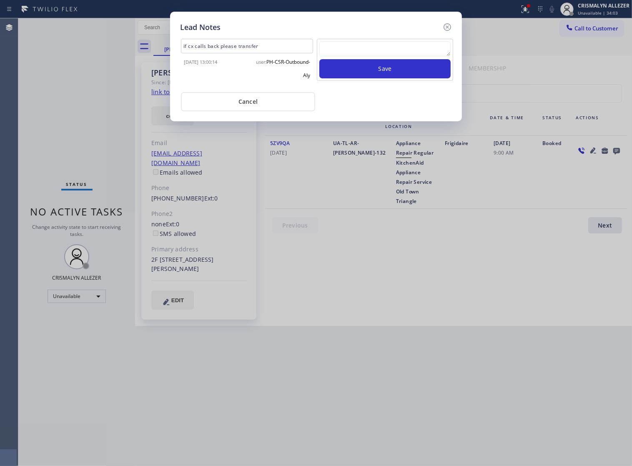
click at [353, 56] on textarea at bounding box center [384, 48] width 131 height 15
type textarea "NOT INTERESTED- HUNG UP"
click at [397, 78] on button "Save" at bounding box center [384, 68] width 131 height 19
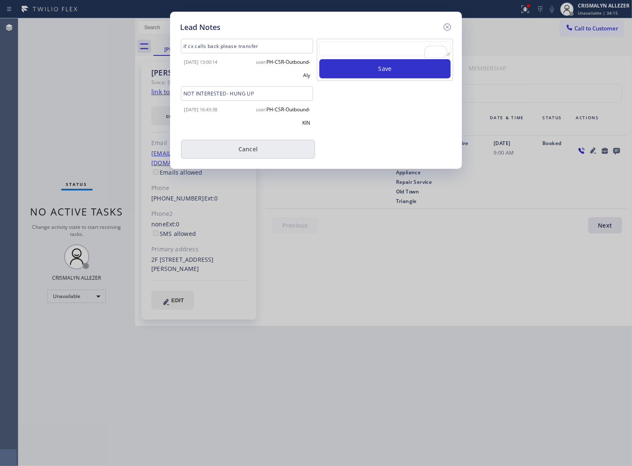
click at [268, 155] on button "Cancel" at bounding box center [248, 149] width 134 height 19
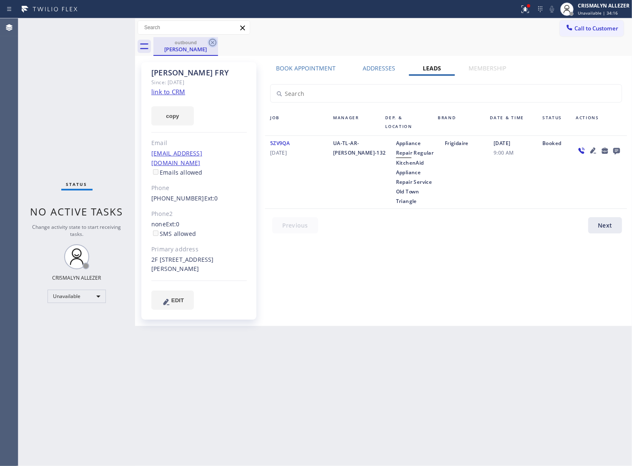
click at [215, 43] on icon at bounding box center [213, 43] width 10 height 10
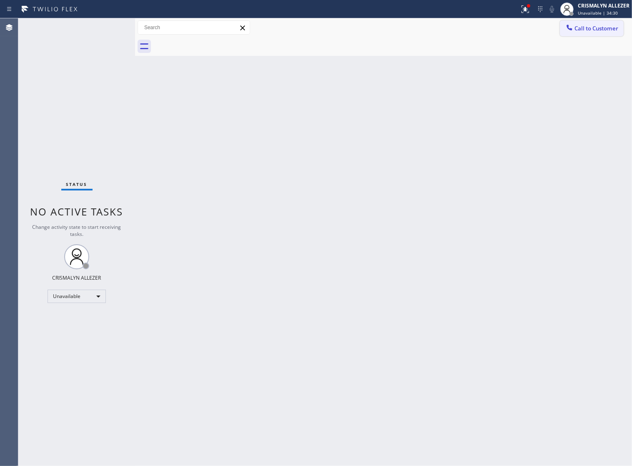
click at [594, 25] on span "Call to Customer" at bounding box center [596, 29] width 44 height 8
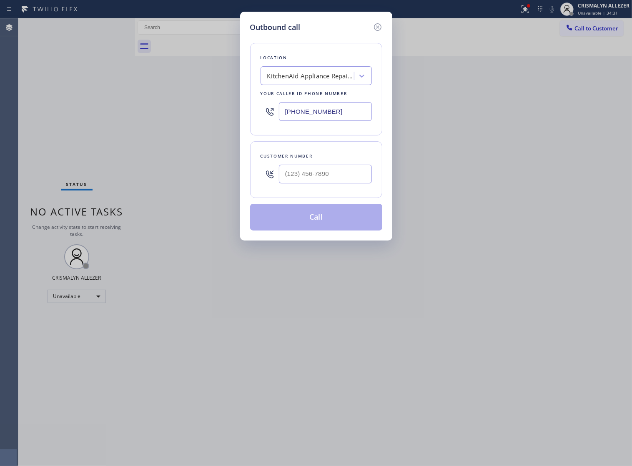
drag, startPoint x: 353, startPoint y: 123, endPoint x: 112, endPoint y: 119, distance: 241.7
click at [117, 119] on div "Outbound call Location KitchenAid Appliance Repair Service [GEOGRAPHIC_DATA] Yo…" at bounding box center [316, 233] width 632 height 466
paste input "510) 640-8987"
type input "[PHONE_NUMBER]"
click at [351, 183] on input "(___) ___-____" at bounding box center [325, 174] width 93 height 19
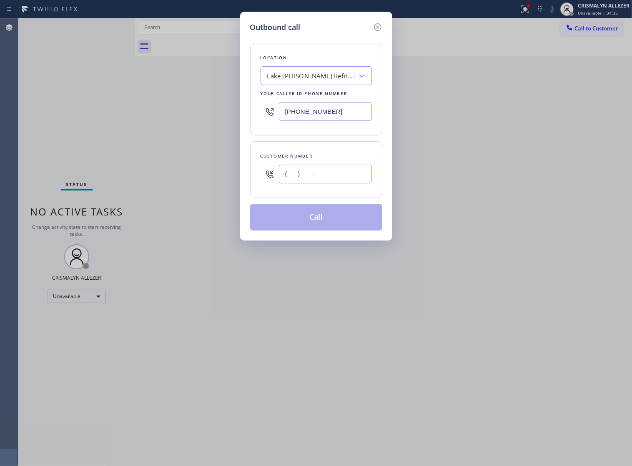
paste input "916) 524-8915"
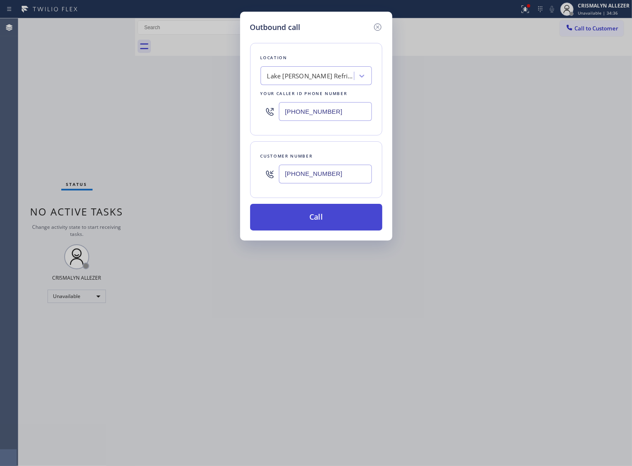
type input "[PHONE_NUMBER]"
click at [323, 228] on button "Call" at bounding box center [316, 217] width 132 height 27
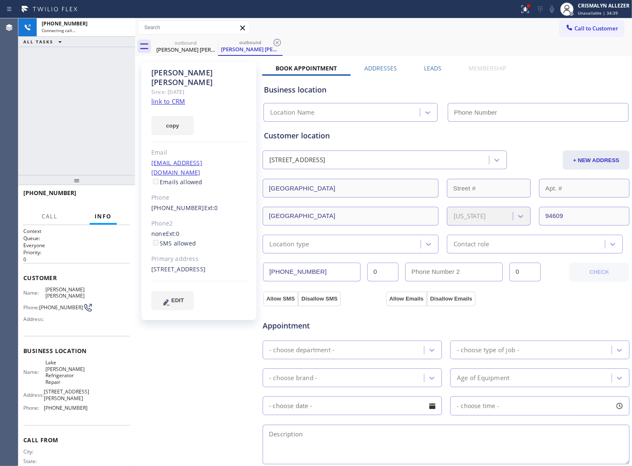
type input "[PHONE_NUMBER]"
click at [165, 97] on link "link to CRM" at bounding box center [168, 101] width 34 height 8
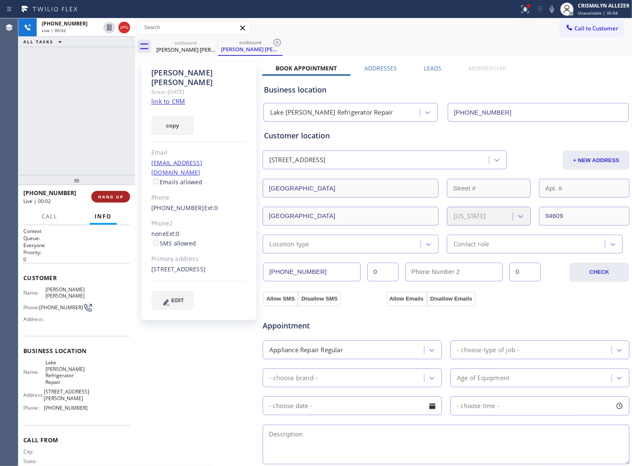
click at [108, 200] on button "HANG UP" at bounding box center [110, 197] width 39 height 12
click at [111, 197] on span "HANG UP" at bounding box center [110, 197] width 25 height 6
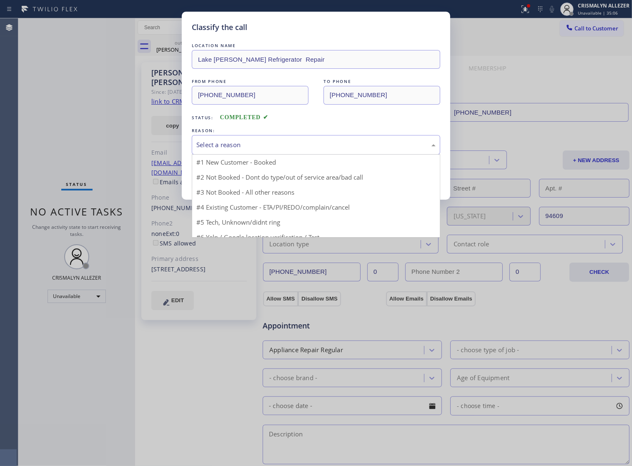
click at [328, 150] on div "Select a reason" at bounding box center [315, 145] width 239 height 10
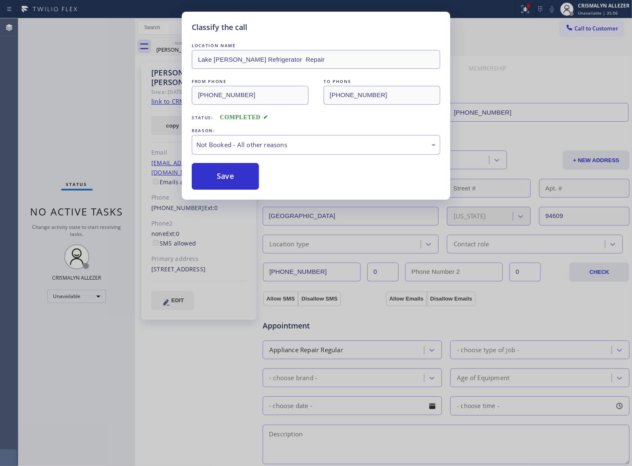
click at [239, 189] on button "Save" at bounding box center [225, 176] width 67 height 27
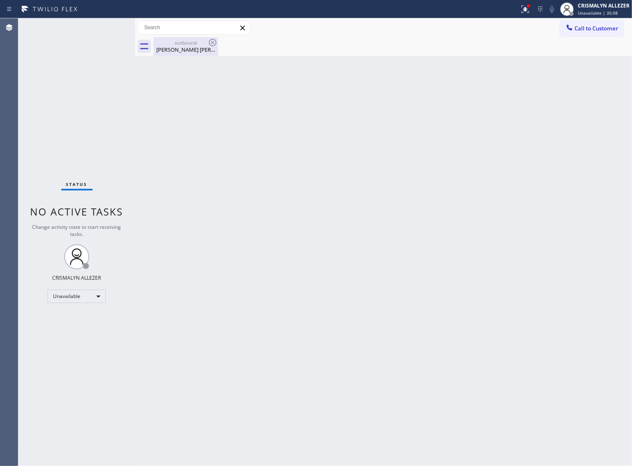
click at [180, 47] on div "[PERSON_NAME] [PERSON_NAME]" at bounding box center [185, 50] width 63 height 8
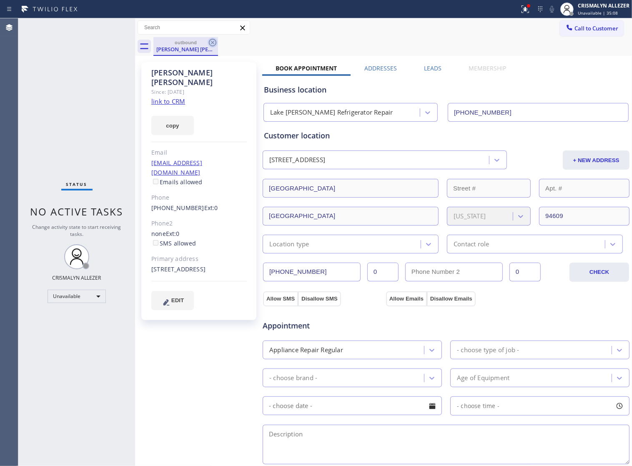
click at [213, 42] on icon at bounding box center [213, 43] width 10 height 10
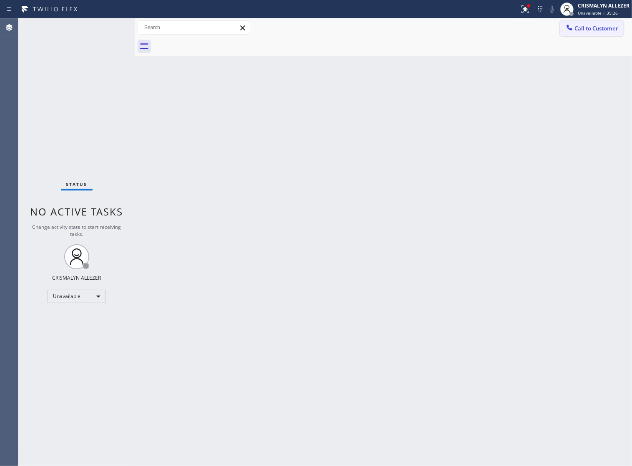
click at [588, 21] on button "Call to Customer" at bounding box center [592, 28] width 64 height 16
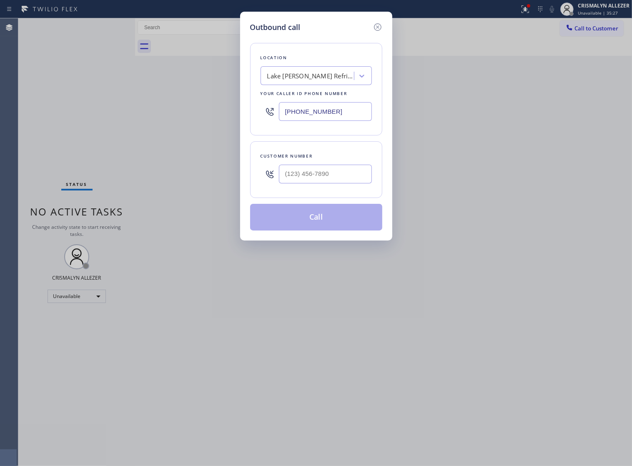
drag, startPoint x: 356, startPoint y: 123, endPoint x: 140, endPoint y: 120, distance: 216.3
click at [158, 120] on div "Outbound call Location [GEOGRAPHIC_DATA][PERSON_NAME] Refrigerator Repair Your …" at bounding box center [316, 233] width 632 height 466
paste input "62) 616-1730"
type input "[PHONE_NUMBER]"
click at [358, 183] on input "(___) ___-____" at bounding box center [325, 174] width 93 height 19
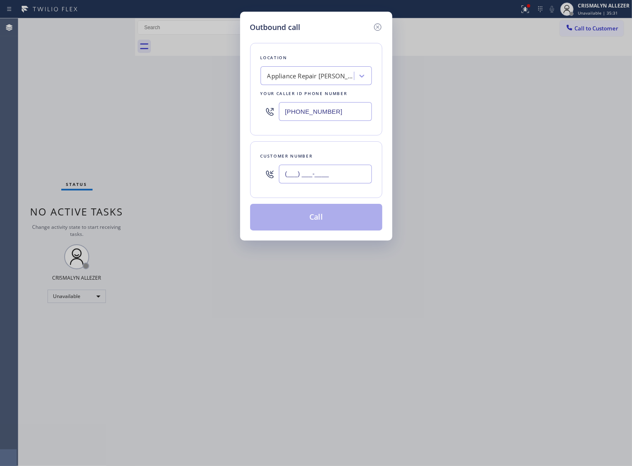
paste input "562) 219-6207"
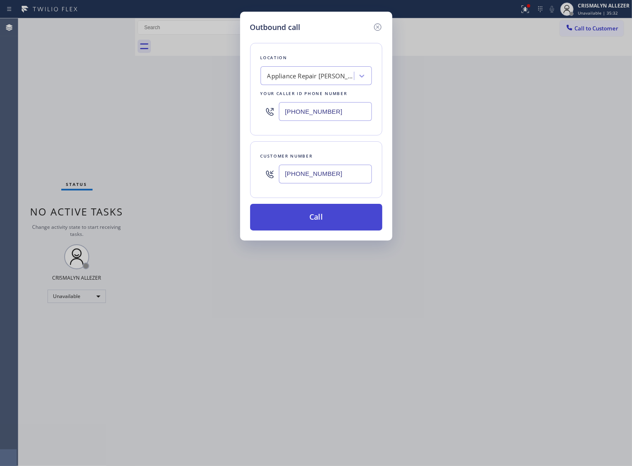
type input "[PHONE_NUMBER]"
click at [319, 230] on button "Call" at bounding box center [316, 217] width 132 height 27
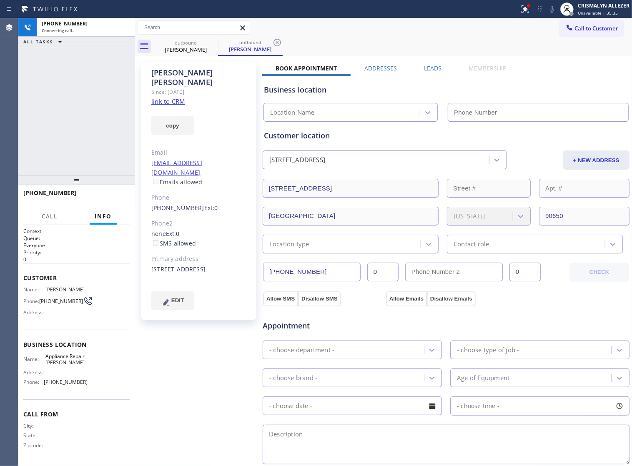
click at [172, 97] on link "link to CRM" at bounding box center [168, 101] width 34 height 8
type input "[PHONE_NUMBER]"
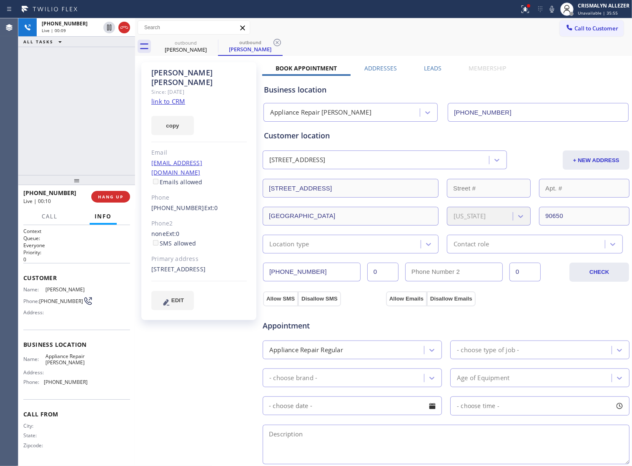
click at [111, 185] on div at bounding box center [76, 180] width 117 height 10
click at [107, 196] on span "HANG UP" at bounding box center [110, 197] width 25 height 6
click at [107, 196] on span "COMPLETE" at bounding box center [109, 197] width 29 height 6
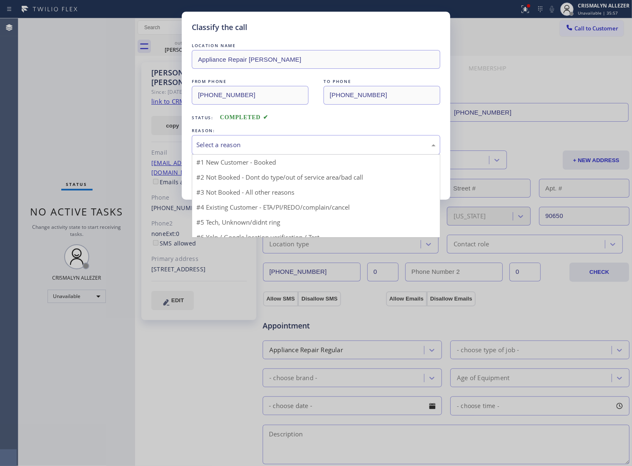
click at [340, 147] on div "Select a reason" at bounding box center [316, 145] width 248 height 20
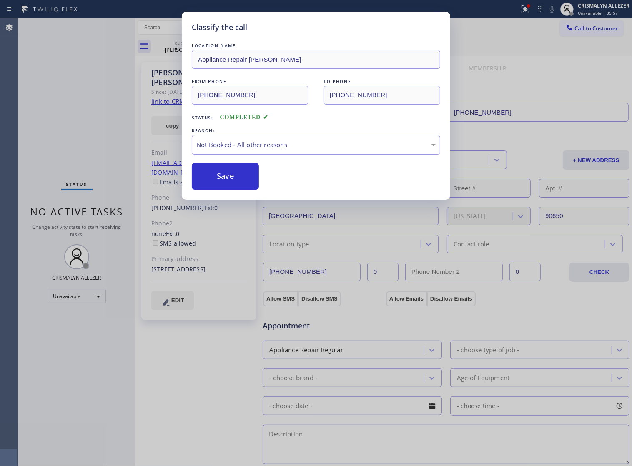
click at [234, 190] on button "Save" at bounding box center [225, 176] width 67 height 27
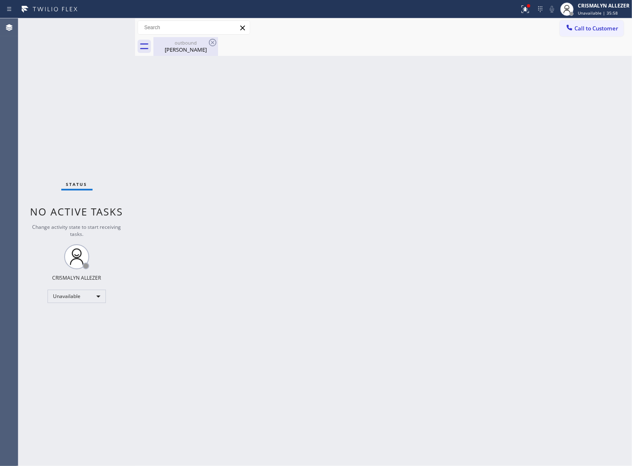
click at [183, 50] on div "[PERSON_NAME]" at bounding box center [185, 50] width 63 height 8
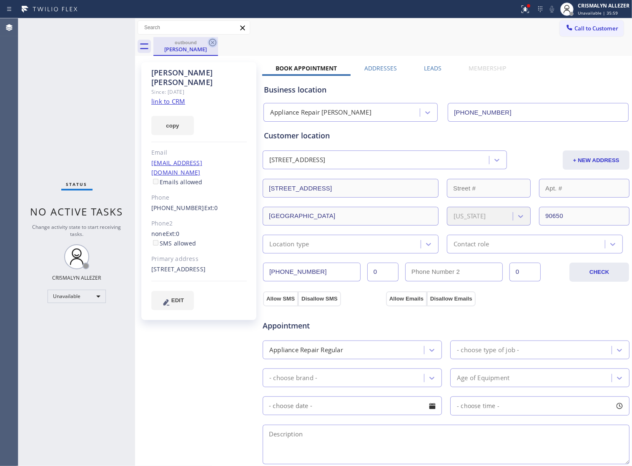
click at [213, 42] on icon at bounding box center [213, 43] width 8 height 8
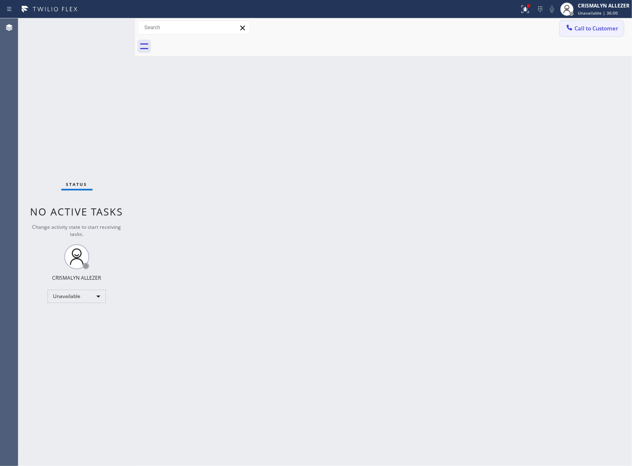
click at [582, 34] on button "Call to Customer" at bounding box center [592, 28] width 64 height 16
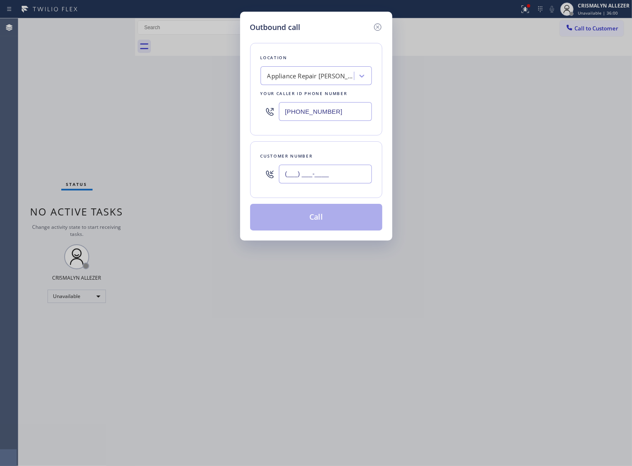
click at [361, 183] on input "(___) ___-____" at bounding box center [325, 174] width 93 height 19
paste input "562) 219-6207"
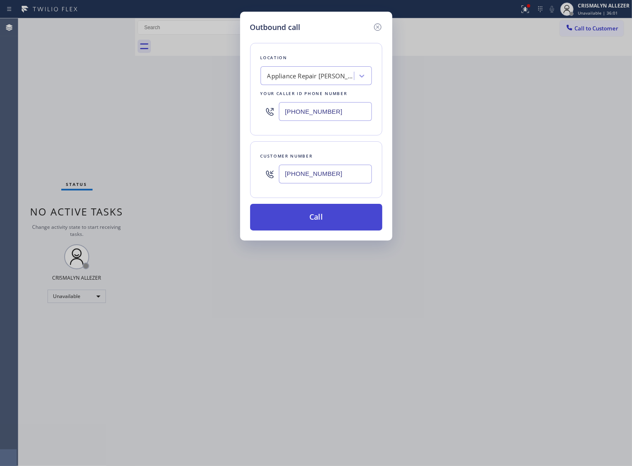
type input "[PHONE_NUMBER]"
click at [307, 230] on button "Call" at bounding box center [316, 217] width 132 height 27
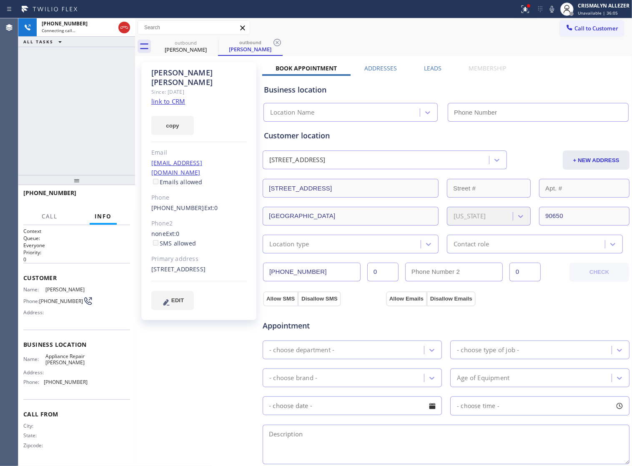
type input "[PHONE_NUMBER]"
click at [109, 196] on span "HANG UP" at bounding box center [110, 197] width 25 height 6
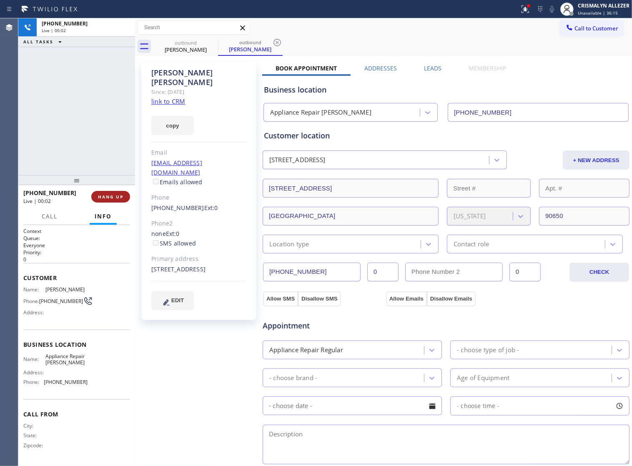
click at [109, 196] on span "HANG UP" at bounding box center [110, 197] width 25 height 6
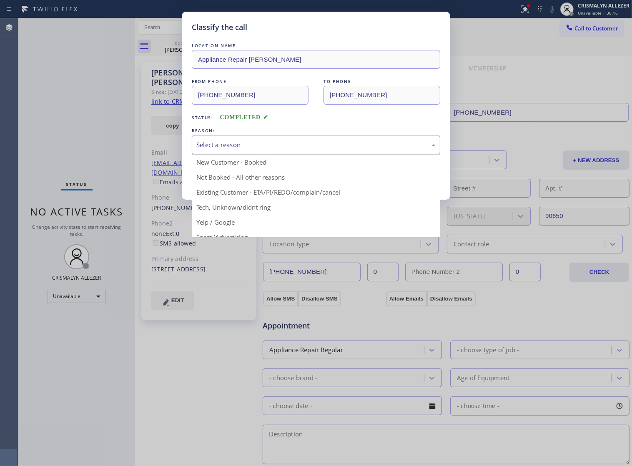
click at [327, 150] on div "Select a reason" at bounding box center [315, 145] width 239 height 10
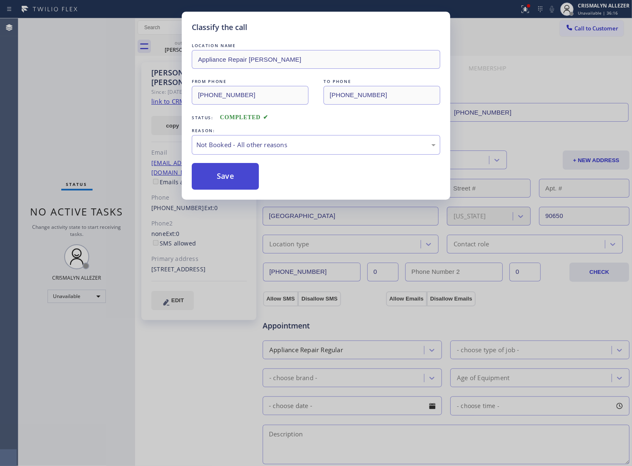
click at [230, 190] on button "Save" at bounding box center [225, 176] width 67 height 27
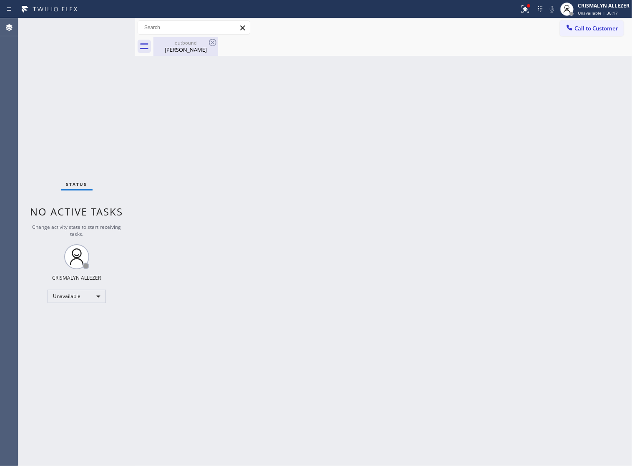
click at [187, 55] on div "outbound [PERSON_NAME]" at bounding box center [185, 46] width 63 height 19
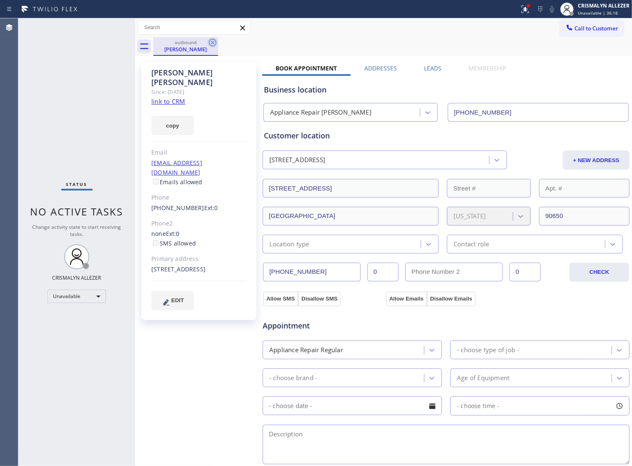
click at [215, 43] on icon at bounding box center [213, 43] width 10 height 10
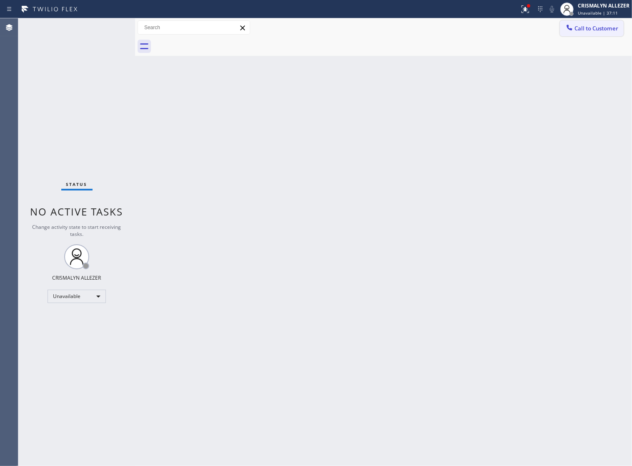
click at [602, 25] on span "Call to Customer" at bounding box center [596, 29] width 44 height 8
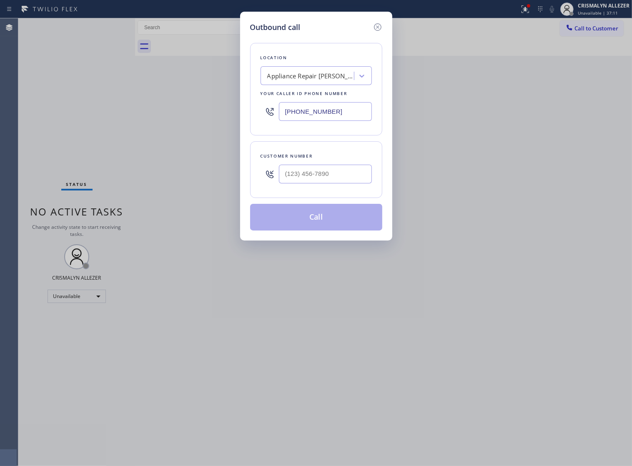
drag, startPoint x: 348, startPoint y: 116, endPoint x: 136, endPoint y: 120, distance: 212.1
click at [151, 120] on div "Outbound call Location Appliance Repair [GEOGRAPHIC_DATA] Your caller id phone …" at bounding box center [316, 233] width 632 height 466
paste input "714) 646-4946"
type input "[PHONE_NUMBER]"
click at [326, 183] on input "(___) ___-____" at bounding box center [325, 174] width 93 height 19
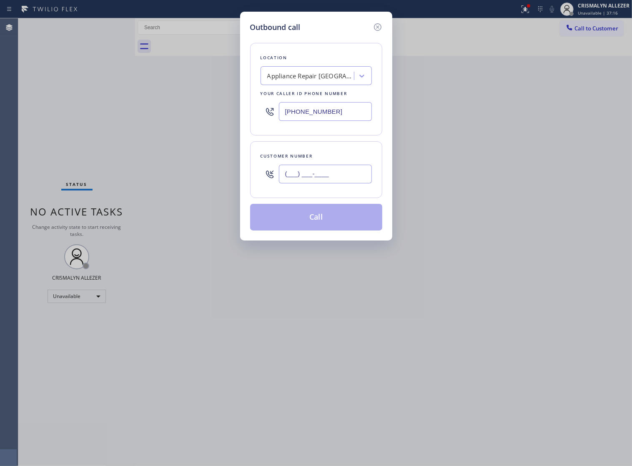
paste input "714) 392-2382"
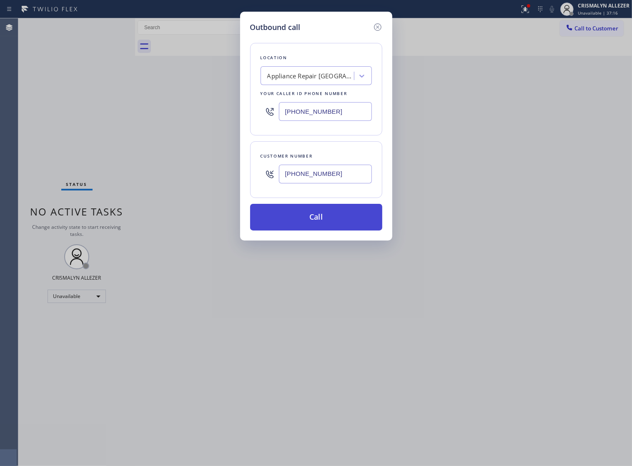
type input "[PHONE_NUMBER]"
click at [322, 230] on button "Call" at bounding box center [316, 217] width 132 height 27
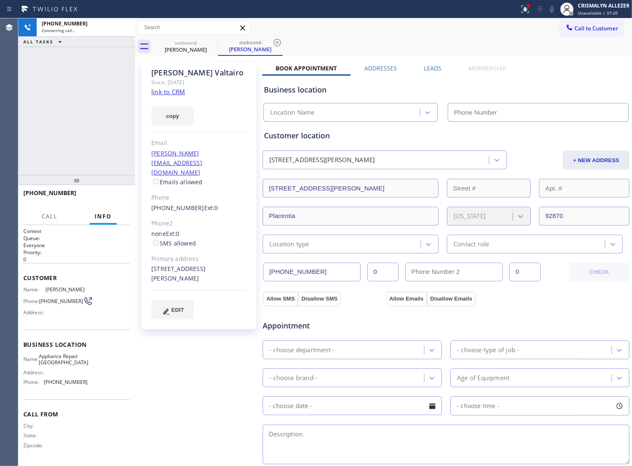
click at [157, 92] on link "link to CRM" at bounding box center [168, 92] width 34 height 8
type input "[PHONE_NUMBER]"
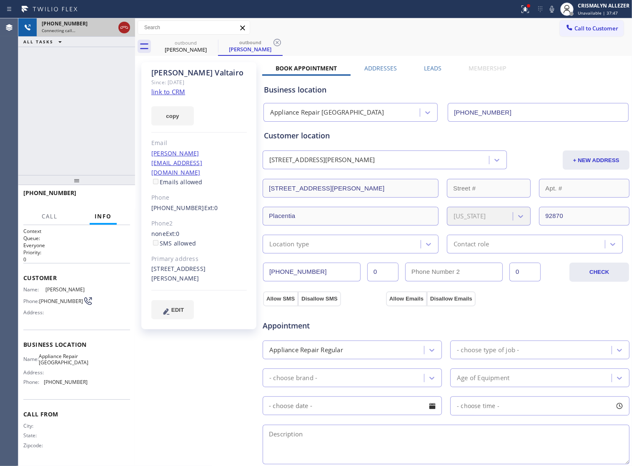
click at [126, 23] on icon at bounding box center [124, 28] width 10 height 10
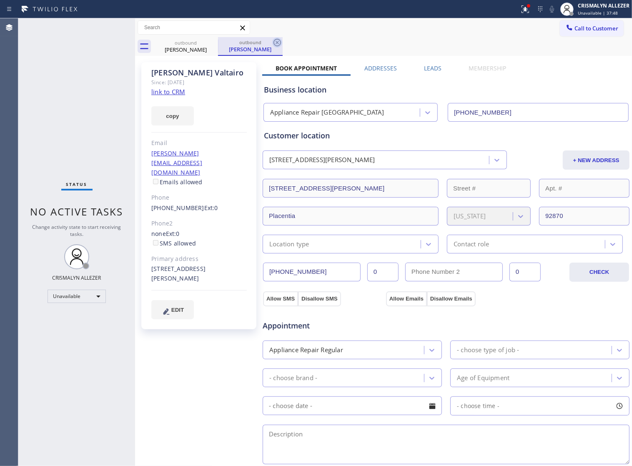
click at [276, 40] on icon at bounding box center [277, 43] width 10 height 10
click at [210, 42] on icon at bounding box center [213, 43] width 10 height 10
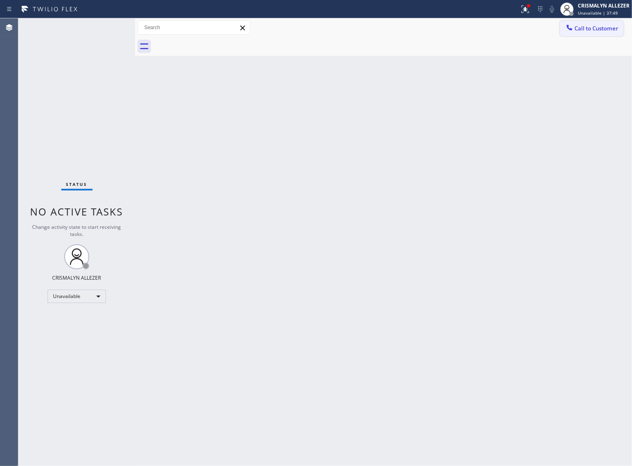
click at [575, 28] on span "Call to Customer" at bounding box center [596, 29] width 44 height 8
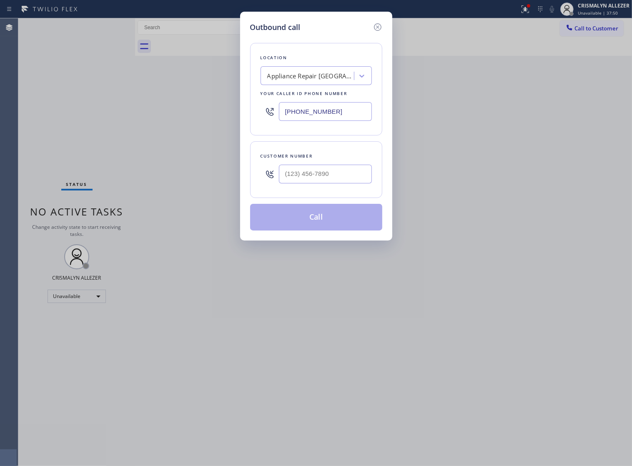
click at [359, 160] on div "Customer number" at bounding box center [315, 156] width 111 height 9
click at [358, 173] on input "(___) ___-____" at bounding box center [325, 174] width 93 height 19
paste input "text"
type input "(___) ___-____"
click at [352, 188] on div at bounding box center [325, 173] width 93 height 27
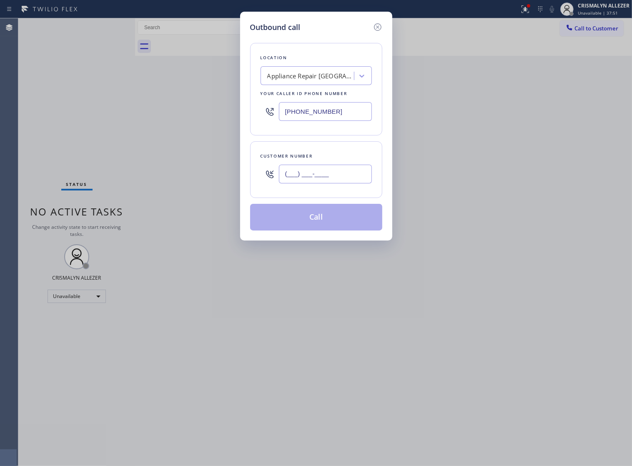
click at [358, 178] on input "(___) ___-____" at bounding box center [325, 174] width 93 height 19
paste input "text"
type input "(___) ___-____"
paste input "714) 392-2382"
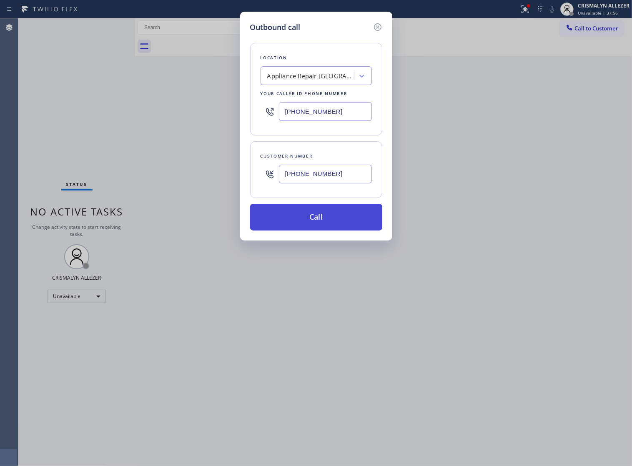
type input "[PHONE_NUMBER]"
click at [324, 225] on button "Call" at bounding box center [316, 217] width 132 height 27
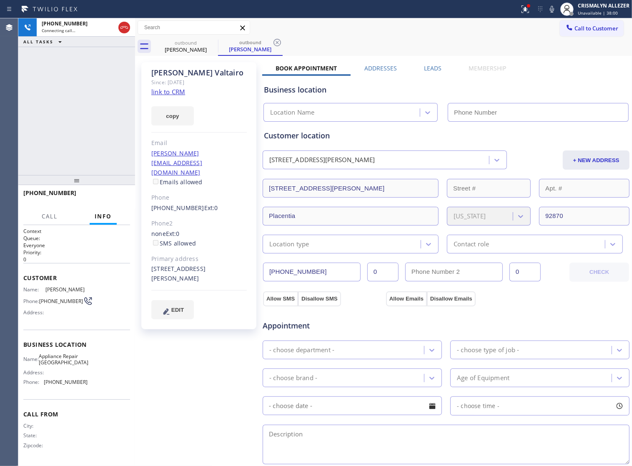
type input "[PHONE_NUMBER]"
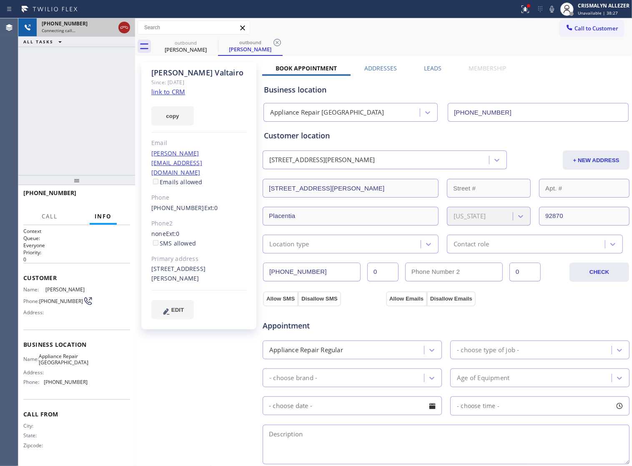
click at [120, 28] on icon at bounding box center [124, 28] width 10 height 10
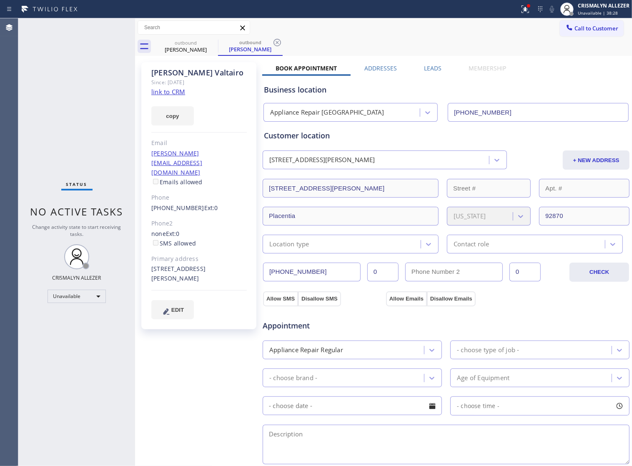
drag, startPoint x: 280, startPoint y: 40, endPoint x: 256, endPoint y: 48, distance: 24.6
click at [280, 40] on icon at bounding box center [277, 43] width 8 height 8
click at [213, 40] on icon at bounding box center [213, 43] width 10 height 10
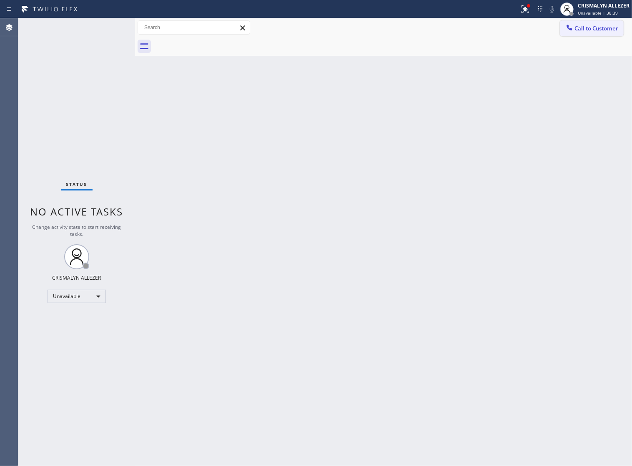
click at [598, 32] on span "Call to Customer" at bounding box center [596, 29] width 44 height 8
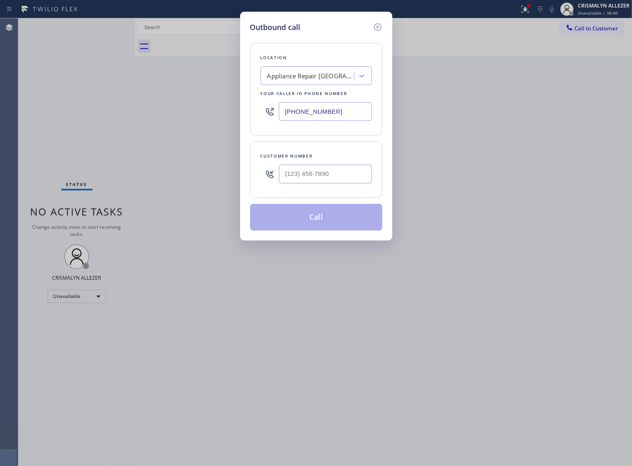
drag, startPoint x: 349, startPoint y: 120, endPoint x: 128, endPoint y: 114, distance: 220.9
click at [139, 115] on div "Outbound call Location Appliance Repair [GEOGRAPHIC_DATA] Your caller id phone …" at bounding box center [316, 233] width 632 height 466
paste input "323) 214-3047"
type input "[PHONE_NUMBER]"
click at [355, 183] on input "(___) ___-____" at bounding box center [325, 174] width 93 height 19
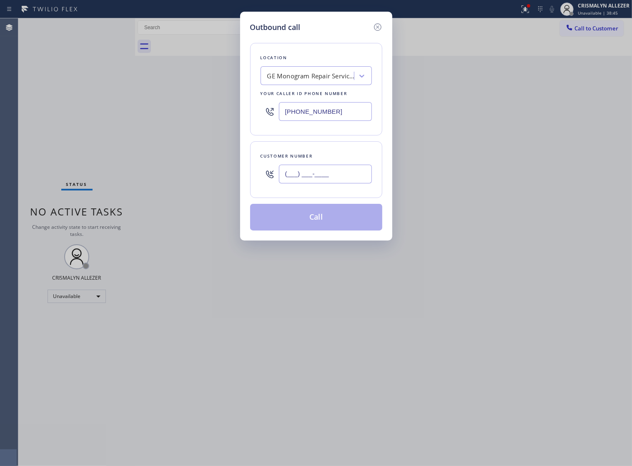
paste input "818) 487-9460"
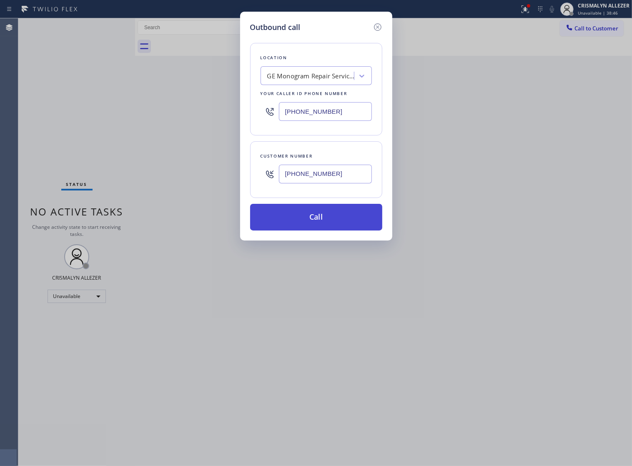
type input "[PHONE_NUMBER]"
click at [320, 228] on button "Call" at bounding box center [316, 217] width 132 height 27
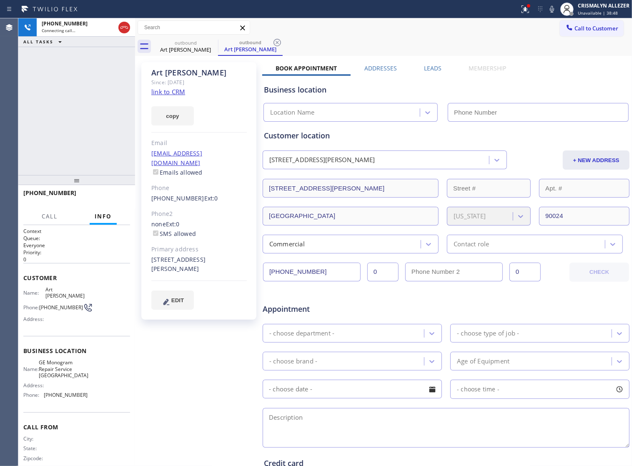
click at [176, 85] on div "Since: [DATE]" at bounding box center [198, 83] width 95 height 10
click at [176, 91] on link "link to CRM" at bounding box center [168, 92] width 34 height 8
type input "[PHONE_NUMBER]"
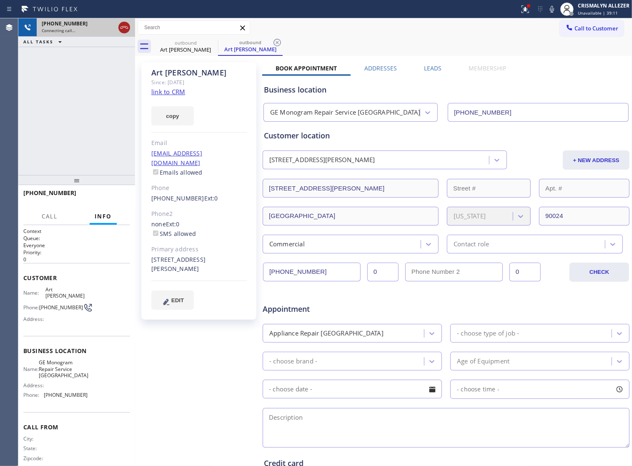
click at [122, 29] on icon at bounding box center [124, 28] width 10 height 10
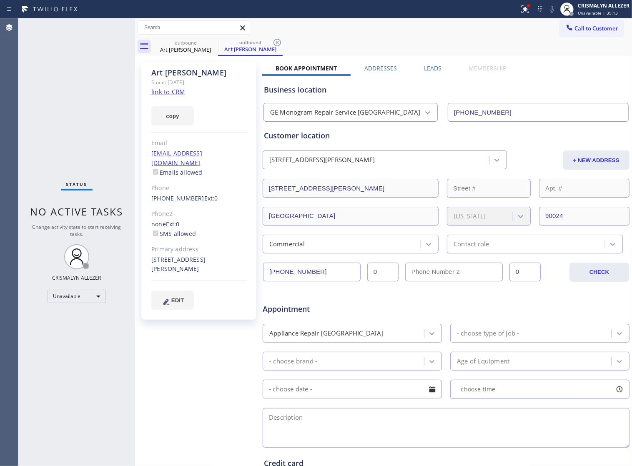
click at [433, 71] on label "Leads" at bounding box center [433, 68] width 18 height 8
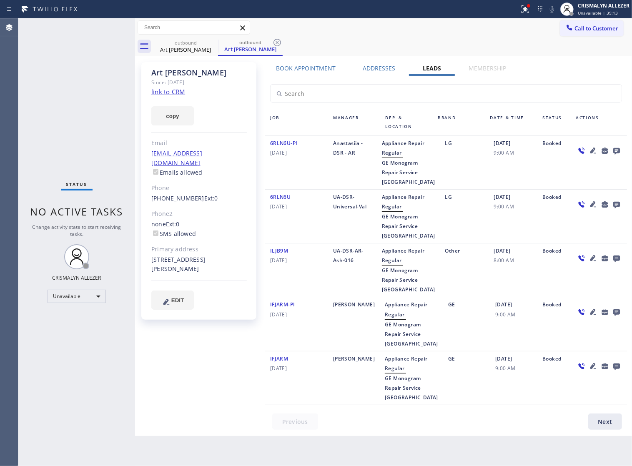
click at [618, 151] on icon at bounding box center [616, 151] width 7 height 7
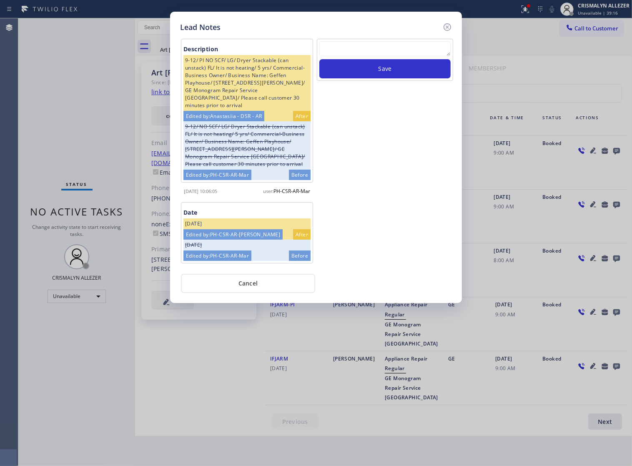
click at [355, 56] on textarea at bounding box center [384, 48] width 131 height 15
paste textarea "no answer | pls xfer if cx calls back"
type textarea "no answer | pls xfer if cx calls back"
click at [387, 75] on button "Save" at bounding box center [384, 68] width 131 height 19
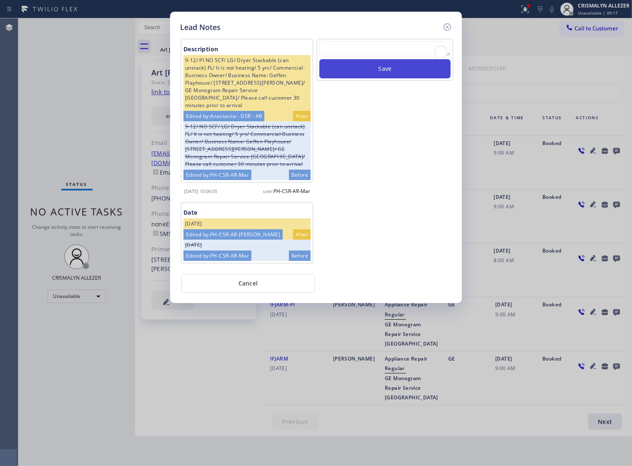
scroll to position [0, 0]
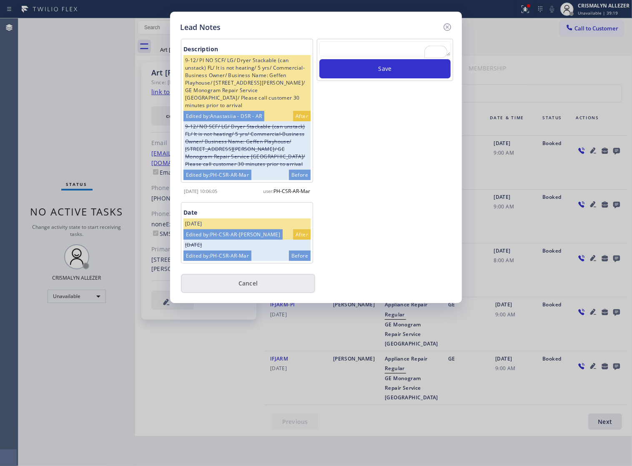
click at [245, 290] on button "Cancel" at bounding box center [248, 283] width 134 height 19
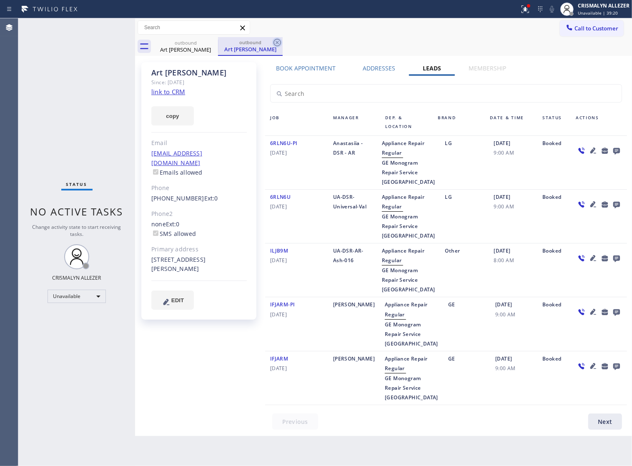
click at [275, 42] on icon at bounding box center [277, 43] width 10 height 10
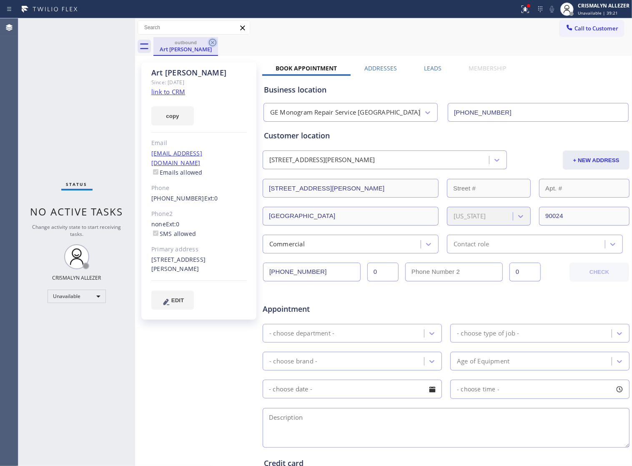
click at [211, 43] on icon at bounding box center [213, 43] width 10 height 10
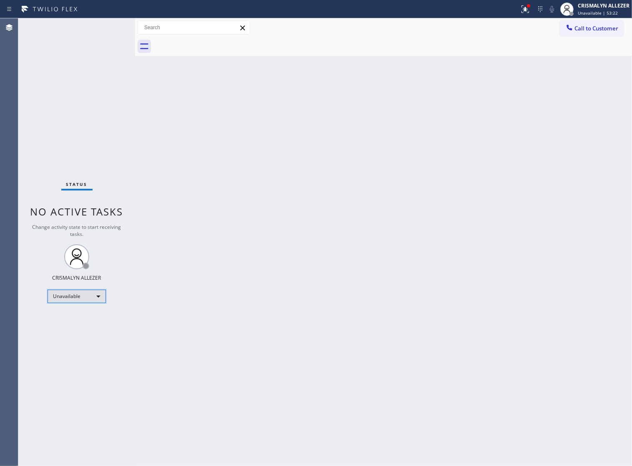
click at [99, 294] on div "Unavailable" at bounding box center [77, 296] width 58 height 13
click at [75, 308] on li "Offline" at bounding box center [76, 308] width 57 height 10
click at [598, 13] on span "Offline | 0s" at bounding box center [589, 13] width 23 height 6
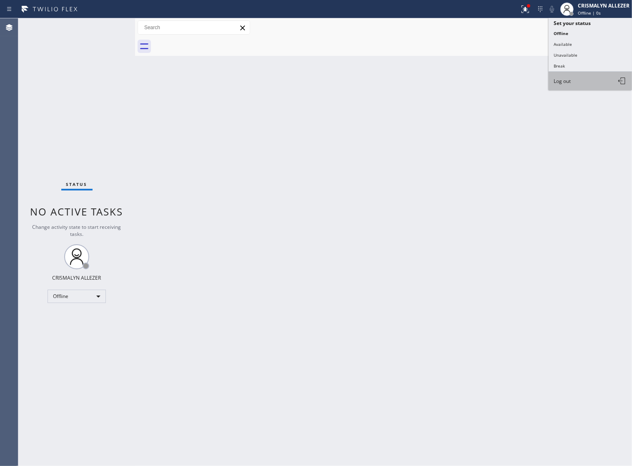
click at [574, 83] on button "Log out" at bounding box center [589, 81] width 83 height 18
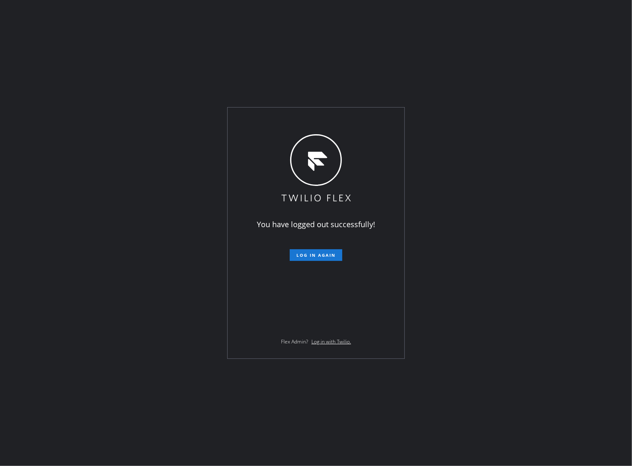
click at [57, 169] on div "You have logged out successfully! Log in again Flex Admin? Log in with Twilio." at bounding box center [316, 233] width 632 height 466
